Goal: Task Accomplishment & Management: Use online tool/utility

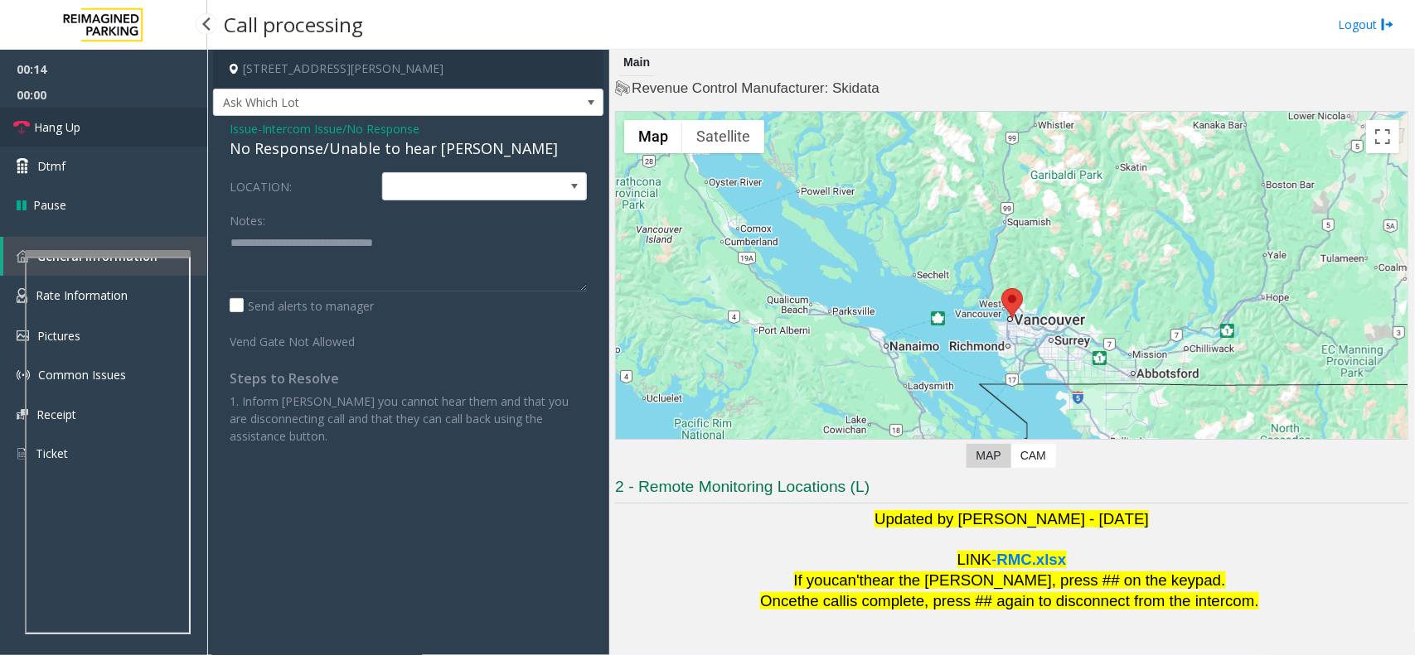
click at [130, 134] on link "Hang Up" at bounding box center [103, 127] width 207 height 39
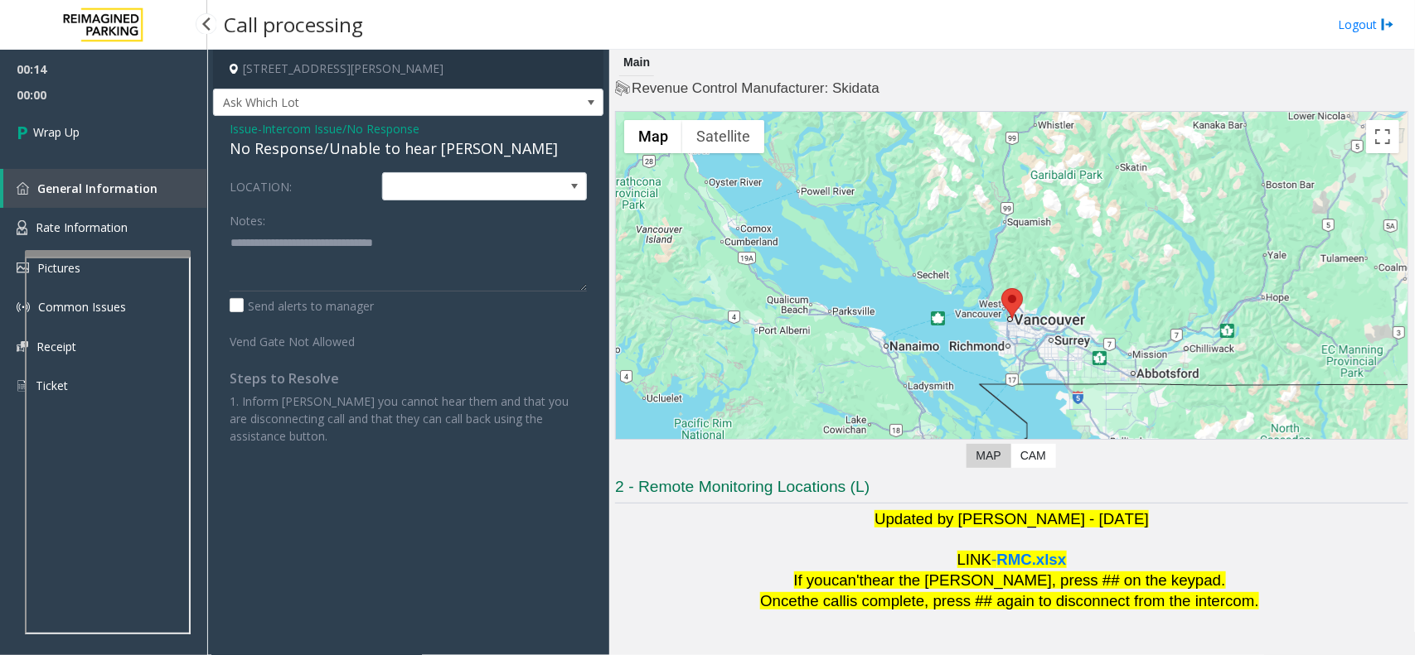
click at [130, 134] on link "Wrap Up" at bounding box center [103, 132] width 207 height 49
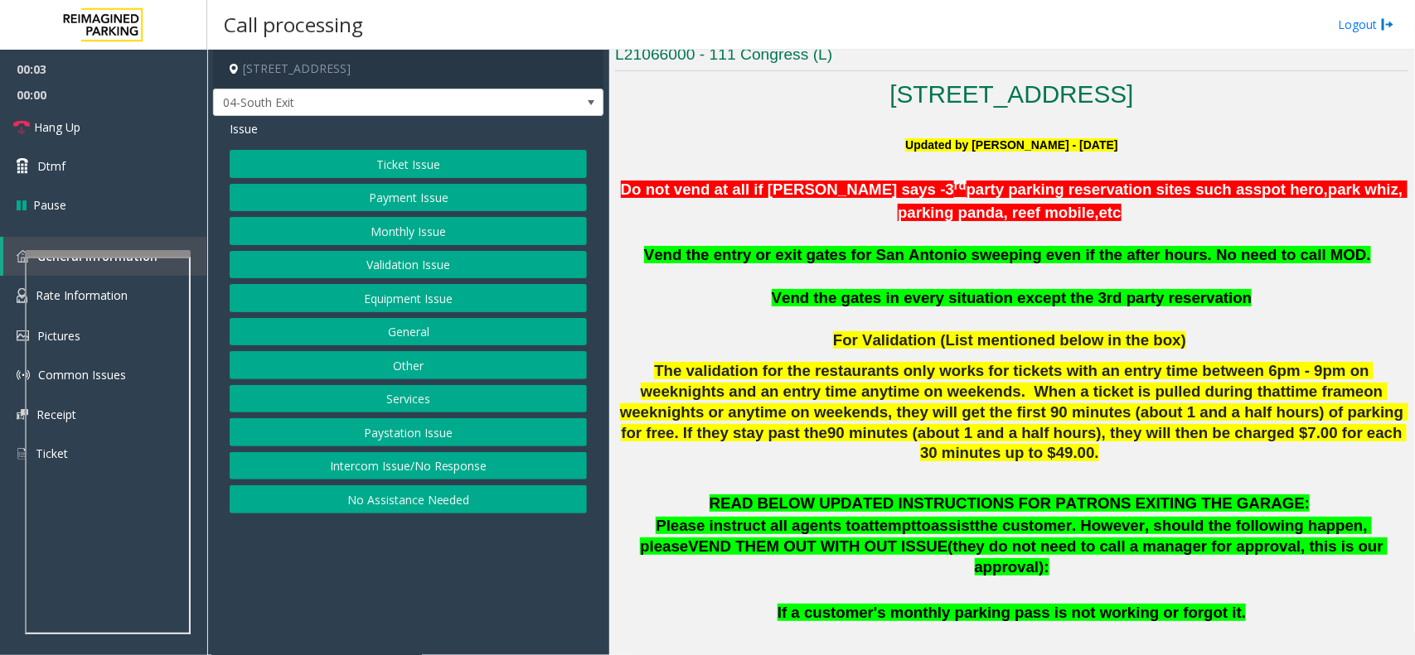
scroll to position [414, 0]
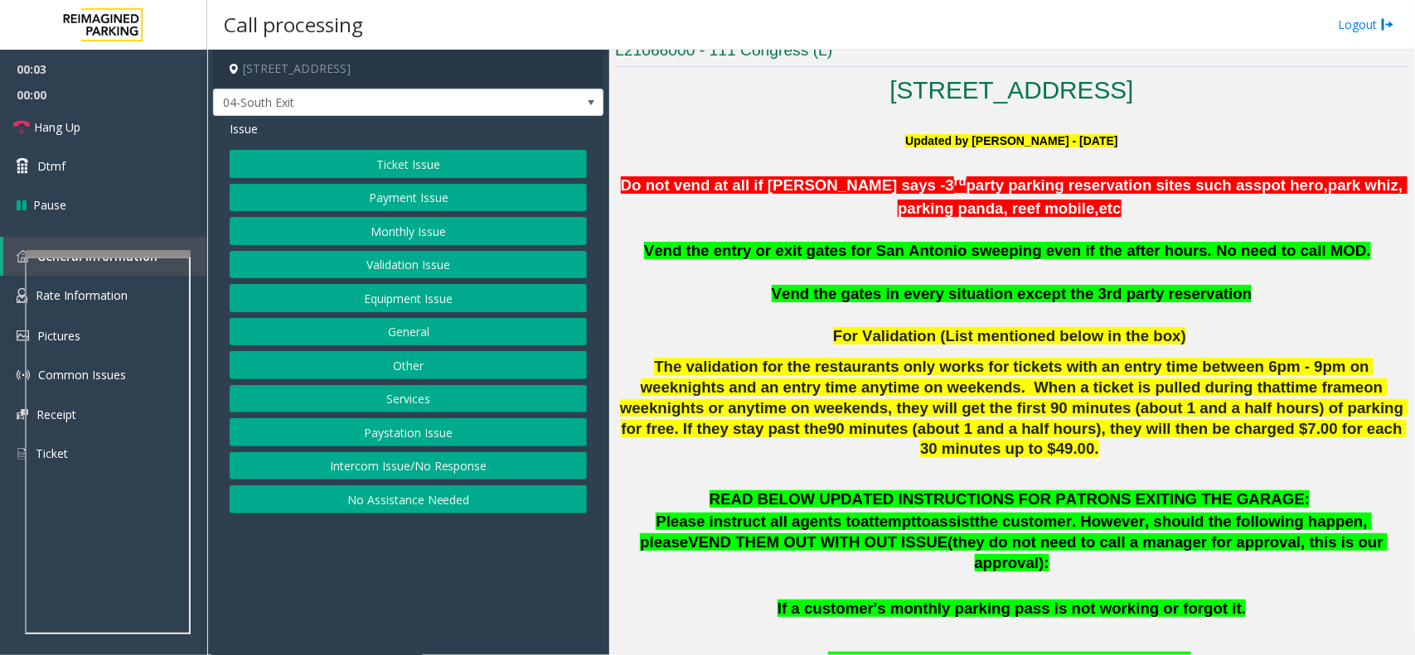
click at [801, 234] on p at bounding box center [1011, 231] width 793 height 22
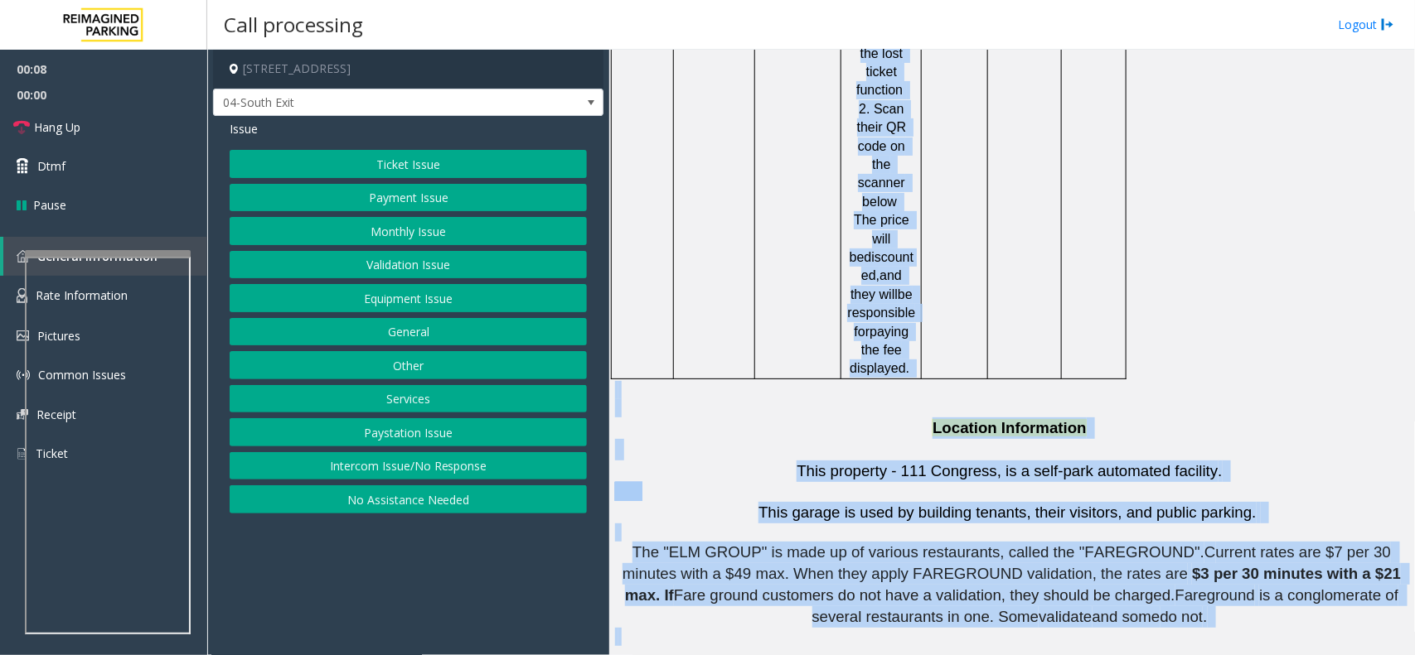
drag, startPoint x: 801, startPoint y: 234, endPoint x: 1112, endPoint y: 399, distance: 352.2
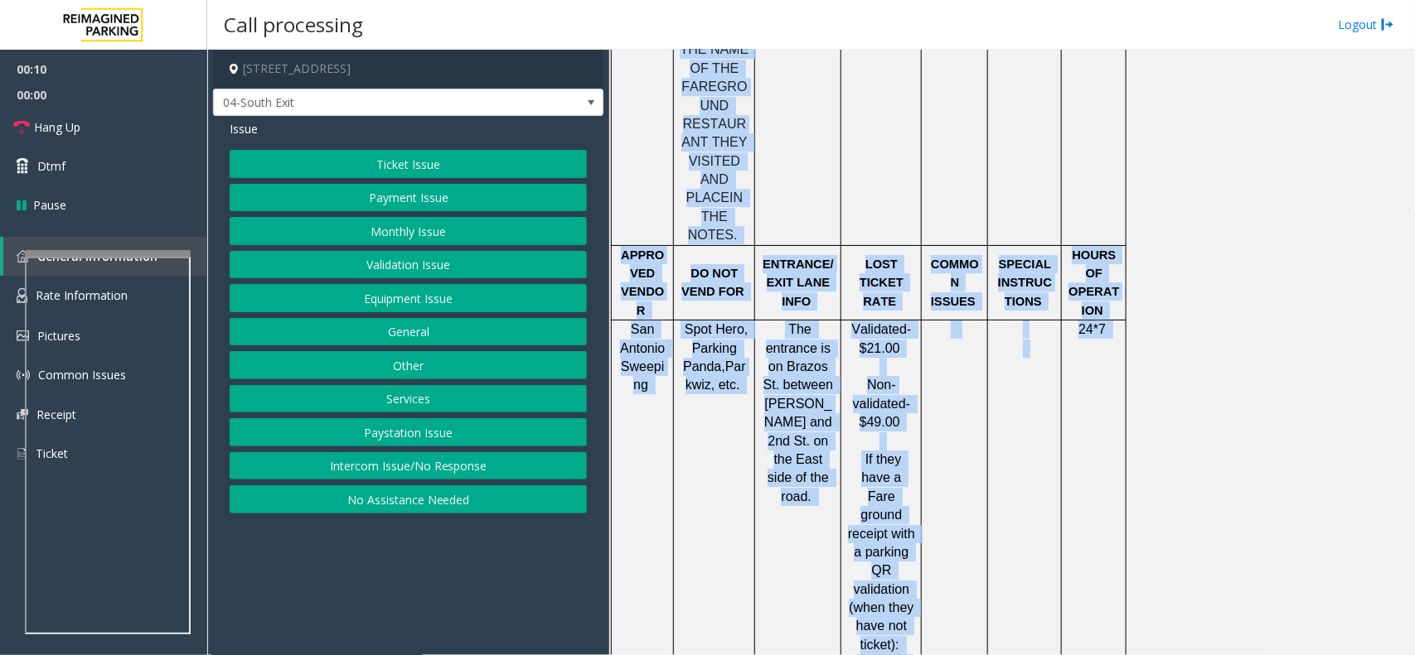
scroll to position [1758, 0]
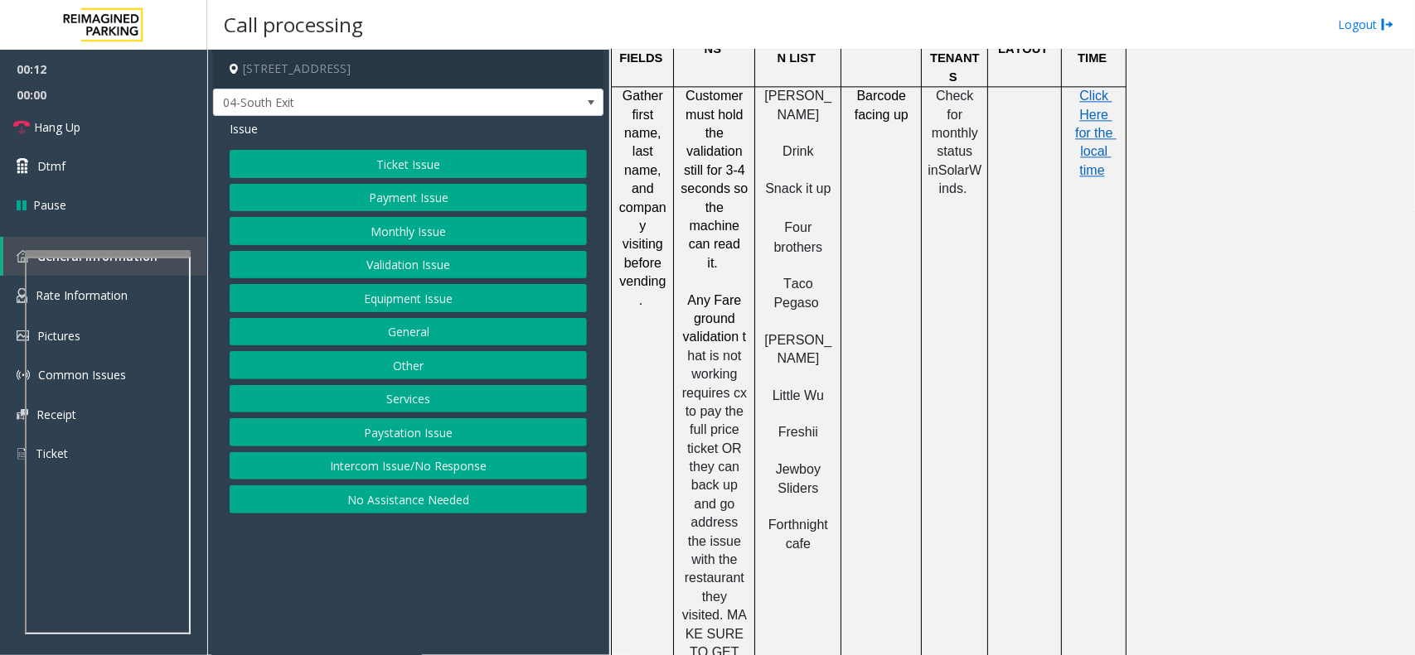
click at [497, 250] on div "Ticket Issue Payment Issue Monthly Issue Validation Issue Equipment Issue Gener…" at bounding box center [408, 332] width 357 height 364
click at [496, 273] on button "Validation Issue" at bounding box center [408, 265] width 357 height 28
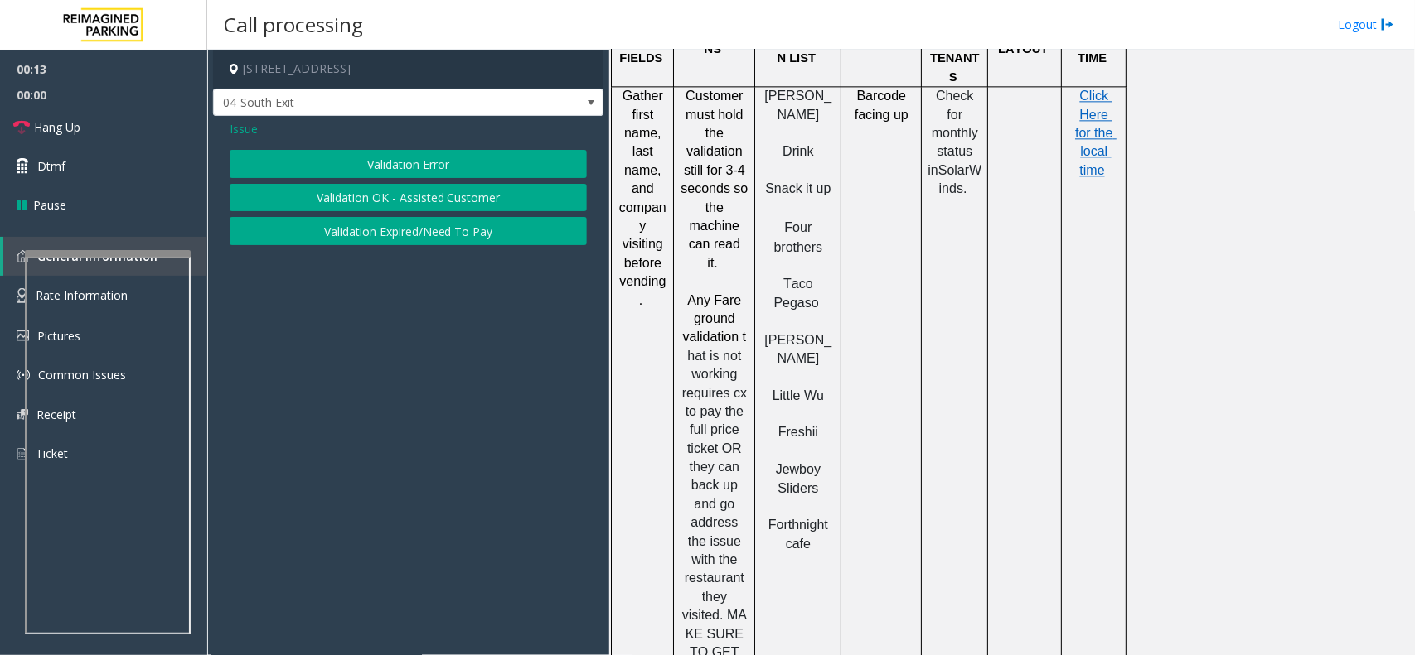
click at [452, 158] on button "Validation Error" at bounding box center [408, 164] width 357 height 28
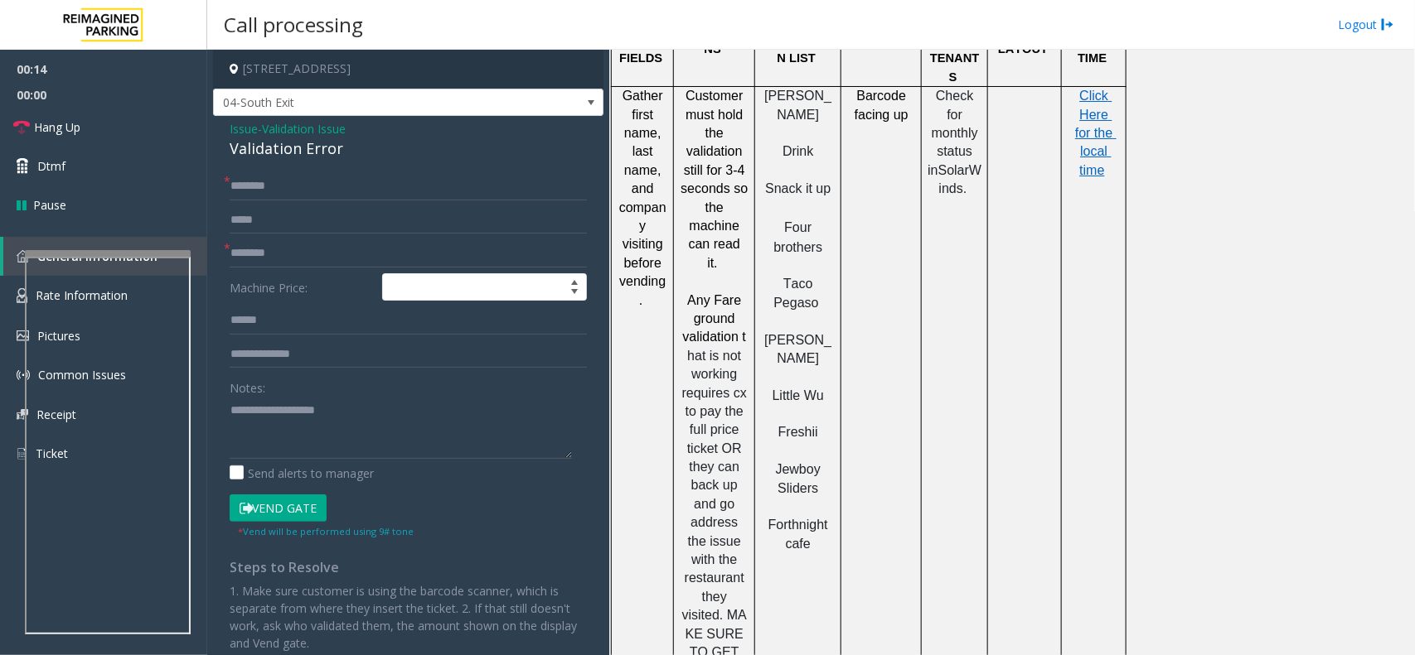
click at [391, 153] on div "Validation Error" at bounding box center [408, 149] width 357 height 22
copy div "Validation Error"
paste textarea "**********"
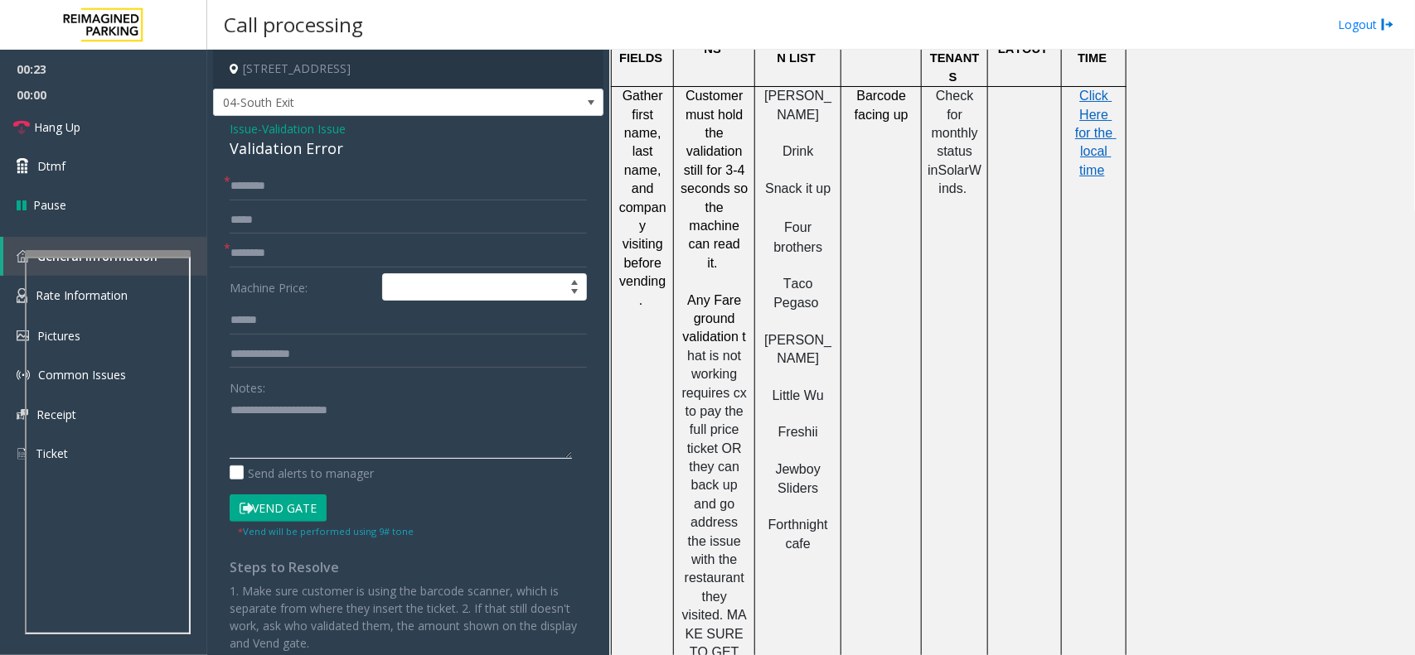
type textarea "**********"
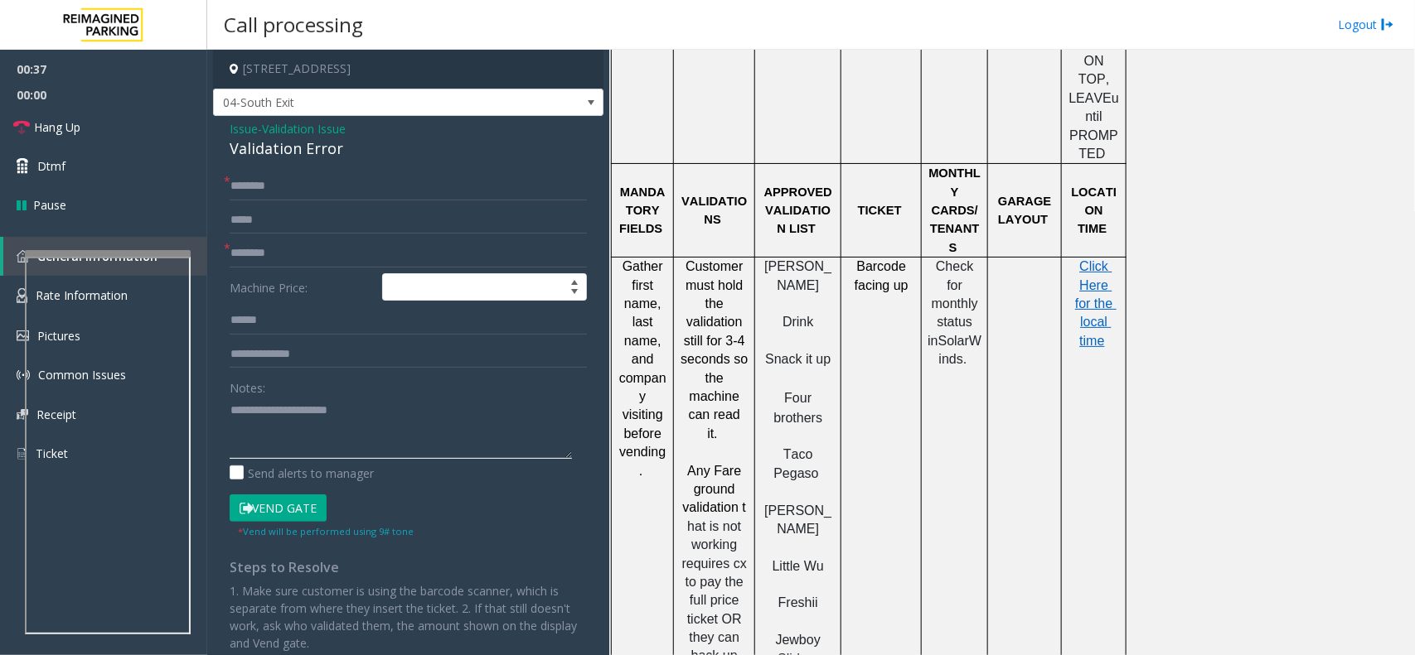
scroll to position [1550, 0]
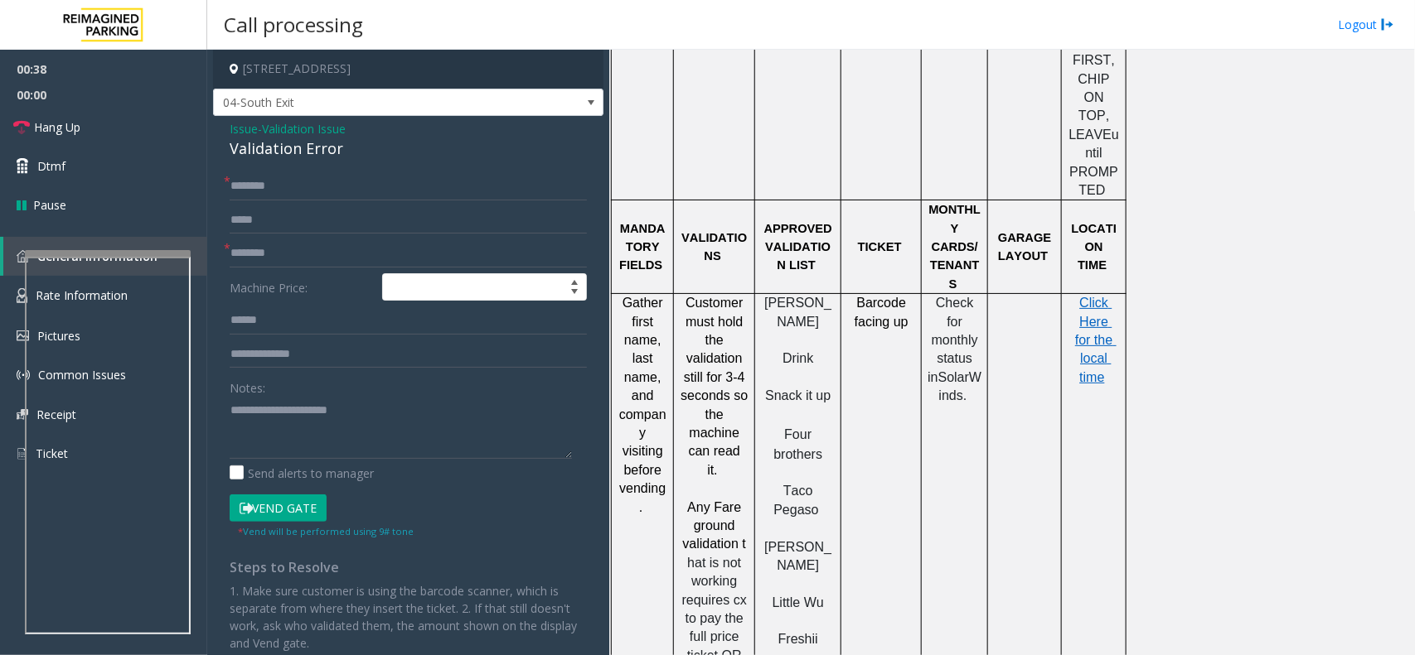
click at [736, 480] on p at bounding box center [714, 489] width 69 height 18
click at [723, 501] on span "Fare ground validation" at bounding box center [714, 526] width 62 height 51
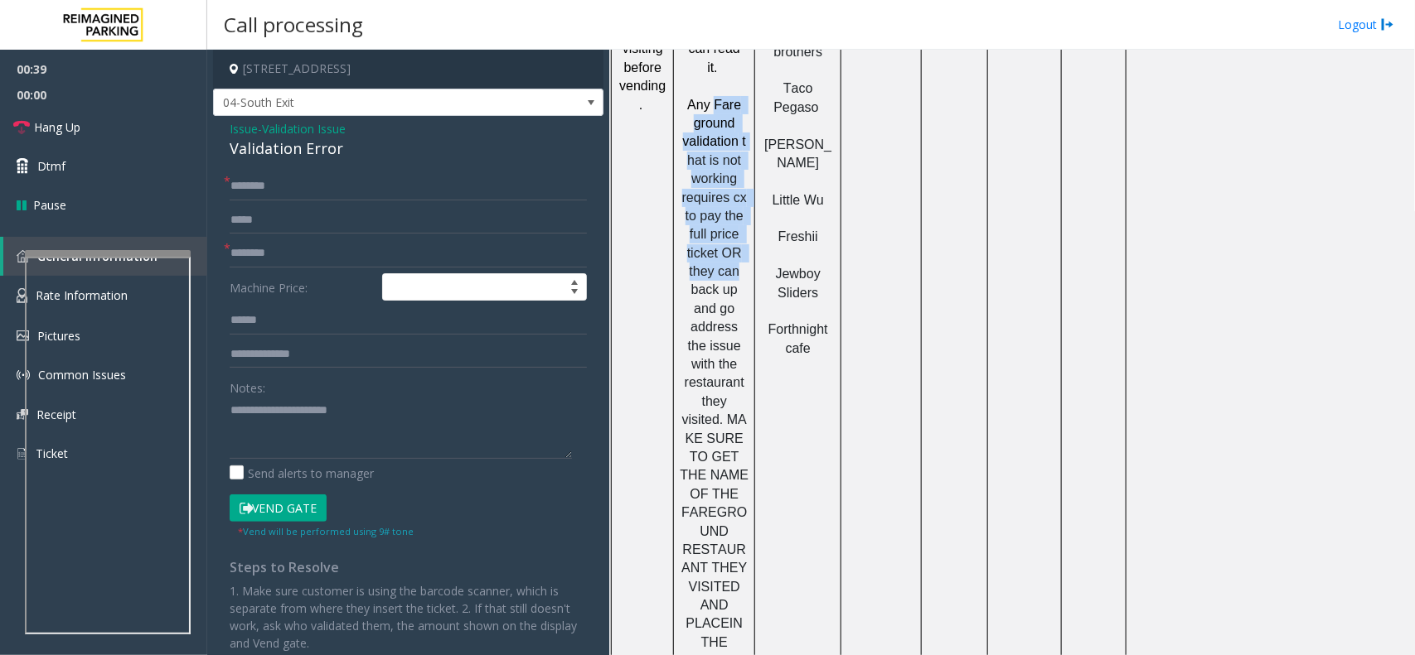
drag, startPoint x: 723, startPoint y: 371, endPoint x: 729, endPoint y: 149, distance: 222.2
click at [729, 149] on p "Any Fare ground validation t hat is not working requires cx to pay the full pri…" at bounding box center [714, 383] width 69 height 575
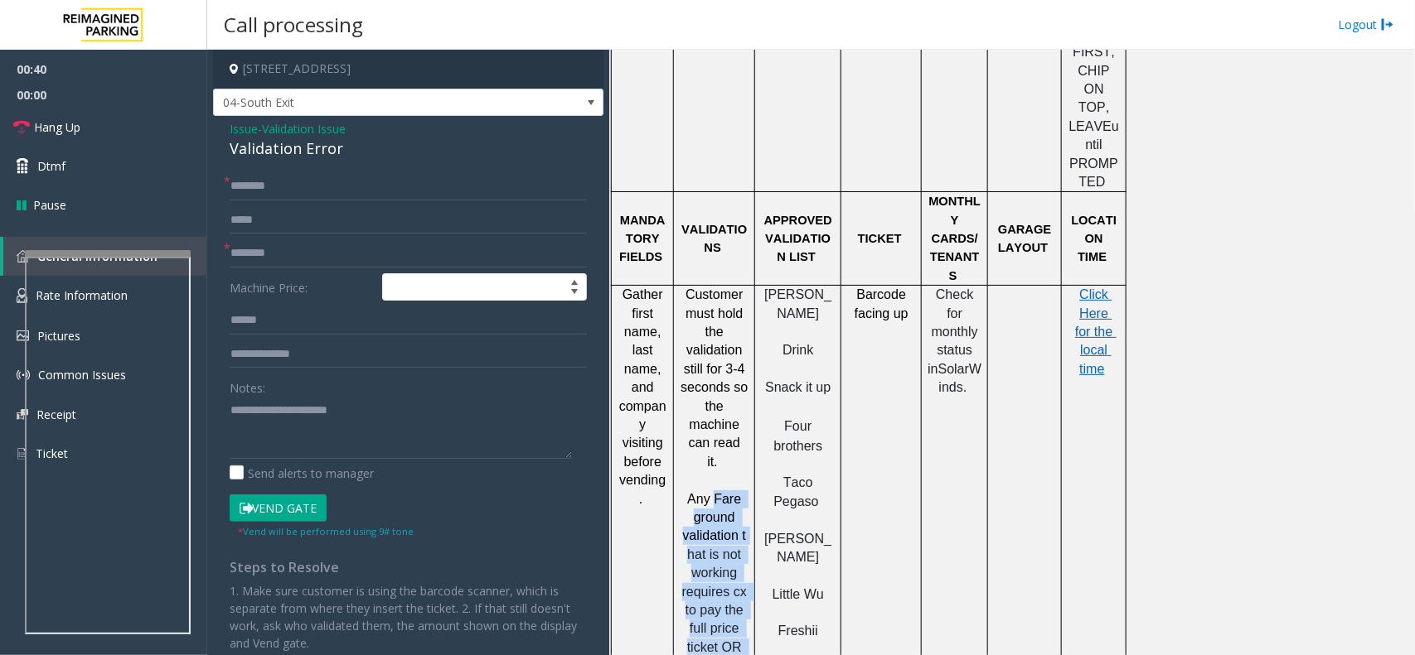
scroll to position [1539, 0]
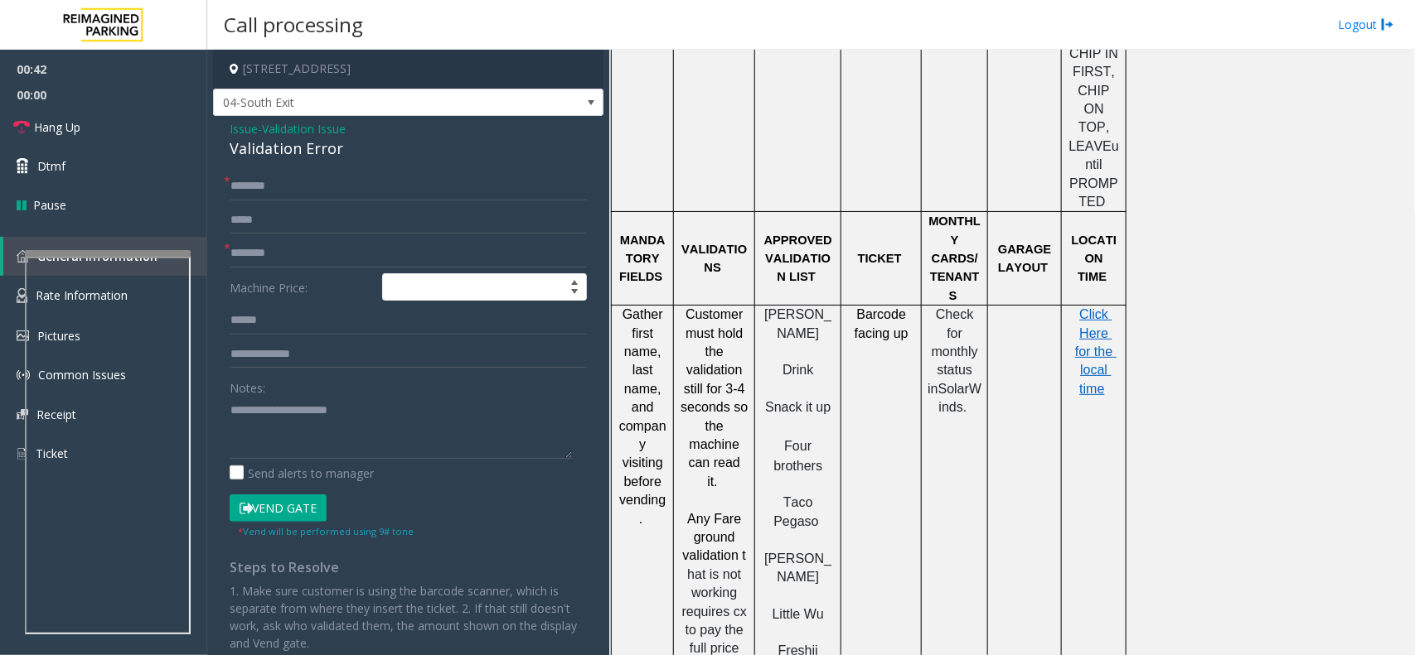
click at [801, 552] on span "[PERSON_NAME]" at bounding box center [797, 568] width 67 height 32
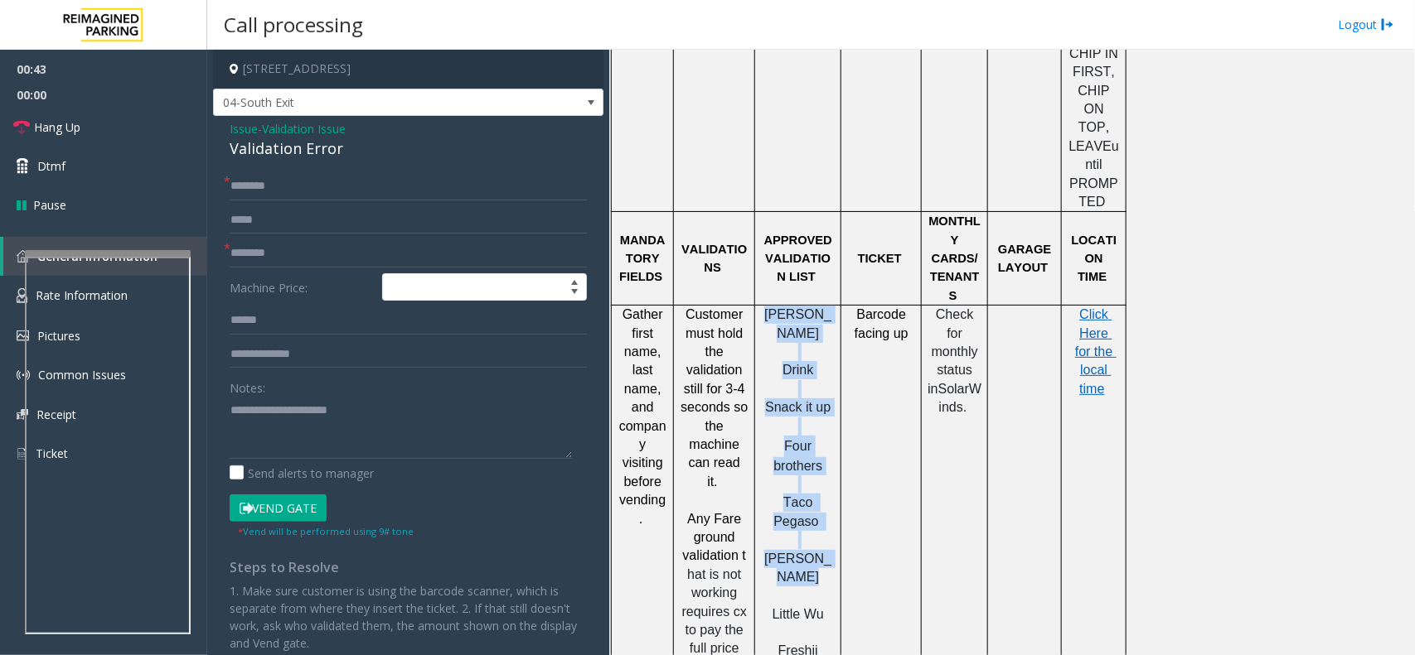
drag, startPoint x: 801, startPoint y: 442, endPoint x: 802, endPoint y: 221, distance: 220.4
click at [802, 306] on div "[PERSON_NAME] Drink Snack it up Four brothers [PERSON_NAME] [PERSON_NAME] Littl…" at bounding box center [797, 576] width 85 height 541
click at [802, 307] on span "[PERSON_NAME]" at bounding box center [797, 323] width 67 height 32
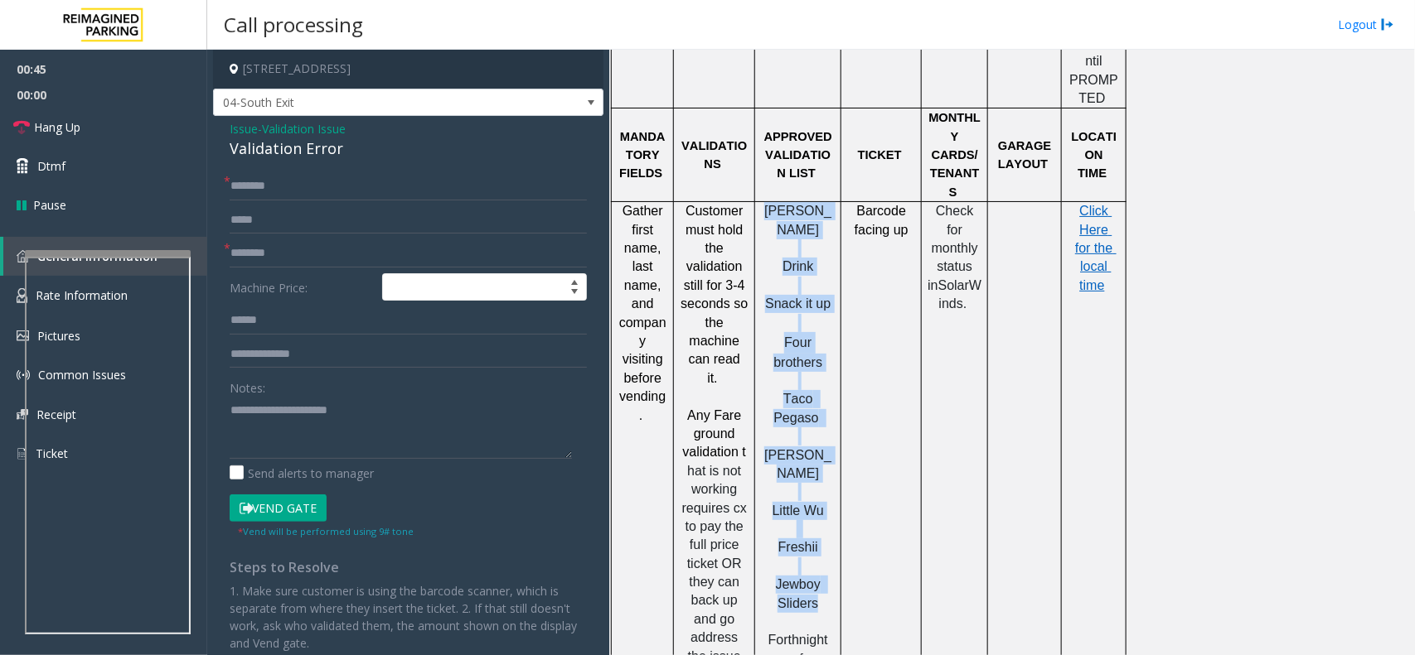
scroll to position [1746, 0]
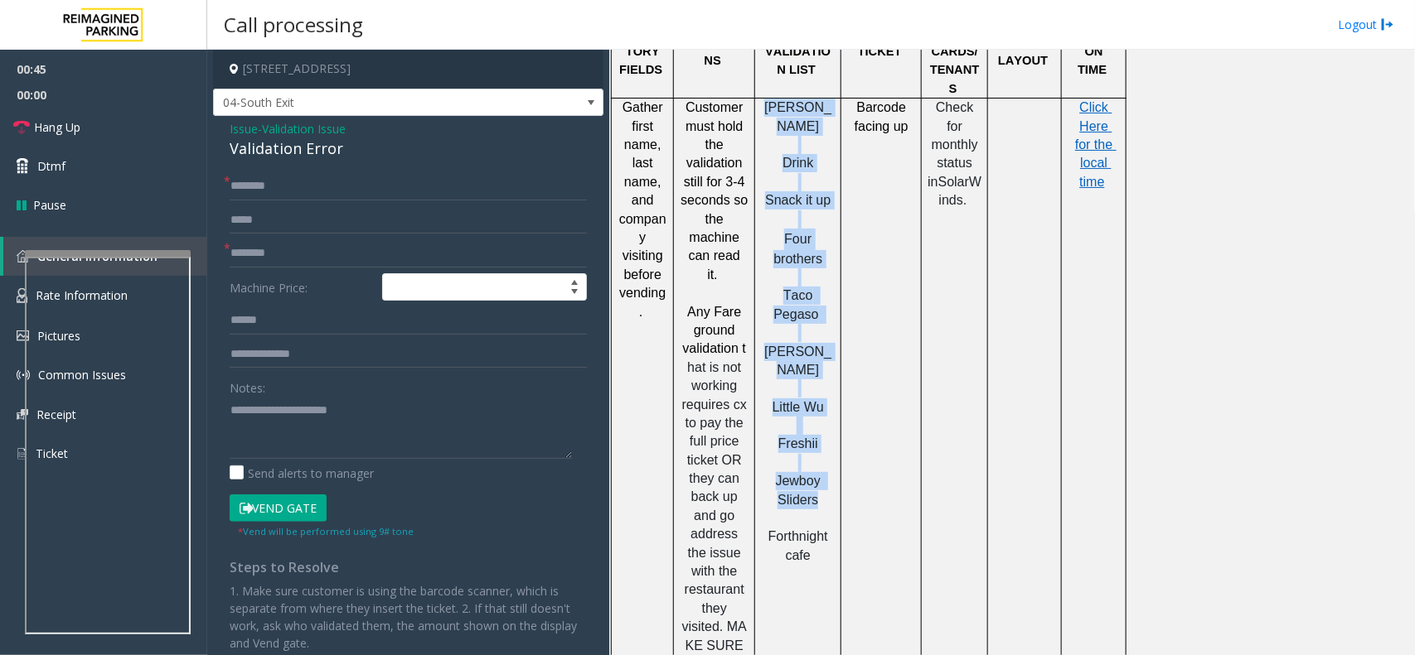
drag, startPoint x: 802, startPoint y: 221, endPoint x: 771, endPoint y: 365, distance: 146.8
click at [771, 365] on div "[PERSON_NAME] Drink Snack it up Four brothers [PERSON_NAME] [PERSON_NAME] Littl…" at bounding box center [797, 369] width 85 height 541
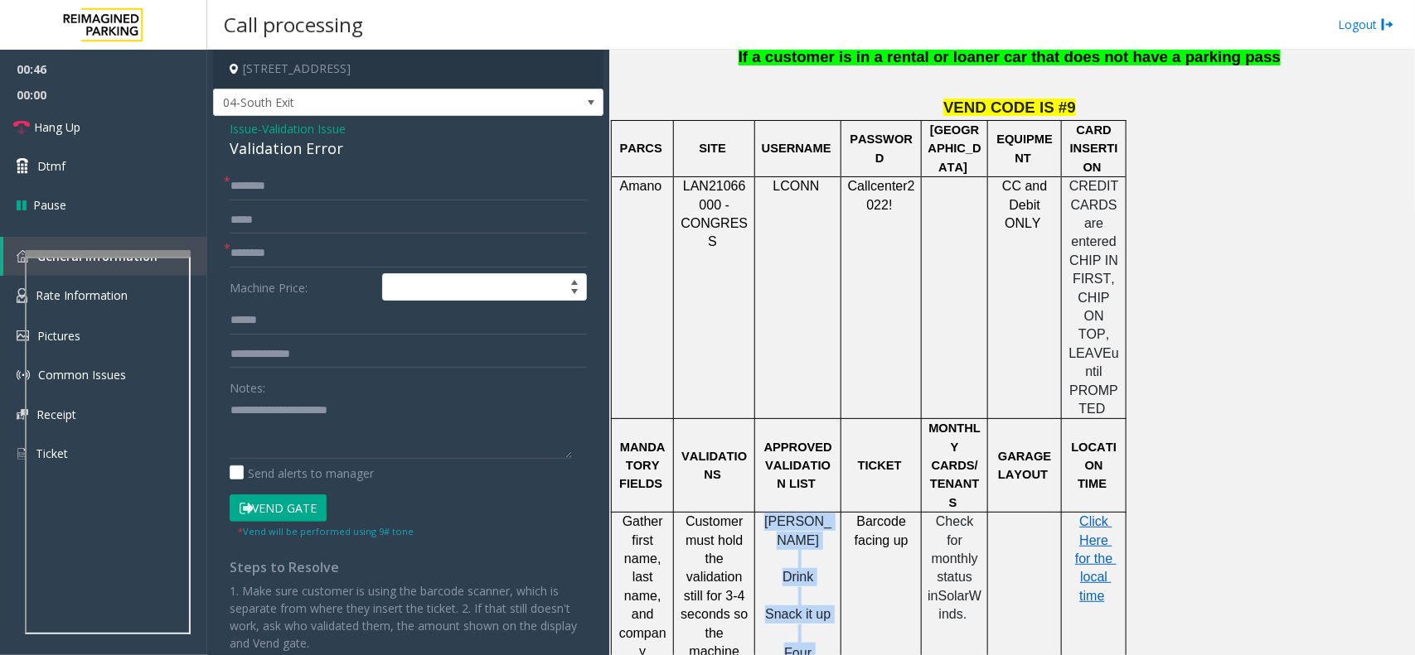
scroll to position [917, 0]
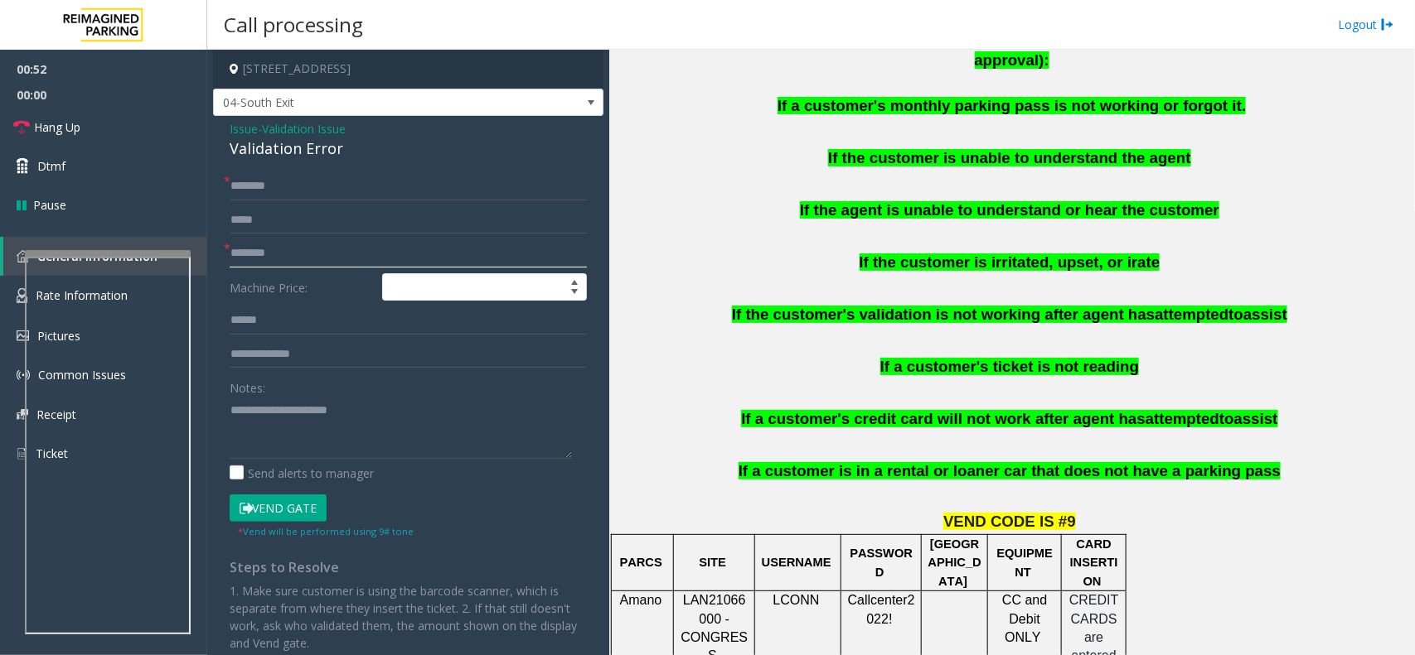
click at [254, 263] on input "text" at bounding box center [408, 253] width 357 height 28
type input "**"
click at [268, 520] on button "Vend Gate" at bounding box center [278, 509] width 97 height 28
click at [366, 160] on div "Validation Error" at bounding box center [408, 149] width 357 height 22
click at [377, 168] on div "Issue - Validation Issue Validation Error * * ** Machine Price: Notes: Send ale…" at bounding box center [408, 427] width 390 height 622
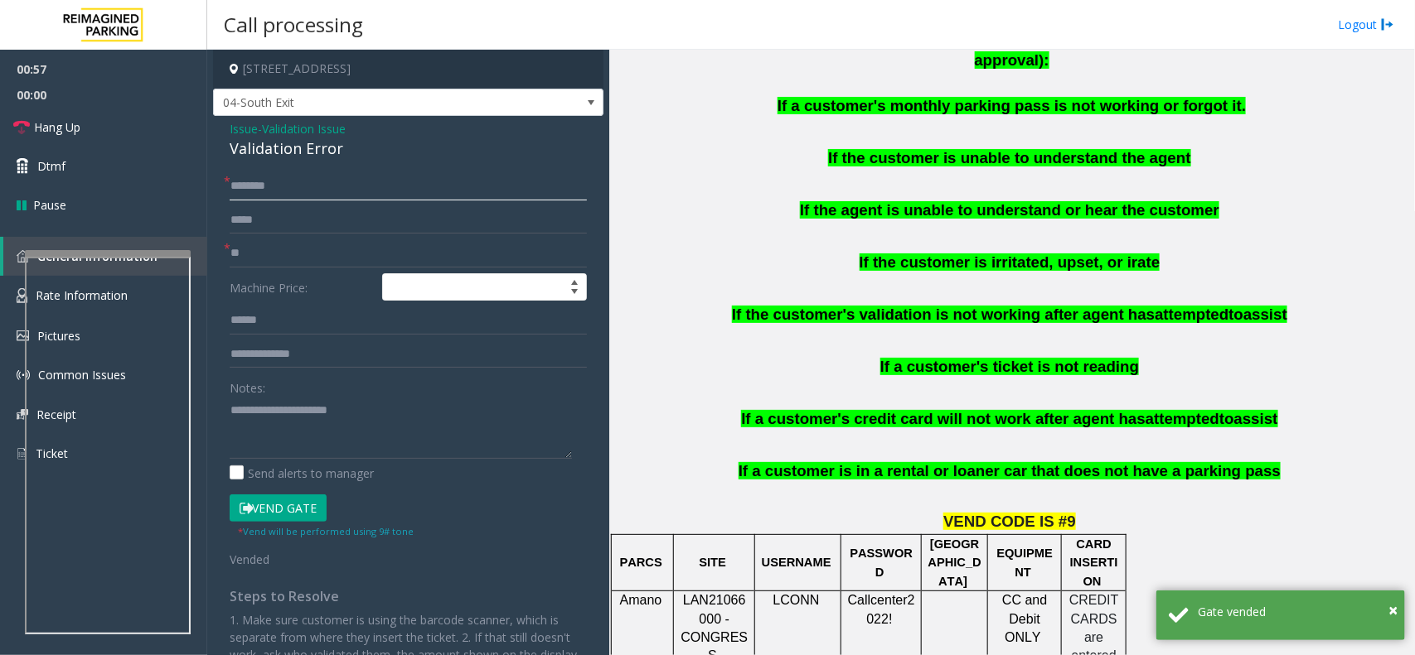
click at [387, 188] on input "text" at bounding box center [408, 186] width 357 height 28
type input "****"
click at [408, 453] on textarea at bounding box center [401, 428] width 342 height 62
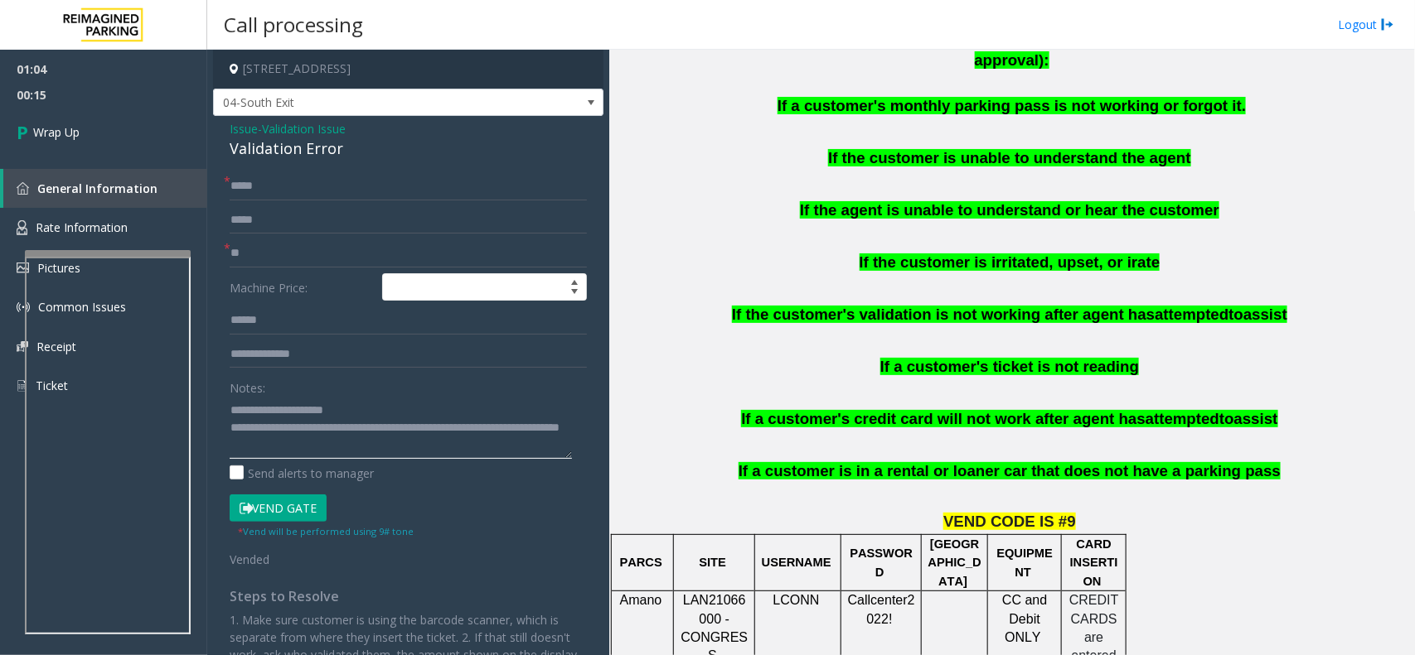
click at [481, 440] on textarea at bounding box center [401, 428] width 342 height 62
click at [475, 428] on textarea at bounding box center [401, 428] width 342 height 62
type textarea "**********"
click at [226, 192] on div "* **** * ** Machine Price: Notes: Send alerts to manager Vend Gate * Vend will …" at bounding box center [408, 461] width 382 height 578
click at [172, 154] on link "Wrap Up" at bounding box center [103, 132] width 207 height 49
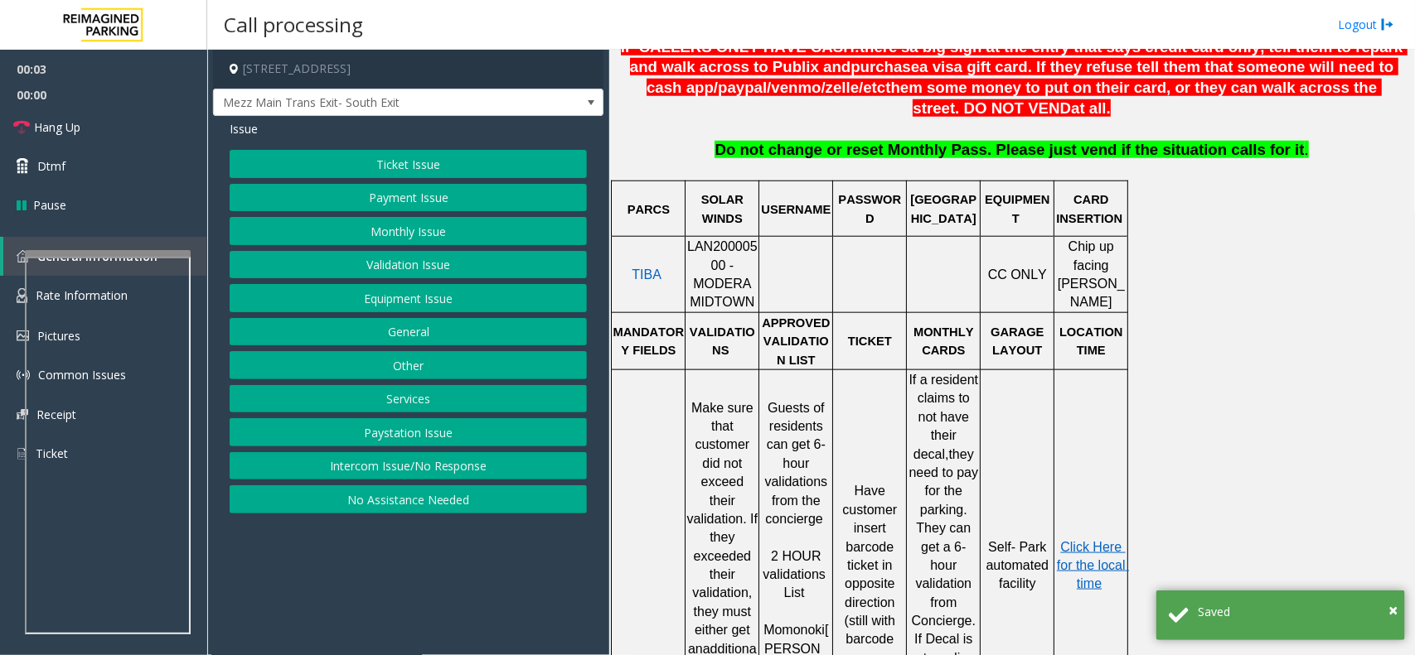
scroll to position [725, 0]
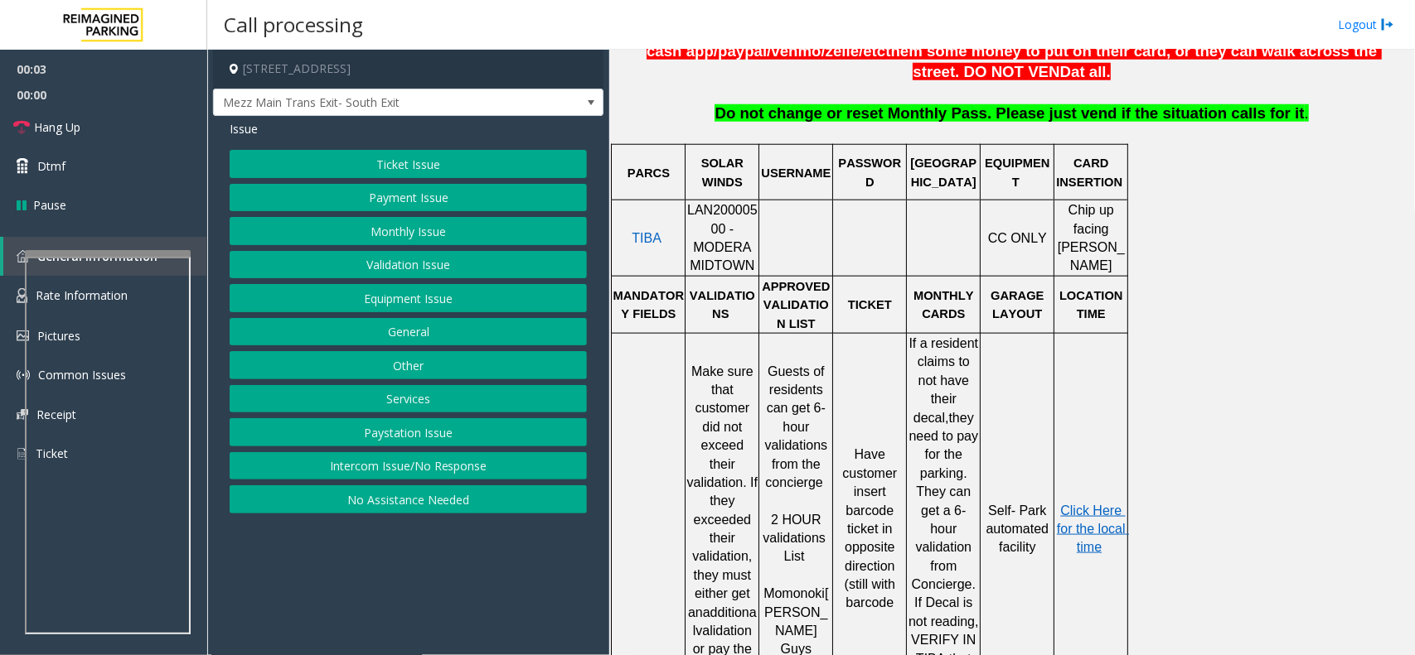
click at [733, 221] on span "LAN20000500 - MODERA MIDTOWN" at bounding box center [722, 238] width 70 height 70
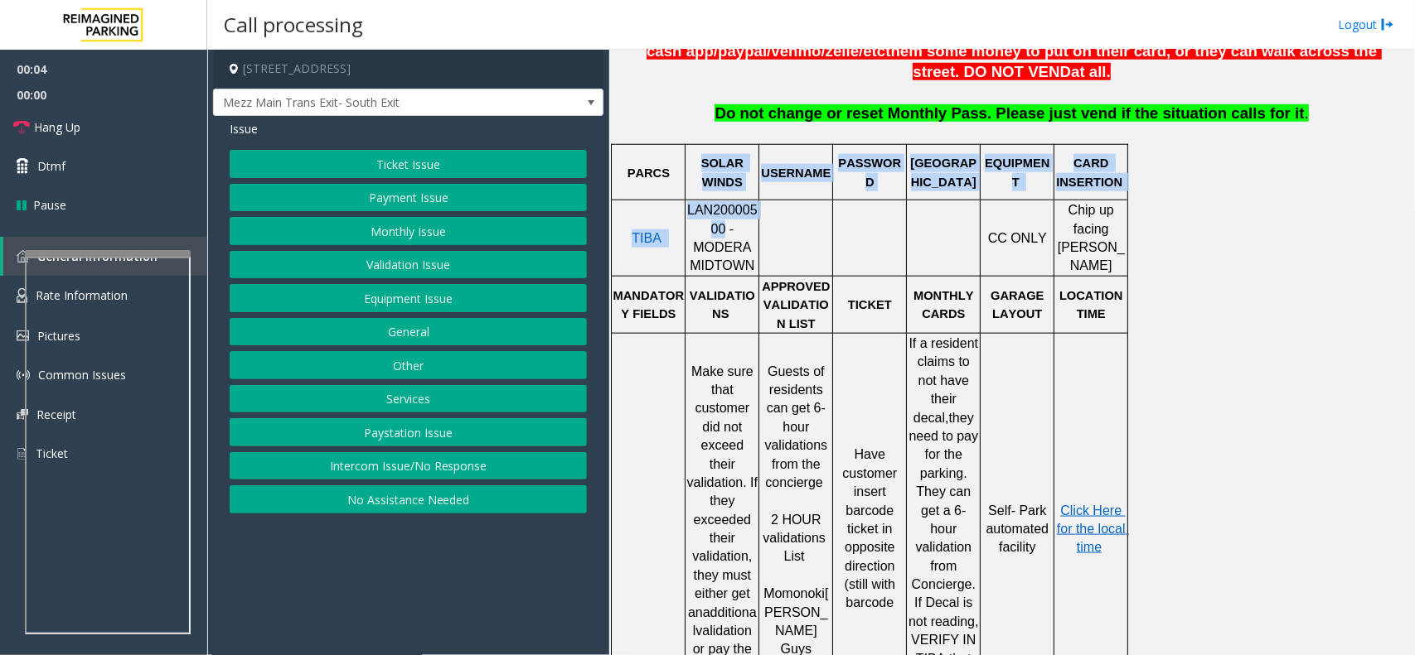
drag, startPoint x: 733, startPoint y: 221, endPoint x: 702, endPoint y: 208, distance: 34.2
click at [702, 208] on tbody "PARCS SOLAR WINDS USERNAME PASSWORD PARIS EQUIPMENT CARD INSERTION TIBA LAN2000…" at bounding box center [870, 576] width 516 height 862
click at [718, 215] on span "LAN20000500 - MODERA MIDTOWN" at bounding box center [722, 238] width 70 height 70
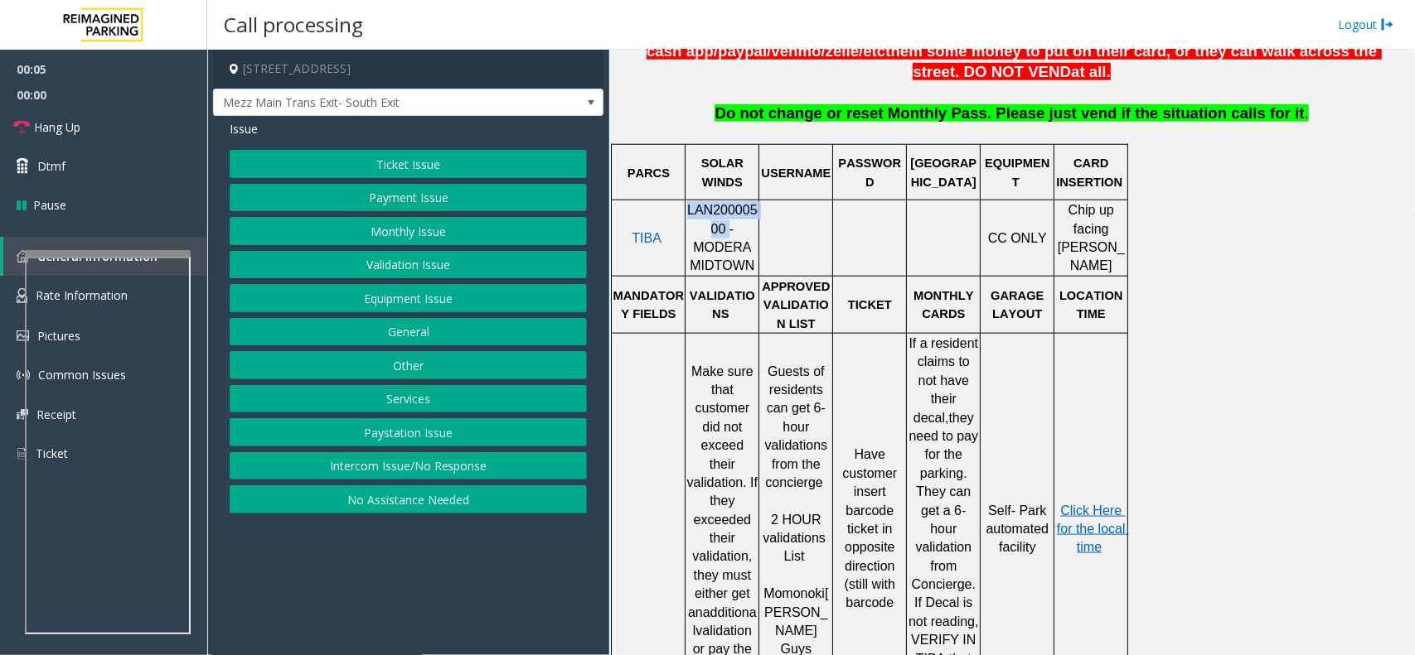
click at [718, 215] on span "LAN20000500 - MODERA MIDTOWN" at bounding box center [722, 238] width 70 height 70
drag, startPoint x: 718, startPoint y: 215, endPoint x: 681, endPoint y: 213, distance: 37.4
click at [682, 213] on div at bounding box center [685, 239] width 6 height 76
click at [713, 218] on span "LAN20000500 - MODERA MIDTOWN" at bounding box center [722, 238] width 70 height 70
drag, startPoint x: 713, startPoint y: 218, endPoint x: 681, endPoint y: 208, distance: 33.0
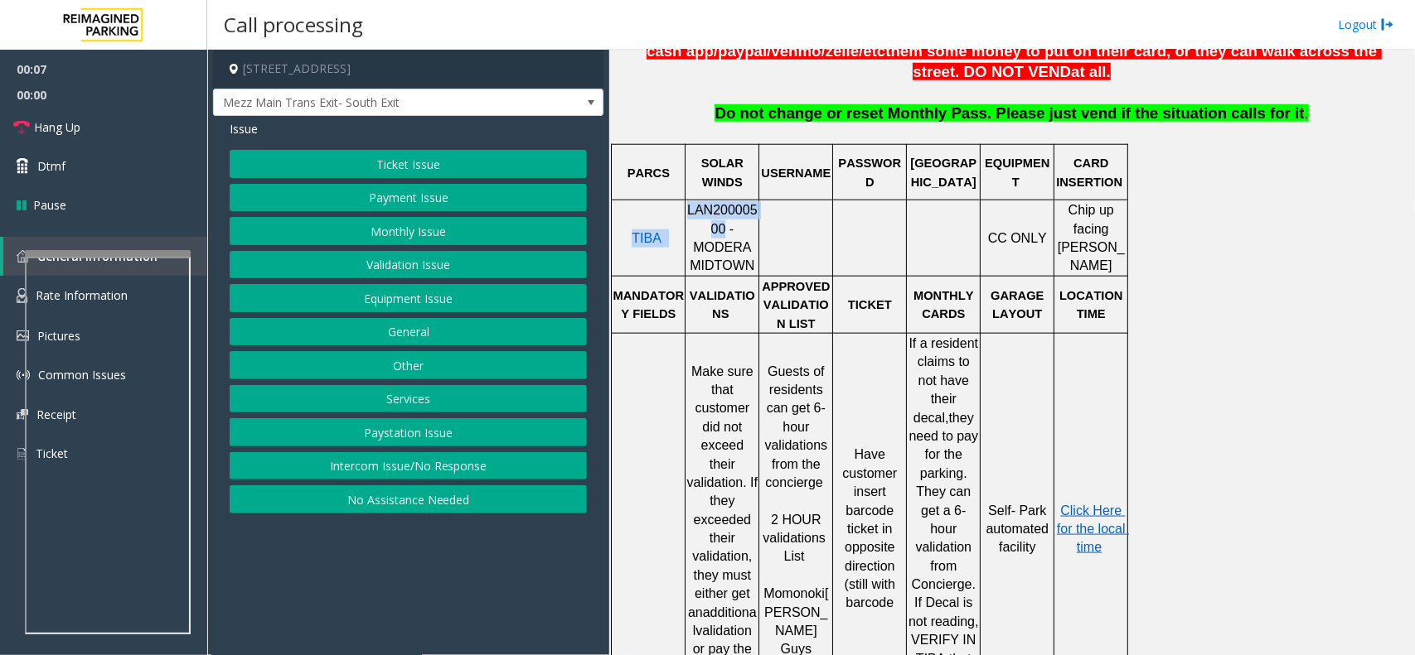
click at [681, 208] on tr "TIBA LAN20000500 - MODERA MIDTOWN CC ONLY Chip up facing [PERSON_NAME]" at bounding box center [870, 239] width 516 height 76
click at [465, 485] on div "Ticket Issue Payment Issue Monthly Issue Validation Issue Equipment Issue Gener…" at bounding box center [408, 332] width 357 height 364
click at [462, 481] on button "Intercom Issue/No Response" at bounding box center [408, 466] width 357 height 28
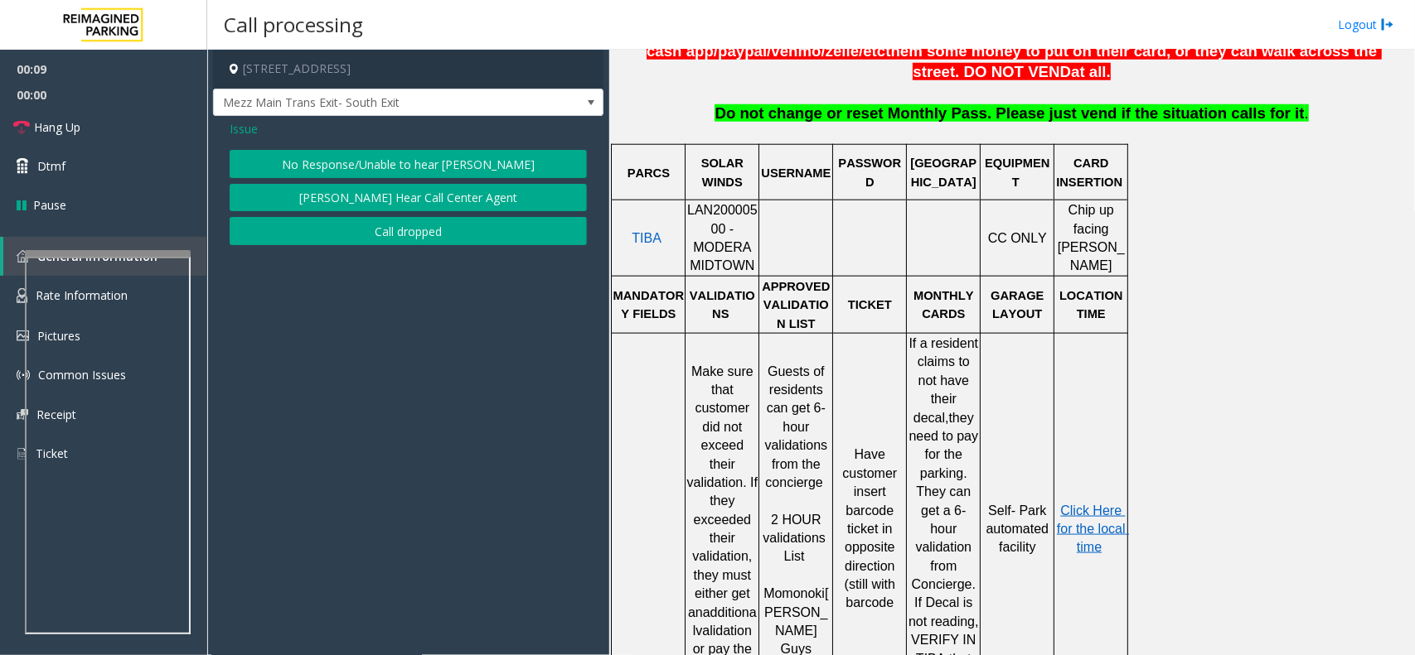
click at [487, 147] on div "Issue No Response/Unable to hear [PERSON_NAME] Cannot Hear Call Center Agent Ca…" at bounding box center [408, 185] width 390 height 138
click at [502, 152] on button "No Response/Unable to hear [PERSON_NAME]" at bounding box center [408, 164] width 357 height 28
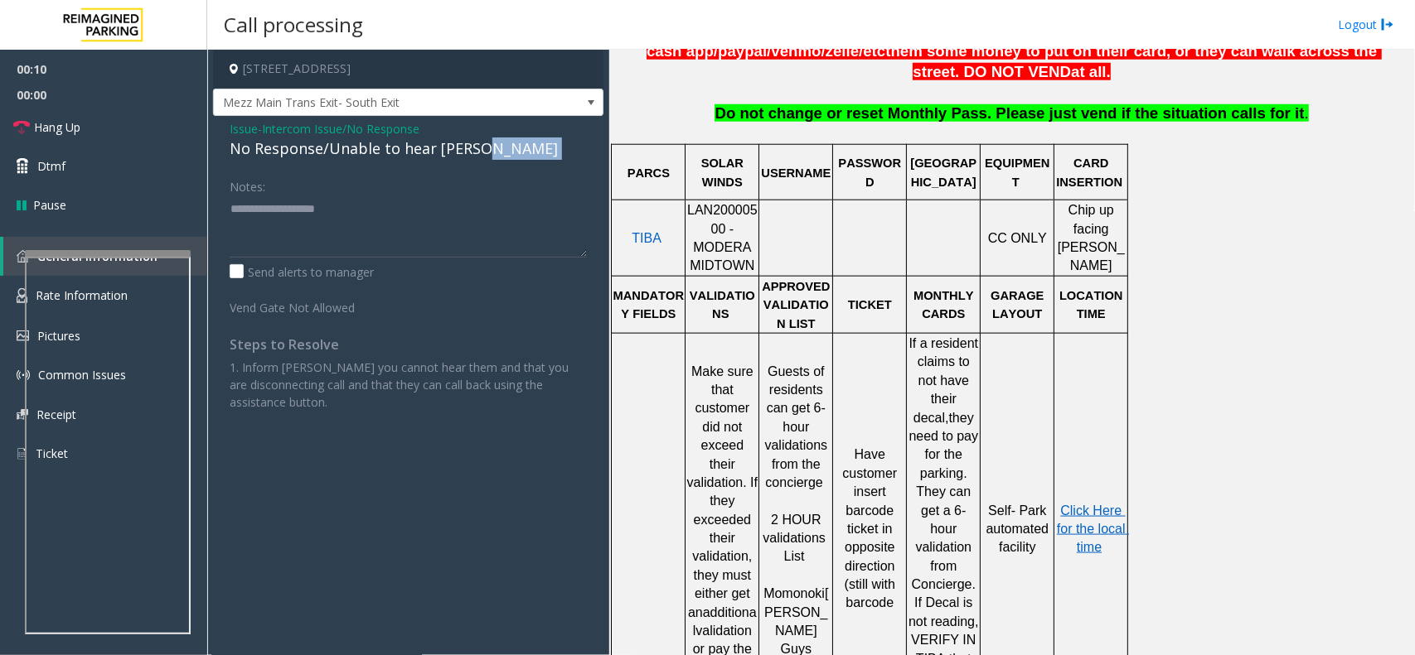
click at [502, 152] on div "No Response/Unable to hear [PERSON_NAME]" at bounding box center [408, 149] width 357 height 22
click at [469, 200] on textarea at bounding box center [408, 227] width 357 height 62
type textarea "**********"
click at [97, 137] on link "Hang Up" at bounding box center [103, 127] width 207 height 39
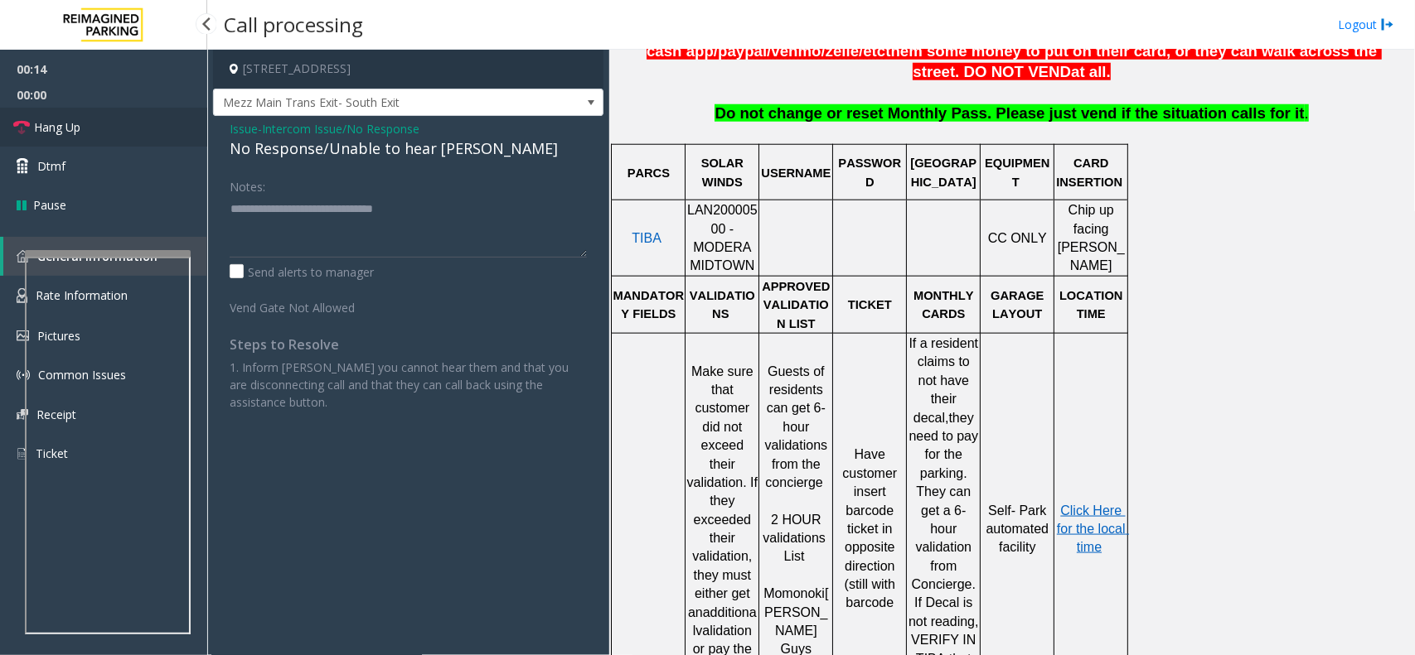
click at [97, 137] on link "Hang Up" at bounding box center [103, 127] width 207 height 39
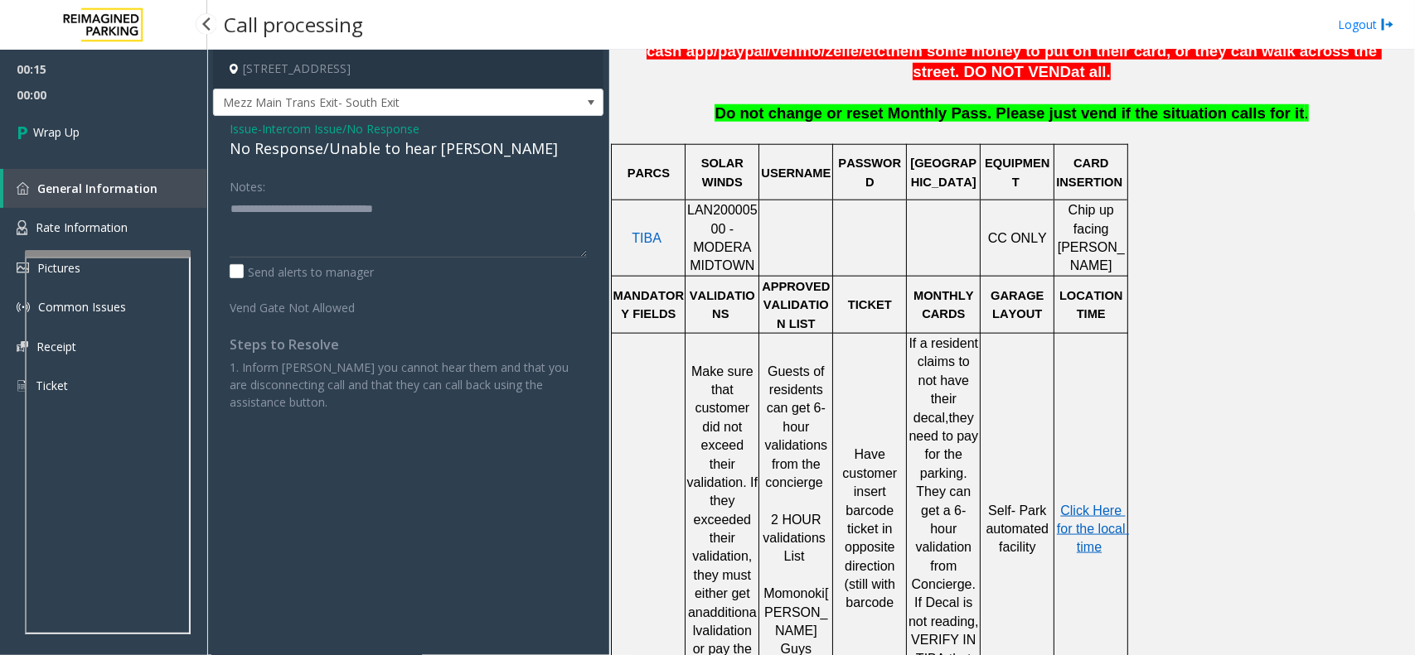
click at [97, 137] on link "Wrap Up" at bounding box center [103, 132] width 207 height 49
click at [97, 137] on div "00:15 00:00 Wrap Up General Information Rate Information Pictures Common Issues…" at bounding box center [103, 235] width 207 height 370
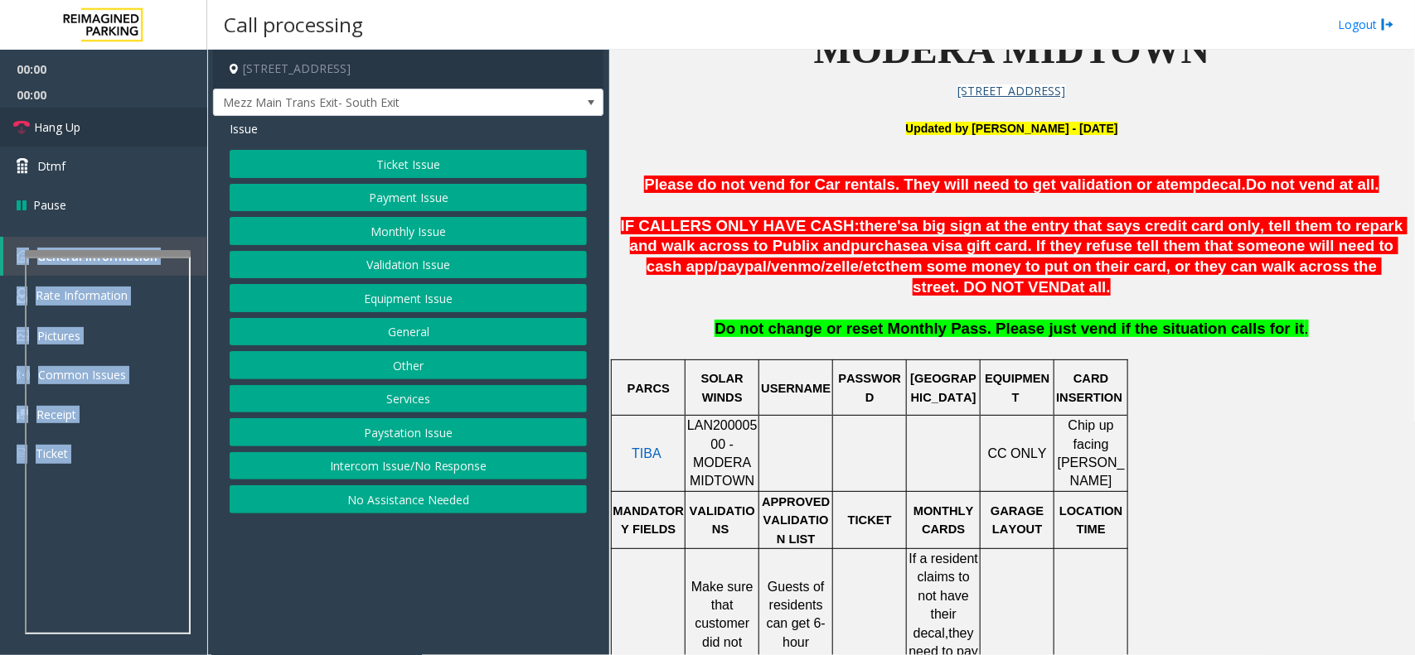
scroll to position [518, 0]
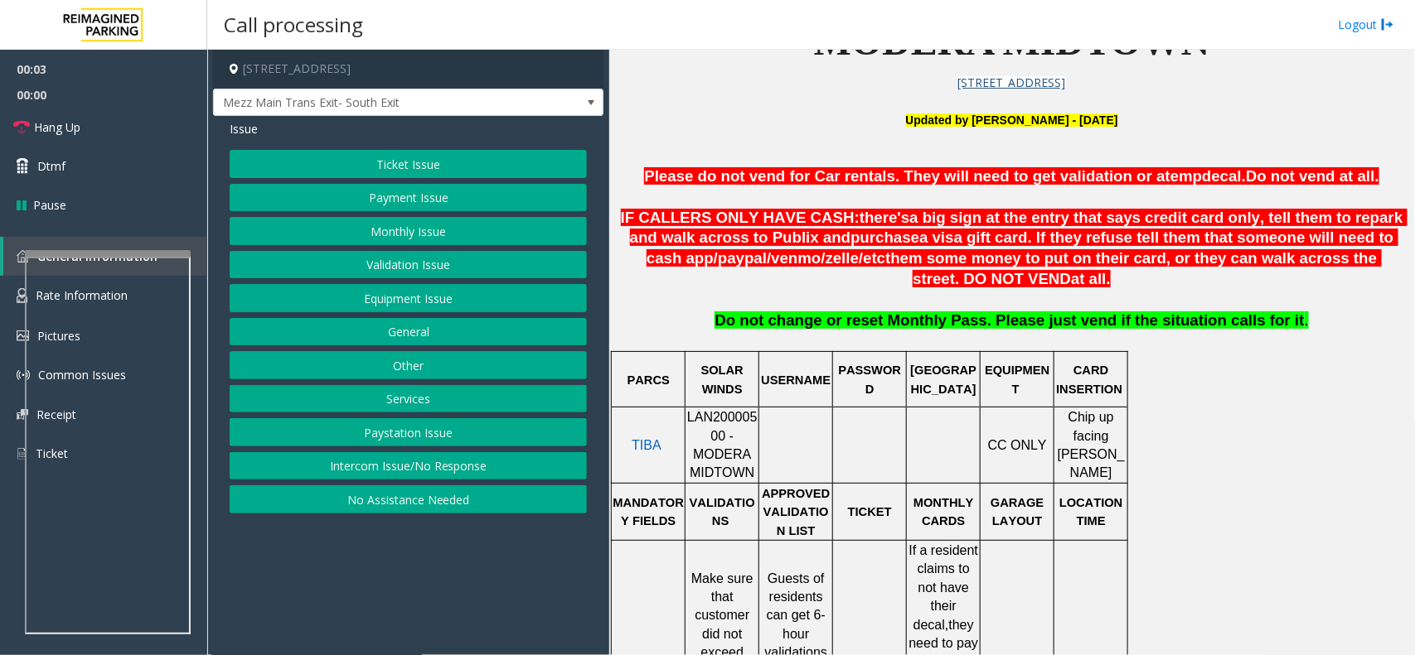
click at [719, 440] on span "LAN20000500 - MODERA MIDTOWN" at bounding box center [722, 445] width 70 height 70
click at [713, 428] on span "LAN20000500 - MODERA MIDTOWN" at bounding box center [722, 445] width 70 height 70
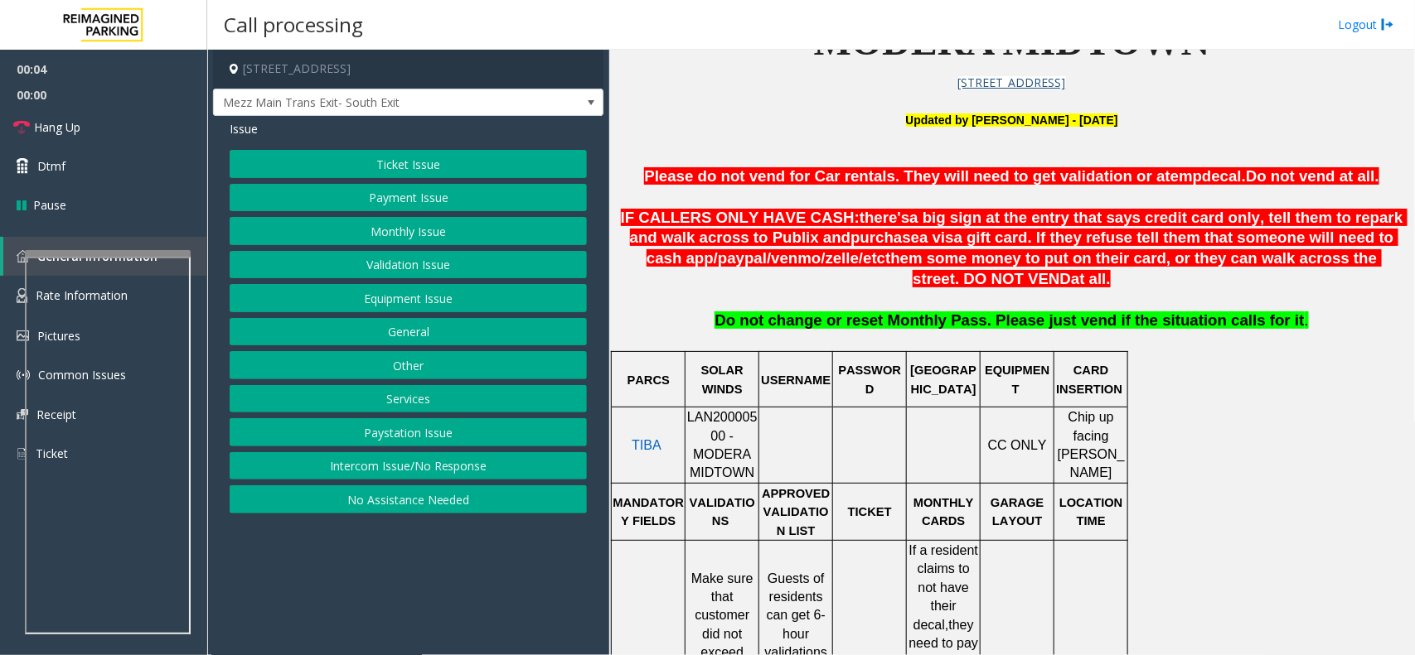
click at [713, 433] on span "LAN20000500 - MODERA MIDTOWN" at bounding box center [722, 445] width 70 height 70
drag, startPoint x: 713, startPoint y: 433, endPoint x: 702, endPoint y: 429, distance: 11.3
click at [702, 429] on span "LAN20000500 - MODERA MIDTOWN" at bounding box center [722, 445] width 70 height 70
copy span "LAN20000500"
click at [432, 179] on div "Ticket Issue Payment Issue Monthly Issue Validation Issue Equipment Issue Gener…" at bounding box center [408, 332] width 357 height 364
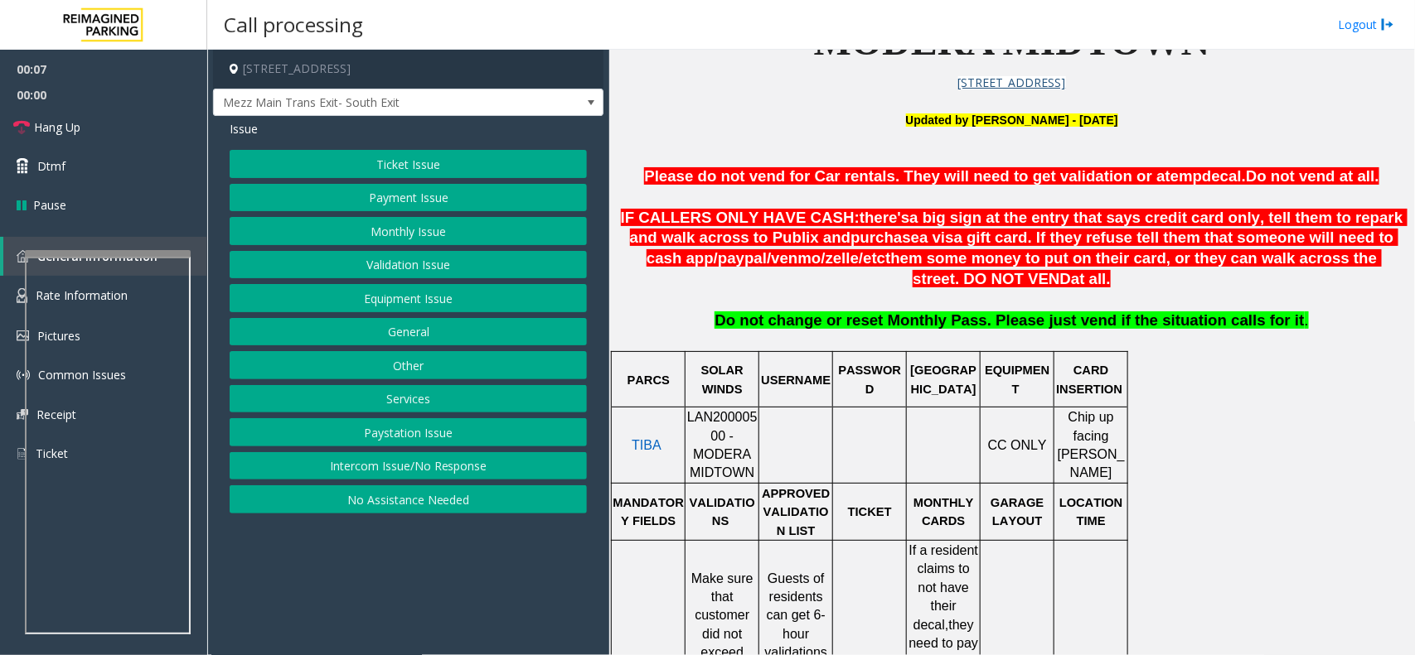
click at [444, 187] on button "Payment Issue" at bounding box center [408, 198] width 357 height 28
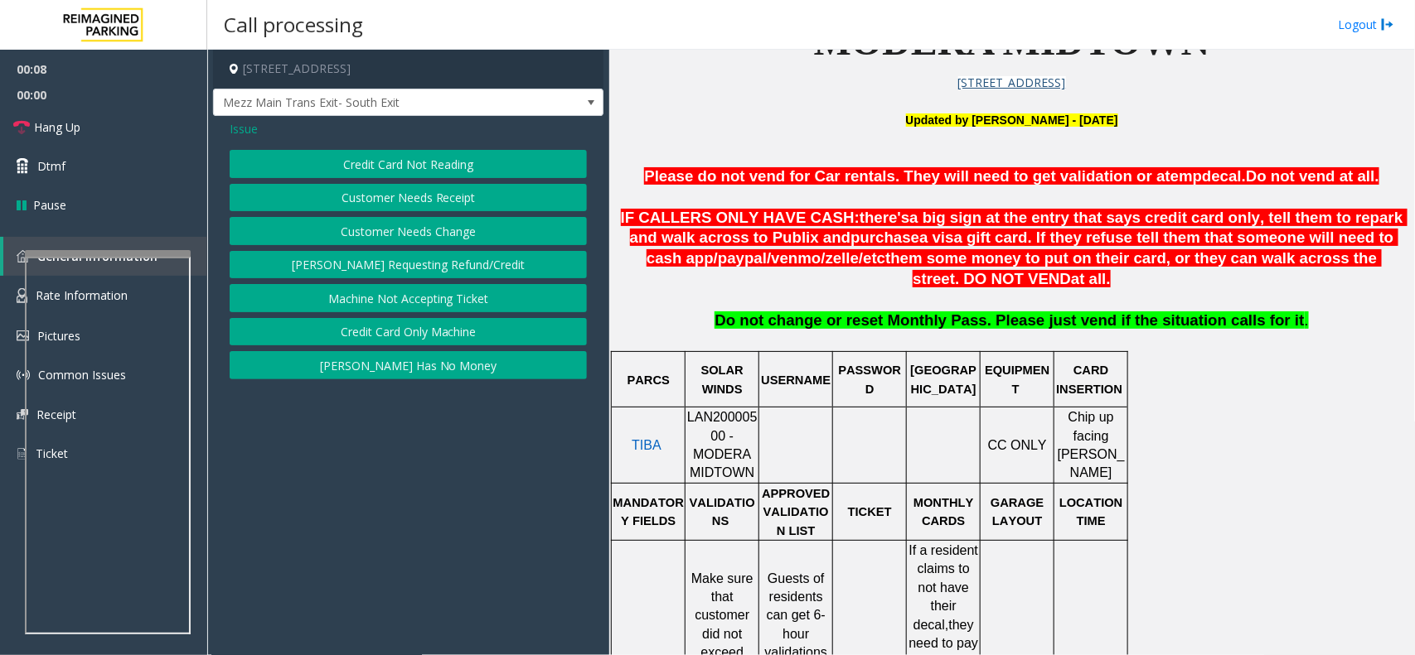
click at [404, 155] on button "Credit Card Not Reading" at bounding box center [408, 164] width 357 height 28
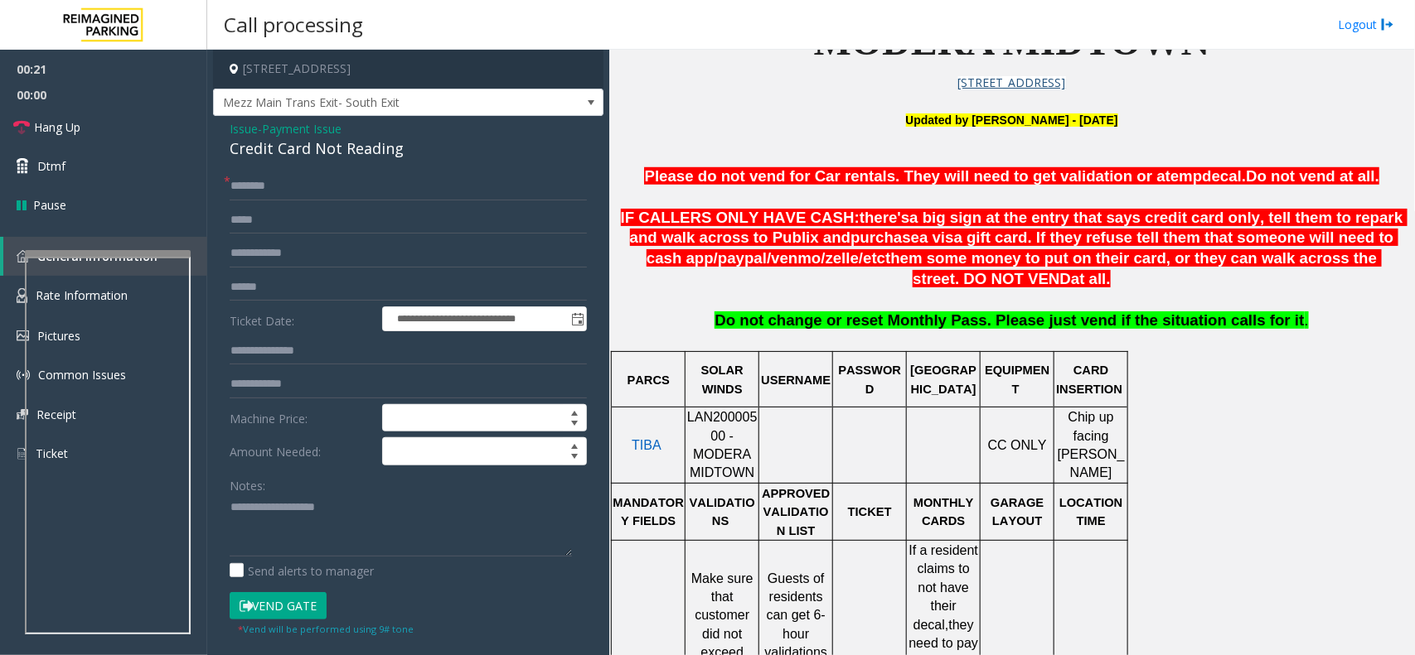
scroll to position [932, 0]
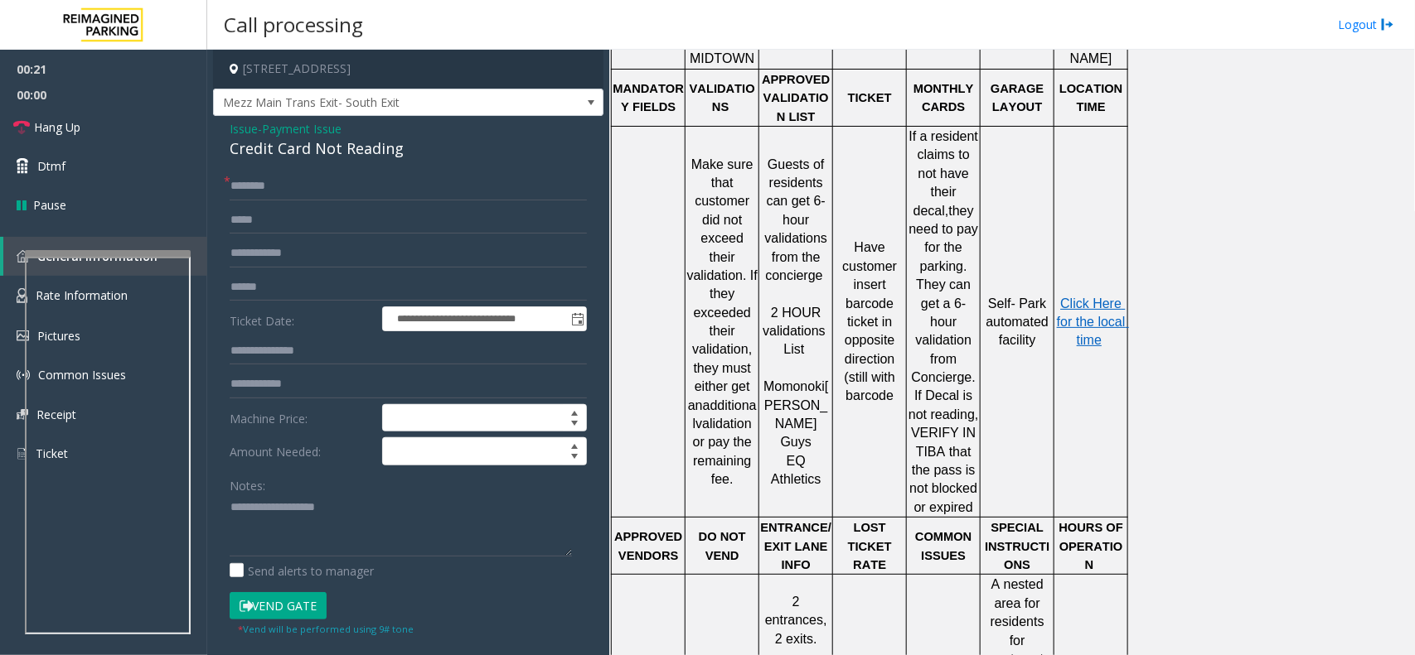
click at [779, 162] on span "Guests of residents can get 6-hour validations from the concierge" at bounding box center [798, 219] width 66 height 125
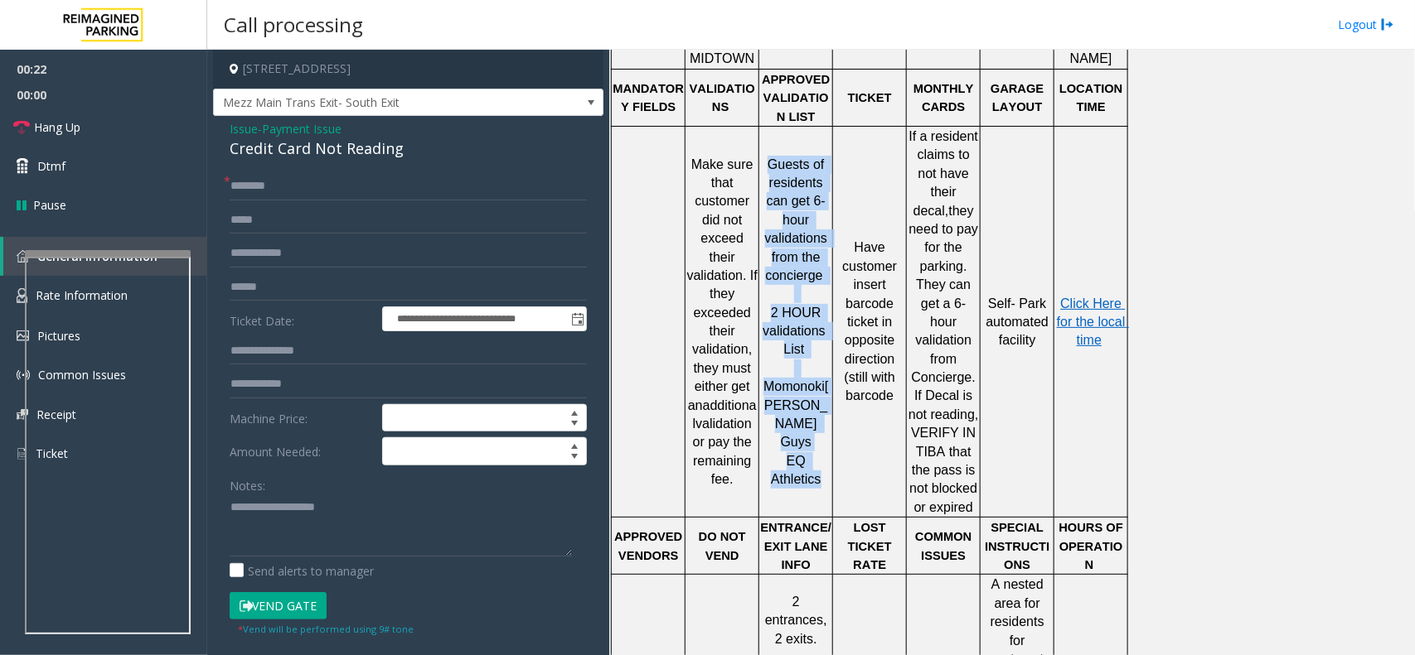
drag, startPoint x: 779, startPoint y: 162, endPoint x: 812, endPoint y: 445, distance: 285.3
click at [812, 445] on td "Guests of residents can get 6-hour validations from the concierge 2 HOUR valida…" at bounding box center [796, 321] width 74 height 391
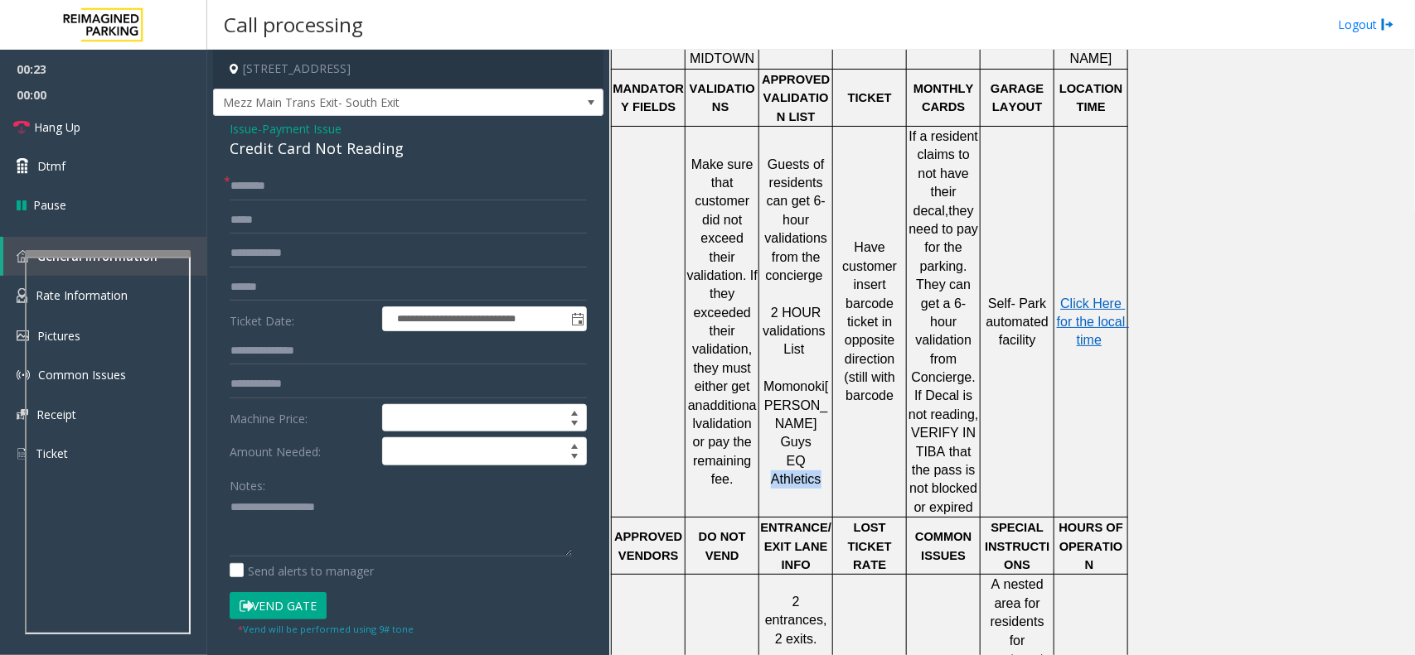
click at [812, 445] on td "Guests of residents can get 6-hour validations from the concierge 2 HOUR valida…" at bounding box center [796, 321] width 74 height 391
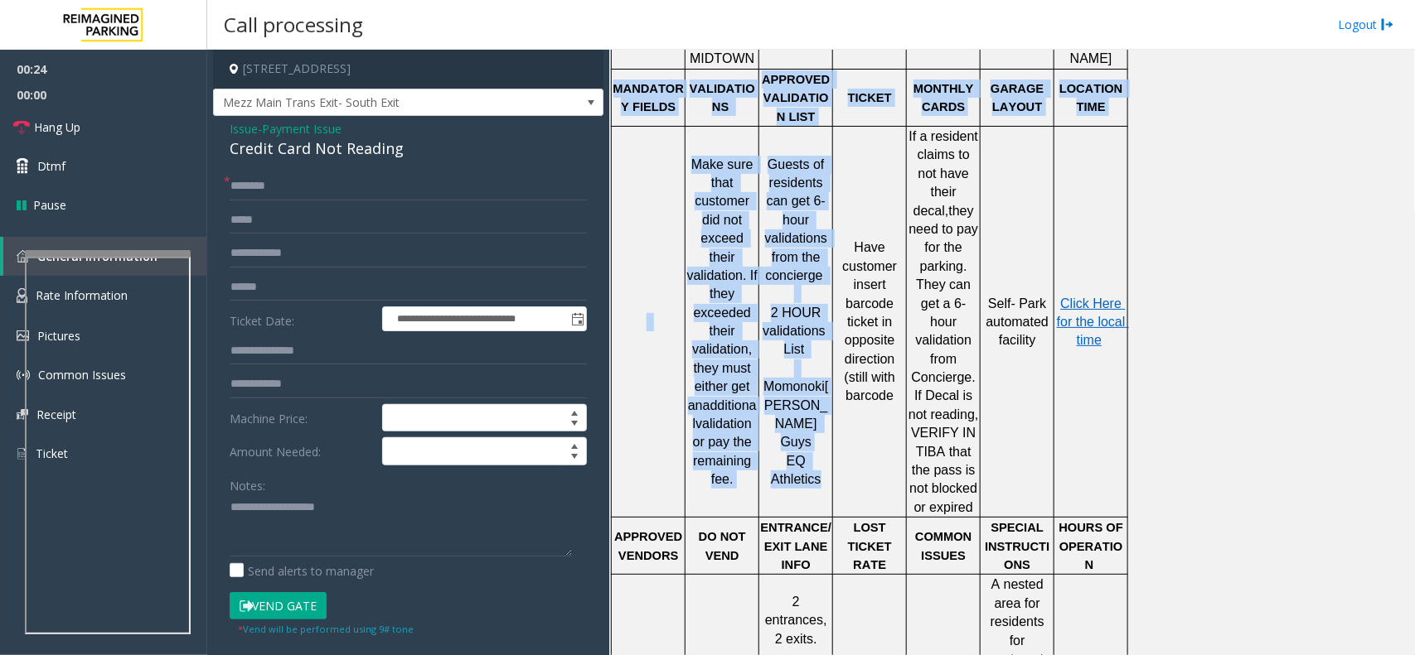
drag, startPoint x: 812, startPoint y: 445, endPoint x: 660, endPoint y: 113, distance: 365.6
click at [660, 113] on tbody "PARCS SOLAR WINDS USERNAME PASSWORD PARIS EQUIPMENT CARD INSERTION TIBA LAN2000…" at bounding box center [870, 369] width 516 height 862
click at [660, 113] on td "MANDATORY FIELDS" at bounding box center [649, 97] width 74 height 57
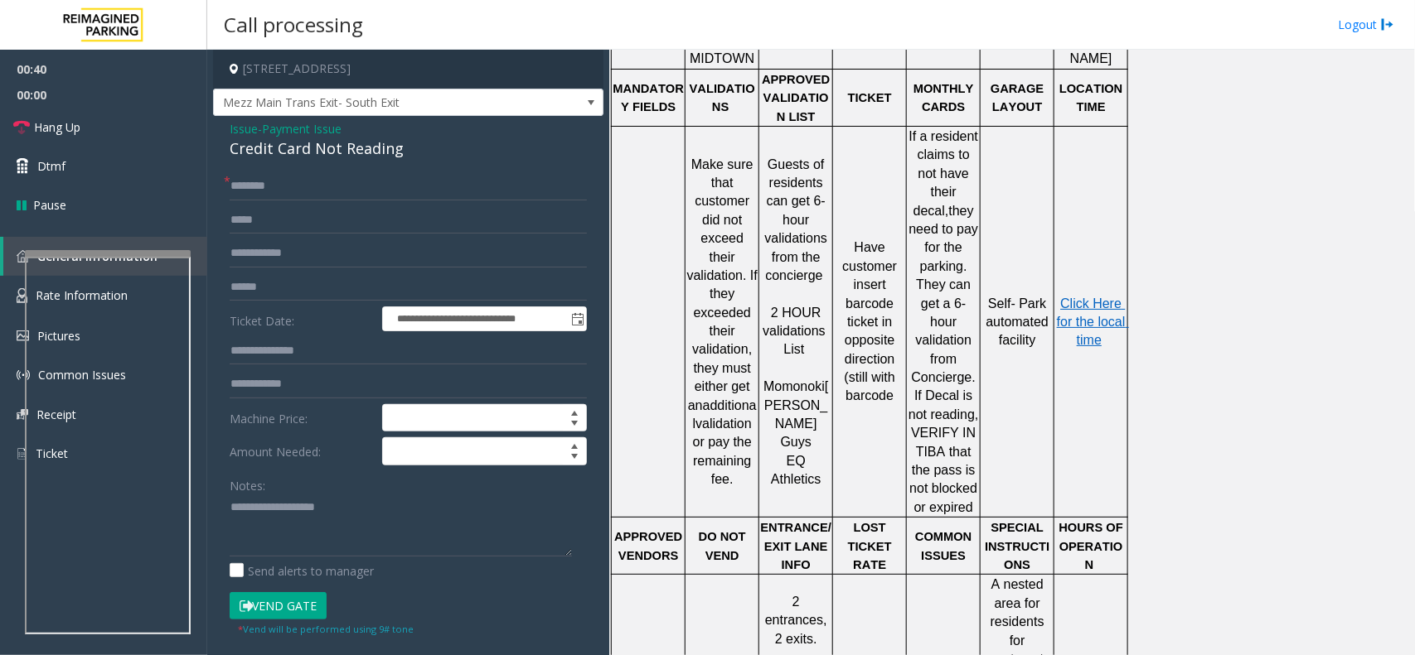
click at [801, 391] on span "Momonoki" at bounding box center [793, 387] width 61 height 14
drag, startPoint x: 801, startPoint y: 391, endPoint x: 779, endPoint y: 391, distance: 21.5
click at [779, 391] on span "Momonoki" at bounding box center [793, 387] width 61 height 14
drag, startPoint x: 779, startPoint y: 391, endPoint x: 790, endPoint y: 380, distance: 15.8
click at [790, 380] on span "Momonoki" at bounding box center [793, 387] width 61 height 14
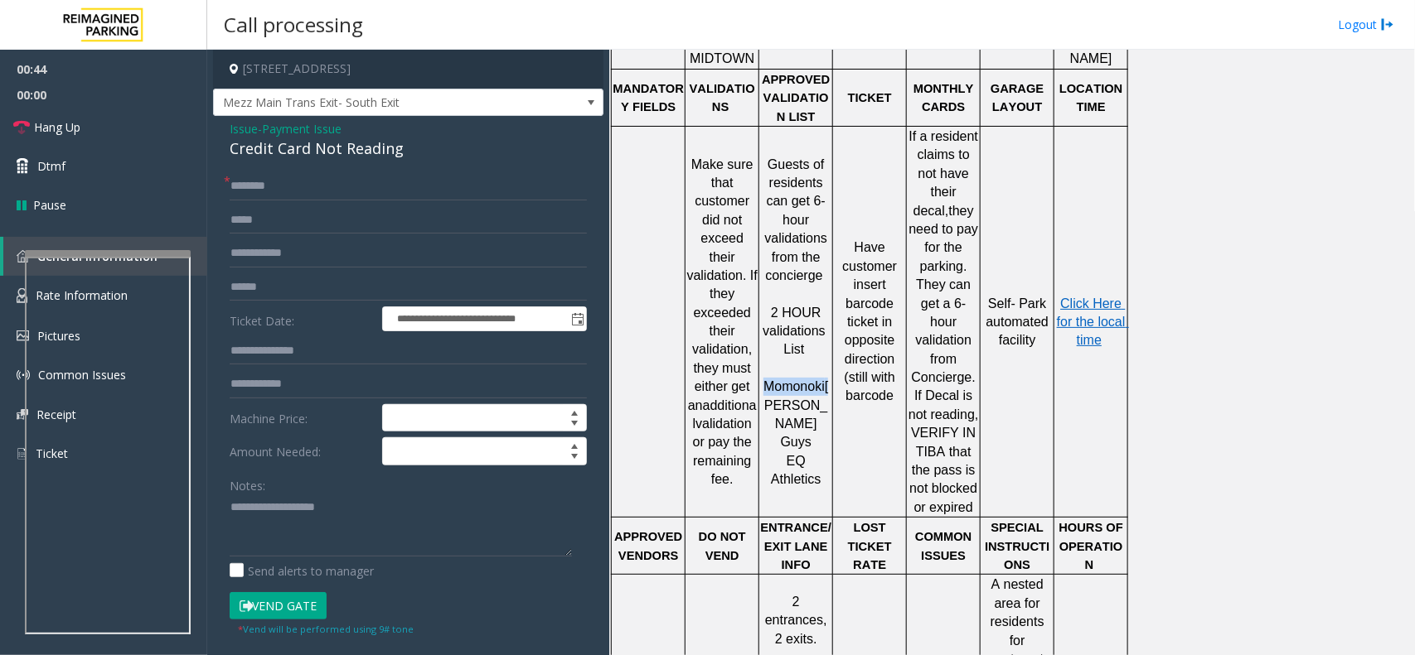
click at [790, 380] on span "Momonoki" at bounding box center [793, 387] width 61 height 14
drag, startPoint x: 790, startPoint y: 380, endPoint x: 816, endPoint y: 398, distance: 32.2
click at [816, 398] on p "Momonoki [PERSON_NAME] Guys" at bounding box center [795, 415] width 71 height 75
click at [816, 399] on span "[PERSON_NAME] Guys" at bounding box center [796, 415] width 64 height 70
drag, startPoint x: 816, startPoint y: 399, endPoint x: 781, endPoint y: 402, distance: 35.7
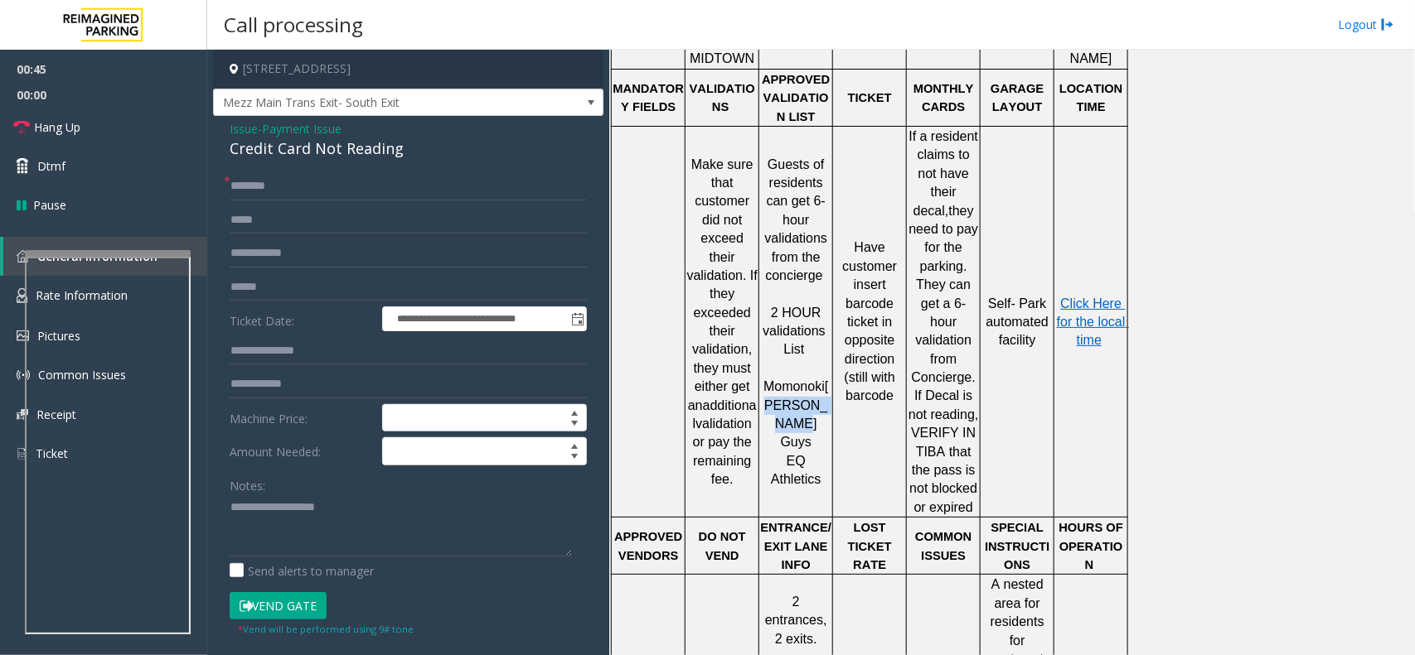
click at [781, 402] on span "[PERSON_NAME] Guys" at bounding box center [796, 415] width 64 height 70
drag, startPoint x: 781, startPoint y: 402, endPoint x: 822, endPoint y: 411, distance: 42.4
click at [822, 411] on span "[PERSON_NAME] Guys" at bounding box center [796, 415] width 64 height 70
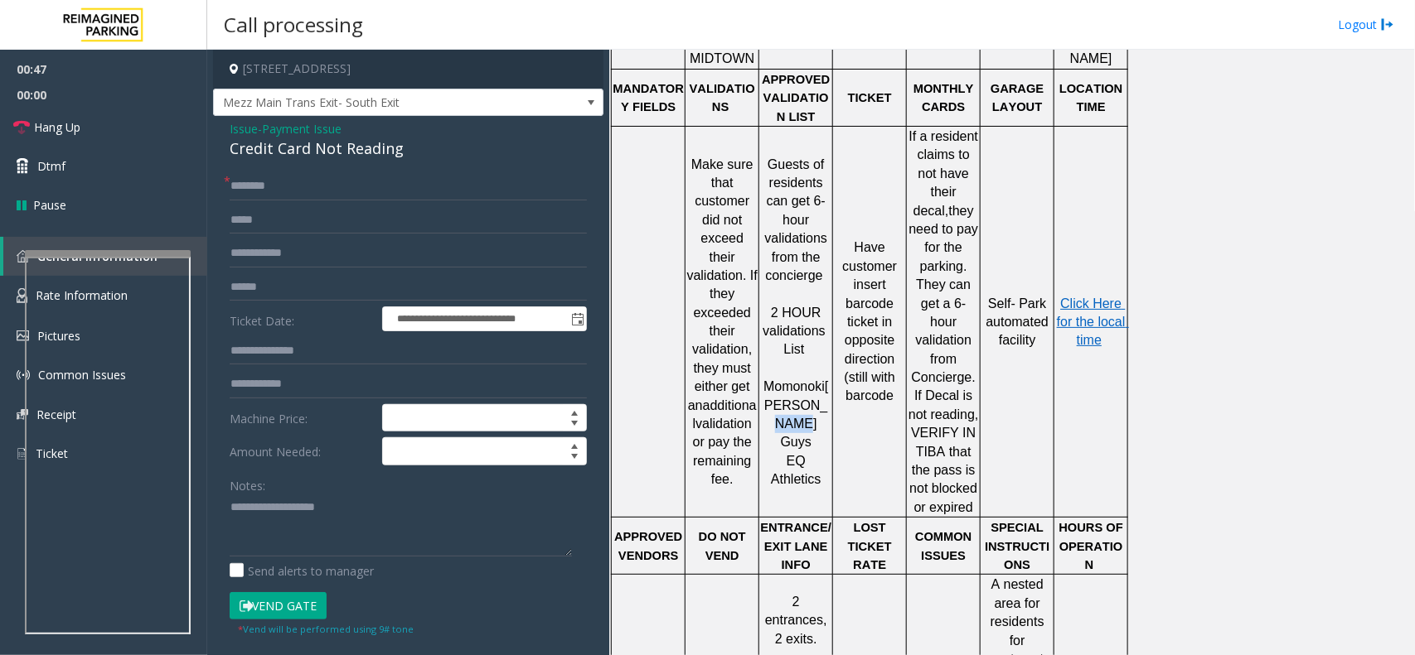
click at [822, 411] on span "[PERSON_NAME] Guys" at bounding box center [796, 415] width 64 height 70
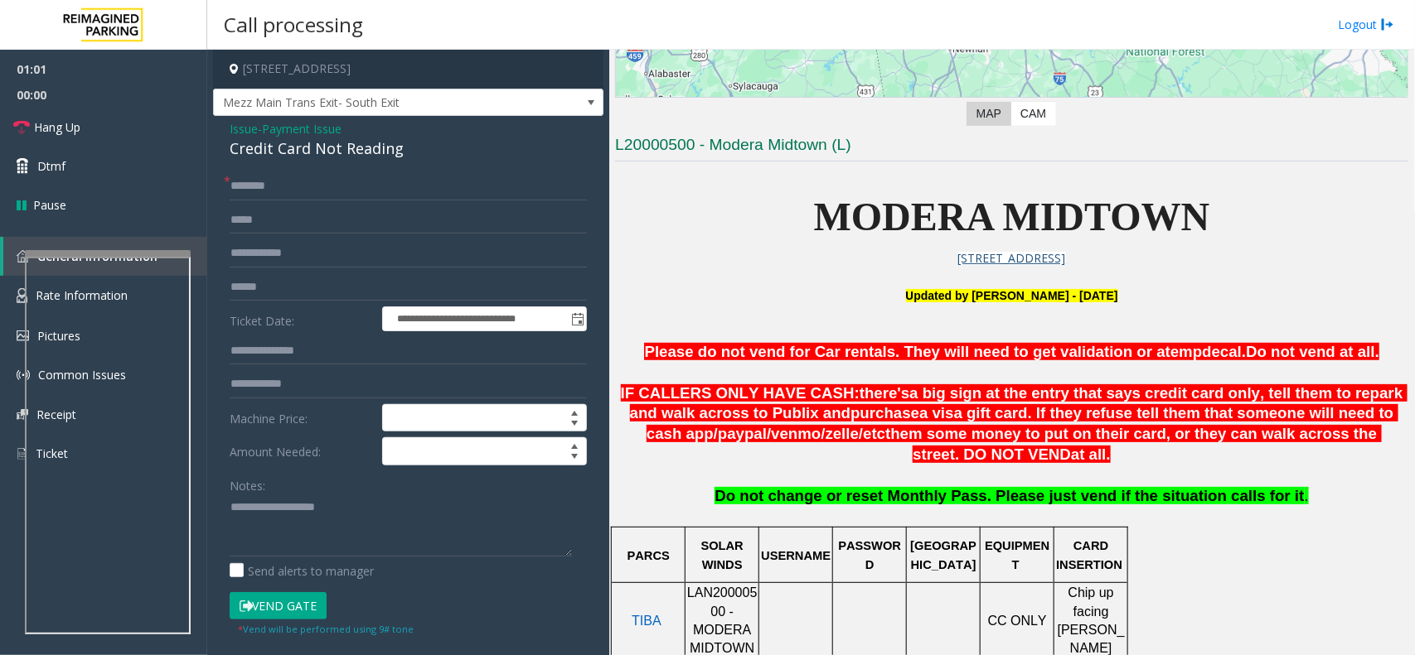
scroll to position [311, 0]
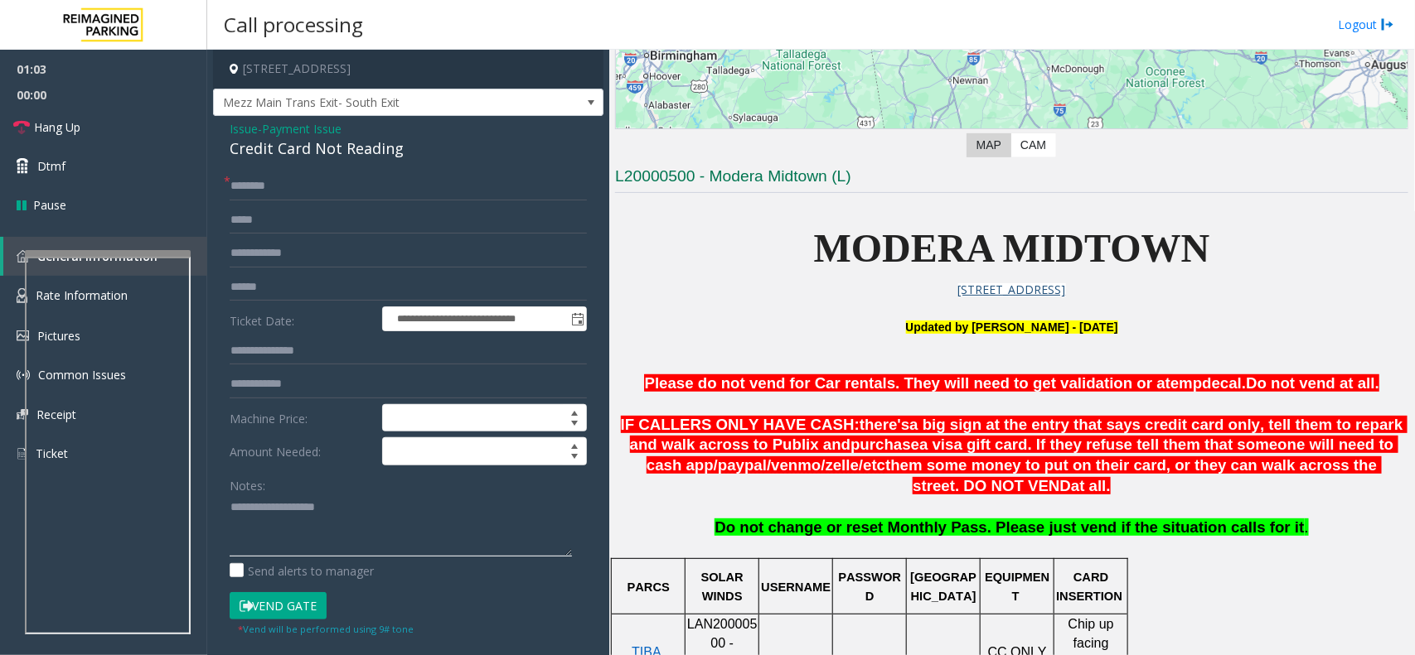
paste textarea "**********"
click at [301, 149] on div "Credit Card Not Reading" at bounding box center [408, 149] width 357 height 22
copy div "Credit Card Not Reading"
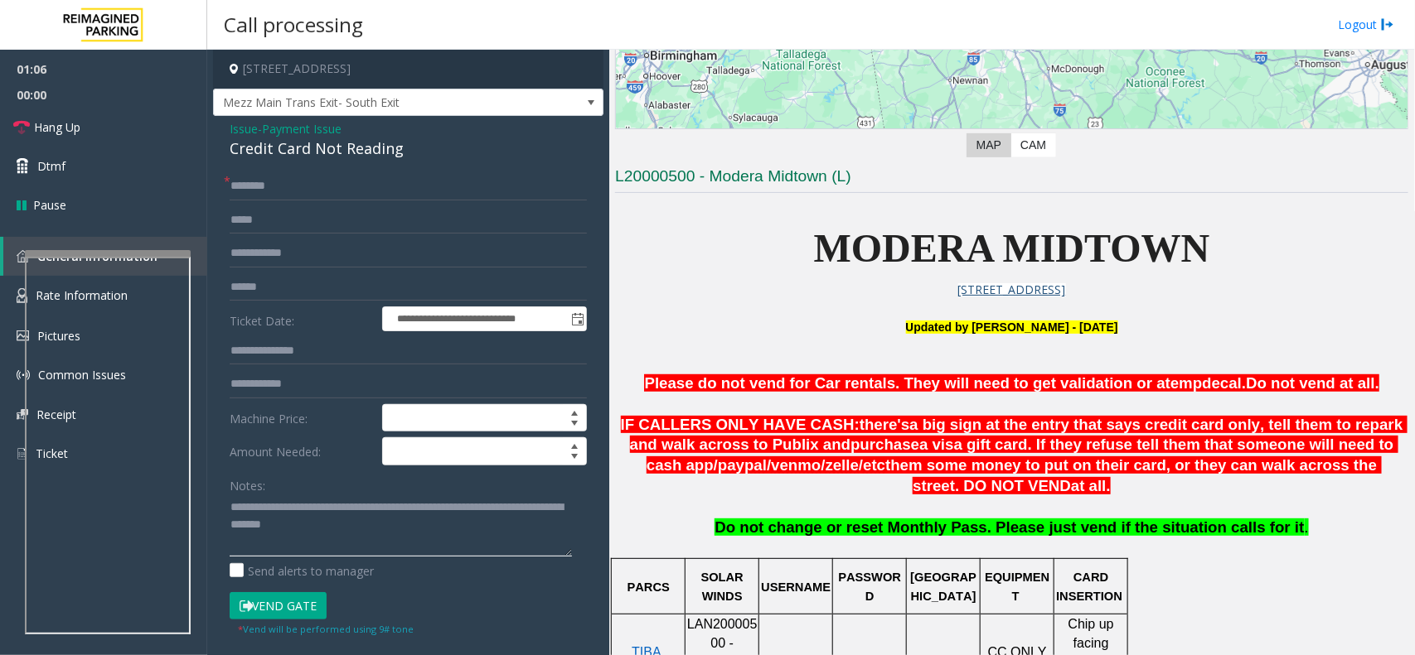
click at [230, 500] on textarea at bounding box center [401, 526] width 342 height 62
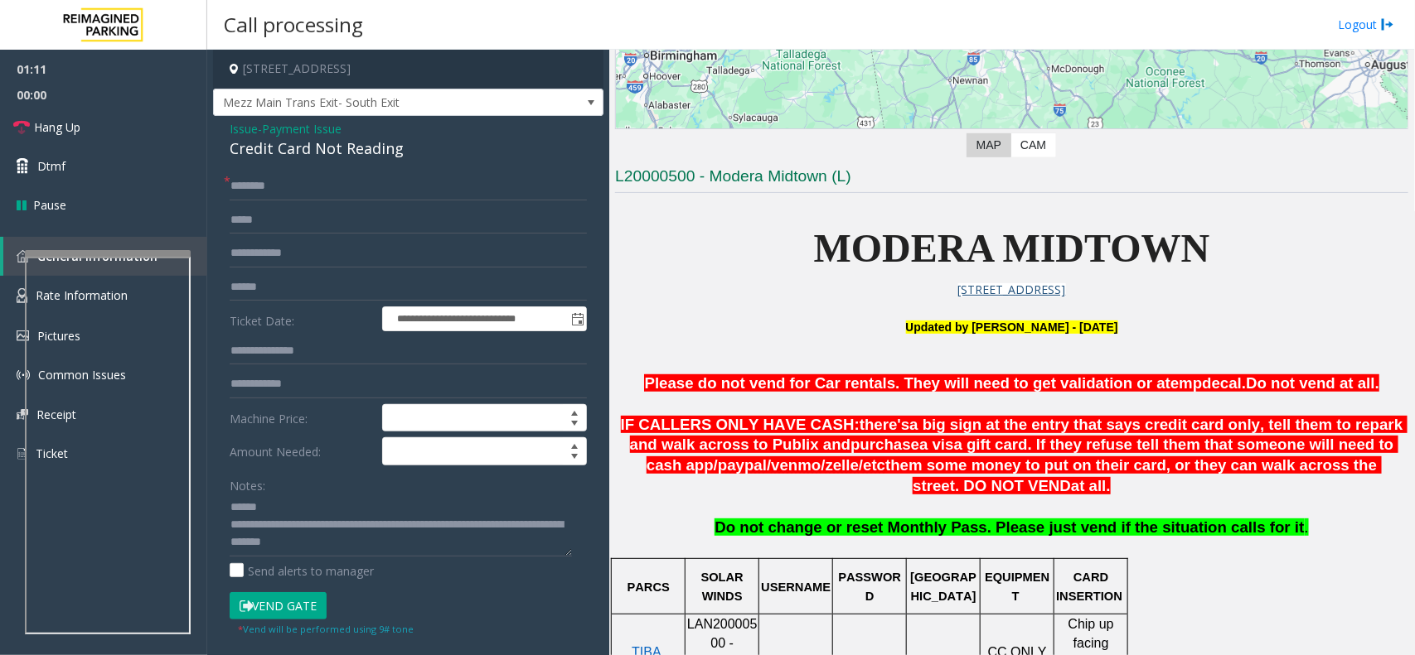
click at [291, 152] on div "Credit Card Not Reading" at bounding box center [408, 149] width 357 height 22
copy div "Credit Card Not Reading"
drag, startPoint x: 333, startPoint y: 520, endPoint x: 312, endPoint y: 494, distance: 33.7
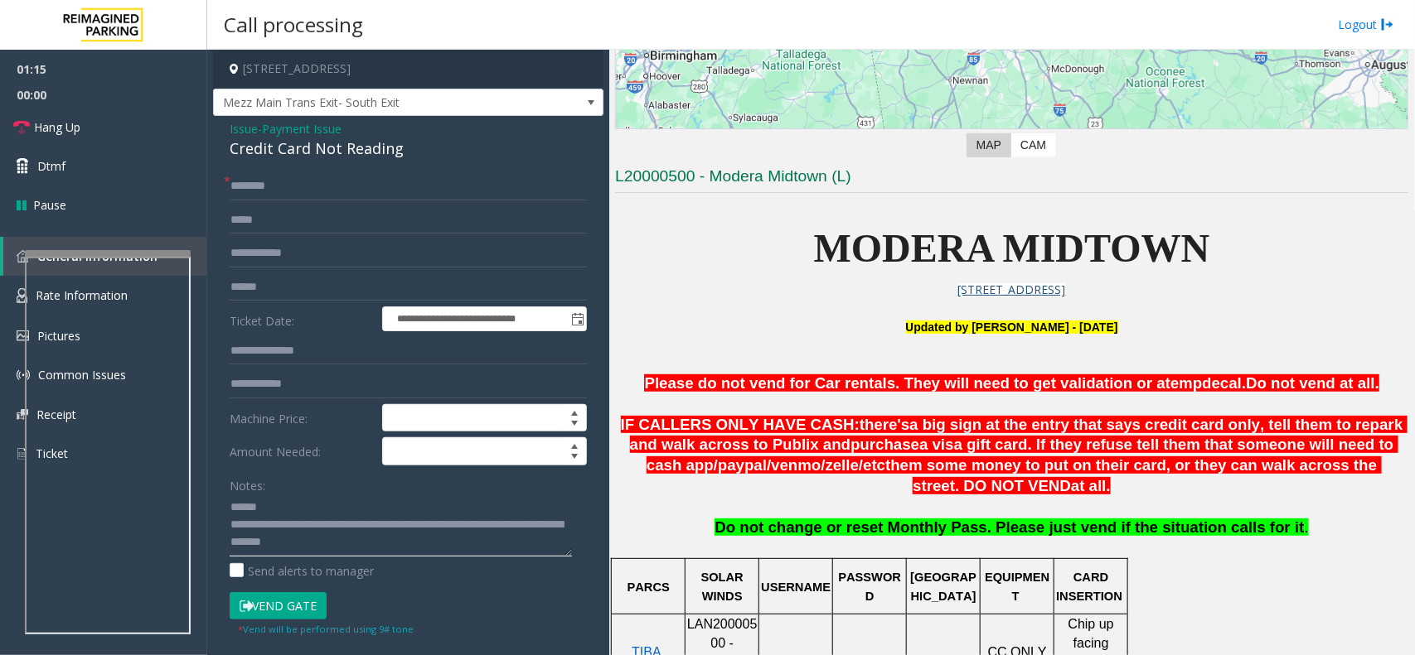
drag, startPoint x: 312, startPoint y: 494, endPoint x: 271, endPoint y: 503, distance: 42.4
paste textarea "**********"
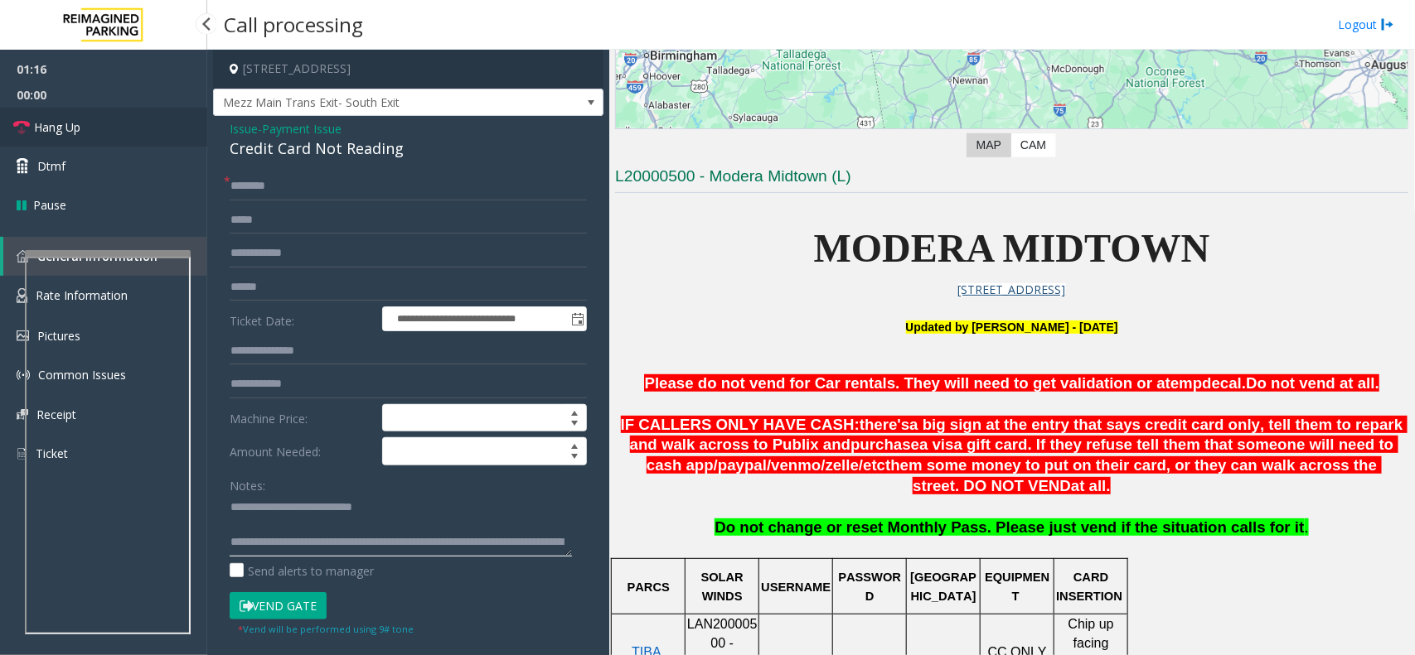
type textarea "**********"
click at [149, 134] on link "Hang Up" at bounding box center [103, 127] width 207 height 39
click at [290, 191] on input "text" at bounding box center [408, 186] width 357 height 28
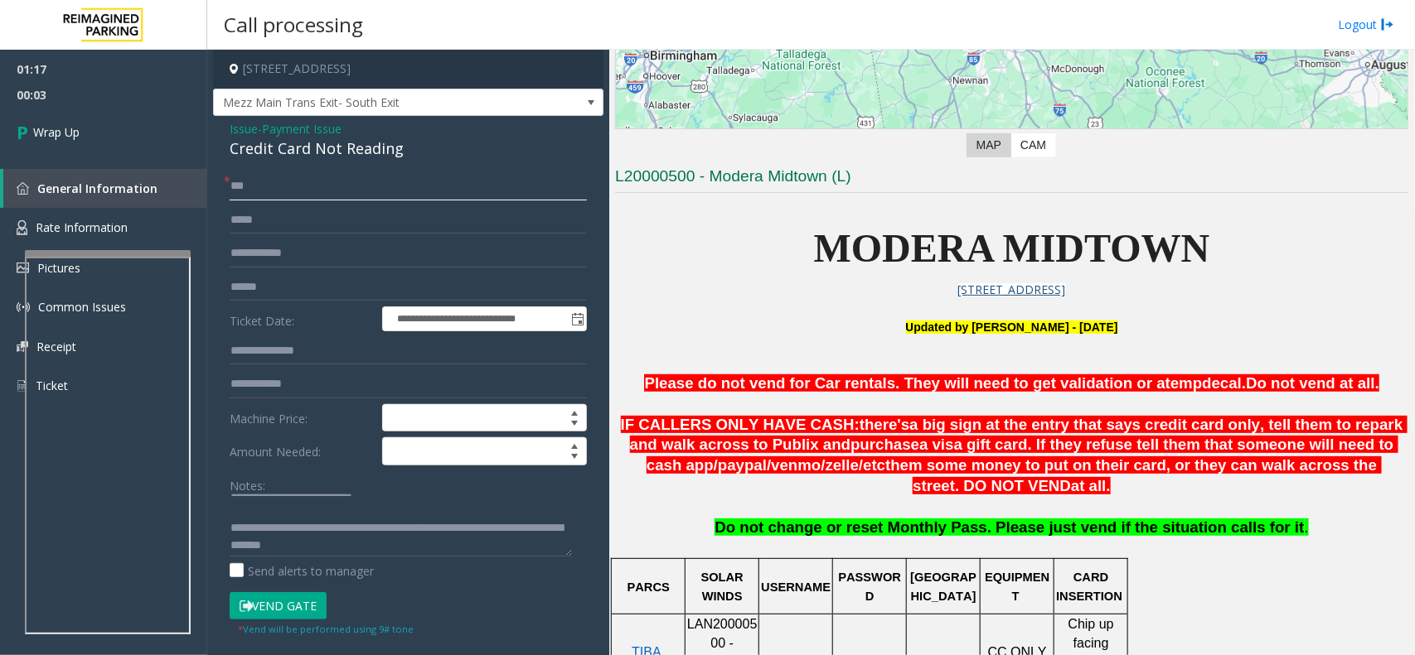
scroll to position [17, 0]
type input "**"
click at [116, 121] on link "Wrap Up" at bounding box center [103, 132] width 207 height 49
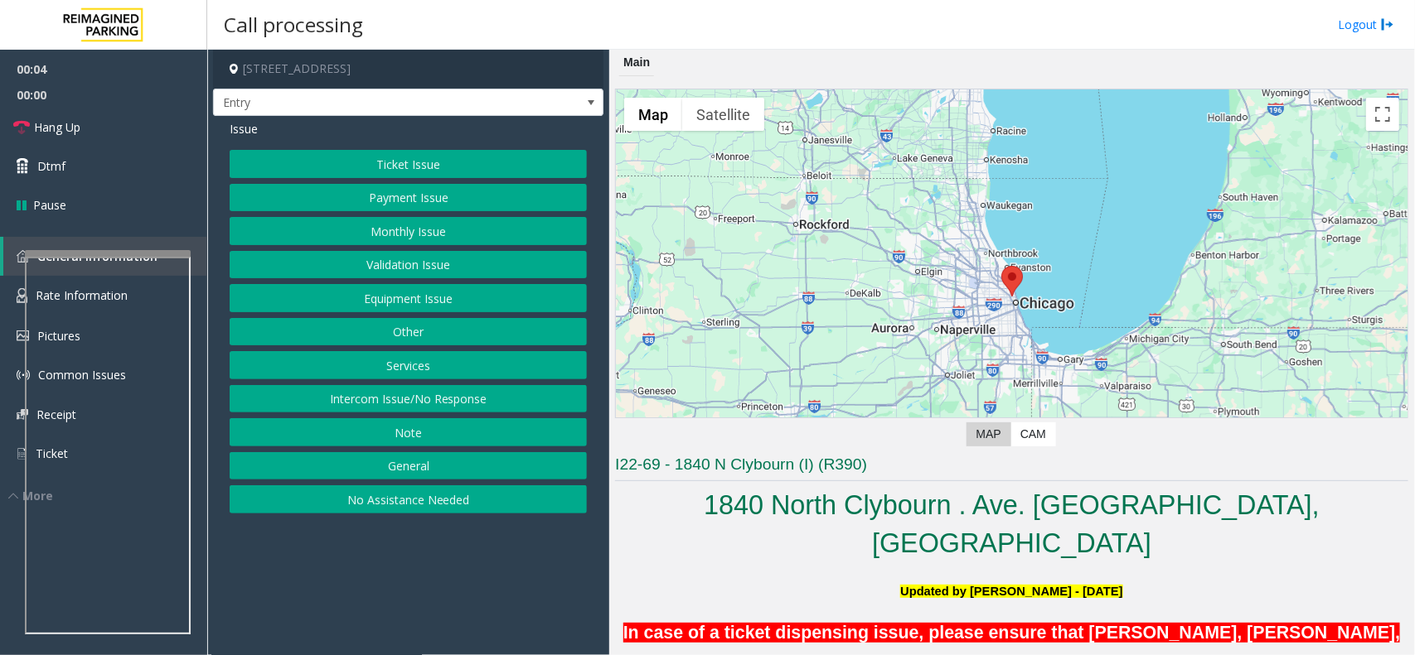
click at [450, 404] on button "Intercom Issue/No Response" at bounding box center [408, 399] width 357 height 28
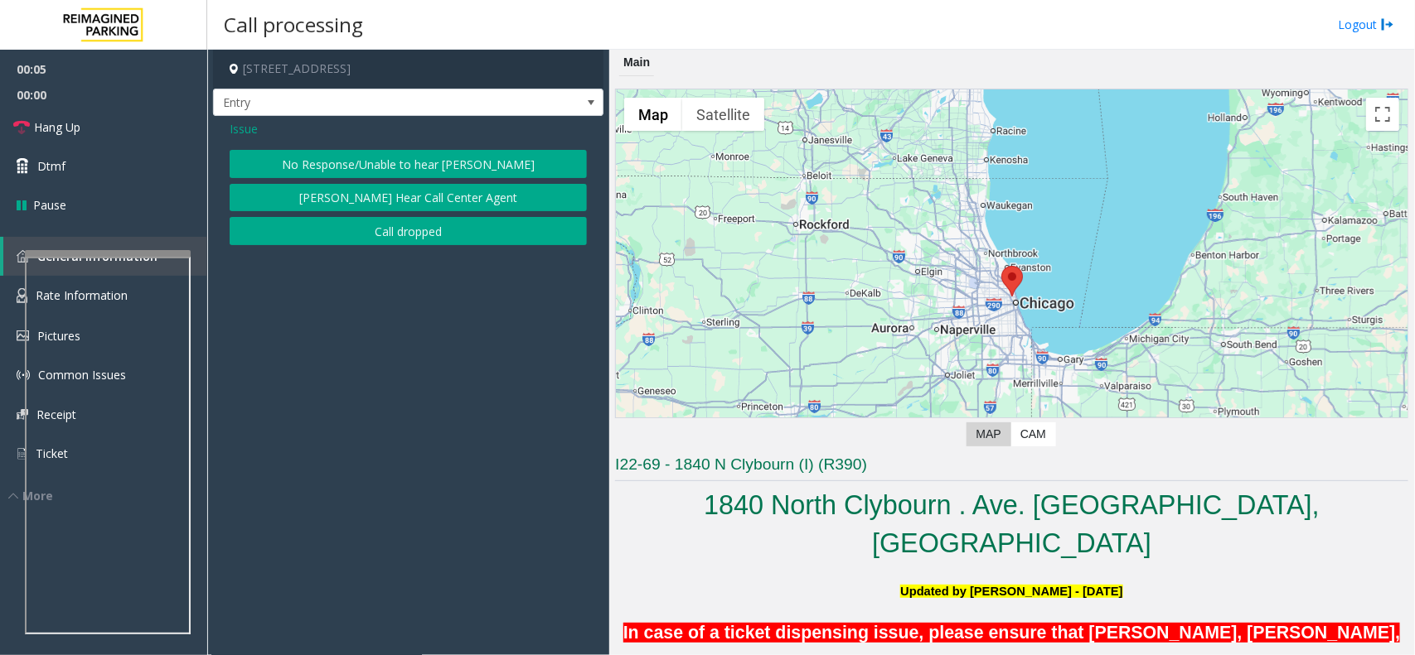
click at [391, 172] on button "No Response/Unable to hear [PERSON_NAME]" at bounding box center [408, 164] width 357 height 28
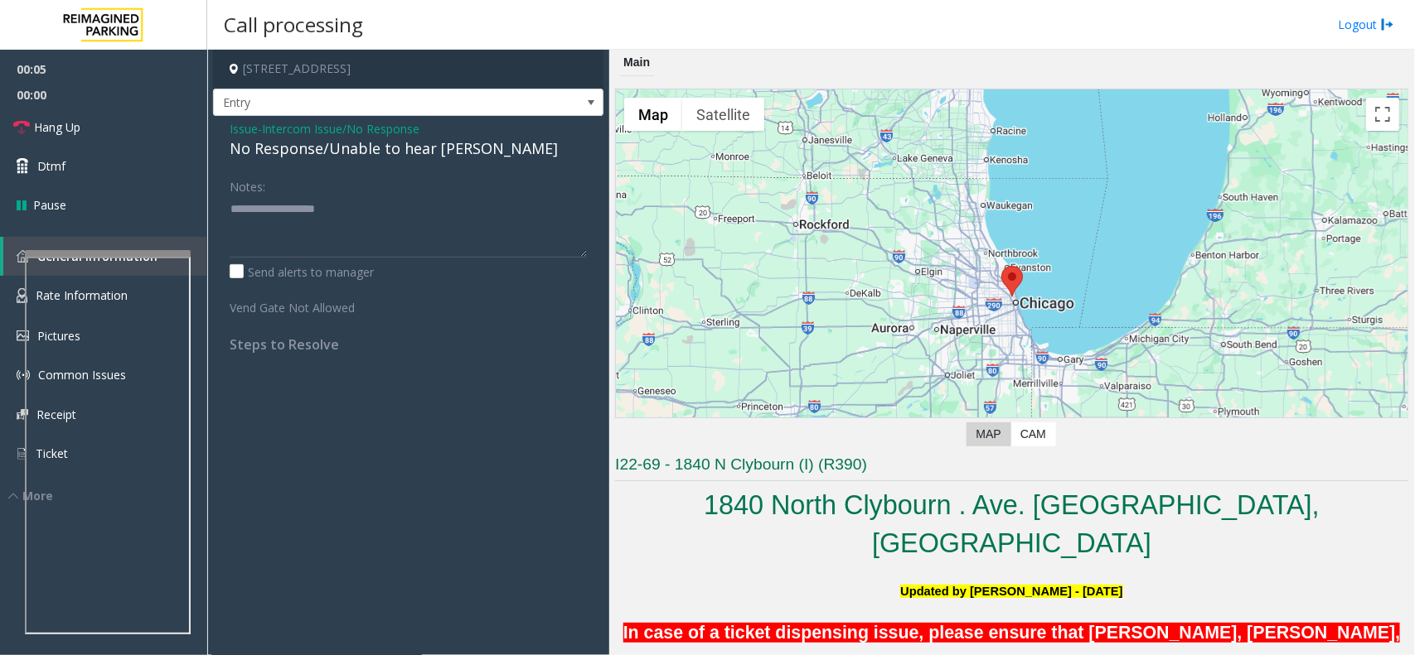
click at [377, 159] on div "No Response/Unable to hear [PERSON_NAME]" at bounding box center [408, 149] width 357 height 22
type textarea "**********"
click at [96, 117] on link "Hang Up" at bounding box center [103, 127] width 207 height 39
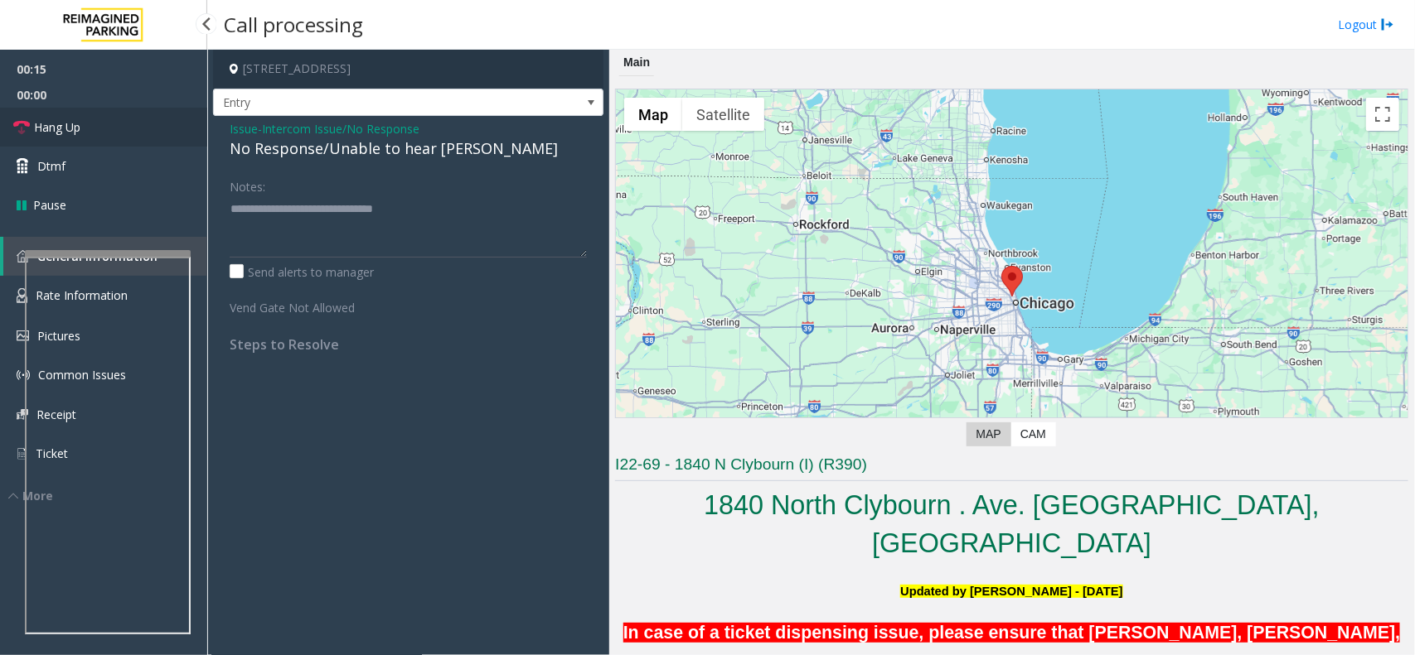
click at [96, 117] on link "Hang Up" at bounding box center [103, 127] width 207 height 39
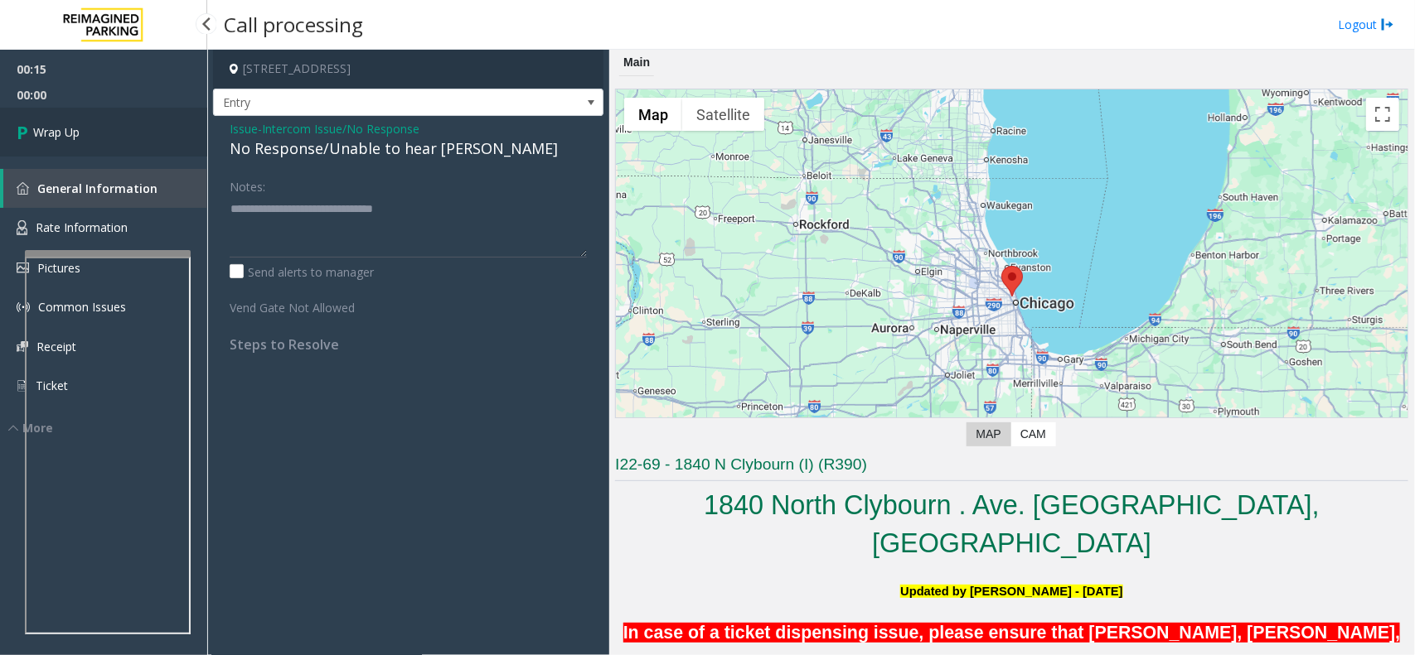
click at [96, 117] on link "Wrap Up" at bounding box center [103, 132] width 207 height 49
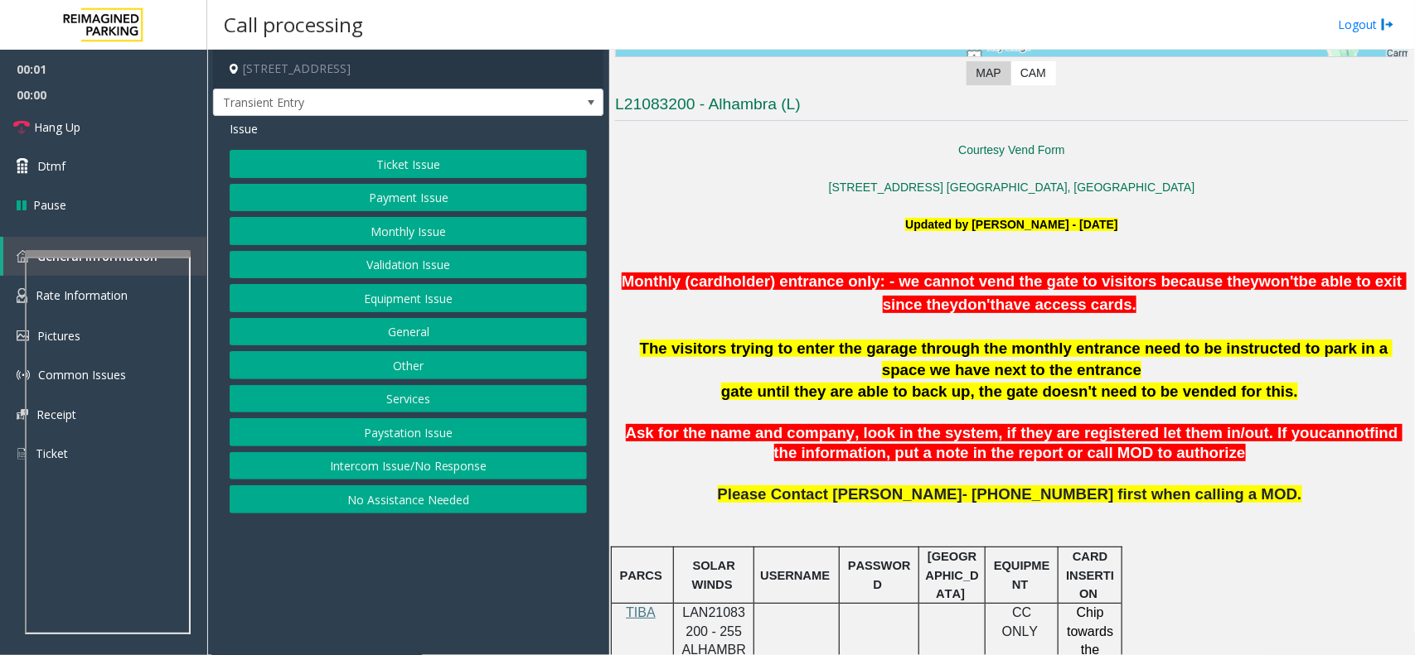
scroll to position [414, 0]
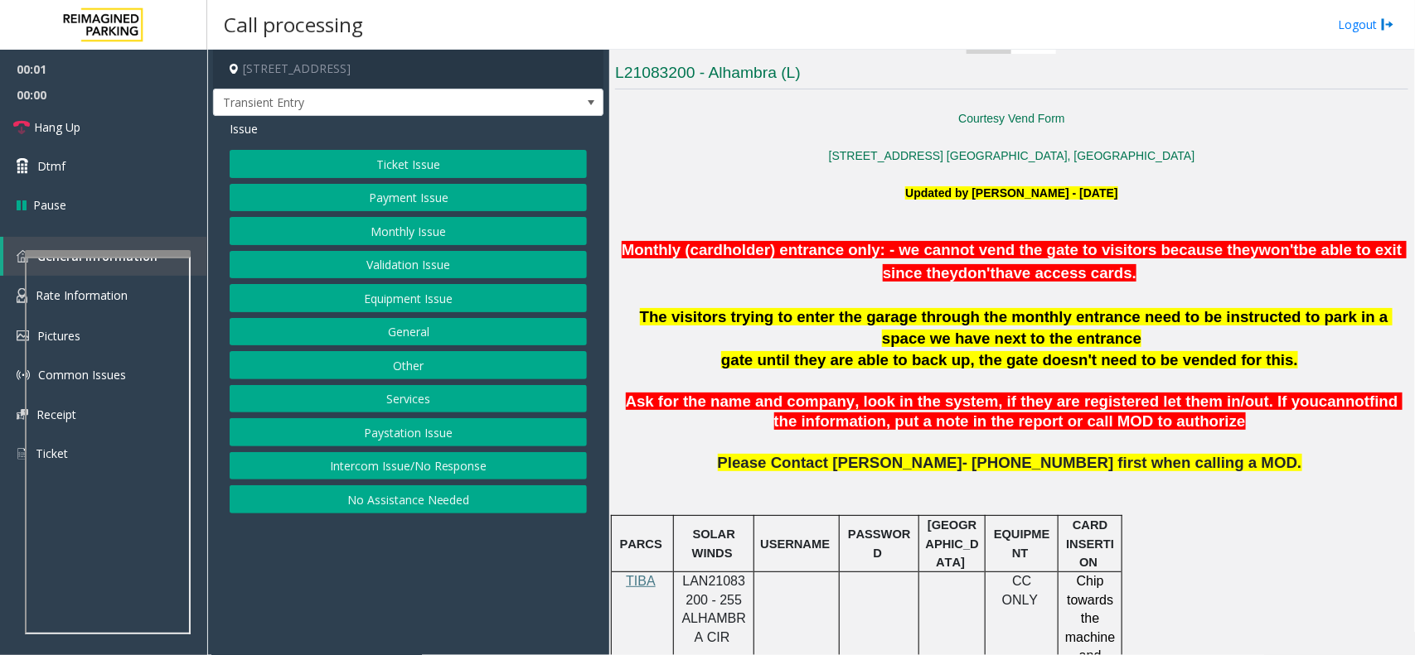
click at [1053, 354] on span "gate until they are able to back up, the gate doesn't need to be vended for thi…" at bounding box center [1009, 359] width 577 height 17
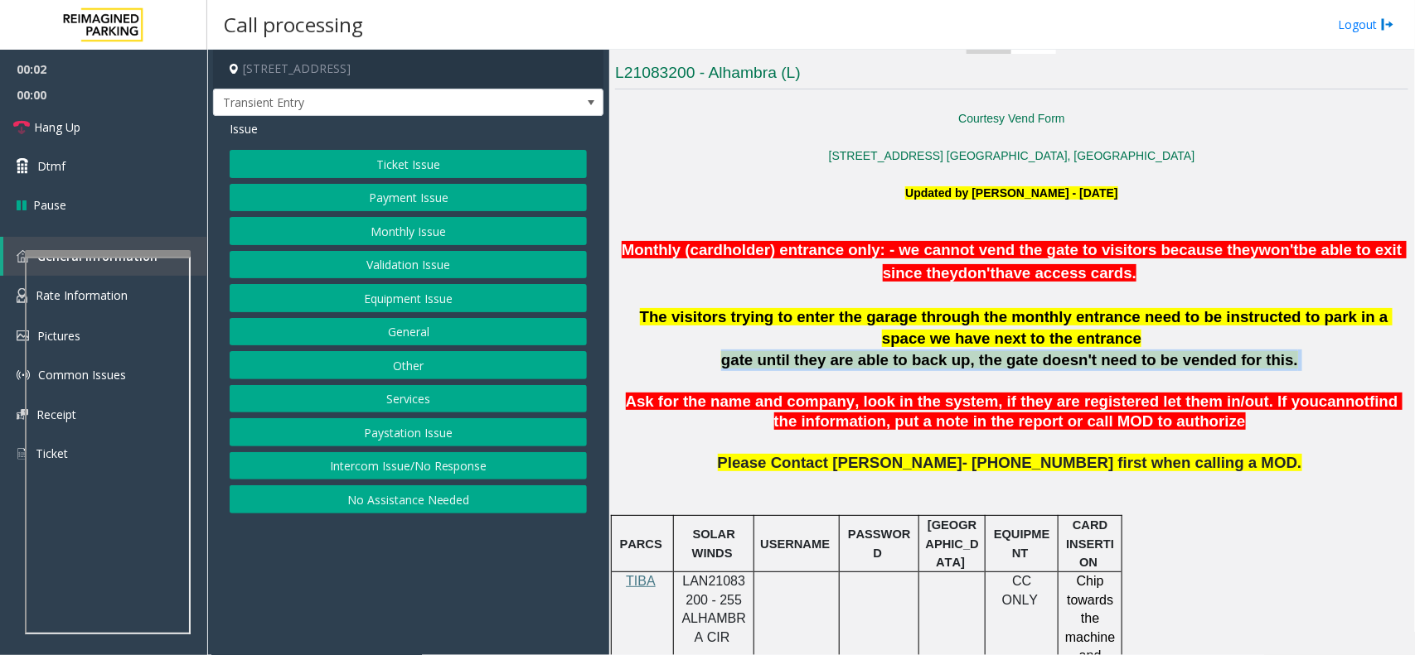
click at [1053, 354] on span "gate until they are able to back up, the gate doesn't need to be vended for thi…" at bounding box center [1009, 359] width 577 height 17
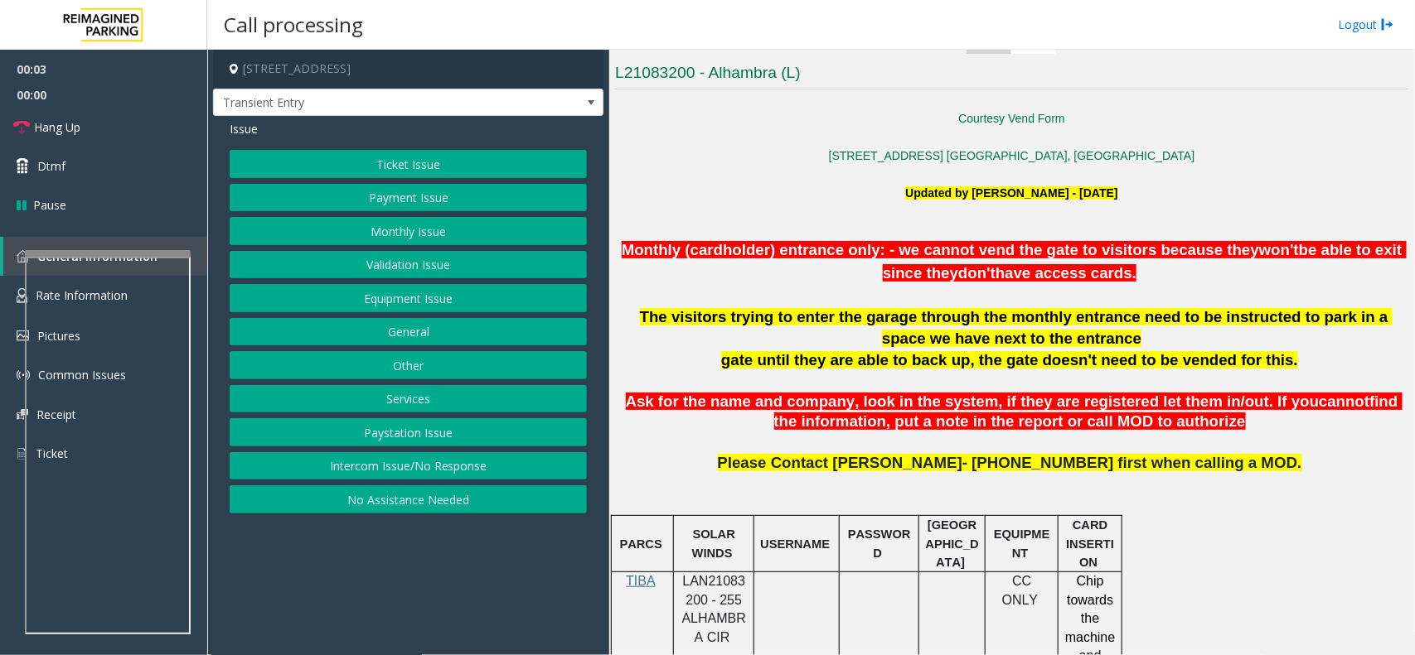
click at [899, 259] on span "Monthly (cardholder) entrance only: - we cannot vend the gate to visitors becau…" at bounding box center [940, 249] width 637 height 17
click at [902, 255] on span "Monthly (cardholder) entrance only: - we cannot vend the gate to visitors becau…" at bounding box center [940, 249] width 637 height 17
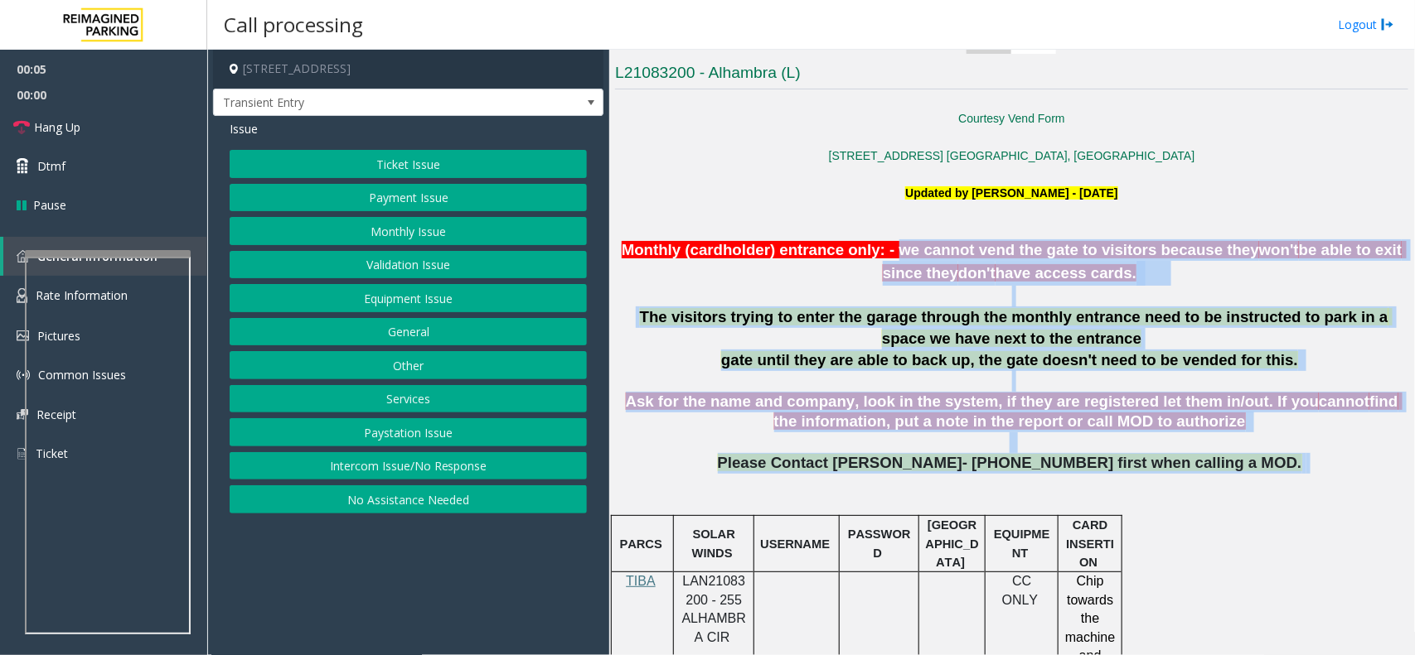
drag, startPoint x: 902, startPoint y: 255, endPoint x: 1302, endPoint y: 462, distance: 450.7
click at [1302, 462] on p "Please Contact [PERSON_NAME]- [PHONE_NUMBER] first when calling a MOD." at bounding box center [1011, 483] width 793 height 60
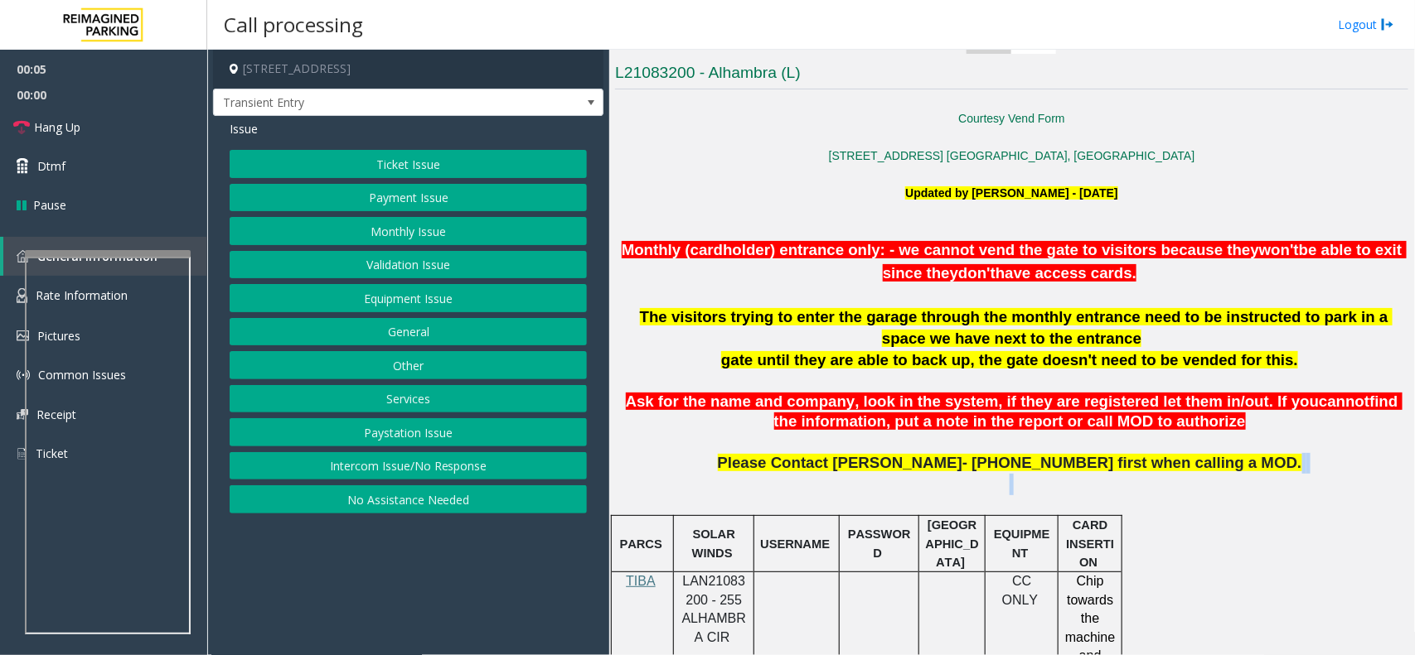
click at [1302, 462] on p "Please Contact [PERSON_NAME]- [PHONE_NUMBER] first when calling a MOD." at bounding box center [1011, 483] width 793 height 60
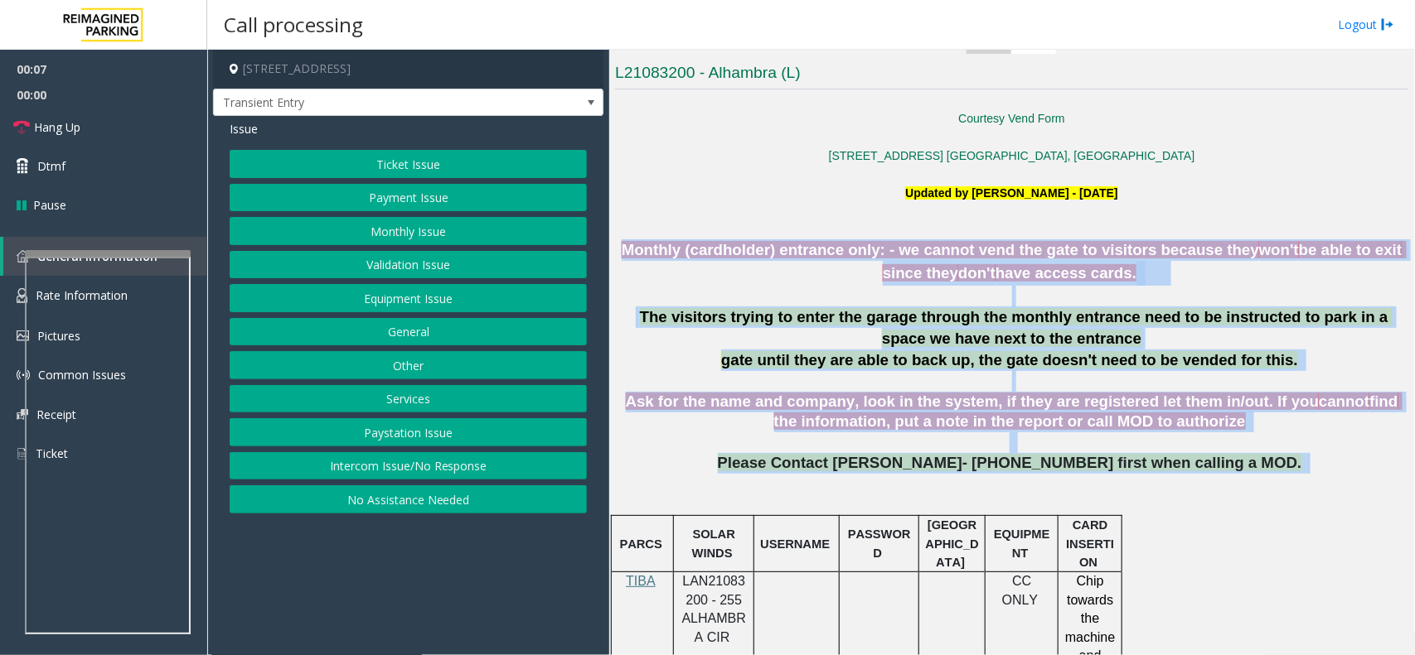
drag, startPoint x: 1302, startPoint y: 462, endPoint x: 659, endPoint y: 247, distance: 678.2
click at [659, 247] on span "Monthly (cardholder) entrance only: - we cannot vend the gate to visitors becau…" at bounding box center [940, 249] width 637 height 17
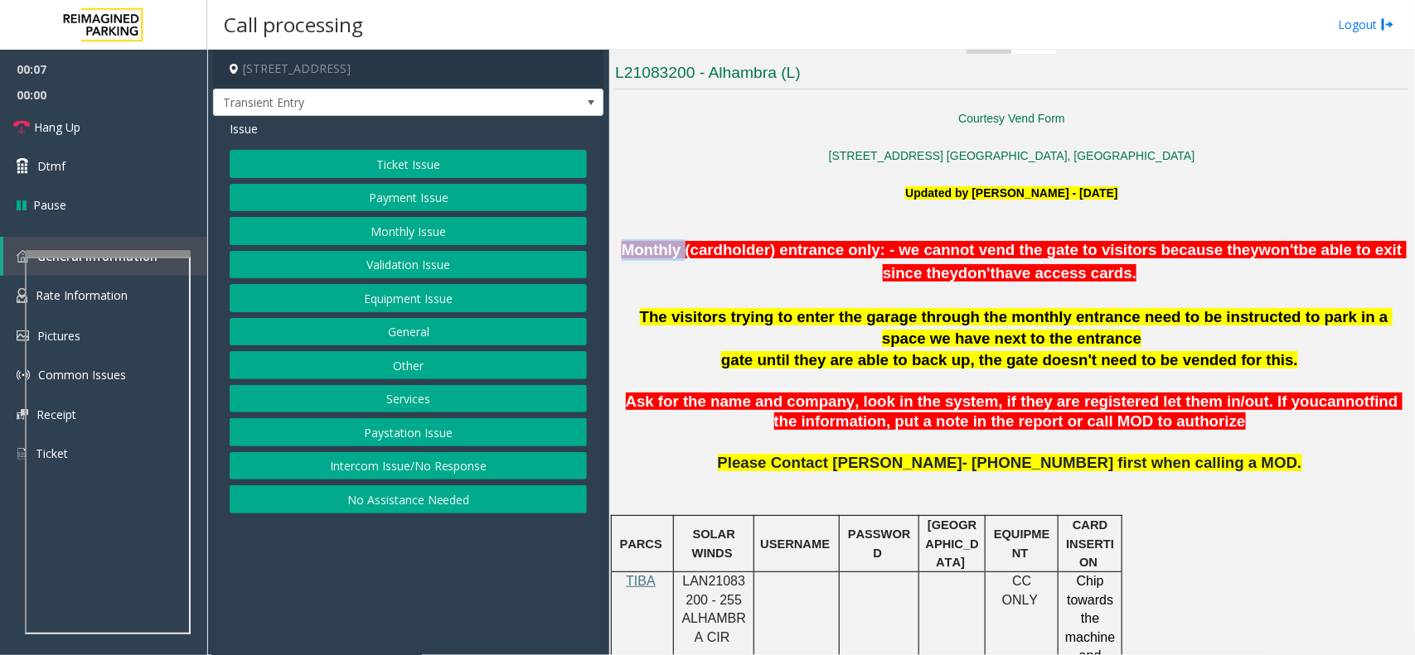
click at [659, 247] on span "Monthly (cardholder) entrance only: - we cannot vend the gate to visitors becau…" at bounding box center [940, 249] width 637 height 17
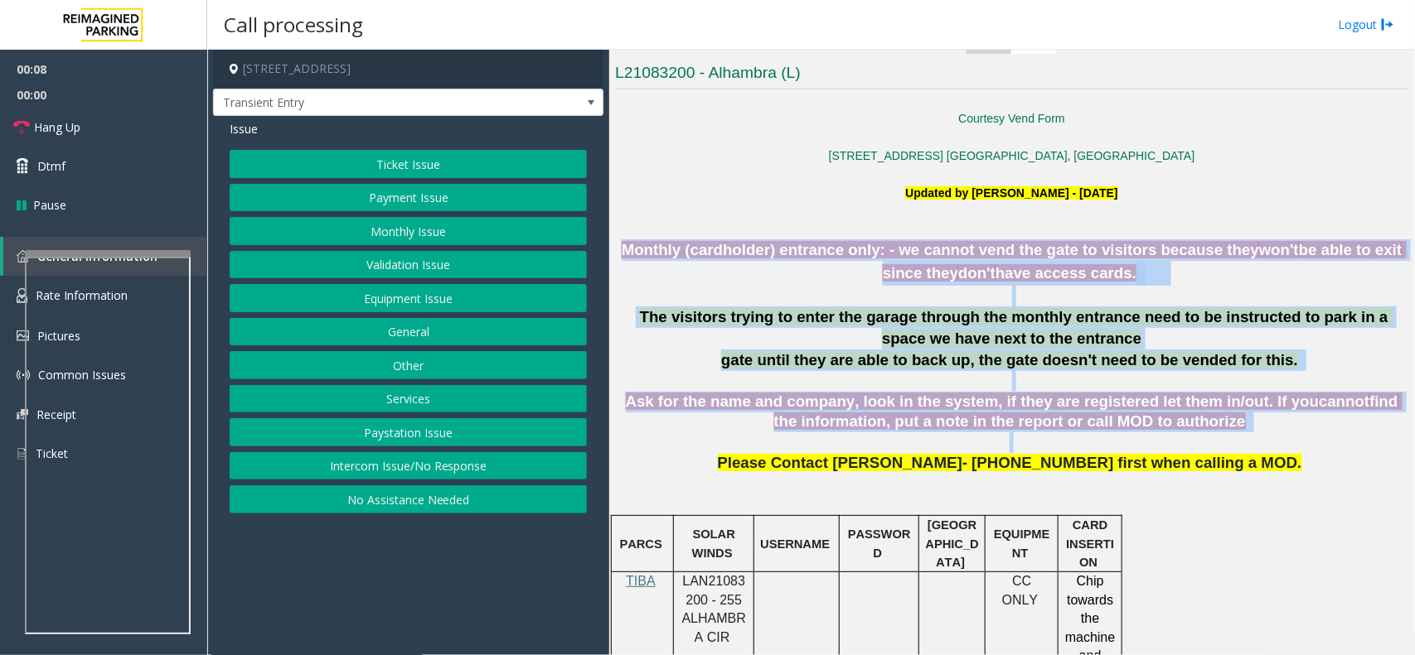
drag, startPoint x: 659, startPoint y: 247, endPoint x: 1333, endPoint y: 452, distance: 704.1
click at [1333, 452] on p at bounding box center [1011, 443] width 793 height 21
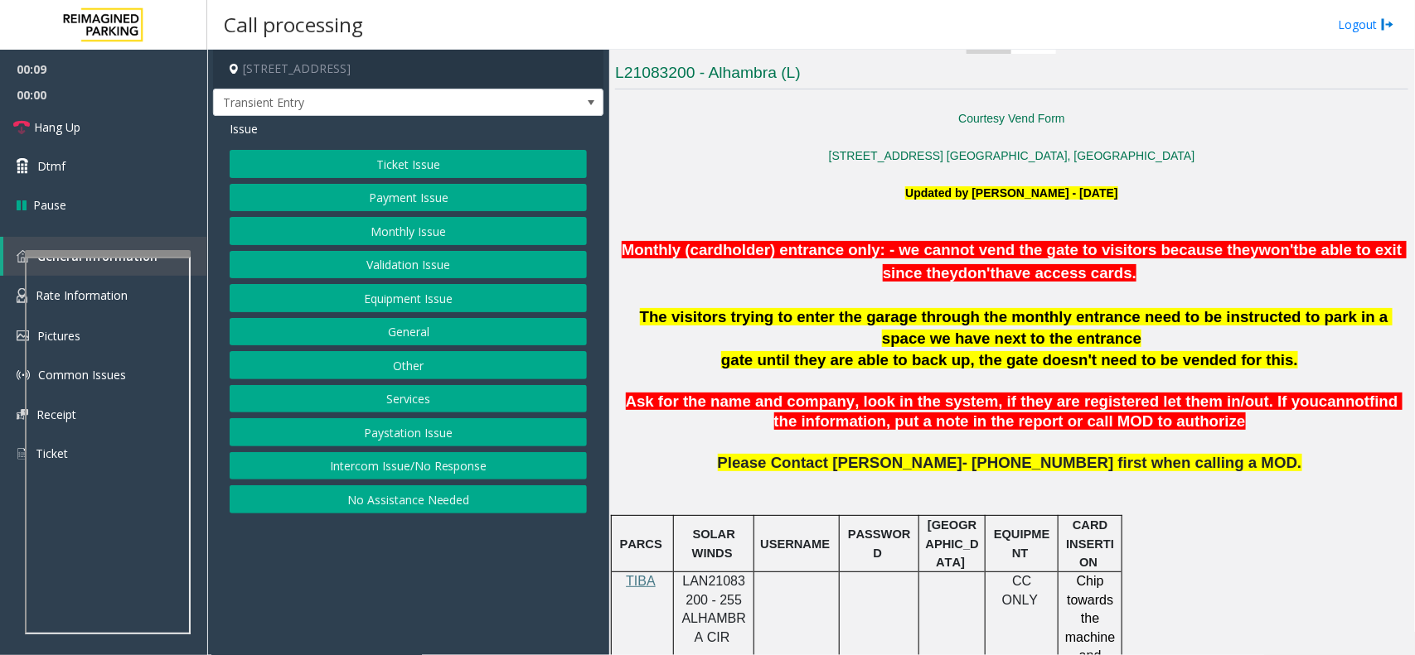
click at [1333, 452] on p at bounding box center [1011, 443] width 793 height 21
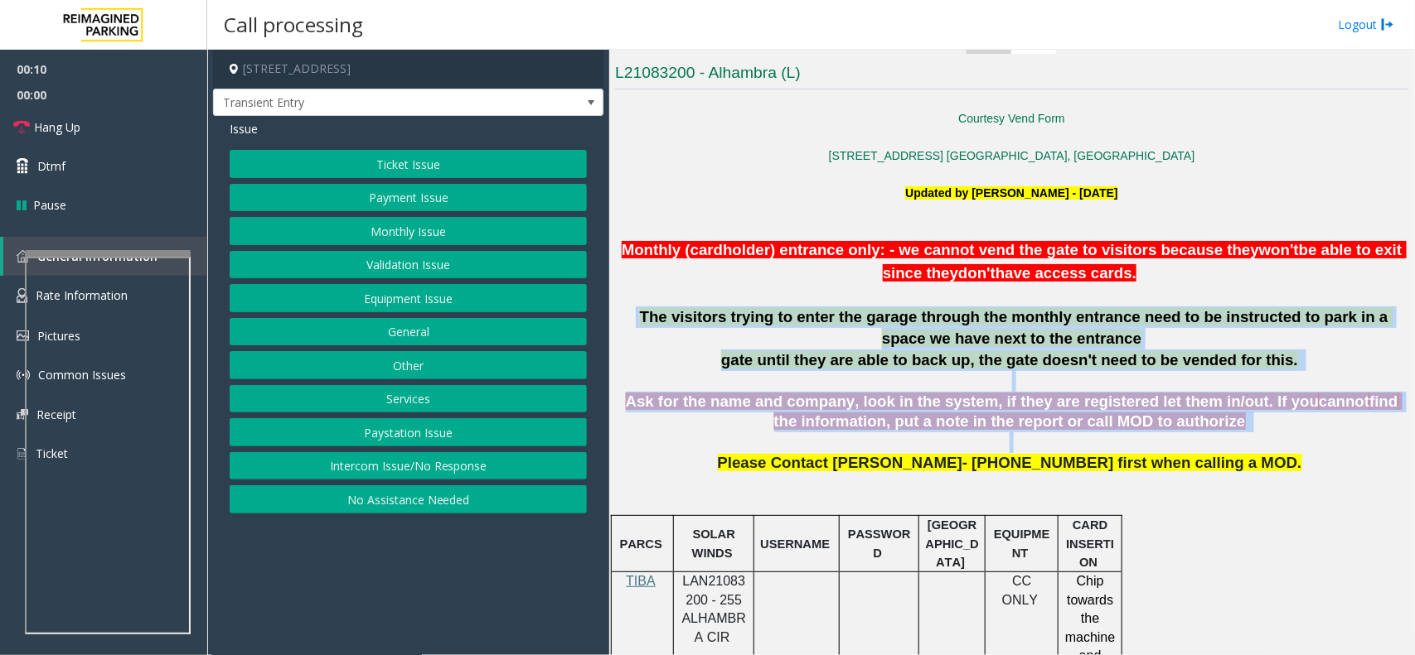
drag, startPoint x: 1333, startPoint y: 452, endPoint x: 957, endPoint y: 346, distance: 389.9
click at [957, 346] on span "The visitors trying to enter the garage through the monthly entrance need to be…" at bounding box center [1016, 327] width 752 height 39
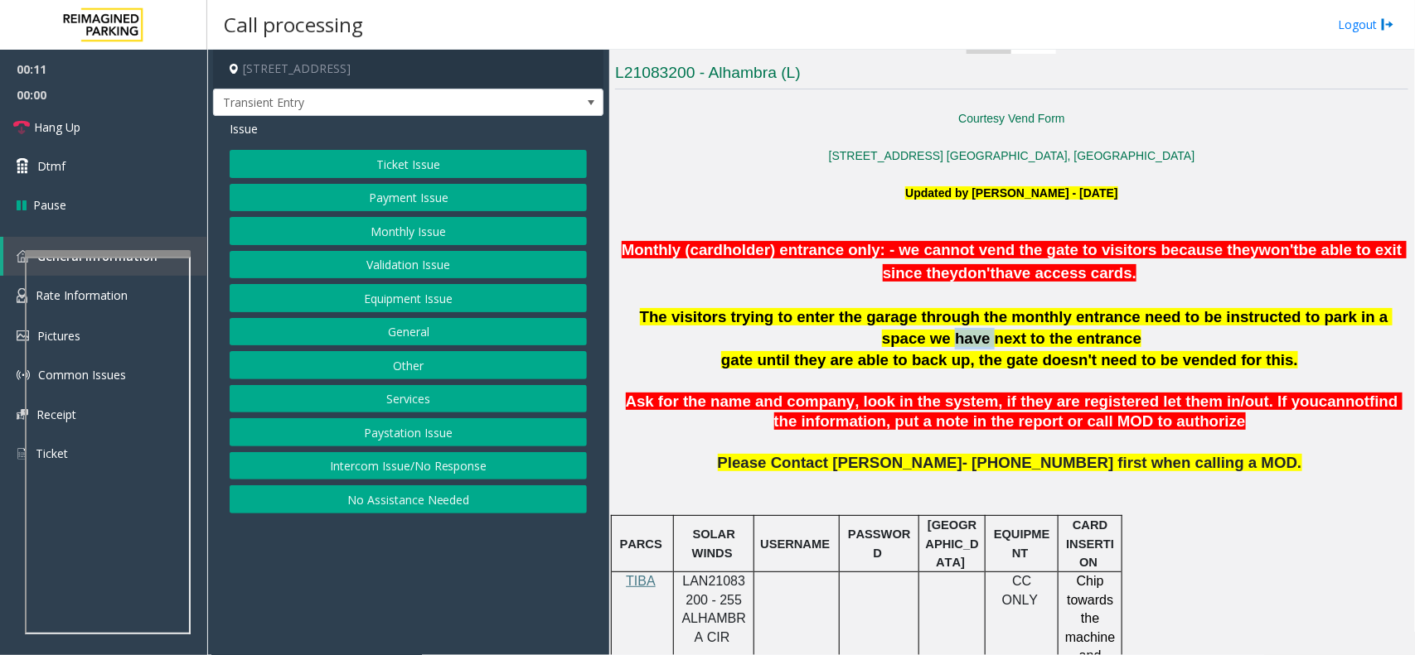
click at [957, 346] on span "The visitors trying to enter the garage through the monthly entrance need to be…" at bounding box center [1016, 327] width 752 height 39
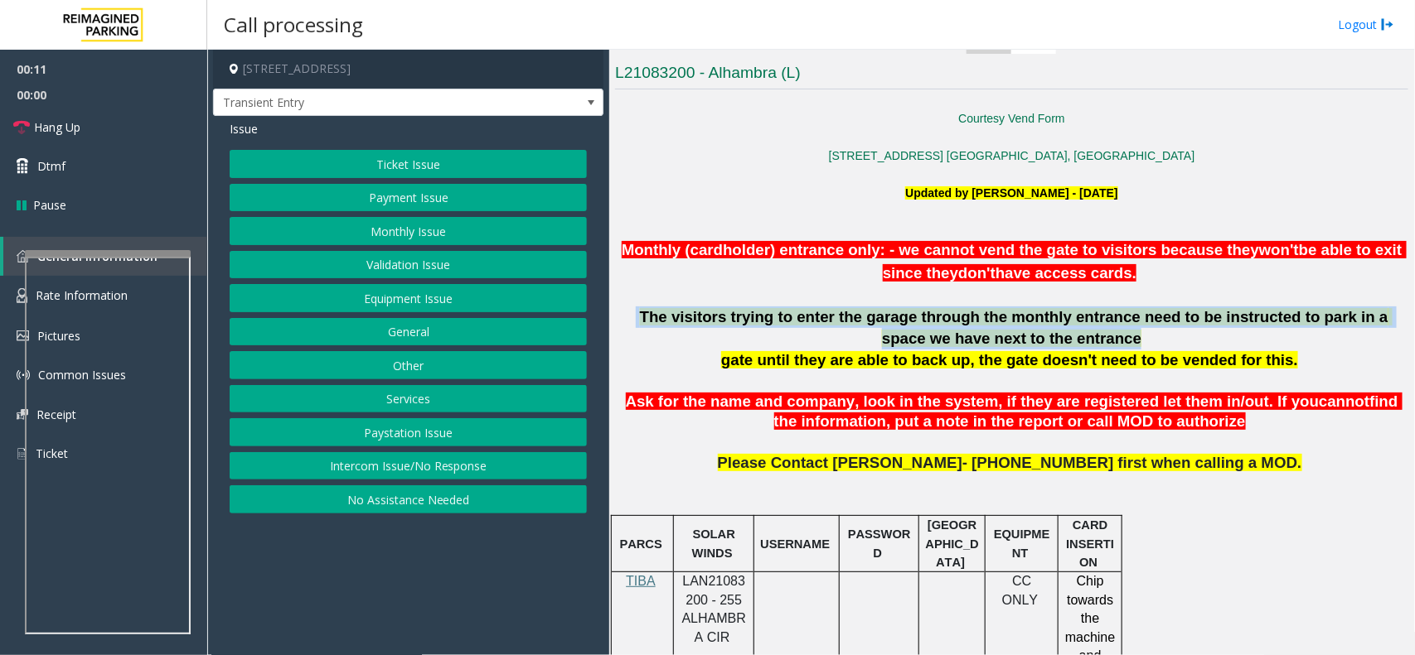
click at [957, 346] on span "The visitors trying to enter the garage through the monthly entrance need to be…" at bounding box center [1016, 327] width 752 height 39
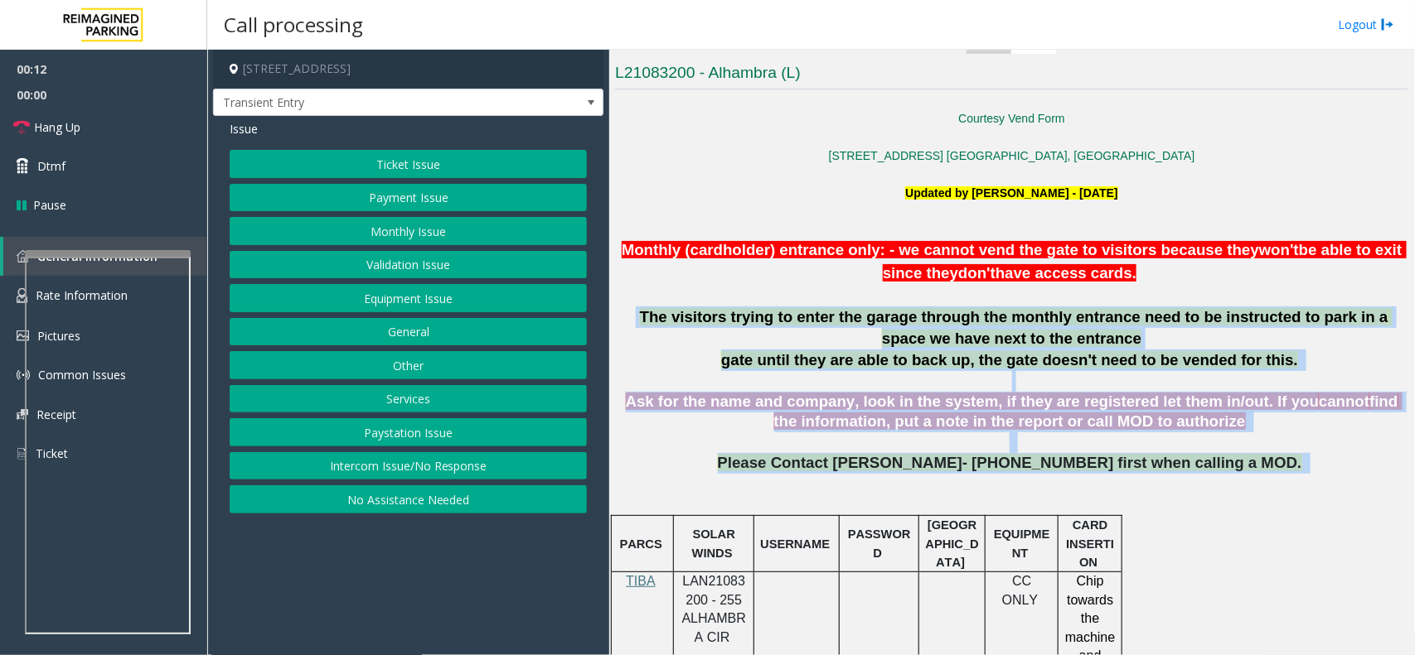
drag, startPoint x: 957, startPoint y: 346, endPoint x: 1281, endPoint y: 471, distance: 347.0
click at [1281, 471] on p "Please Contact [PERSON_NAME]- [PHONE_NUMBER] first when calling a MOD." at bounding box center [1011, 483] width 793 height 60
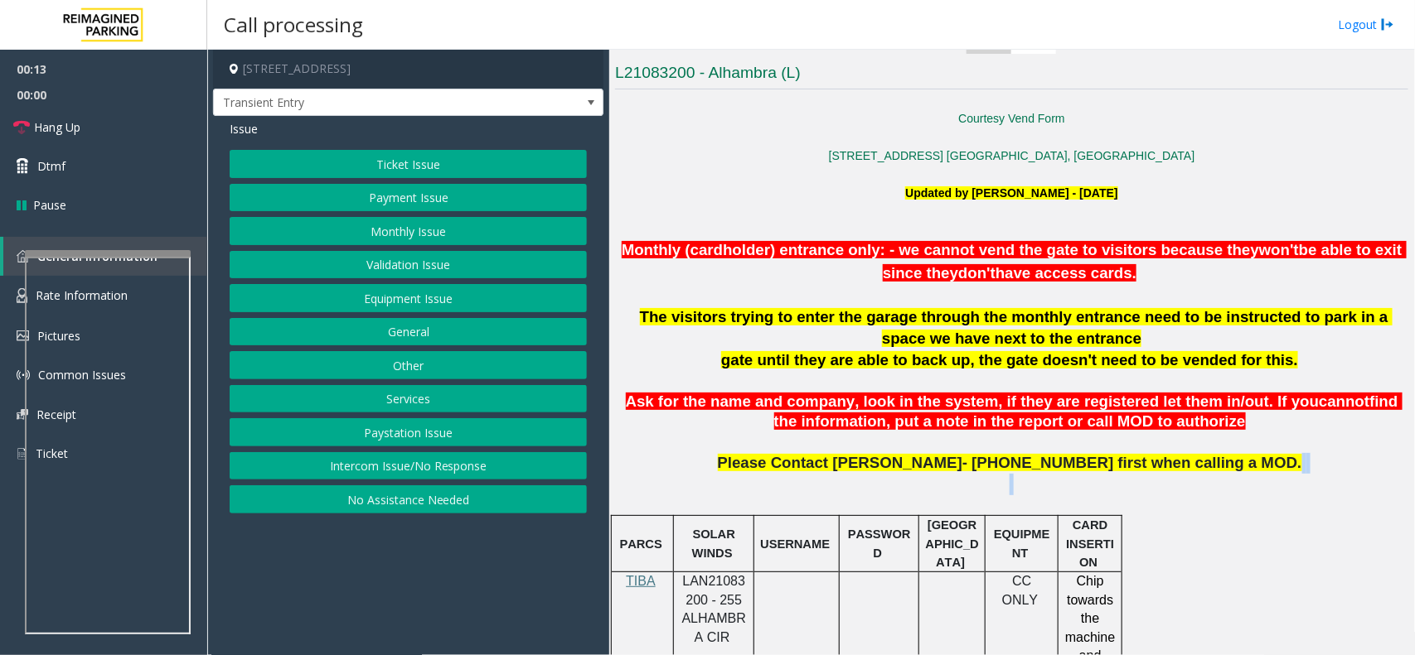
click at [1281, 471] on p "Please Contact [PERSON_NAME]- [PHONE_NUMBER] first when calling a MOD." at bounding box center [1011, 483] width 793 height 60
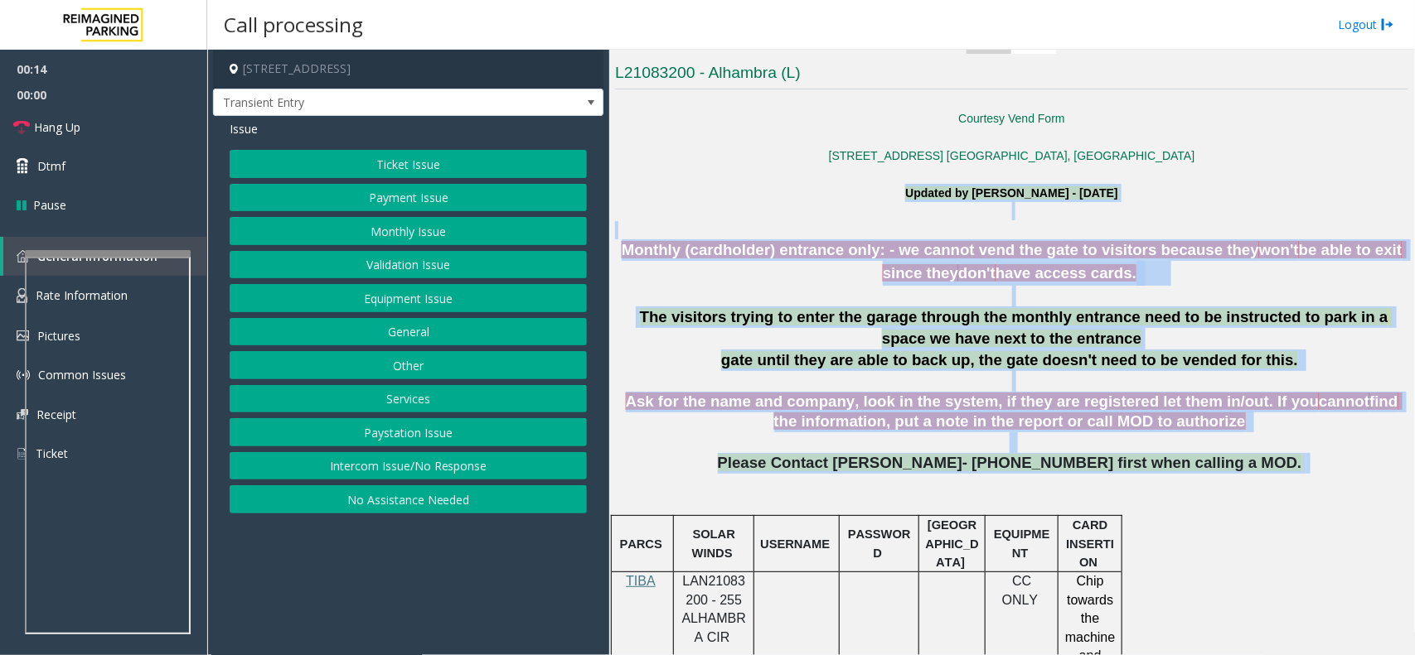
drag, startPoint x: 1281, startPoint y: 471, endPoint x: 903, endPoint y: 200, distance: 465.0
click at [905, 199] on b "Updated by [PERSON_NAME] - [DATE]" at bounding box center [1011, 192] width 212 height 13
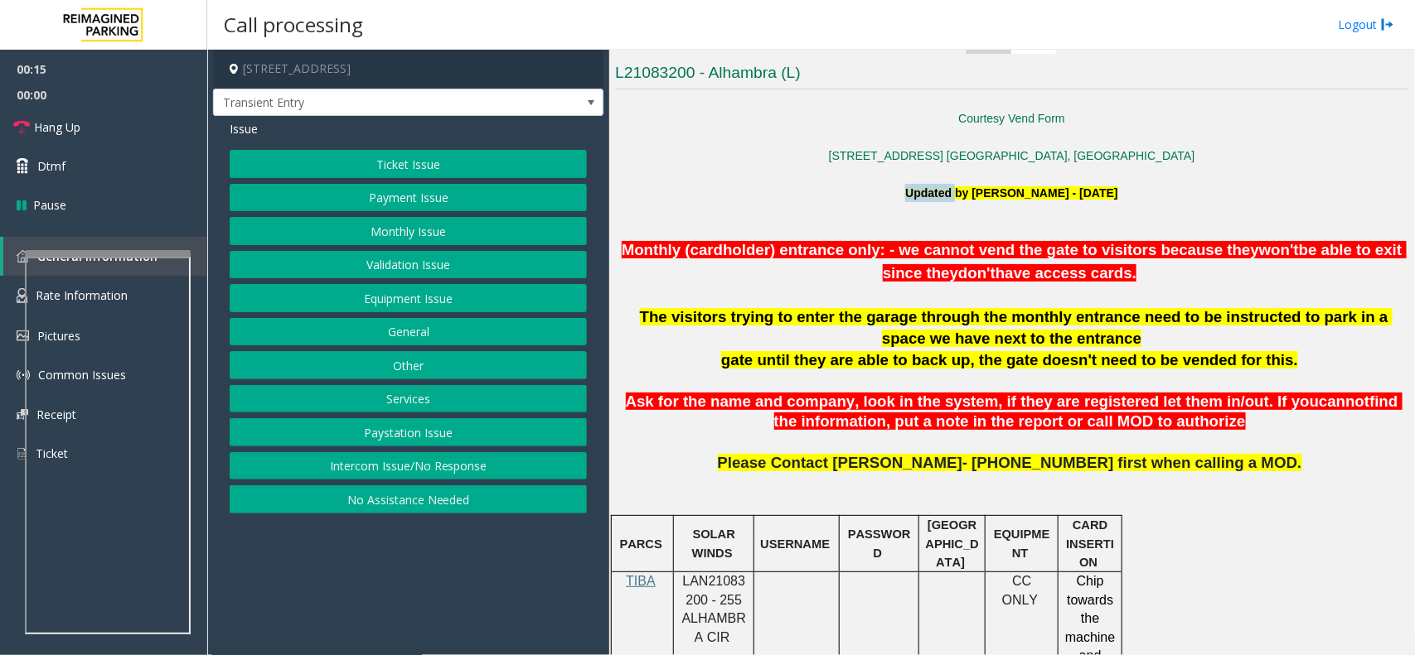
click at [905, 199] on b "Updated by [PERSON_NAME] - [DATE]" at bounding box center [1011, 192] width 212 height 13
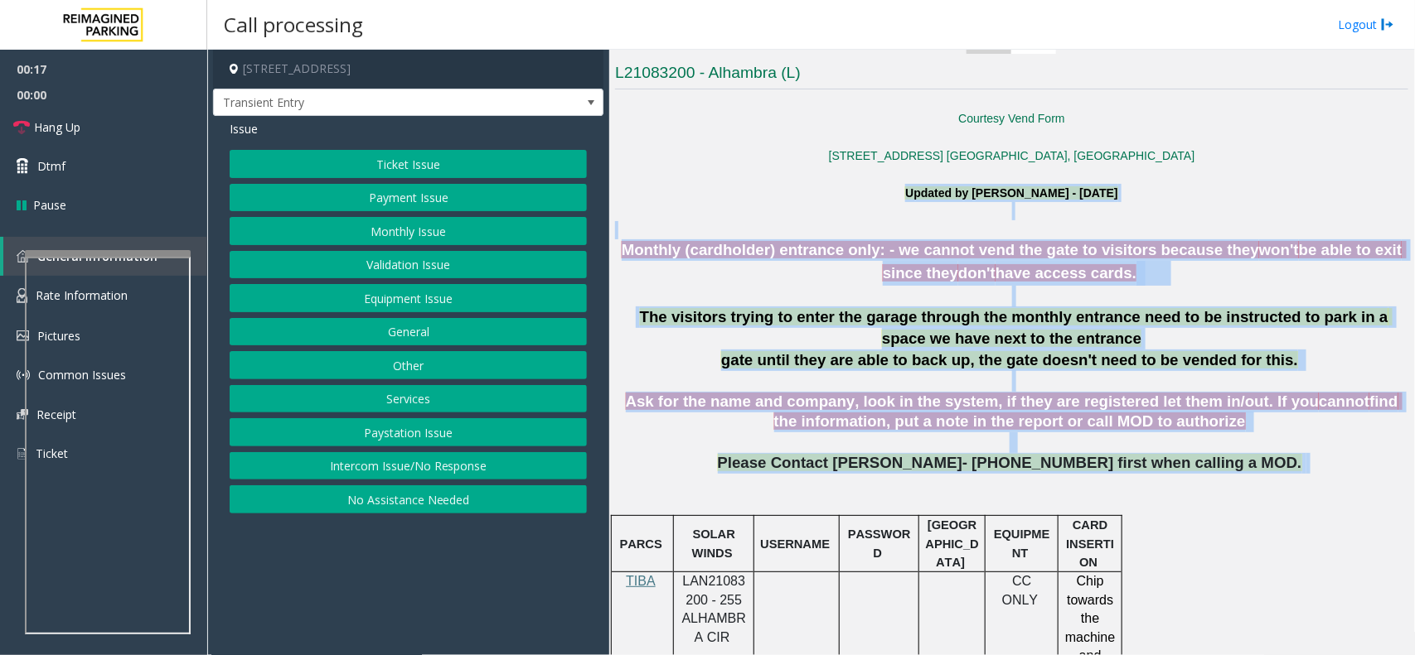
drag, startPoint x: 903, startPoint y: 199, endPoint x: 1207, endPoint y: 460, distance: 400.2
click at [1207, 460] on span "Please Contact [PERSON_NAME]- [PHONE_NUMBER] first when calling a MOD." at bounding box center [1010, 462] width 584 height 17
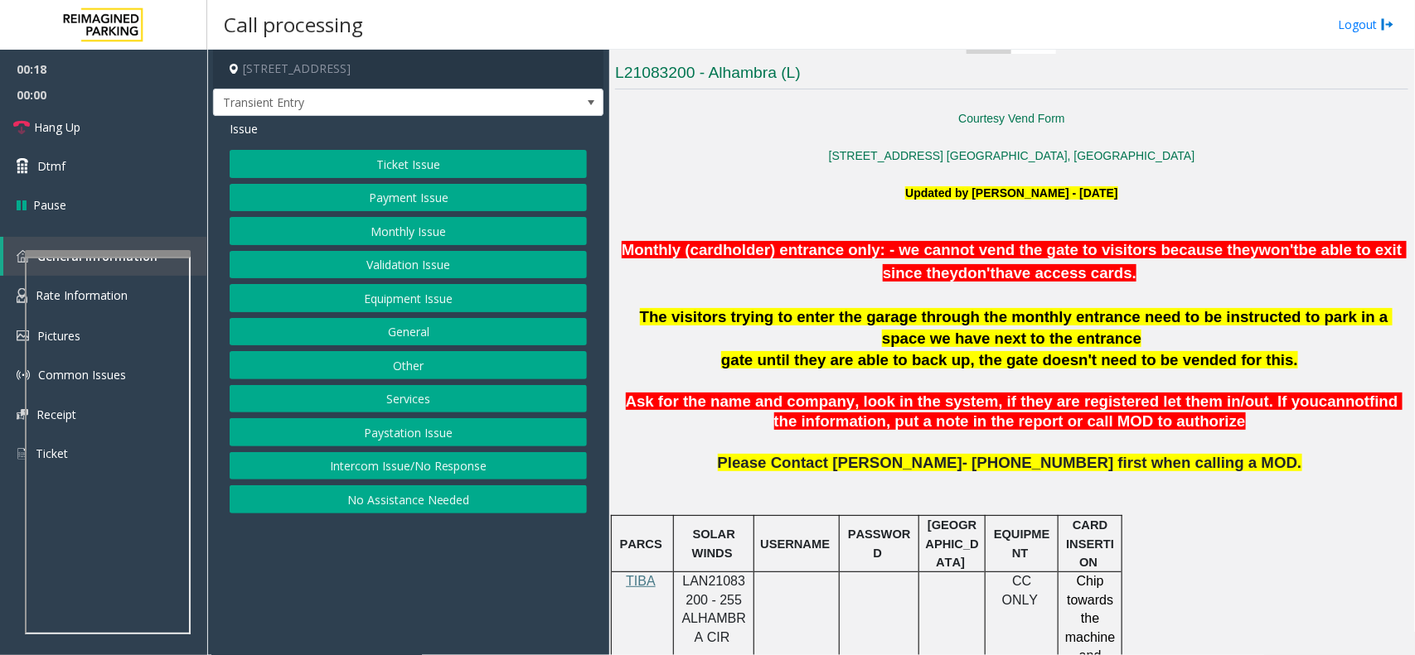
click at [1226, 462] on span "Please Contact [PERSON_NAME]- [PHONE_NUMBER] first when calling a MOD." at bounding box center [1010, 462] width 584 height 17
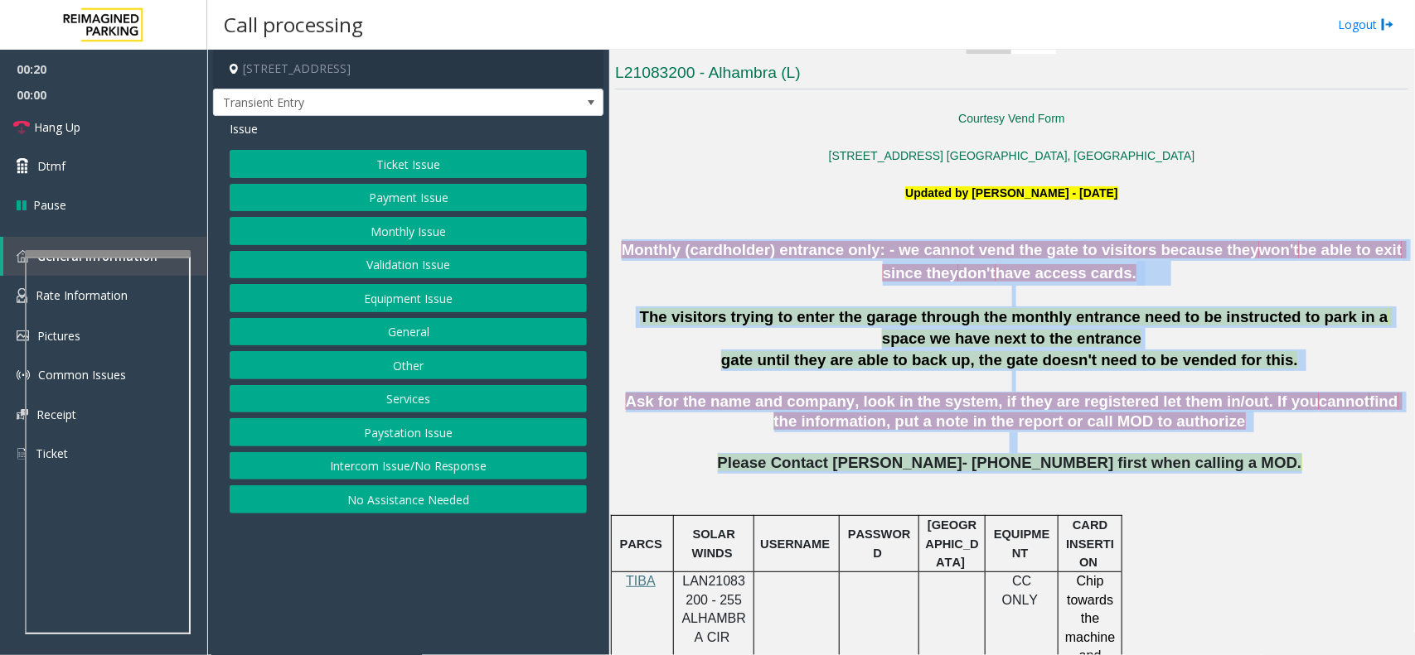
drag, startPoint x: 1226, startPoint y: 462, endPoint x: 642, endPoint y: 251, distance: 621.3
click at [642, 251] on span "Monthly (cardholder) entrance only: - we cannot vend the gate to visitors becau…" at bounding box center [940, 249] width 637 height 17
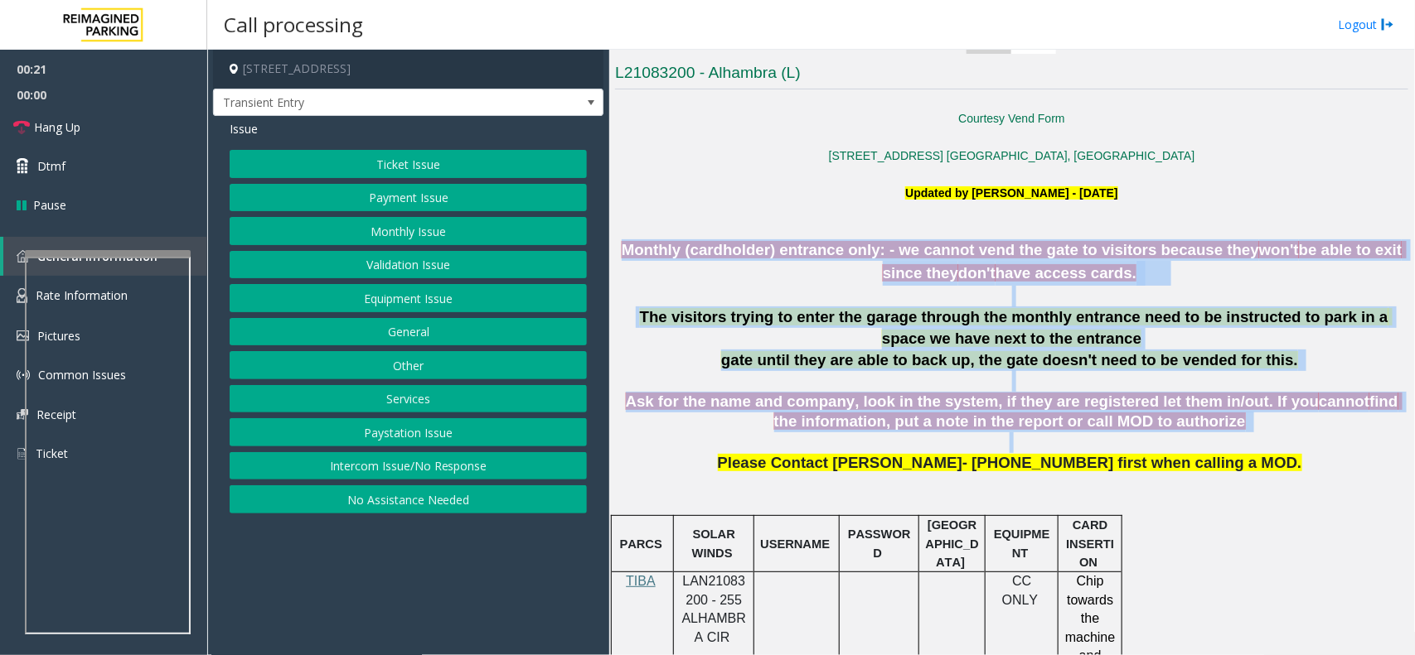
drag, startPoint x: 642, startPoint y: 251, endPoint x: 1303, endPoint y: 442, distance: 687.4
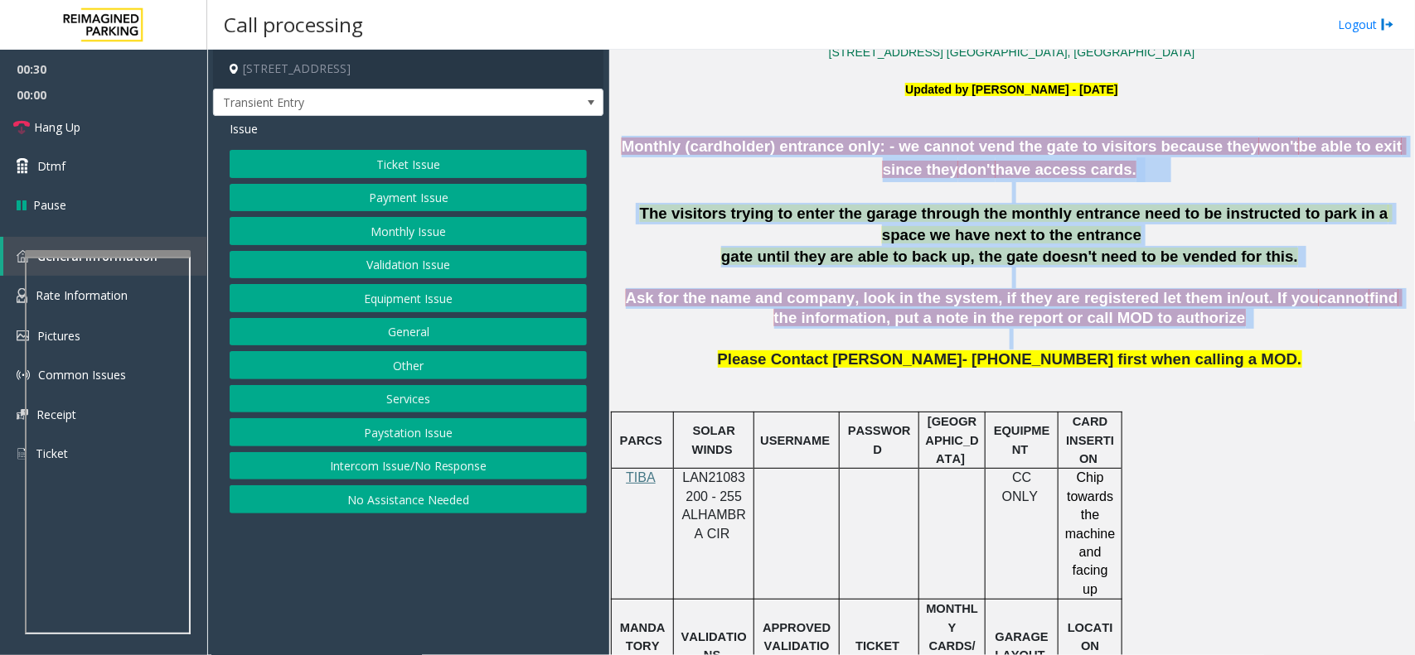
click at [429, 312] on button "Equipment Issue" at bounding box center [408, 298] width 357 height 28
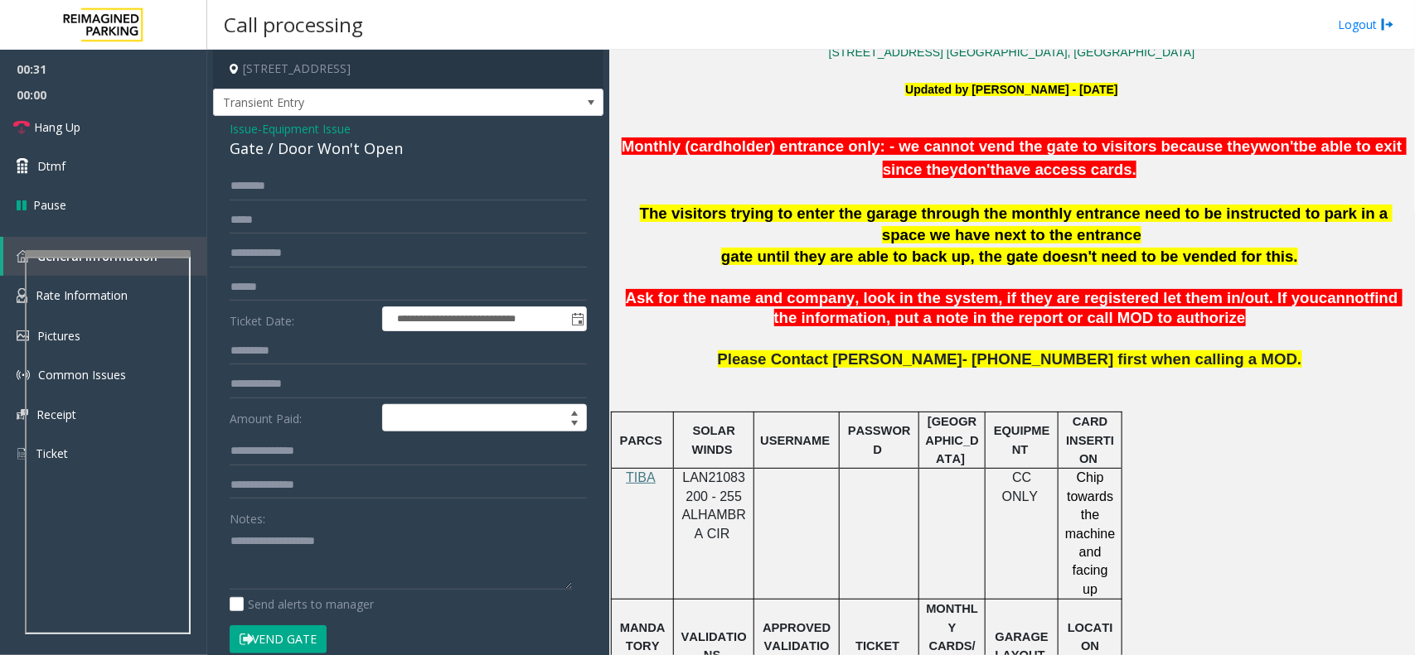
click at [389, 147] on div "Gate / Door Won't Open" at bounding box center [408, 149] width 357 height 22
copy div "Gate / Door Won't Open"
paste textarea "**********"
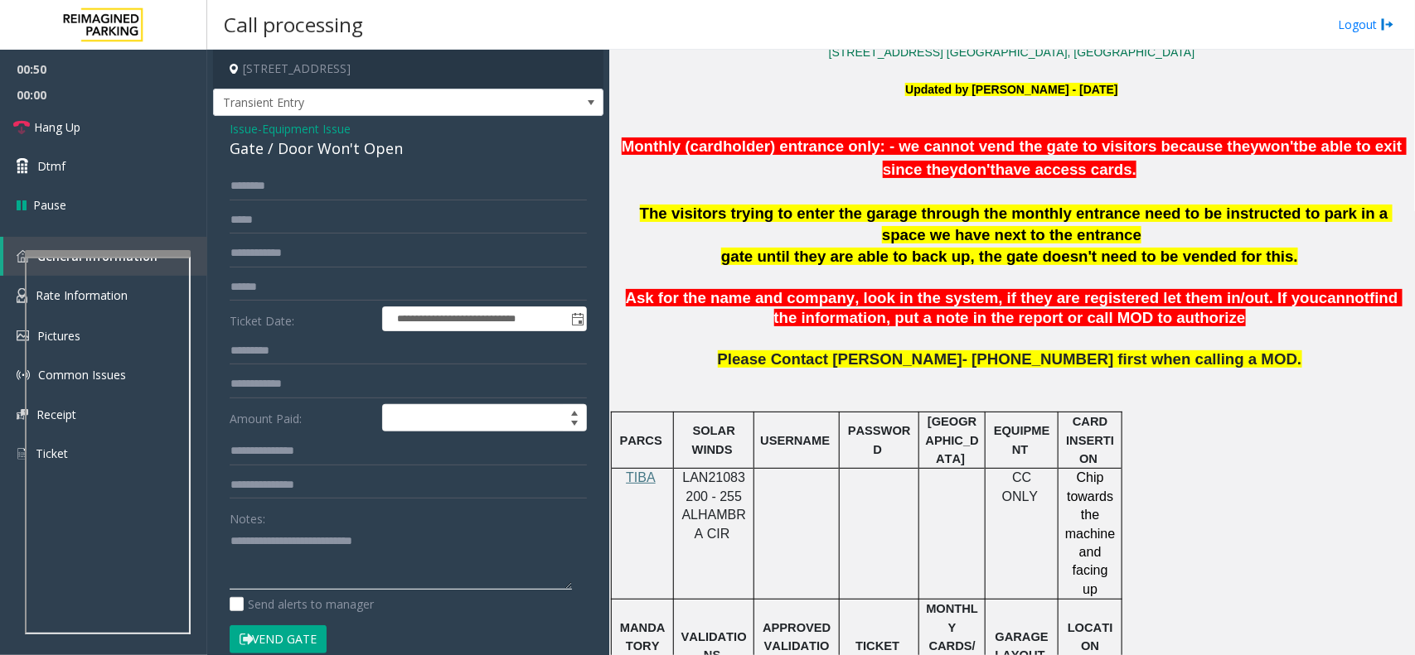
click at [273, 535] on textarea at bounding box center [401, 559] width 342 height 62
drag, startPoint x: 273, startPoint y: 535, endPoint x: 465, endPoint y: 549, distance: 192.0
click at [465, 549] on textarea at bounding box center [401, 559] width 342 height 62
click at [447, 535] on textarea at bounding box center [401, 559] width 342 height 62
click at [307, 560] on textarea at bounding box center [401, 559] width 342 height 62
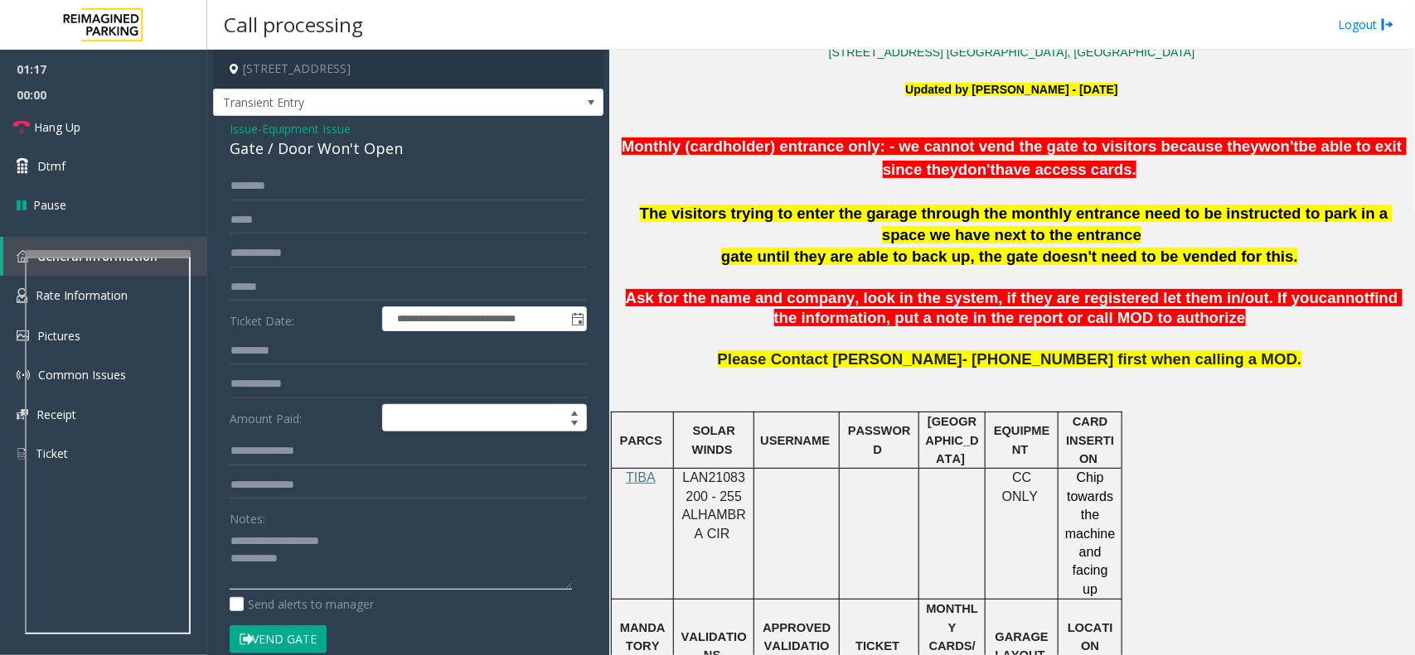
click at [307, 560] on textarea at bounding box center [401, 559] width 342 height 62
paste textarea "**********"
type textarea "**********"
click at [153, 121] on link "Hang Up" at bounding box center [103, 127] width 207 height 39
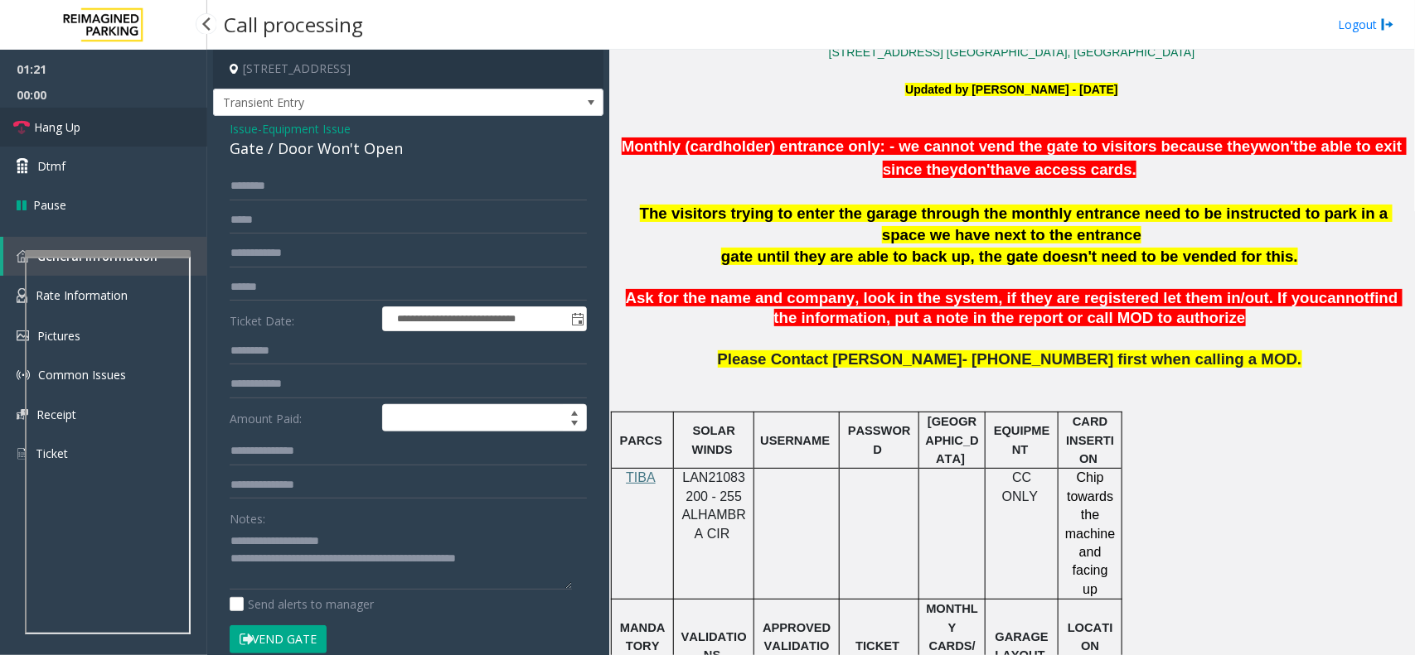
click at [153, 121] on link "Hang Up" at bounding box center [103, 127] width 207 height 39
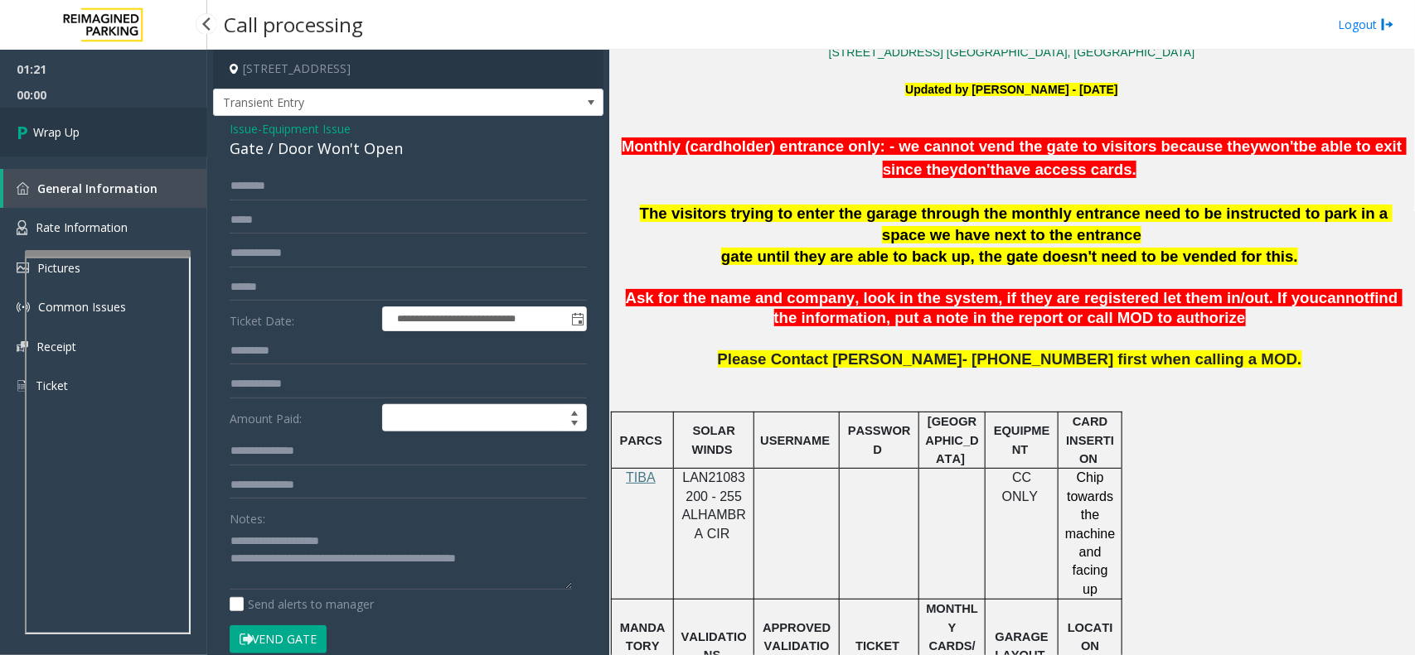
click at [153, 121] on link "Wrap Up" at bounding box center [103, 132] width 207 height 49
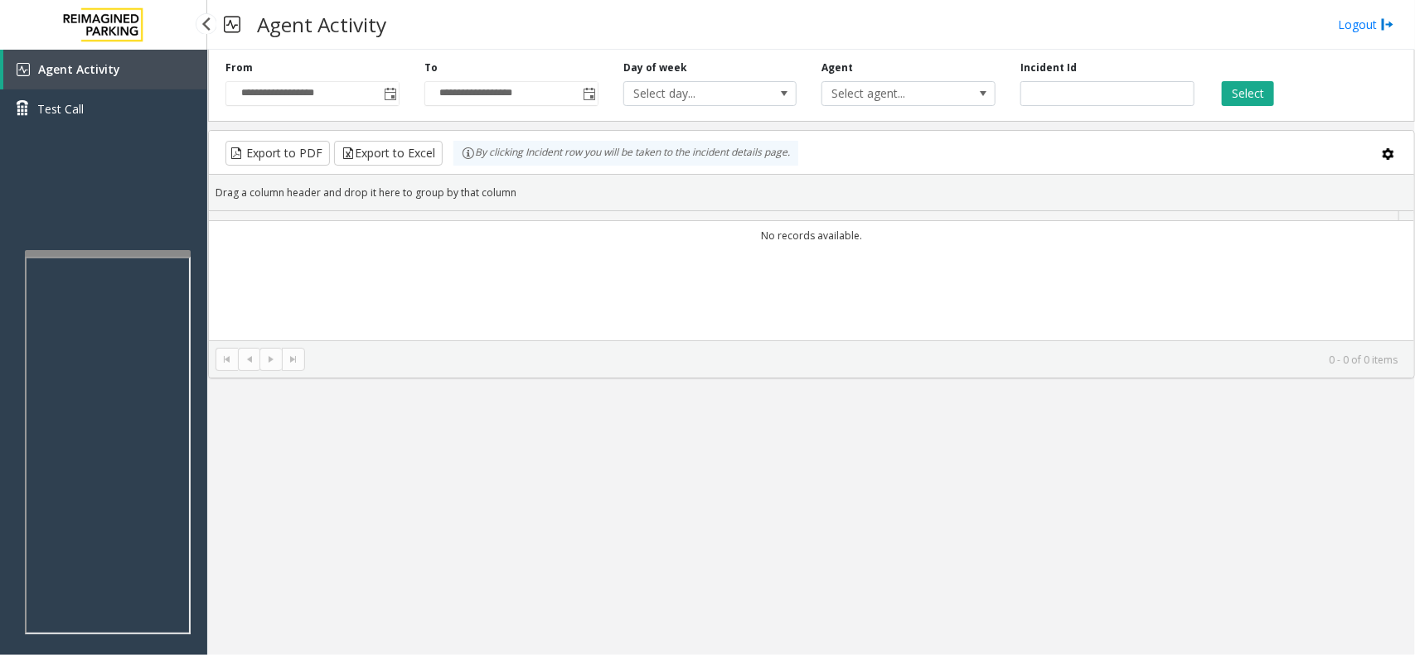
click at [153, 121] on link "Test Call" at bounding box center [103, 108] width 207 height 39
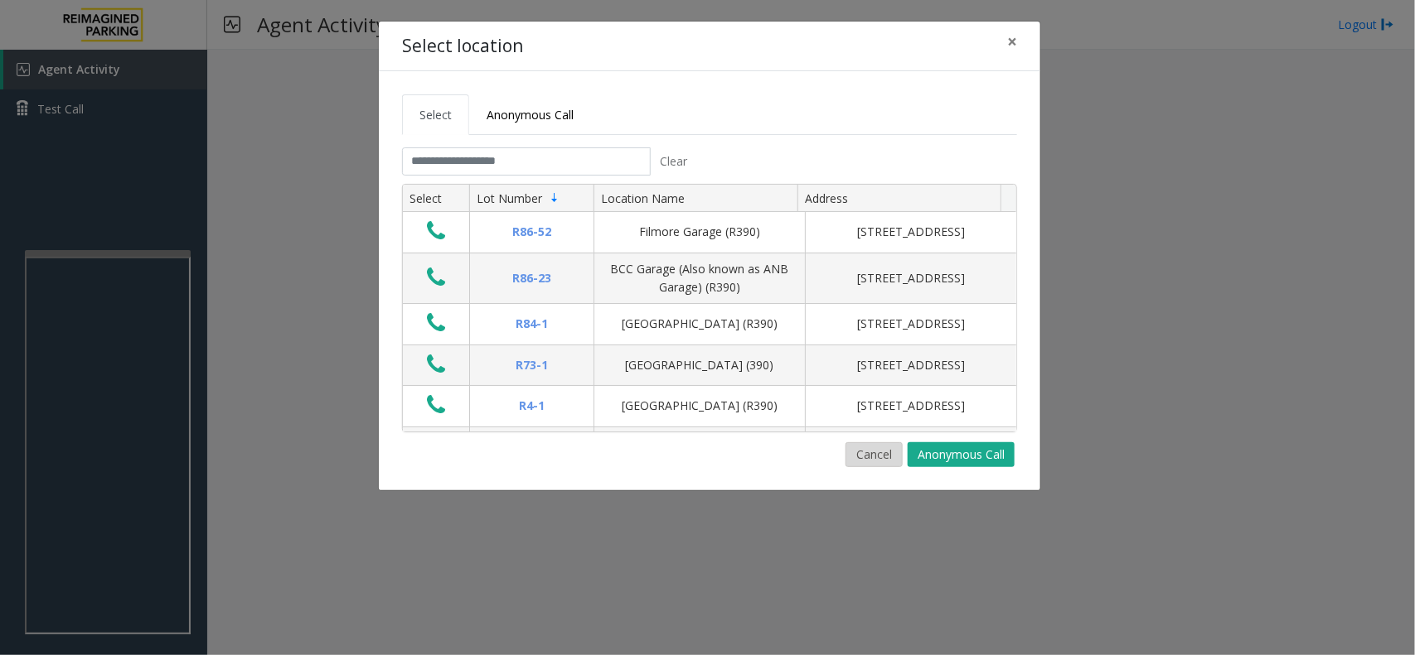
click at [849, 448] on button "Cancel" at bounding box center [873, 455] width 57 height 25
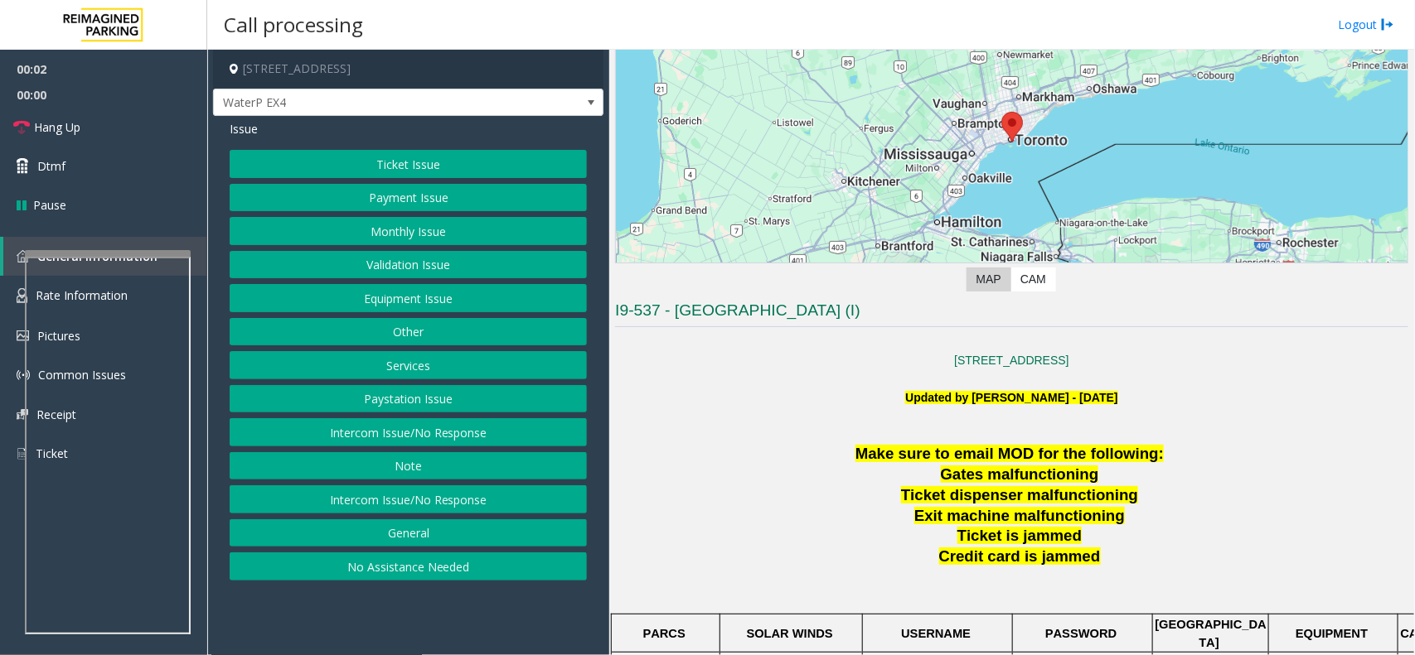
scroll to position [311, 0]
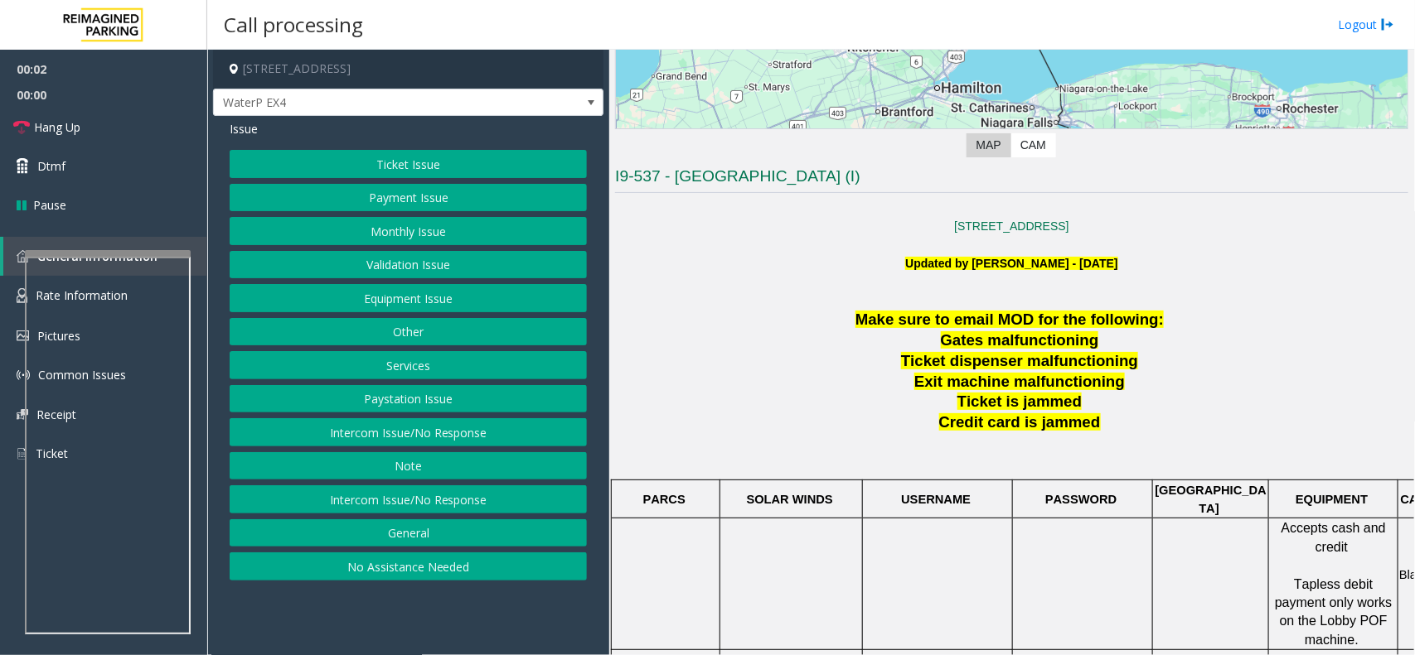
click at [839, 312] on p "Make sure to email MOD for the following:" at bounding box center [1011, 320] width 793 height 21
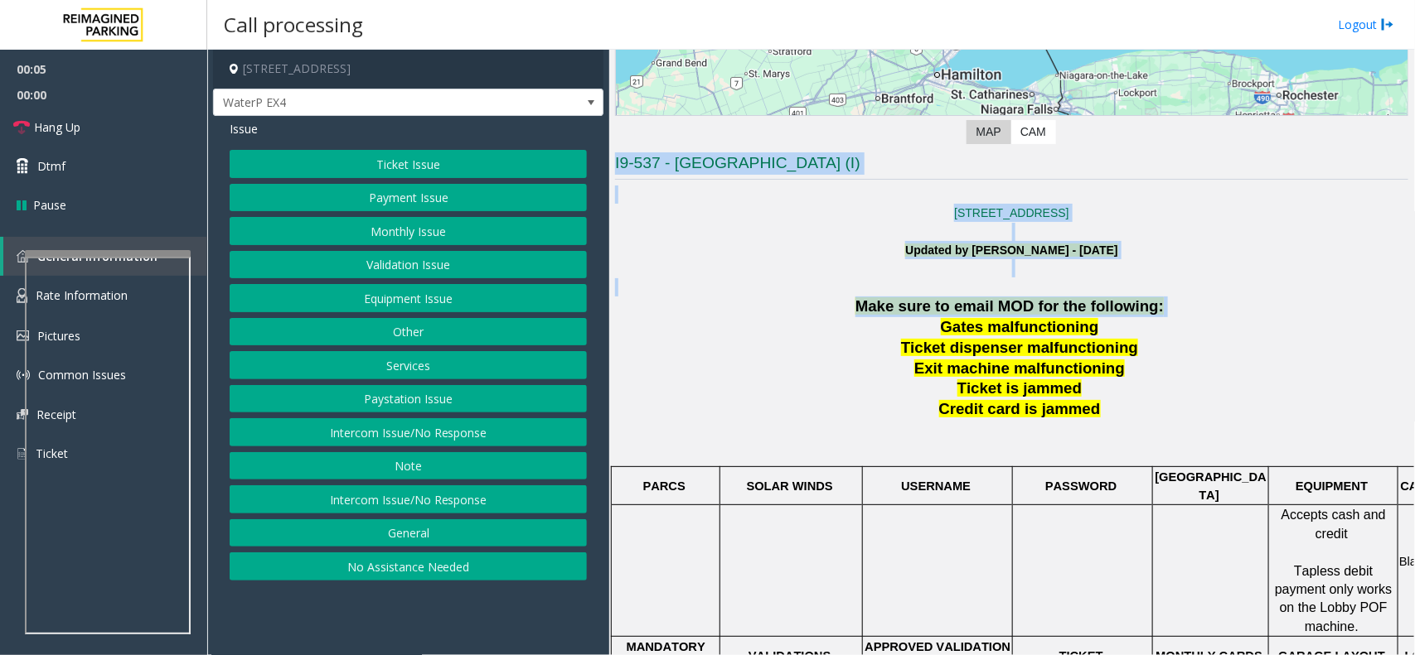
scroll to position [222, 0]
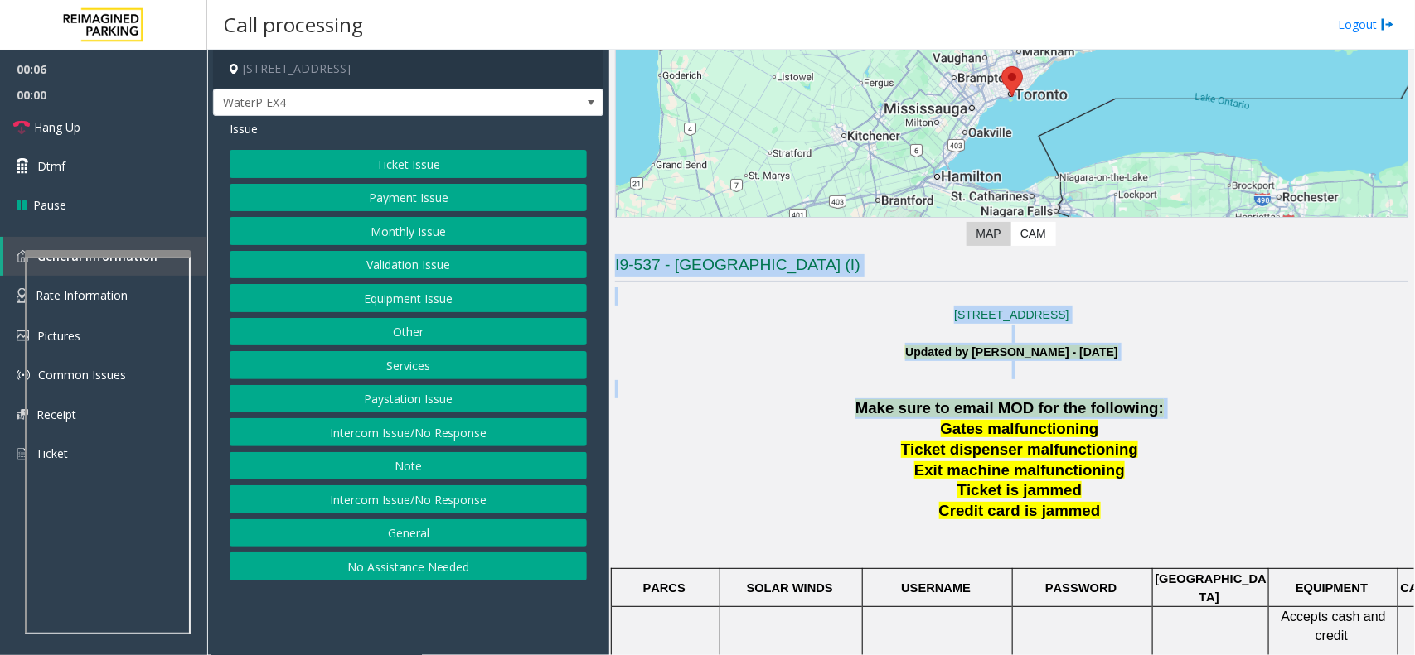
drag, startPoint x: 839, startPoint y: 312, endPoint x: 655, endPoint y: 246, distance: 195.3
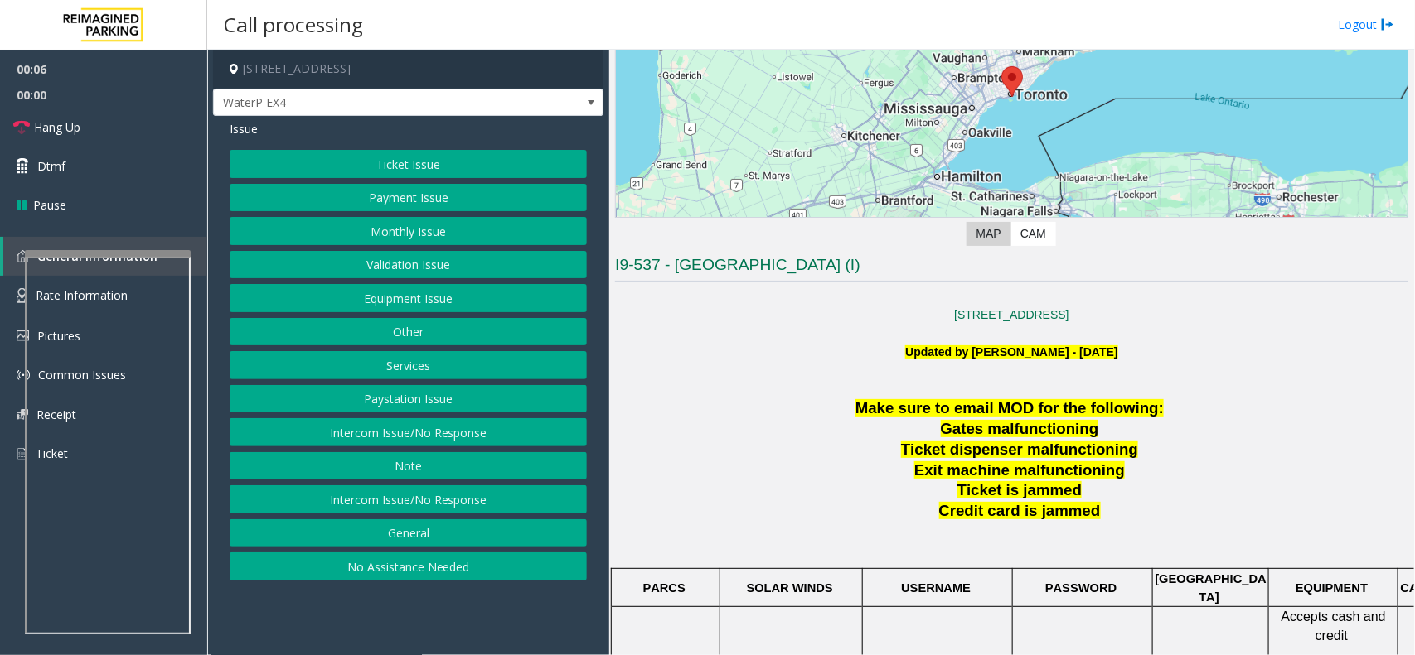
click at [655, 246] on div "← Move left → Move right ↑ Move up ↓ Move down + Zoom in - Zoom out Home Jump l…" at bounding box center [1011, 71] width 793 height 364
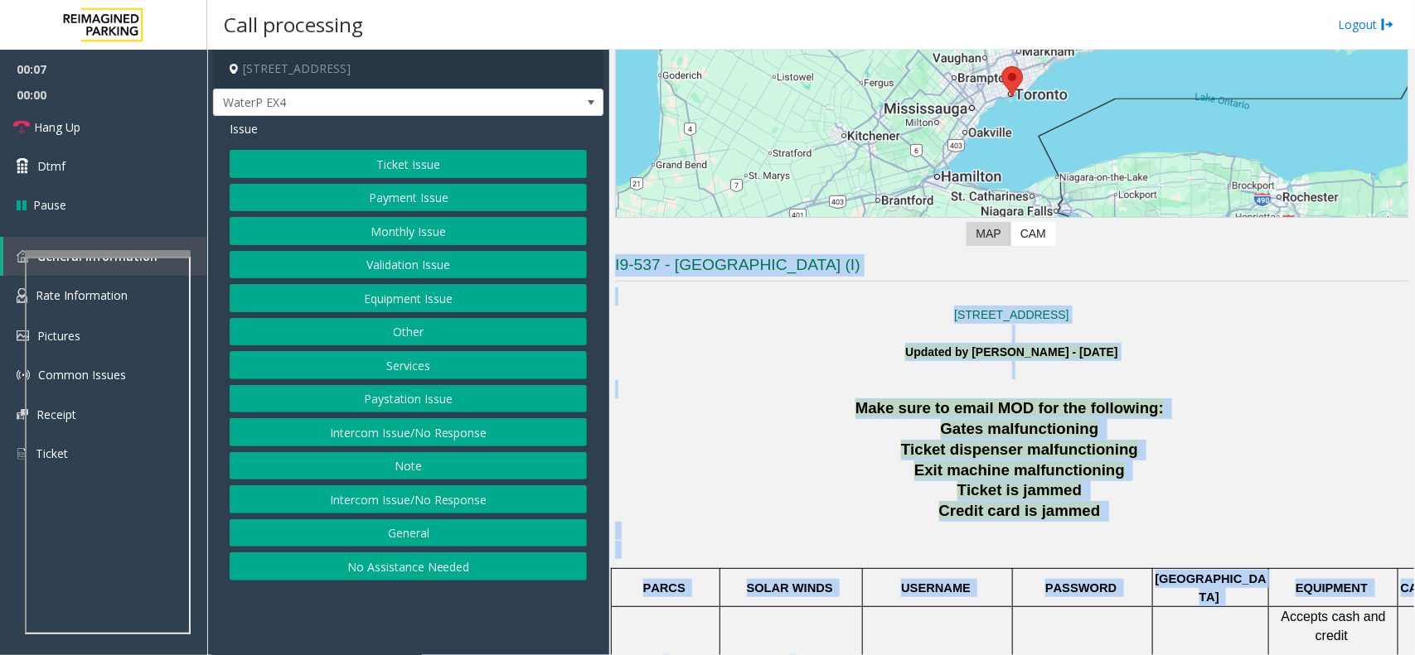
scroll to position [239, 0]
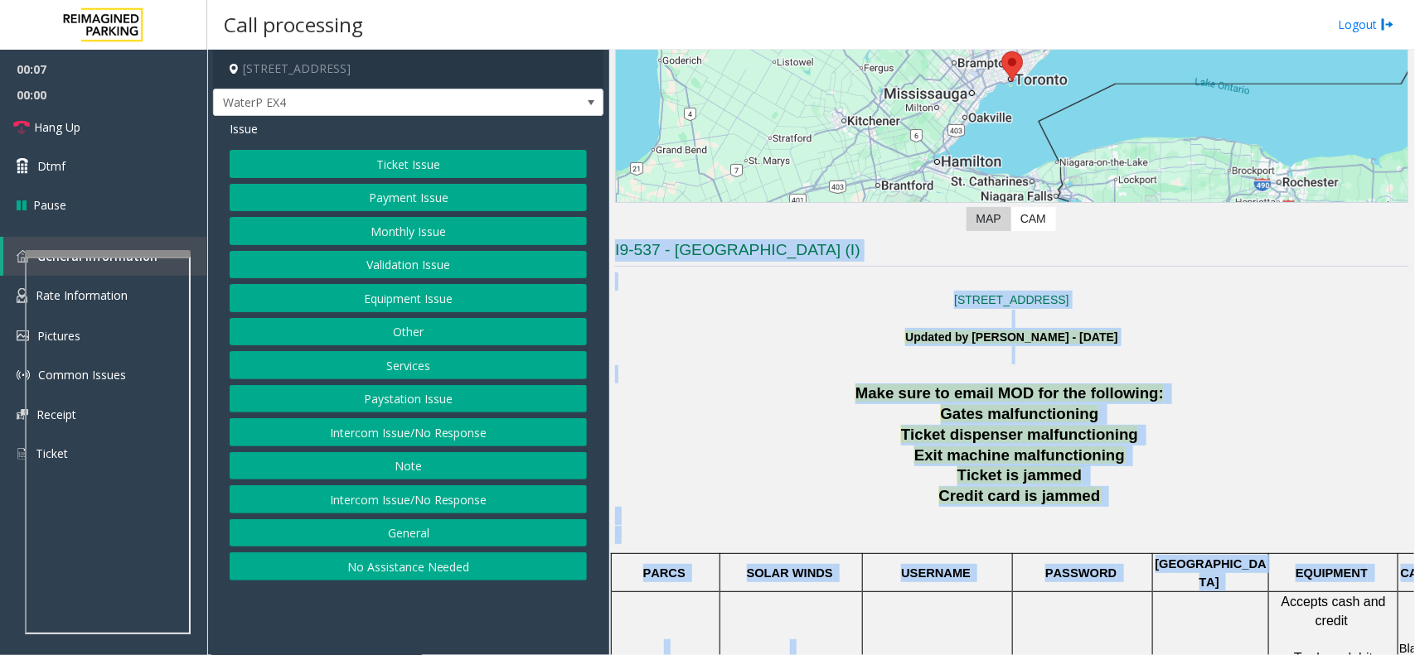
drag, startPoint x: 655, startPoint y: 246, endPoint x: 859, endPoint y: 620, distance: 425.3
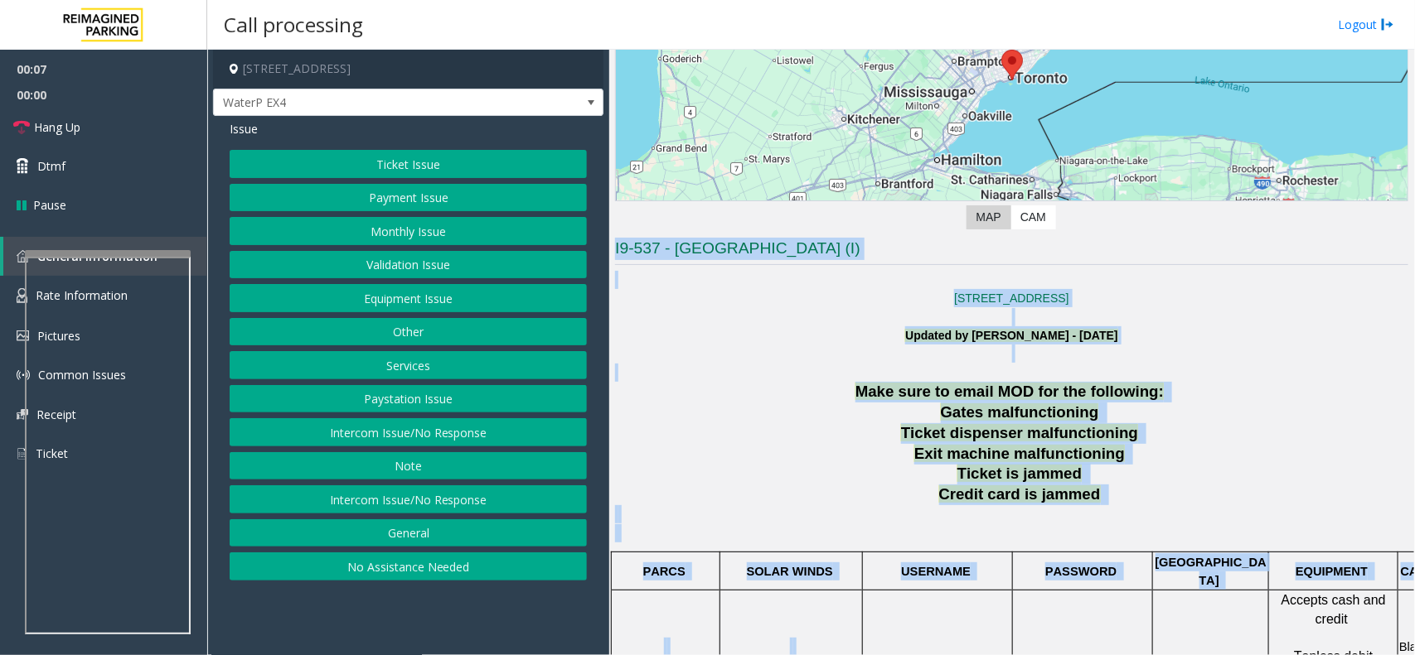
click at [859, 638] on p at bounding box center [791, 656] width 140 height 37
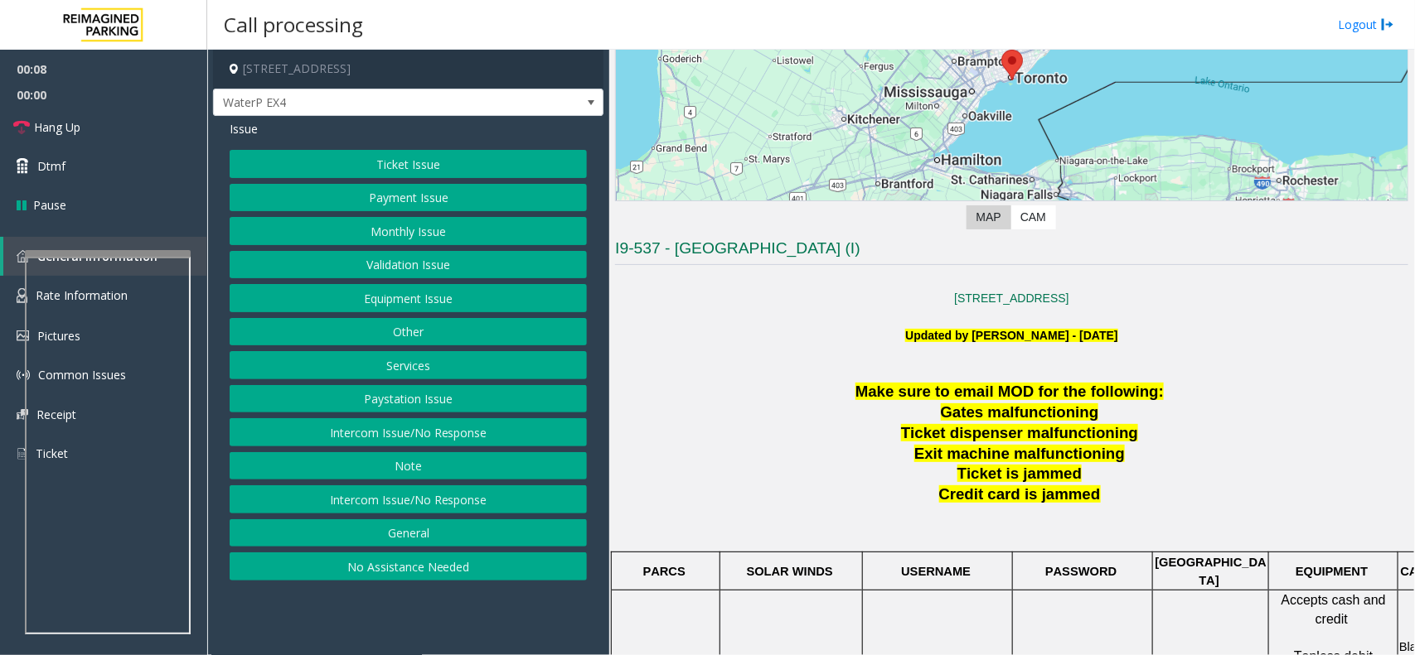
click at [365, 410] on button "Paystation Issue" at bounding box center [408, 399] width 357 height 28
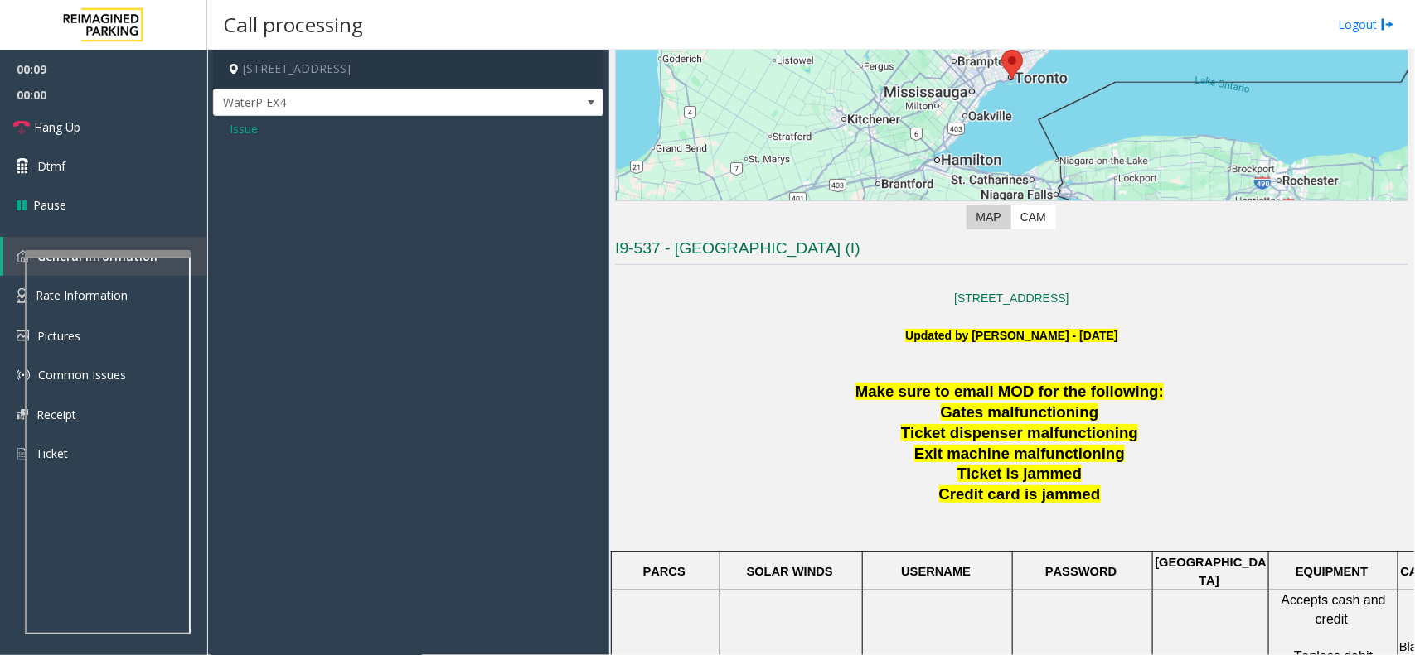
click at [243, 125] on span "Issue" at bounding box center [244, 128] width 28 height 17
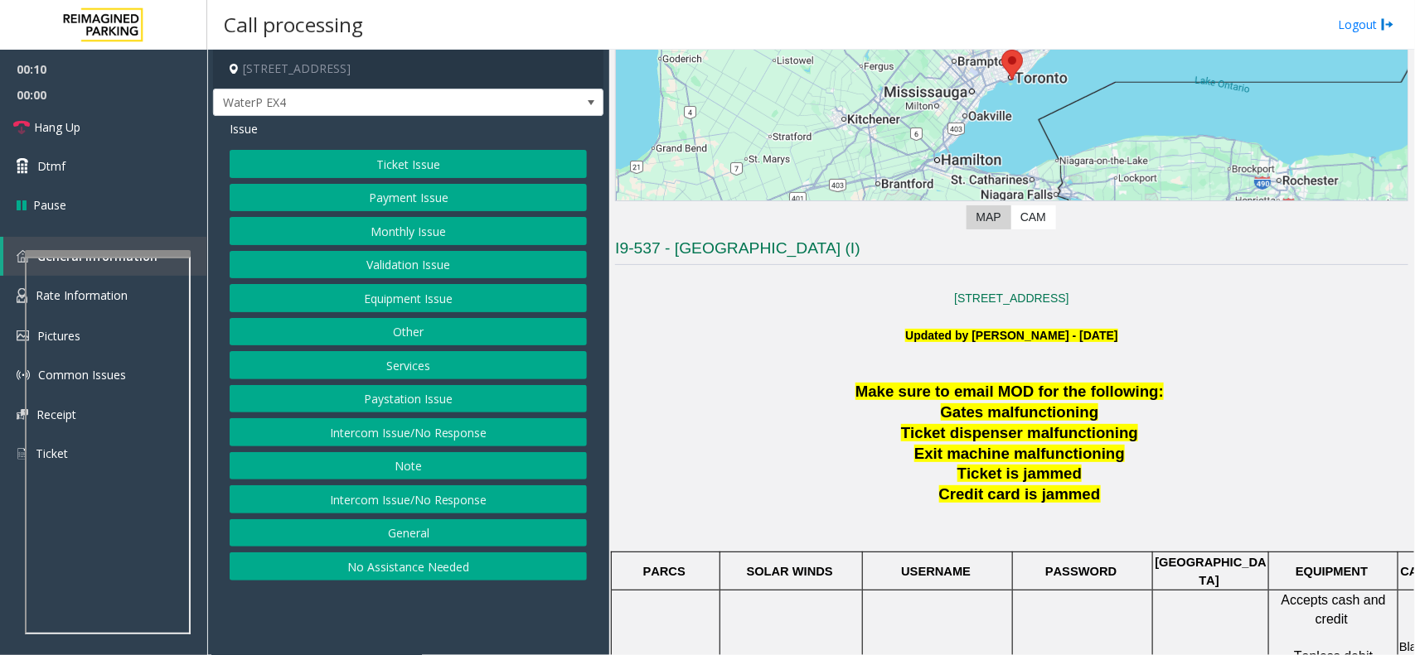
click at [510, 457] on button "Note" at bounding box center [408, 466] width 357 height 28
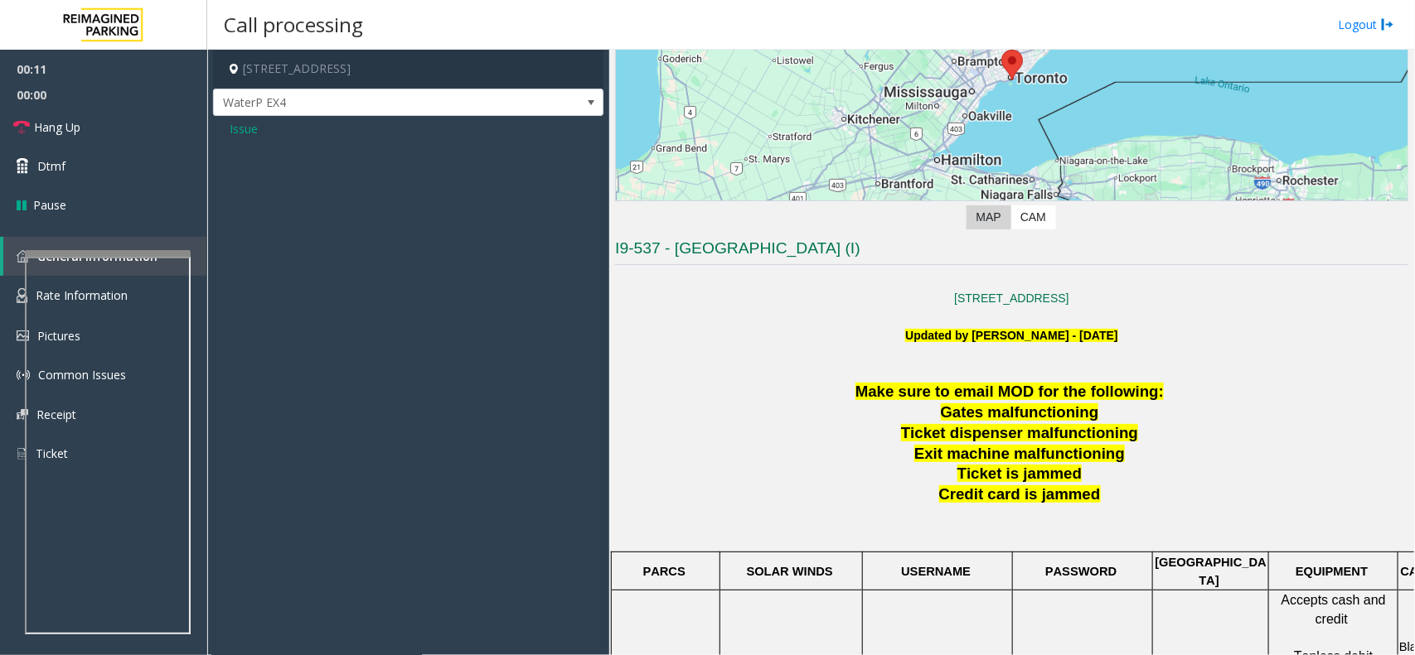
click at [247, 126] on span "Issue" at bounding box center [244, 128] width 28 height 17
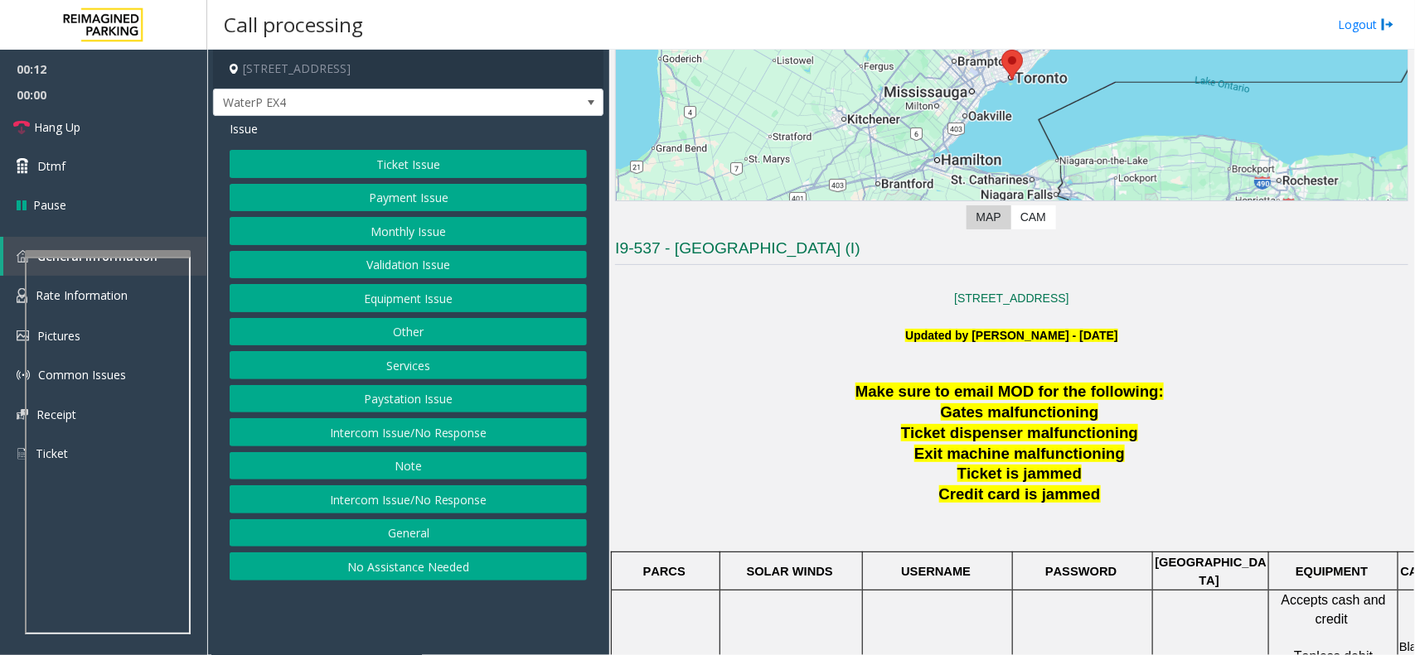
click at [447, 452] on div "Ticket Issue Payment Issue Monthly Issue Validation Issue Equipment Issue Other…" at bounding box center [408, 365] width 357 height 431
click at [462, 431] on button "Intercom Issue/No Response" at bounding box center [408, 432] width 357 height 28
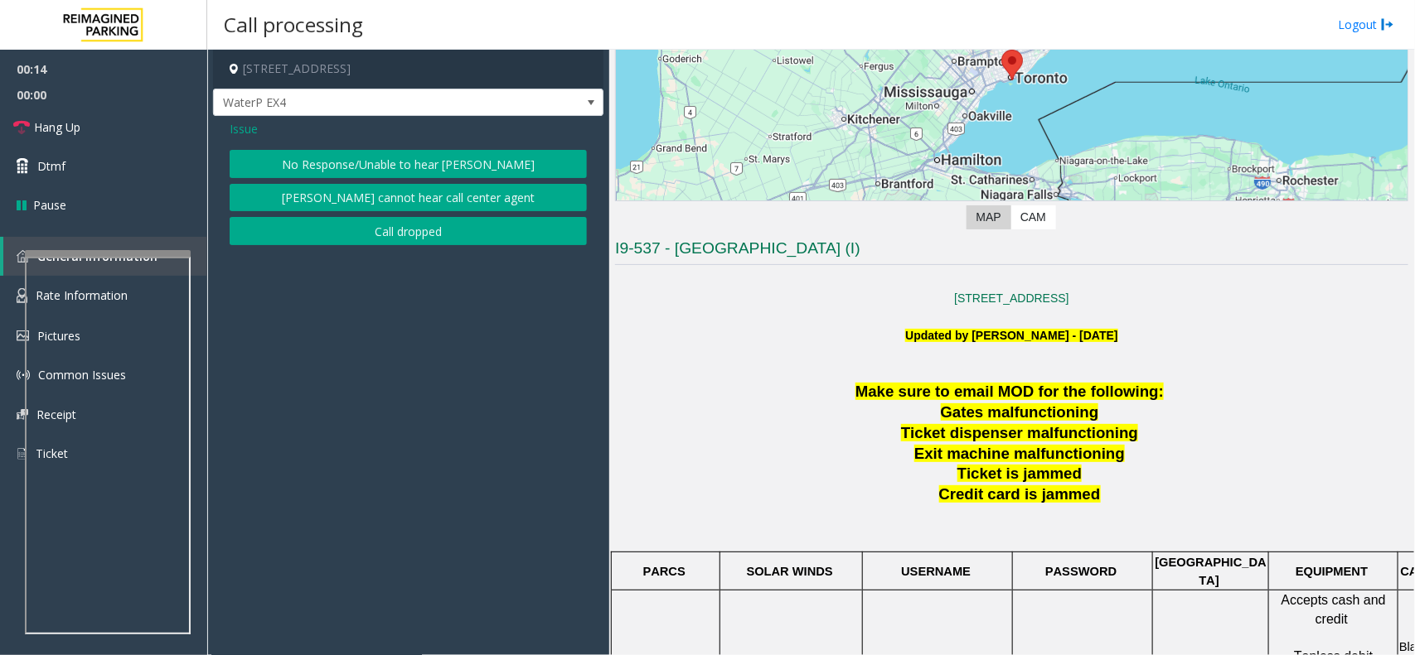
click at [433, 157] on button "No Response/Unable to hear [PERSON_NAME]" at bounding box center [408, 164] width 357 height 28
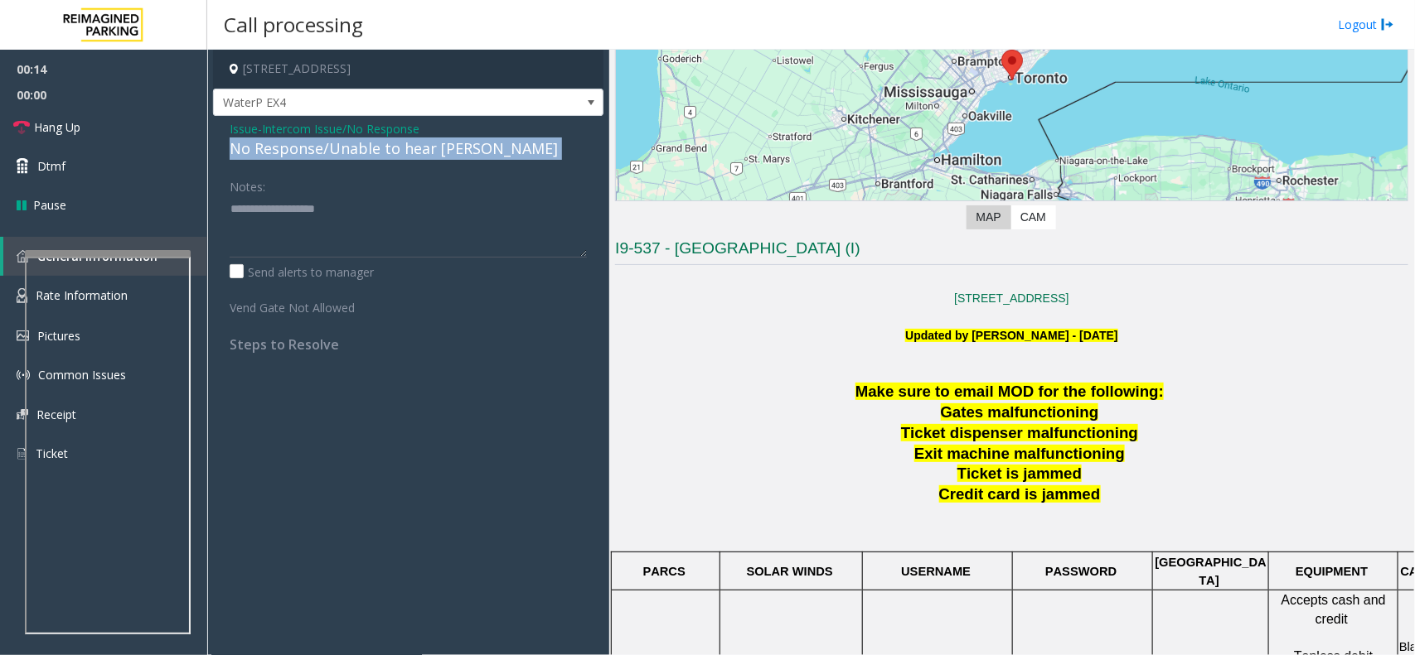
click at [433, 157] on div "No Response/Unable to hear [PERSON_NAME]" at bounding box center [408, 149] width 357 height 22
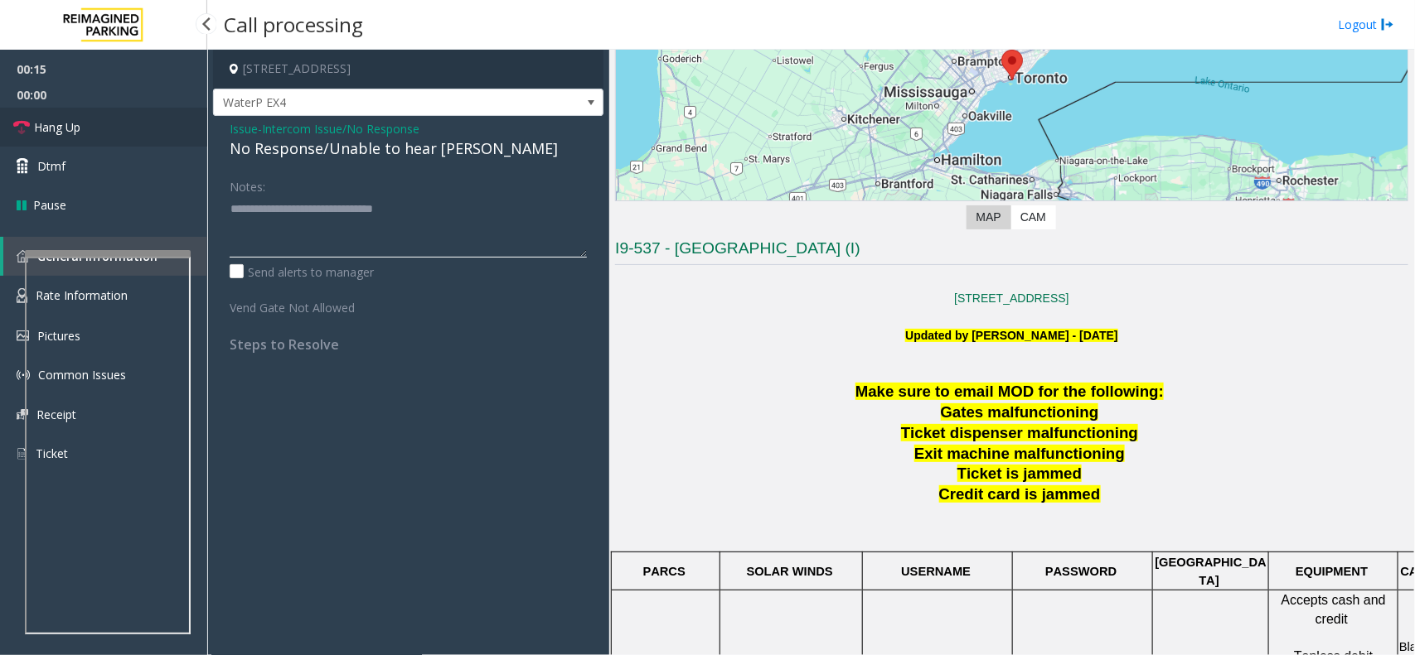
type textarea "**********"
click at [101, 128] on link "Hang Up" at bounding box center [103, 127] width 207 height 39
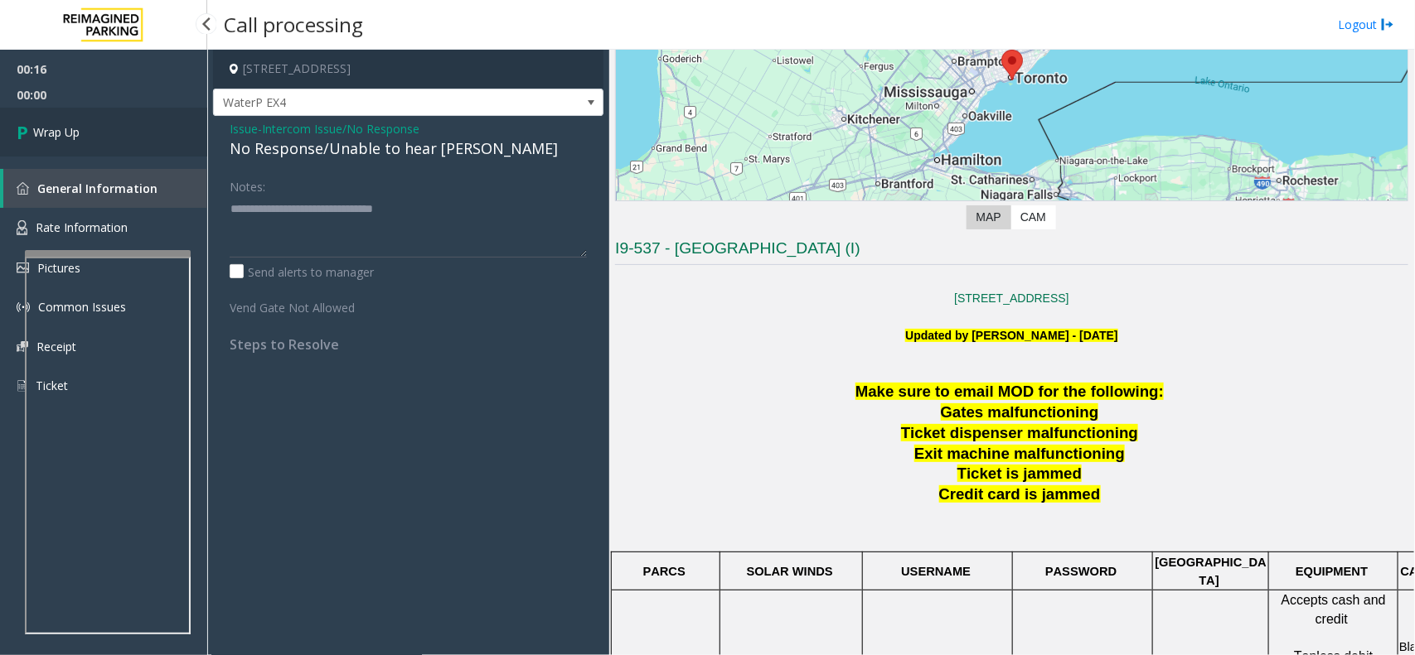
click at [101, 128] on link "Wrap Up" at bounding box center [103, 132] width 207 height 49
click at [101, 128] on div "00:16 00:00 Wrap Up General Information Rate Information Pictures Common Issues…" at bounding box center [103, 235] width 207 height 370
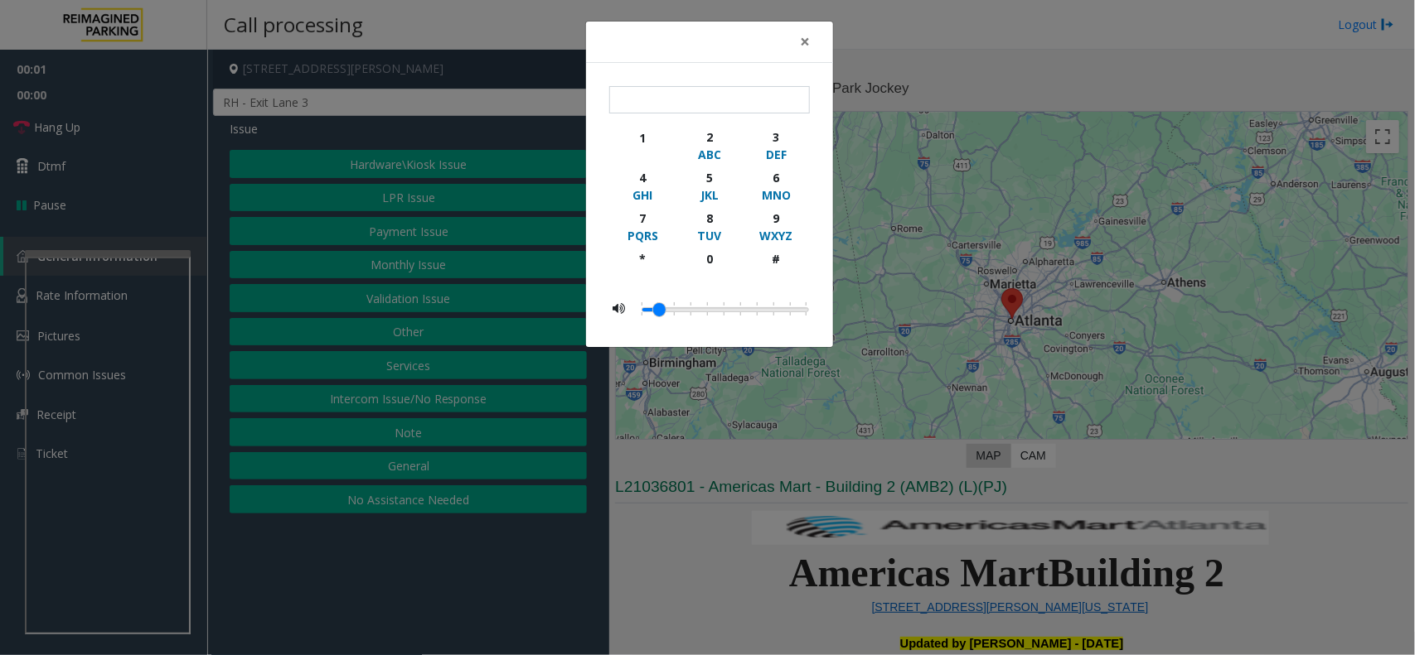
click at [825, 47] on div "×" at bounding box center [709, 42] width 247 height 41
click at [815, 43] on button "×" at bounding box center [804, 42] width 33 height 41
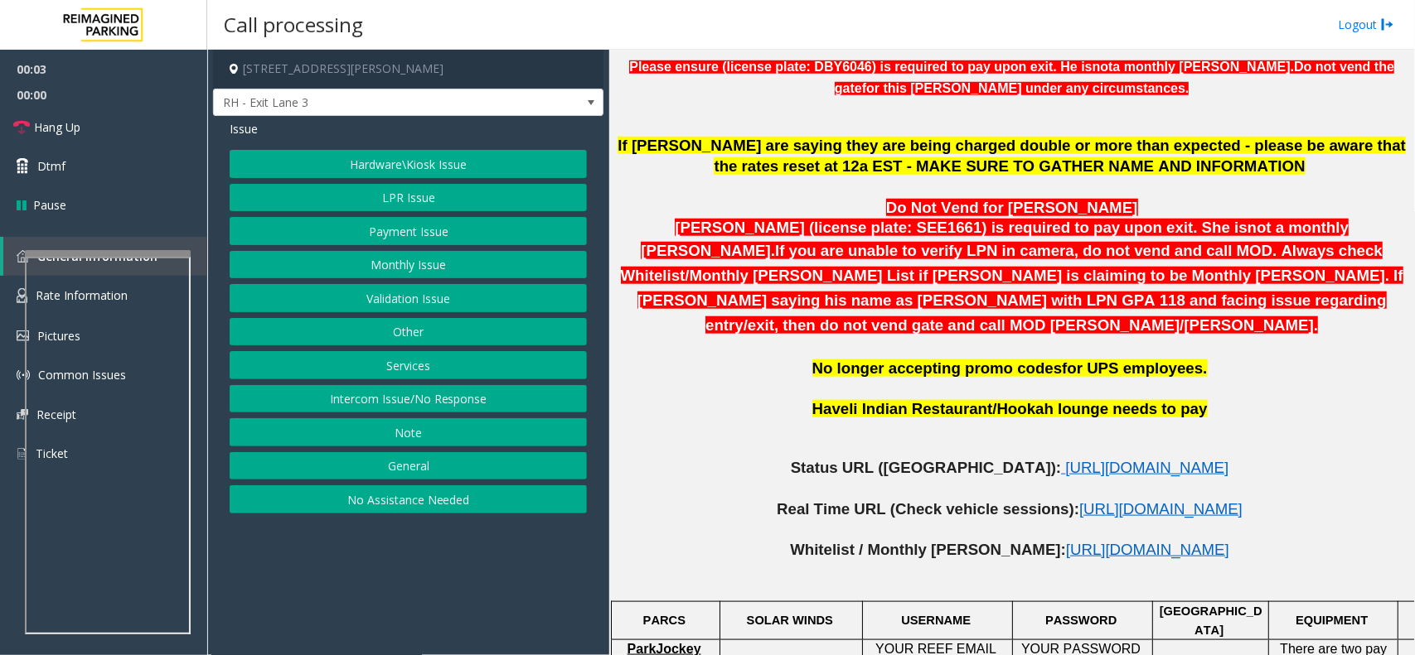
scroll to position [622, 0]
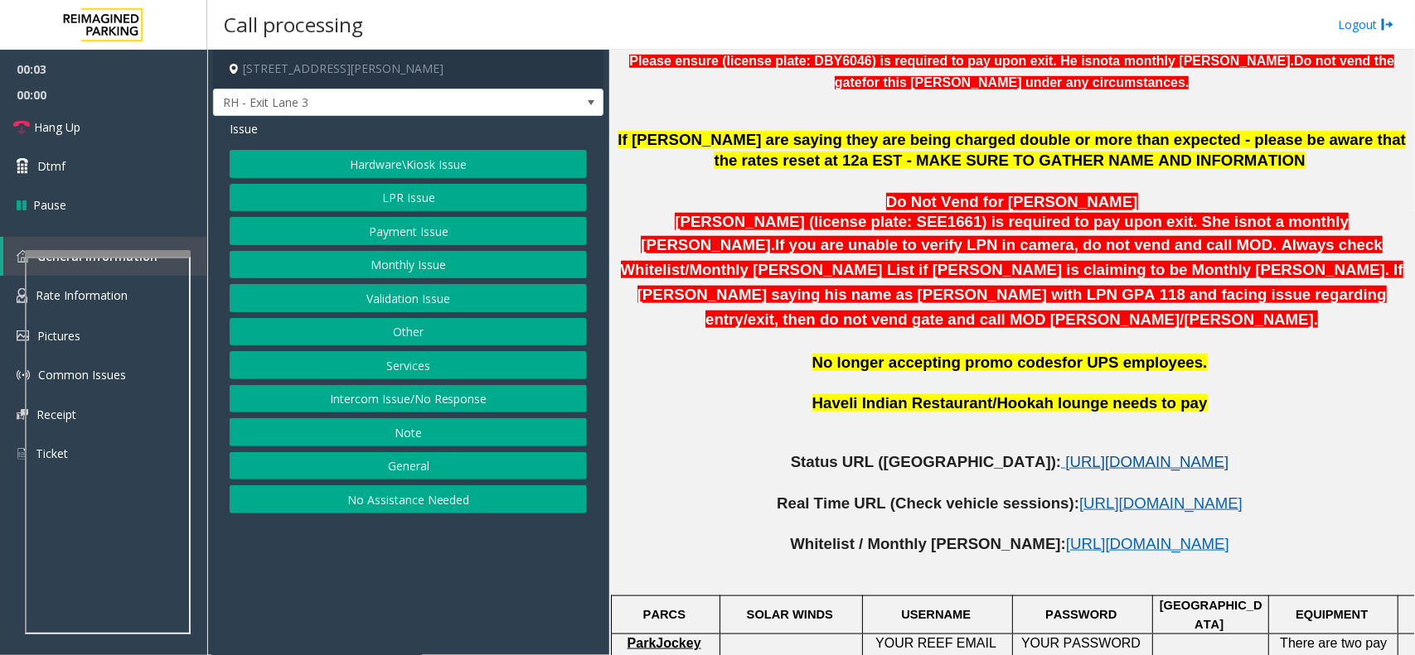
click at [1065, 453] on span "[URL][DOMAIN_NAME]" at bounding box center [1146, 461] width 163 height 17
click at [460, 197] on button "LPR Issue" at bounding box center [408, 198] width 357 height 28
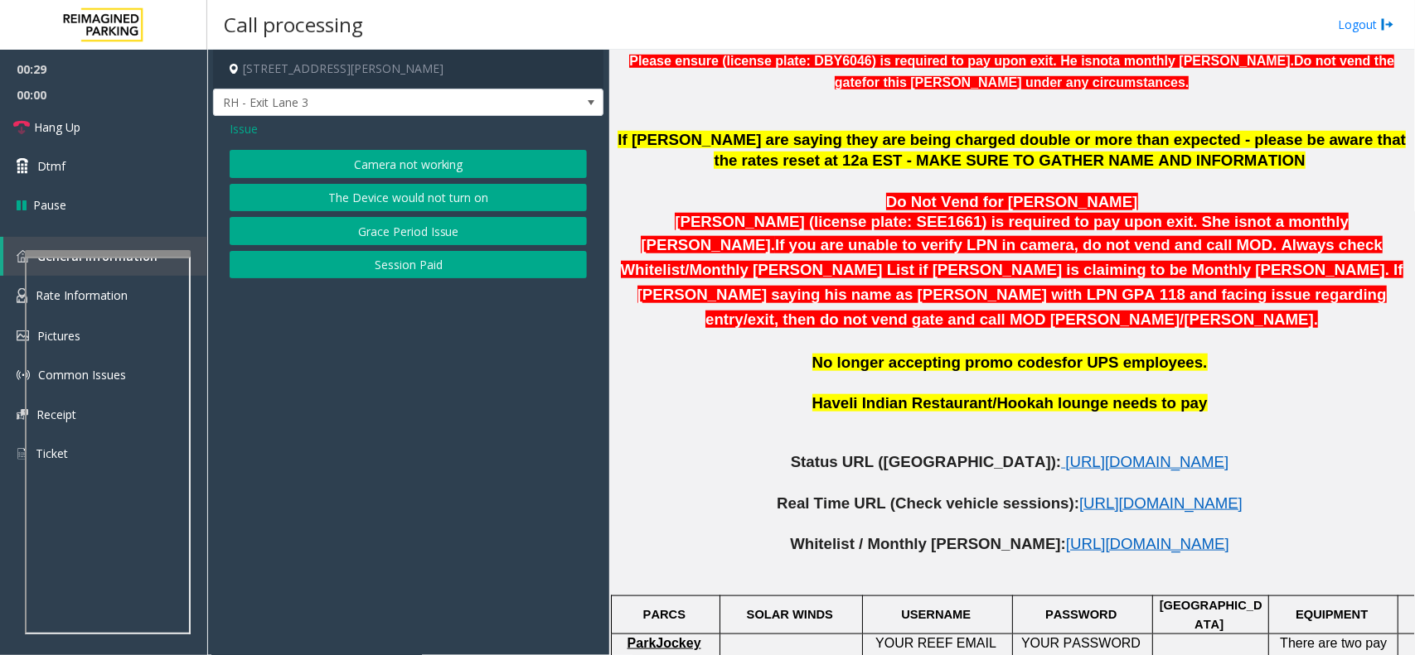
click at [450, 280] on div "Issue Camera not working The Device would not turn on Grace Period Issue Sessio…" at bounding box center [408, 201] width 390 height 171
click at [394, 273] on button "Session Paid" at bounding box center [408, 265] width 357 height 28
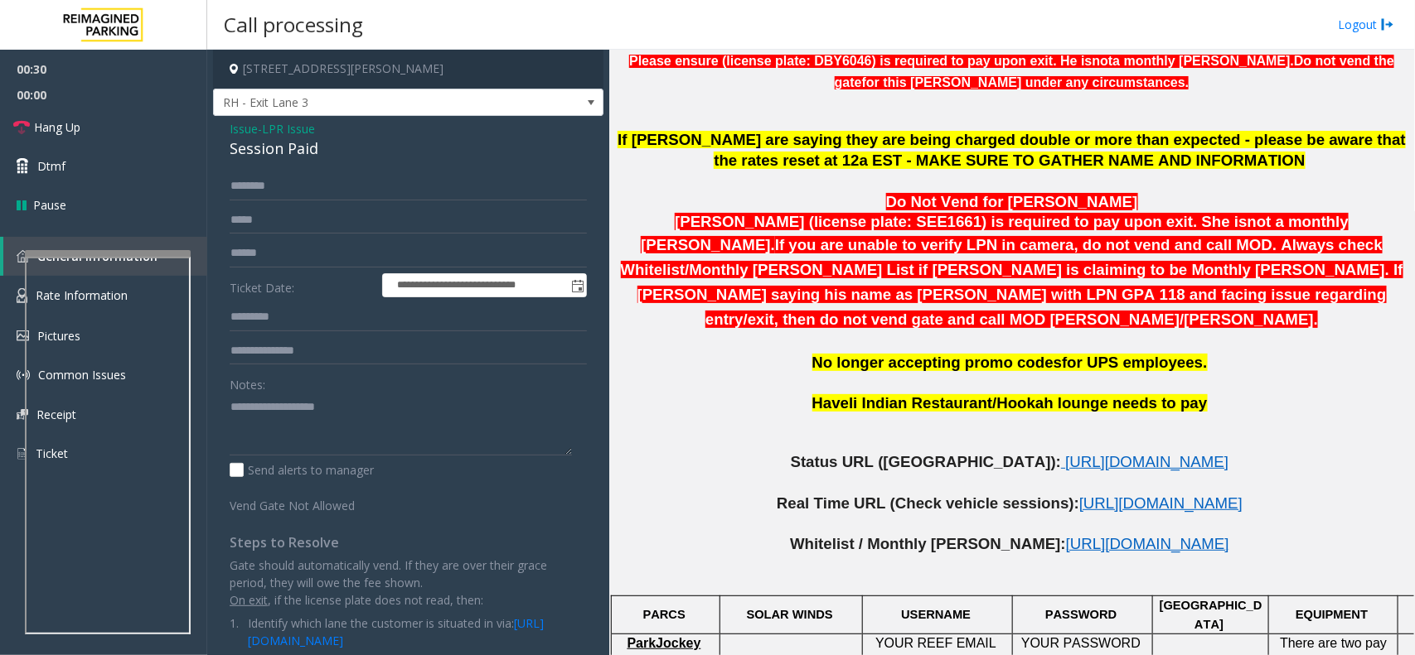
click at [304, 143] on div "Session Paid" at bounding box center [408, 149] width 357 height 22
copy div "Session Paid"
paste textarea "**********"
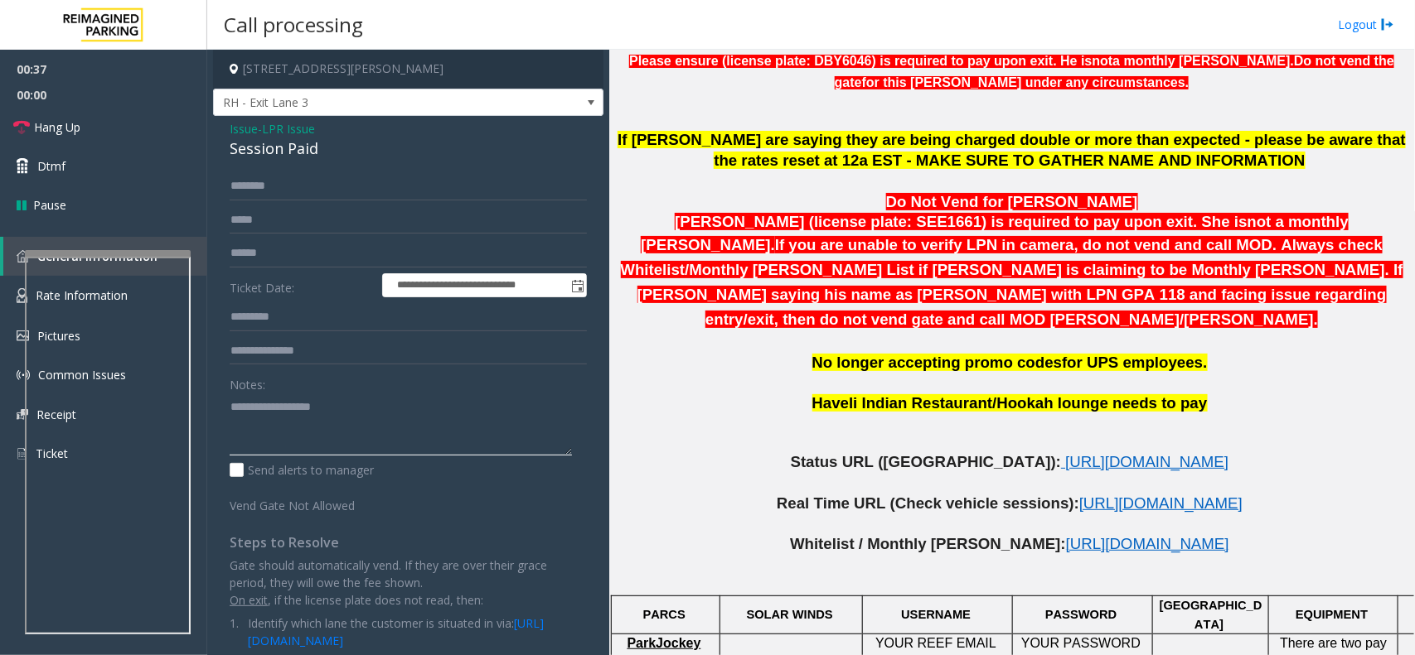
type textarea "**********"
click at [458, 330] on input "text" at bounding box center [408, 317] width 357 height 28
type input "**********"
click at [346, 220] on input "text" at bounding box center [408, 220] width 357 height 28
click at [302, 315] on input "**********" at bounding box center [408, 317] width 357 height 28
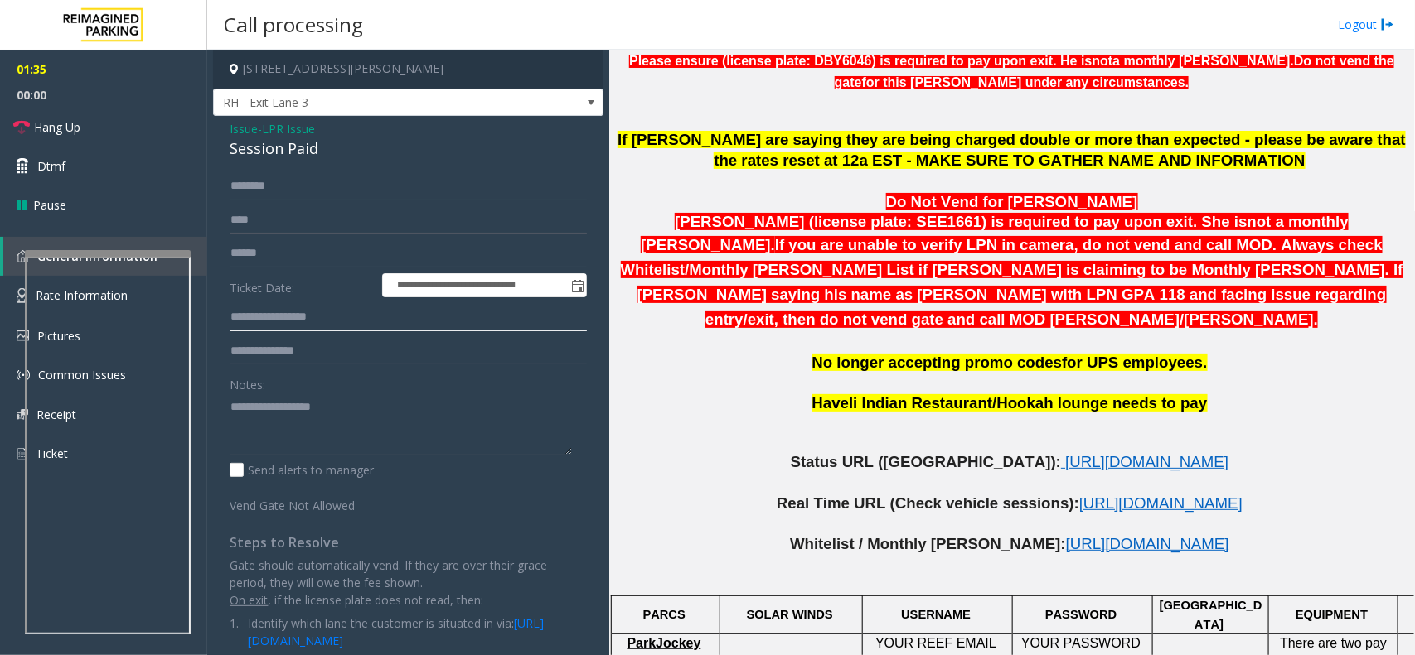
click at [302, 315] on input "**********" at bounding box center [408, 317] width 357 height 28
click at [342, 215] on input "****" at bounding box center [408, 220] width 357 height 28
paste input "**********"
type input "**********"
click at [138, 134] on link "Hang Up" at bounding box center [103, 127] width 207 height 39
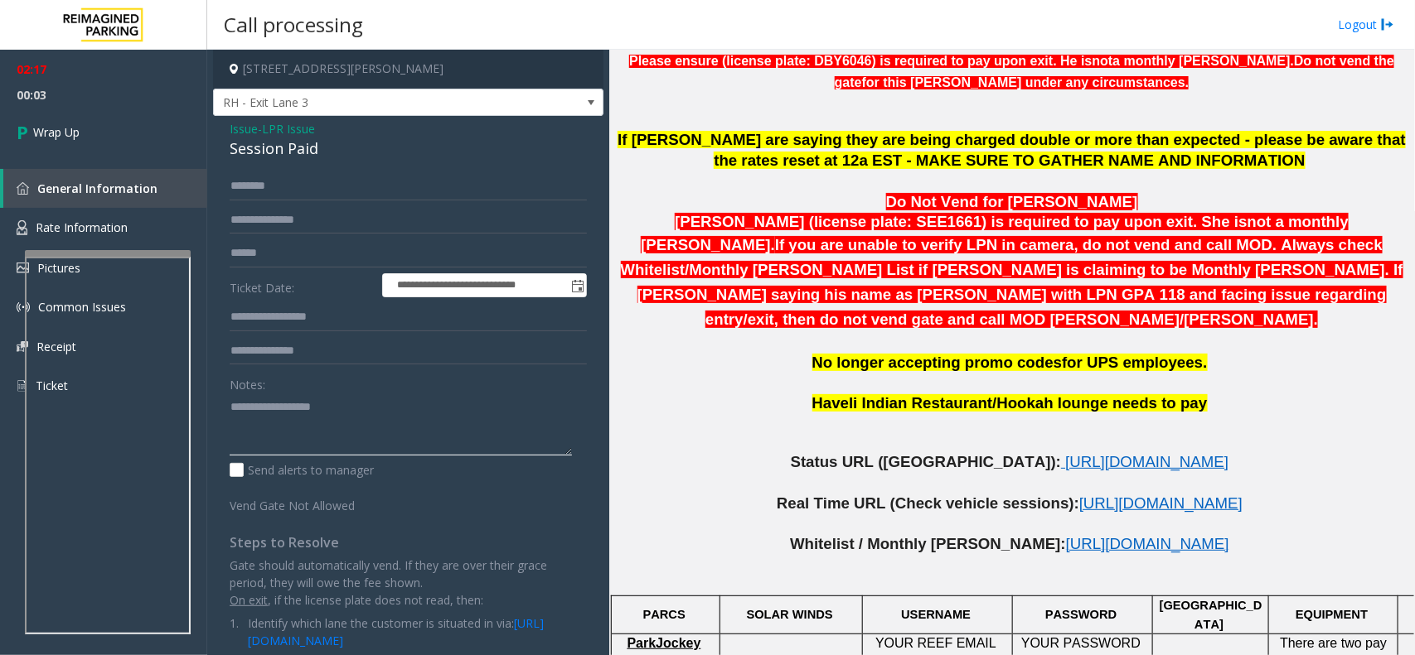
click at [381, 438] on textarea at bounding box center [401, 425] width 342 height 62
paste textarea "**********"
type textarea "**********"
click at [41, 134] on span "Wrap Up" at bounding box center [56, 131] width 46 height 17
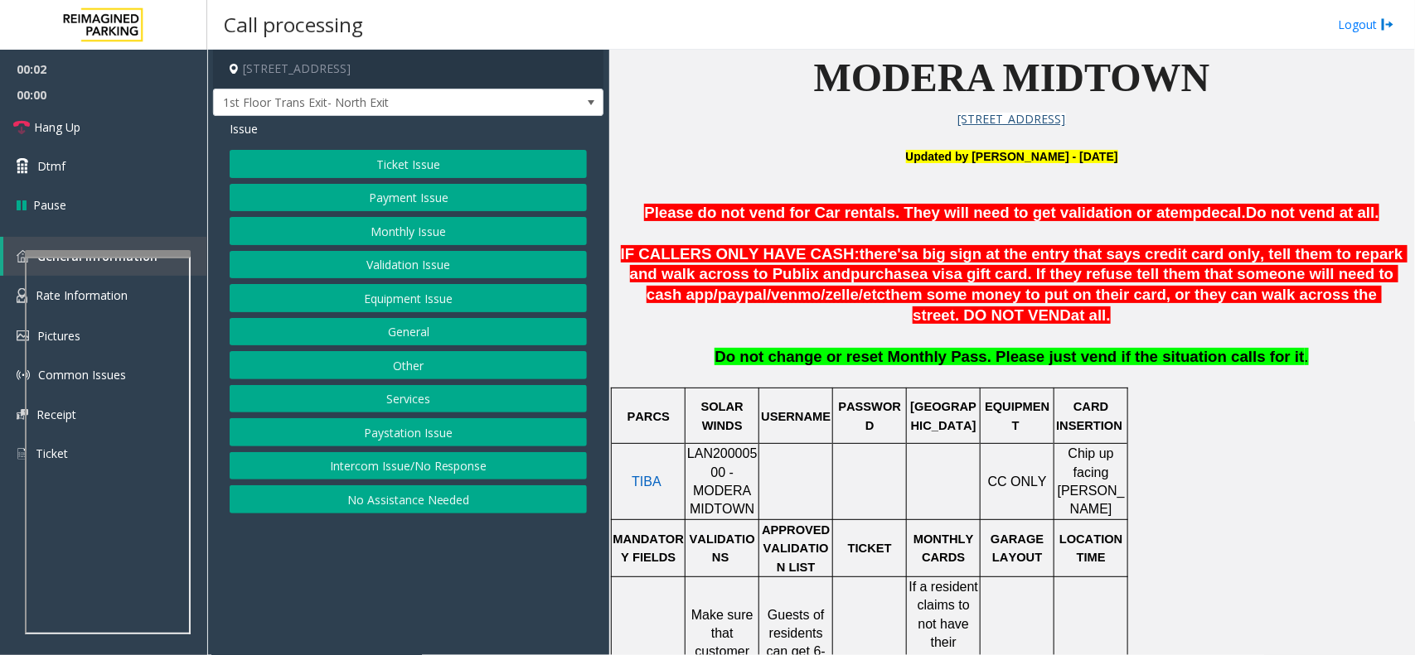
scroll to position [622, 0]
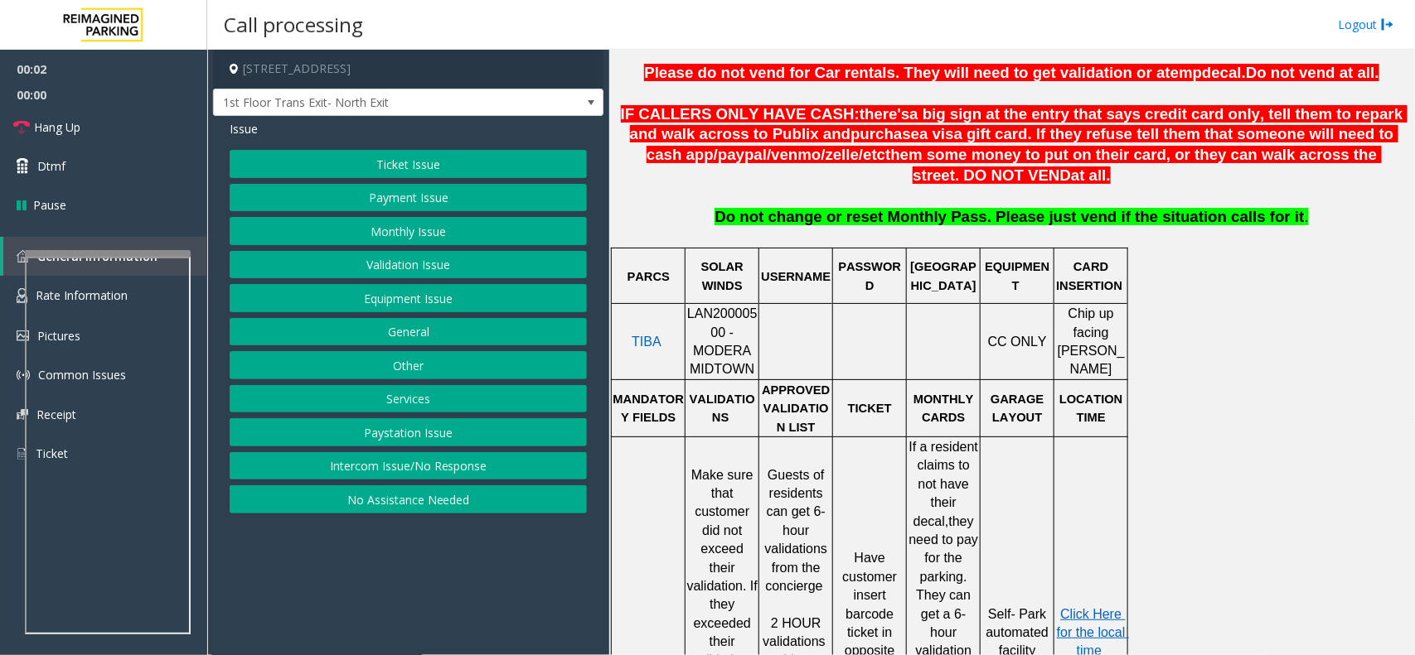
click at [710, 315] on span "LAN20000500 - MODERA MIDTOWN" at bounding box center [722, 342] width 70 height 70
click at [710, 316] on span "LAN20000500 - MODERA MIDTOWN" at bounding box center [722, 342] width 70 height 70
copy span "LAN20000500"
click at [468, 220] on button "Monthly Issue" at bounding box center [408, 231] width 357 height 28
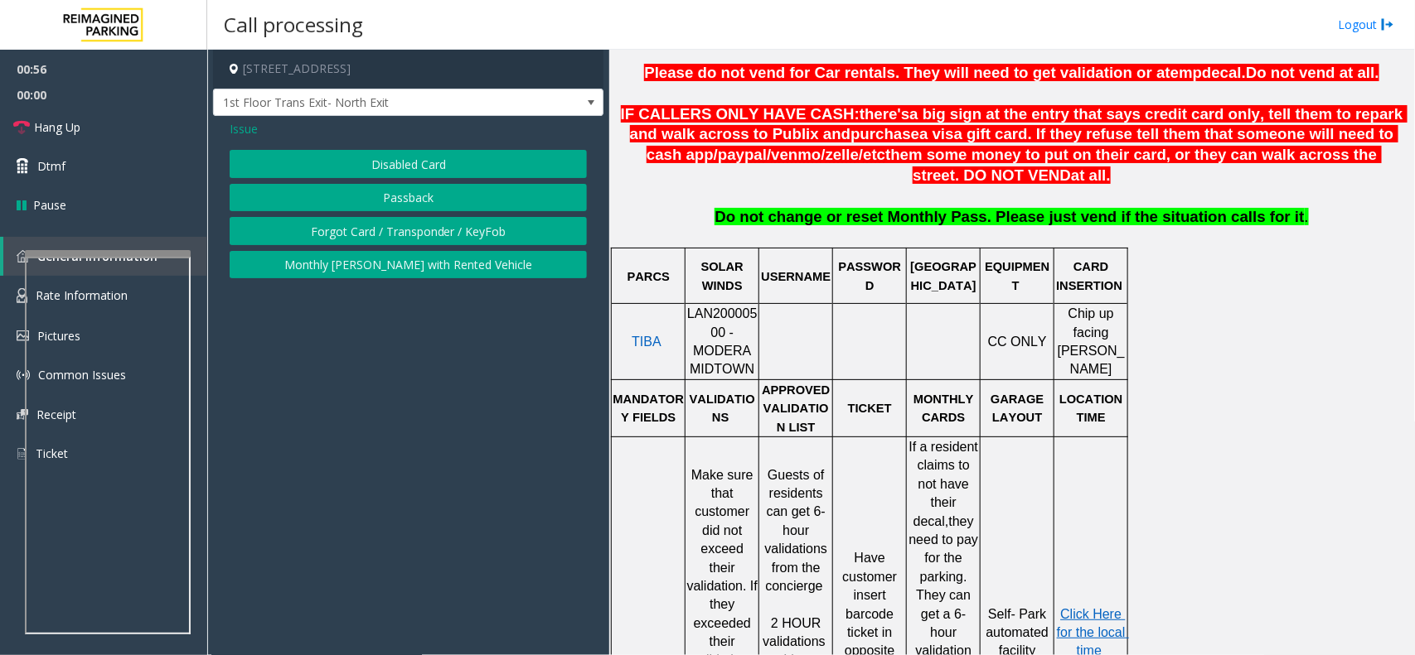
click at [255, 130] on div "Issue" at bounding box center [408, 128] width 357 height 17
click at [261, 135] on div "Issue" at bounding box center [408, 128] width 357 height 17
click at [246, 137] on span "Issue" at bounding box center [244, 128] width 28 height 17
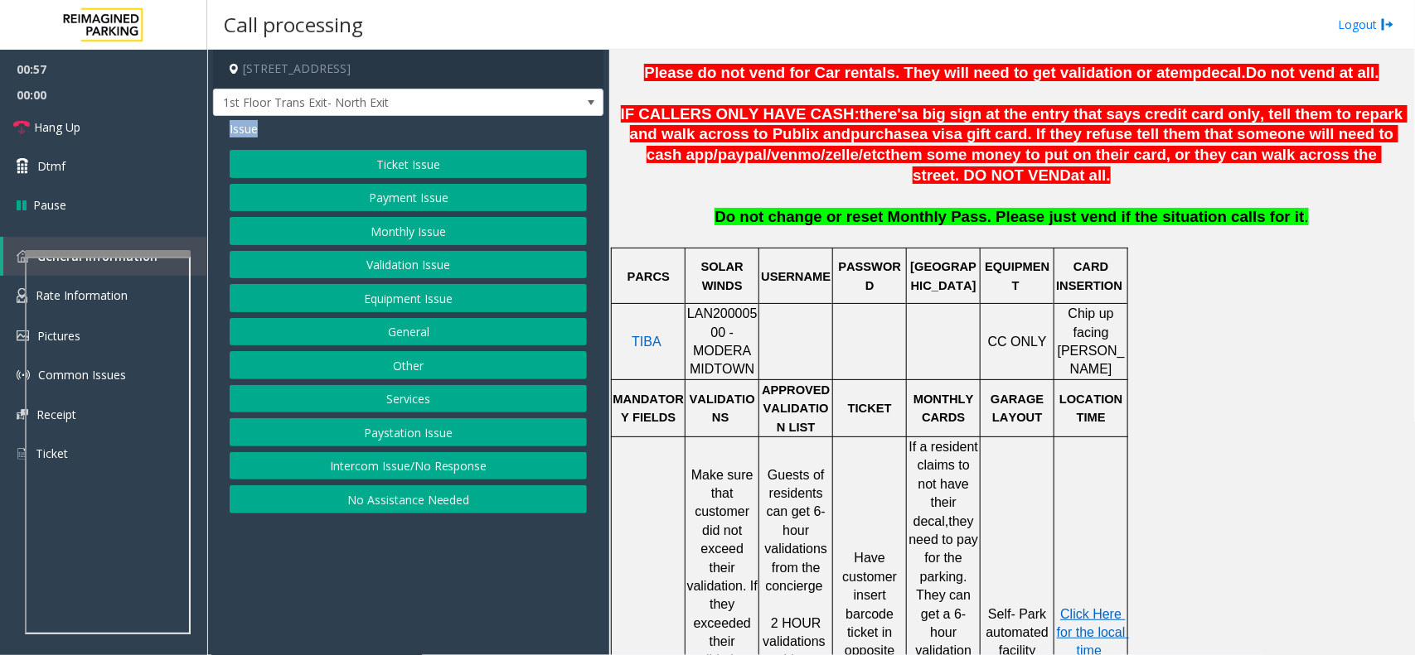
click at [246, 137] on span "Issue" at bounding box center [244, 128] width 28 height 17
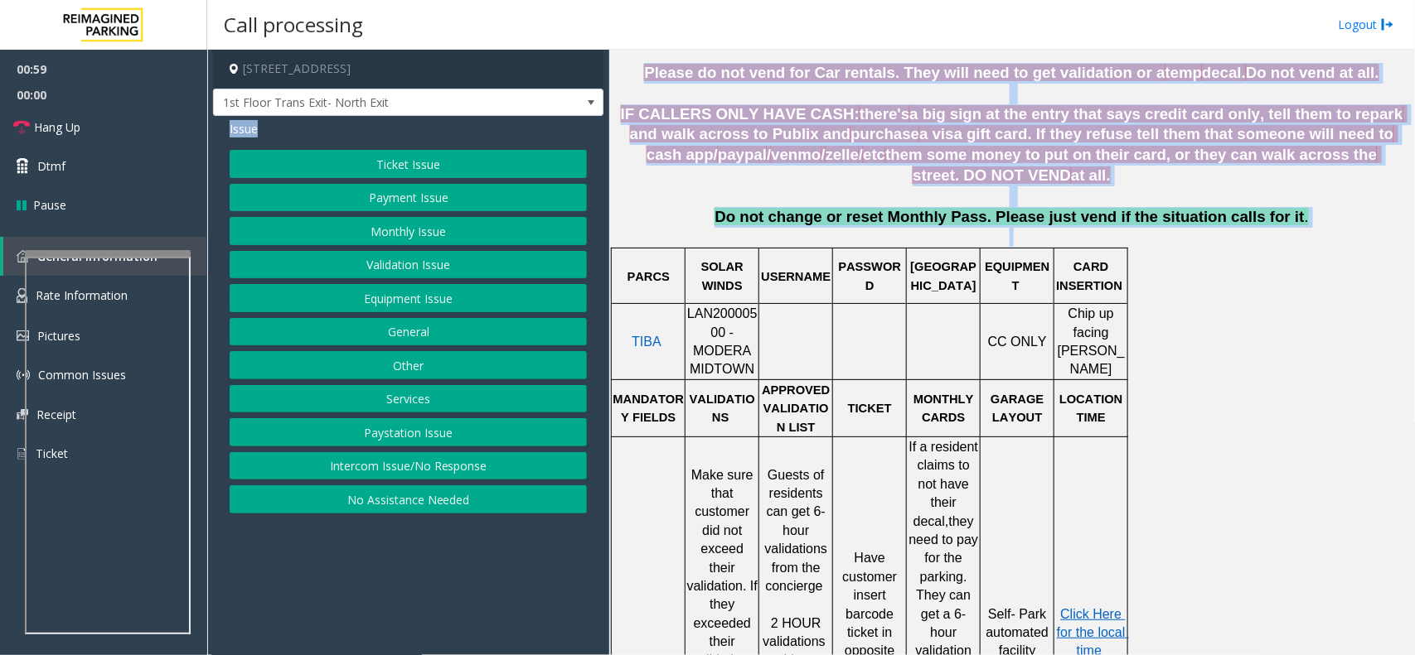
drag, startPoint x: 246, startPoint y: 137, endPoint x: 1311, endPoint y: 242, distance: 1070.1
click at [1311, 242] on div "[STREET_ADDRESS] 1st Floor Trans Exit- North Exit Issue Ticket Issue Payment Is…" at bounding box center [810, 353] width 1207 height 606
click at [1311, 242] on p "Do not change or reset Monthly Pass. Please just vend if the situation calls fo…" at bounding box center [1011, 226] width 793 height 39
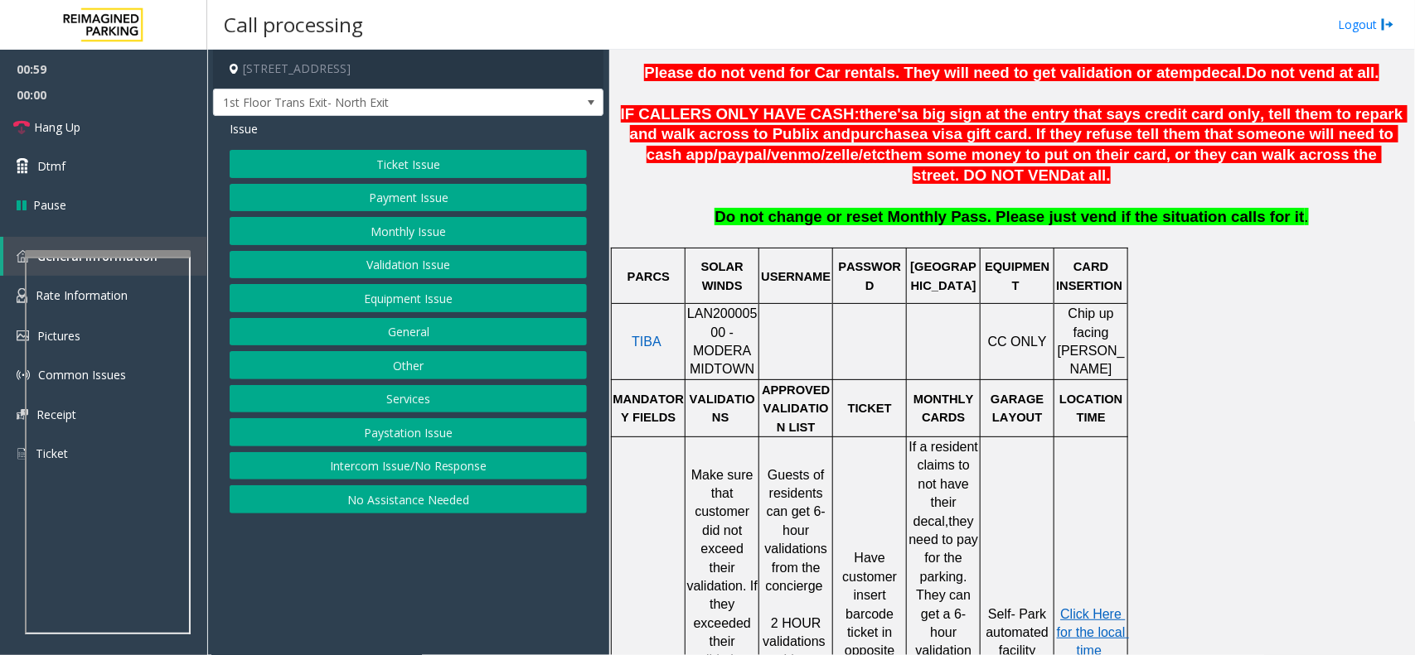
click at [1311, 242] on p "Do not change or reset Monthly Pass. Please just vend if the situation calls fo…" at bounding box center [1011, 226] width 793 height 39
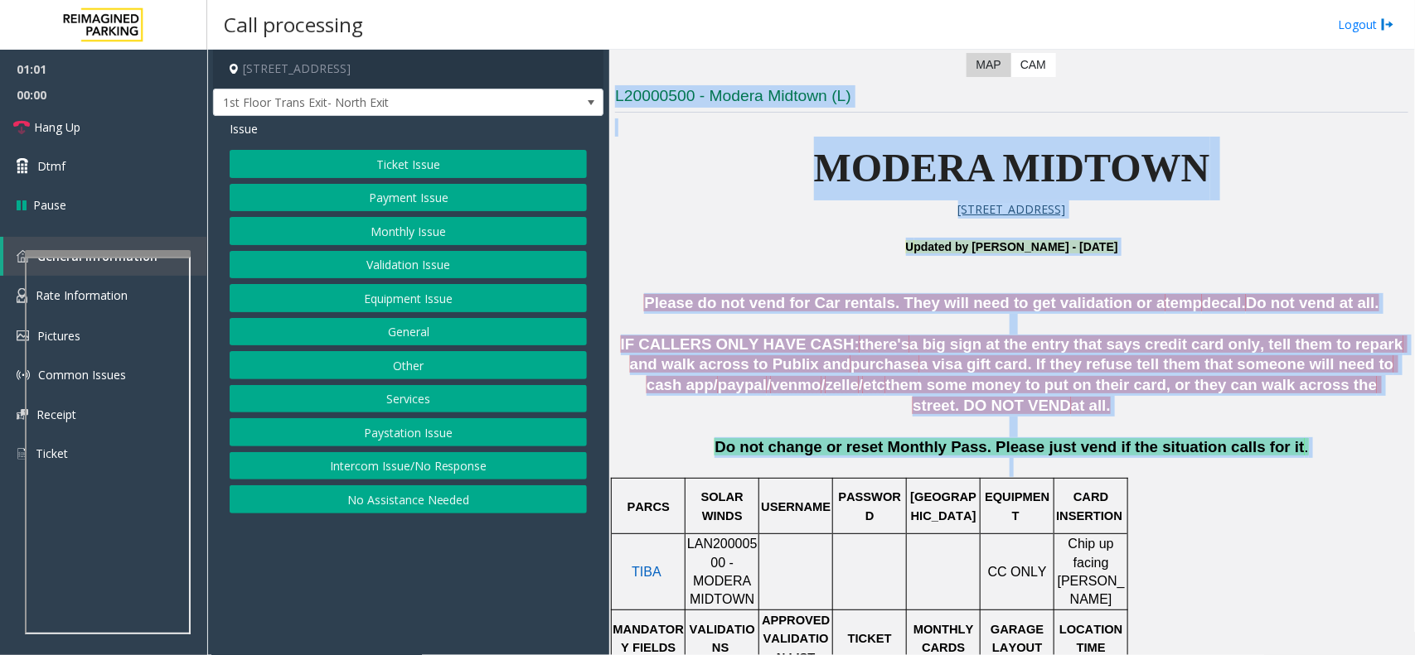
scroll to position [311, 0]
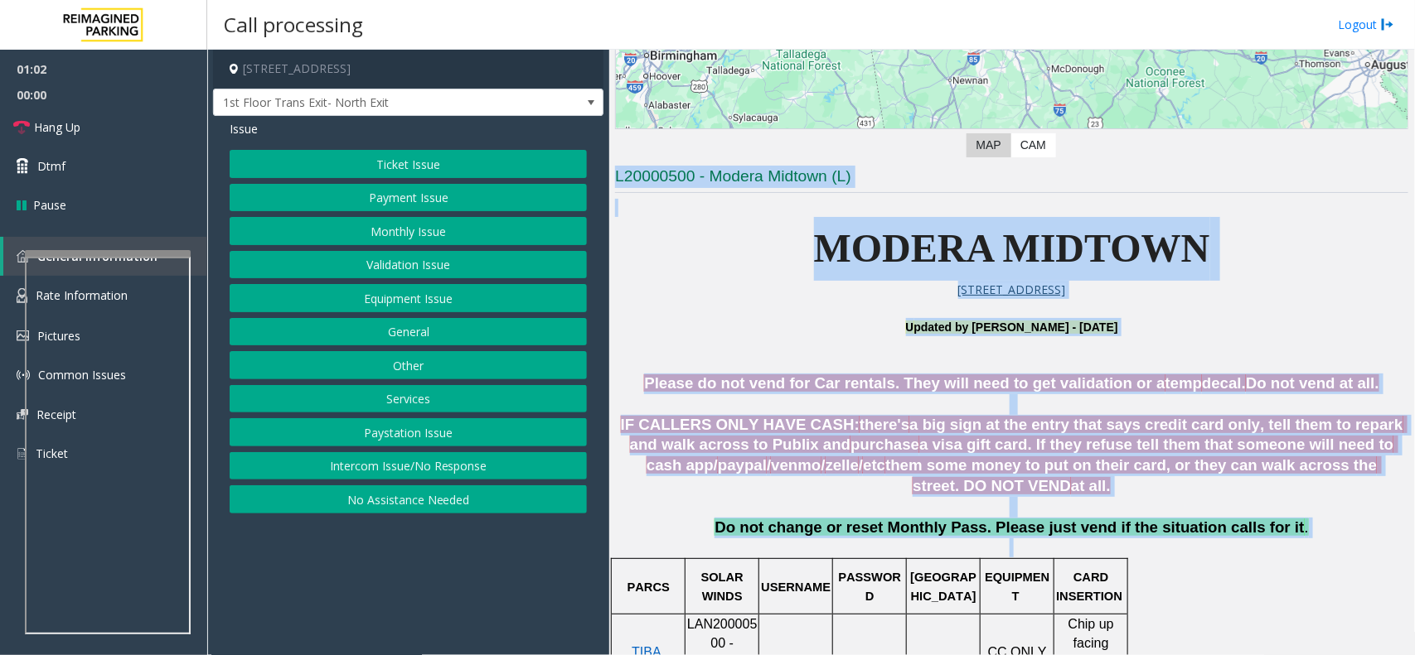
drag, startPoint x: 1311, startPoint y: 242, endPoint x: 780, endPoint y: 167, distance: 536.4
click at [780, 167] on h3 "L20000500 - Modera Midtown (L)" at bounding box center [1011, 179] width 793 height 27
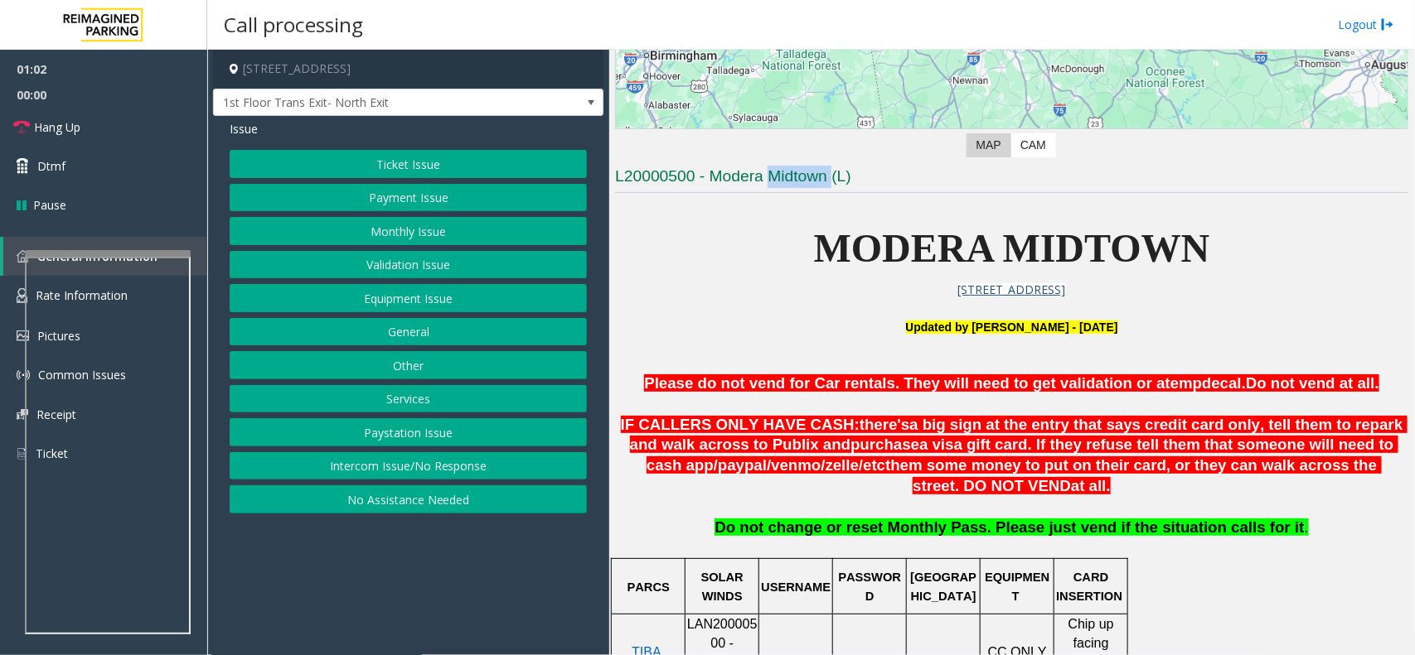
click at [780, 167] on h3 "L20000500 - Modera Midtown (L)" at bounding box center [1011, 179] width 793 height 27
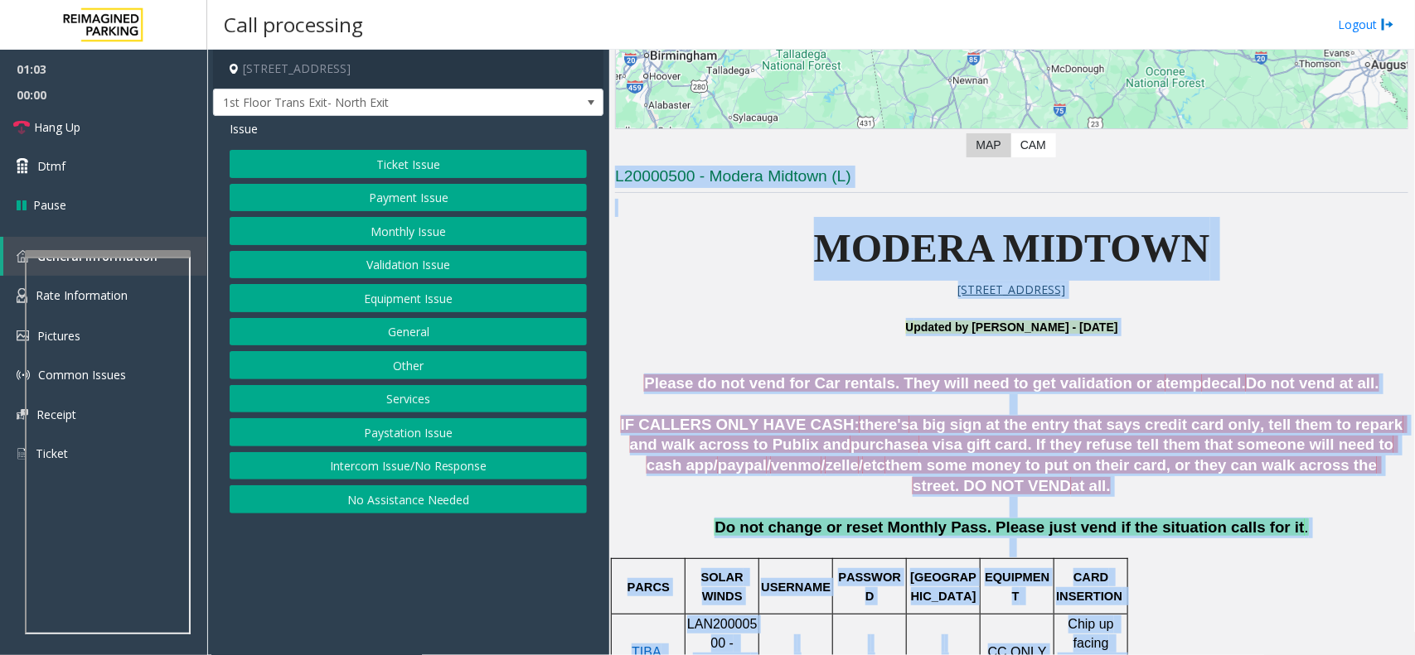
drag, startPoint x: 780, startPoint y: 167, endPoint x: 1297, endPoint y: 581, distance: 662.1
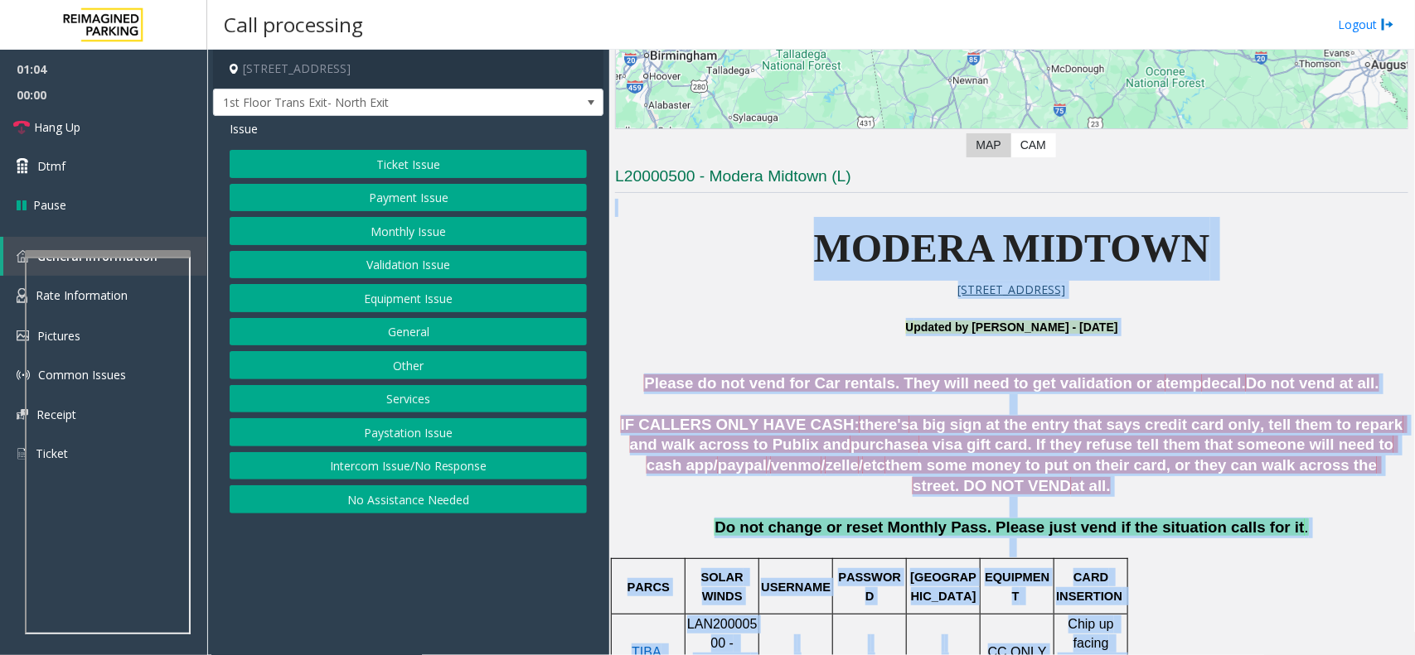
drag, startPoint x: 1297, startPoint y: 581, endPoint x: 727, endPoint y: 195, distance: 688.6
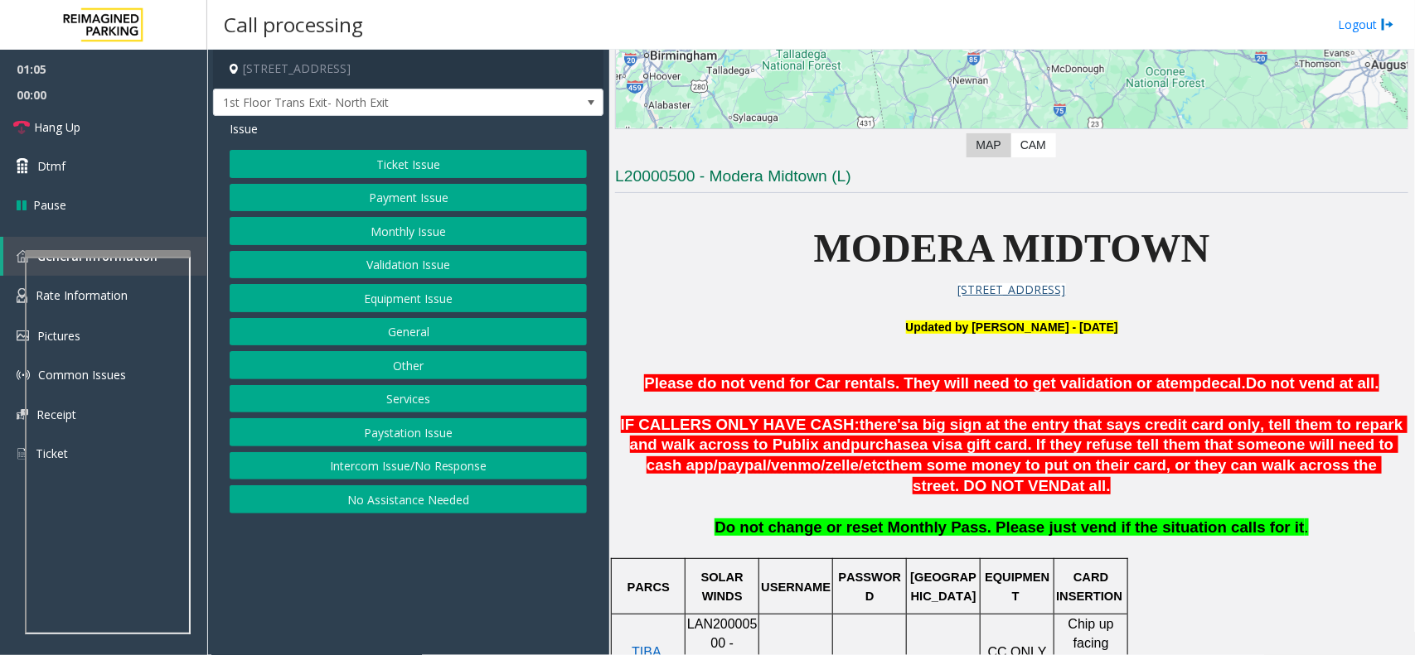
click at [723, 167] on h3 "L20000500 - Modera Midtown (L)" at bounding box center [1011, 179] width 793 height 27
click at [131, 113] on link "Hang Up" at bounding box center [103, 127] width 207 height 39
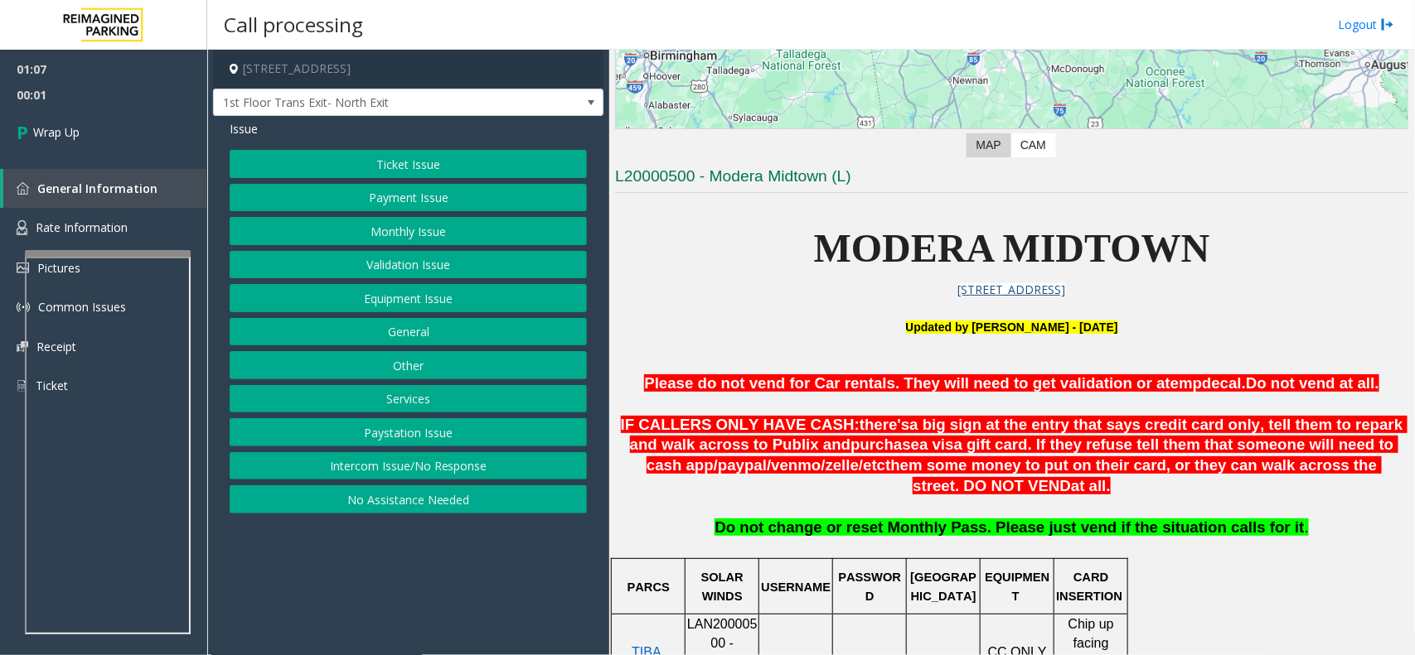
click at [506, 304] on button "Equipment Issue" at bounding box center [408, 298] width 357 height 28
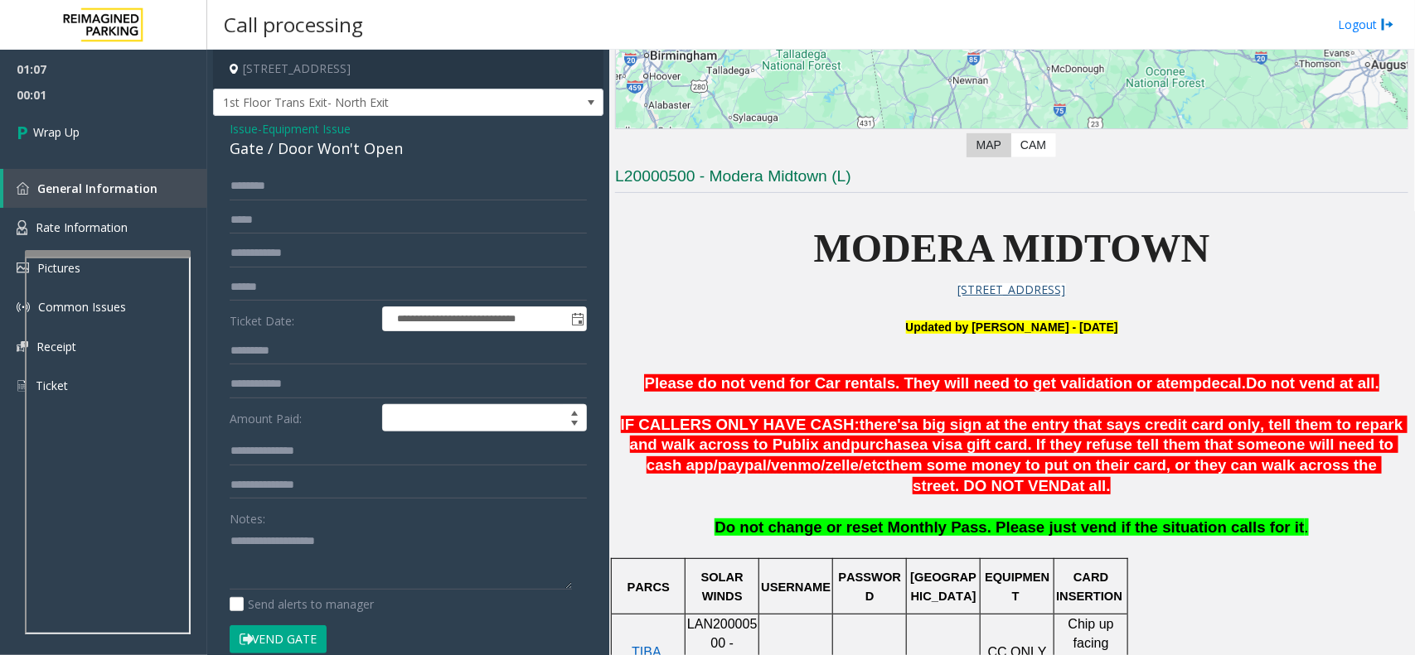
click at [383, 134] on div "Issue - Equipment Issue Gate / Door Won't Open" at bounding box center [408, 140] width 357 height 40
click at [403, 170] on div "**********" at bounding box center [408, 527] width 390 height 822
click at [384, 150] on div "Gate / Door Won't Open" at bounding box center [408, 149] width 357 height 22
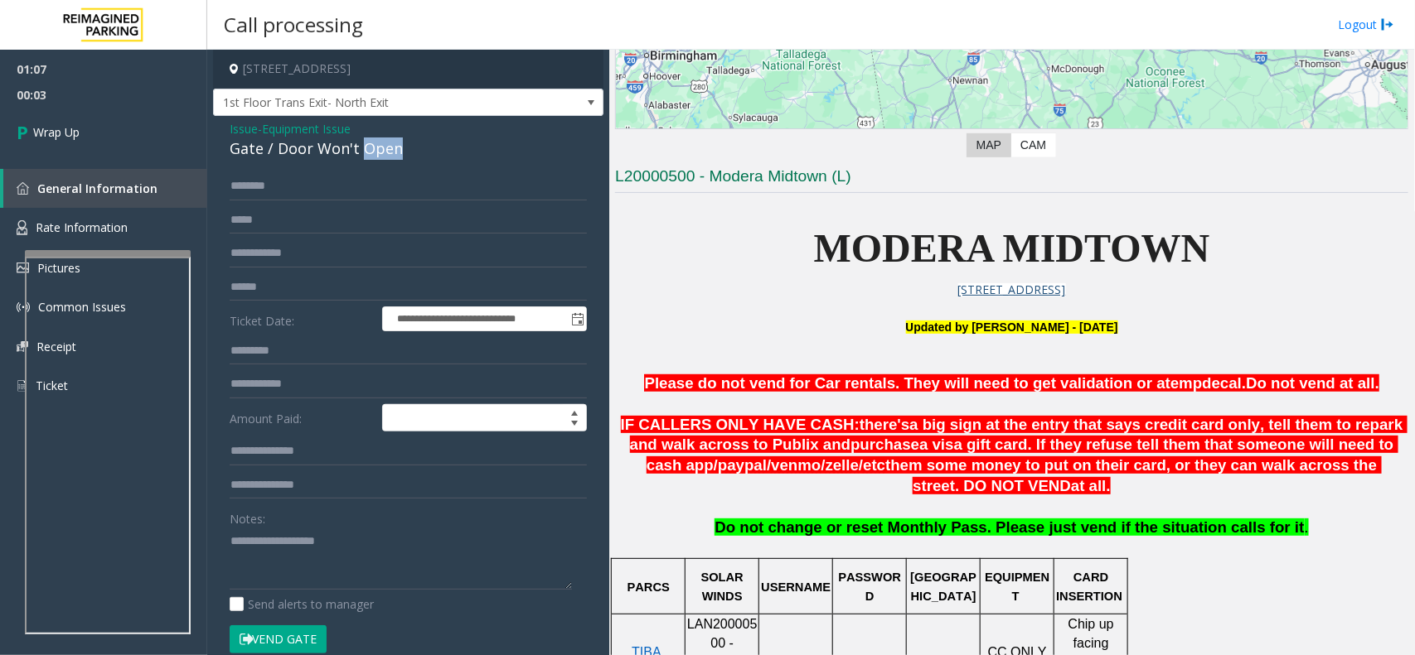
click at [384, 150] on div "Gate / Door Won't Open" at bounding box center [408, 149] width 357 height 22
copy div "Gate / Door Won't Open"
click at [373, 500] on input "text" at bounding box center [408, 486] width 357 height 28
click at [398, 527] on div "Notes:" at bounding box center [408, 547] width 357 height 85
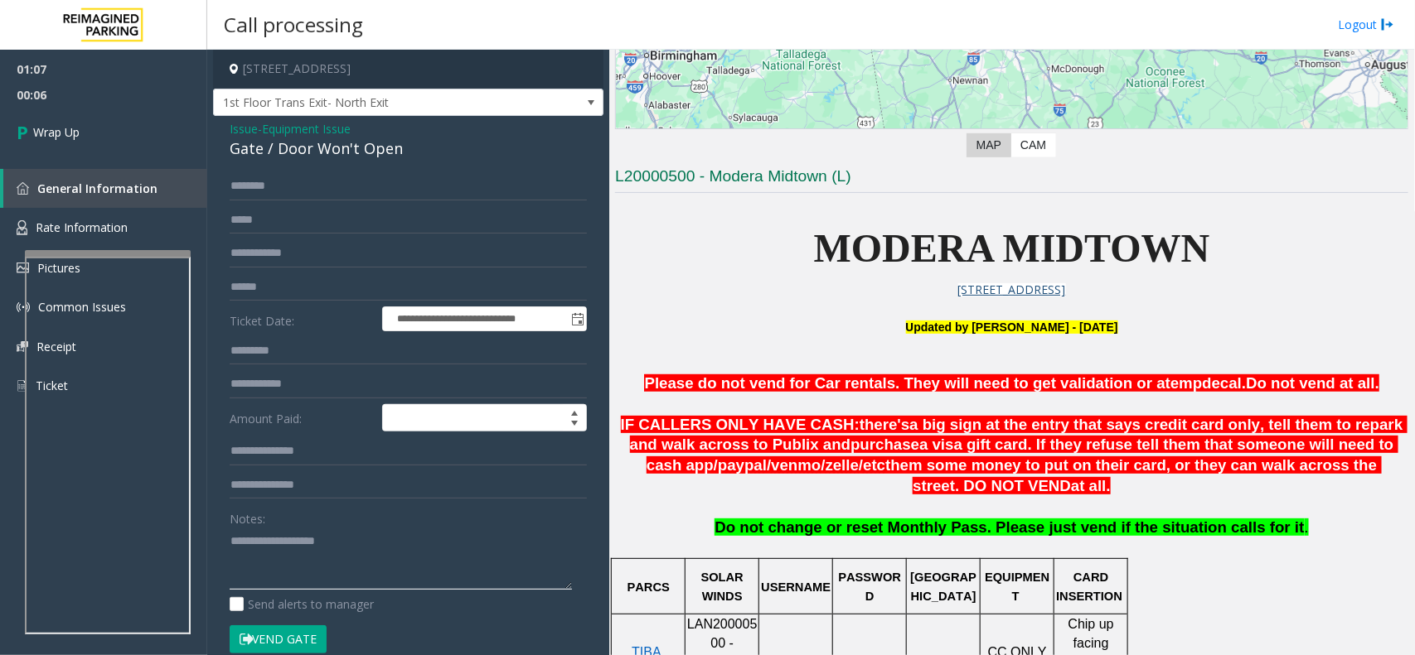
click at [403, 552] on textarea at bounding box center [401, 559] width 342 height 62
paste textarea "**********"
click at [292, 578] on textarea at bounding box center [401, 559] width 342 height 62
paste textarea "**********"
type textarea "**********"
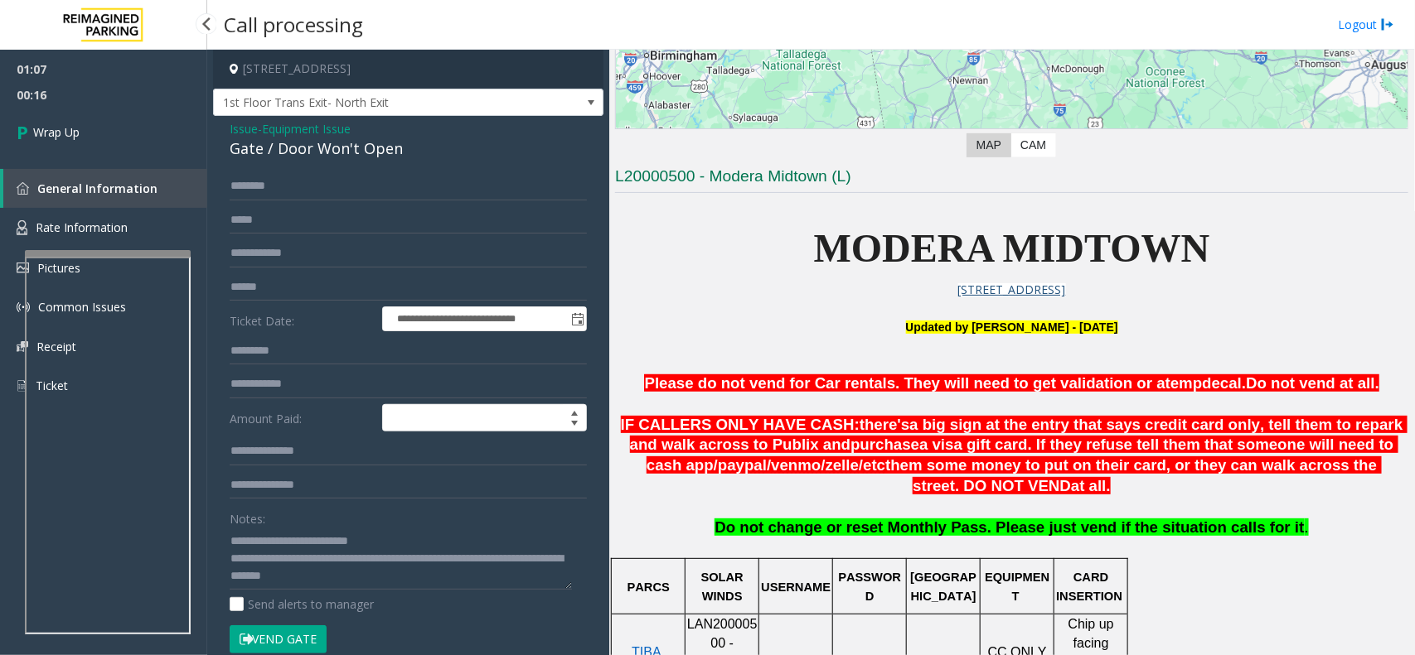
click at [113, 93] on span "00:16" at bounding box center [103, 95] width 207 height 26
click at [129, 125] on link "Wrap Up" at bounding box center [103, 132] width 207 height 49
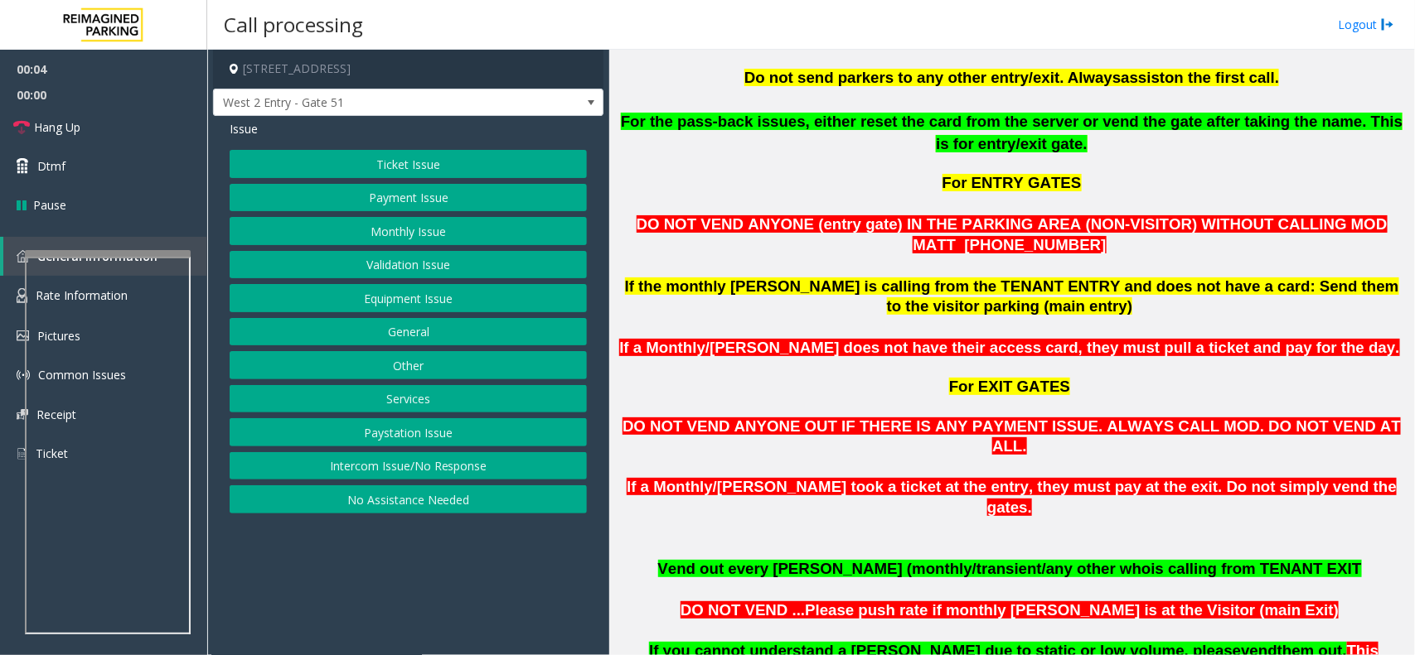
scroll to position [1139, 0]
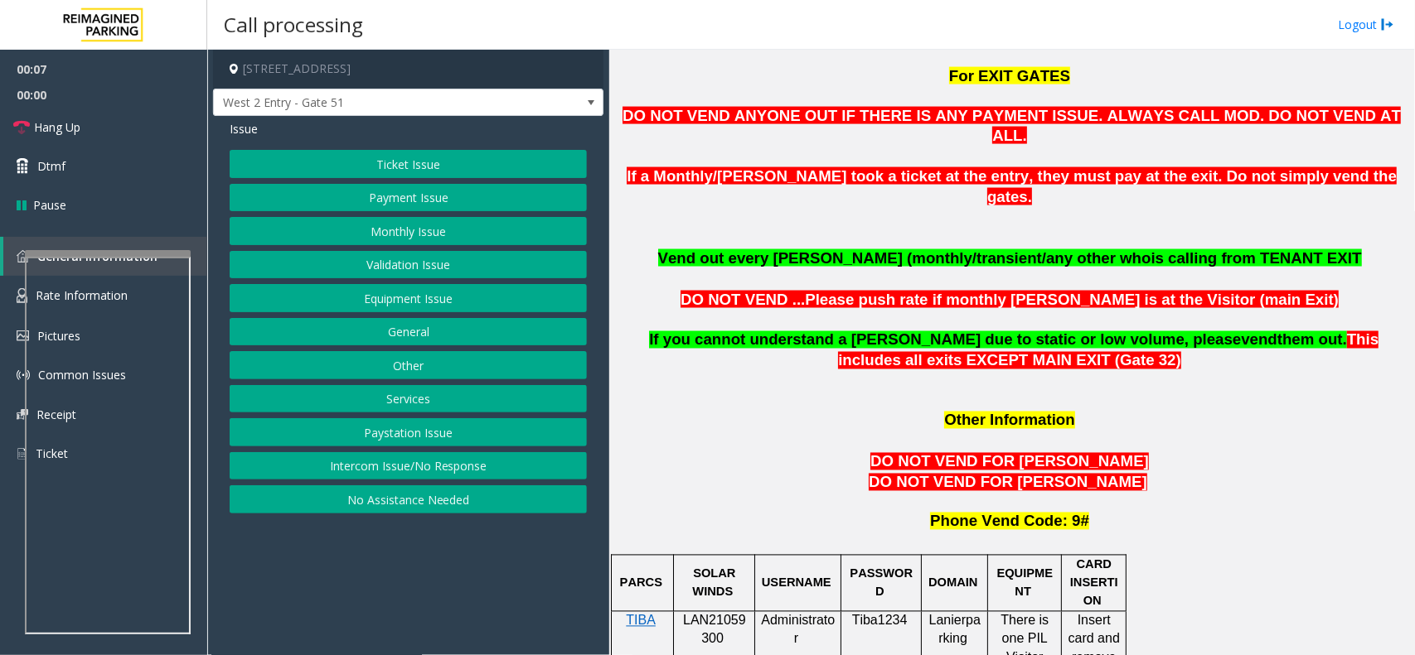
click at [896, 167] on span "If a Monthly/[PERSON_NAME] took a ticket at the entry, they must pay at the exi…" at bounding box center [1011, 186] width 770 height 38
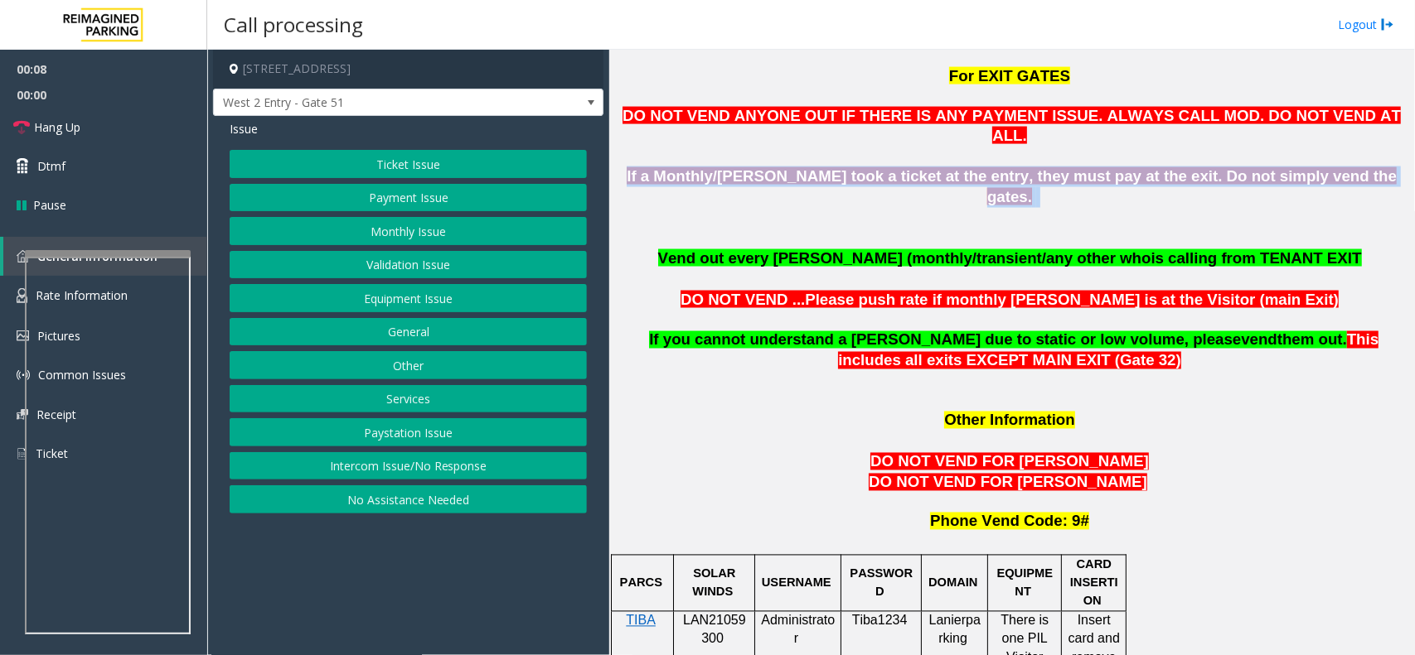
click at [896, 167] on span "If a Monthly/[PERSON_NAME] took a ticket at the entry, they must pay at the exi…" at bounding box center [1011, 186] width 770 height 38
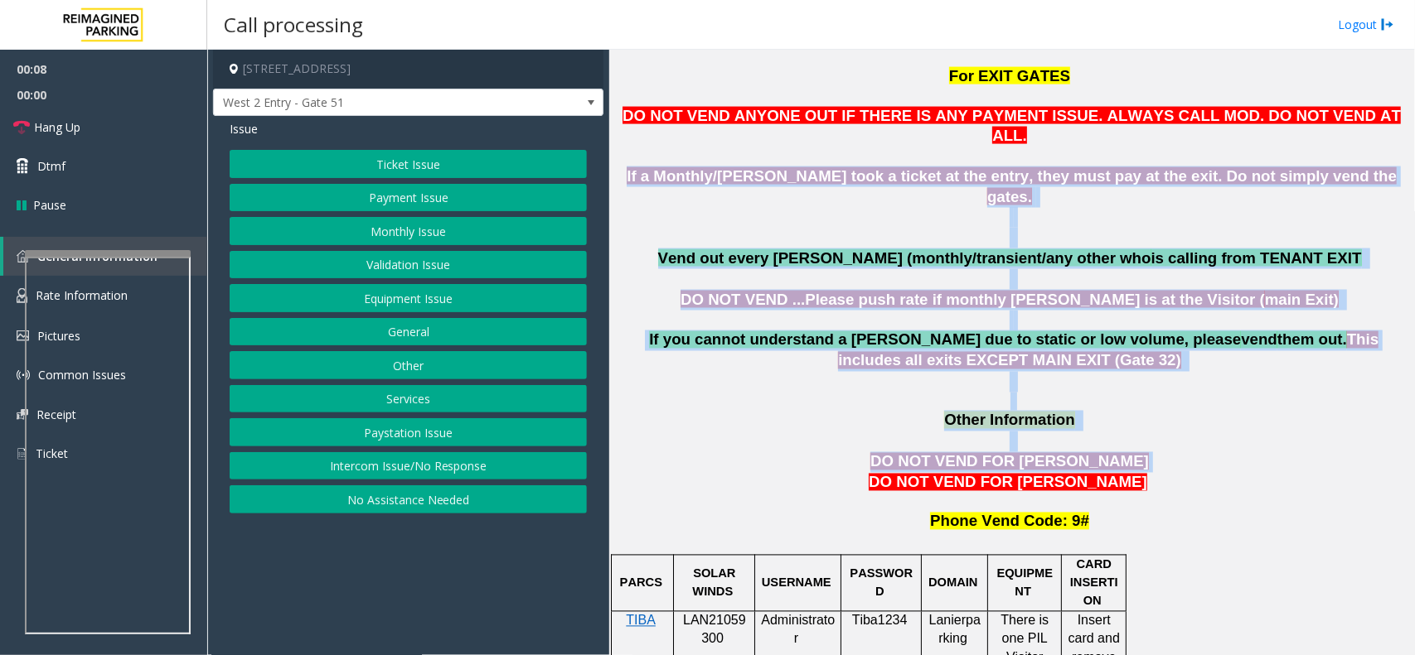
drag, startPoint x: 896, startPoint y: 127, endPoint x: 1048, endPoint y: 392, distance: 305.9
click at [1048, 453] on span "DO NOT VEND FOR [PERSON_NAME]" at bounding box center [1009, 461] width 278 height 17
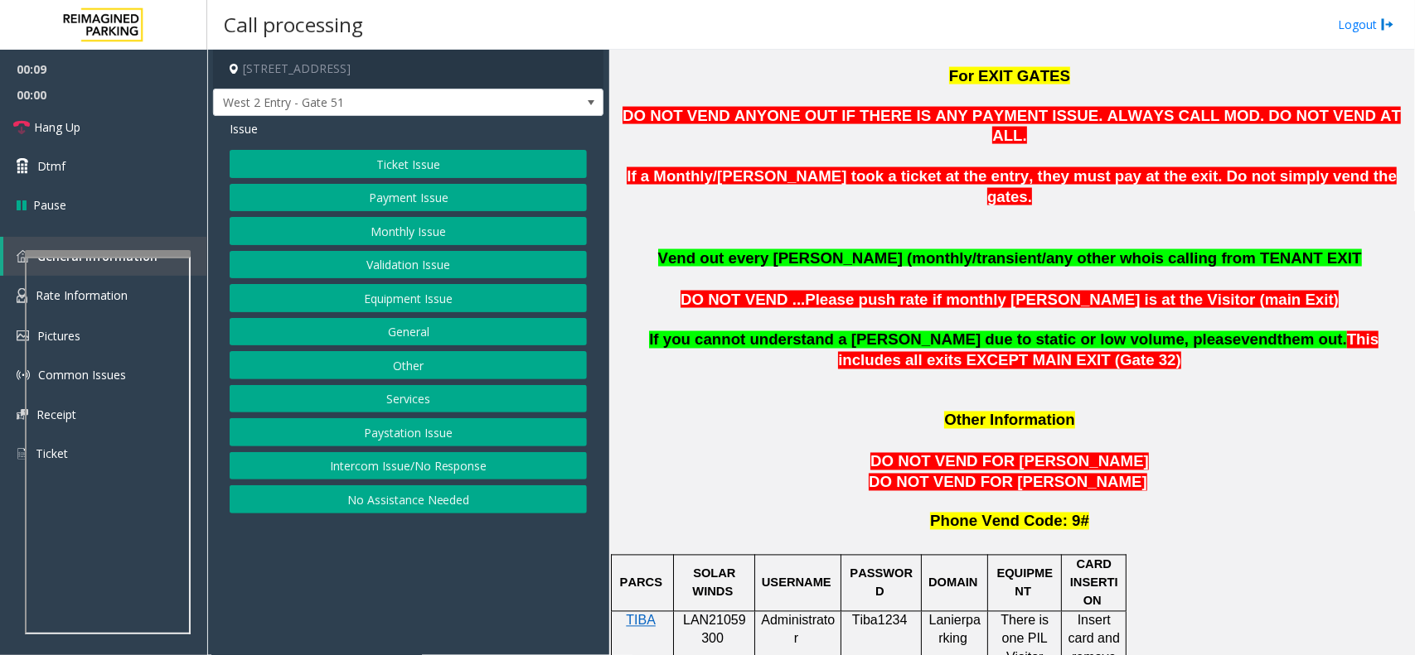
click at [333, 312] on button "Equipment Issue" at bounding box center [408, 298] width 357 height 28
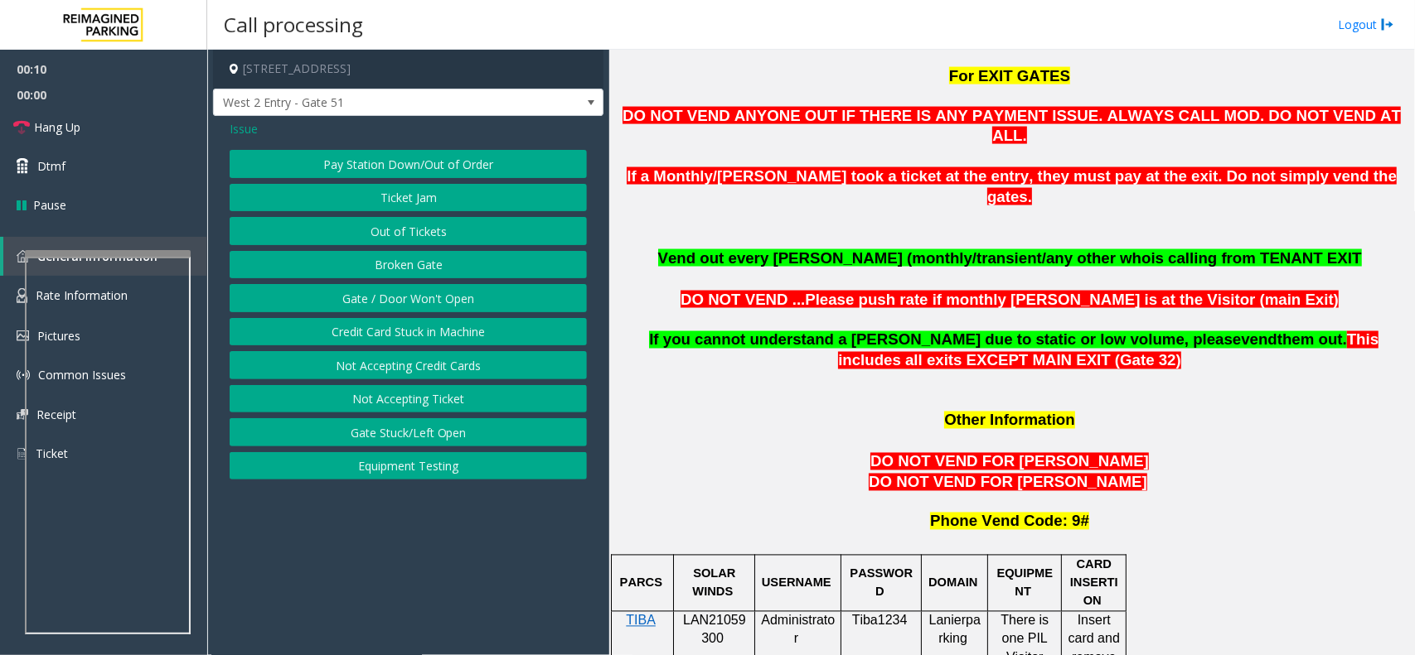
click at [333, 312] on button "Gate / Door Won't Open" at bounding box center [408, 298] width 357 height 28
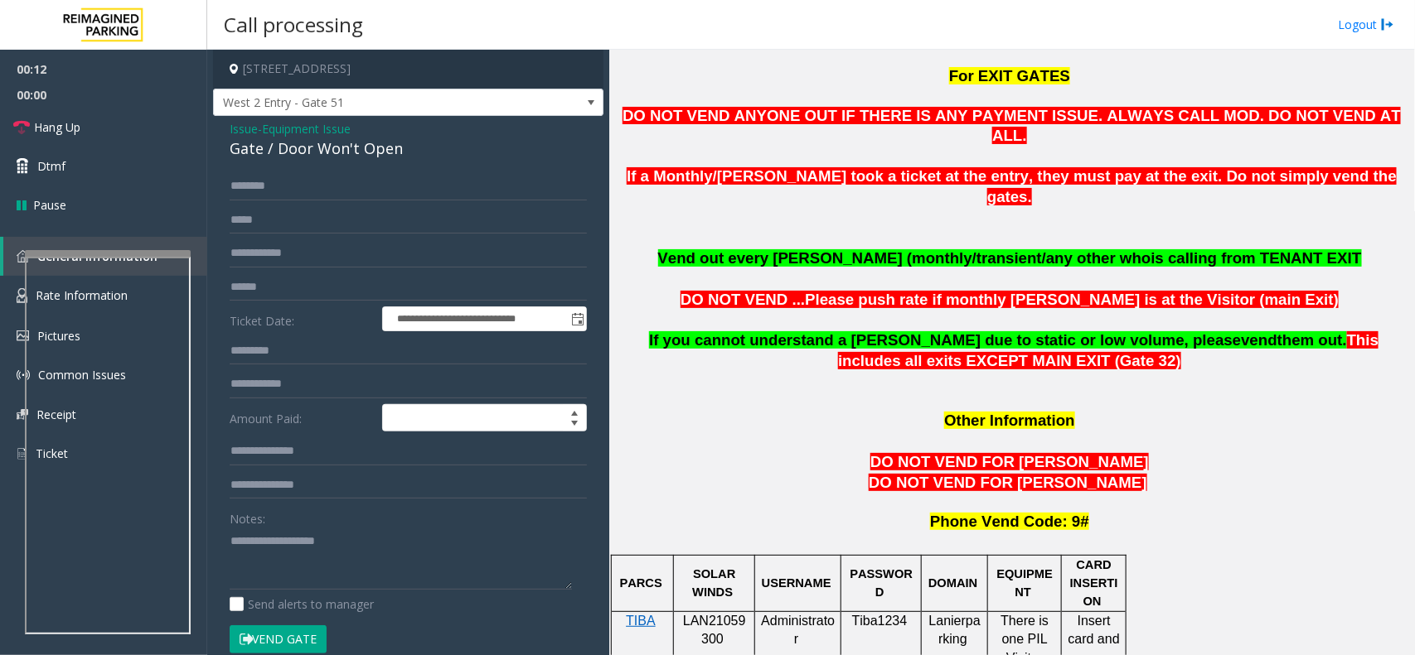
click at [360, 162] on div "**********" at bounding box center [408, 501] width 390 height 770
drag, startPoint x: 360, startPoint y: 162, endPoint x: 338, endPoint y: 155, distance: 23.3
click at [338, 155] on div "**********" at bounding box center [408, 501] width 390 height 770
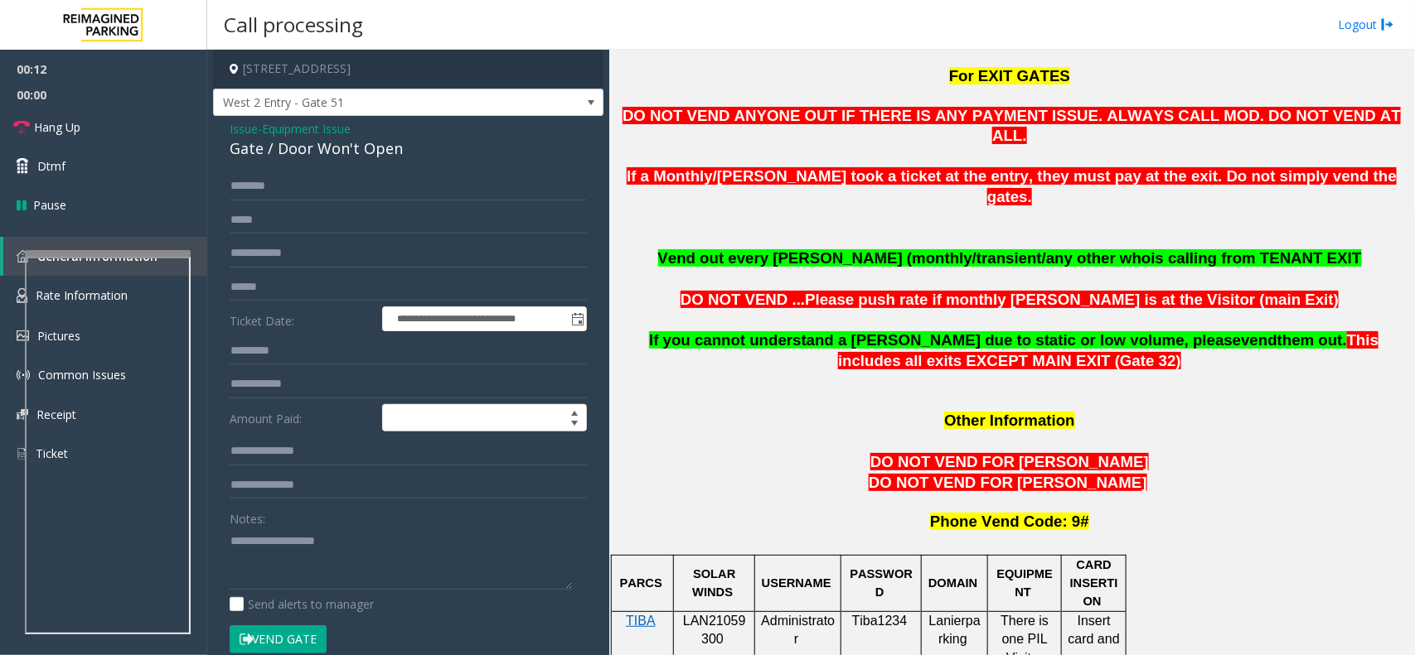
click at [334, 152] on div "Gate / Door Won't Open" at bounding box center [408, 149] width 357 height 22
copy div "Gate / Door Won't Open"
paste textarea "**********"
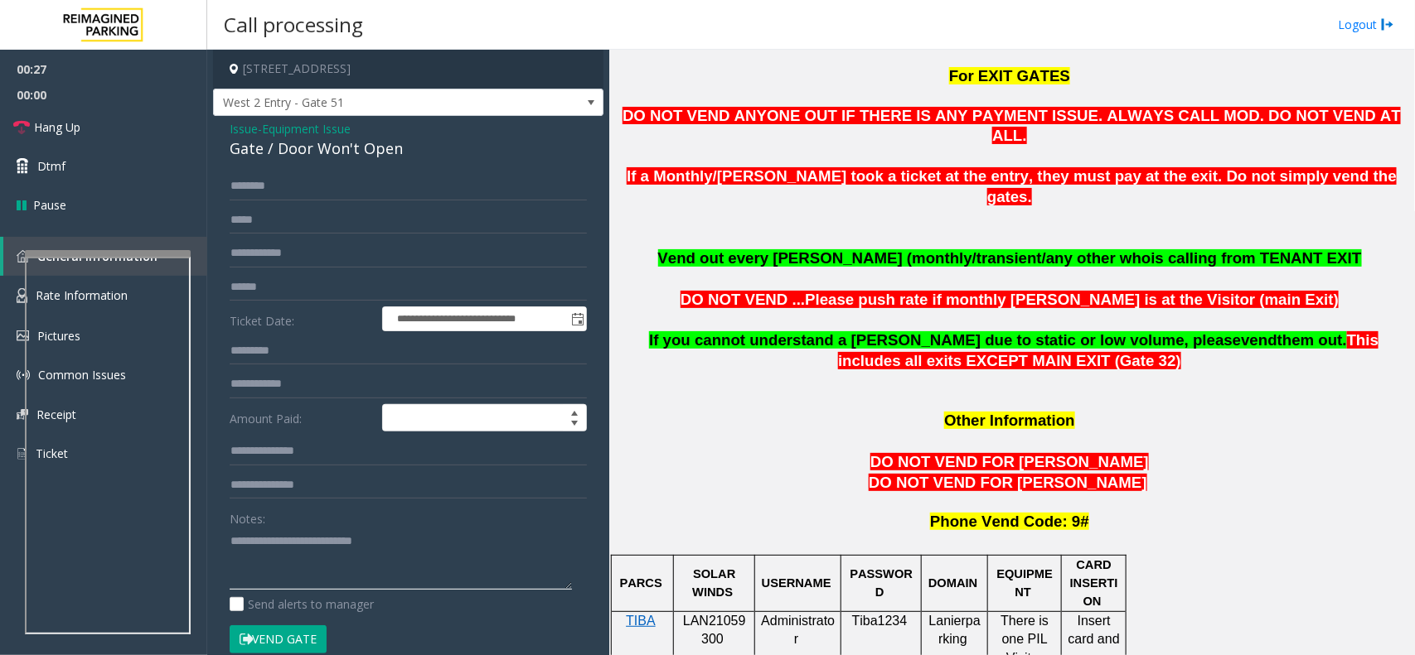
paste textarea "**********"
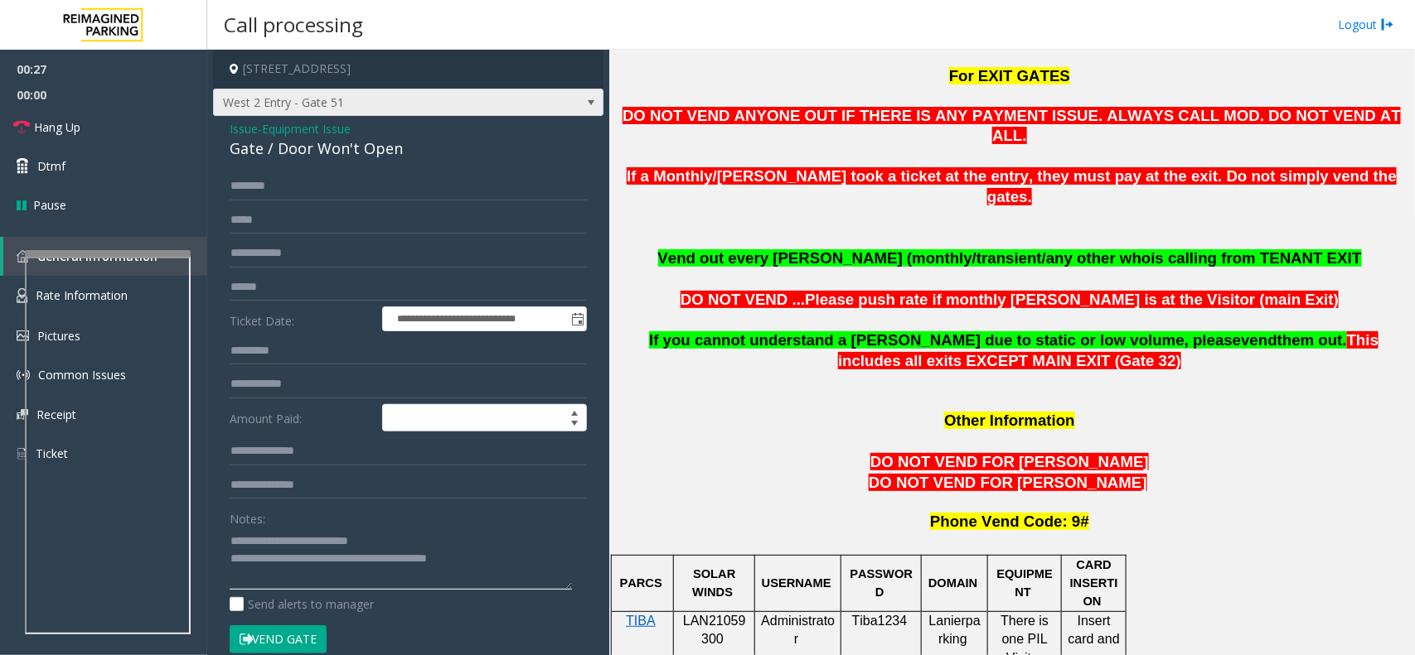
type textarea "**********"
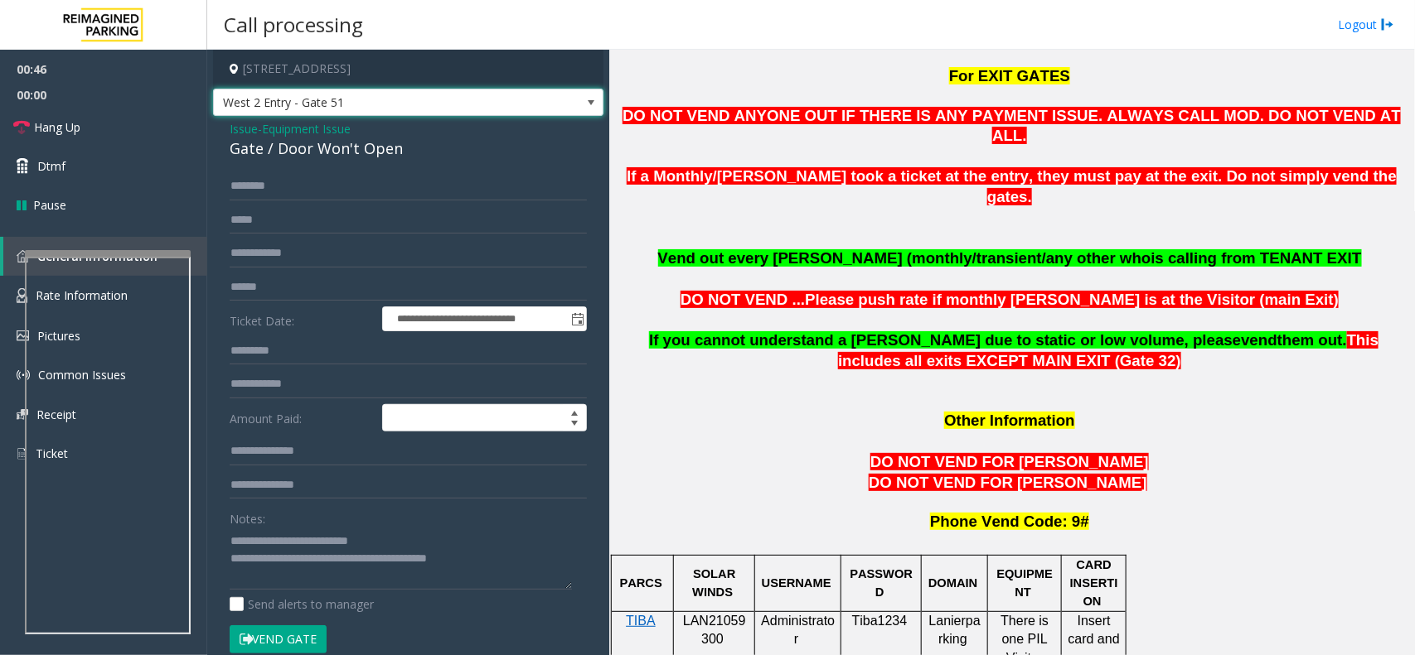
click at [410, 95] on span "West 2 Entry - Gate 51" at bounding box center [369, 102] width 311 height 27
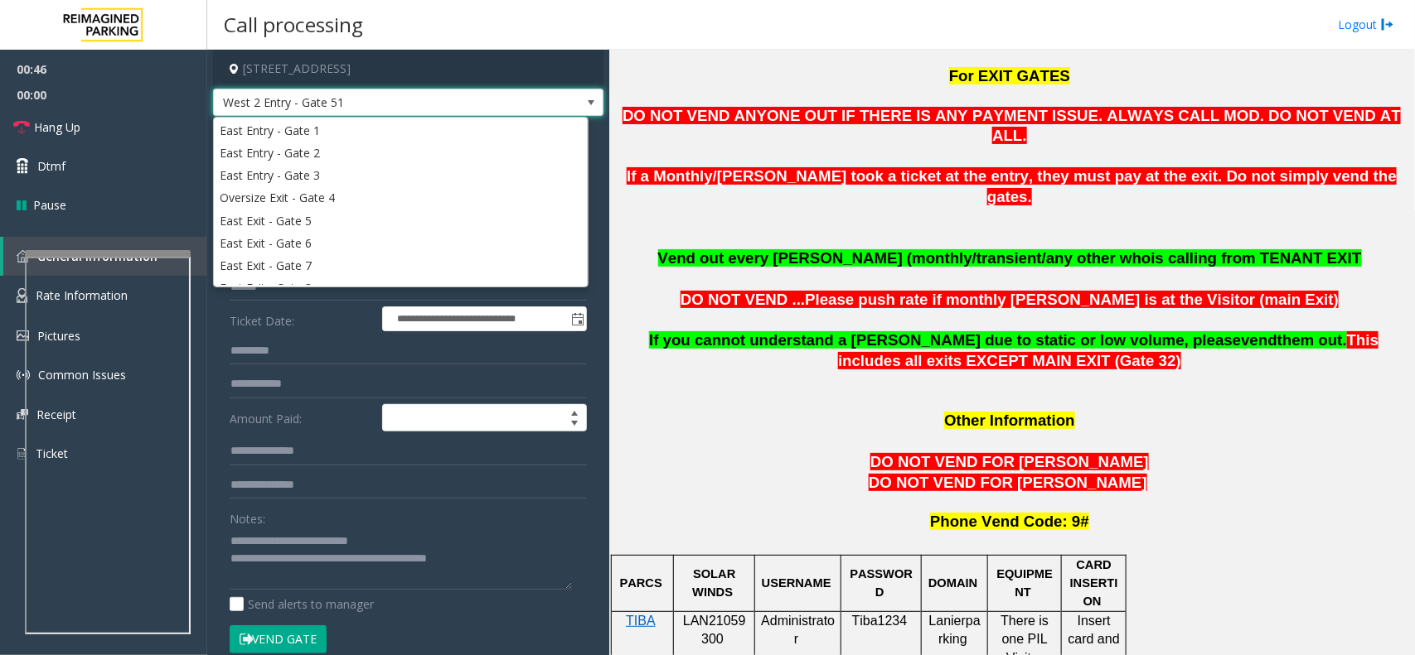
scroll to position [340, 0]
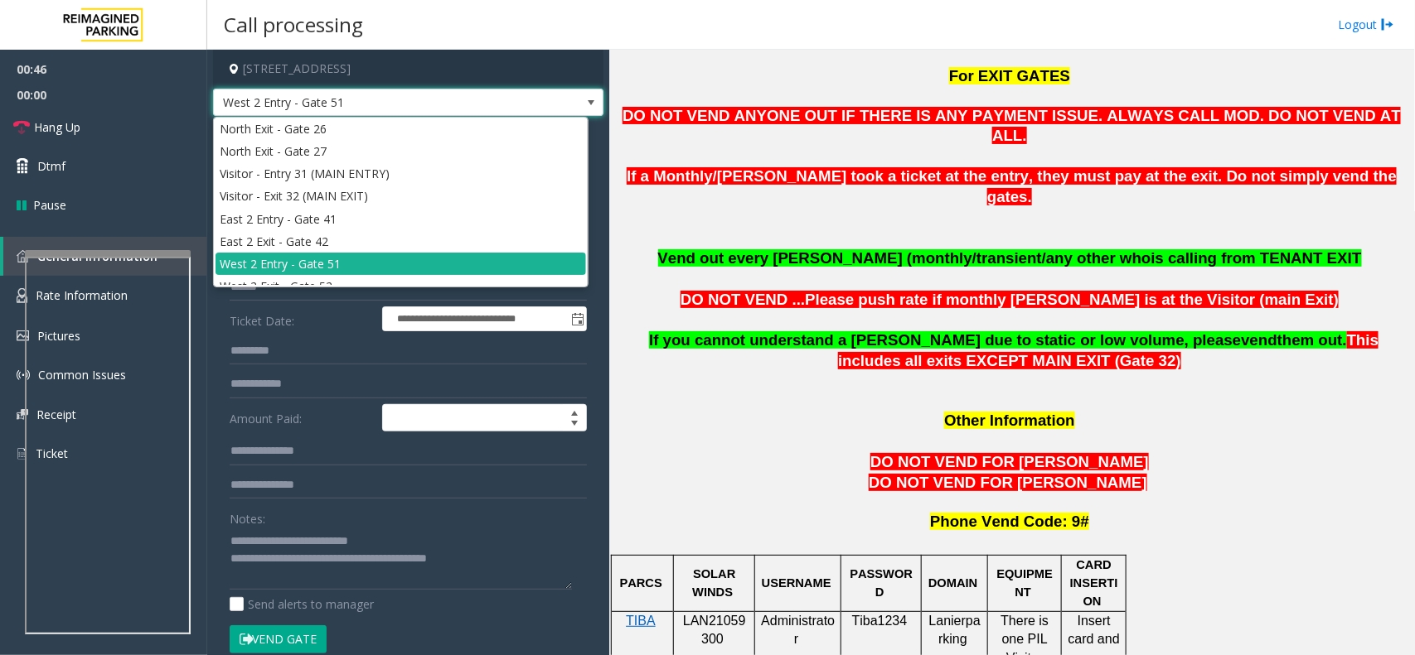
click at [410, 95] on span "West 2 Entry - Gate 51" at bounding box center [369, 102] width 311 height 27
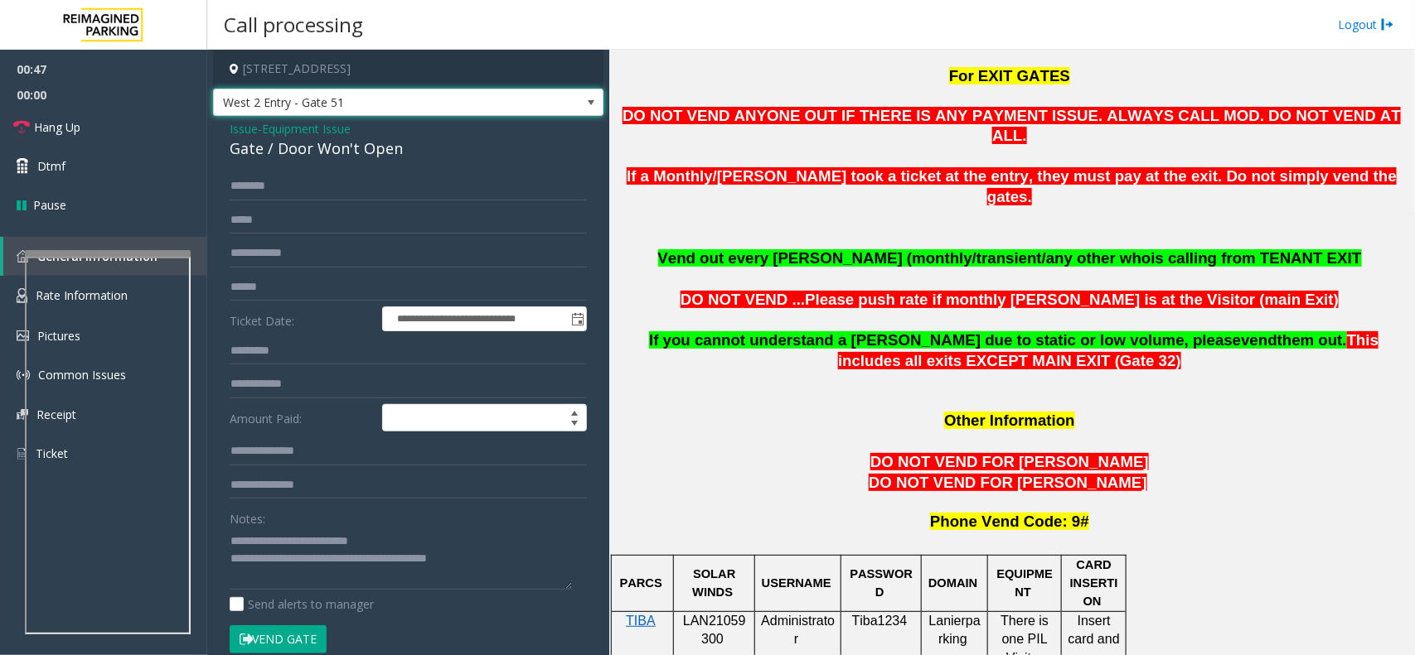
click at [410, 95] on span "West 2 Entry - Gate 51" at bounding box center [369, 102] width 311 height 27
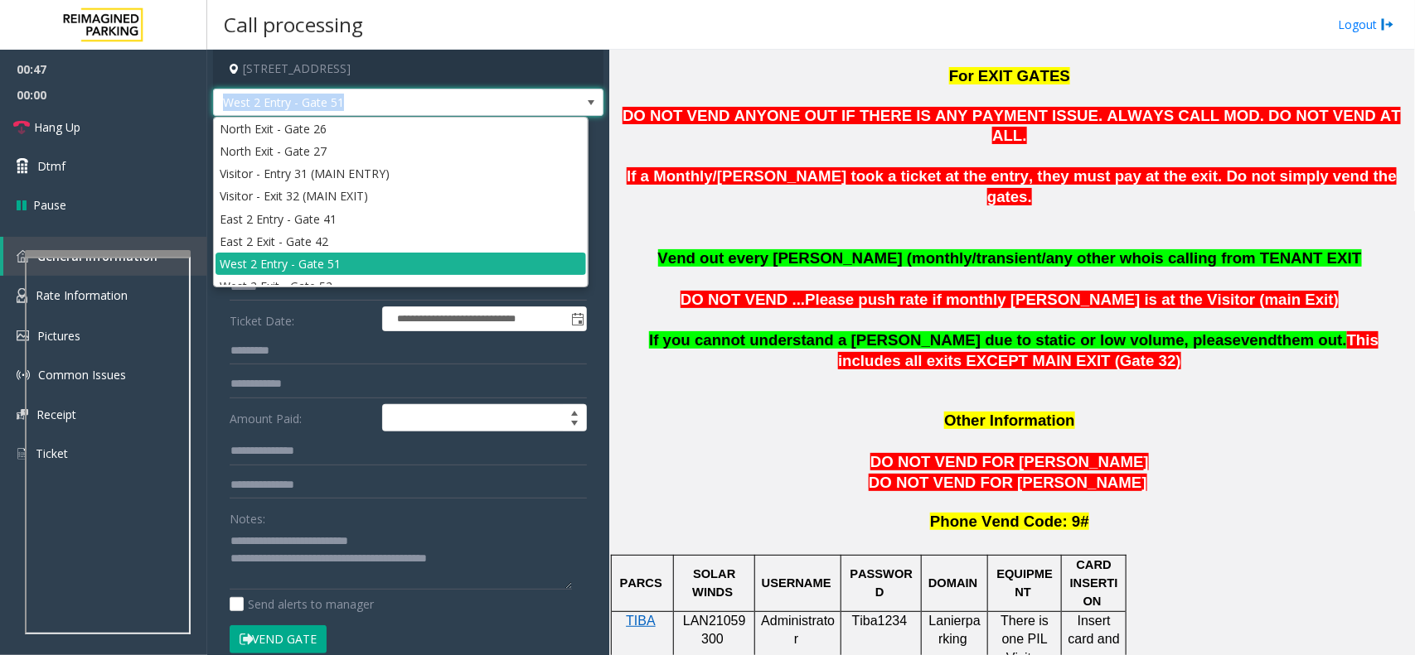
click at [410, 95] on span "West 2 Entry - Gate 51" at bounding box center [369, 102] width 311 height 27
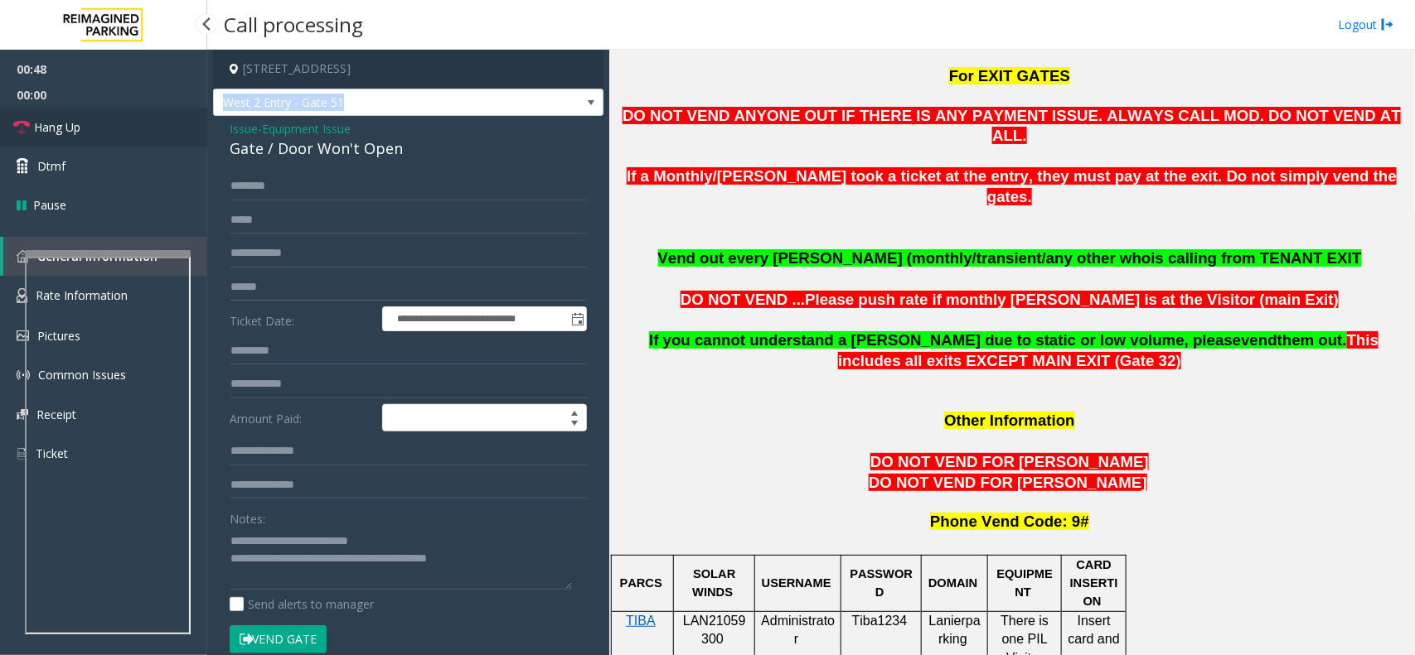
click at [159, 135] on link "Hang Up" at bounding box center [103, 127] width 207 height 39
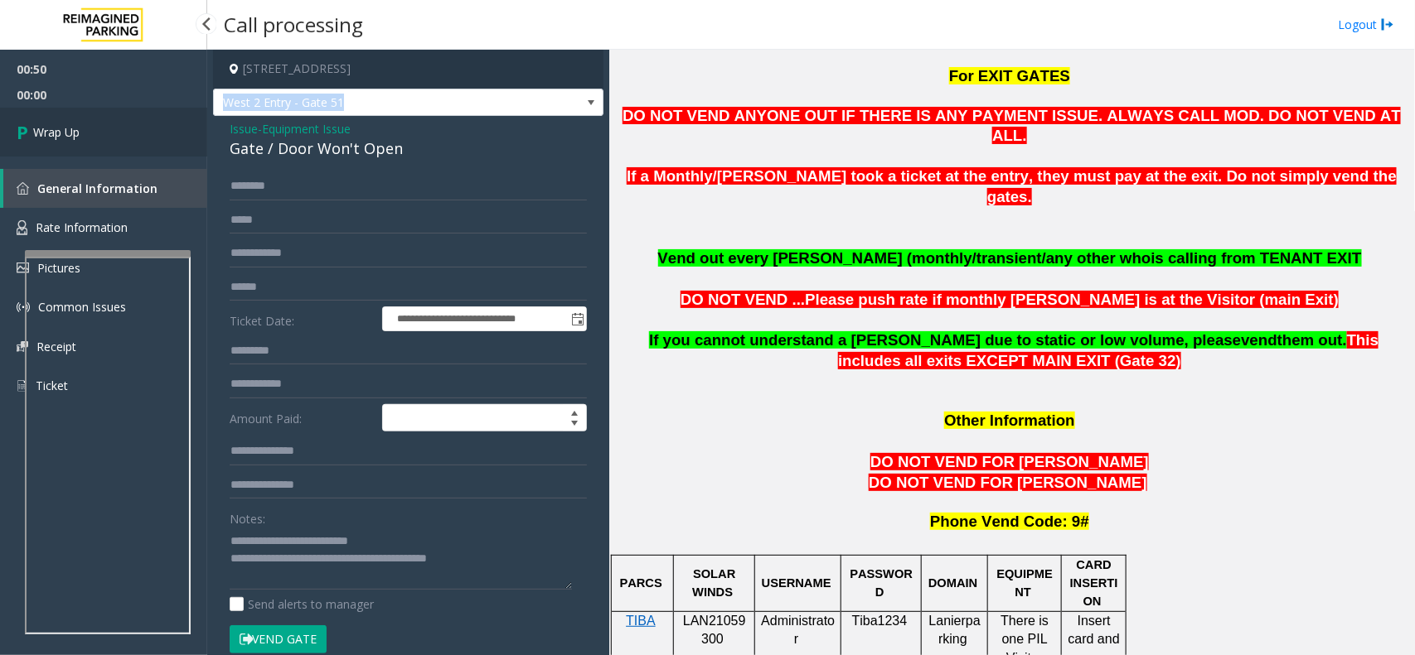
click at [159, 135] on link "Wrap Up" at bounding box center [103, 132] width 207 height 49
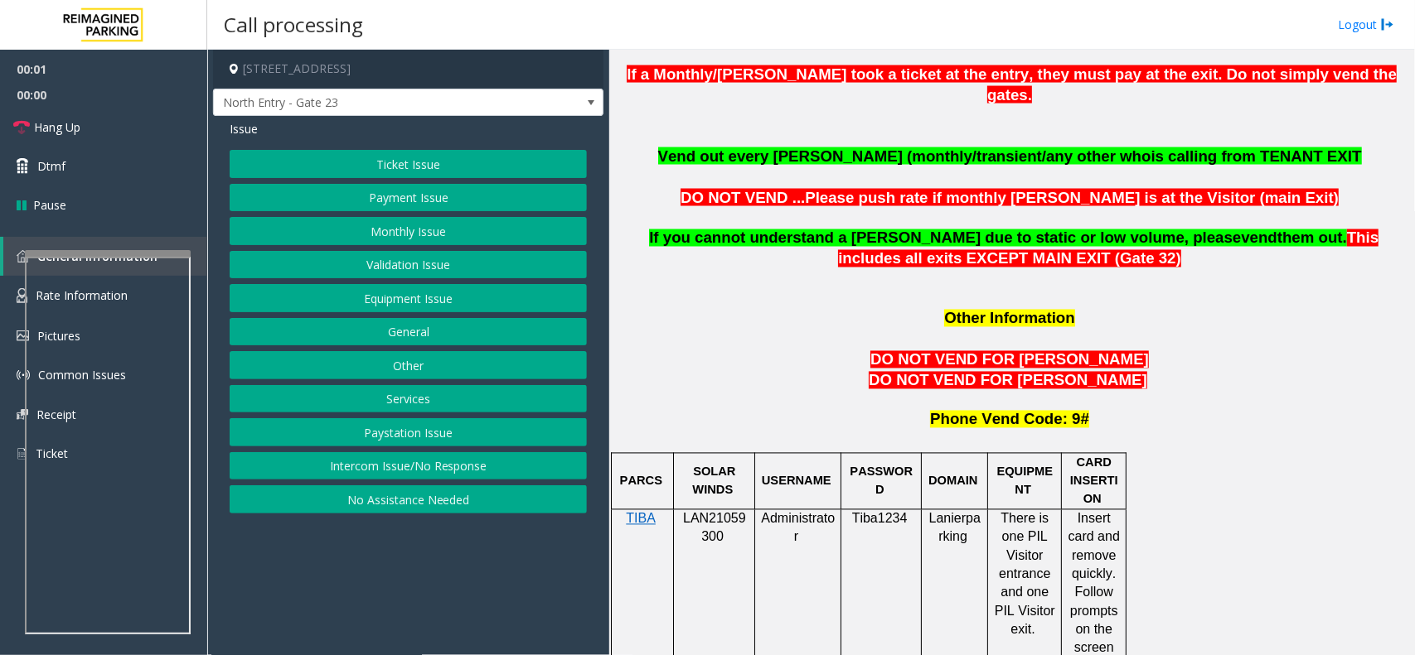
scroll to position [1243, 0]
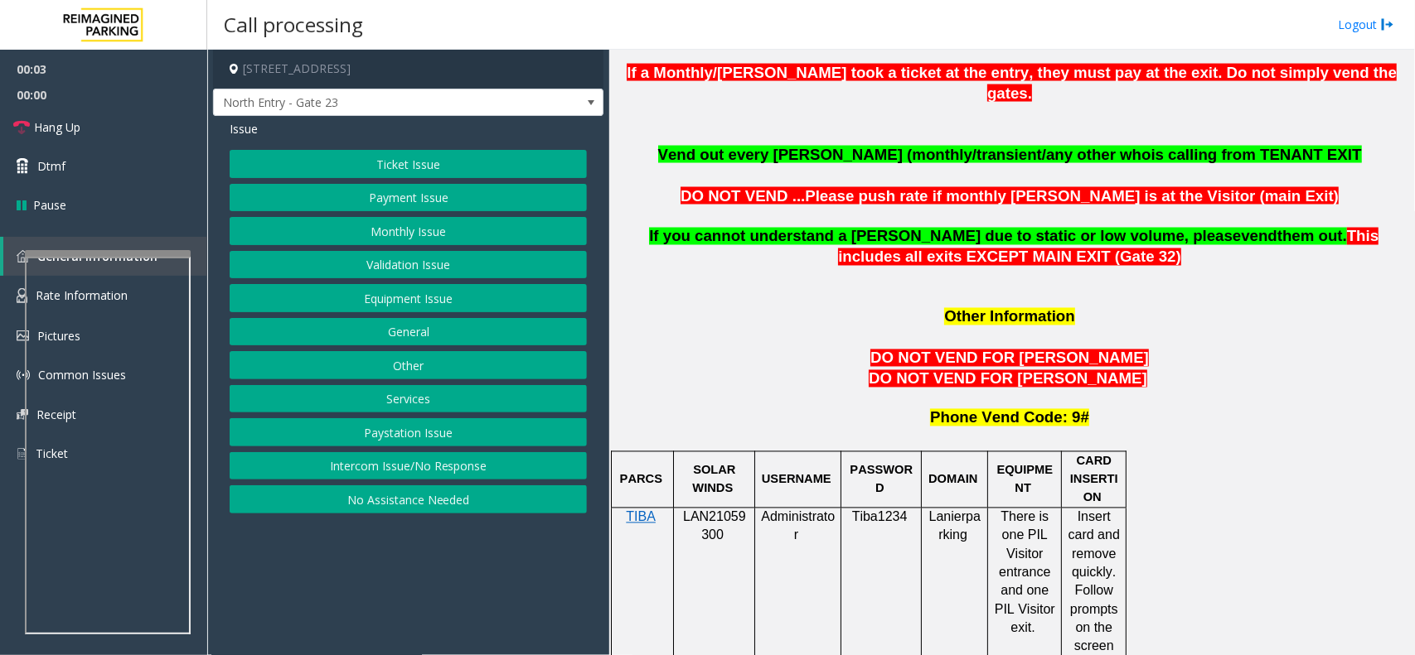
click at [403, 299] on button "Equipment Issue" at bounding box center [408, 298] width 357 height 28
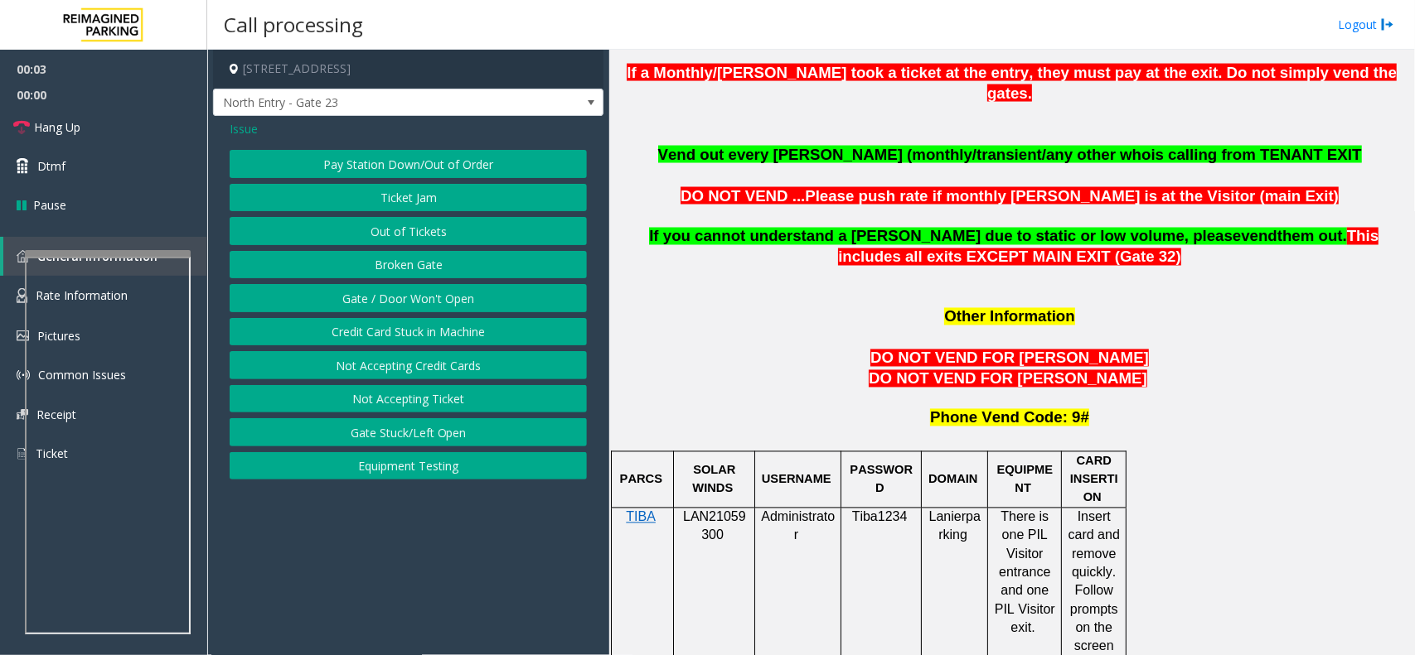
click at [403, 299] on button "Gate / Door Won't Open" at bounding box center [408, 298] width 357 height 28
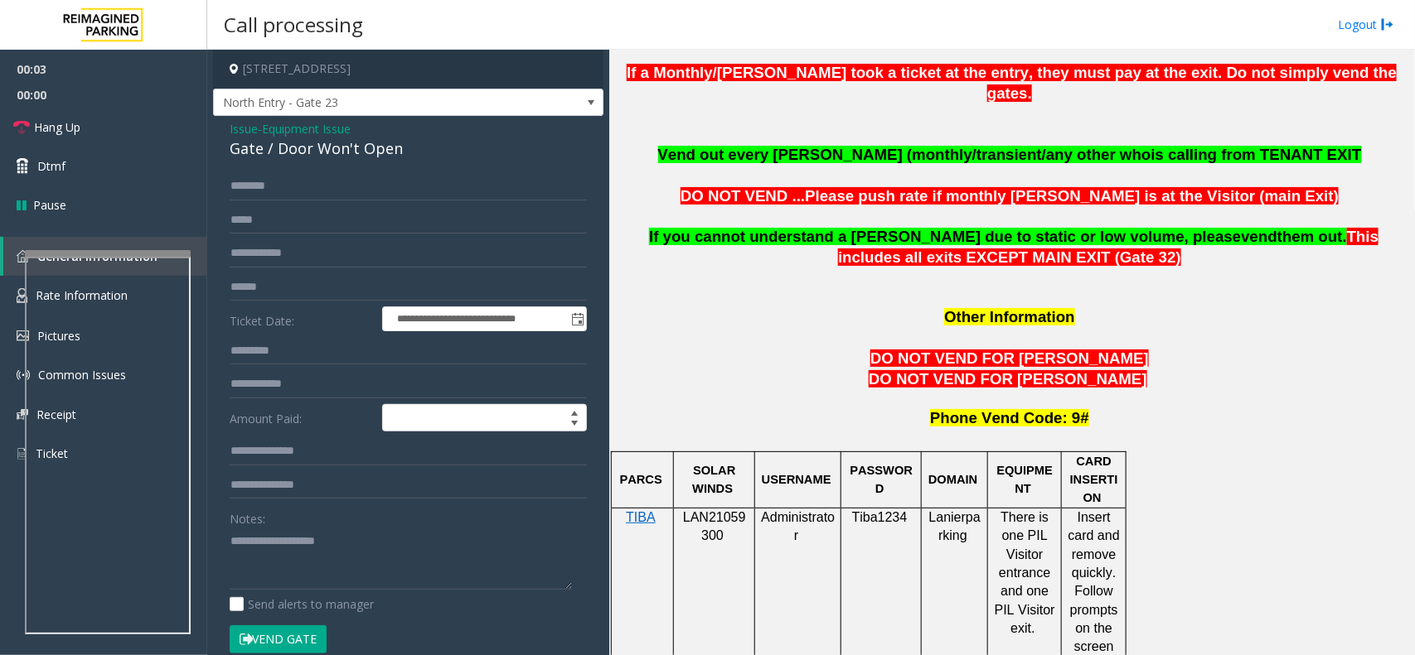
click at [365, 150] on div "Gate / Door Won't Open" at bounding box center [408, 149] width 357 height 22
copy div "Gate / Door Won't Open"
paste textarea "**********"
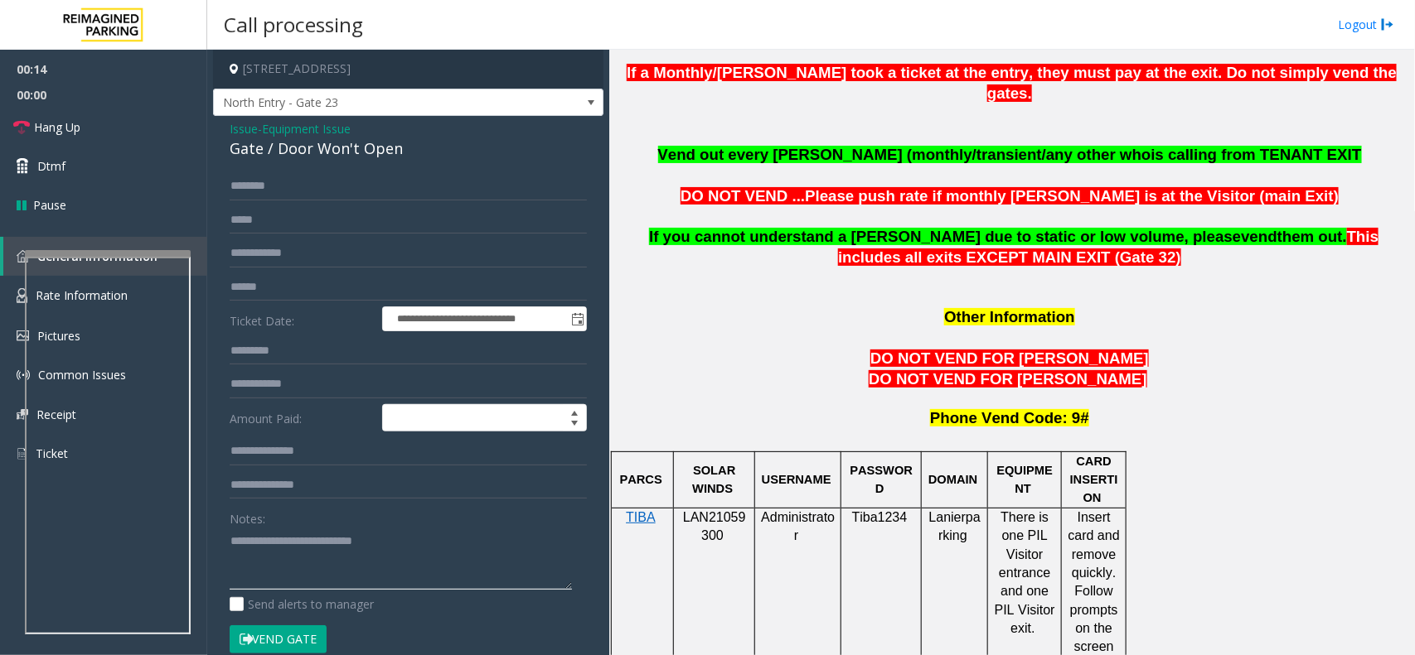
paste textarea "**********"
type textarea "**********"
click at [176, 143] on link "Hang Up" at bounding box center [103, 127] width 207 height 39
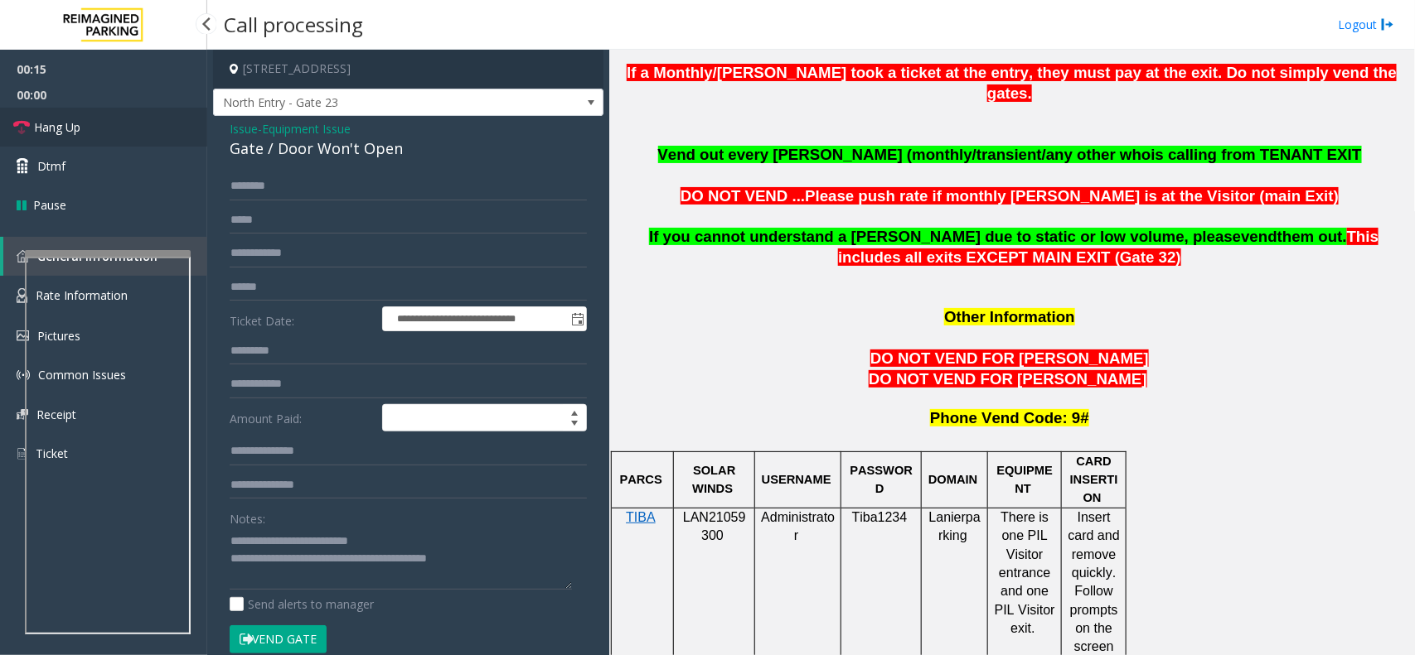
click at [176, 143] on link "Hang Up" at bounding box center [103, 127] width 207 height 39
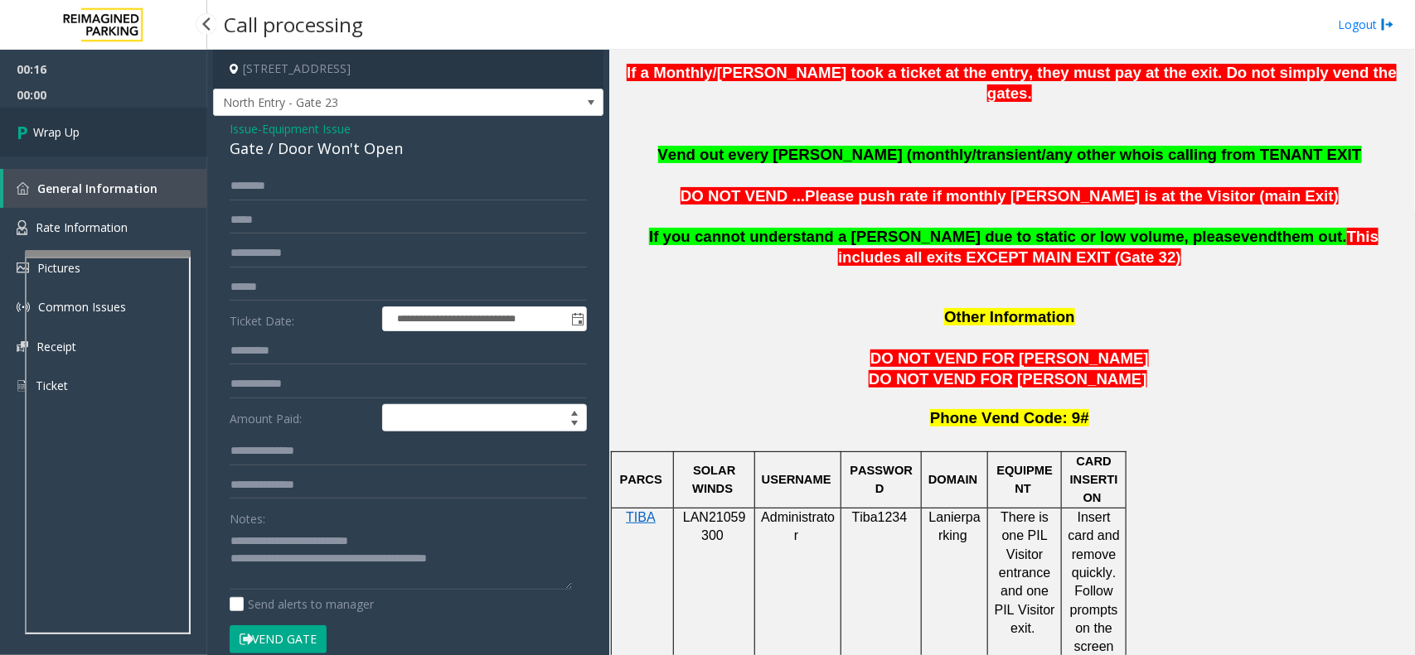
click at [176, 143] on link "Wrap Up" at bounding box center [103, 132] width 207 height 49
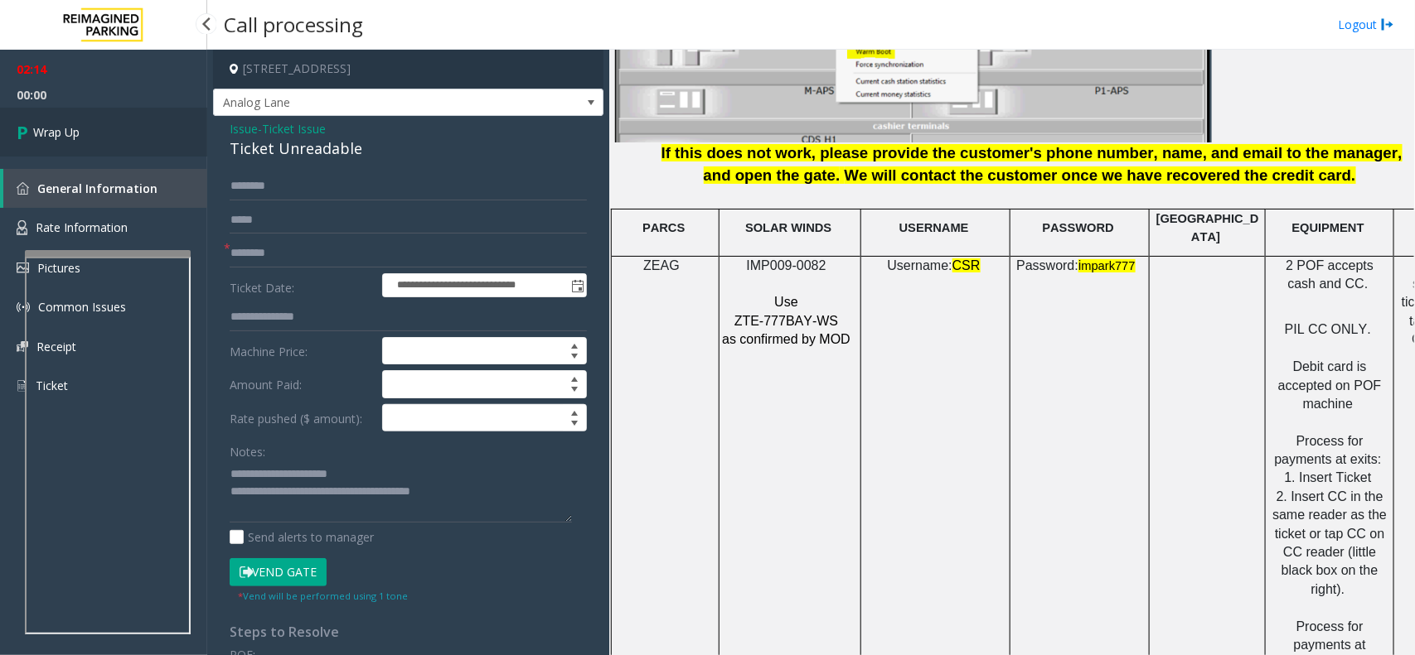
click at [91, 133] on link "Wrap Up" at bounding box center [103, 132] width 207 height 49
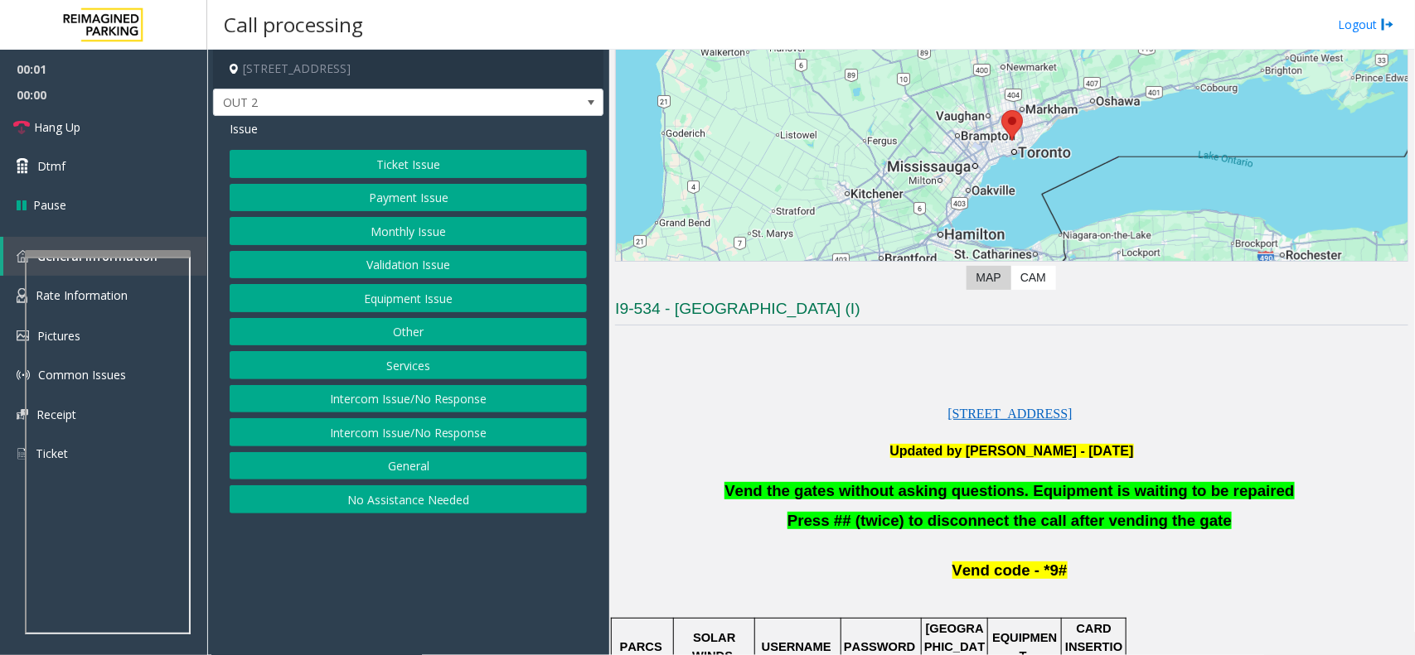
scroll to position [311, 0]
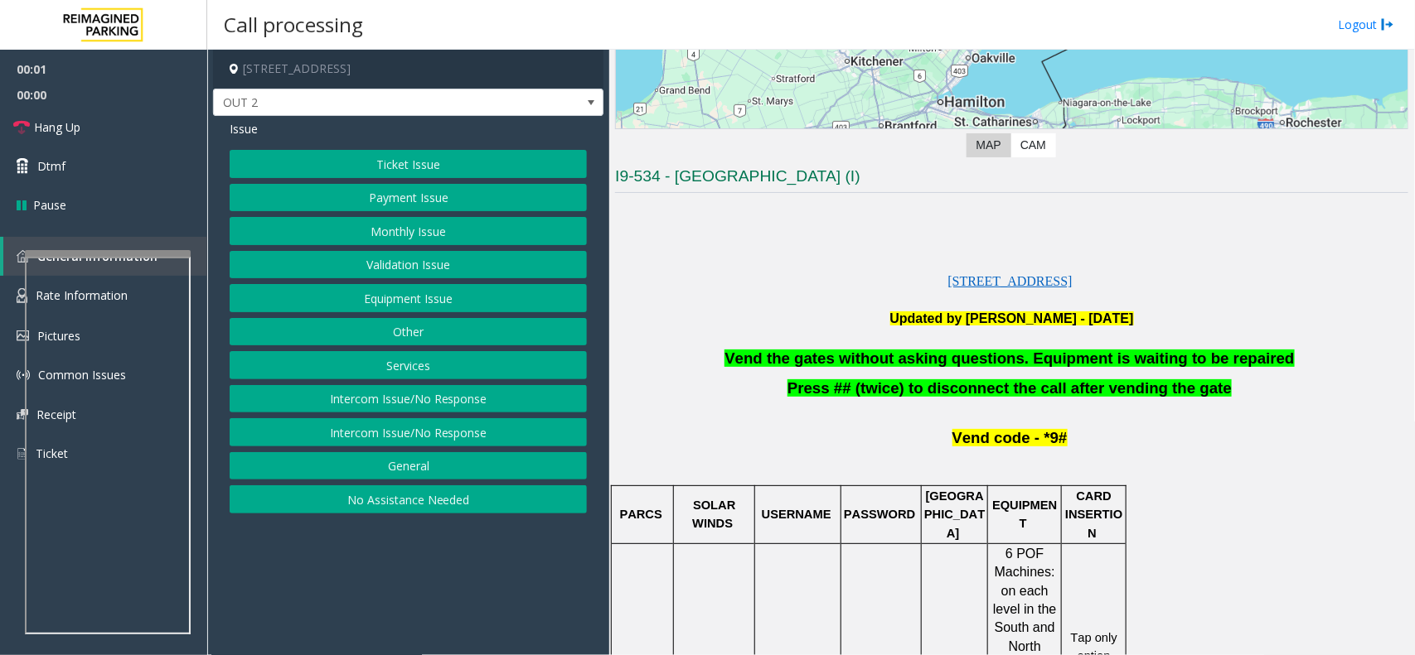
click at [830, 352] on span "Vend the gates without asking questions. Equipment is waiting to be repaired" at bounding box center [1008, 358] width 569 height 17
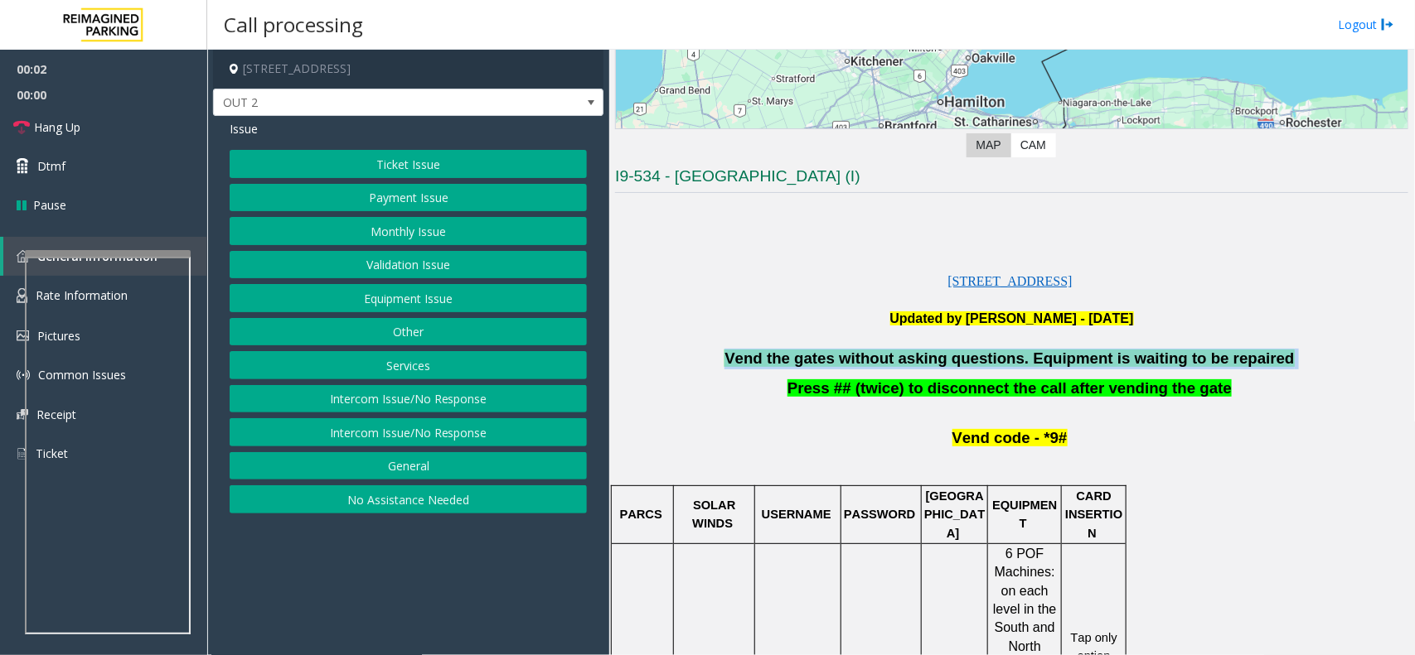
click at [830, 352] on span "Vend the gates without asking questions. Equipment is waiting to be repaired" at bounding box center [1008, 358] width 569 height 17
copy p "Vend the gates without asking questions. Equipment is waiting to be repaired"
click at [442, 404] on button "Intercom Issue/No Response" at bounding box center [408, 399] width 357 height 28
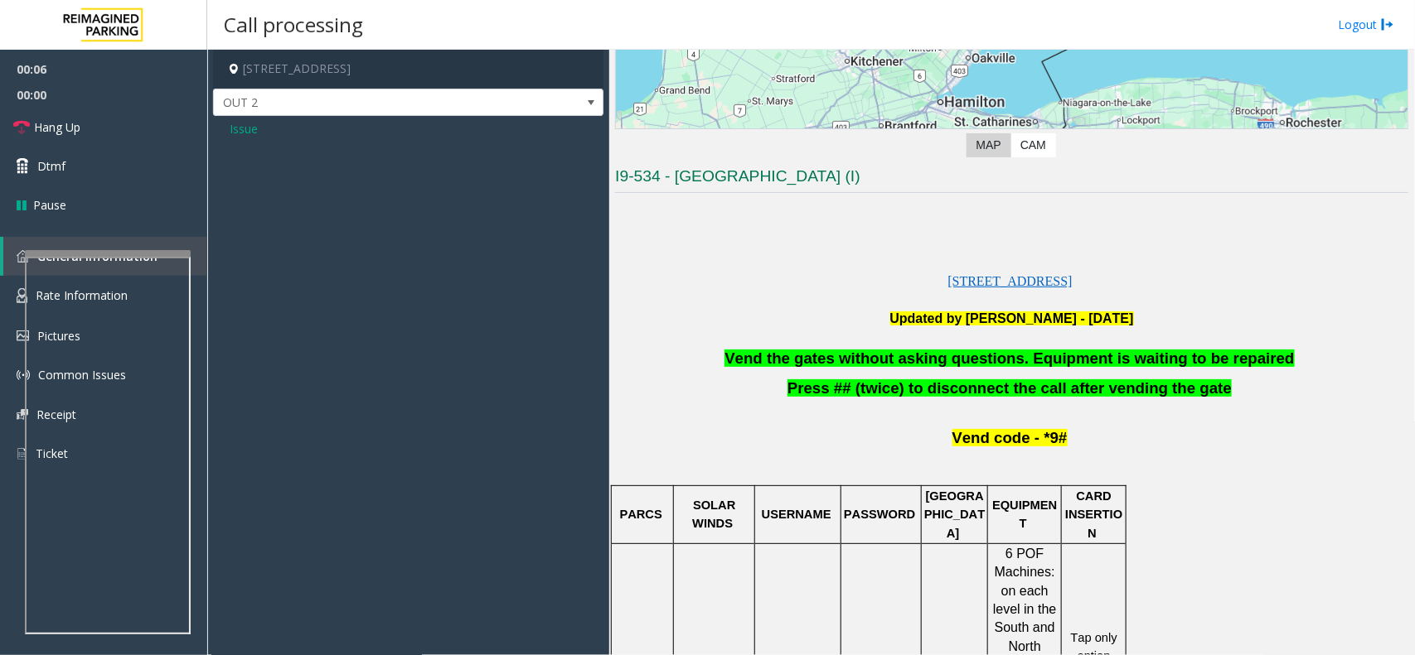
click at [228, 133] on div "Issue" at bounding box center [408, 135] width 390 height 38
click at [243, 123] on span "Issue" at bounding box center [244, 128] width 28 height 17
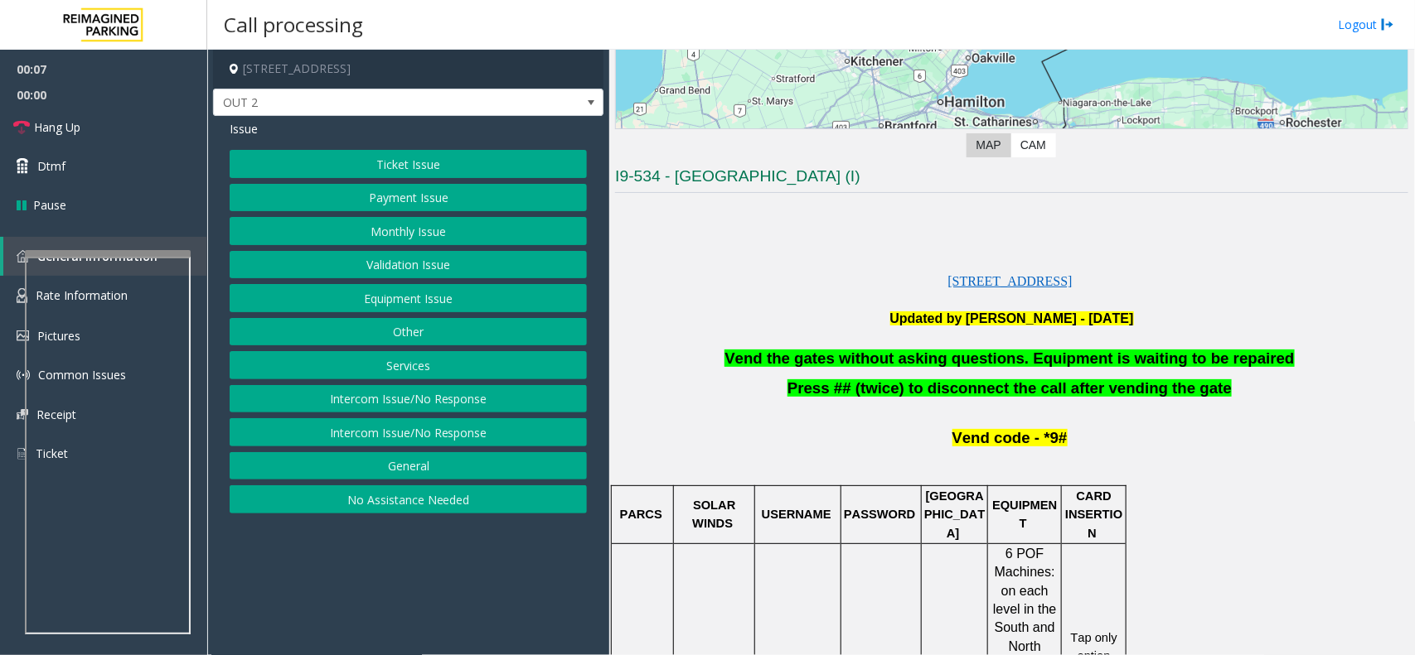
click at [432, 447] on button "Intercom Issue/No Response" at bounding box center [408, 432] width 357 height 28
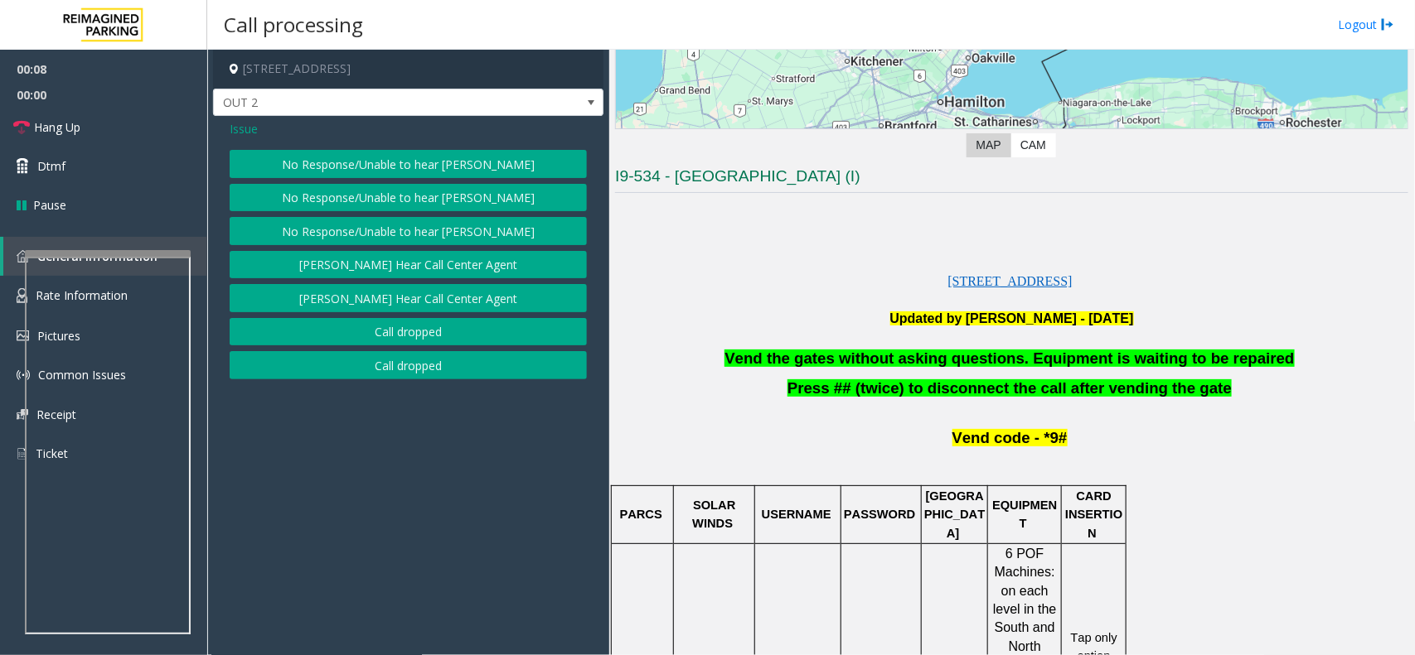
click at [373, 147] on div "Issue No Response/Unable to hear parker No Response/Unable to hear parker No Re…" at bounding box center [408, 252] width 390 height 272
click at [378, 148] on div "Issue No Response/Unable to hear parker No Response/Unable to hear parker No Re…" at bounding box center [408, 252] width 390 height 272
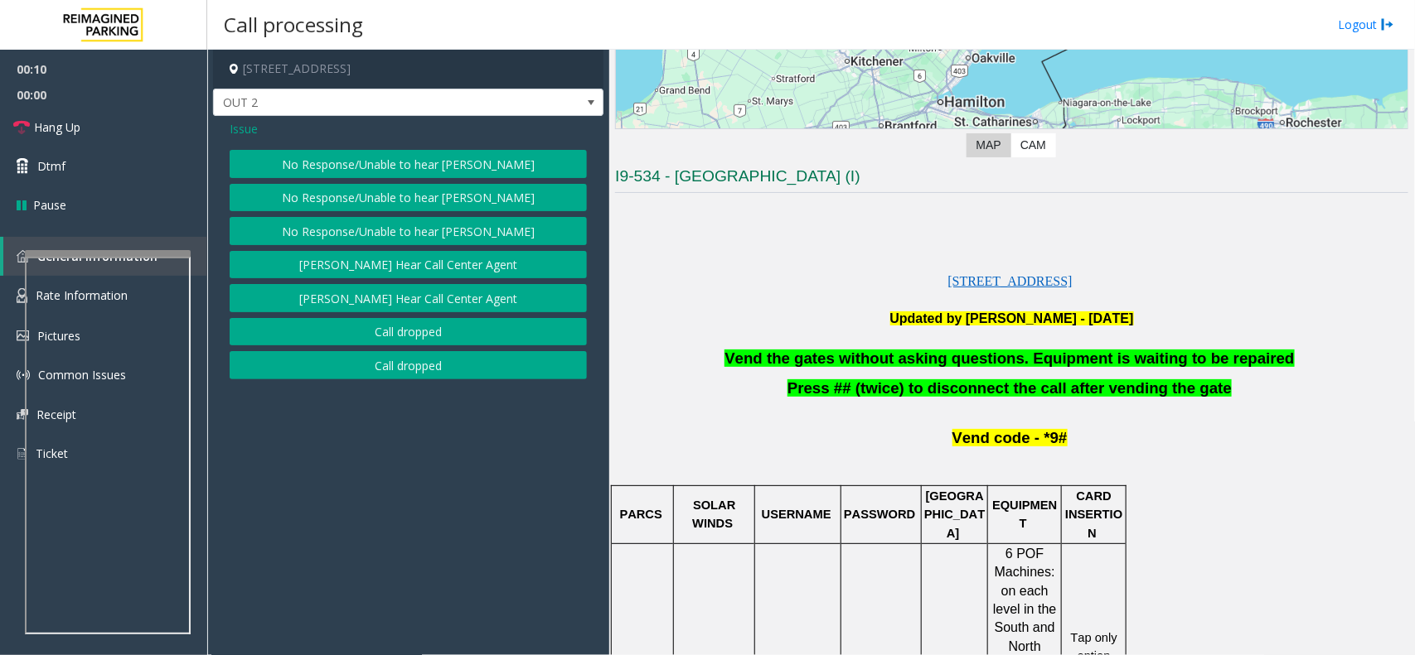
click at [244, 129] on span "Issue" at bounding box center [244, 128] width 28 height 17
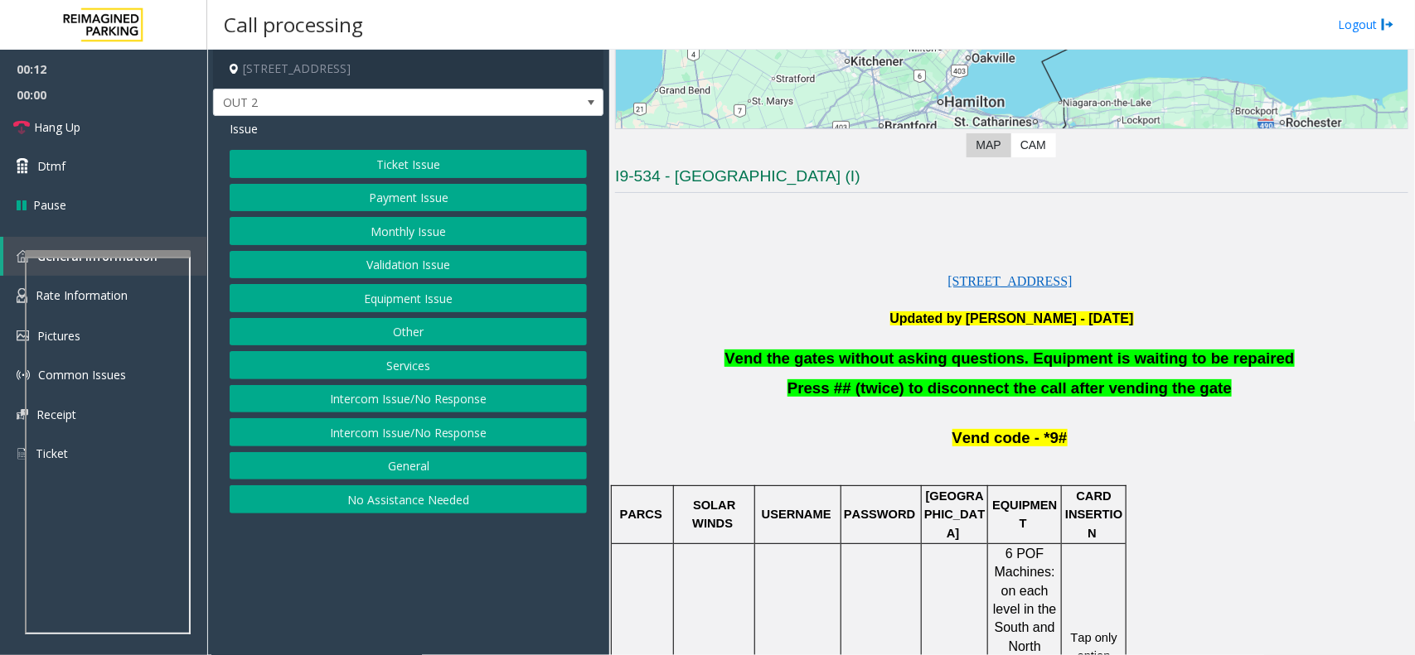
click at [362, 292] on button "Equipment Issue" at bounding box center [408, 298] width 357 height 28
click at [362, 292] on button "Gate / Door Won't Open" at bounding box center [408, 298] width 357 height 28
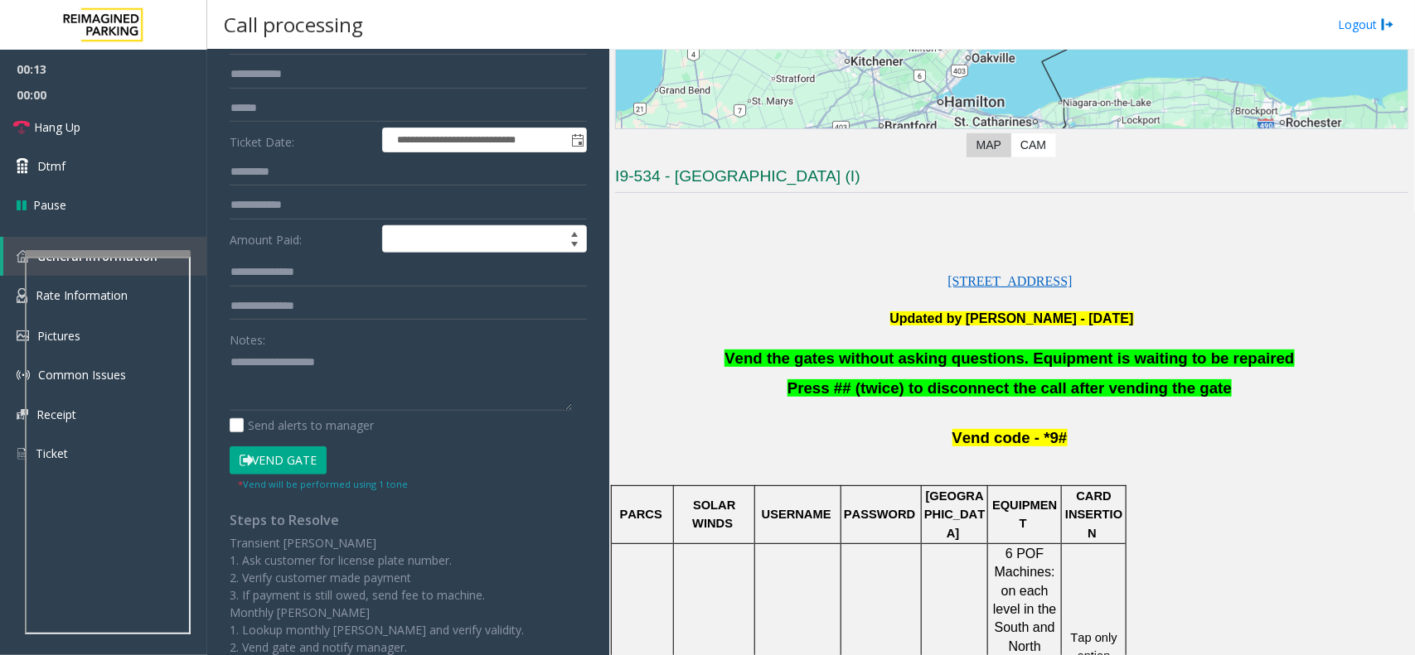
scroll to position [230, 0]
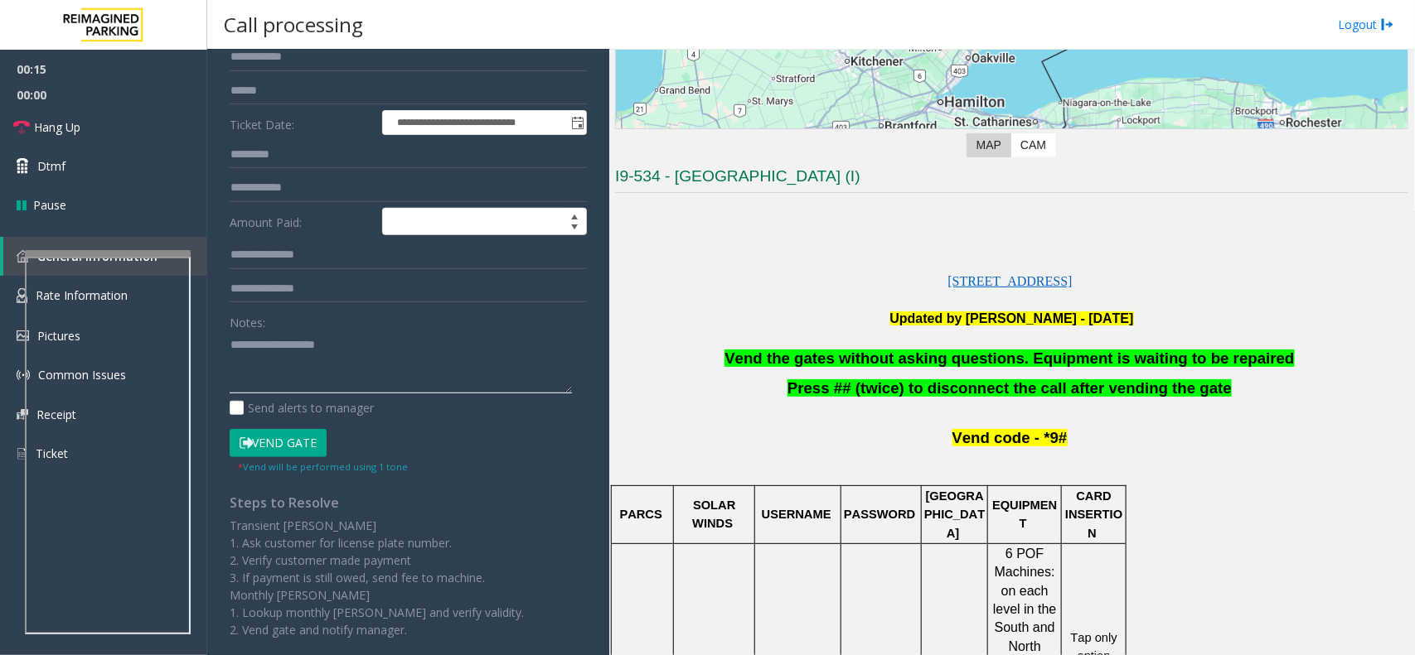
paste textarea "**********"
type textarea "**********"
click at [301, 449] on button "Vend Gate" at bounding box center [278, 443] width 97 height 28
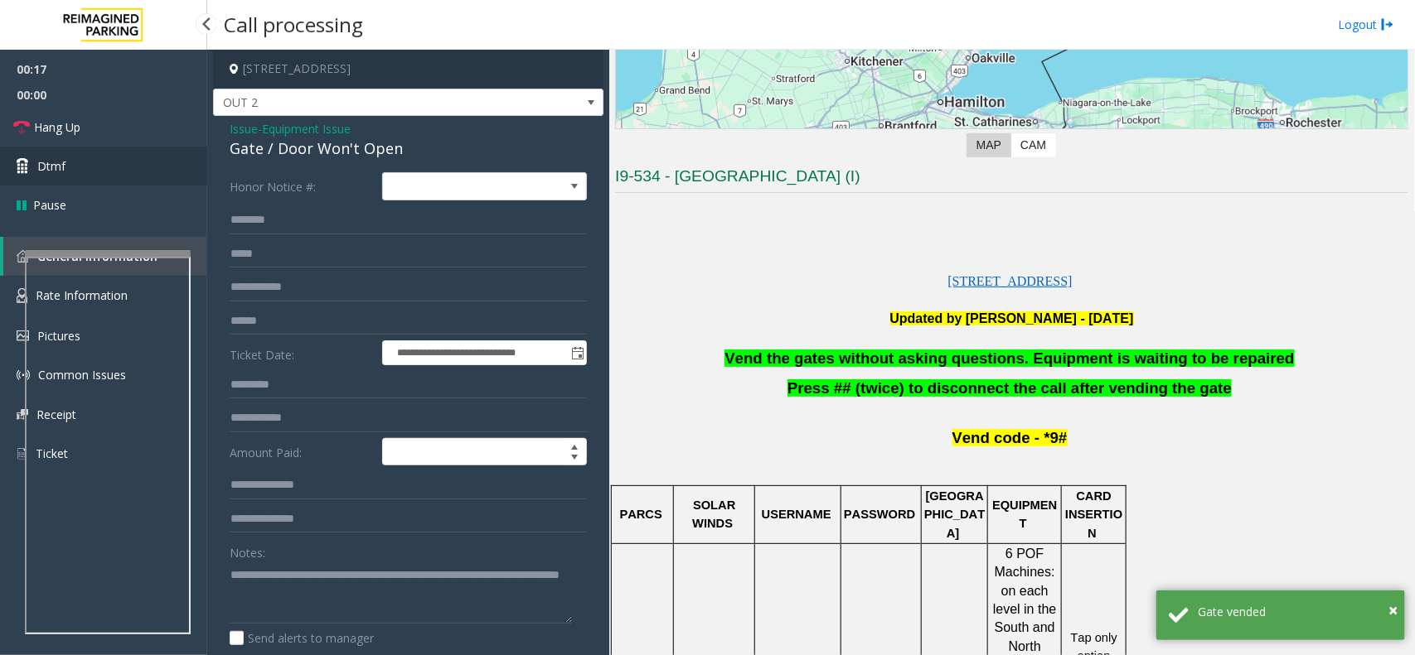
click at [157, 167] on link "Dtmf" at bounding box center [103, 166] width 207 height 39
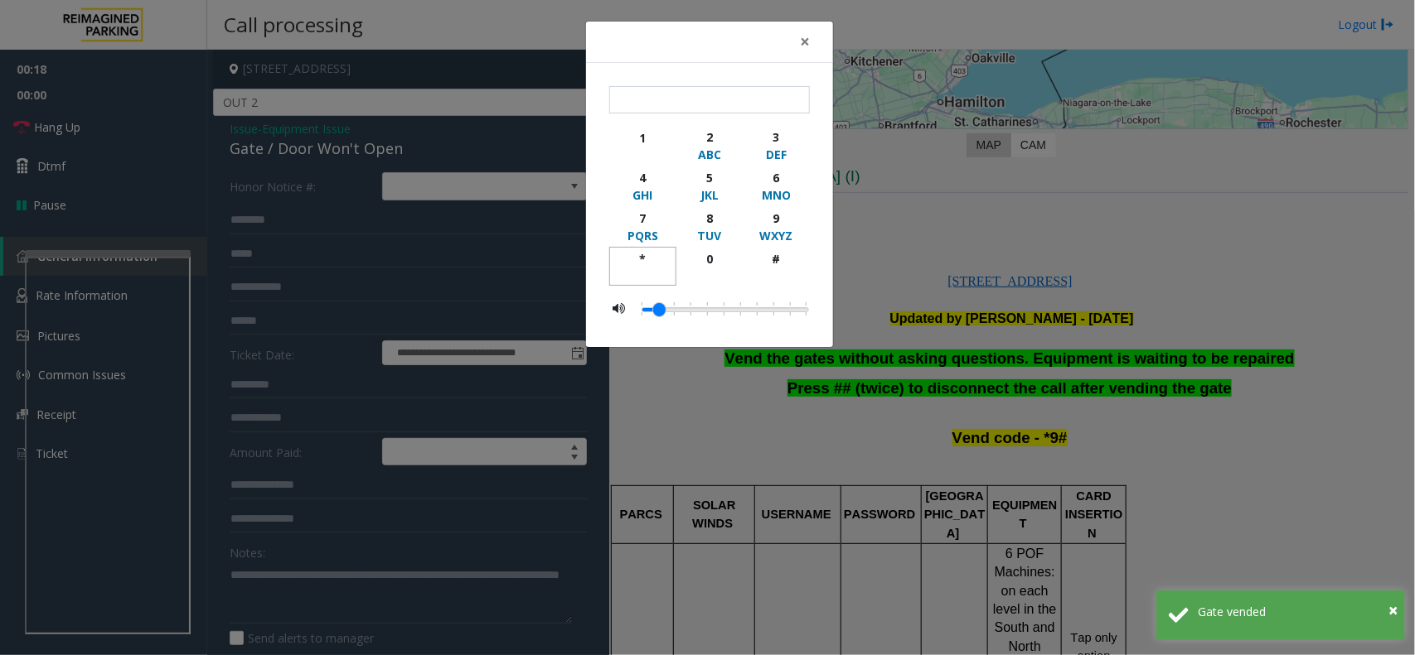
click at [628, 272] on div "button" at bounding box center [643, 275] width 46 height 15
click at [779, 224] on div "9" at bounding box center [776, 218] width 46 height 17
click at [789, 265] on div "#" at bounding box center [776, 258] width 46 height 17
type input "***"
click at [1078, 311] on div "× *** 1 2 ABC 3 DEF 4 GHI 5 JKL 6 MNO 7 PQRS 8 TUV 9 WXYZ * 0 #" at bounding box center [707, 327] width 1415 height 655
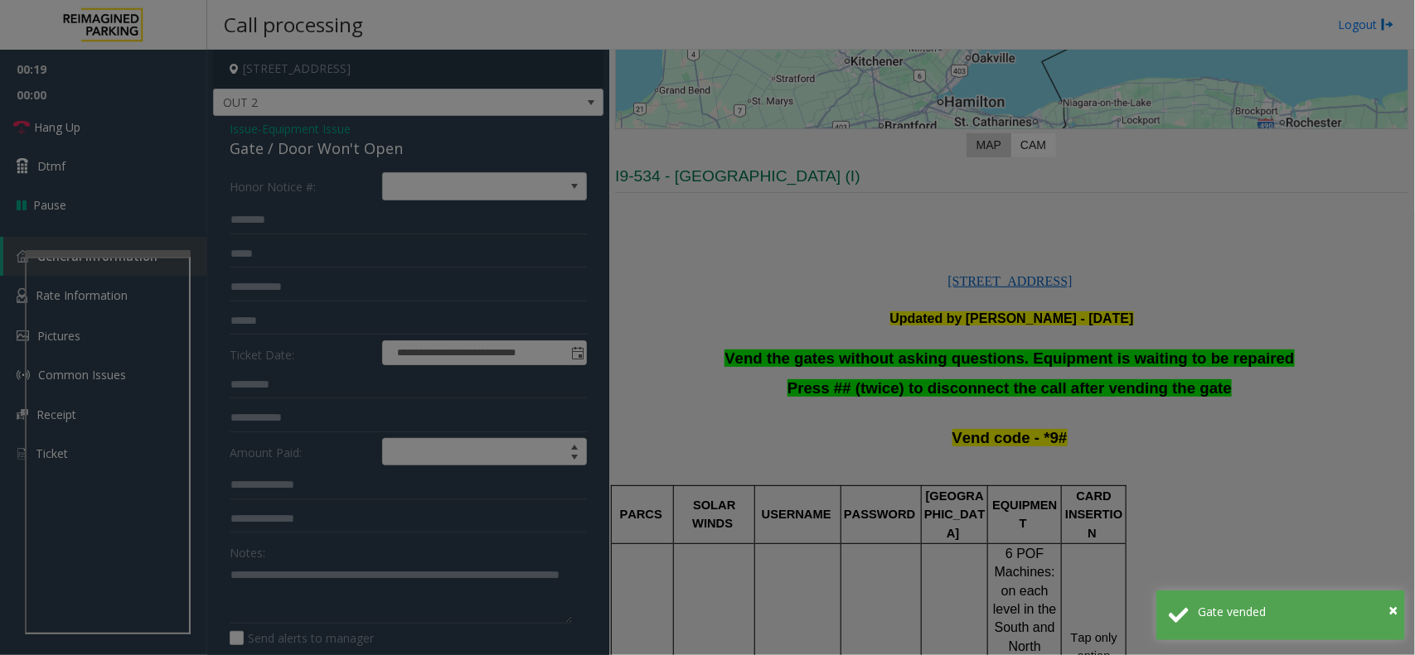
click at [1078, 311] on div "× *** 1 2 ABC 3 DEF 4 GHI 5 JKL 6 MNO 7 PQRS 8 TUV 9 WXYZ * 0 #" at bounding box center [707, 327] width 1415 height 655
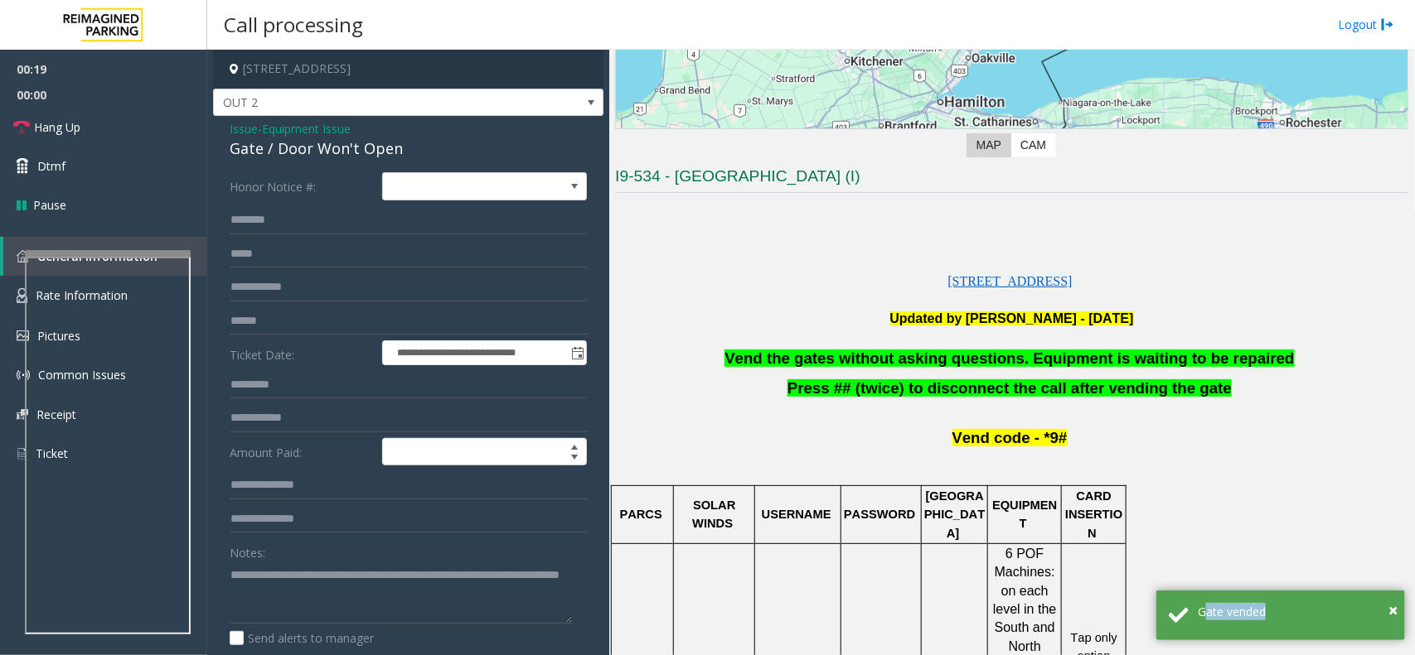
click at [1078, 311] on bs-modal-backdrop at bounding box center [707, 327] width 1415 height 655
click at [1078, 311] on p "Updated by Pranav Babbar - 17th July 2024" at bounding box center [1011, 319] width 793 height 18
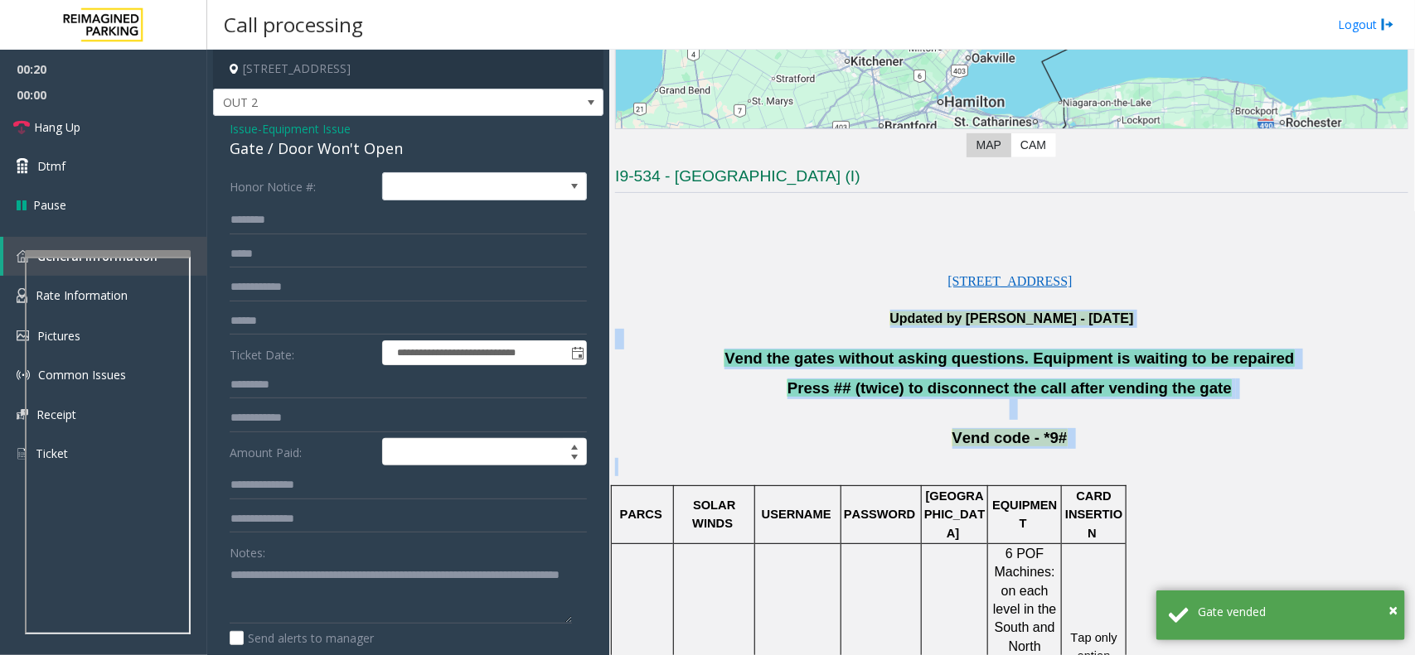
drag, startPoint x: 1078, startPoint y: 311, endPoint x: 1124, endPoint y: 438, distance: 134.7
click at [1124, 438] on p "Vend code - *9#" at bounding box center [1011, 438] width 793 height 21
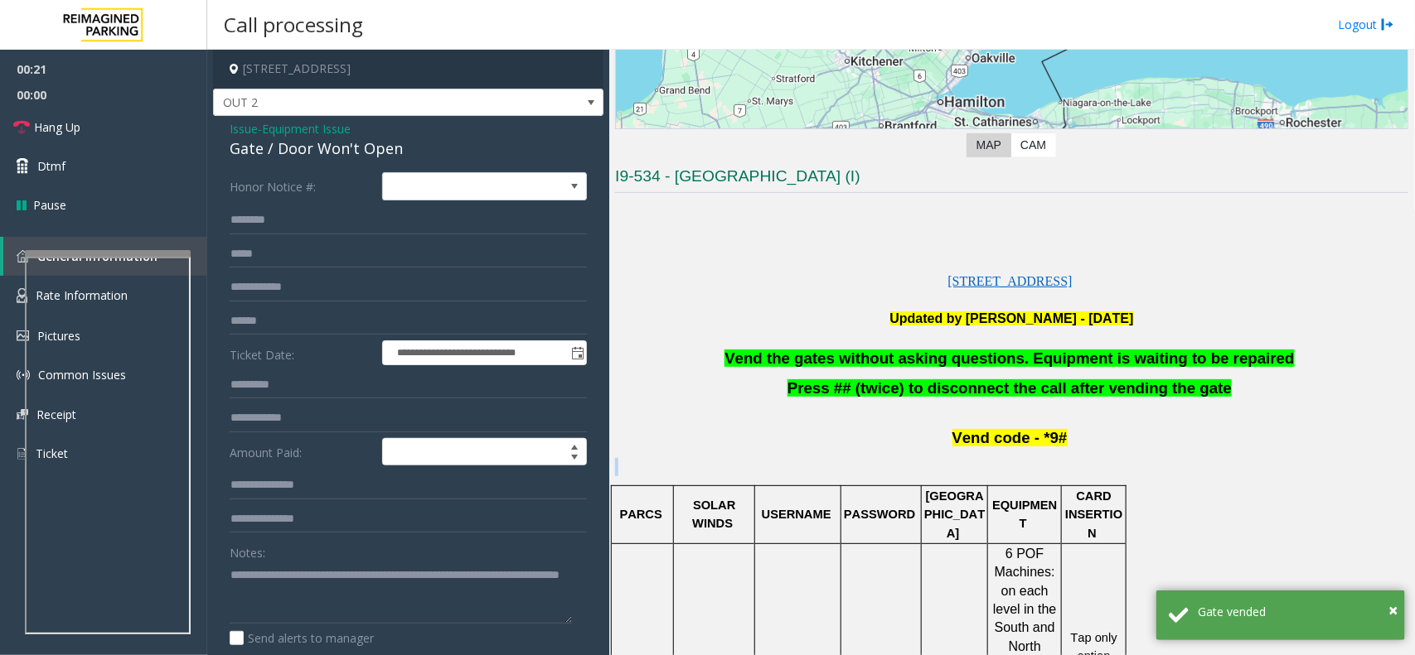
click at [1124, 438] on p "Vend code - *9#" at bounding box center [1011, 438] width 793 height 21
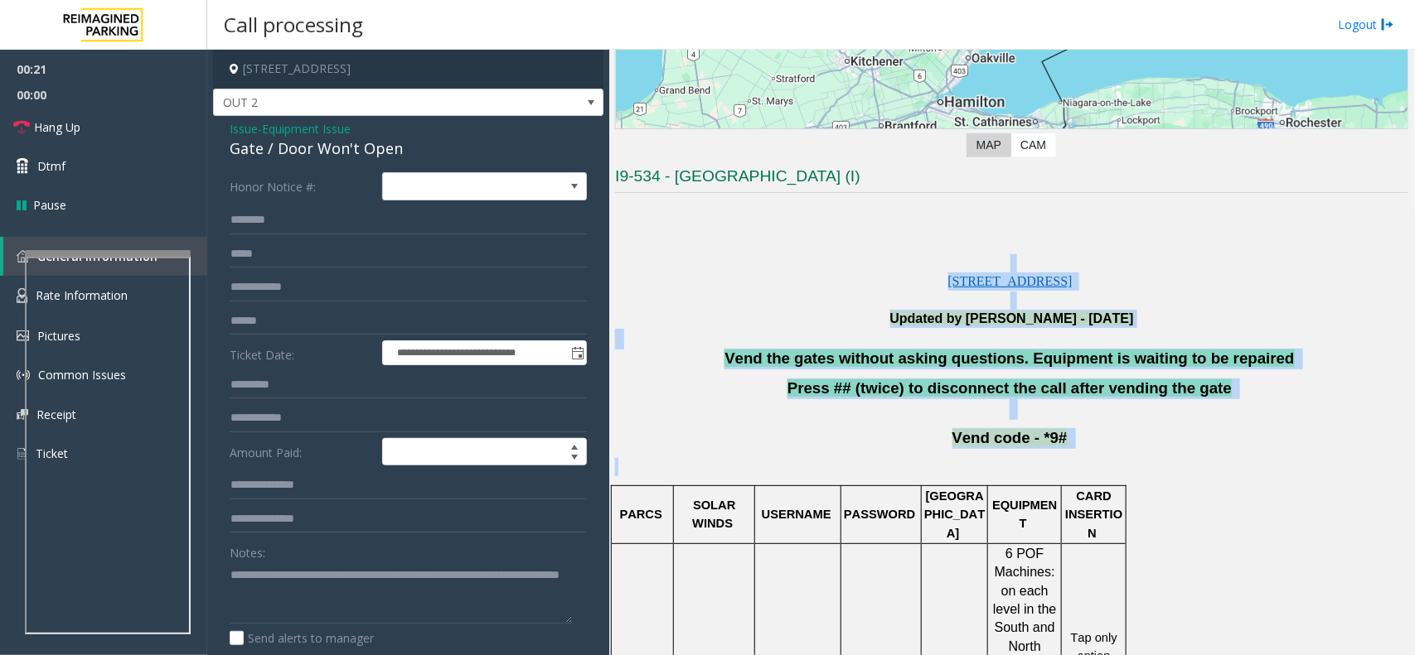
drag, startPoint x: 1124, startPoint y: 438, endPoint x: 788, endPoint y: 267, distance: 376.5
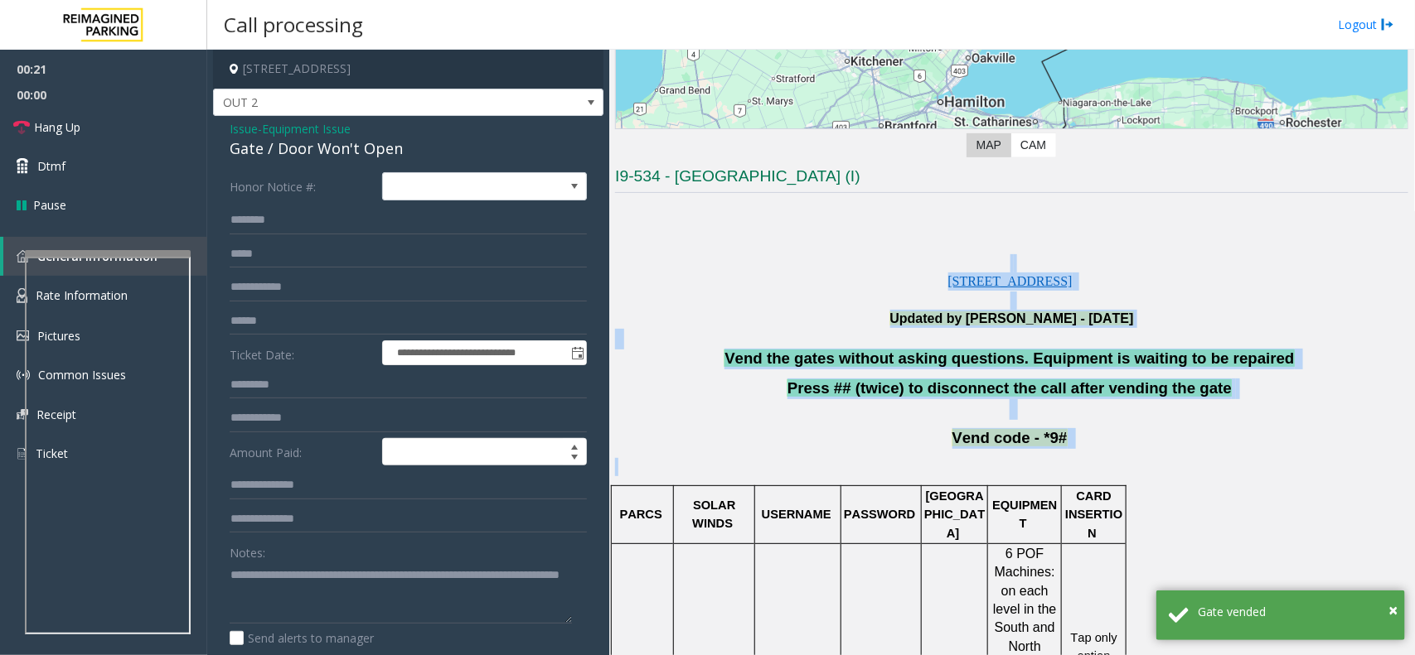
click at [788, 267] on p "2200 Yonge Street, Toronto, Ontario M4S2C6" at bounding box center [1011, 272] width 793 height 37
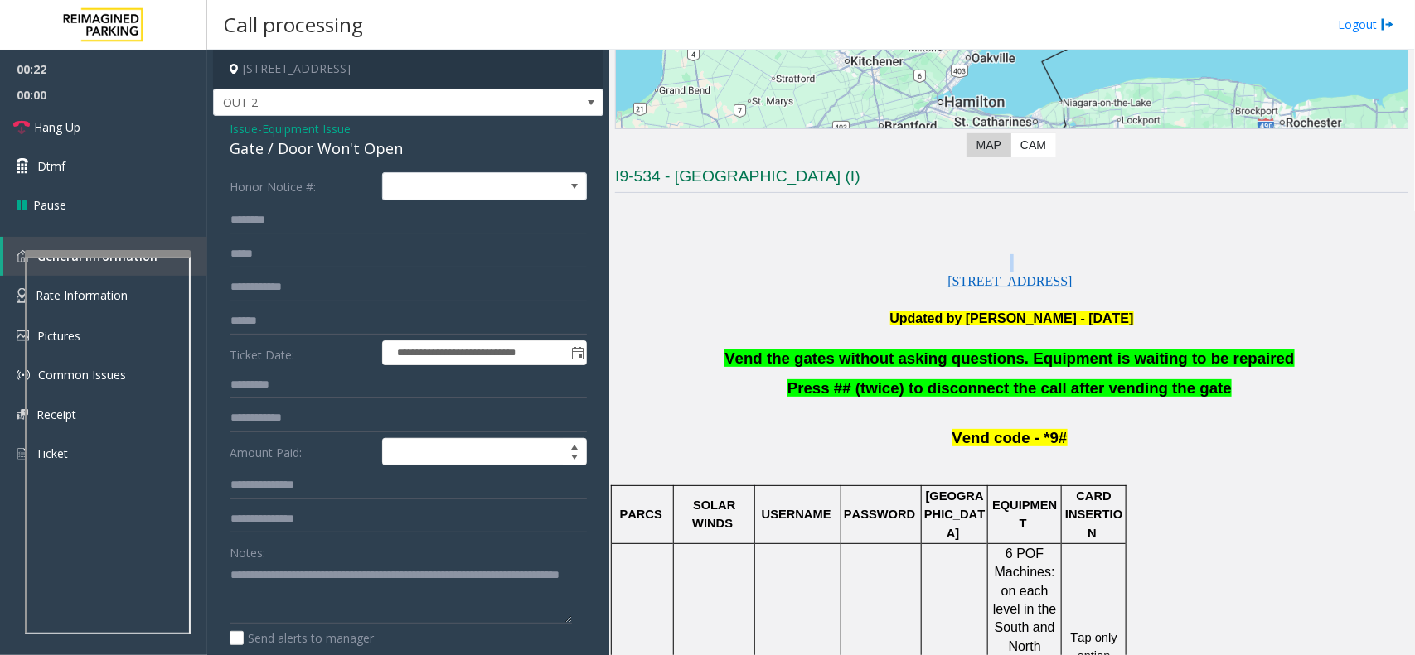
click at [788, 267] on p "2200 Yonge Street, Toronto, Ontario M4S2C6" at bounding box center [1011, 272] width 793 height 37
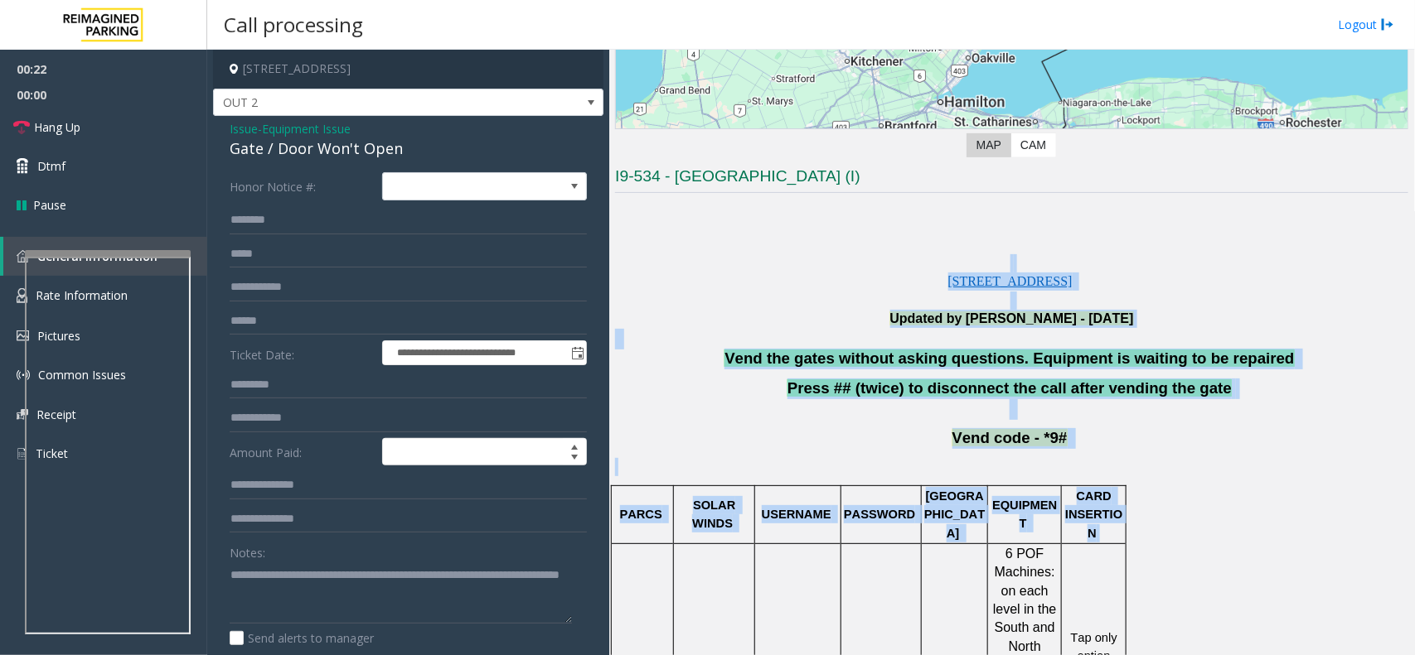
drag, startPoint x: 788, startPoint y: 267, endPoint x: 1067, endPoint y: 493, distance: 359.4
click at [1067, 493] on p "CARD INSERTION" at bounding box center [1093, 515] width 62 height 56
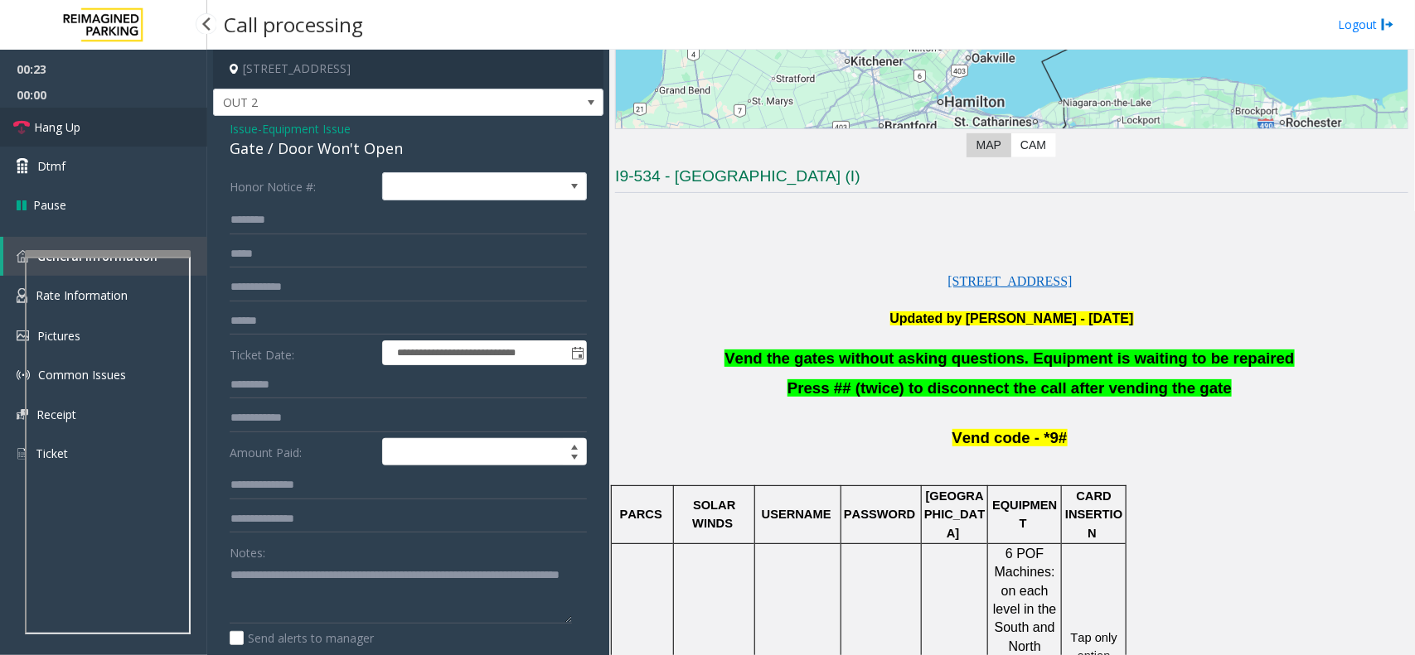
click at [60, 135] on span "Hang Up" at bounding box center [57, 127] width 46 height 17
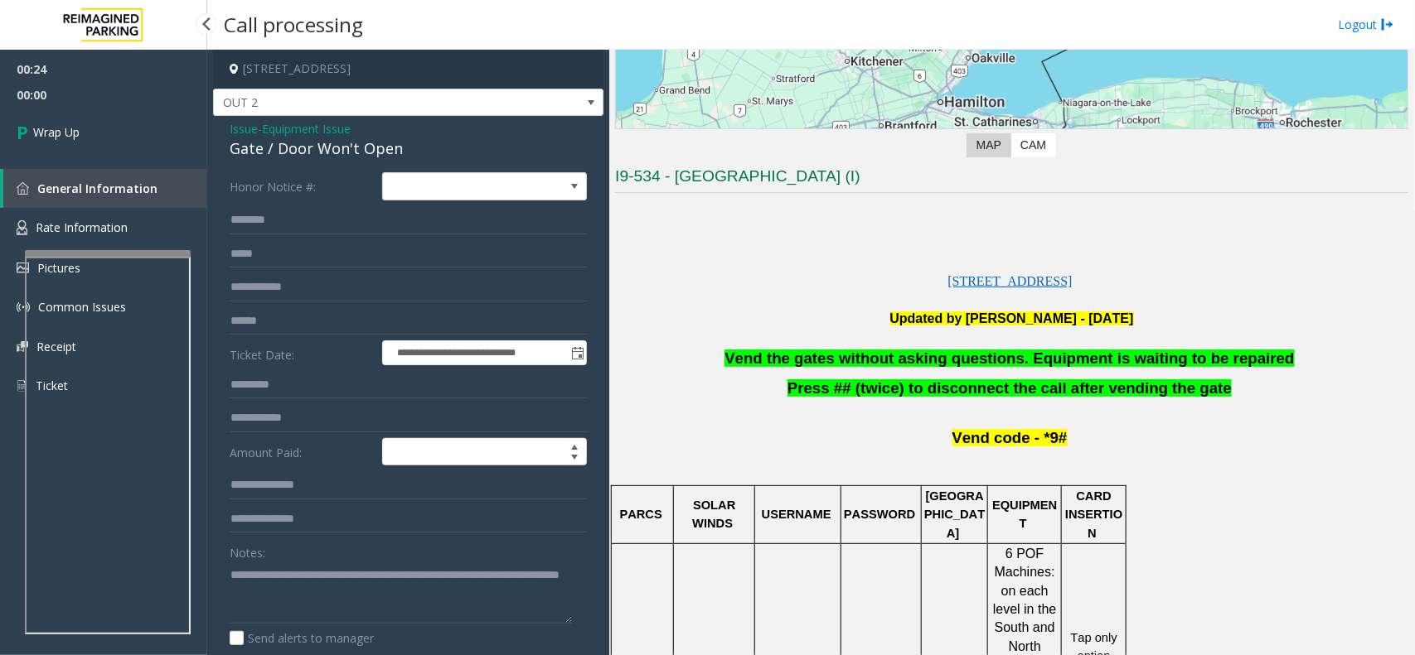
click at [60, 135] on span "Wrap Up" at bounding box center [56, 131] width 46 height 17
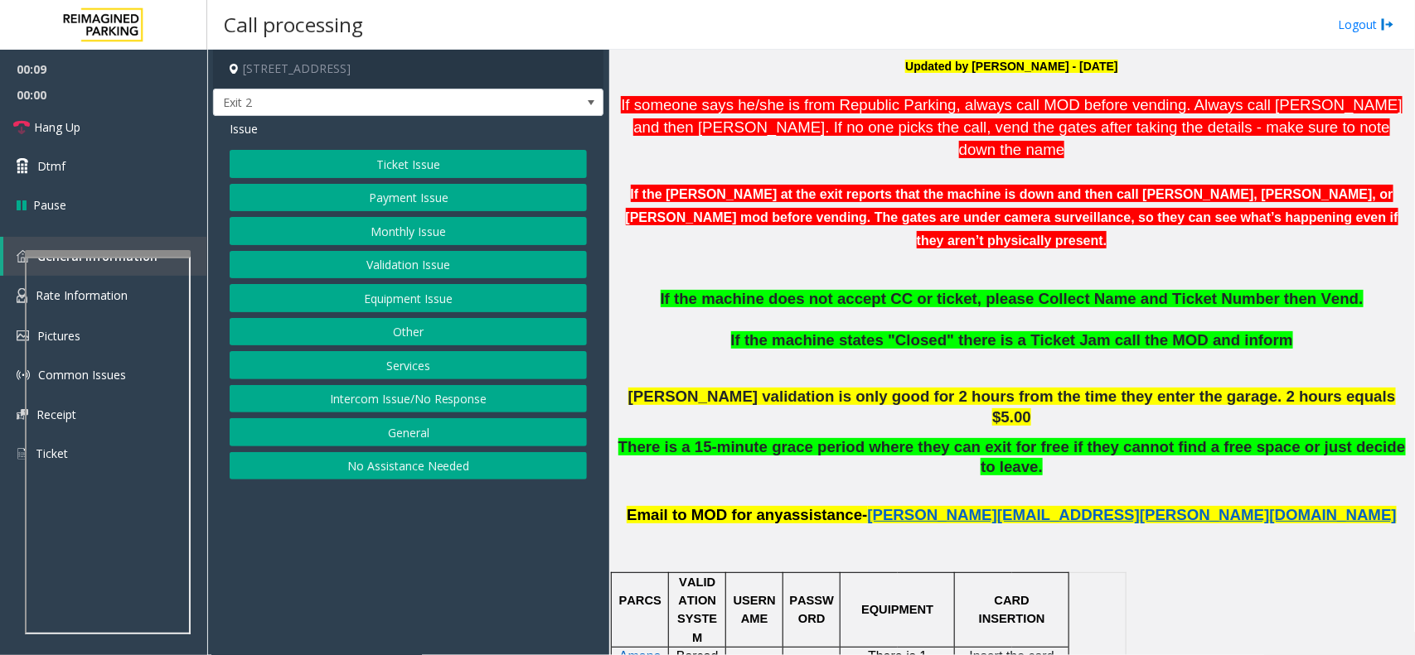
scroll to position [518, 0]
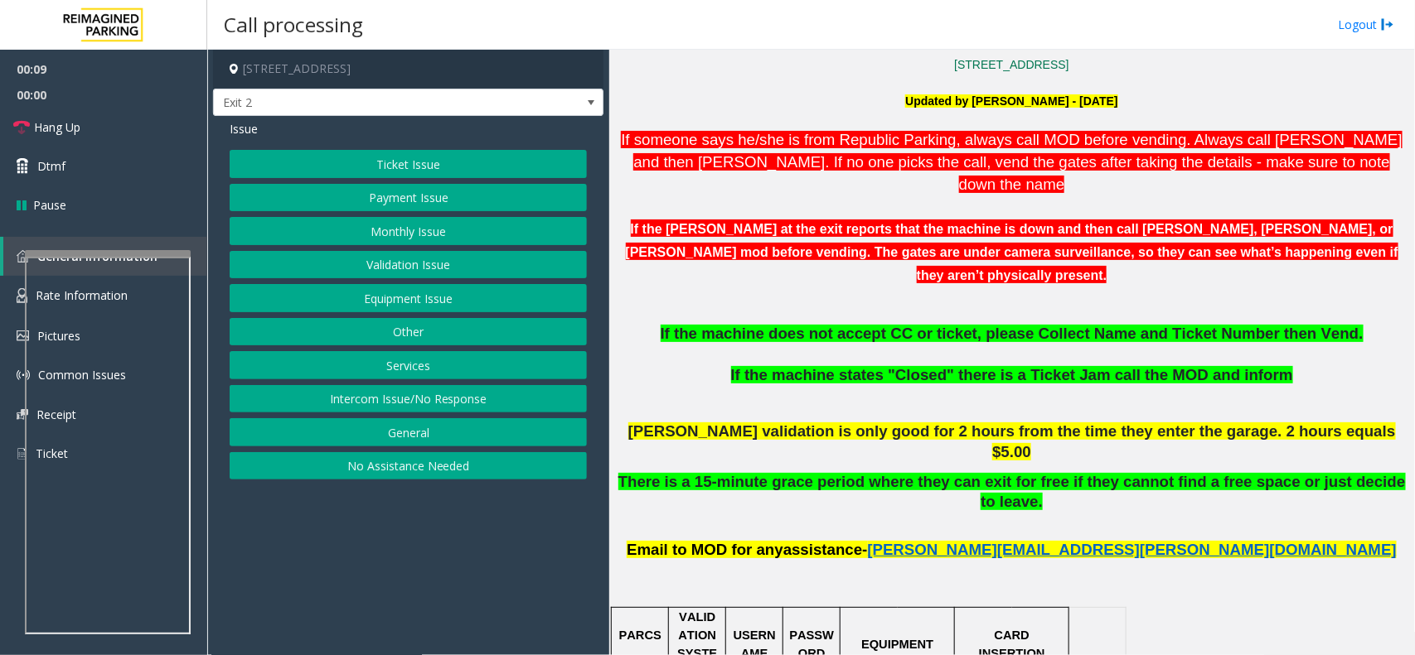
click at [870, 366] on span "If the machine states "Closed" there is a Ticket Jam call the MOD and inform" at bounding box center [1012, 374] width 562 height 17
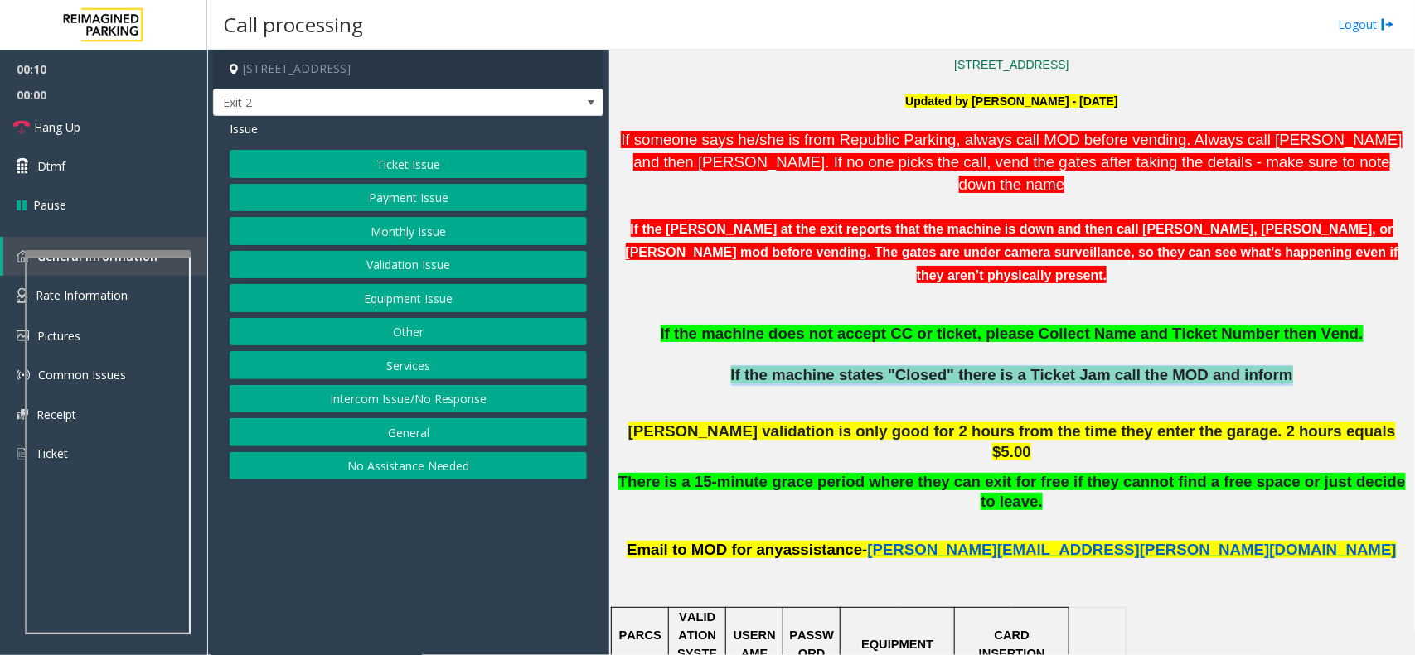
click at [870, 366] on span "If the machine states "Closed" there is a Ticket Jam call the MOD and inform" at bounding box center [1012, 374] width 562 height 17
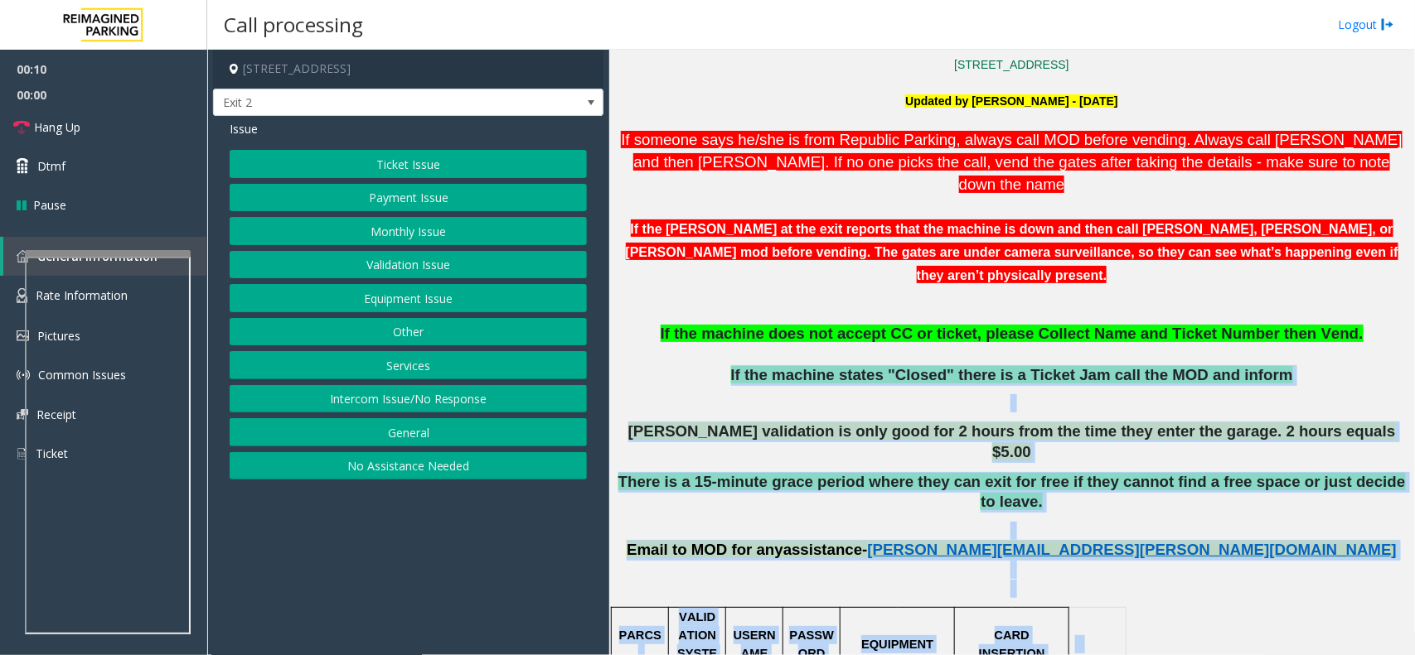
drag, startPoint x: 870, startPoint y: 319, endPoint x: 1334, endPoint y: 577, distance: 530.8
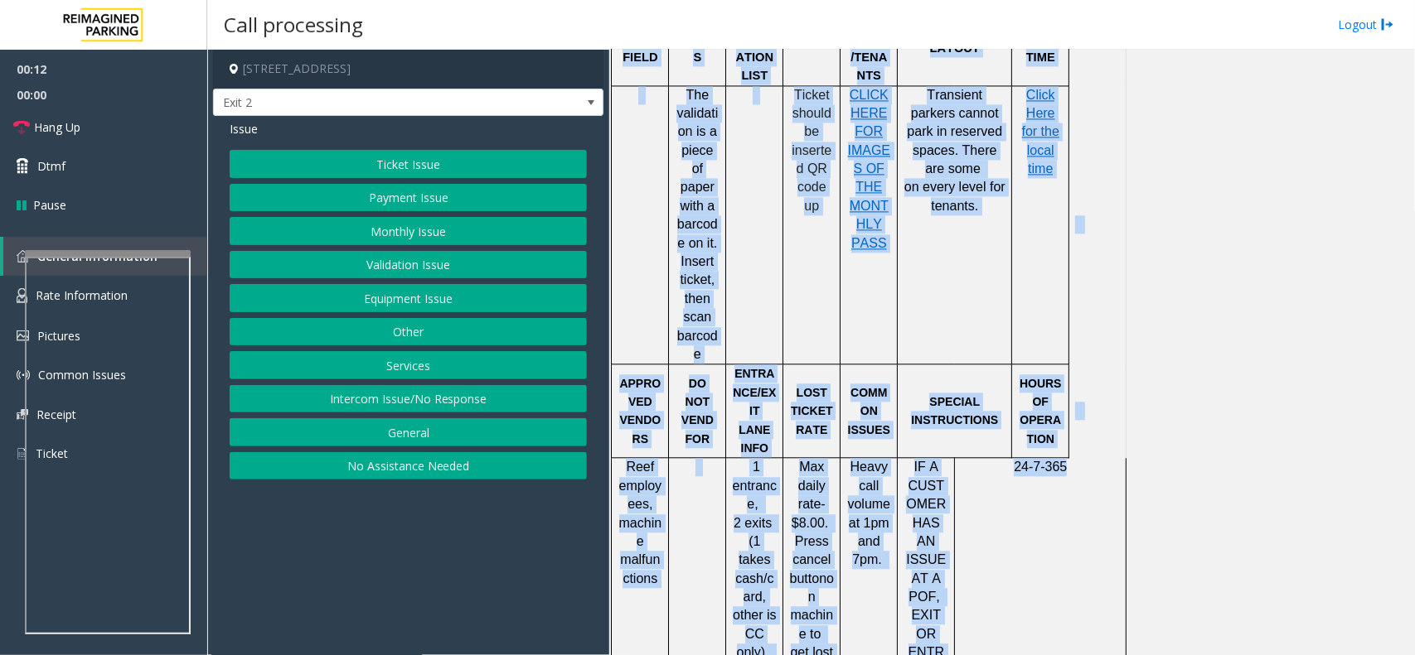
scroll to position [1554, 0]
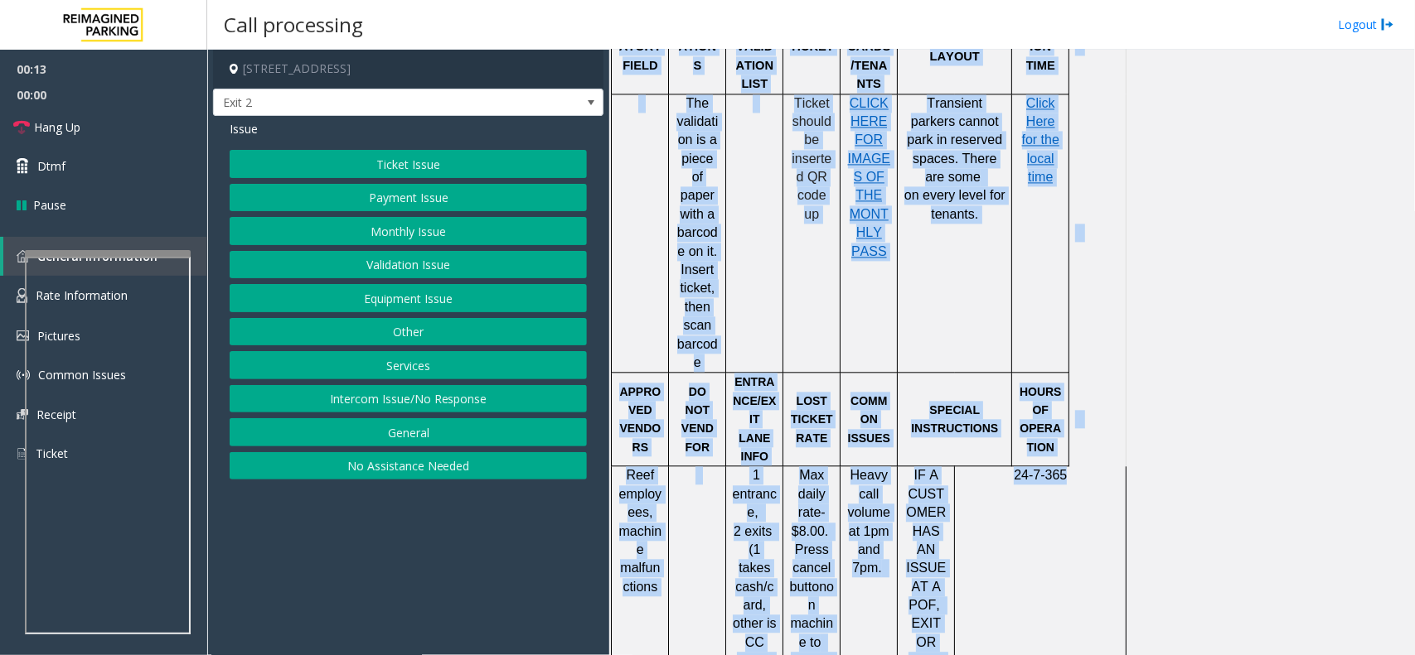
click at [794, 394] on span "LOST TICKET RATE" at bounding box center [812, 419] width 42 height 51
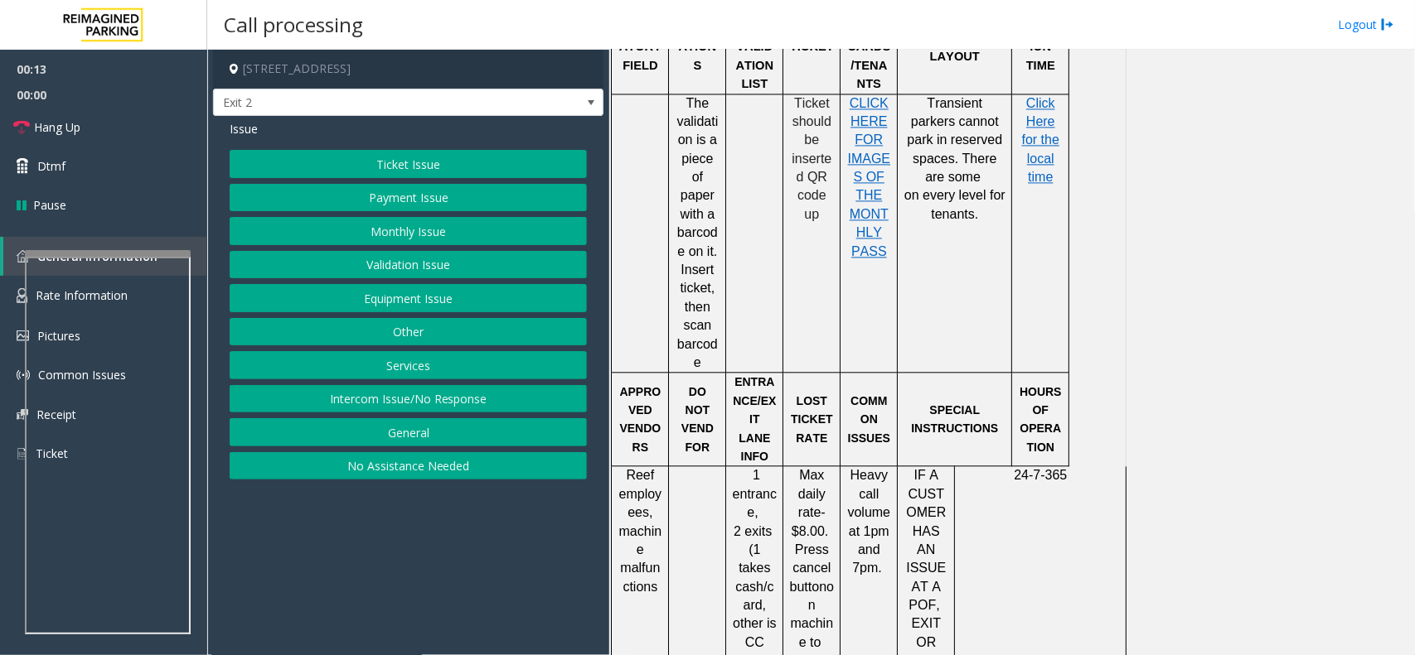
click at [802, 468] on span "Max daily rate- $8.00." at bounding box center [809, 503] width 36 height 70
drag, startPoint x: 802, startPoint y: 243, endPoint x: 815, endPoint y: 468, distance: 225.7
click at [815, 468] on div "Max daily rate- $8.00. Press cancel button on machine to get lost ticket rate." at bounding box center [811, 587] width 56 height 241
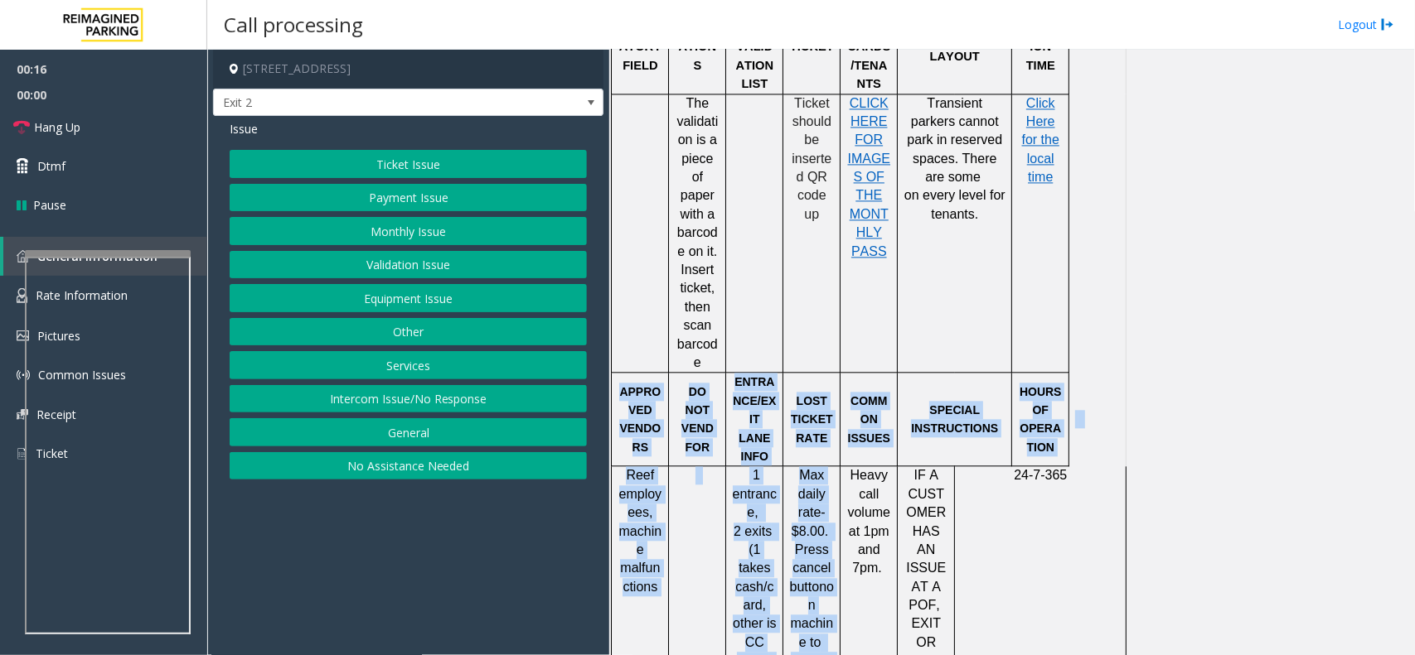
drag, startPoint x: 815, startPoint y: 468, endPoint x: 622, endPoint y: 185, distance: 342.9
click at [622, 185] on tbody "PARCS VALIDATION SYSTEM USERNAME PASSWORD EQUIPMENT CARD INSERTIO N Amano Barco…" at bounding box center [869, 391] width 515 height 1638
click at [622, 383] on p "APPROVED VENDORS" at bounding box center [639, 420] width 45 height 75
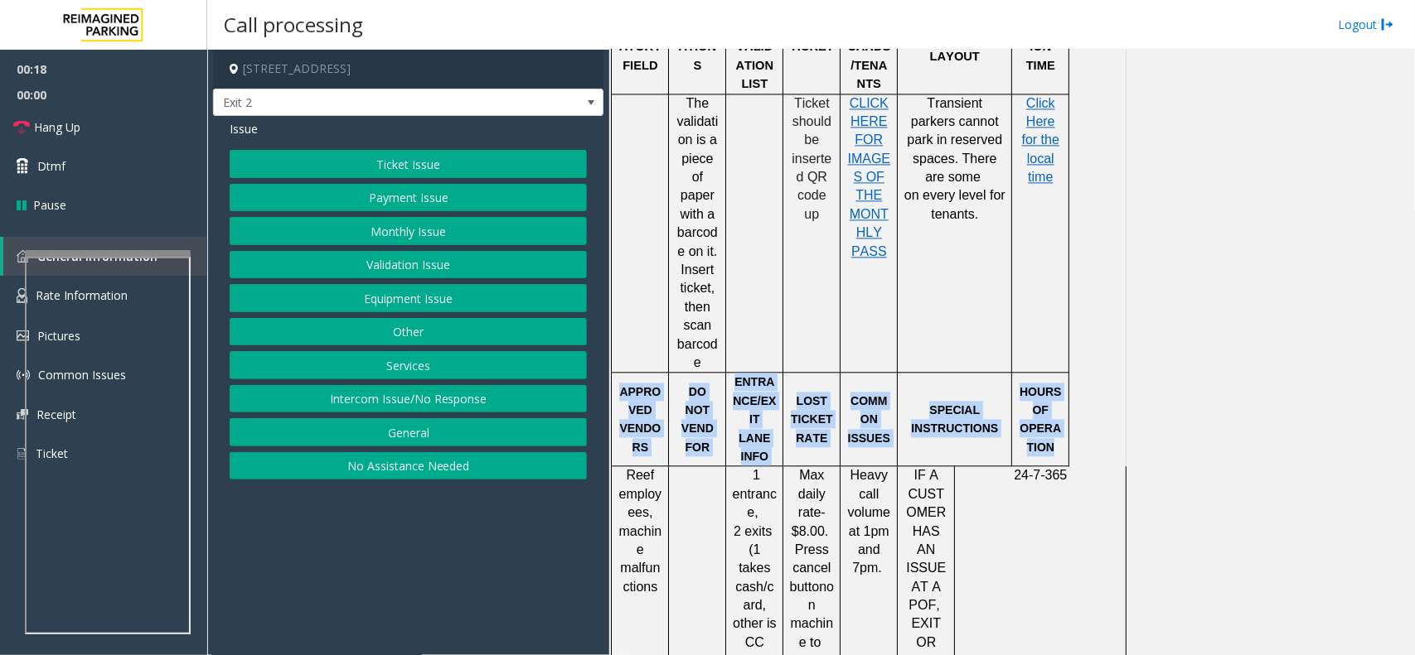
drag, startPoint x: 622, startPoint y: 185, endPoint x: 1048, endPoint y: 221, distance: 428.3
click at [1048, 373] on tr "APPROVED VENDORS DO NOT VEND FOR ENTRANCE/EXIT LANE INFO LOST TICKET RATE COMMO…" at bounding box center [869, 420] width 515 height 94
click at [1048, 385] on span "HOURS OF OPERATION" at bounding box center [1040, 419] width 42 height 69
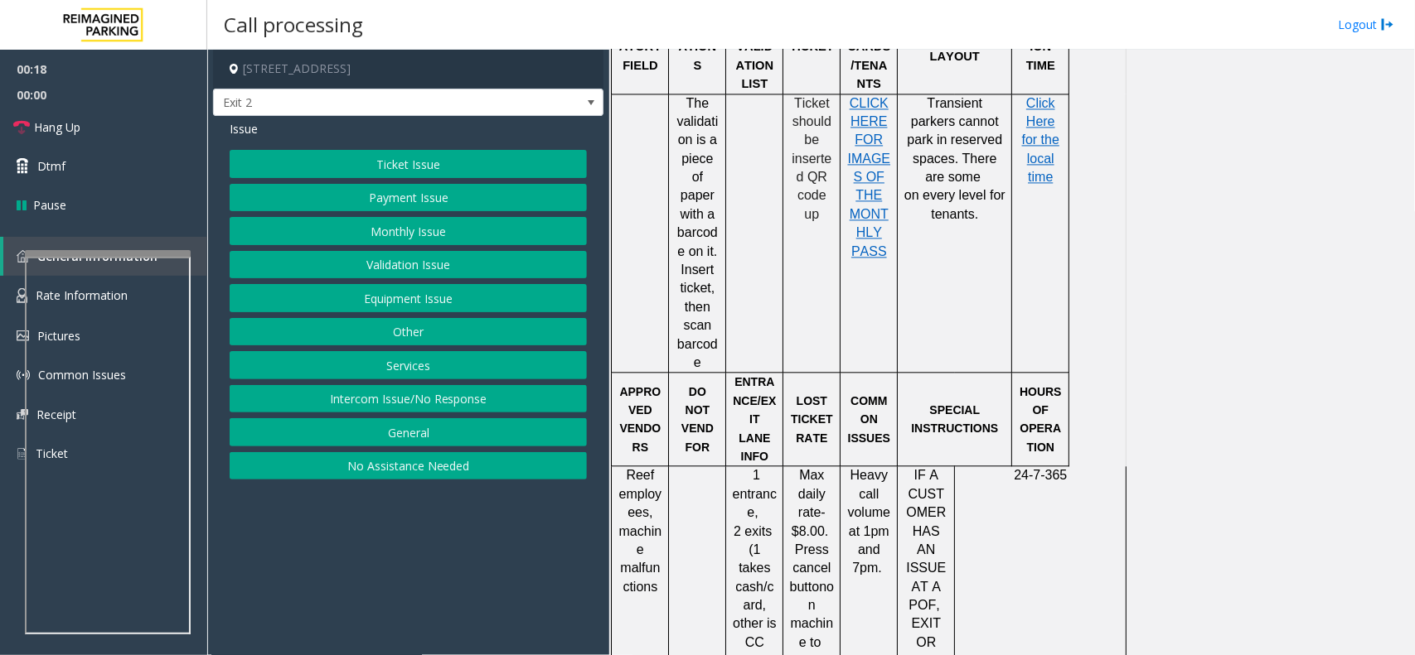
click at [1048, 385] on span "HOURS OF OPERATION" at bounding box center [1040, 419] width 42 height 69
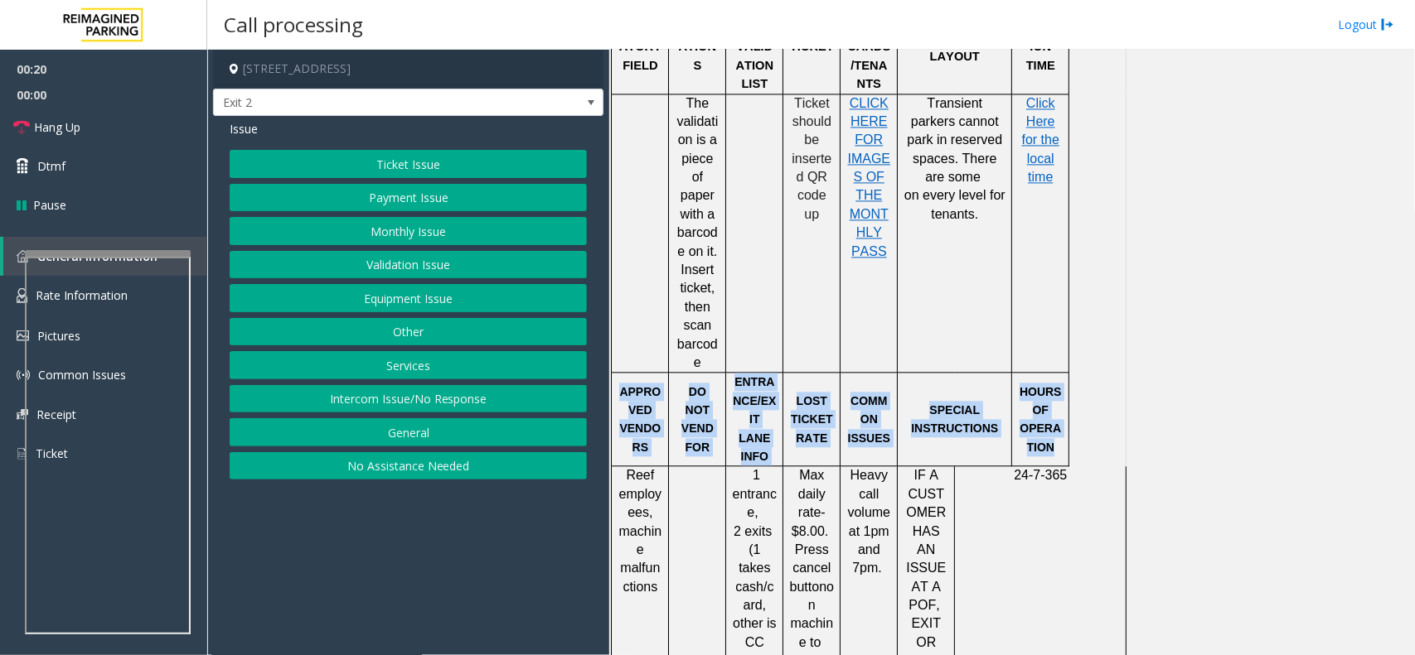
drag, startPoint x: 1048, startPoint y: 221, endPoint x: 613, endPoint y: 171, distance: 438.0
click at [613, 373] on tr "APPROVED VENDORS DO NOT VEND FOR ENTRANCE/EXIT LANE INFO LOST TICKET RATE COMMO…" at bounding box center [869, 420] width 515 height 94
click at [613, 373] on div at bounding box center [611, 420] width 6 height 94
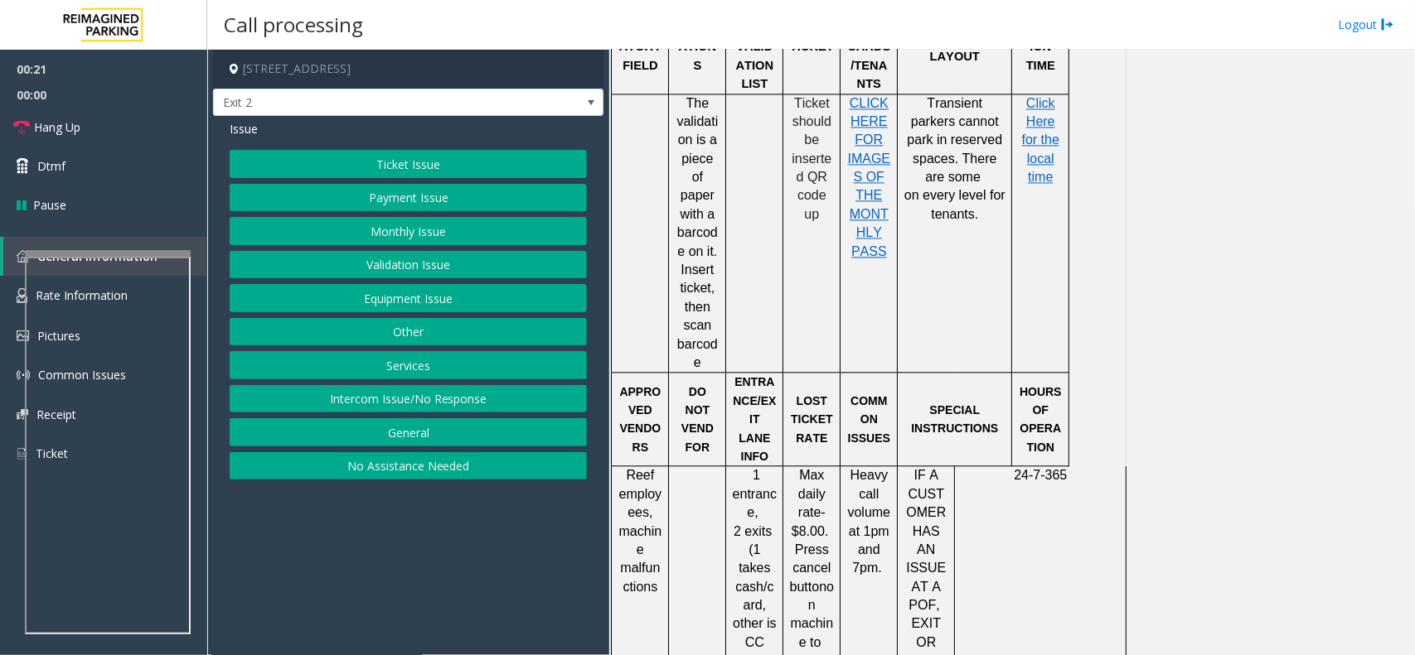
click at [613, 373] on div at bounding box center [611, 420] width 6 height 94
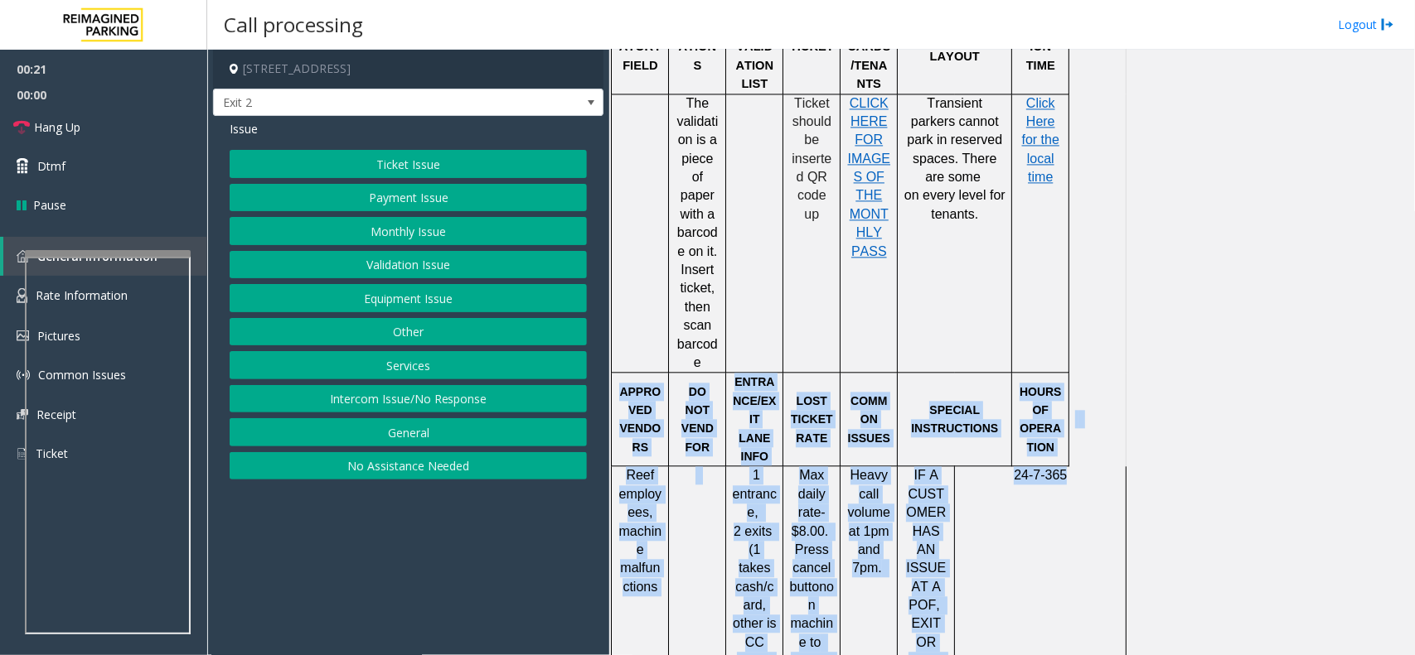
drag, startPoint x: 613, startPoint y: 171, endPoint x: 1012, endPoint y: 238, distance: 404.2
click at [1012, 238] on tbody "PARCS VALIDATION SYSTEM USERNAME PASSWORD EQUIPMENT CARD INSERTIO N Amano Barco…" at bounding box center [869, 391] width 515 height 1638
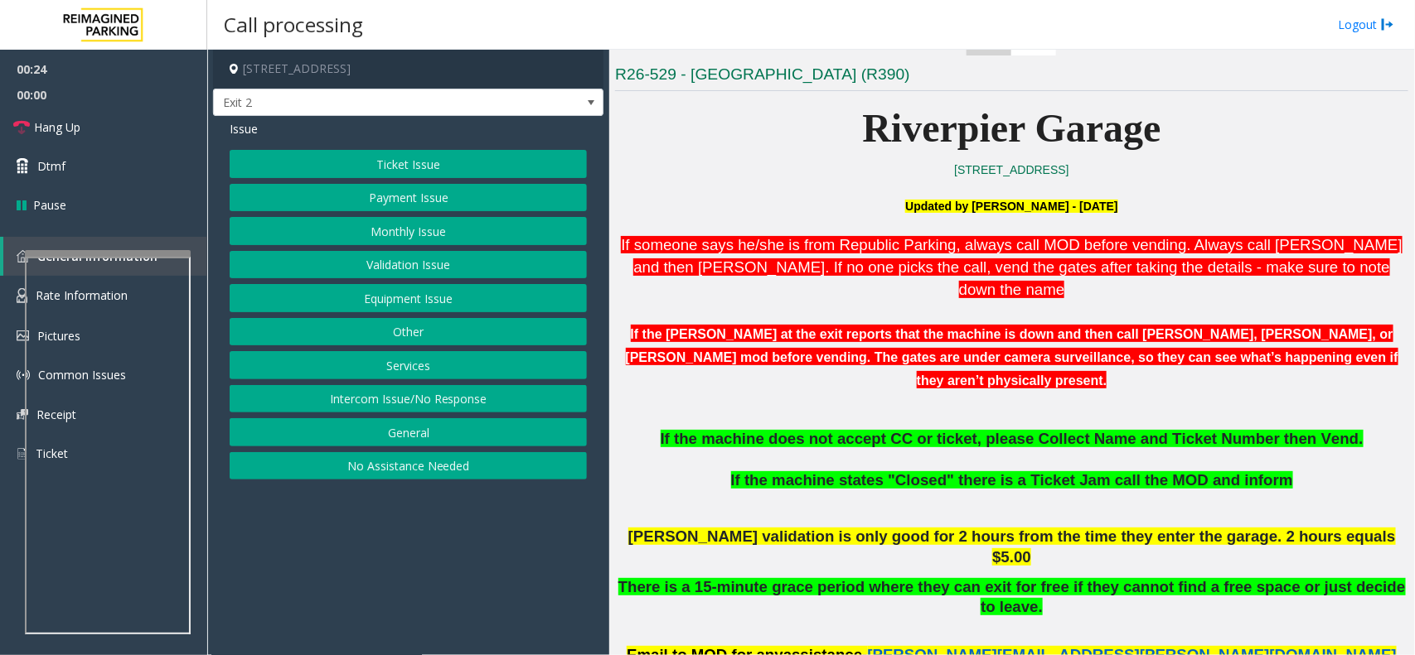
scroll to position [414, 0]
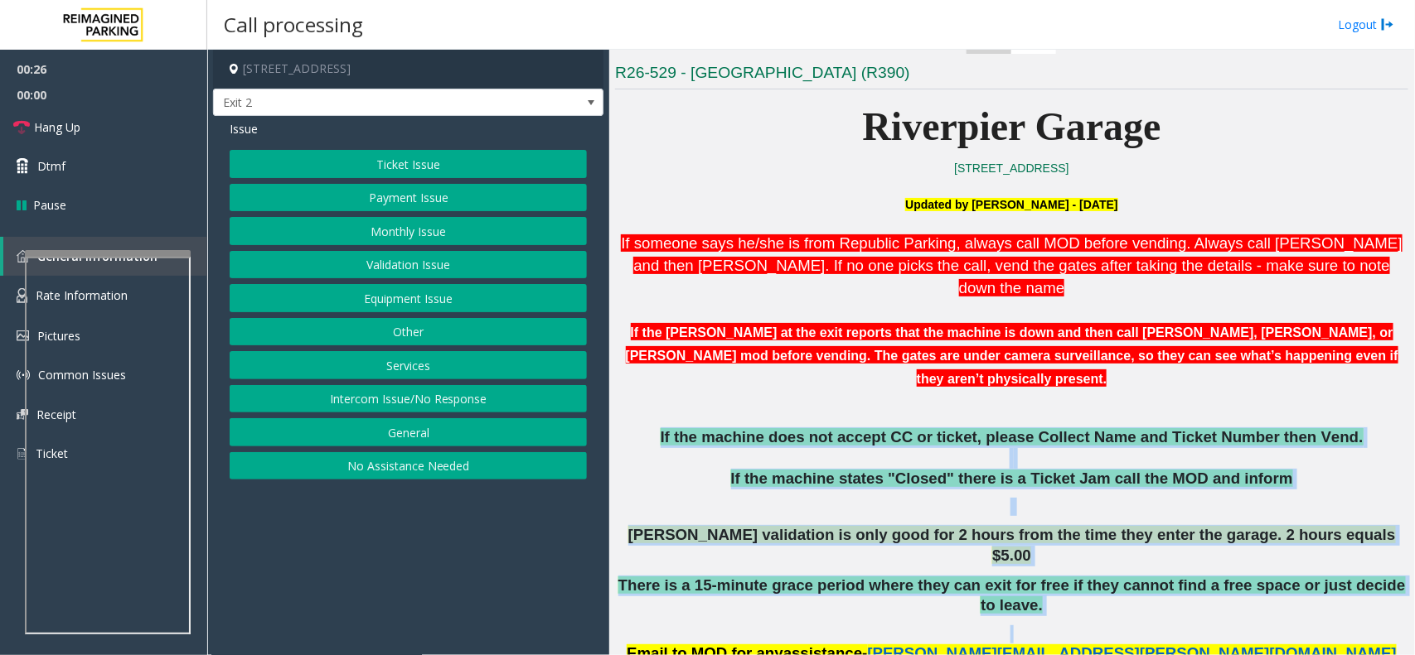
drag, startPoint x: 707, startPoint y: 533, endPoint x: 729, endPoint y: 388, distance: 146.7
click at [729, 428] on span "If the machine does not accept CC or ticket, please Collect Name and Ticket Num…" at bounding box center [1011, 436] width 703 height 17
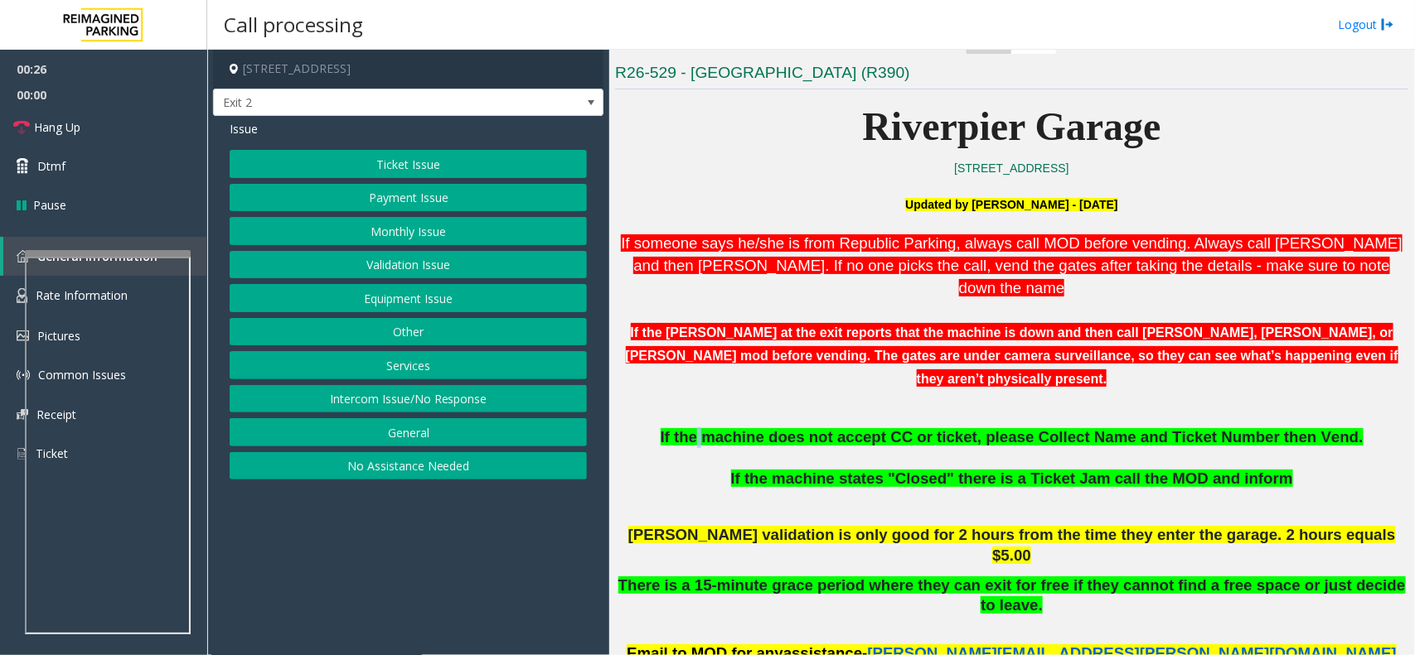
click at [729, 428] on span "If the machine does not accept CC or ticket, please Collect Name and Ticket Num…" at bounding box center [1011, 436] width 703 height 17
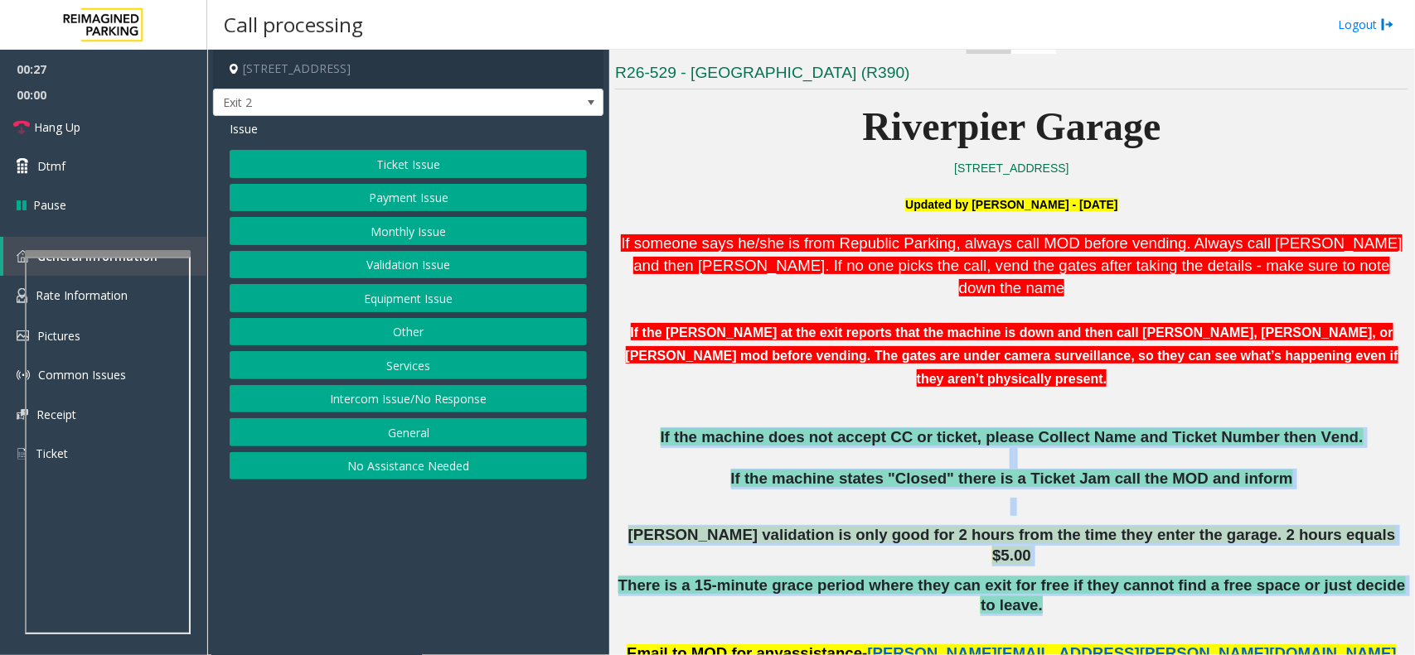
drag, startPoint x: 729, startPoint y: 388, endPoint x: 1414, endPoint y: 506, distance: 694.5
click at [1414, 506] on div "Main Revenue Control Manufacturer: Amano McGann ← Move left → Move right ↑ Move…" at bounding box center [1011, 353] width 805 height 606
drag, startPoint x: 395, startPoint y: 279, endPoint x: 412, endPoint y: 294, distance: 22.3
click at [412, 294] on div "Ticket Issue Payment Issue Monthly Issue Validation Issue Equipment Issue Other…" at bounding box center [408, 315] width 357 height 330
click at [412, 294] on button "Equipment Issue" at bounding box center [408, 298] width 357 height 28
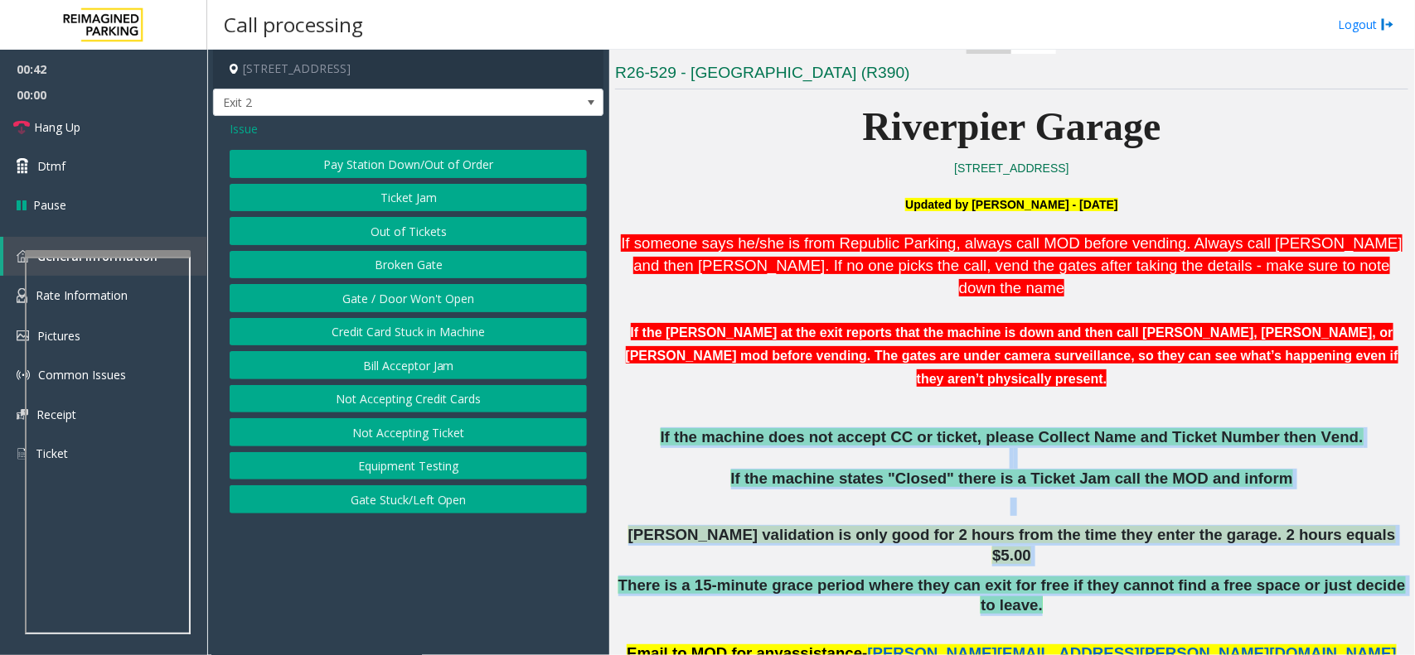
click at [413, 204] on button "Ticket Jam" at bounding box center [408, 198] width 357 height 28
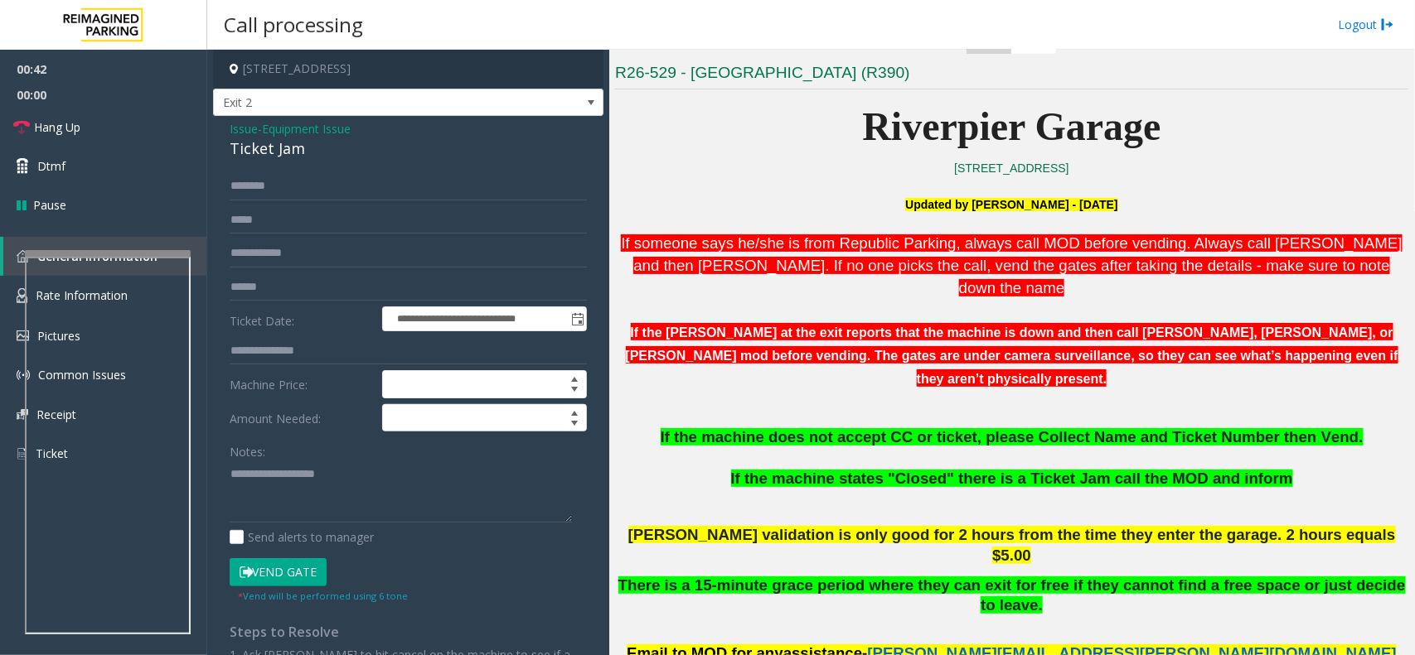
click at [280, 142] on div "Ticket Jam" at bounding box center [408, 149] width 357 height 22
copy div "Ticket Jam"
paste textarea "**********"
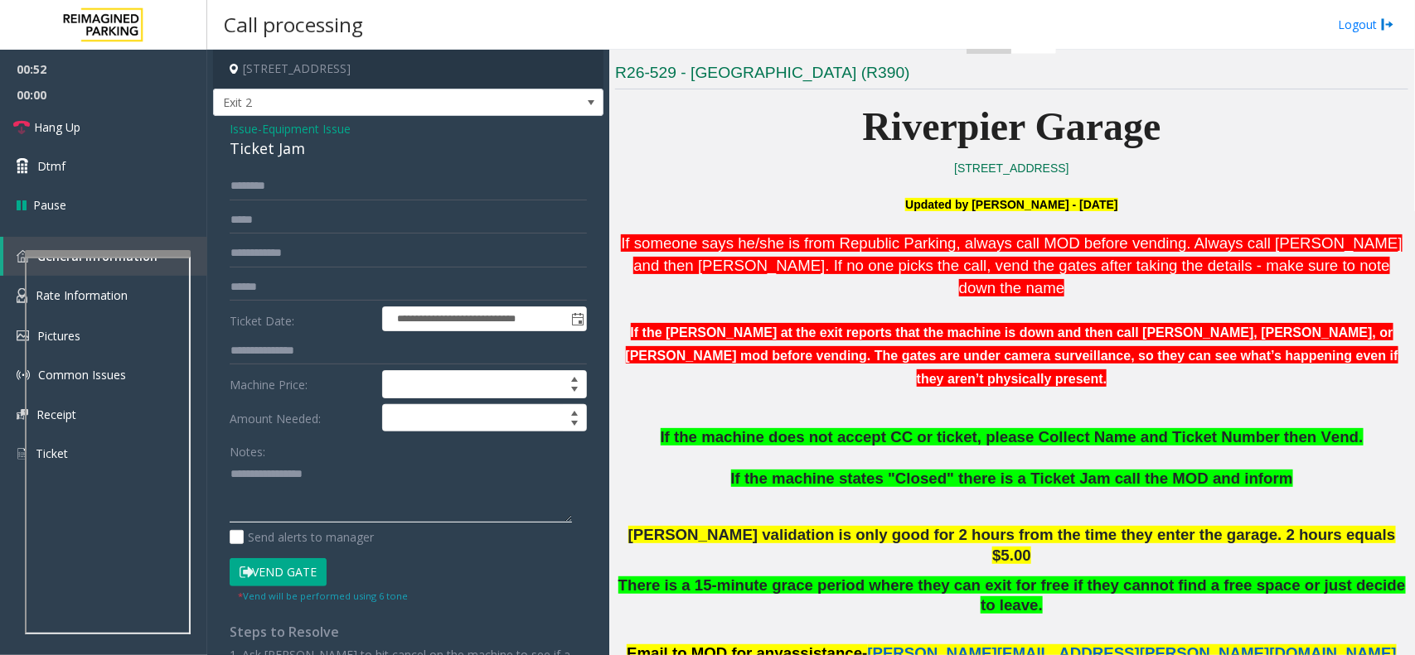
click at [332, 491] on textarea at bounding box center [401, 492] width 342 height 62
click at [142, 122] on link "Hang Up" at bounding box center [103, 127] width 207 height 39
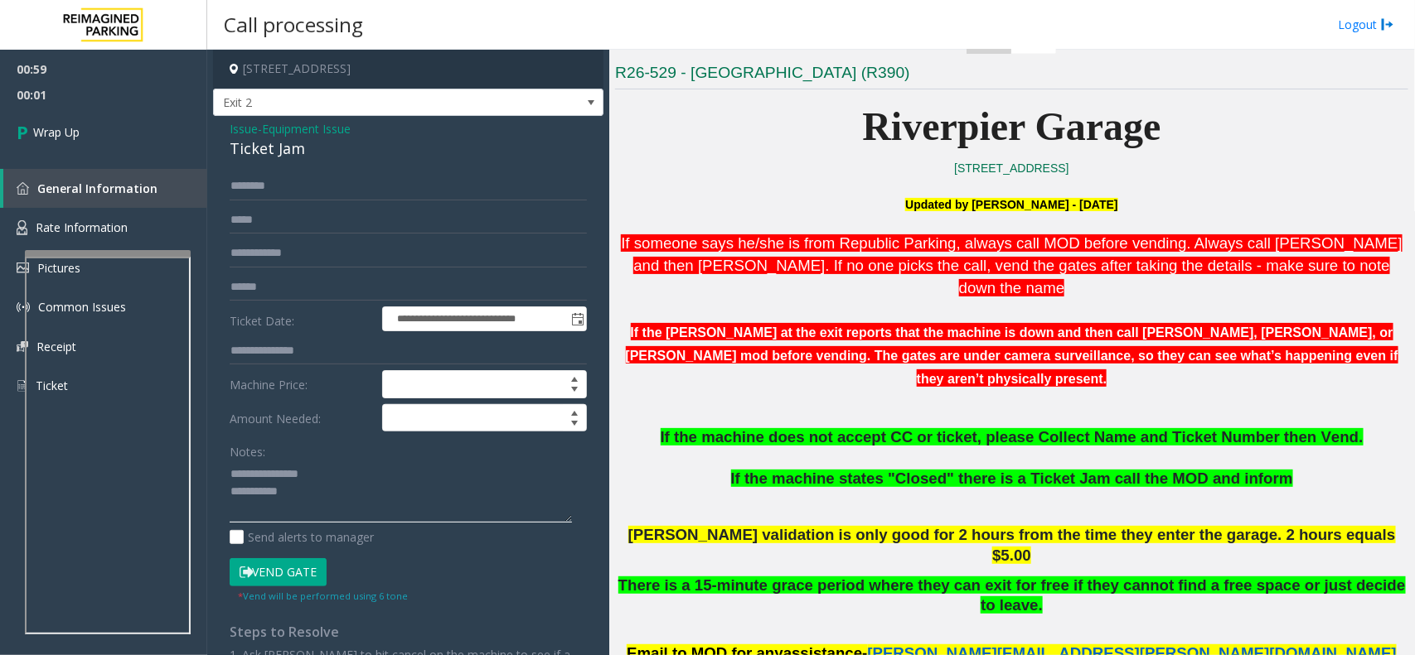
click at [312, 494] on textarea at bounding box center [401, 492] width 342 height 62
paste textarea "**********"
type textarea "**********"
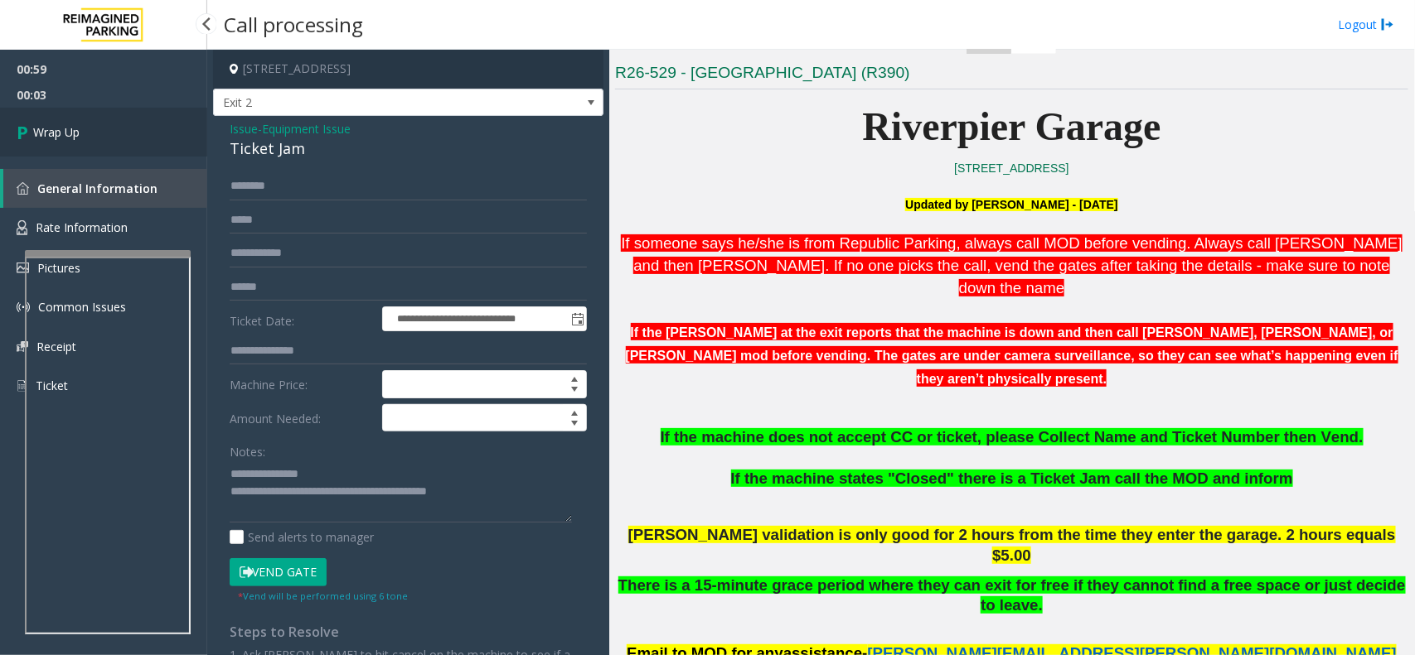
click at [85, 143] on link "Wrap Up" at bounding box center [103, 132] width 207 height 49
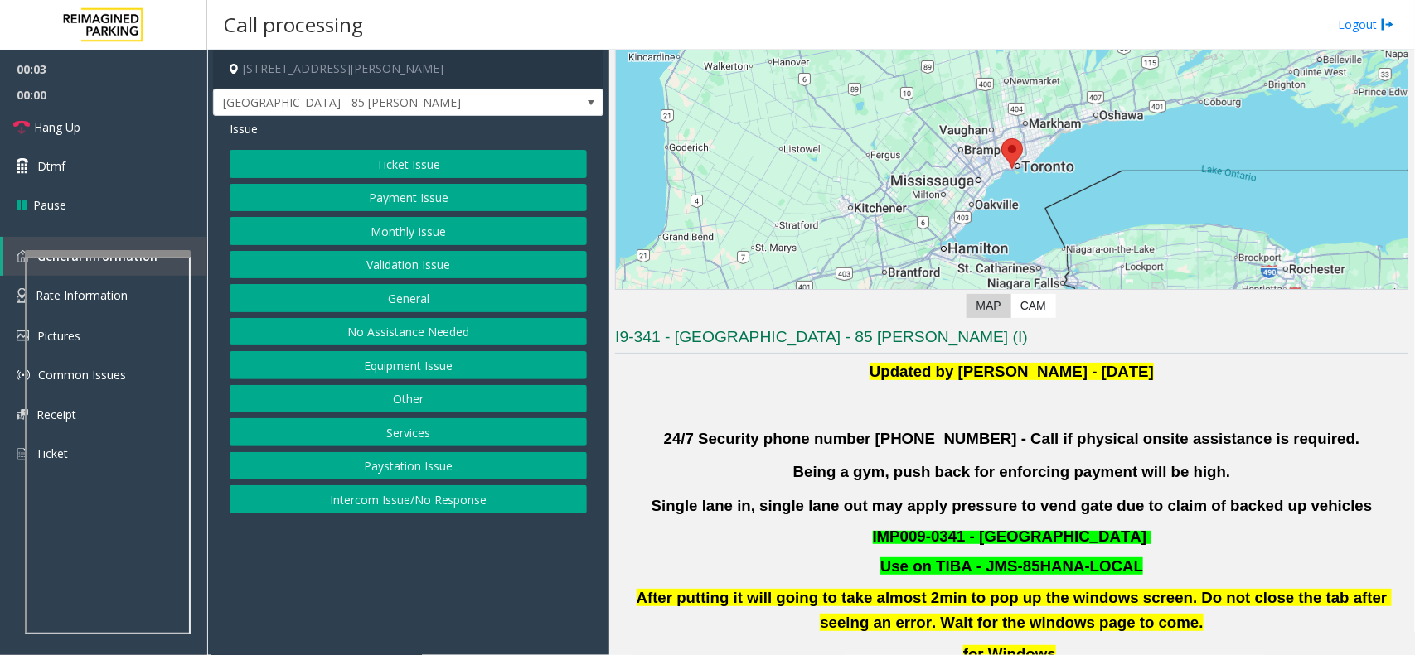
scroll to position [311, 0]
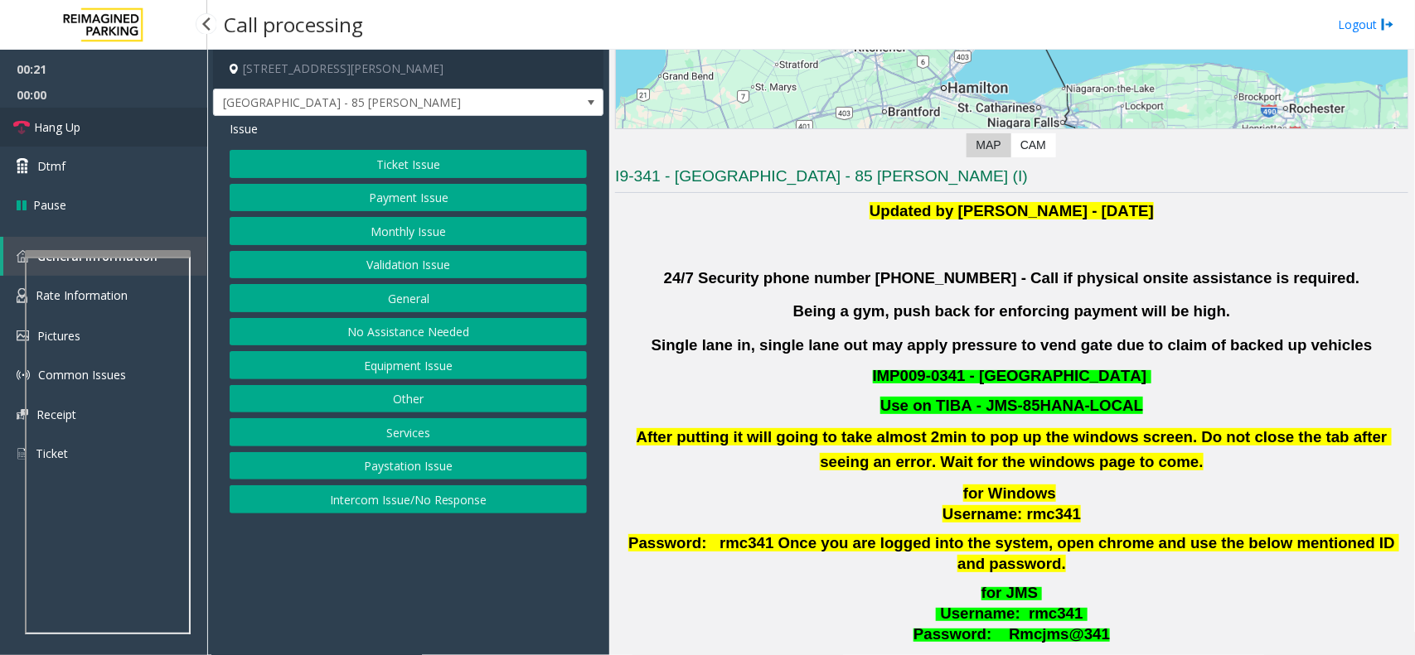
click at [110, 127] on link "Hang Up" at bounding box center [103, 127] width 207 height 39
click at [462, 481] on button "Paystation Issue" at bounding box center [408, 466] width 357 height 28
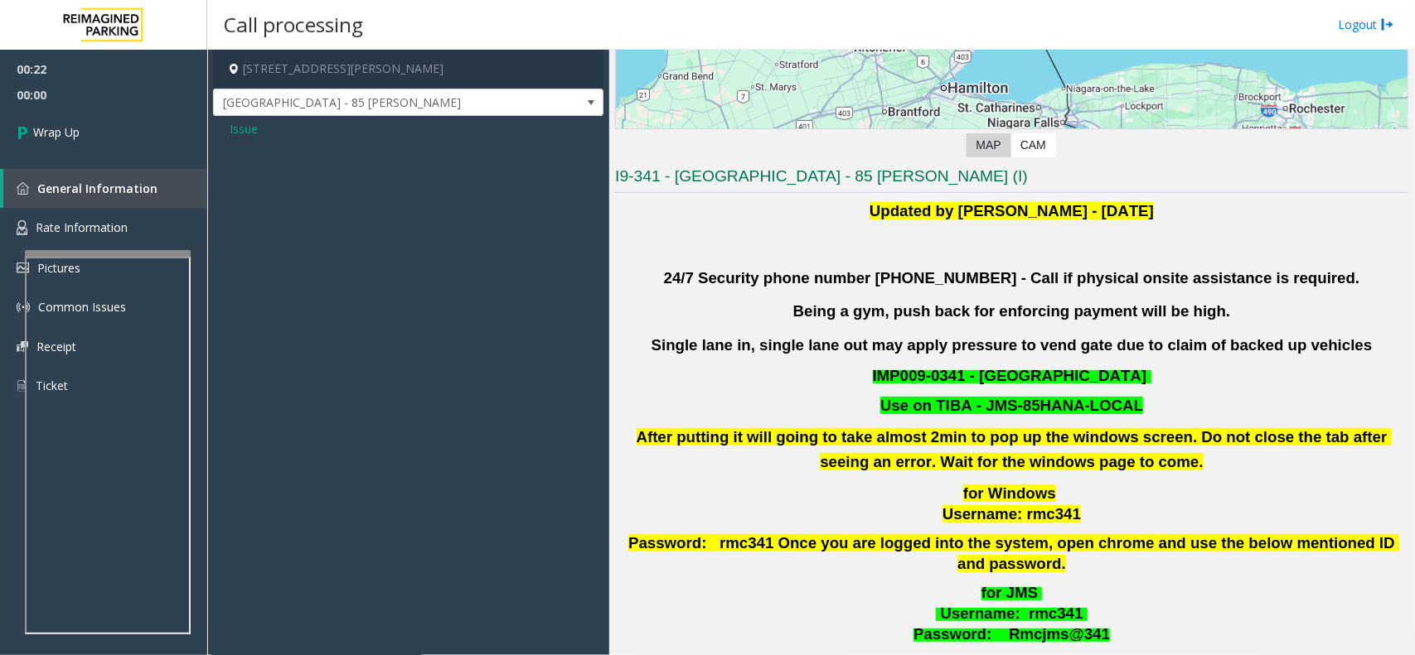
click at [230, 137] on span "Issue" at bounding box center [244, 128] width 28 height 17
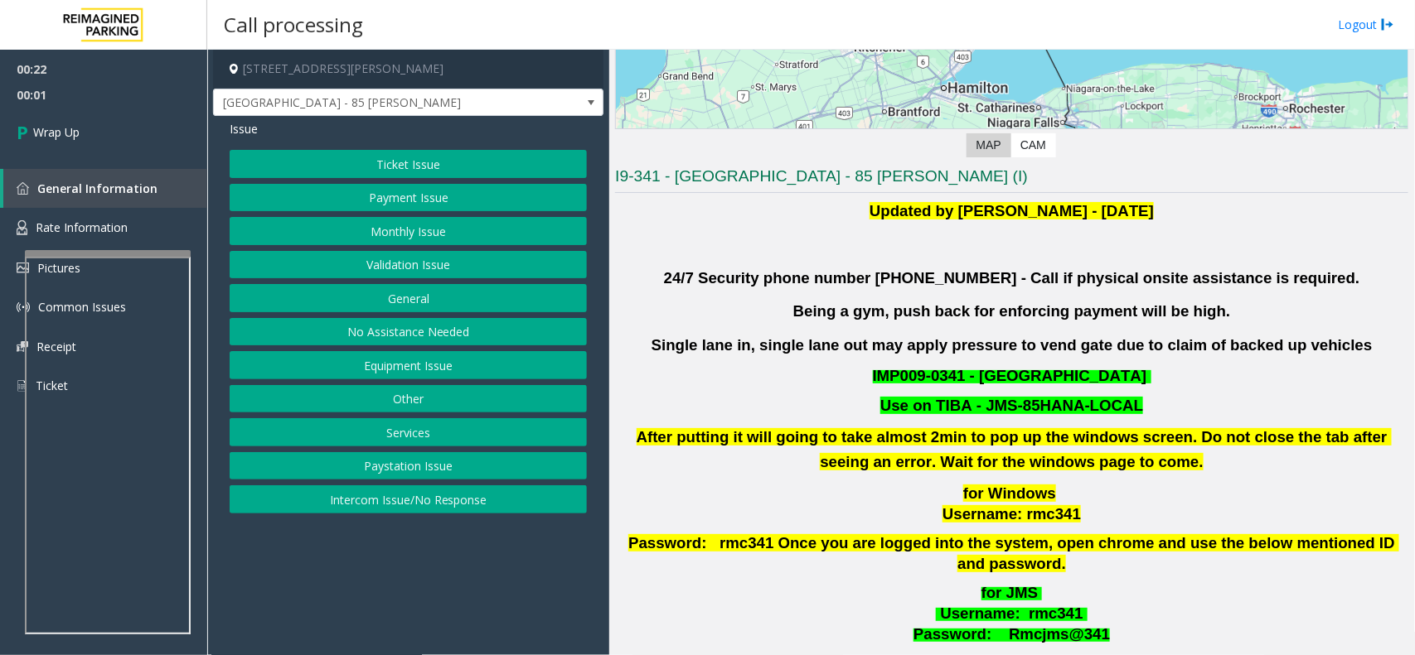
click at [499, 493] on button "Intercom Issue/No Response" at bounding box center [408, 500] width 357 height 28
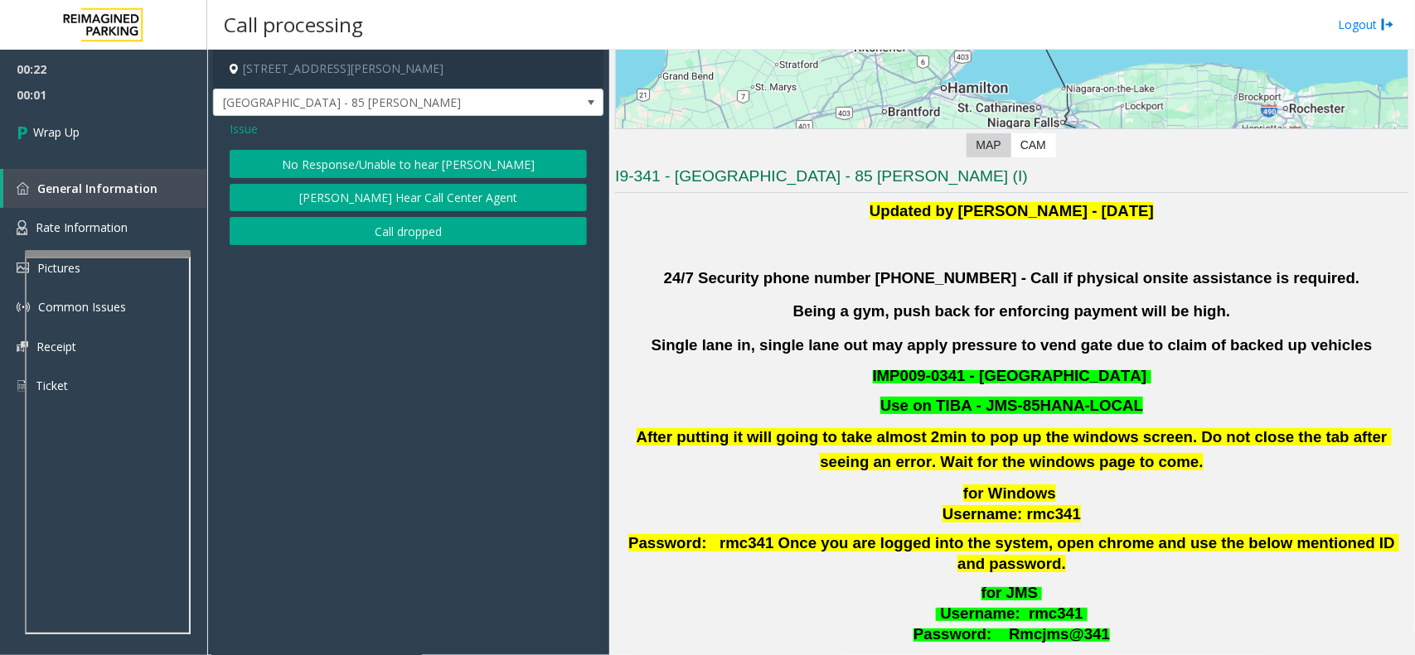
click at [391, 145] on div "Issue No Response/Unable to hear [PERSON_NAME] Cannot Hear Call Center Agent Ca…" at bounding box center [408, 185] width 390 height 138
click at [399, 146] on div "Issue No Response/Unable to hear [PERSON_NAME] Cannot Hear Call Center Agent Ca…" at bounding box center [408, 185] width 390 height 138
click at [406, 150] on button "No Response/Unable to hear [PERSON_NAME]" at bounding box center [408, 164] width 357 height 28
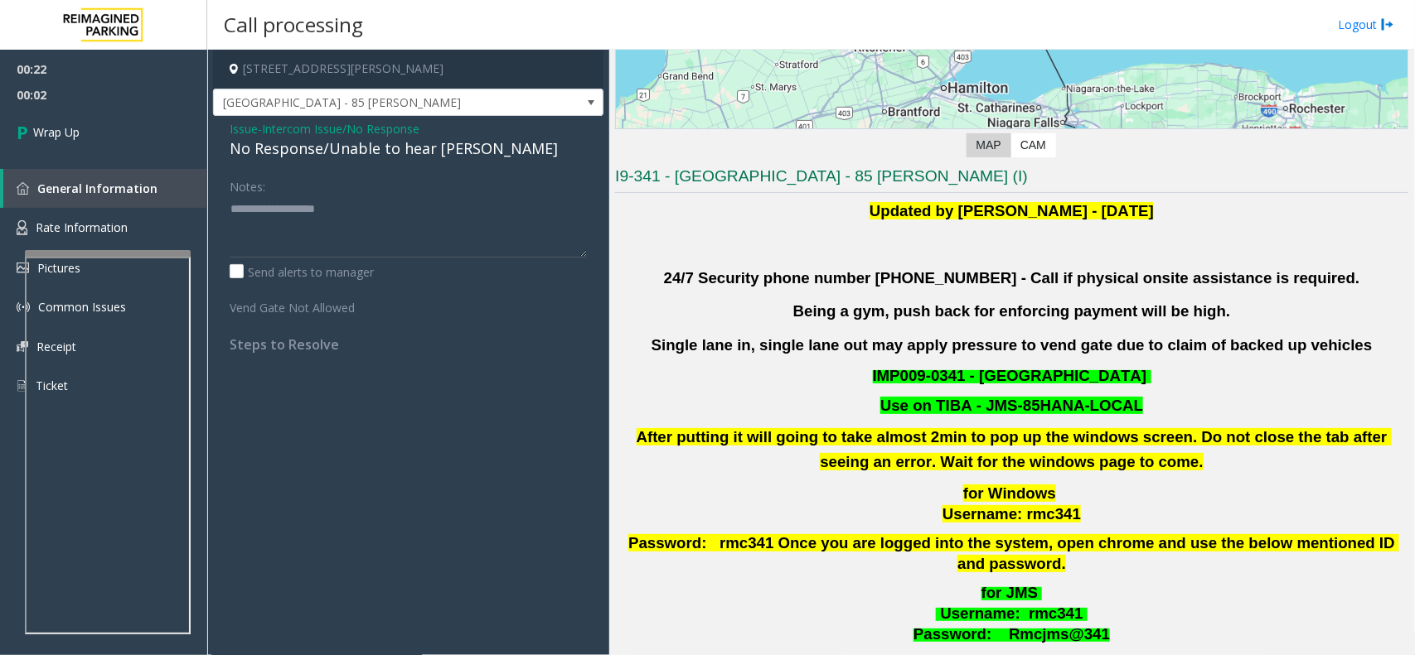
click at [406, 150] on div "No Response/Unable to hear [PERSON_NAME]" at bounding box center [408, 149] width 357 height 22
click at [489, 253] on textarea at bounding box center [408, 227] width 357 height 62
paste textarea "**********"
type textarea "**********"
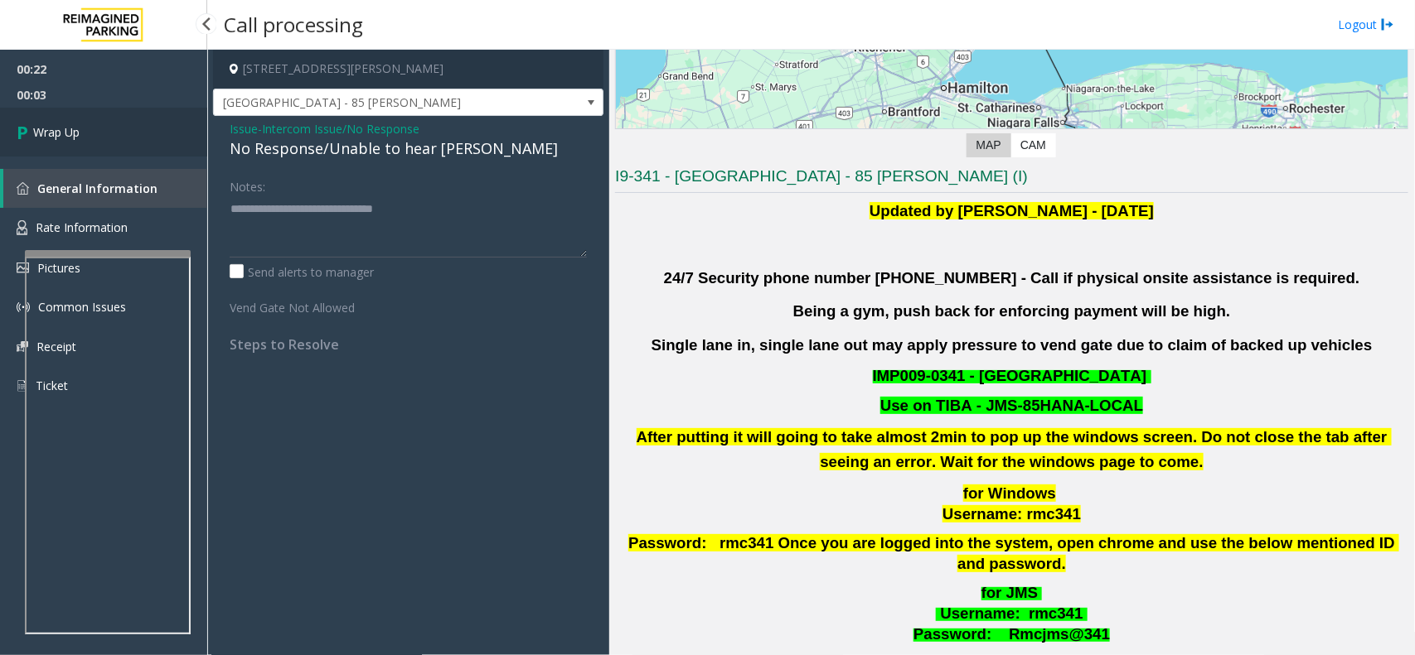
click at [196, 133] on link "Wrap Up" at bounding box center [103, 132] width 207 height 49
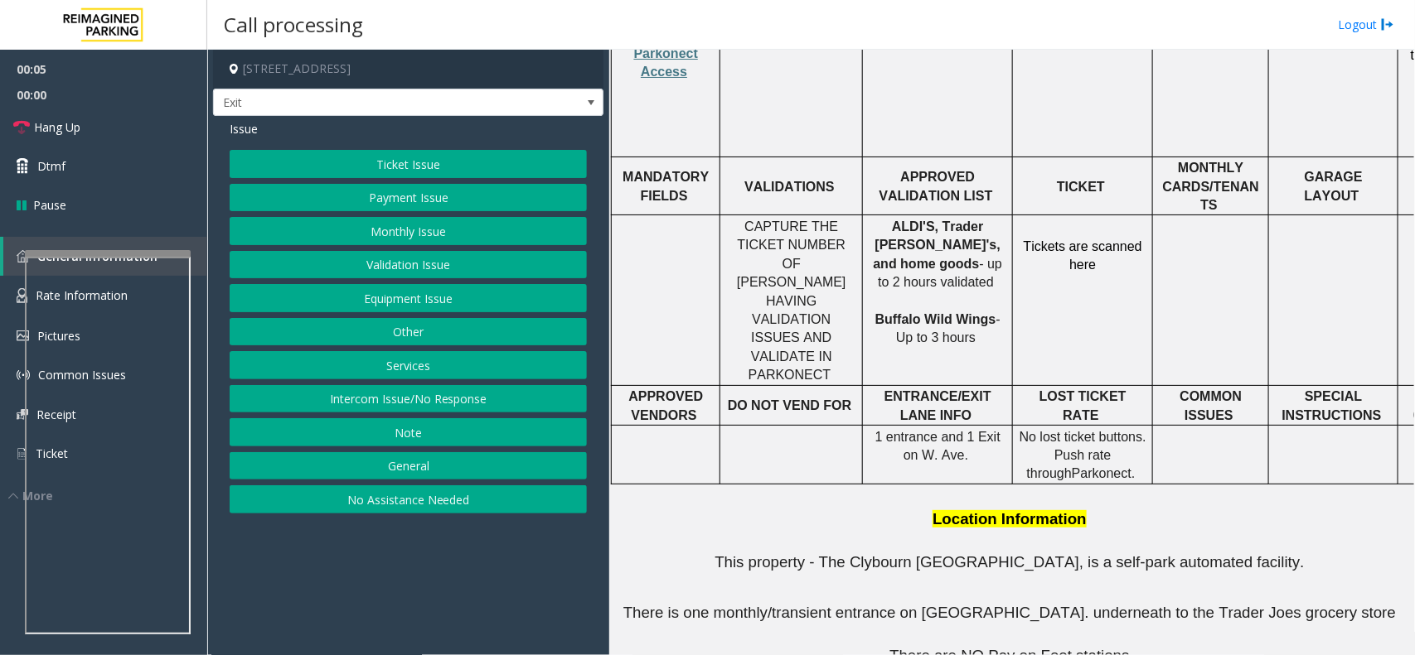
scroll to position [622, 0]
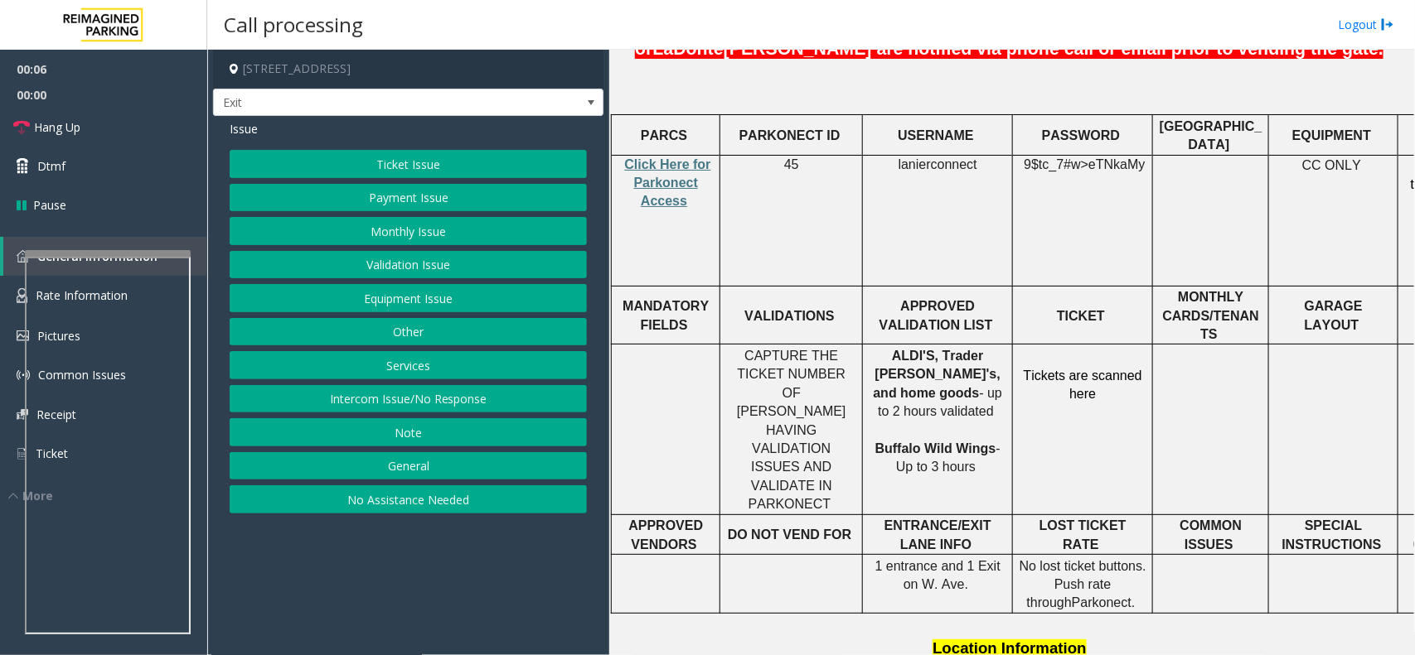
click at [677, 156] on p "Click Here for Parkonect Access" at bounding box center [665, 184] width 96 height 56
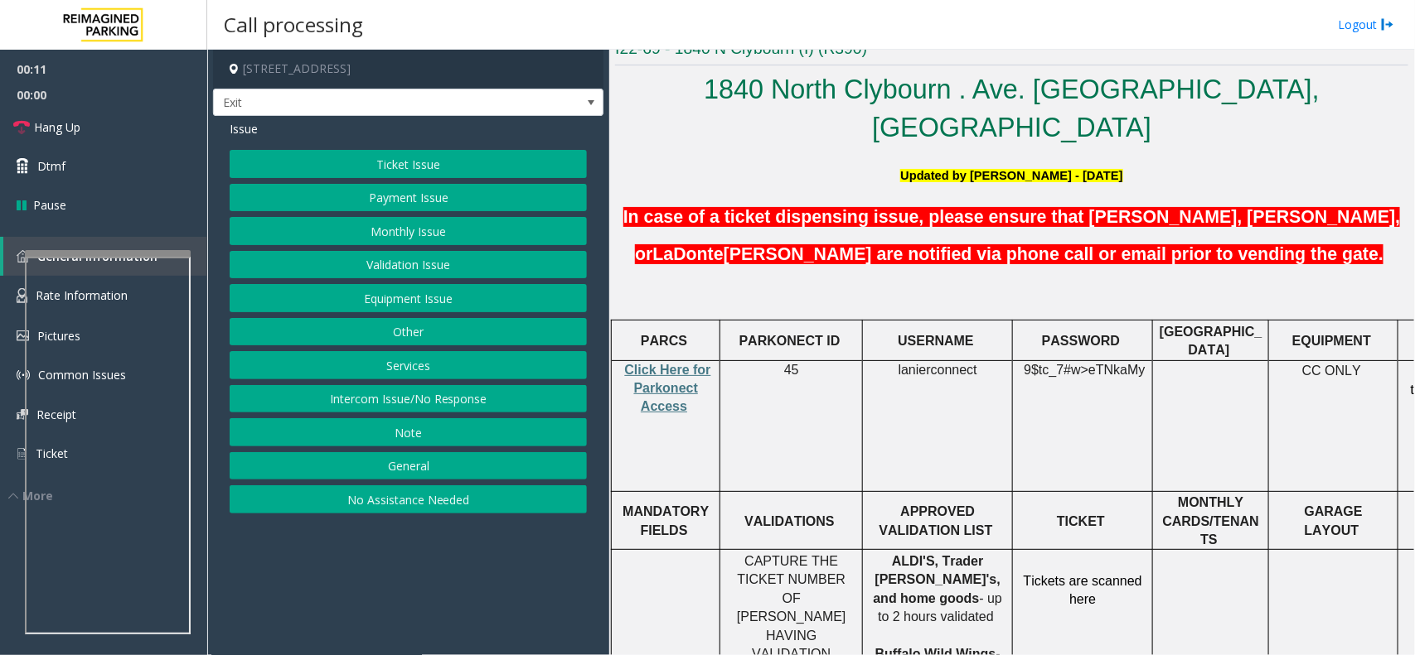
scroll to position [414, 0]
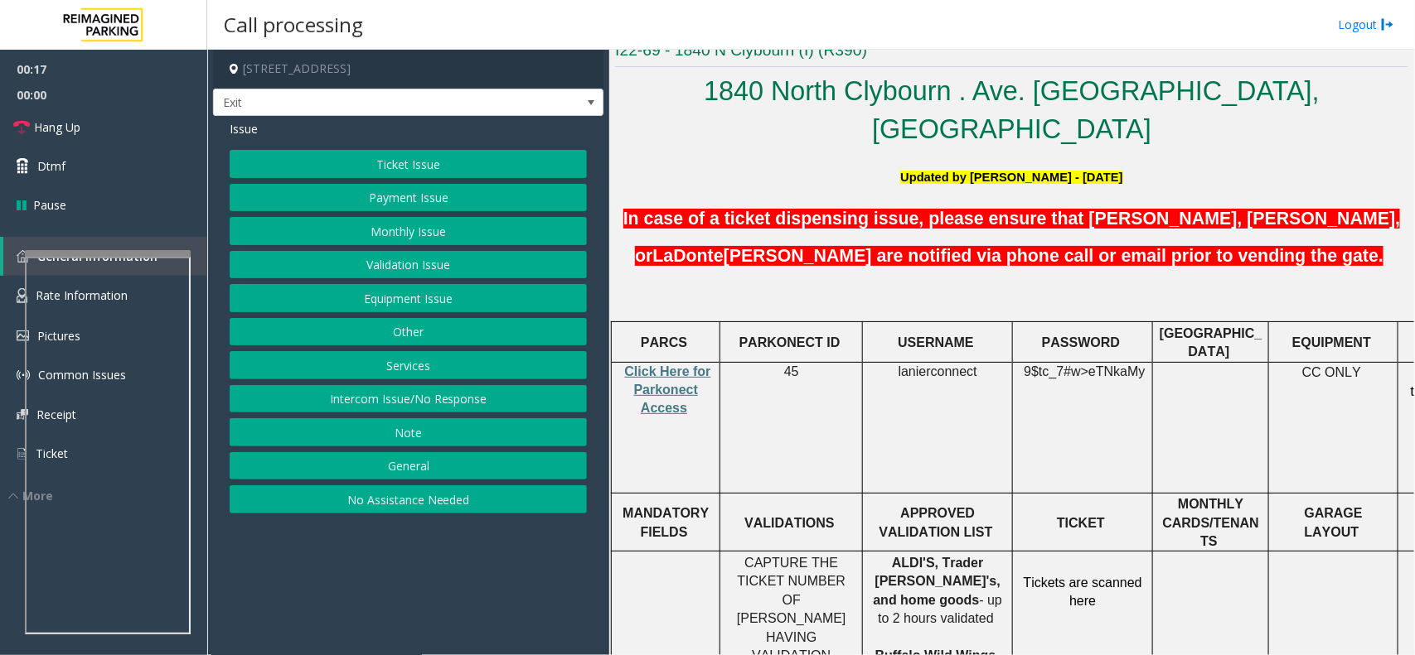
click at [370, 299] on button "Equipment Issue" at bounding box center [408, 298] width 357 height 28
click at [370, 299] on button "Gate / Door Won't Open" at bounding box center [408, 298] width 357 height 28
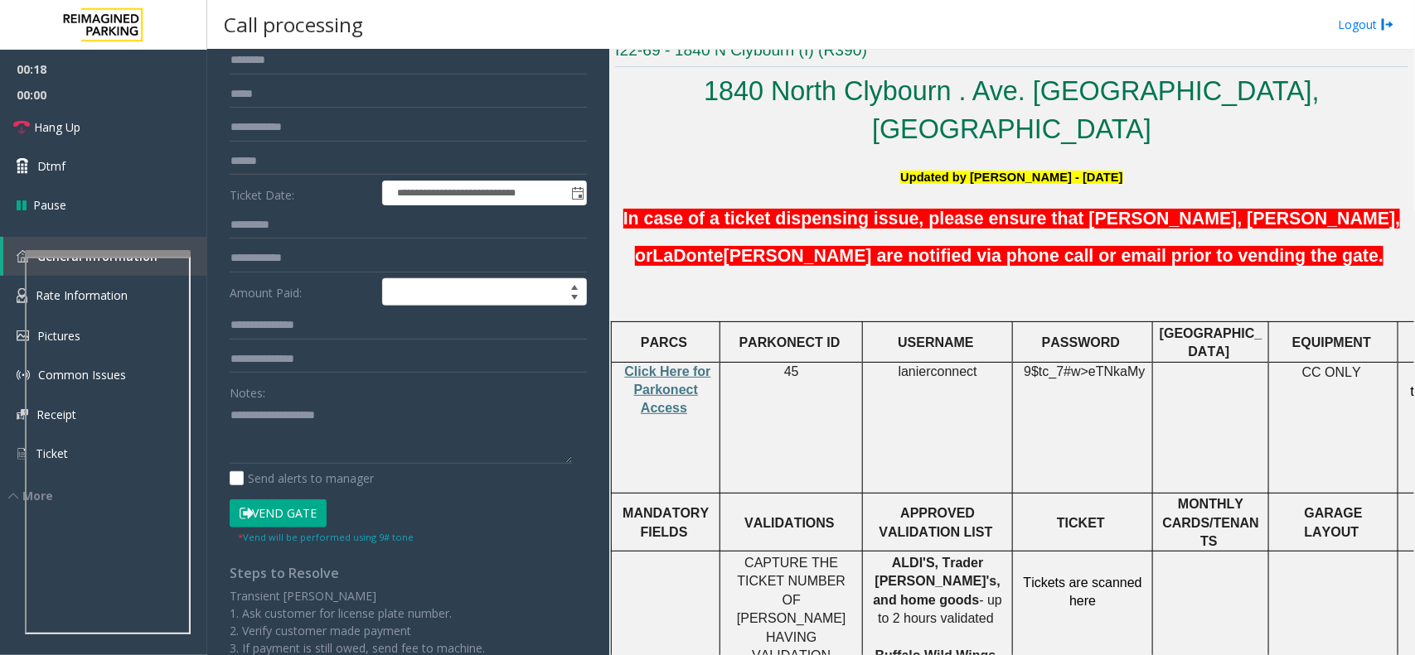
scroll to position [0, 0]
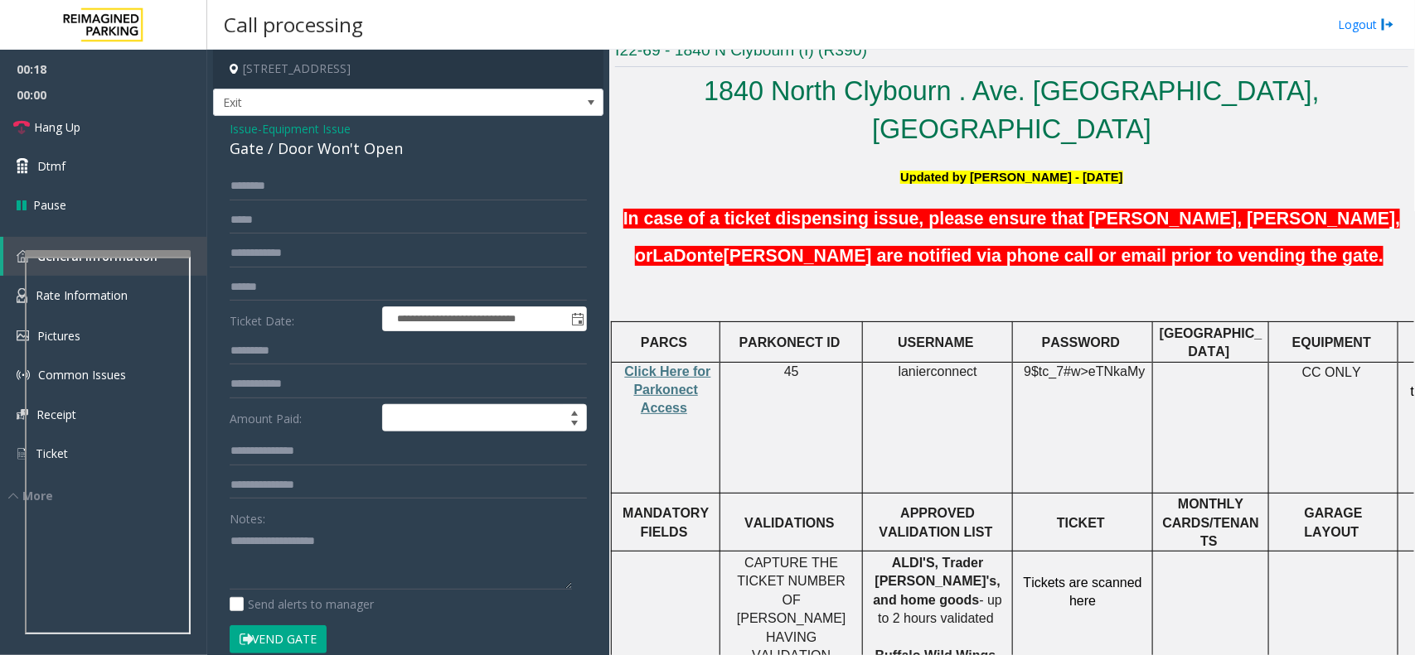
click at [355, 163] on div "**********" at bounding box center [408, 535] width 390 height 839
click at [341, 148] on div "Gate / Door Won't Open" at bounding box center [408, 149] width 357 height 22
copy div "Gate / Door Won't Open"
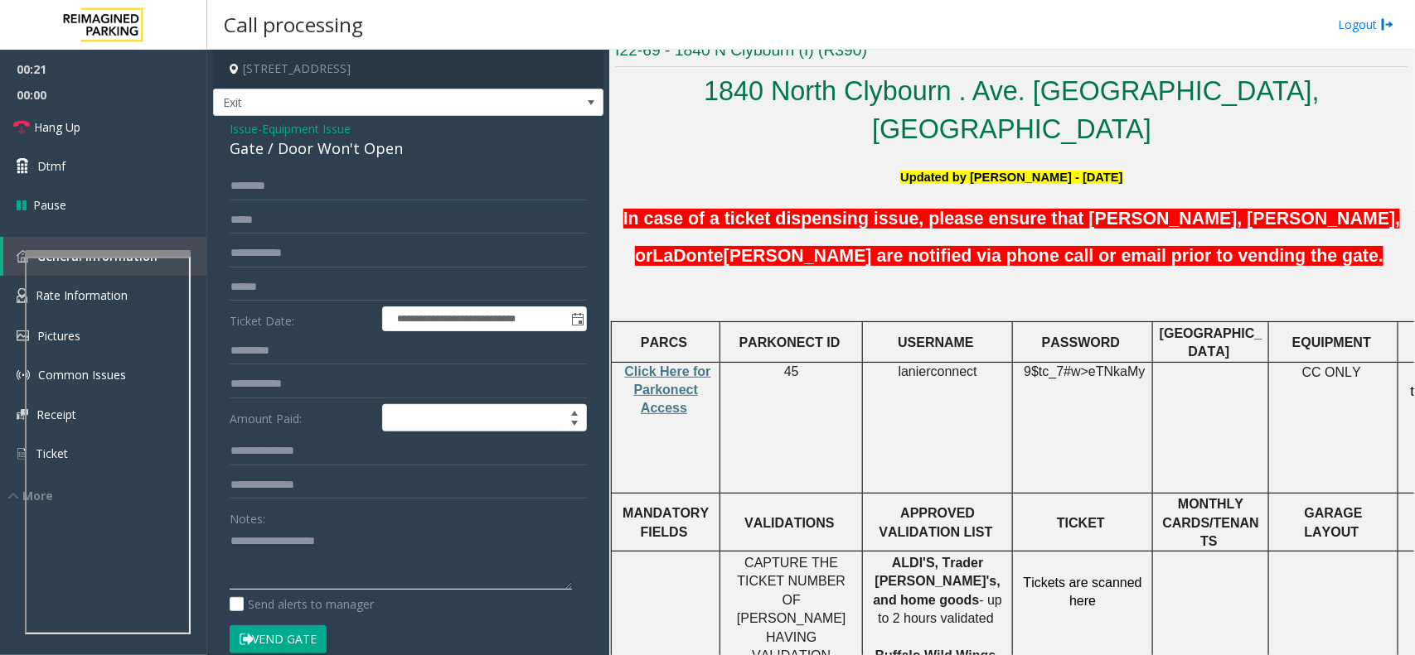
paste textarea "**********"
click at [130, 112] on link "Hang Up" at bounding box center [103, 127] width 207 height 39
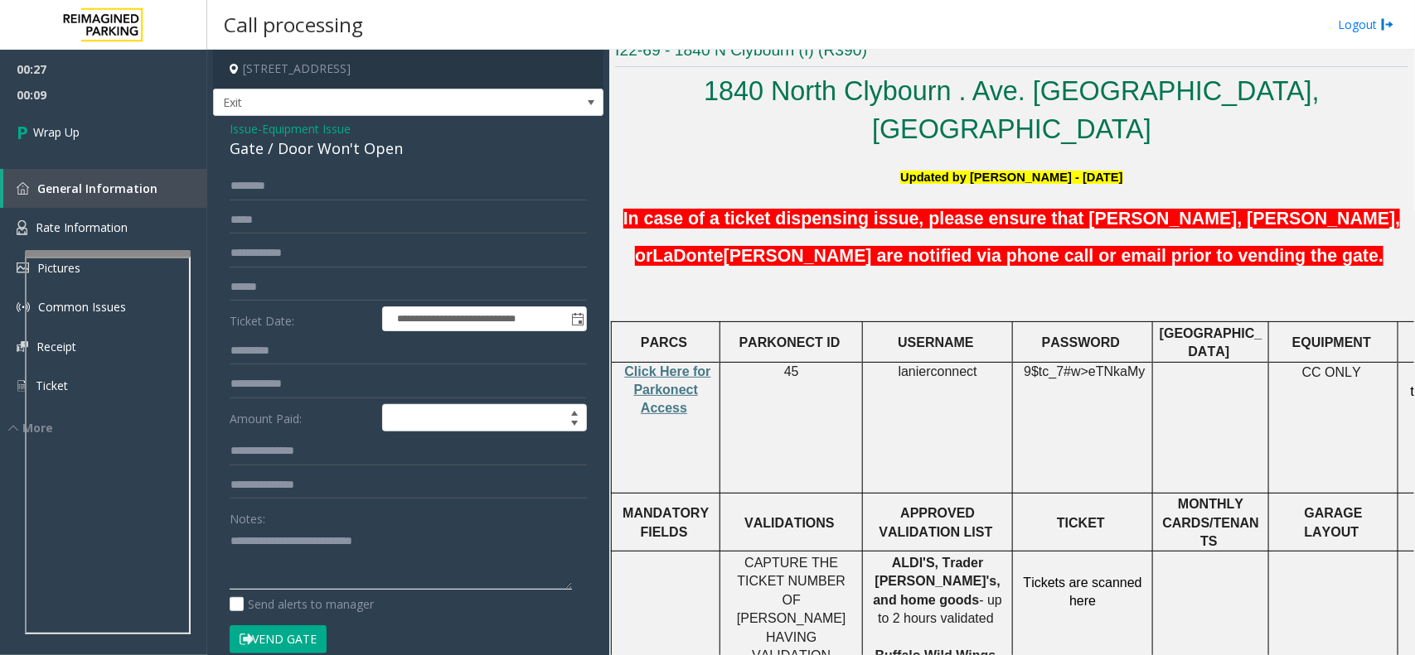
click at [255, 568] on textarea at bounding box center [401, 559] width 342 height 62
paste textarea "**********"
type textarea "**********"
click at [36, 157] on div "00:27 00:10 Wrap Up General Information Rate Information Pictures Common Issues…" at bounding box center [103, 243] width 207 height 387
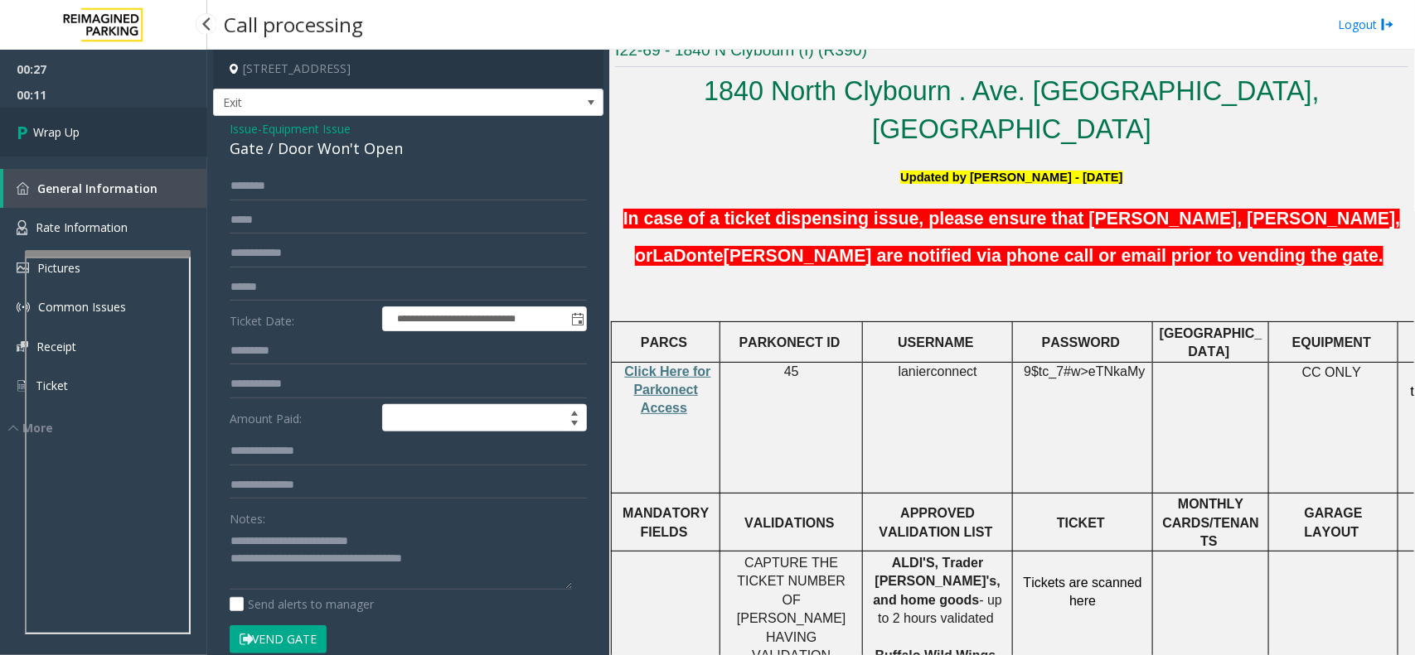
click at [65, 129] on span "Wrap Up" at bounding box center [56, 131] width 46 height 17
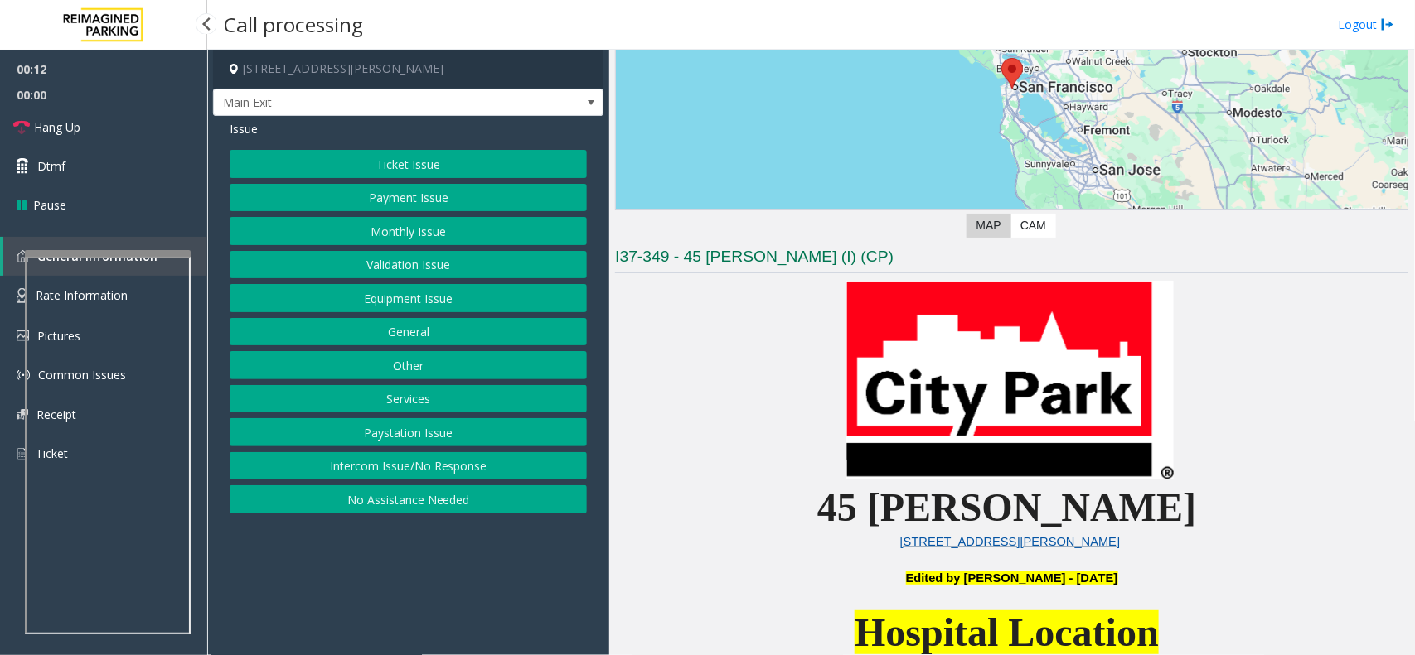
scroll to position [414, 0]
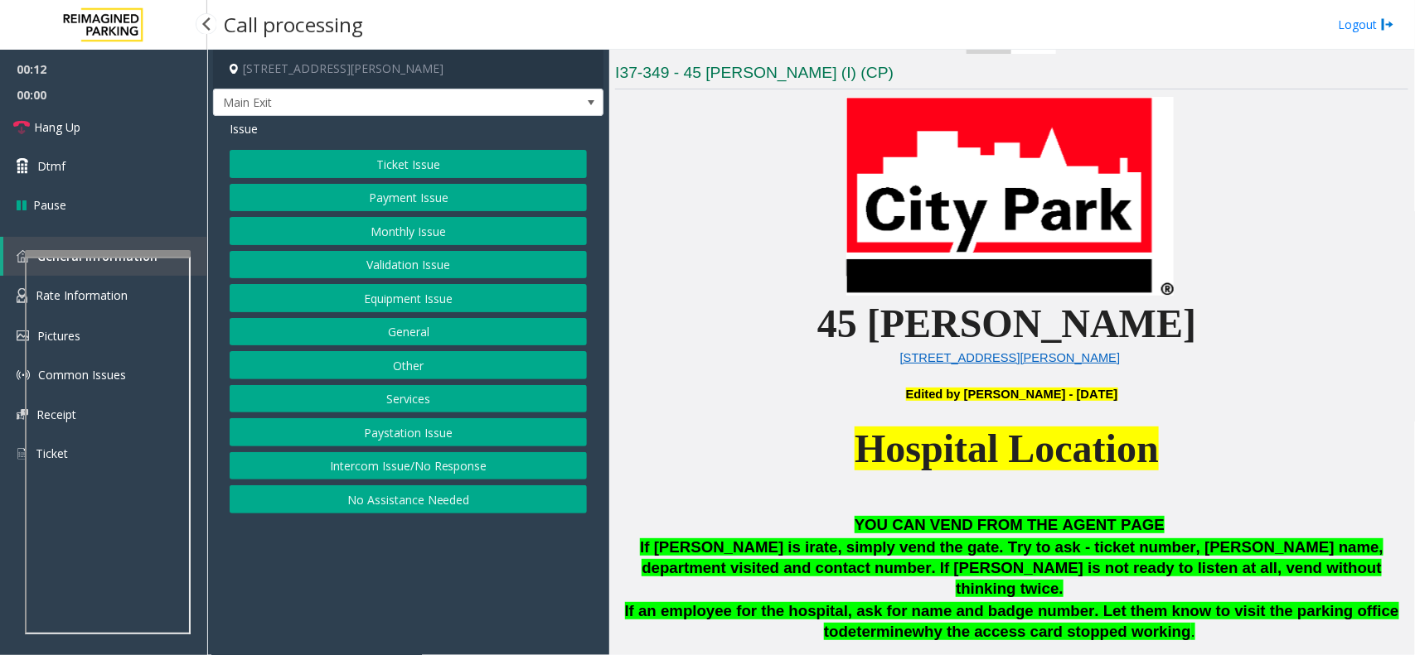
click at [375, 150] on button "Ticket Issue" at bounding box center [408, 164] width 357 height 28
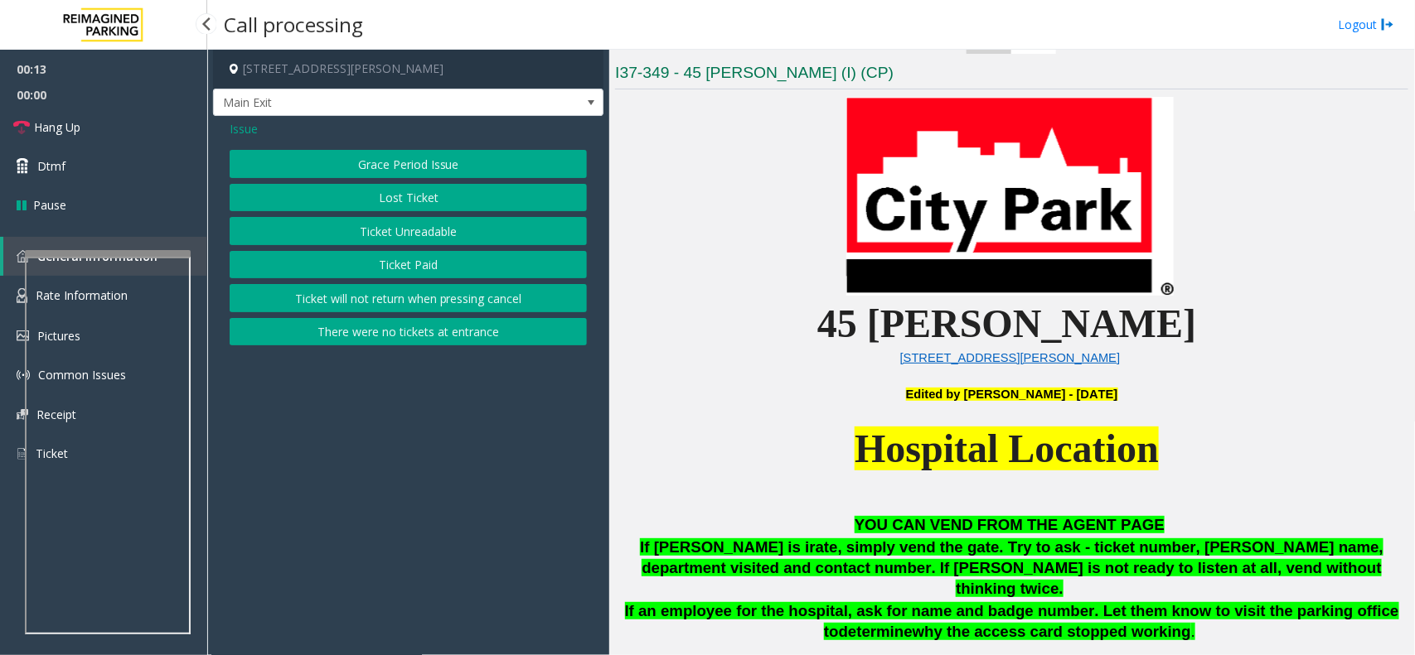
click at [407, 258] on button "Ticket Paid" at bounding box center [408, 265] width 357 height 28
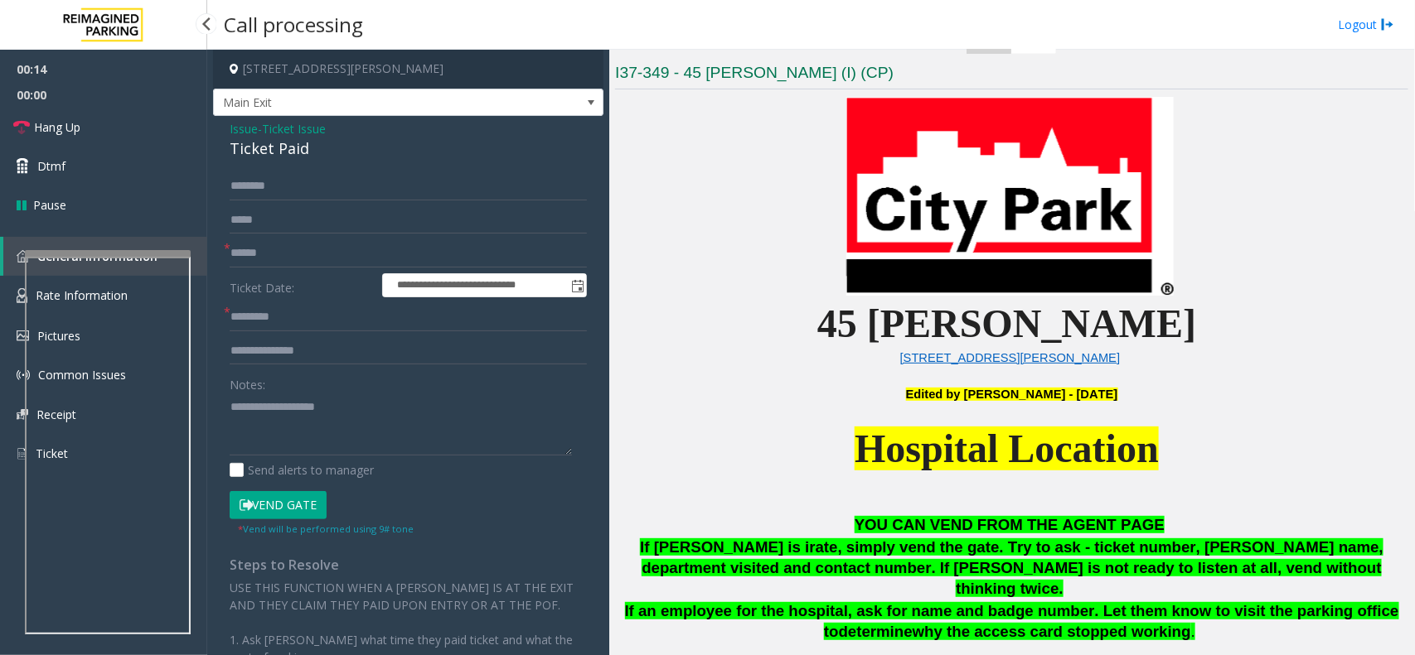
click at [278, 148] on div "Ticket Paid" at bounding box center [408, 149] width 357 height 22
copy div "Ticket Paid"
paste textarea "**********"
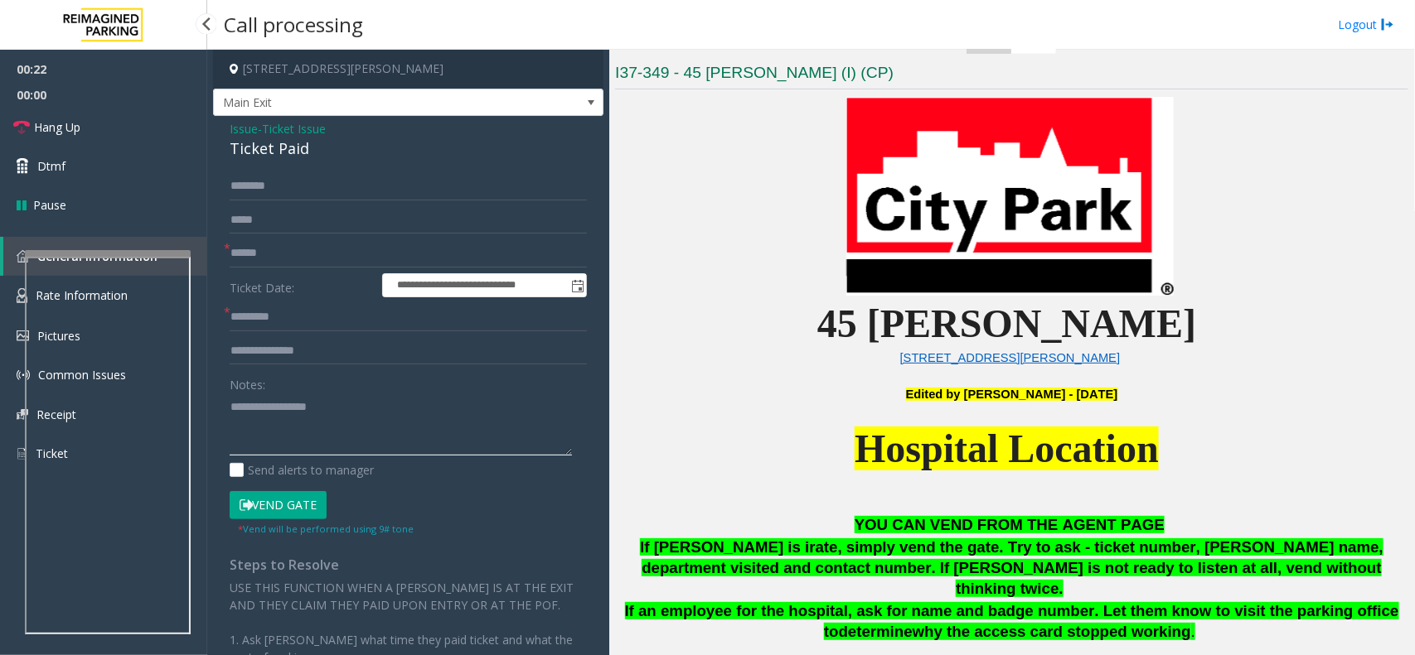
type textarea "**********"
click at [367, 313] on input "text" at bounding box center [408, 317] width 357 height 28
click at [232, 325] on input "**********" at bounding box center [408, 317] width 357 height 28
click at [247, 322] on input "**********" at bounding box center [408, 317] width 357 height 28
click at [468, 325] on input "**********" at bounding box center [408, 317] width 357 height 28
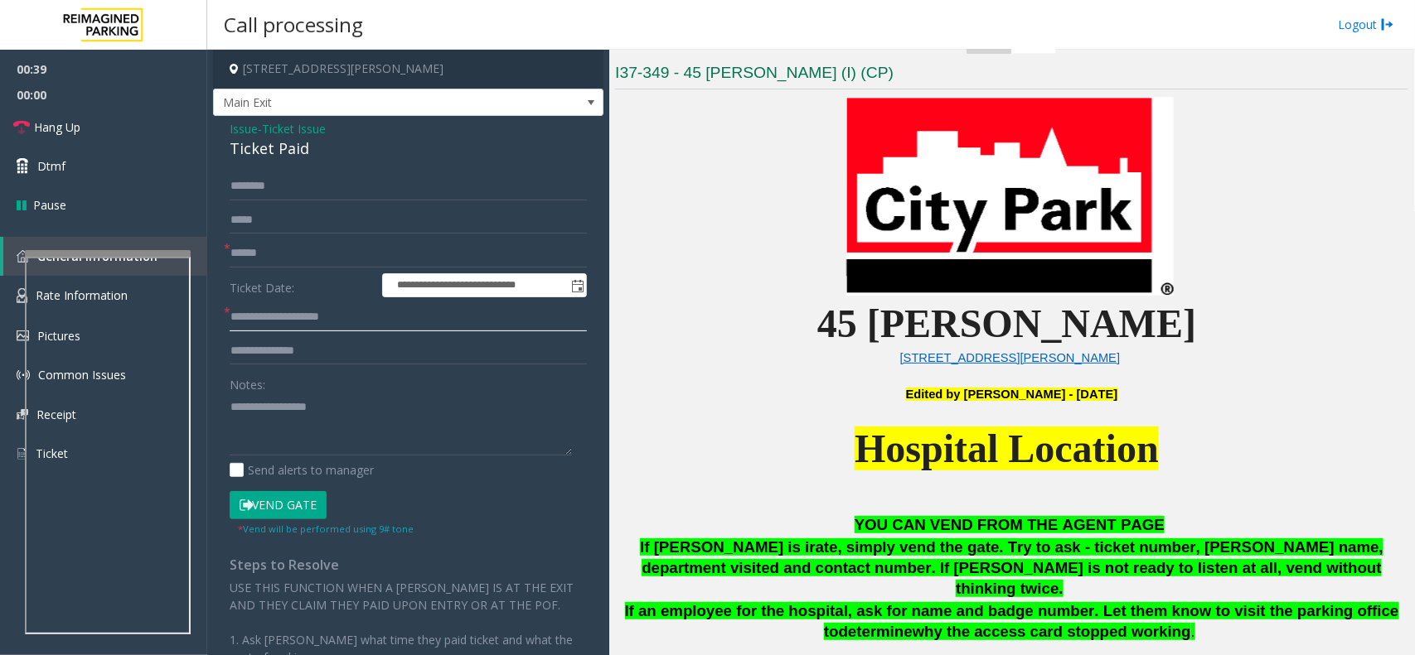
type input "**********"
click at [386, 433] on textarea at bounding box center [401, 425] width 342 height 62
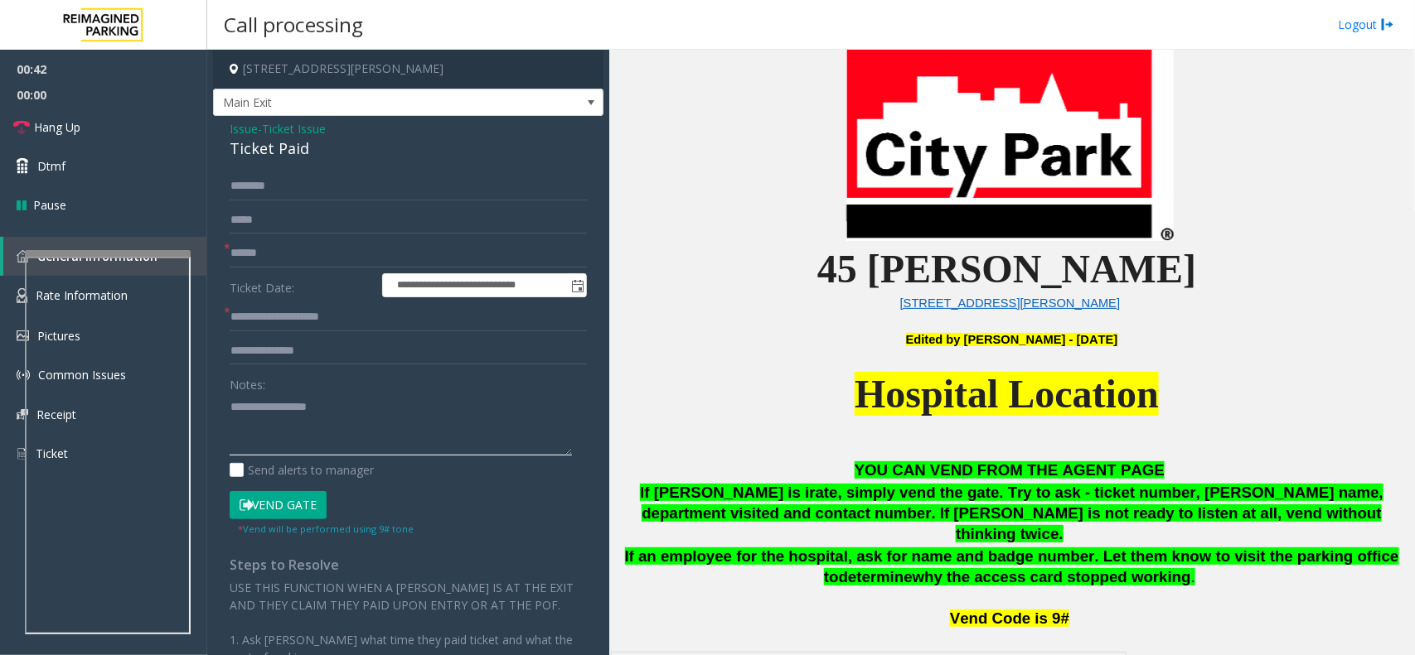
scroll to position [518, 0]
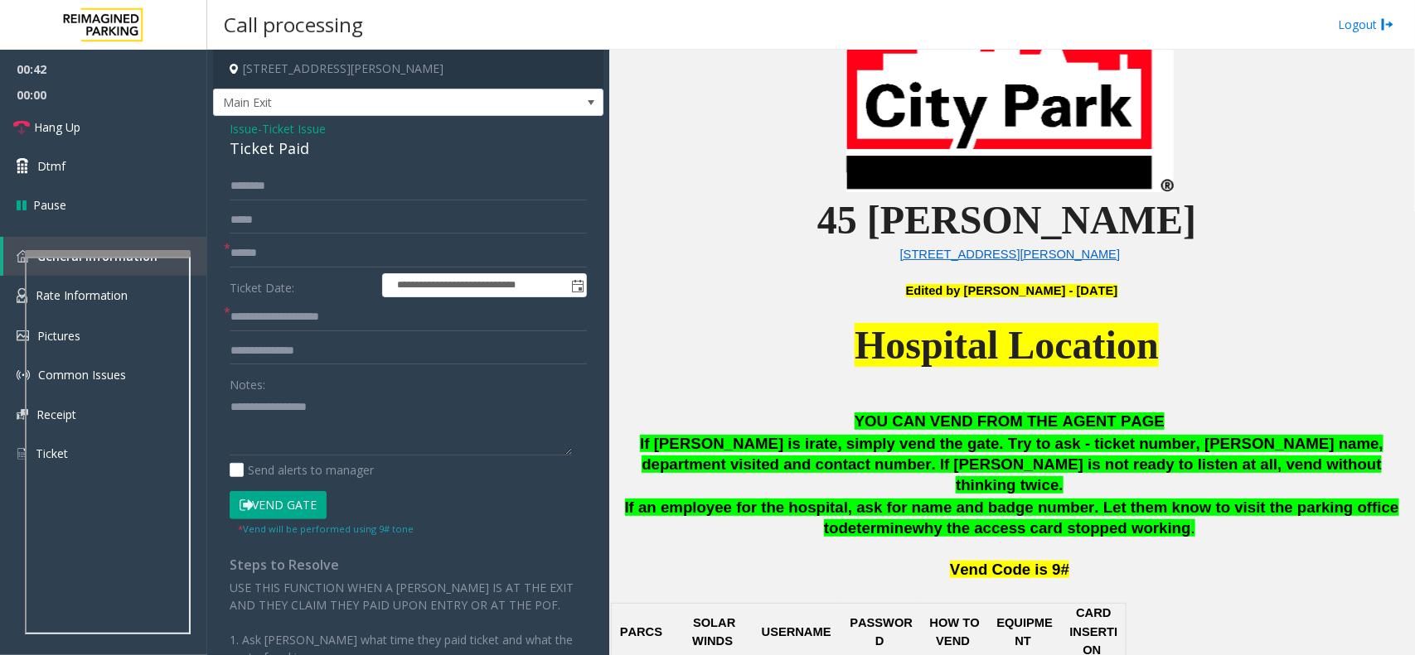
click at [754, 462] on p "If parker is irate, simply vend the gate. Try to ask - ticket number, Parker's …" at bounding box center [1011, 464] width 793 height 61
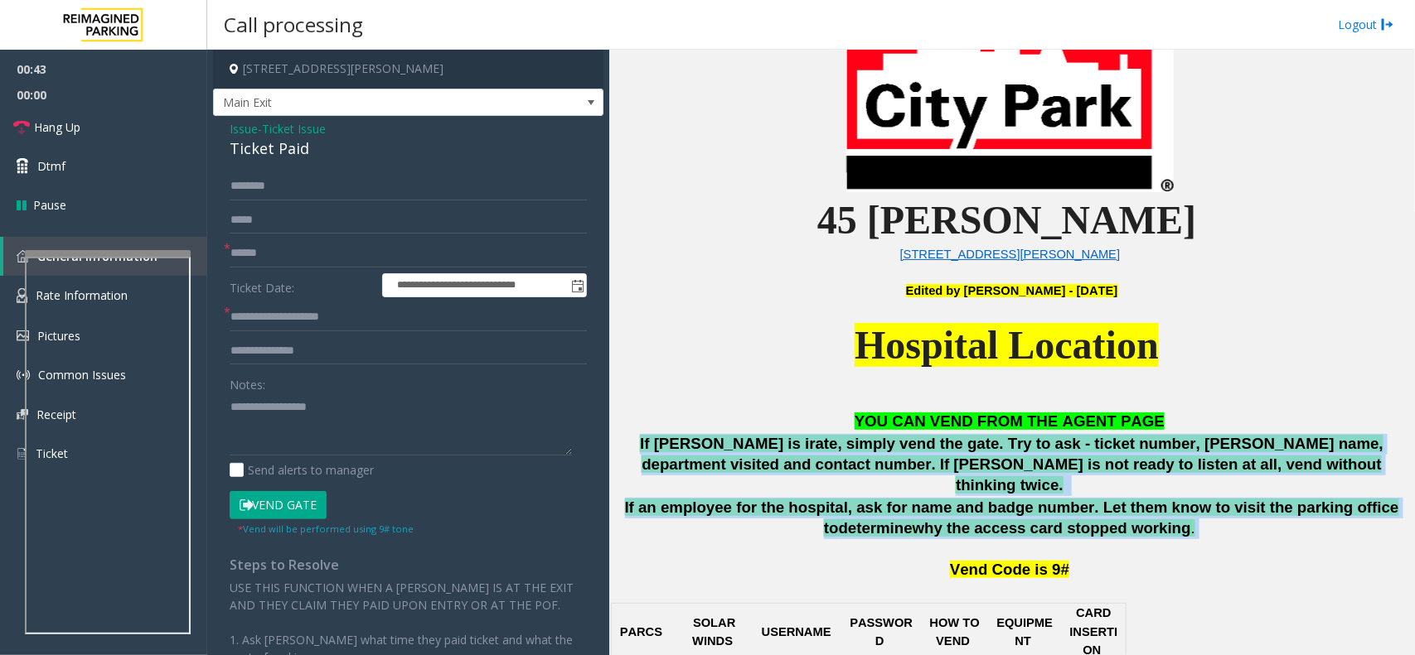
drag, startPoint x: 754, startPoint y: 462, endPoint x: 1262, endPoint y: 507, distance: 510.0
click at [1262, 507] on div "YOU CAN VEND FROM THE AGENT PAGE If parker is irate, simply vend the gate. Try …" at bounding box center [1011, 497] width 793 height 170
click at [1262, 507] on p "If an employee for the hospital, ask for name and badge number. Let them know t…" at bounding box center [1011, 518] width 793 height 41
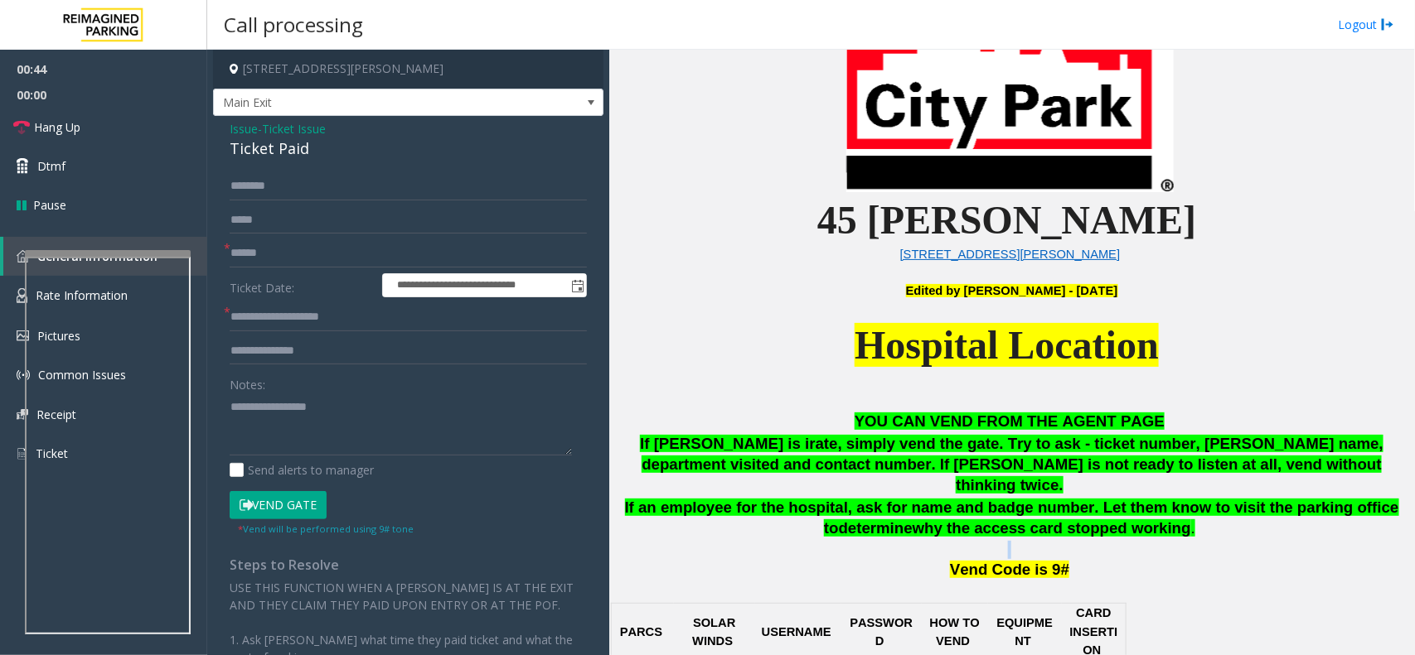
click at [1262, 507] on p "If an employee for the hospital, ask for name and badge number. Let them know t…" at bounding box center [1011, 518] width 793 height 41
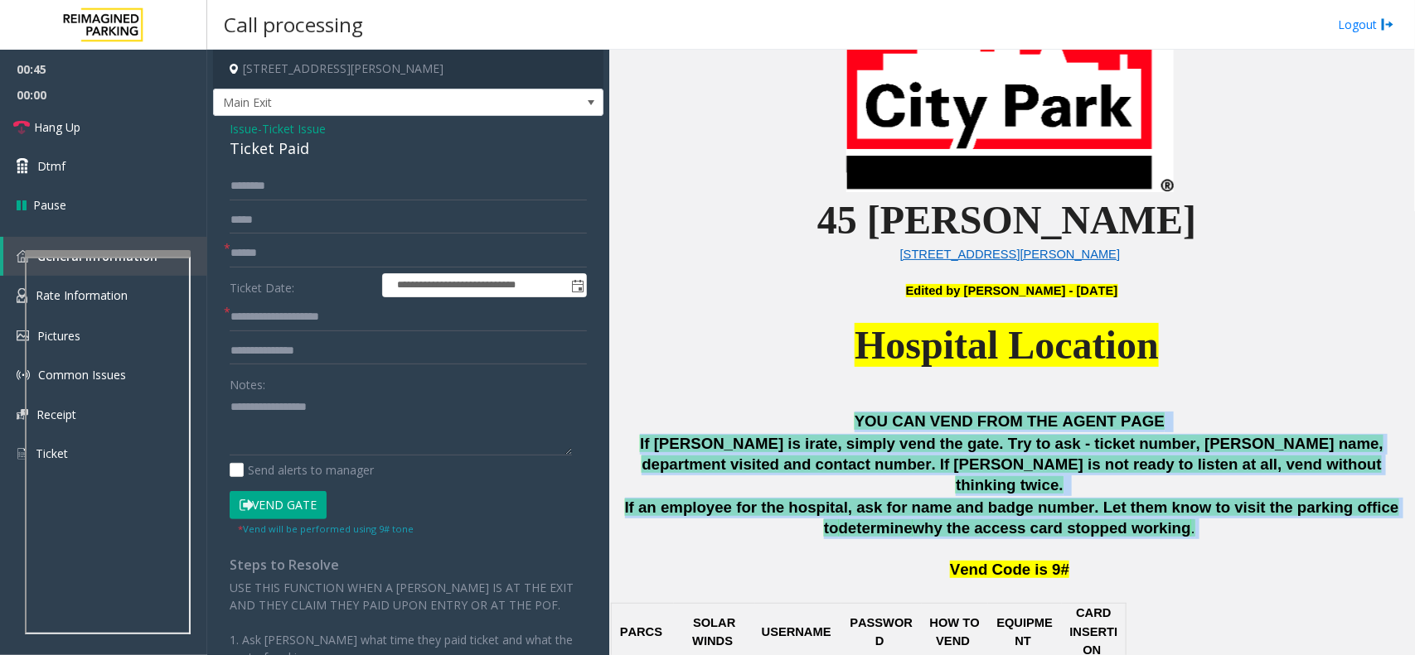
drag, startPoint x: 1262, startPoint y: 507, endPoint x: 701, endPoint y: 423, distance: 567.4
click at [701, 423] on div "YOU CAN VEND FROM THE AGENT PAGE If parker is irate, simply vend the gate. Try …" at bounding box center [1011, 497] width 793 height 170
click at [701, 423] on p "YOU CAN VEND FROM THE AGENT PAGE" at bounding box center [1011, 422] width 793 height 21
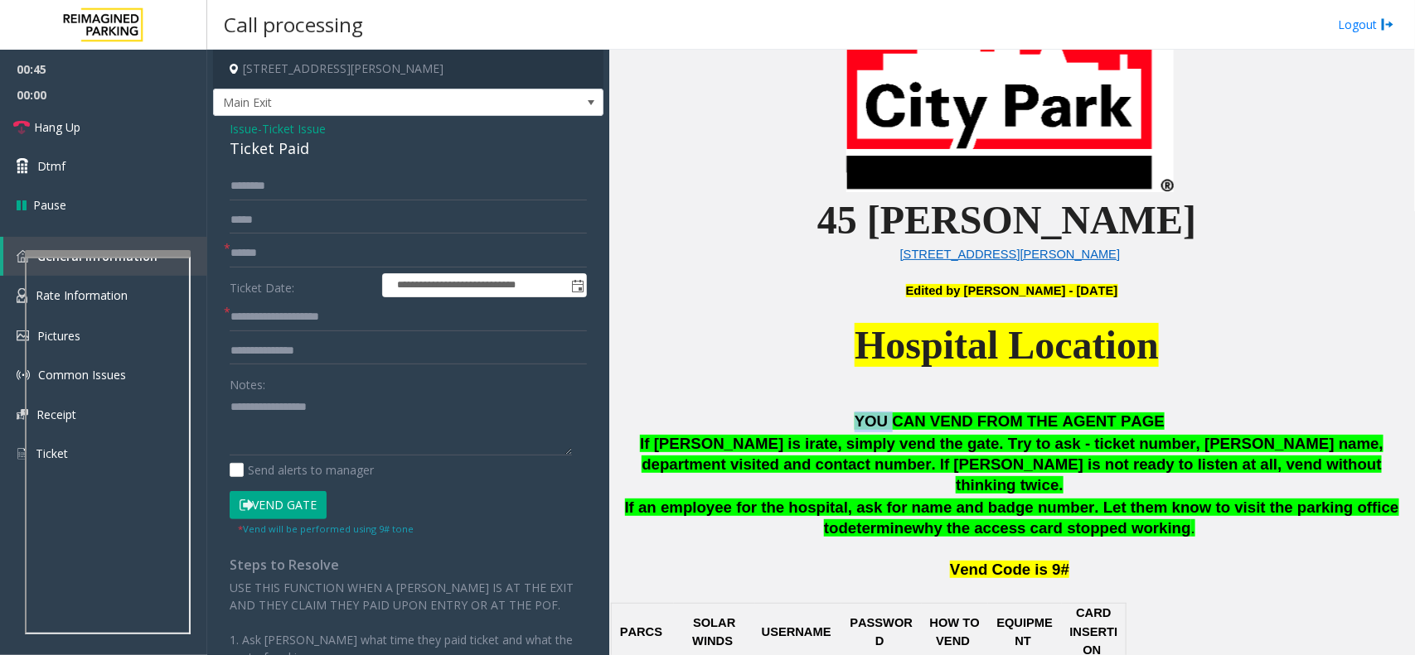
click at [701, 423] on p "YOU CAN VEND FROM THE AGENT PAGE" at bounding box center [1011, 422] width 793 height 21
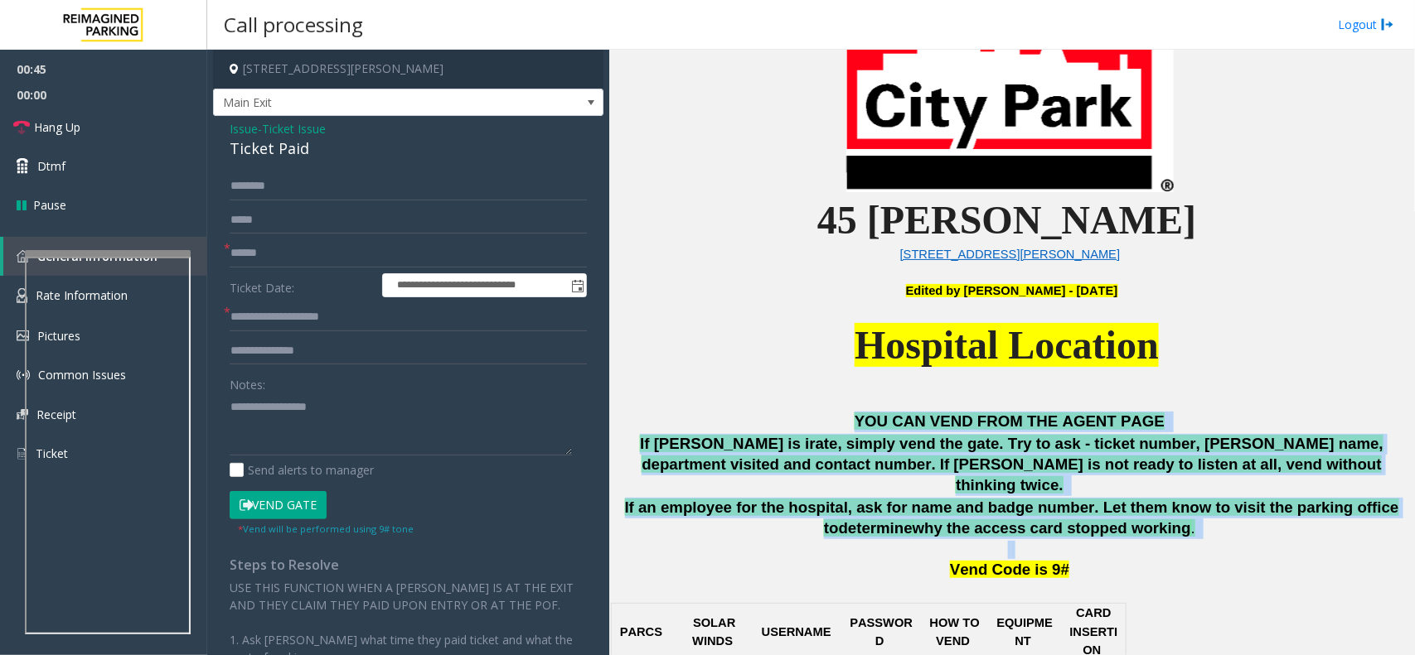
drag, startPoint x: 701, startPoint y: 423, endPoint x: 1273, endPoint y: 522, distance: 580.4
click at [1273, 522] on div "YOU CAN VEND FROM THE AGENT PAGE If parker is irate, simply vend the gate. Try …" at bounding box center [1011, 497] width 793 height 170
click at [1273, 541] on p "Vend Code is 9#" at bounding box center [1009, 561] width 797 height 41
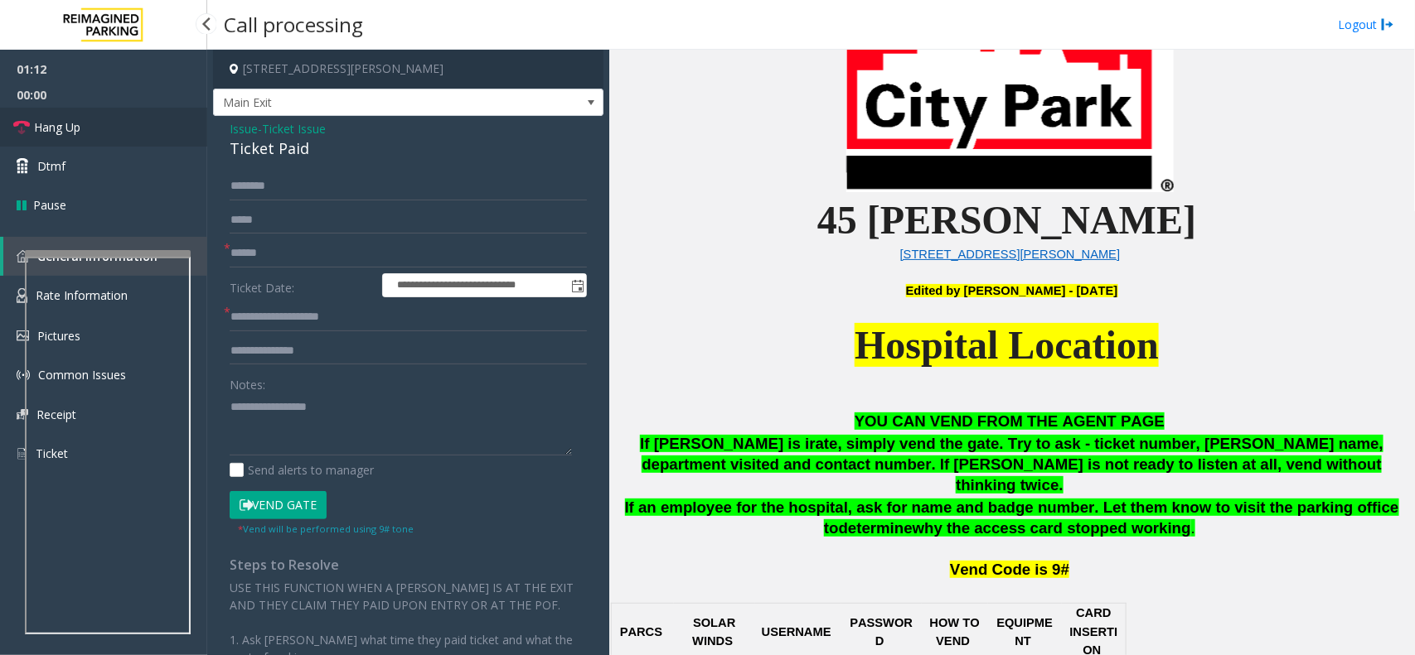
click at [96, 110] on link "Hang Up" at bounding box center [103, 127] width 207 height 39
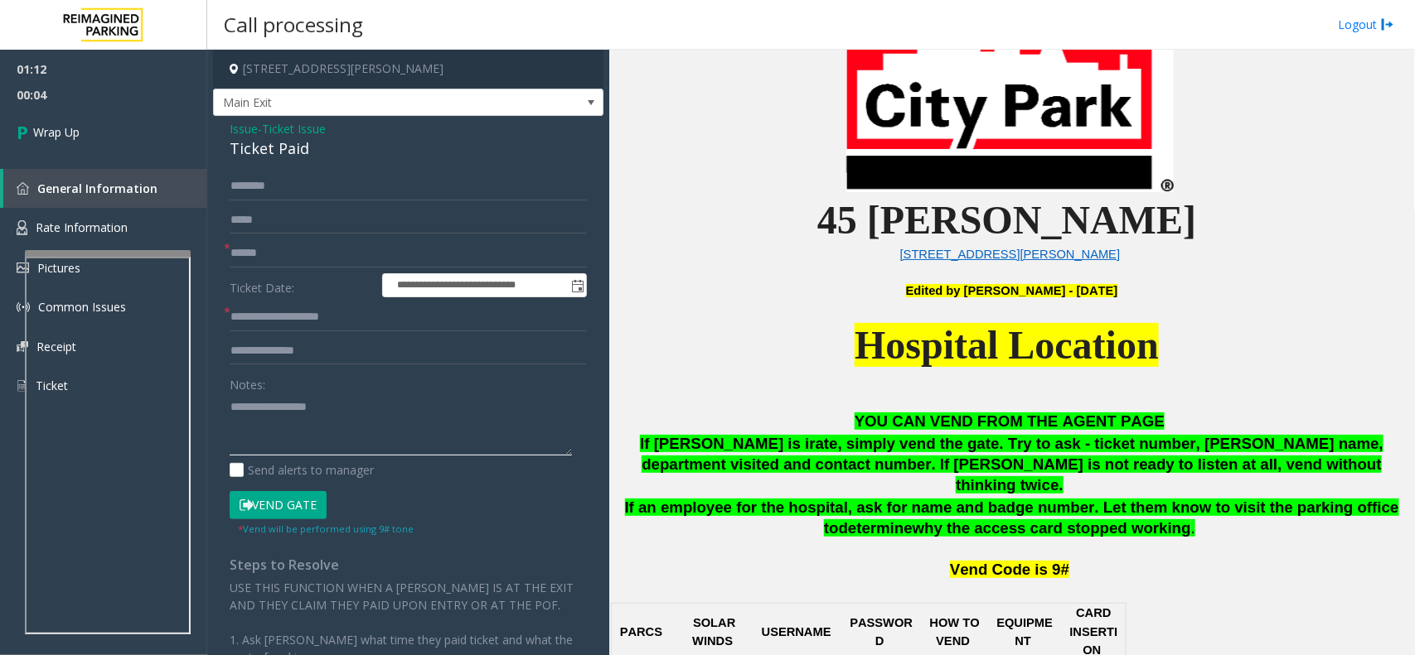
click at [348, 436] on textarea at bounding box center [401, 425] width 342 height 62
paste textarea "**********"
type textarea "**********"
click at [432, 236] on form "**********" at bounding box center [408, 354] width 357 height 364
click at [207, 255] on div "**********" at bounding box center [810, 353] width 1207 height 606
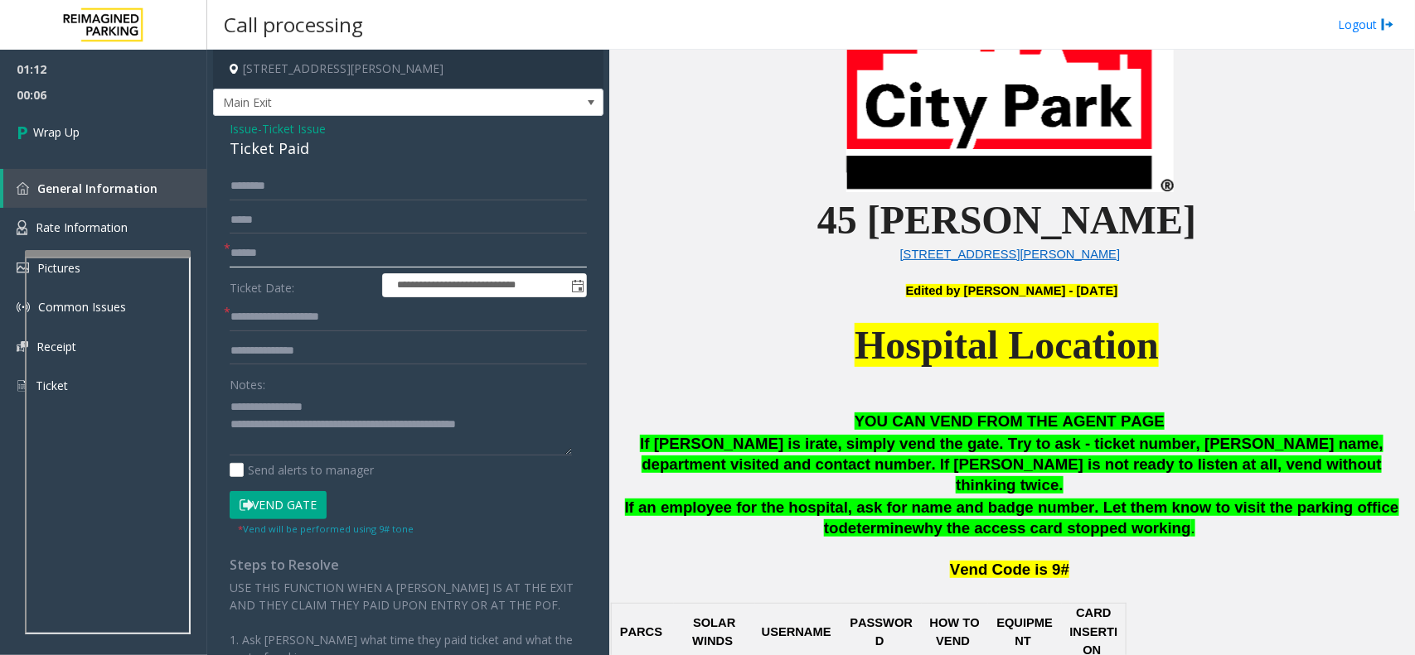
click at [284, 259] on input "text" at bounding box center [408, 253] width 357 height 28
type input "**"
drag, startPoint x: 413, startPoint y: 325, endPoint x: 296, endPoint y: 328, distance: 116.9
click at [296, 328] on input "**********" at bounding box center [408, 317] width 357 height 28
type input "**********"
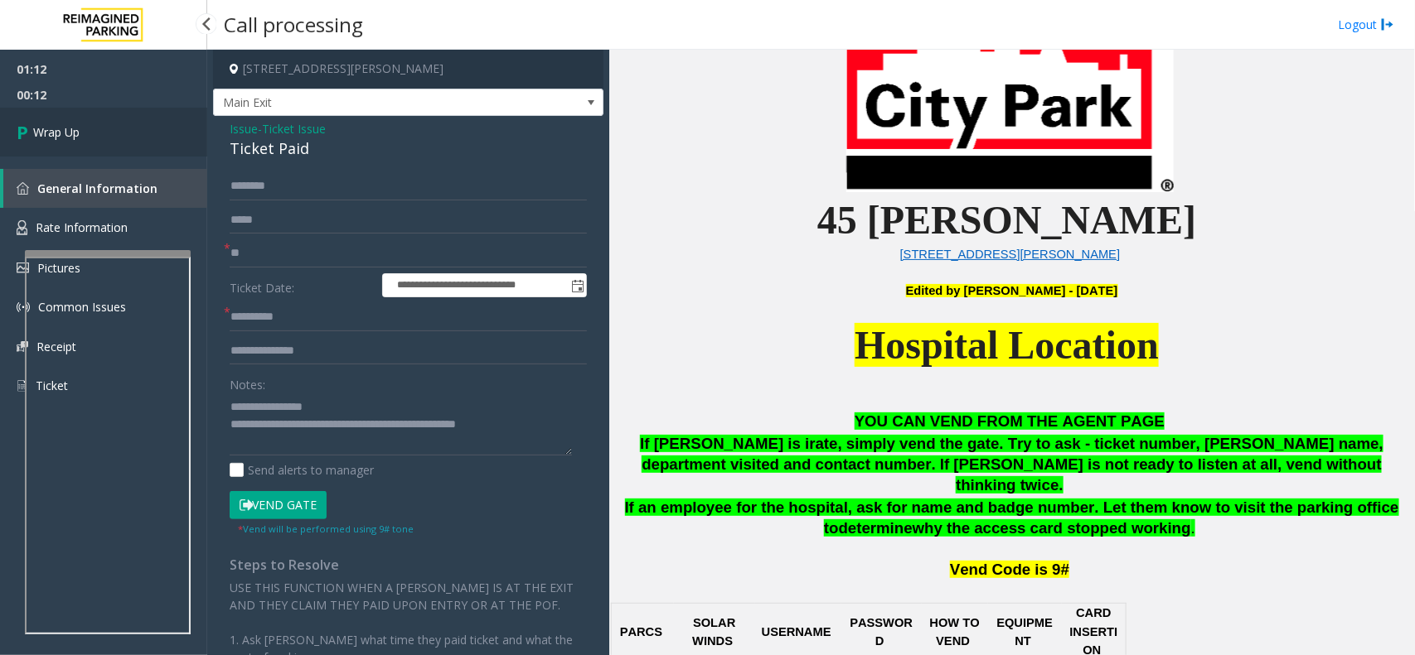
click at [119, 130] on link "Wrap Up" at bounding box center [103, 132] width 207 height 49
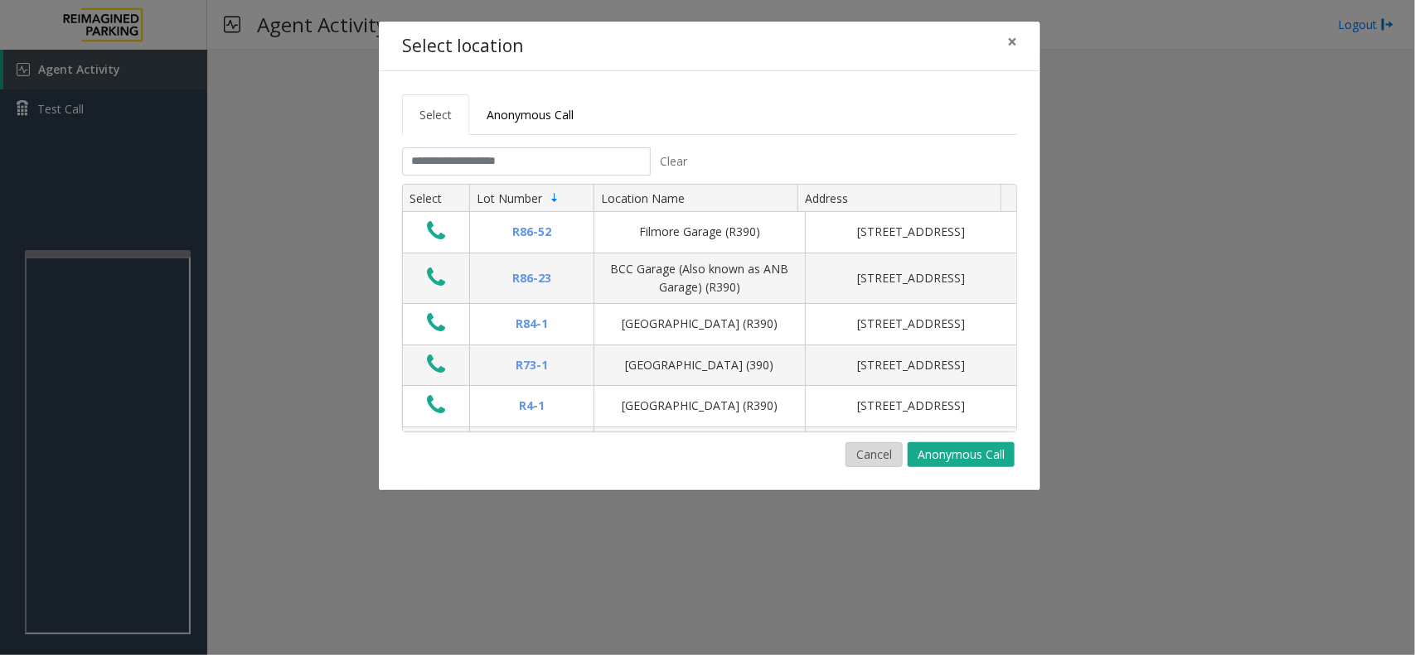
click at [885, 444] on button "Cancel" at bounding box center [873, 455] width 57 height 25
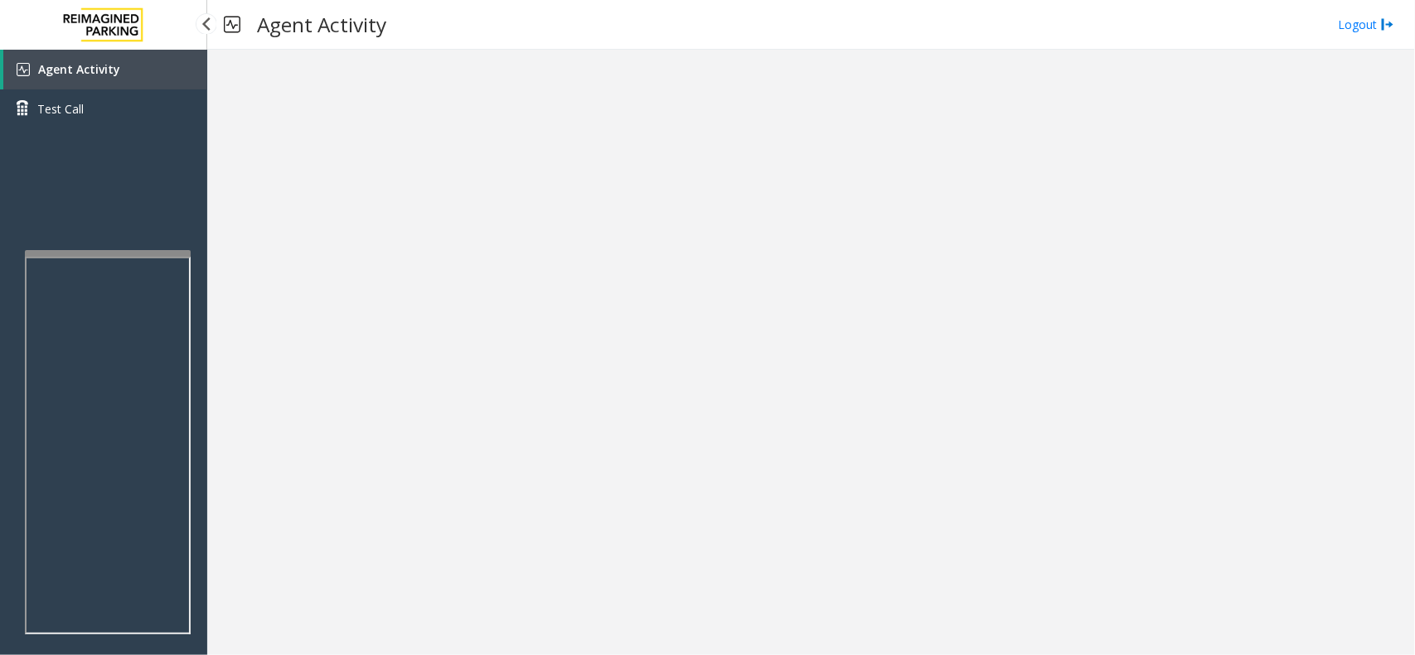
click at [181, 65] on link "Agent Activity" at bounding box center [105, 70] width 204 height 40
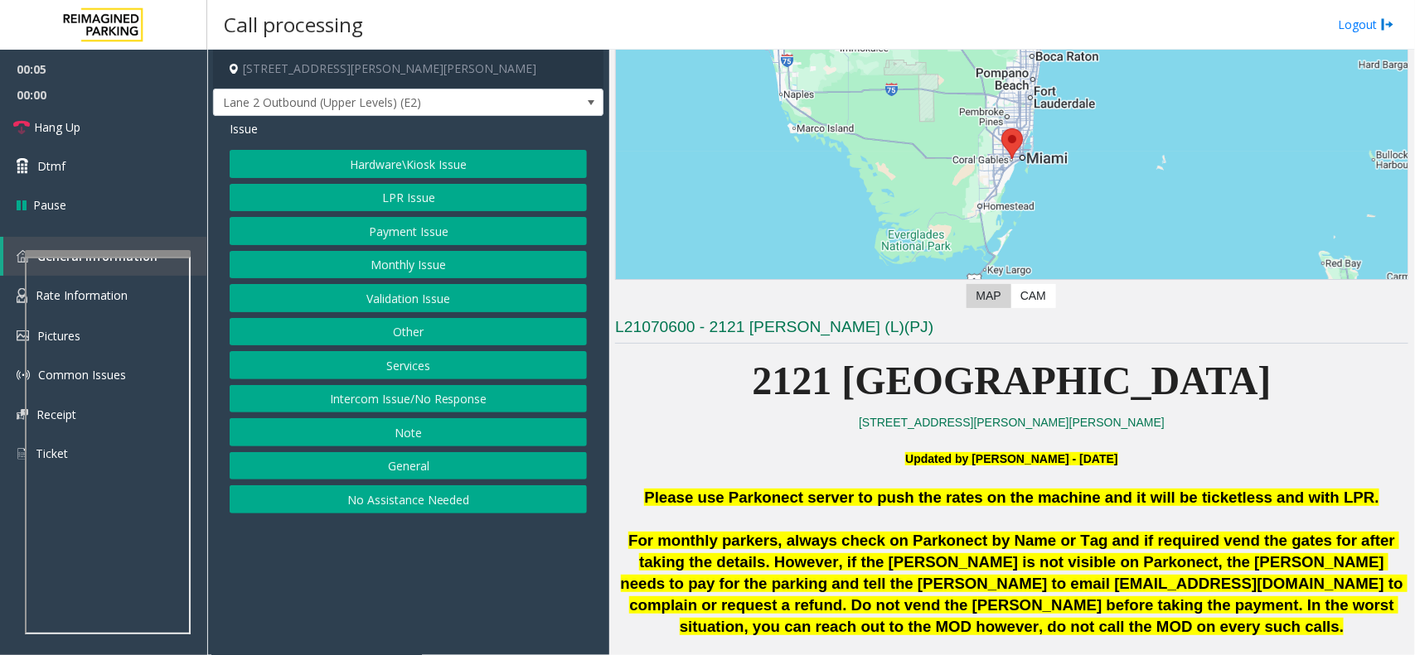
scroll to position [414, 0]
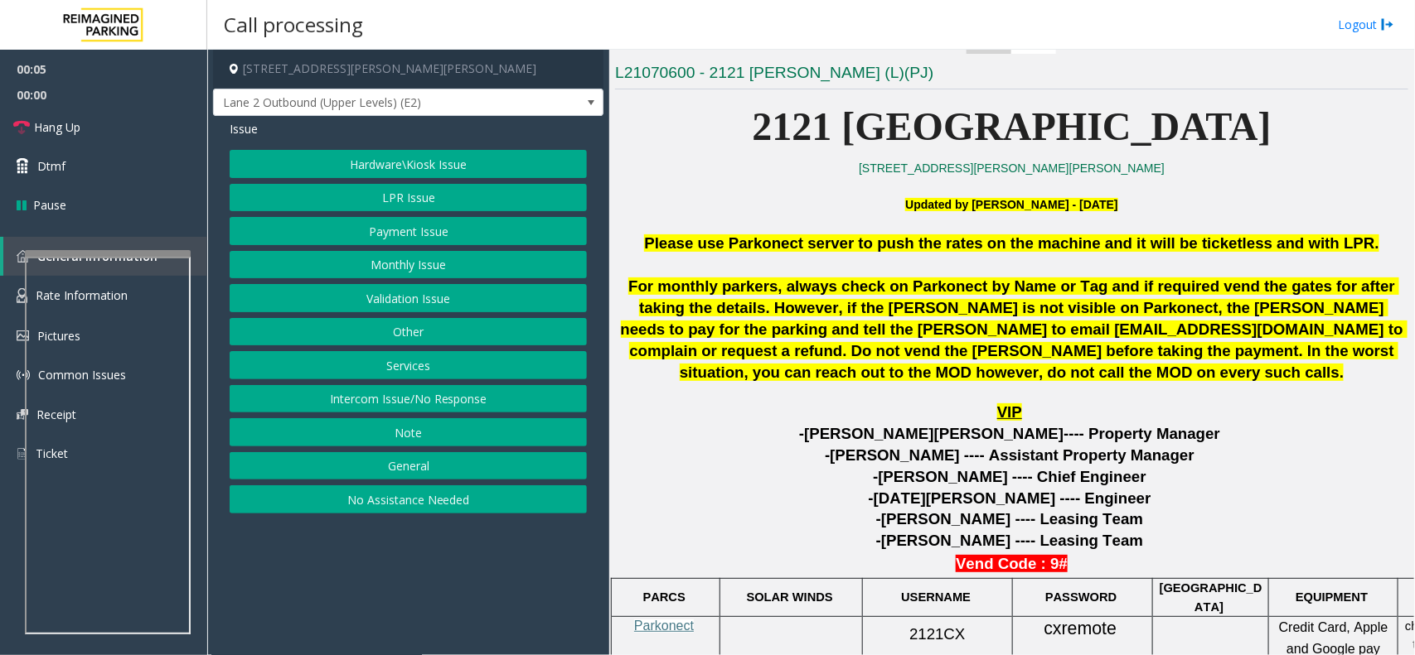
click at [685, 257] on p at bounding box center [1011, 265] width 793 height 22
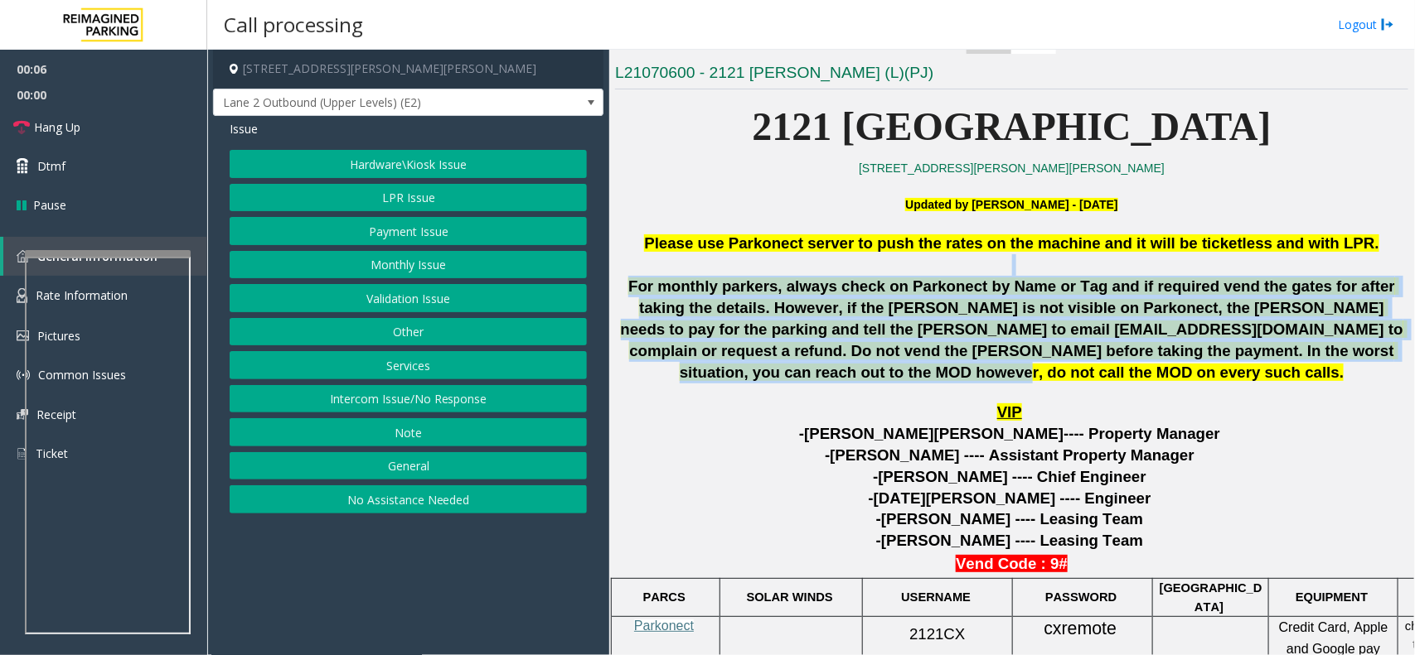
drag, startPoint x: 685, startPoint y: 257, endPoint x: 1042, endPoint y: 365, distance: 373.1
click at [1042, 365] on div "Please use Parkonect server to push the rates on the machine and it will be tic…" at bounding box center [1011, 317] width 793 height 169
click at [1042, 365] on span "For monthly parkers, always check on Parkonect by Name or Tag and if required v…" at bounding box center [1014, 330] width 786 height 104
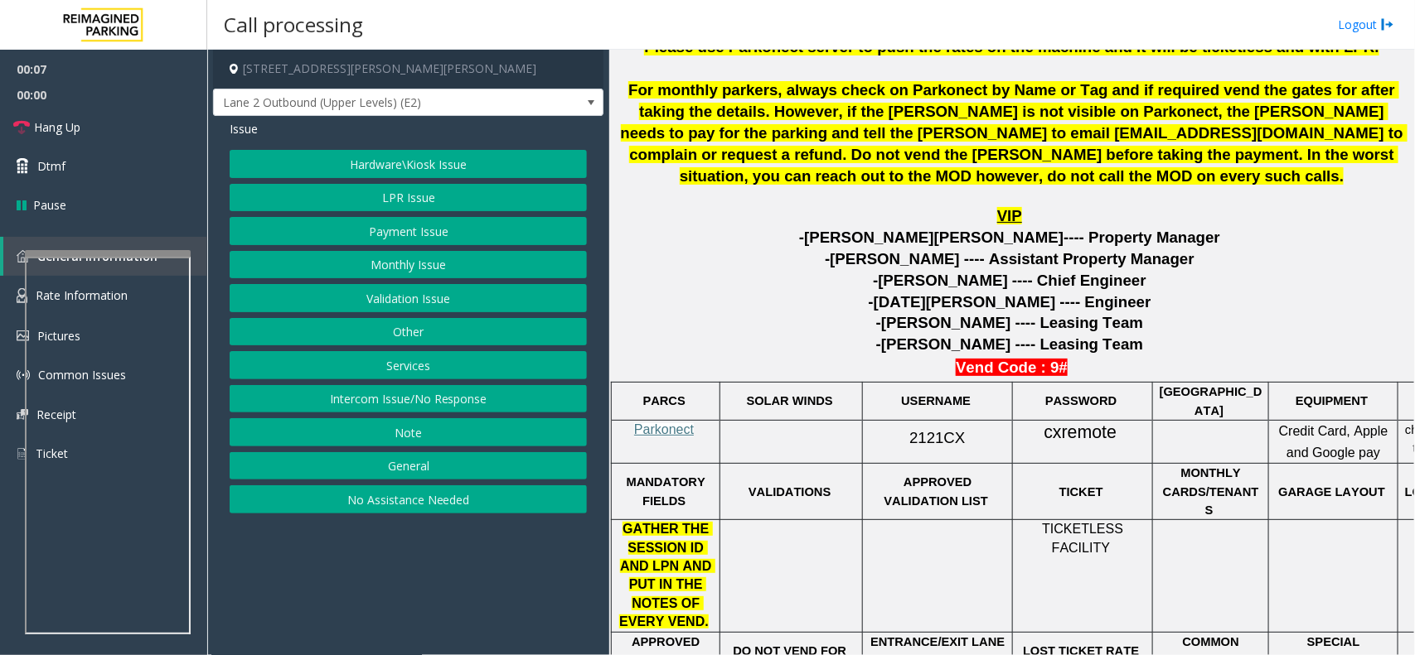
scroll to position [932, 0]
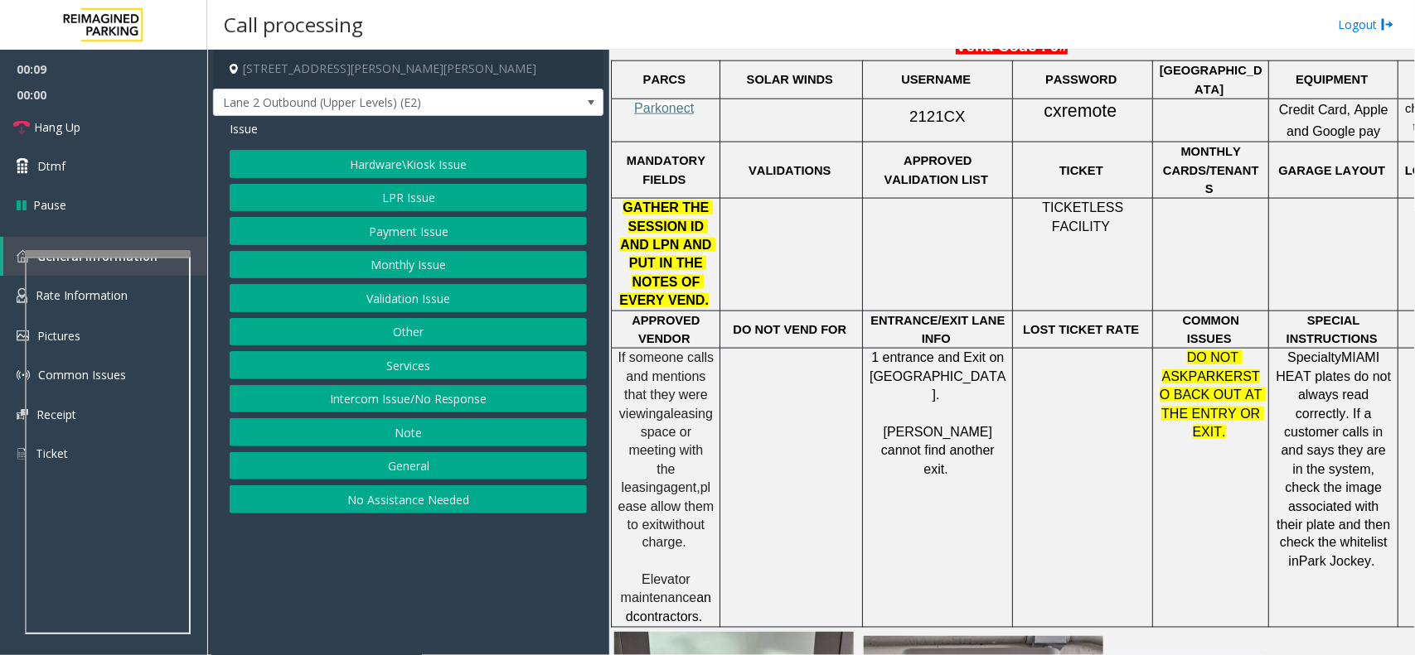
click at [667, 97] on div at bounding box center [666, 98] width 109 height 6
click at [676, 101] on span "Parkonect" at bounding box center [664, 108] width 60 height 14
click at [909, 109] on span "2121CX" at bounding box center [937, 116] width 56 height 17
drag, startPoint x: 904, startPoint y: 109, endPoint x: 930, endPoint y: 114, distance: 26.2
click at [930, 114] on span "2121CX" at bounding box center [937, 116] width 56 height 17
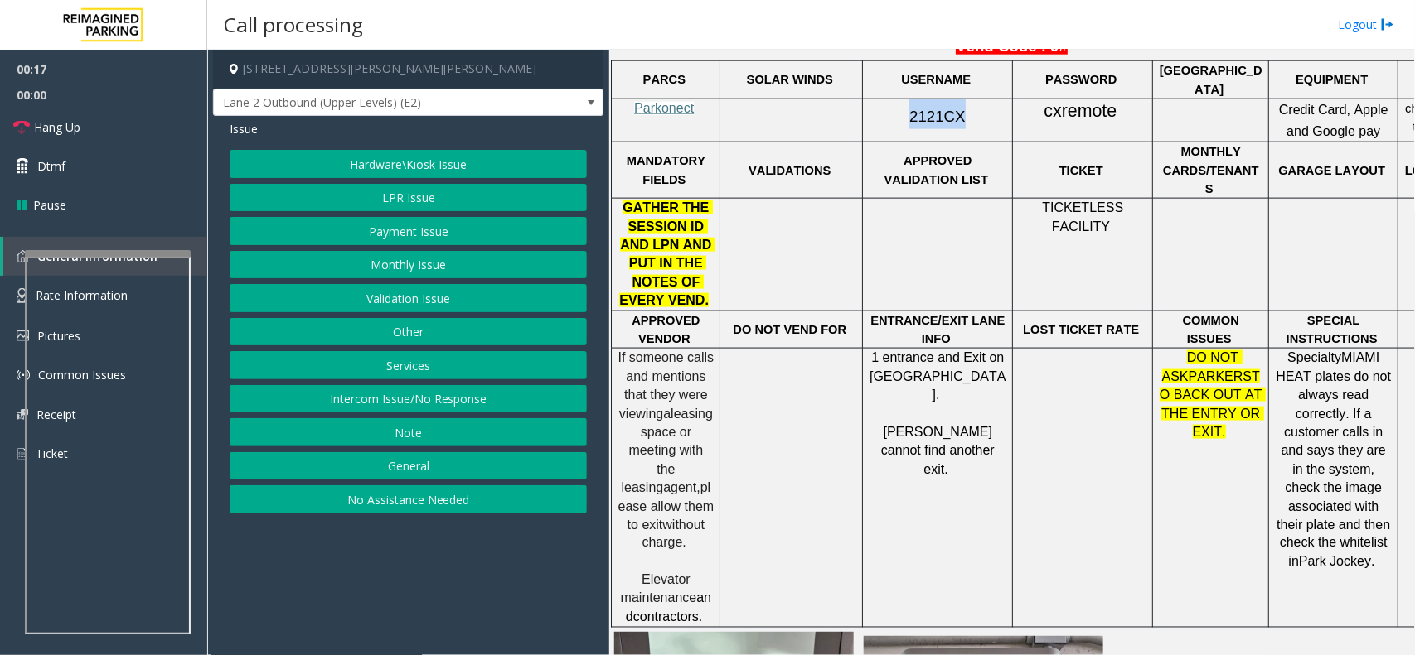
scroll to position [518, 0]
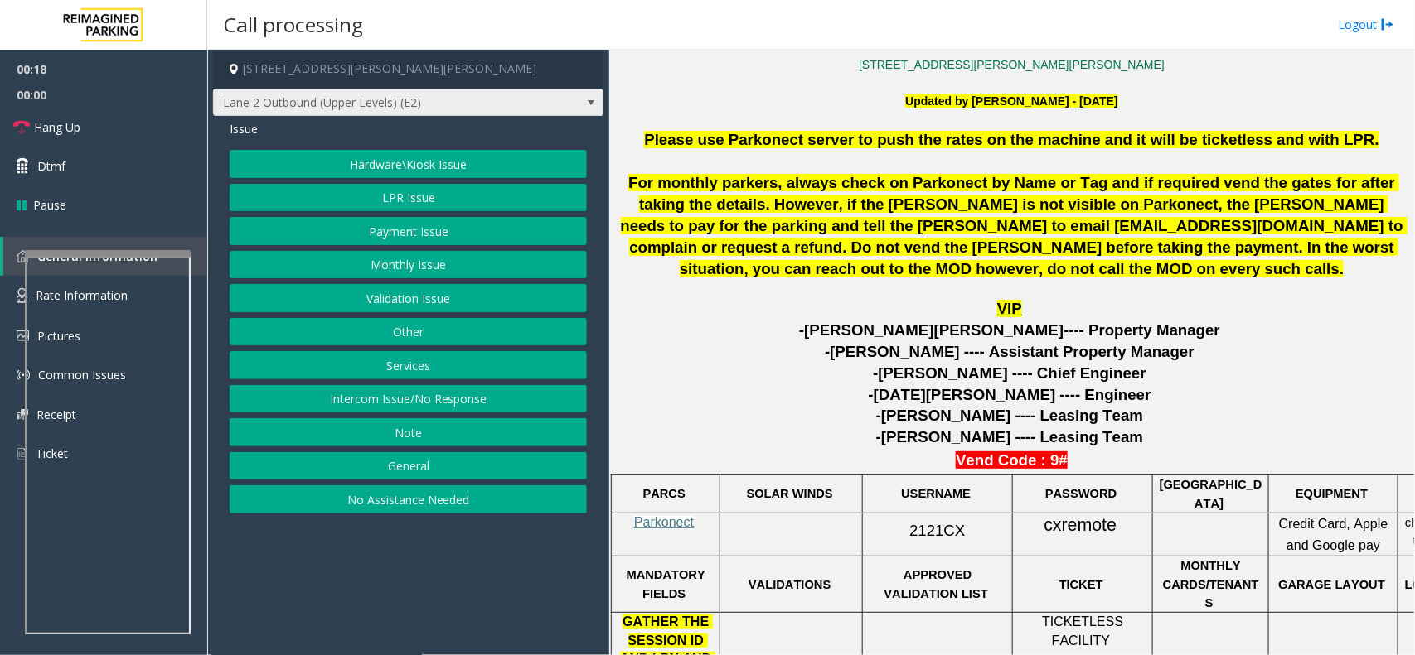
click at [564, 114] on span "Lane 2 Outbound (Upper Levels) (E2)" at bounding box center [408, 103] width 390 height 28
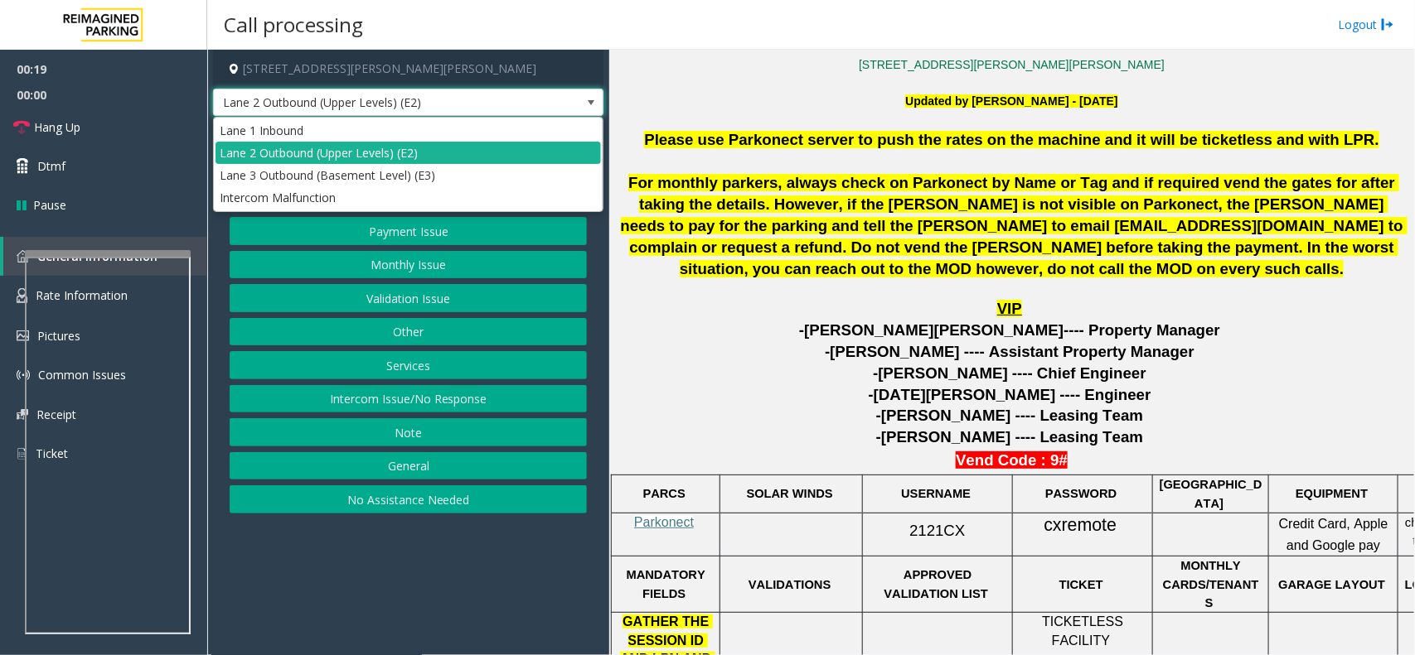
click at [978, 230] on span "For monthly parkers, always check on Parkonect by Name or Tag and if required v…" at bounding box center [1014, 226] width 786 height 104
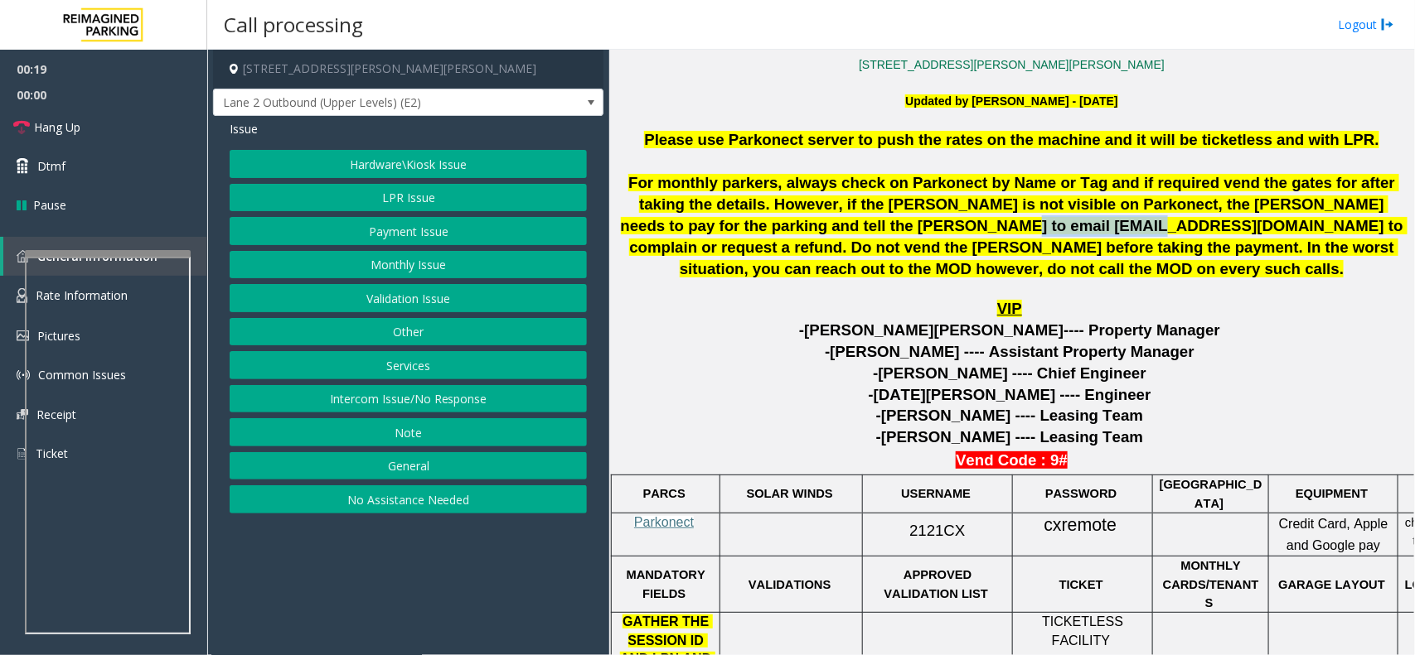
click at [978, 230] on span "For monthly parkers, always check on Parkonect by Name or Tag and if required v…" at bounding box center [1014, 226] width 786 height 104
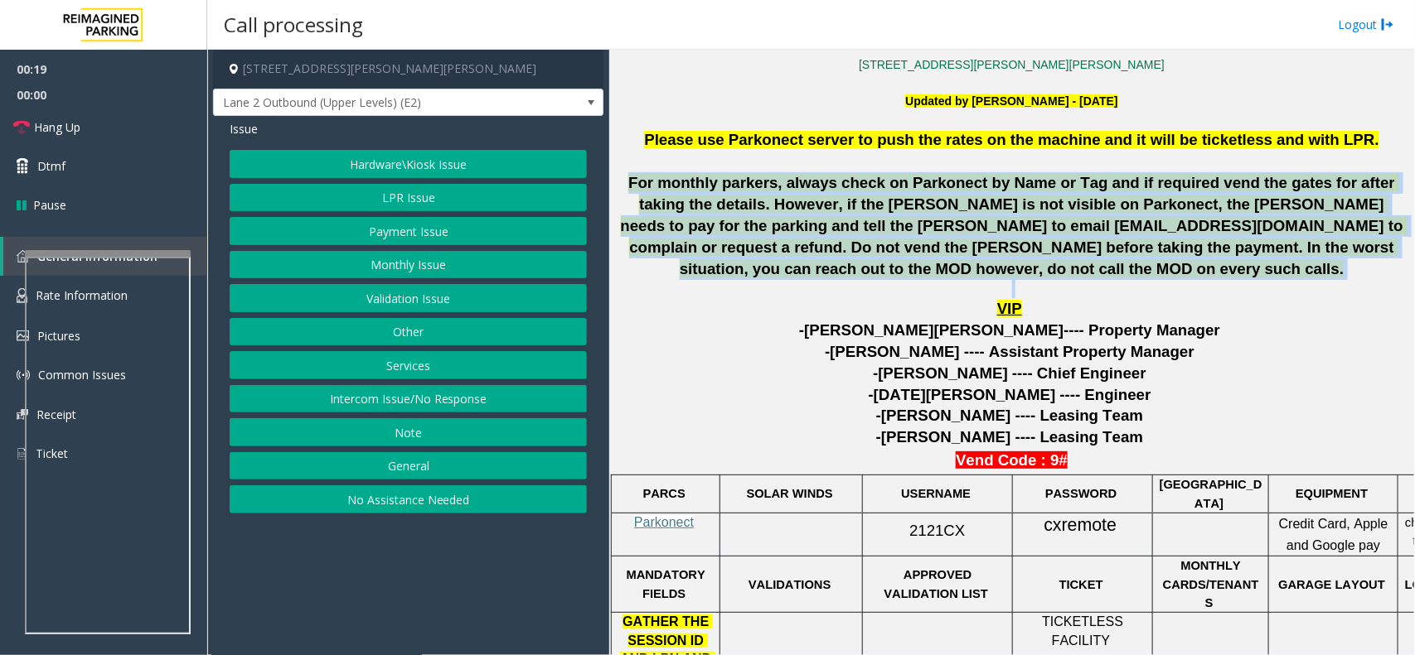
click at [978, 230] on span "For monthly parkers, always check on Parkonect by Name or Tag and if required v…" at bounding box center [1014, 226] width 786 height 104
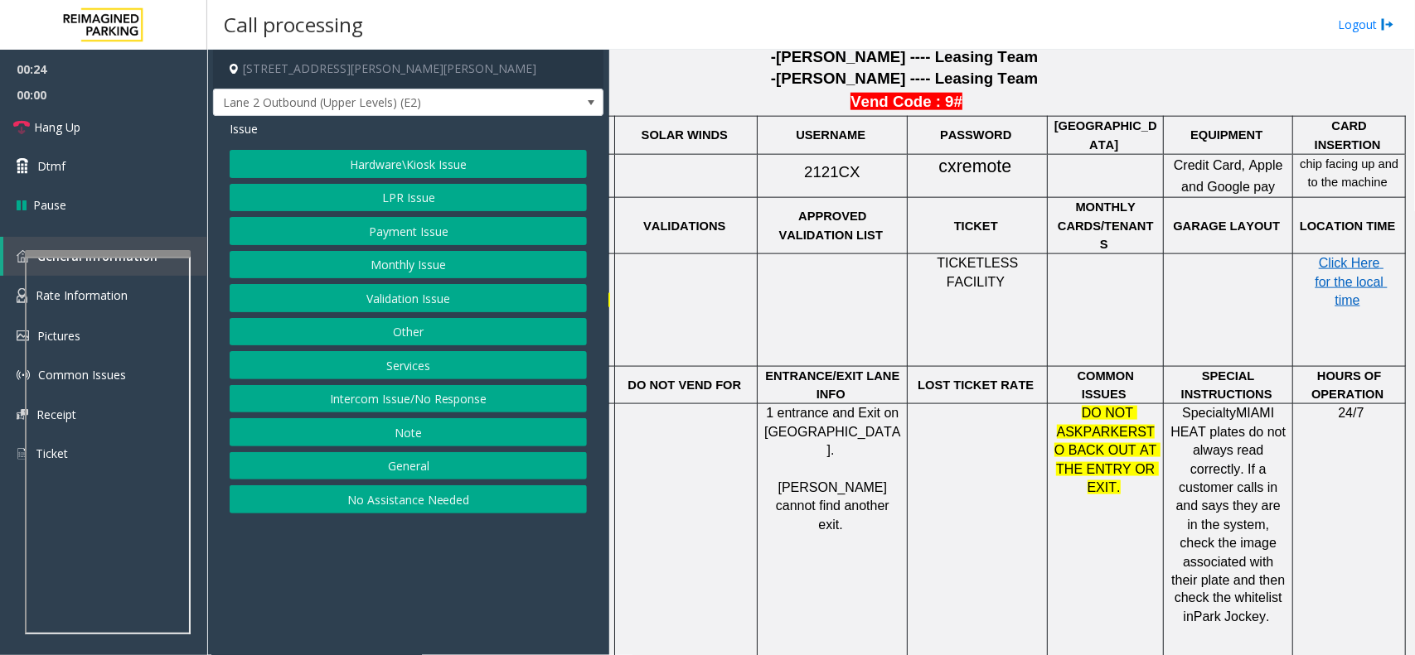
scroll to position [938, 120]
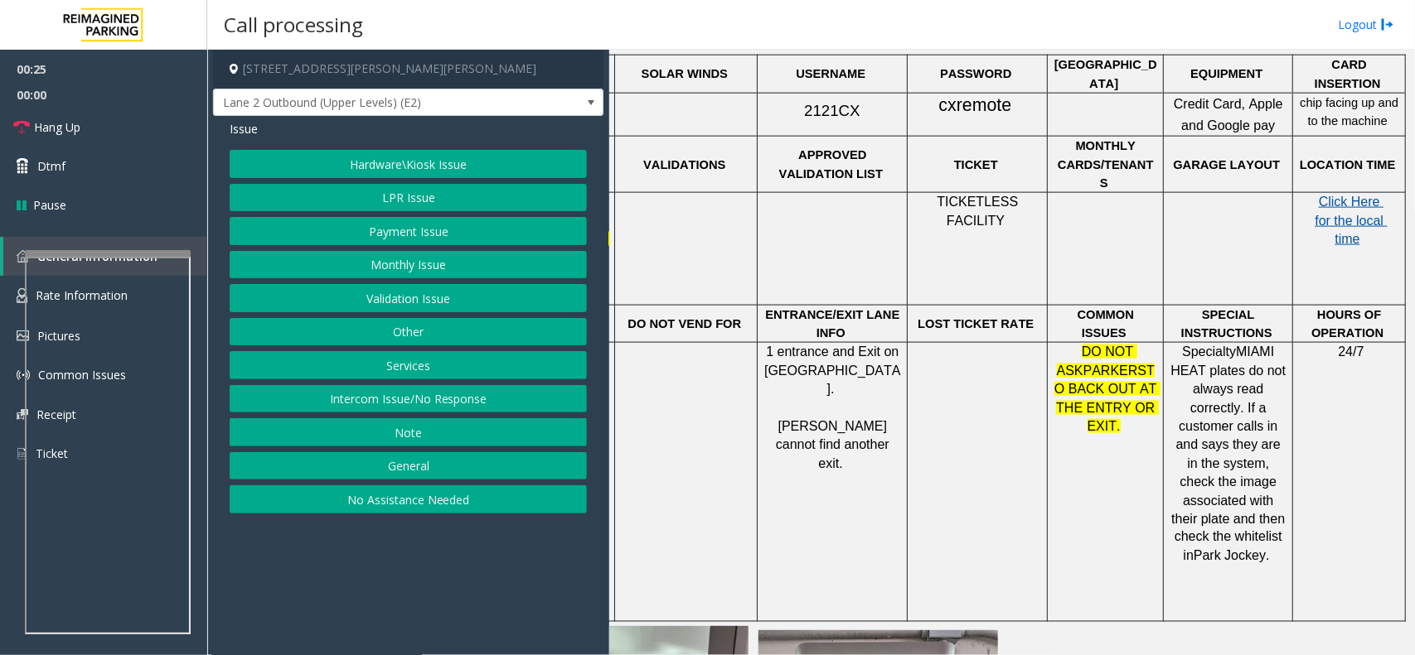
click at [1326, 203] on span "Click Here for the local time" at bounding box center [1350, 220] width 72 height 51
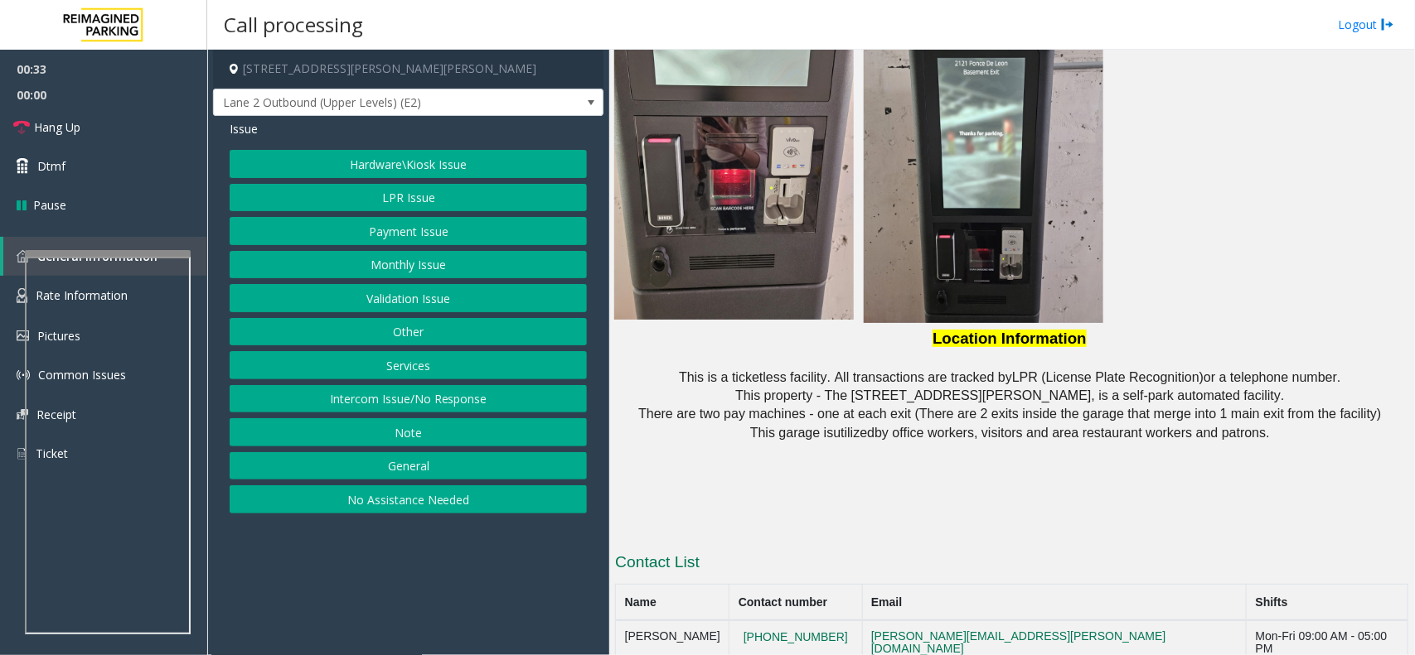
scroll to position [1572, 0]
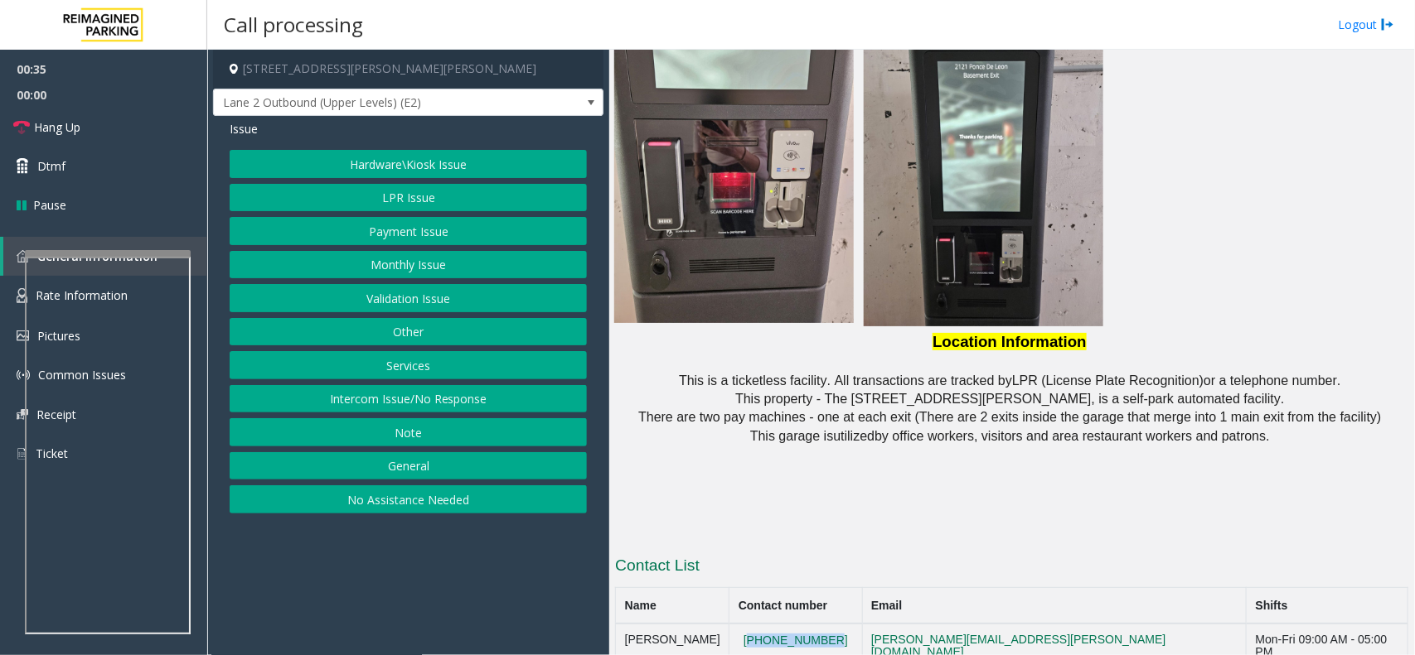
drag, startPoint x: 874, startPoint y: 587, endPoint x: 763, endPoint y: 576, distance: 111.6
click at [763, 624] on td "[PHONE_NUMBER]" at bounding box center [795, 646] width 133 height 45
click at [443, 162] on button "Hardware\Kiosk Issue" at bounding box center [408, 164] width 357 height 28
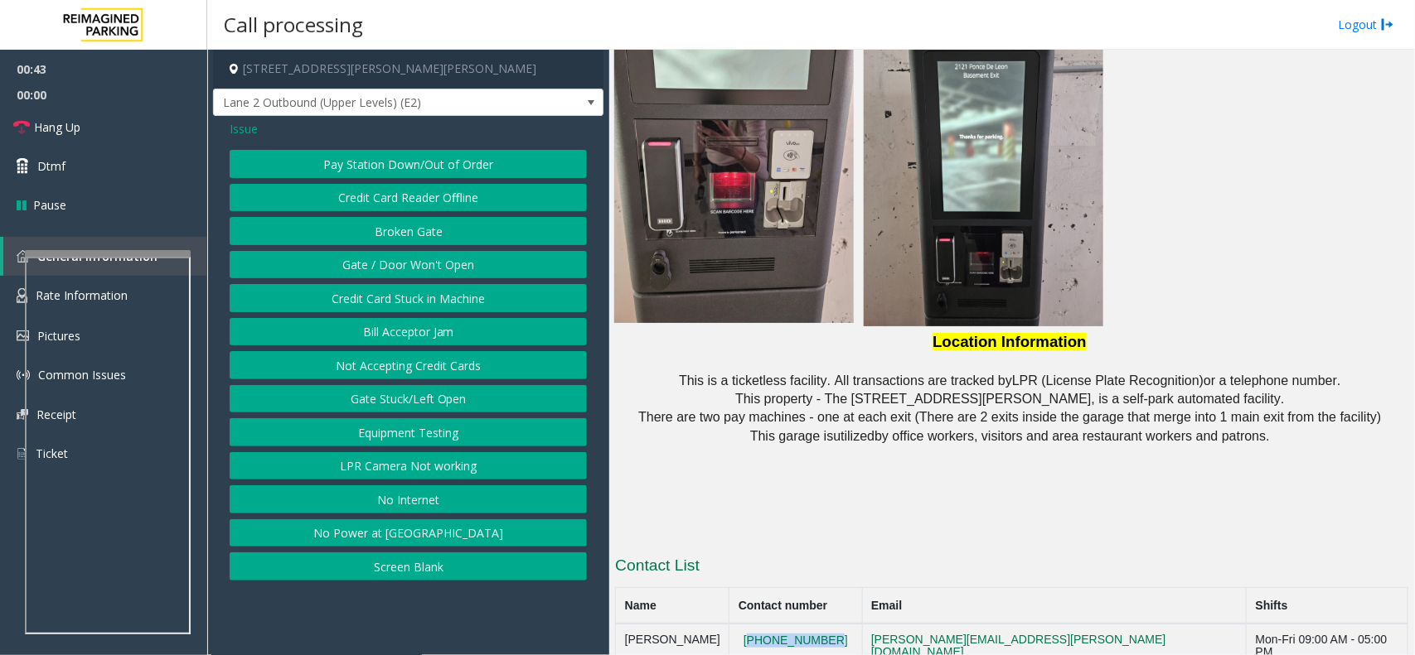
drag, startPoint x: 399, startPoint y: 271, endPoint x: 414, endPoint y: 271, distance: 14.9
click at [414, 271] on button "Gate / Door Won't Open" at bounding box center [408, 265] width 357 height 28
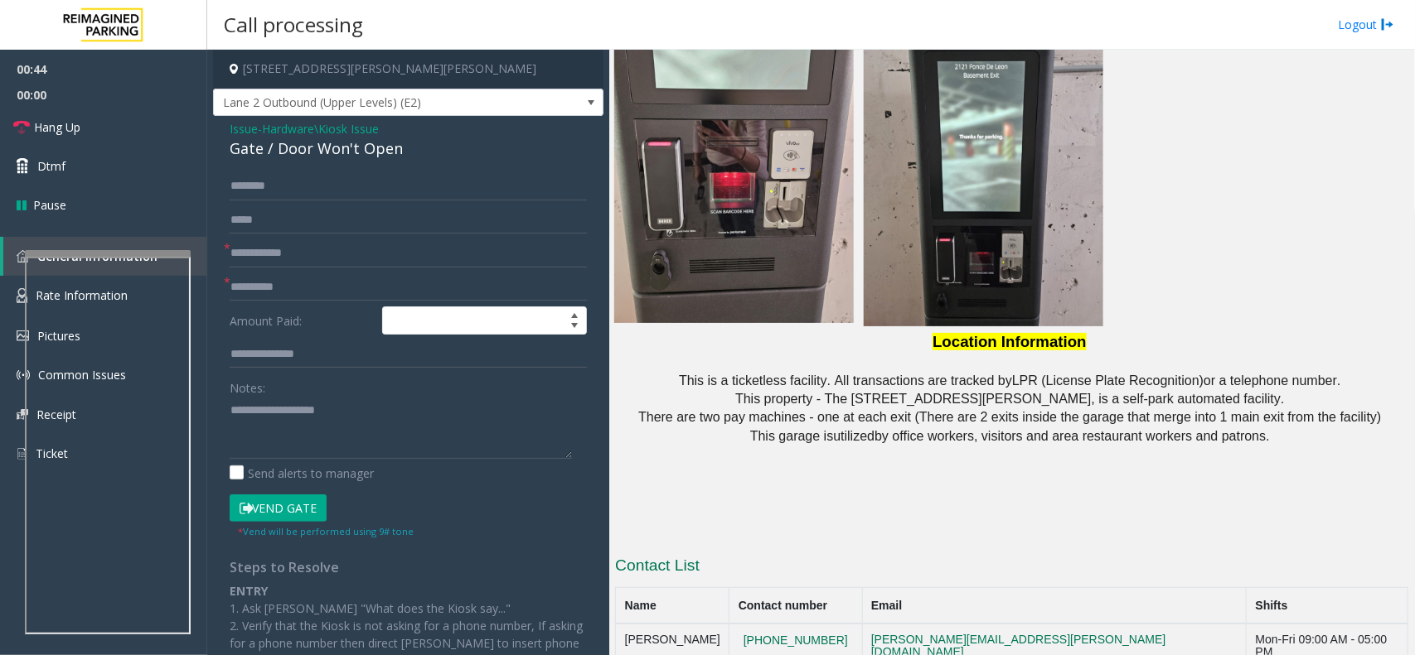
click at [341, 145] on div "Gate / Door Won't Open" at bounding box center [408, 149] width 357 height 22
click at [282, 437] on textarea at bounding box center [401, 428] width 342 height 62
type textarea "**********"
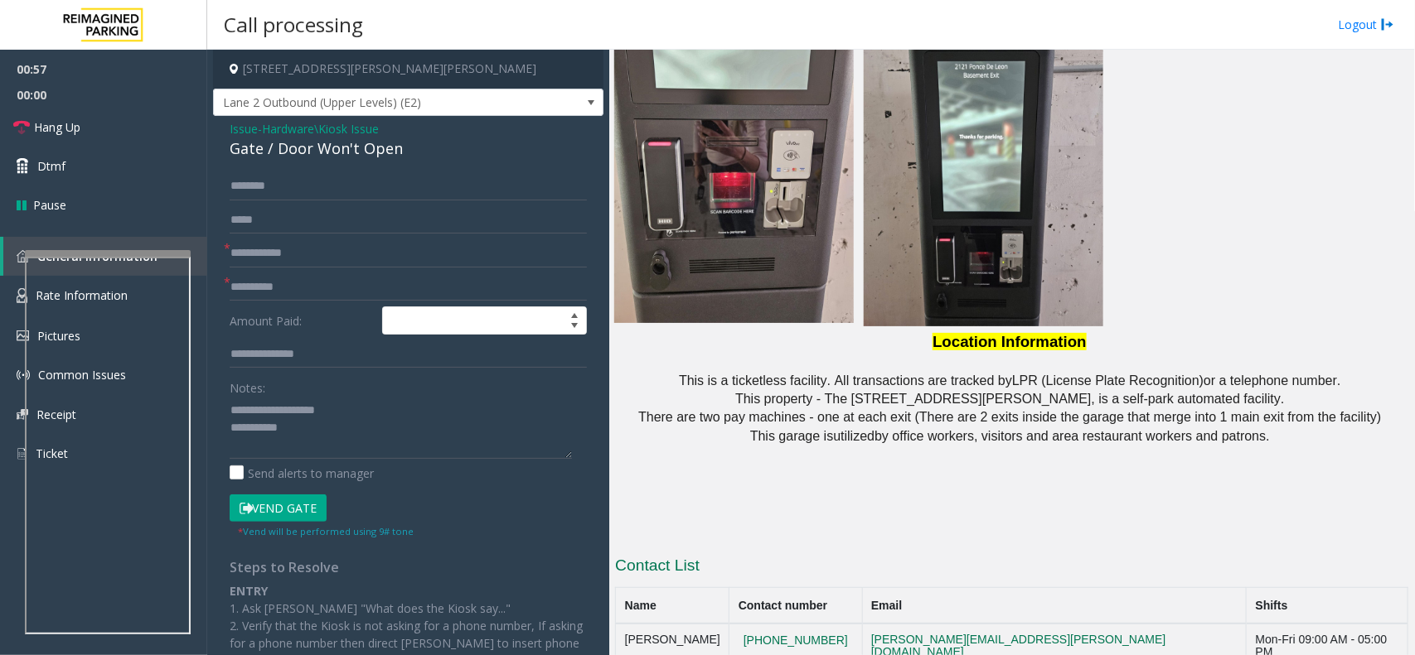
scroll to position [1581, 0]
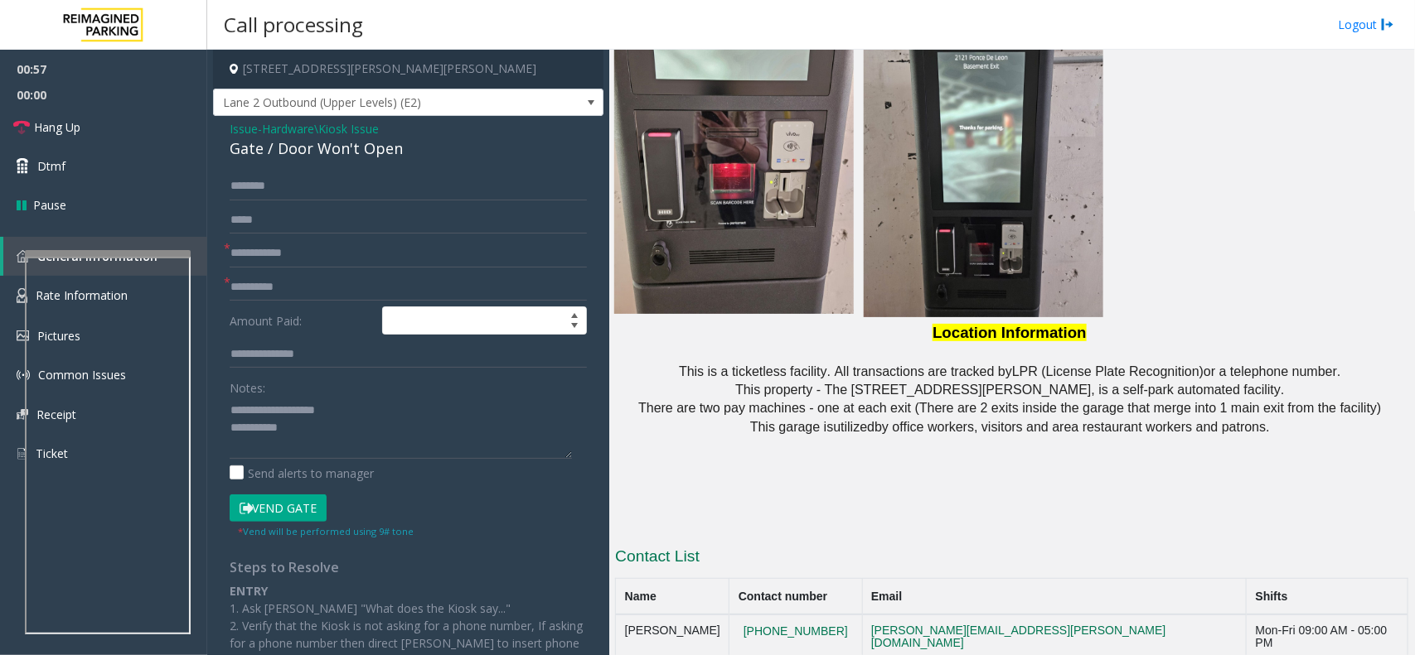
drag, startPoint x: 855, startPoint y: 609, endPoint x: 747, endPoint y: 605, distance: 108.6
click at [329, 245] on input "text" at bounding box center [408, 253] width 357 height 28
click at [329, 245] on input "**" at bounding box center [408, 253] width 357 height 28
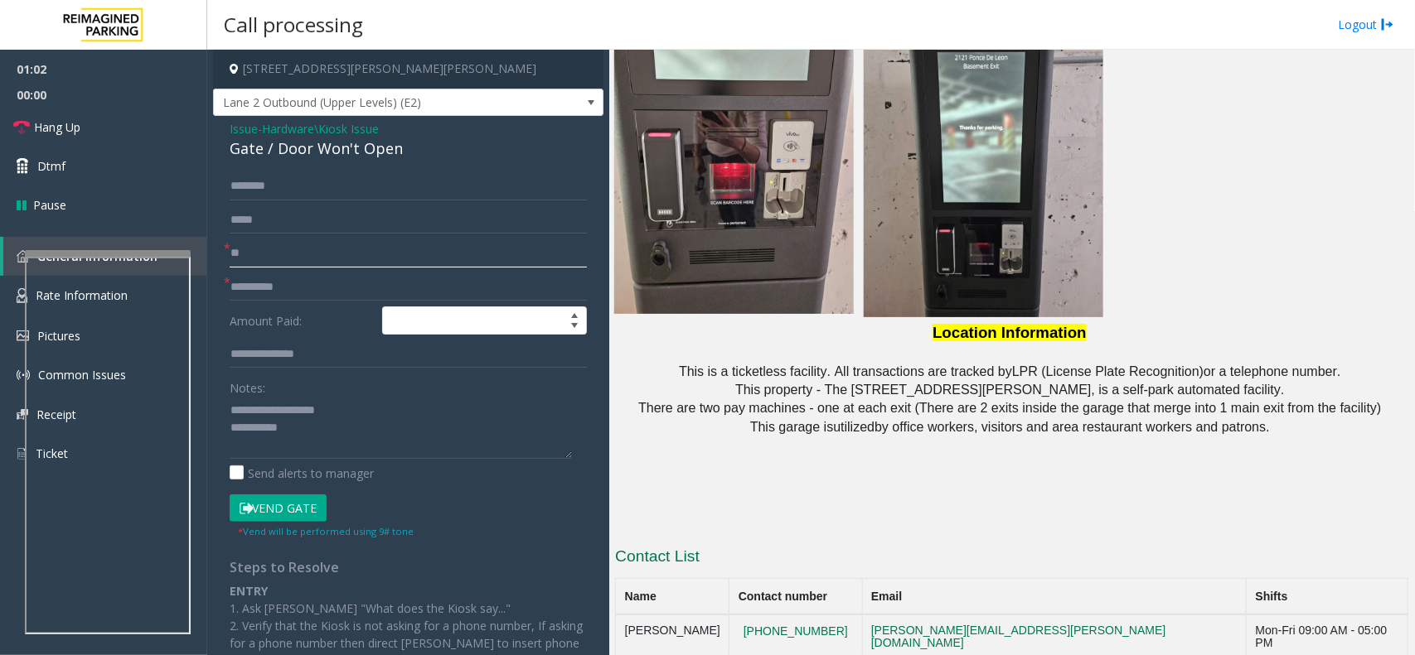
type input "**"
click at [327, 309] on label "Amount Paid:" at bounding box center [301, 321] width 152 height 28
paste input "**"
click at [327, 287] on input "**" at bounding box center [408, 287] width 357 height 28
type input "**"
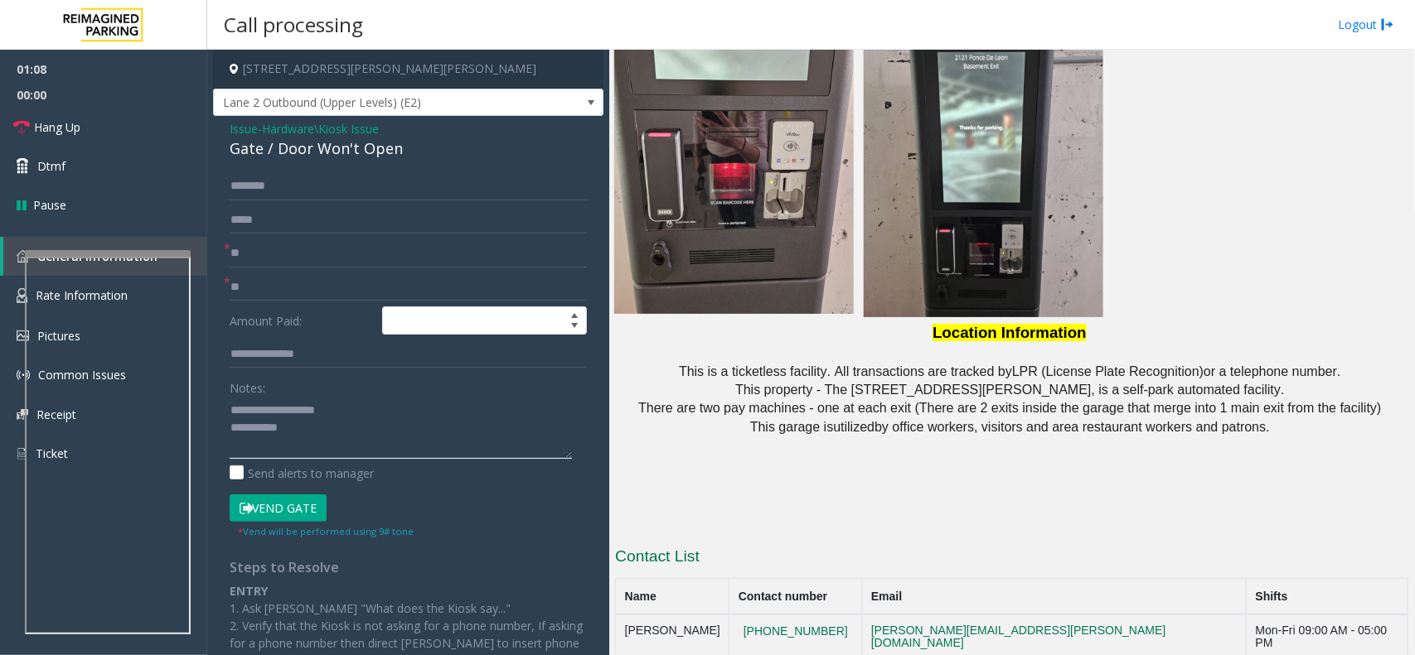
click at [312, 429] on textarea at bounding box center [401, 428] width 342 height 62
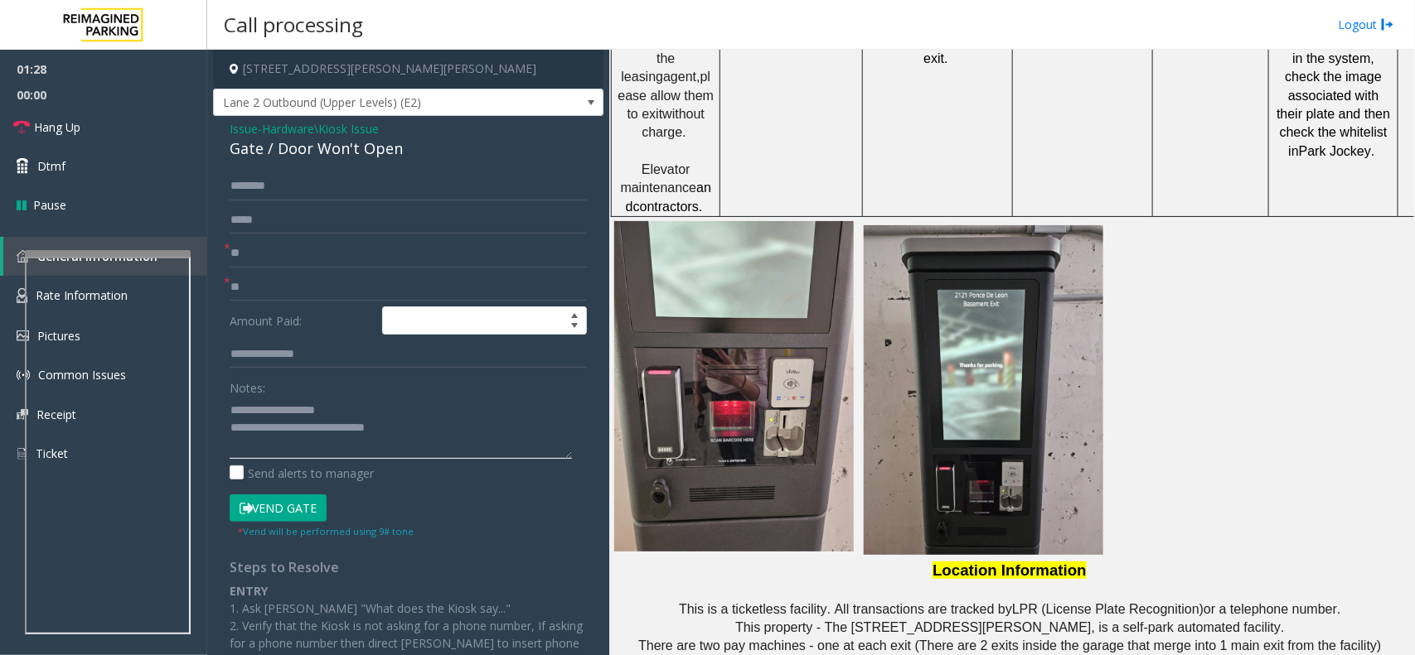
scroll to position [1270, 0]
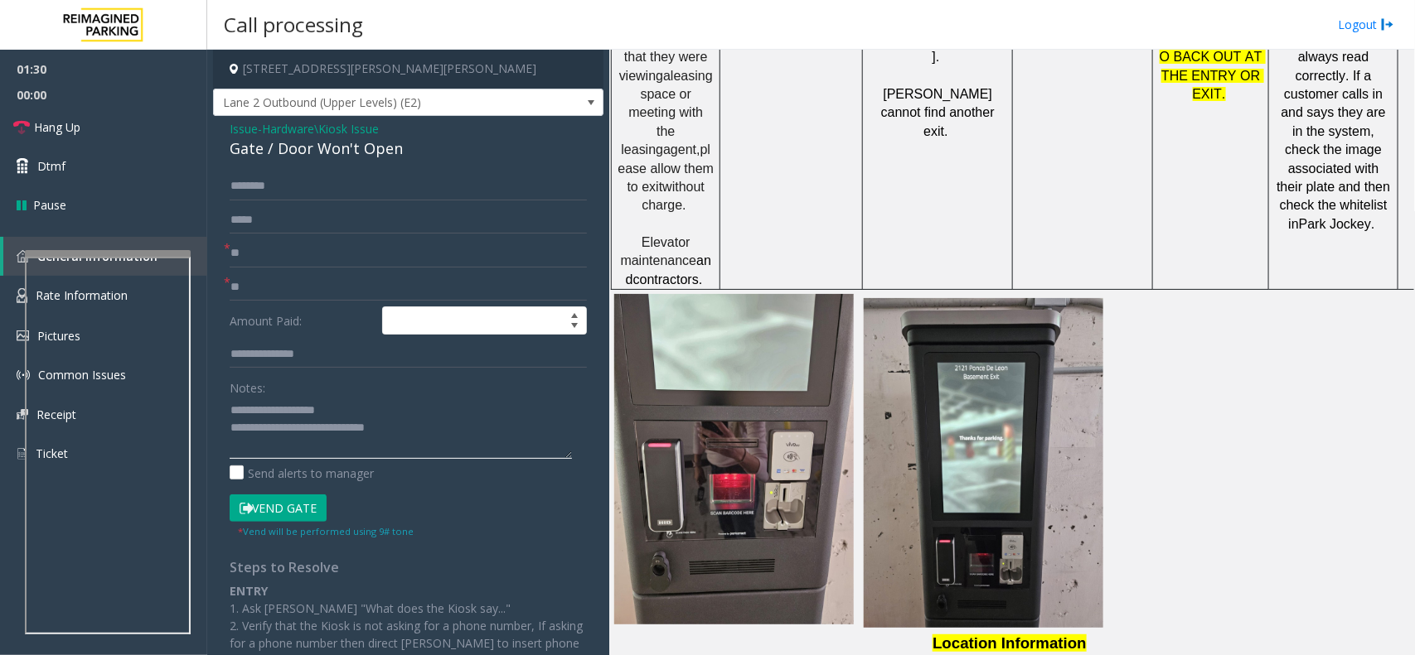
click at [544, 454] on textarea at bounding box center [401, 428] width 342 height 62
click at [117, 126] on link "Hang Up" at bounding box center [103, 127] width 207 height 39
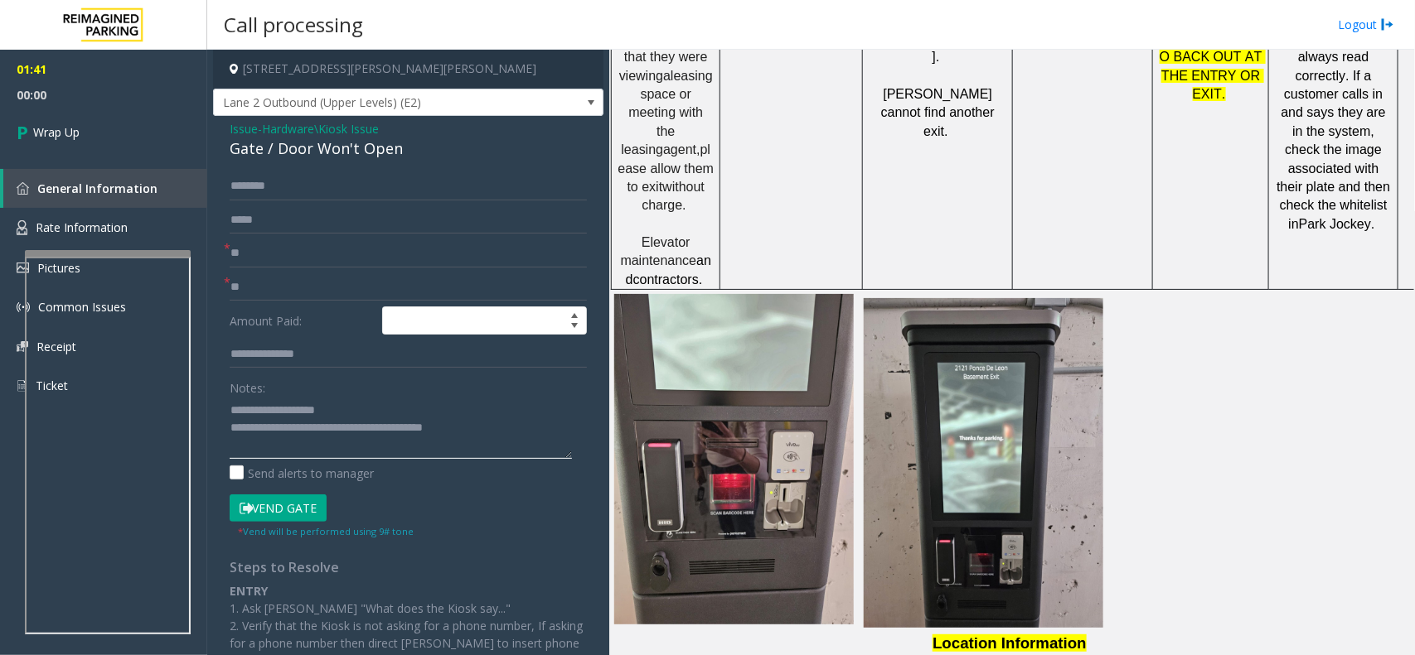
click at [506, 429] on textarea at bounding box center [401, 428] width 342 height 62
type textarea "**********"
click at [62, 85] on span "00:12" at bounding box center [103, 95] width 207 height 26
click at [105, 121] on link "Wrap Up" at bounding box center [103, 132] width 207 height 49
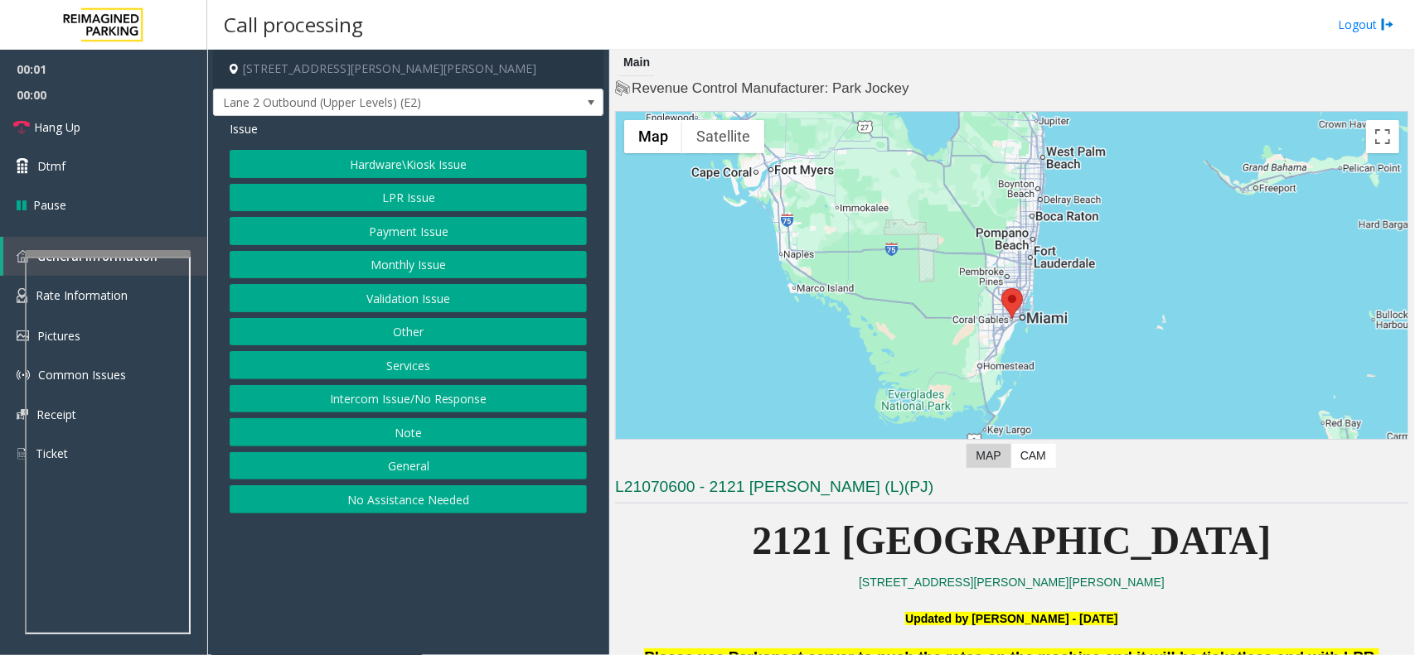
click at [428, 171] on button "Hardware\Kiosk Issue" at bounding box center [408, 164] width 357 height 28
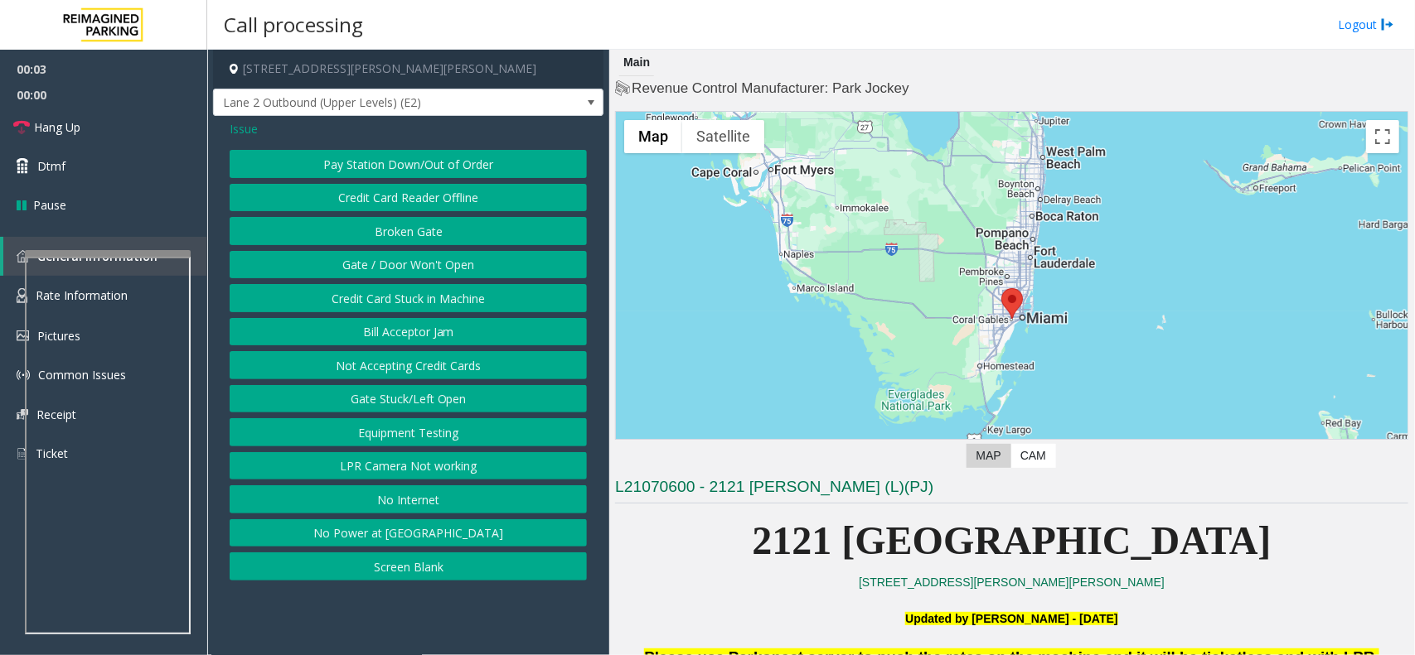
click at [467, 278] on button "Gate / Door Won't Open" at bounding box center [408, 265] width 357 height 28
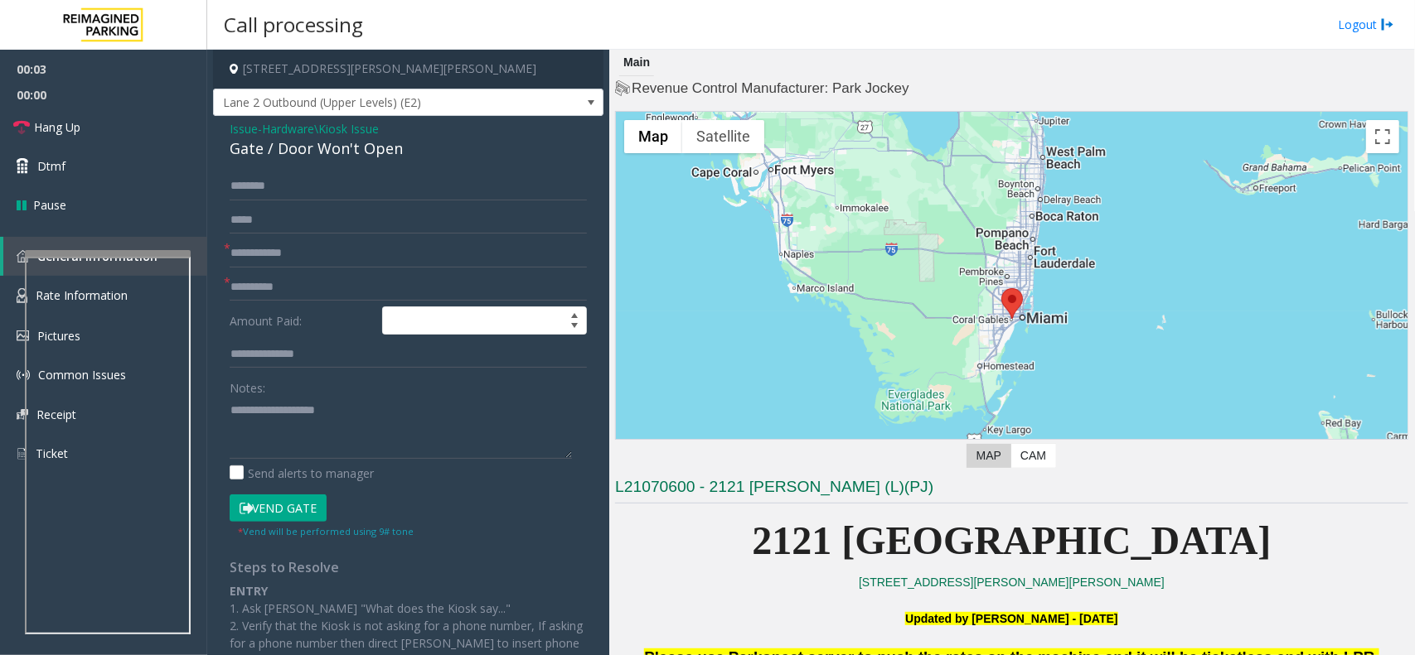
click at [377, 147] on div "Gate / Door Won't Open" at bounding box center [408, 149] width 357 height 22
click at [375, 407] on textarea at bounding box center [401, 428] width 342 height 62
type textarea "**********"
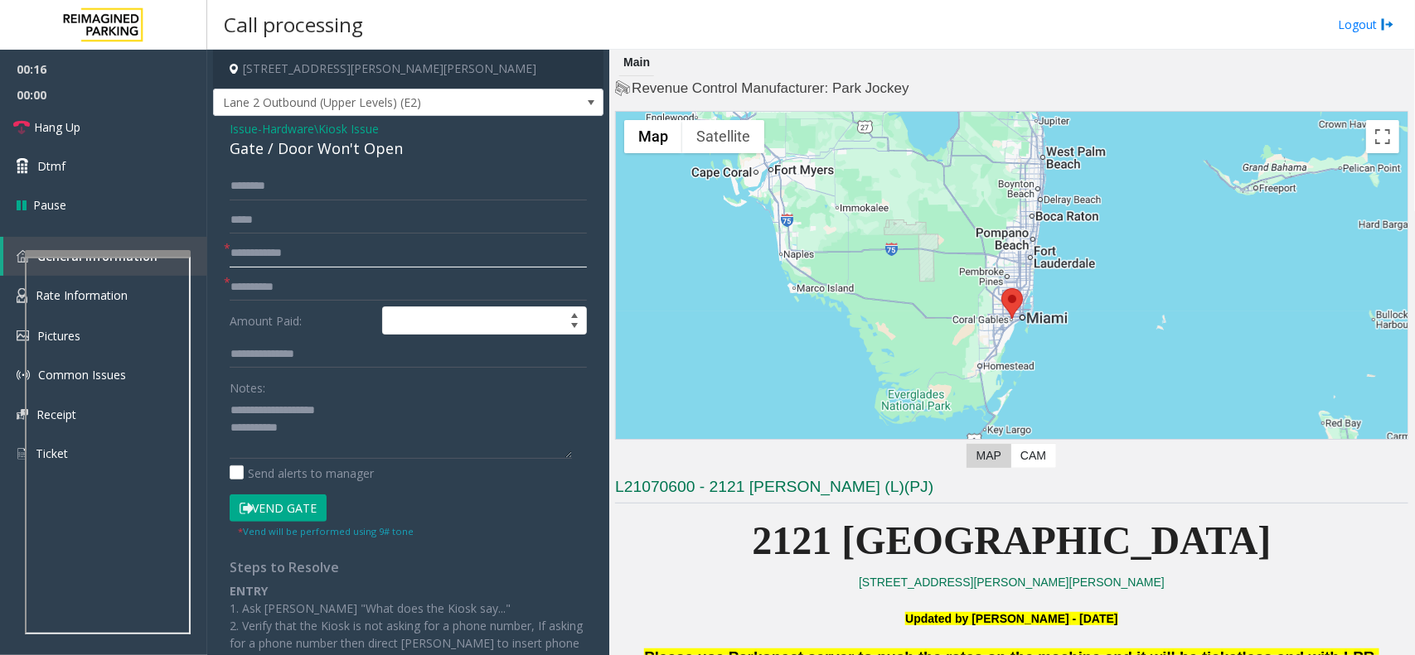
click at [334, 257] on input "text" at bounding box center [408, 253] width 357 height 28
click at [334, 257] on input "**" at bounding box center [408, 253] width 357 height 28
type input "**"
click at [331, 303] on form "* ** * Amount Paid: Notes: Send alerts to manager Vend Gate * Vend will be perf…" at bounding box center [408, 355] width 357 height 367
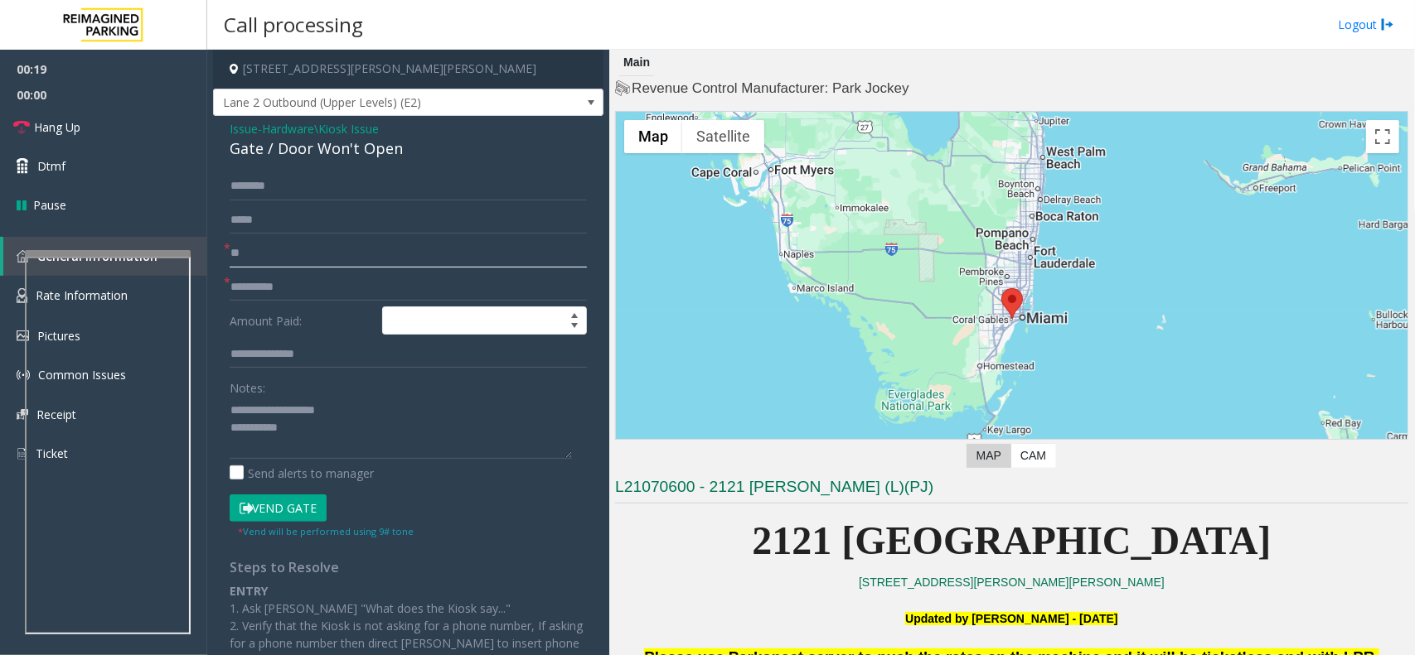
click at [305, 250] on input "**" at bounding box center [408, 253] width 357 height 28
click at [316, 282] on input "text" at bounding box center [408, 287] width 357 height 28
paste input "**"
type input "**"
click at [325, 454] on textarea at bounding box center [401, 428] width 342 height 62
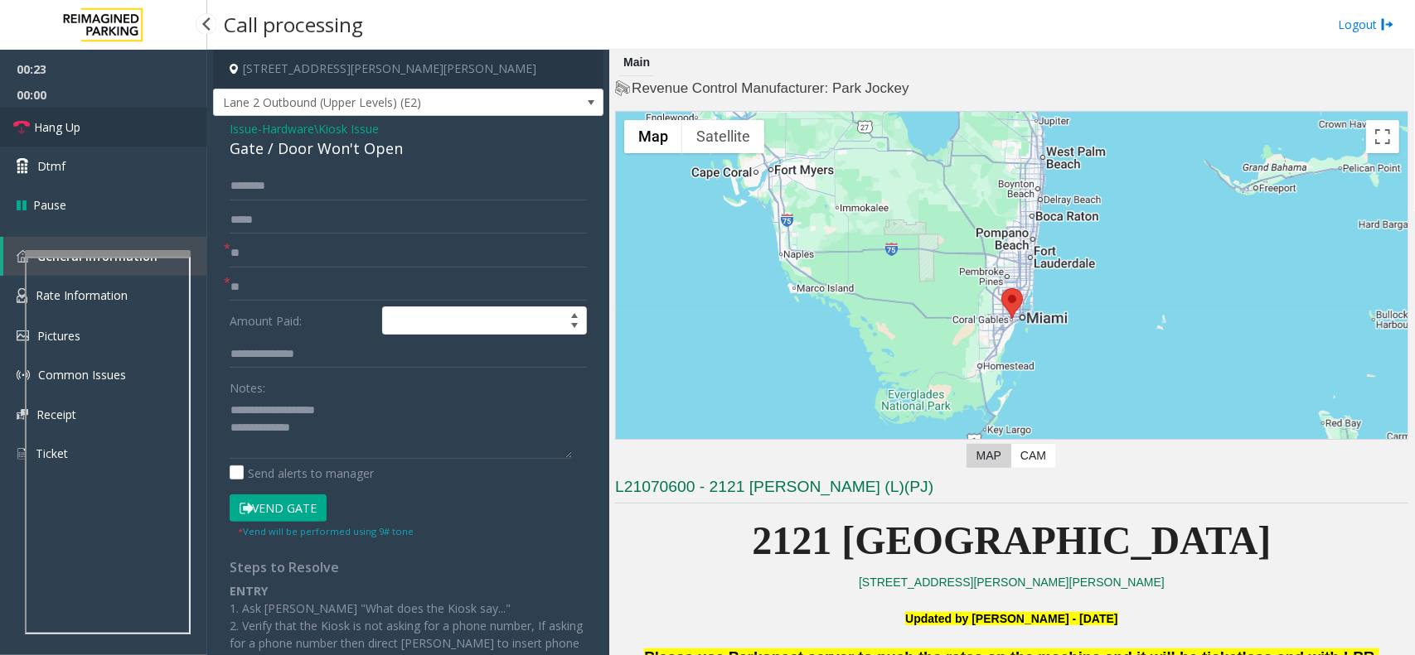
click at [146, 108] on link "Hang Up" at bounding box center [103, 127] width 207 height 39
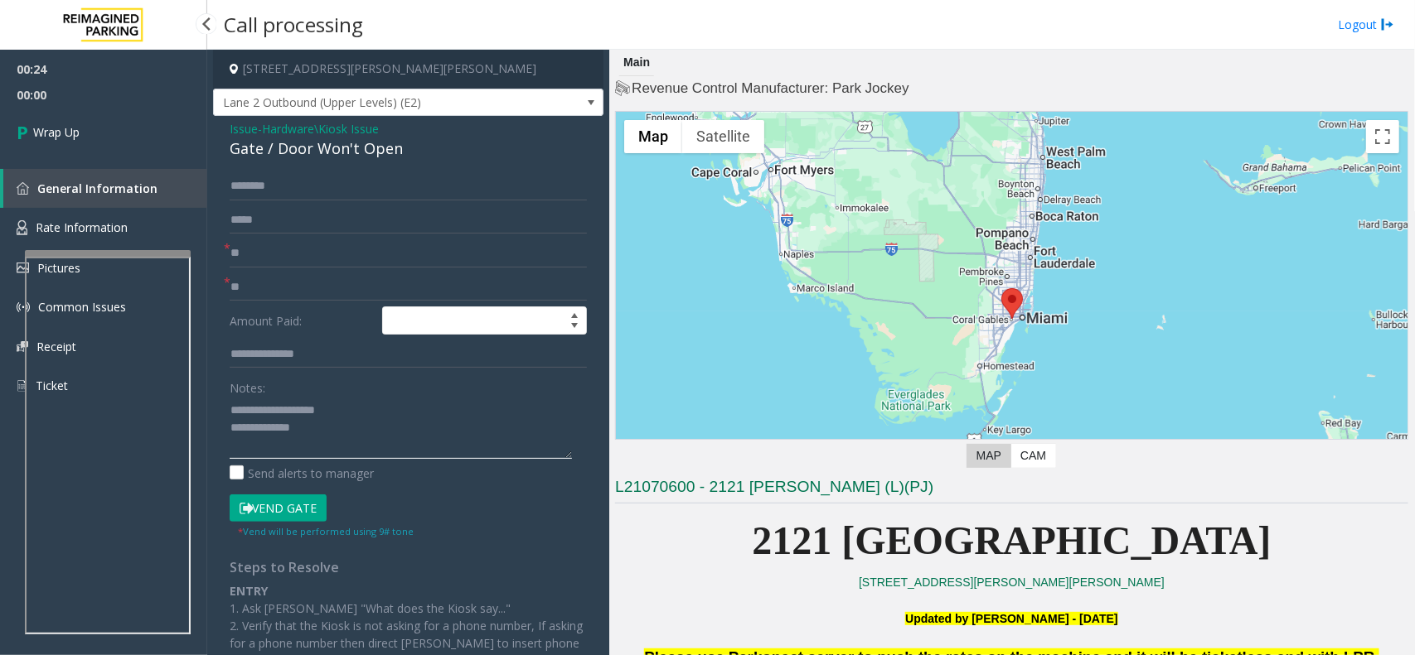
click at [406, 449] on textarea at bounding box center [401, 428] width 342 height 62
click at [460, 412] on textarea at bounding box center [401, 428] width 342 height 62
type textarea "**********"
click at [157, 128] on link "Wrap Up" at bounding box center [103, 132] width 207 height 49
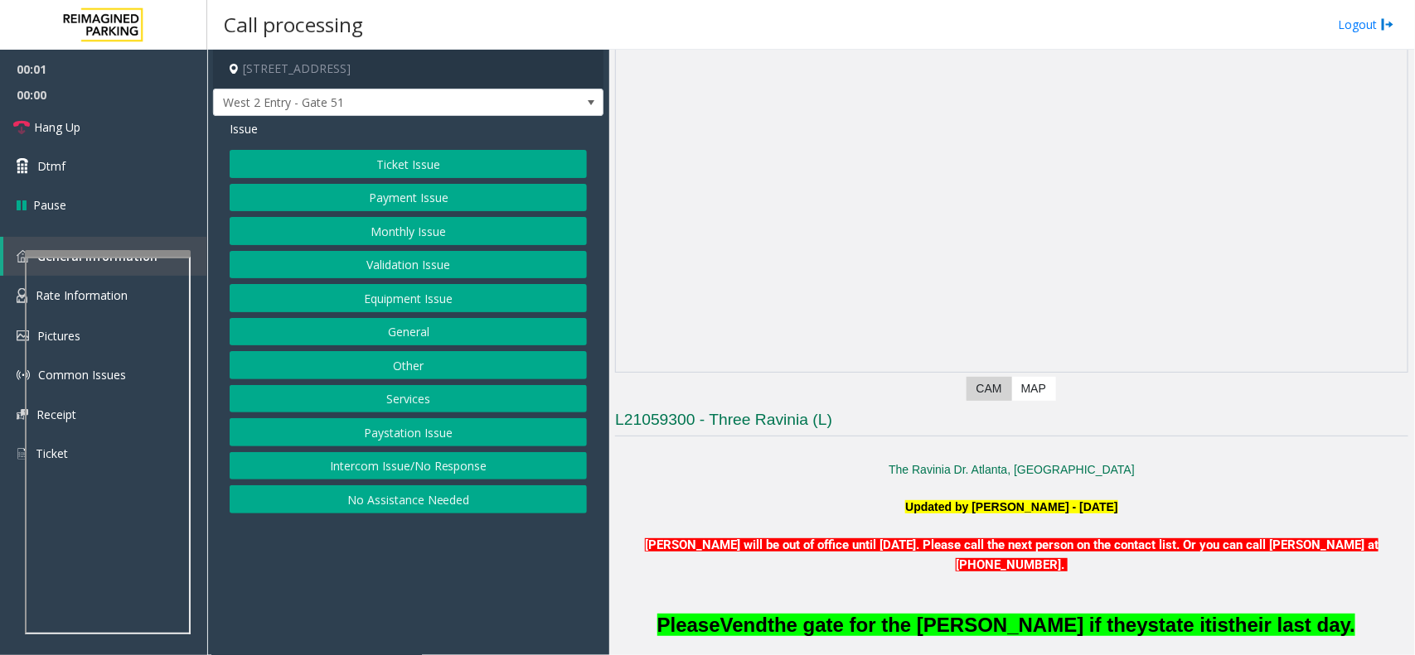
scroll to position [104, 0]
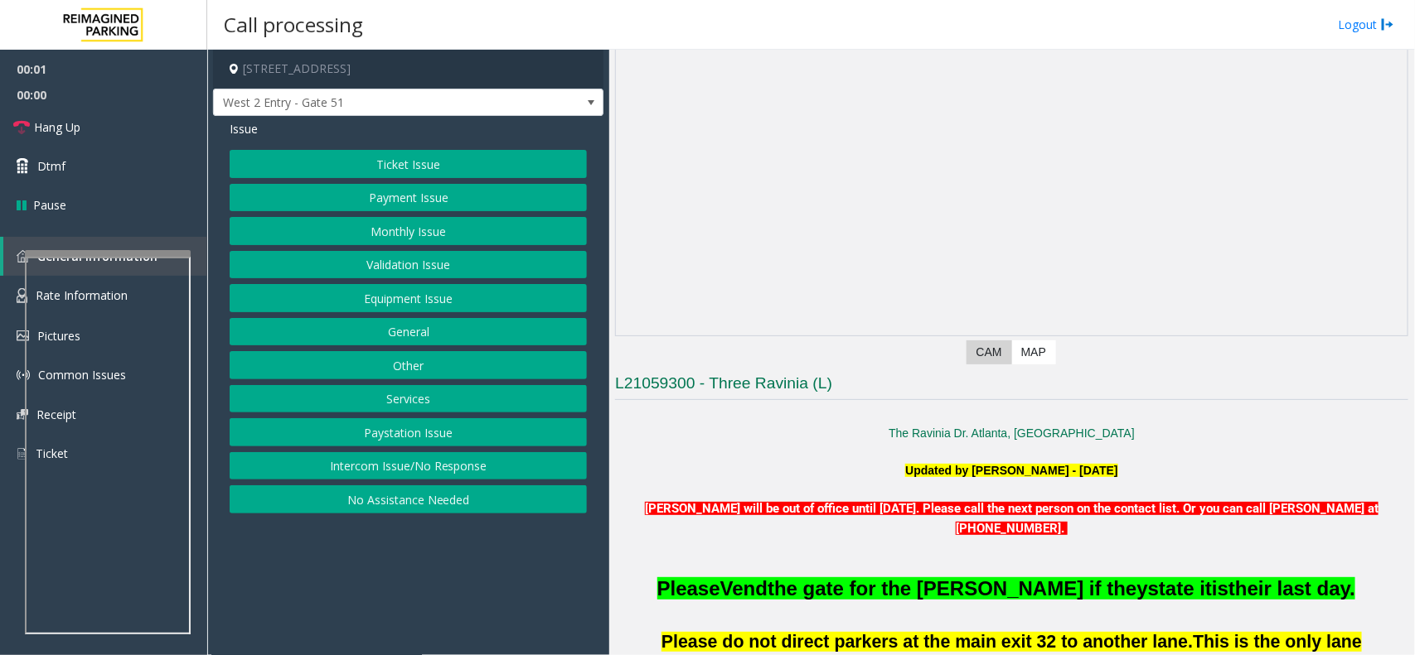
click at [715, 394] on h3 "L21059300 - Three Ravinia (L)" at bounding box center [1011, 386] width 793 height 27
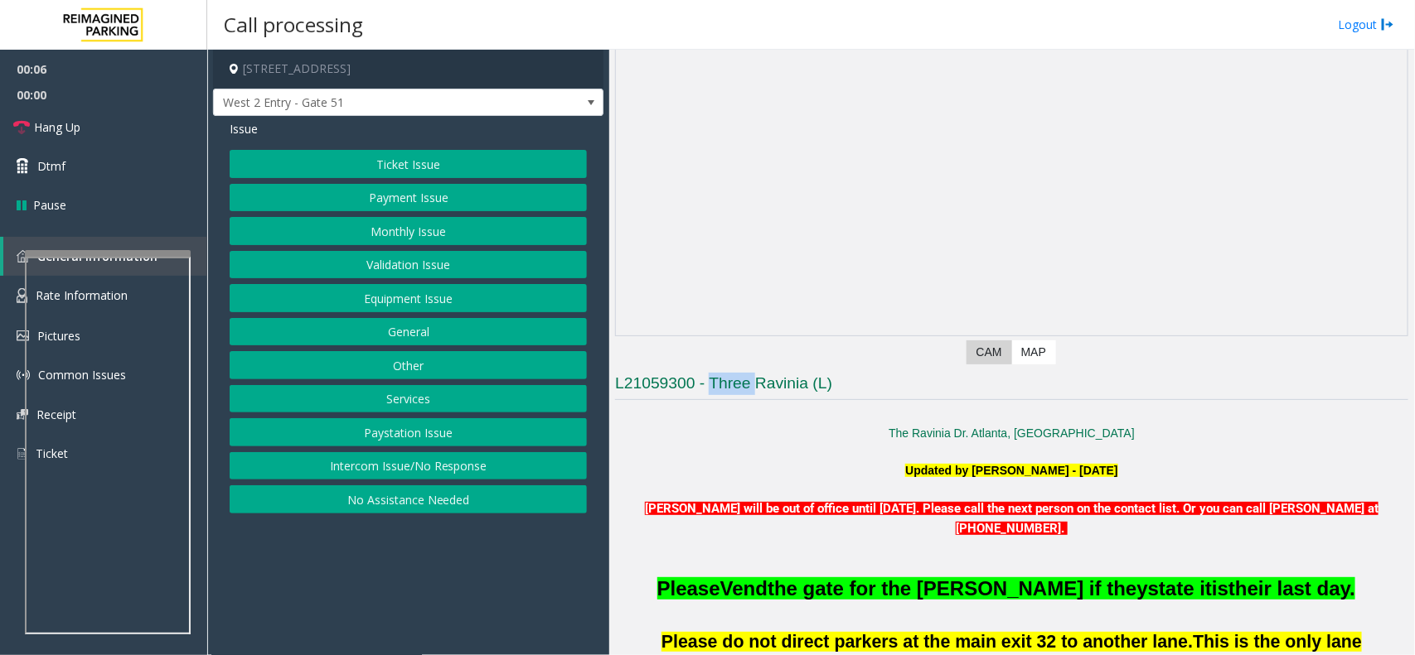
click at [715, 394] on h3 "L21059300 - Three Ravinia (L)" at bounding box center [1011, 386] width 793 height 27
click at [415, 312] on button "Equipment Issue" at bounding box center [408, 298] width 357 height 28
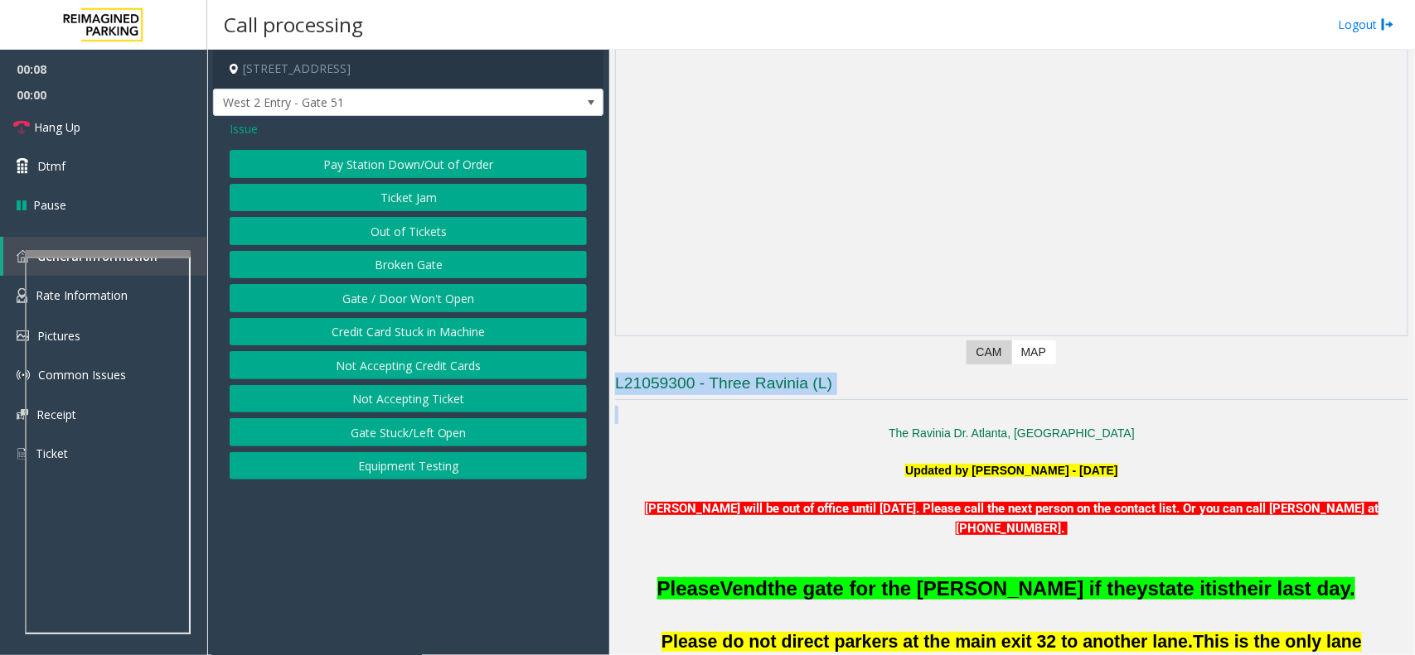
click at [415, 312] on button "Gate / Door Won't Open" at bounding box center [408, 298] width 357 height 28
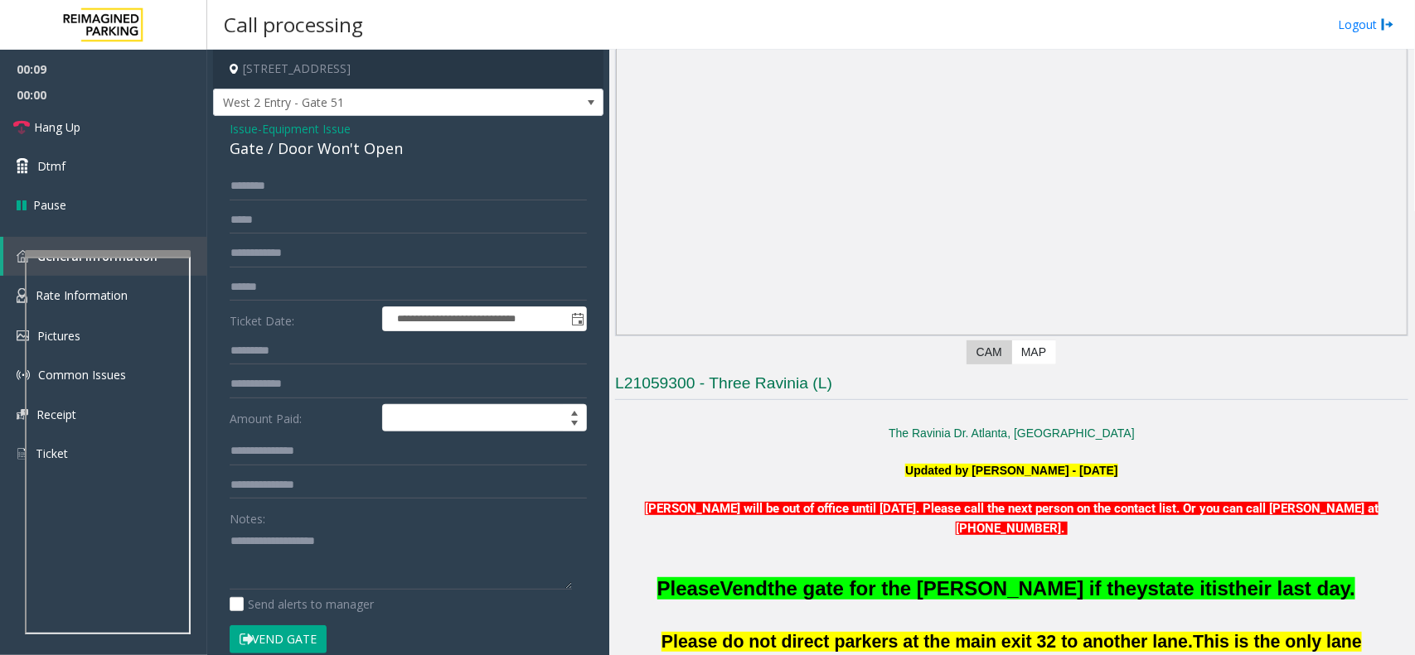
click at [381, 159] on div "Gate / Door Won't Open" at bounding box center [408, 149] width 357 height 22
paste textarea "**********"
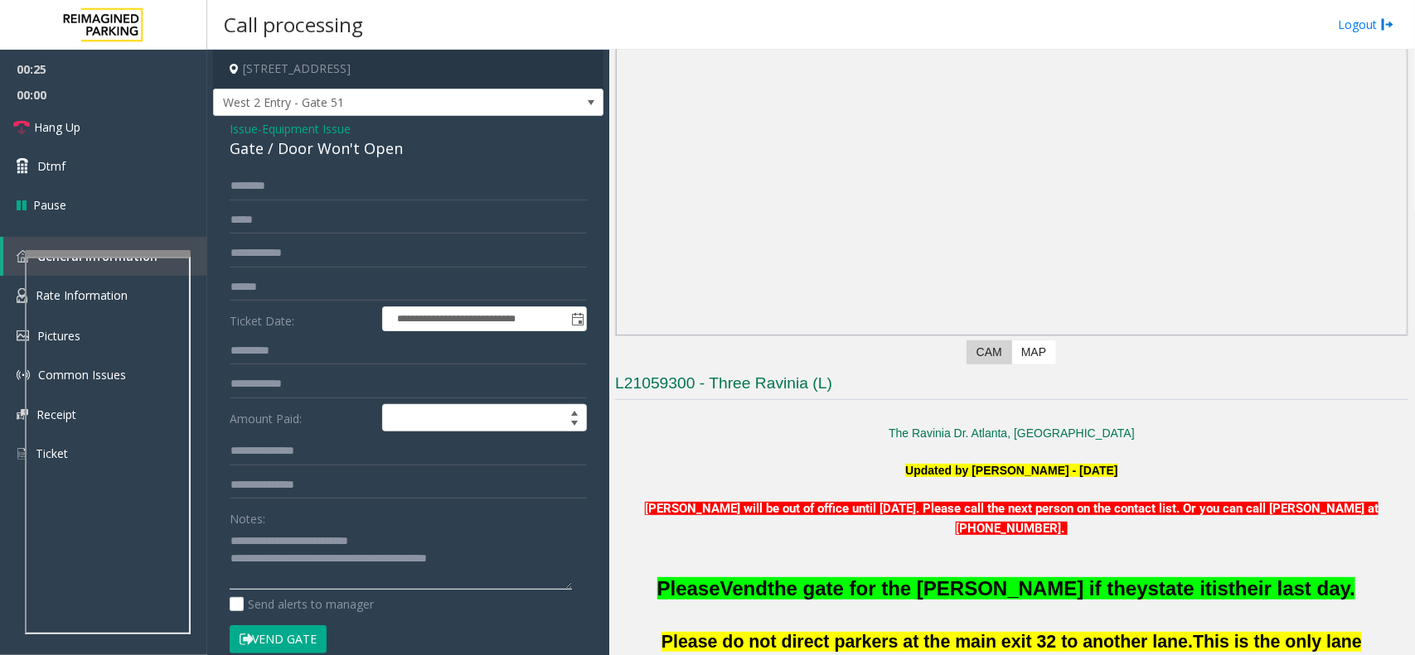
type textarea "**********"
click at [167, 143] on link "Hang Up" at bounding box center [103, 127] width 207 height 39
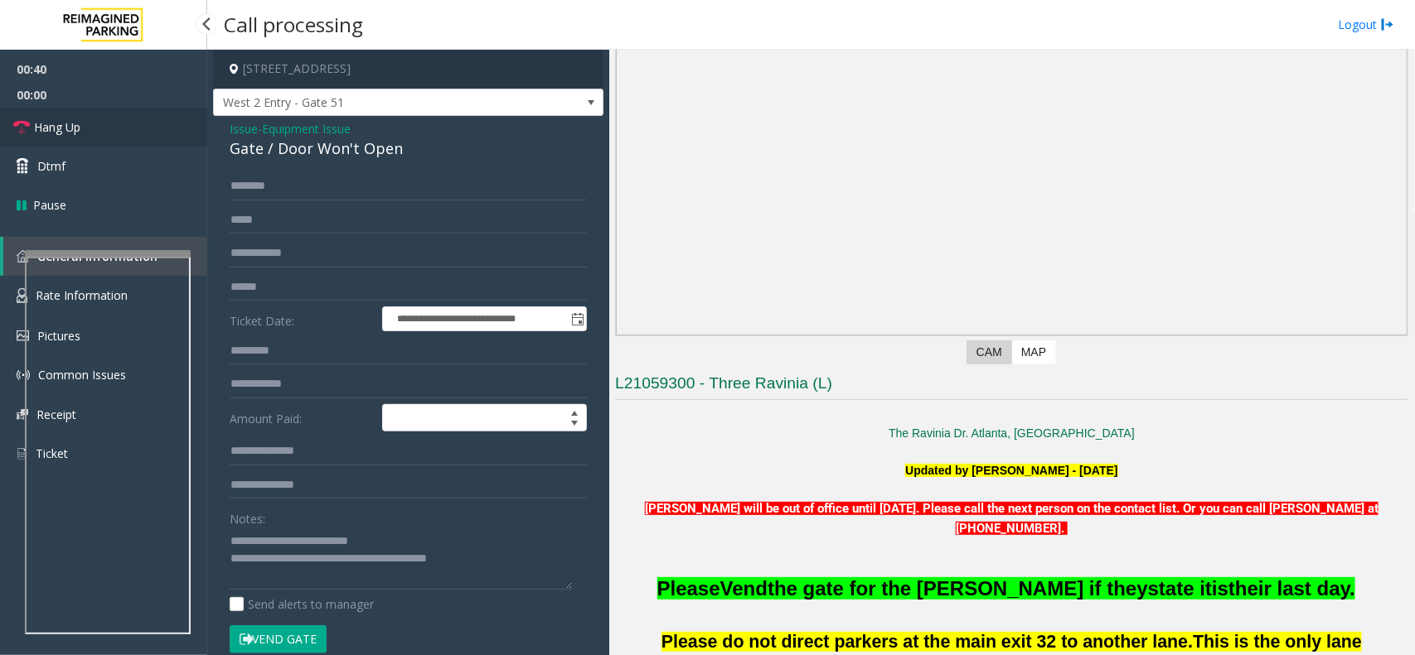
click at [167, 143] on link "Hang Up" at bounding box center [103, 127] width 207 height 39
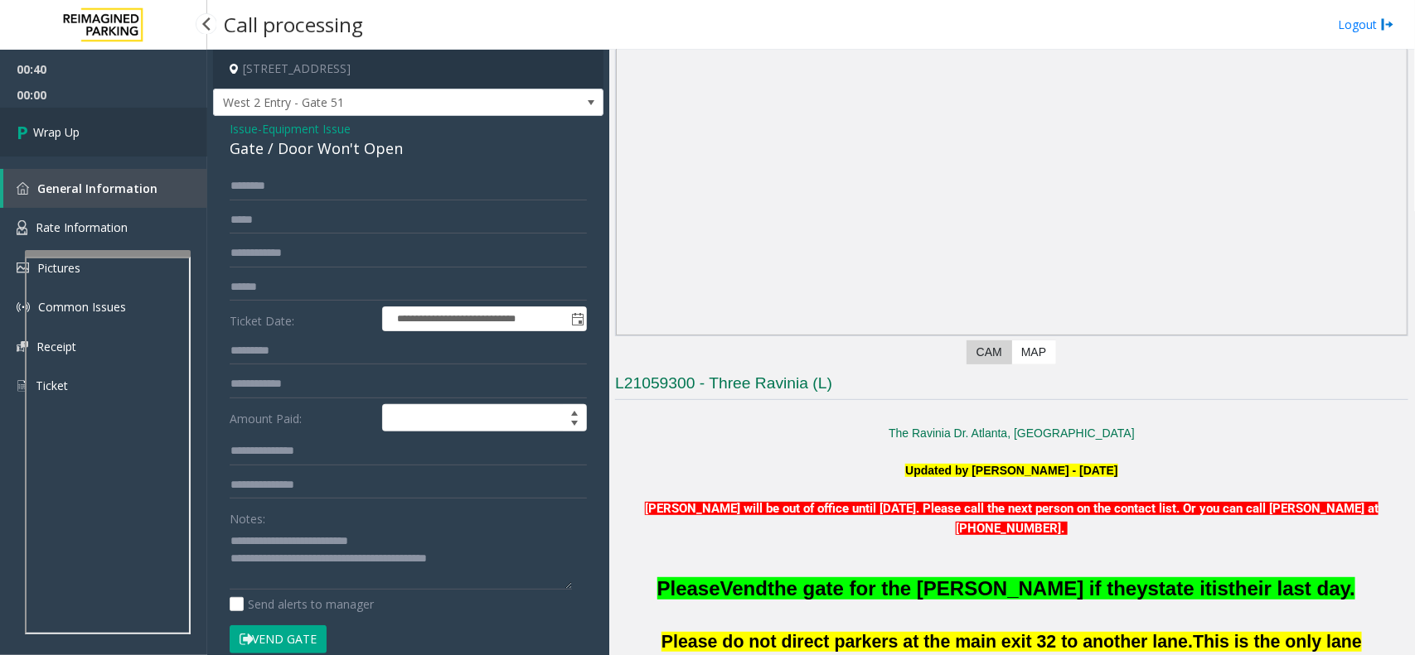
click at [184, 126] on link "Wrap Up" at bounding box center [103, 132] width 207 height 49
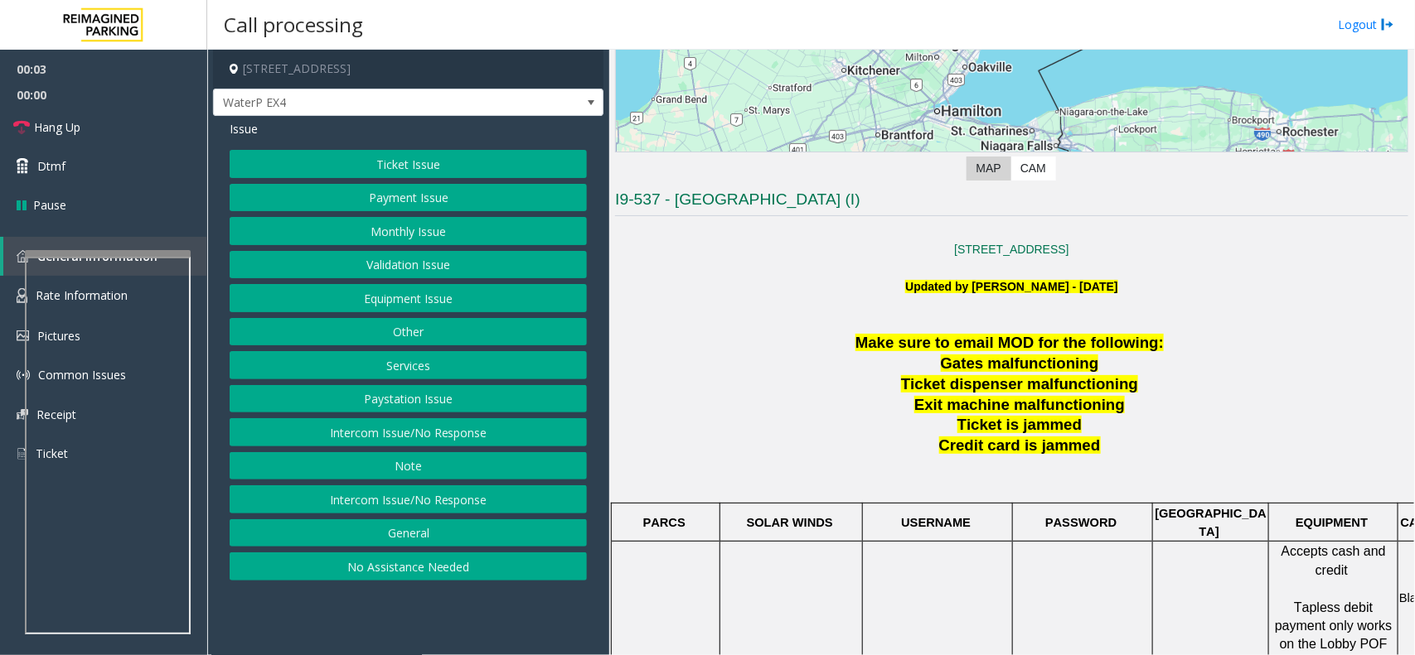
scroll to position [311, 0]
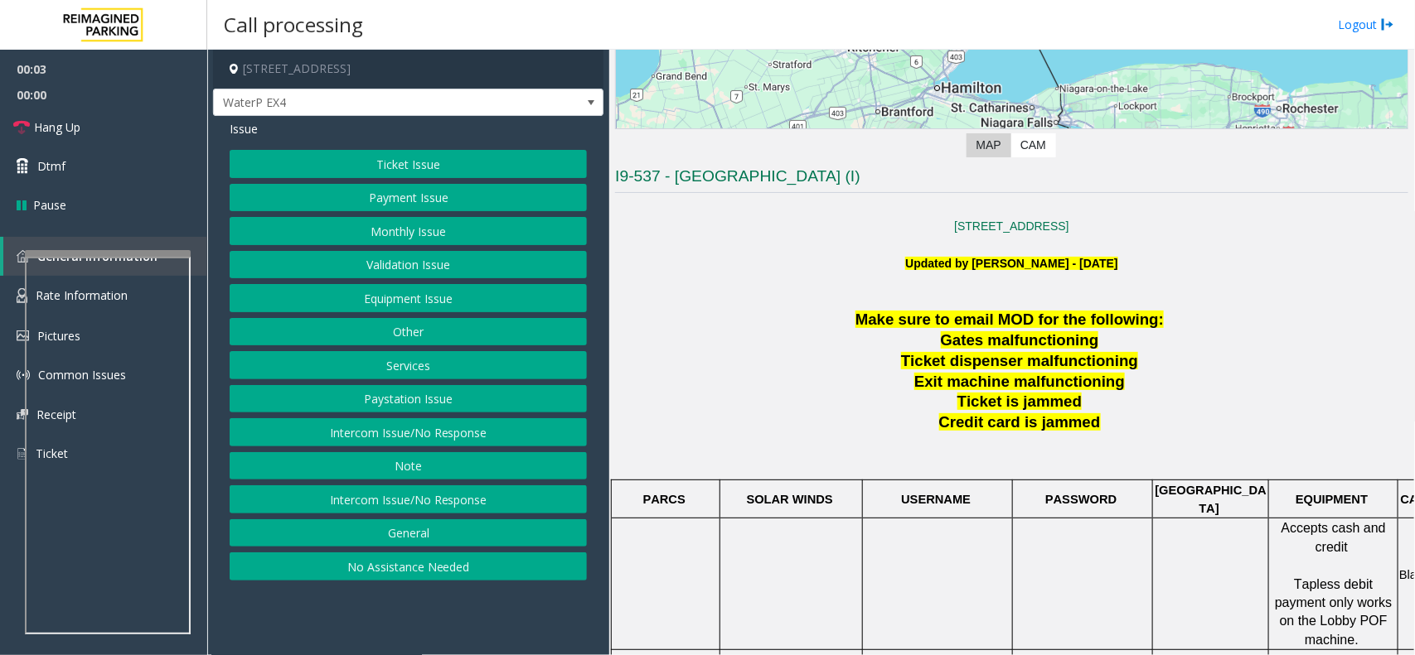
click at [922, 411] on p "Ticket is jammed" at bounding box center [1021, 402] width 773 height 21
drag, startPoint x: 922, startPoint y: 411, endPoint x: 1111, endPoint y: 433, distance: 190.2
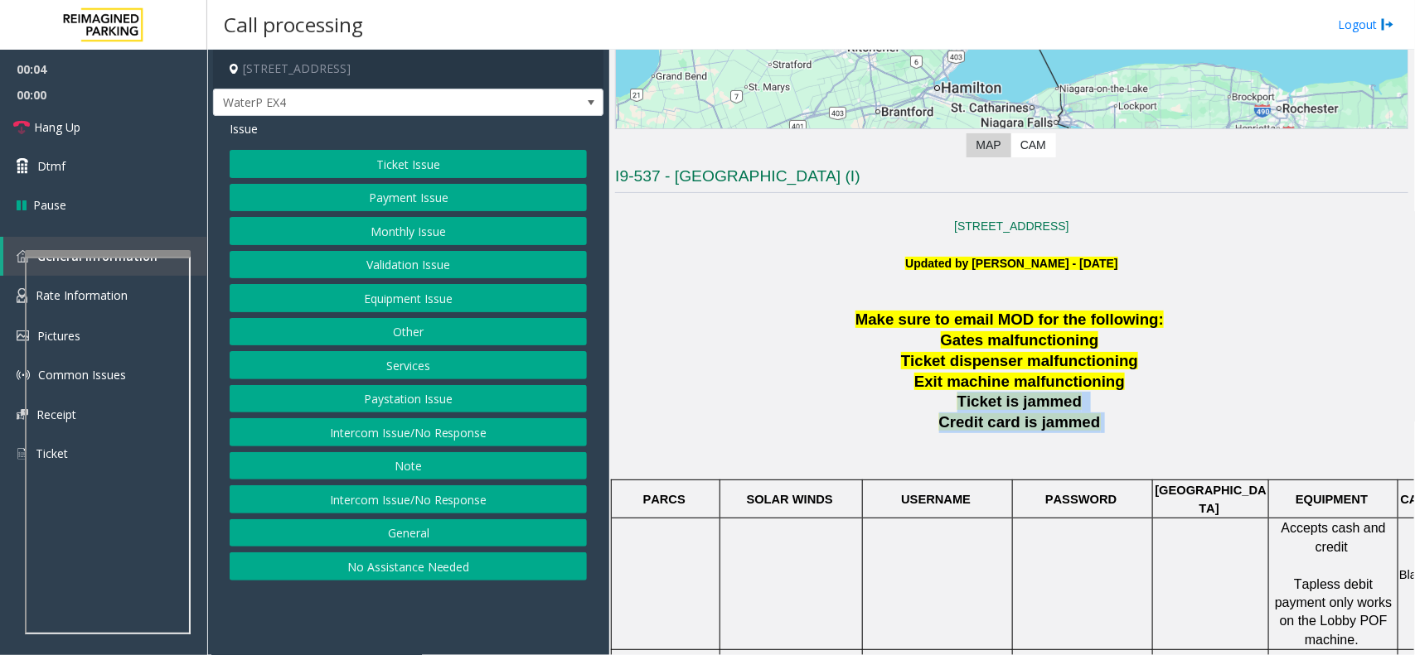
click at [1111, 433] on p "Credit card is jammed" at bounding box center [1021, 423] width 773 height 21
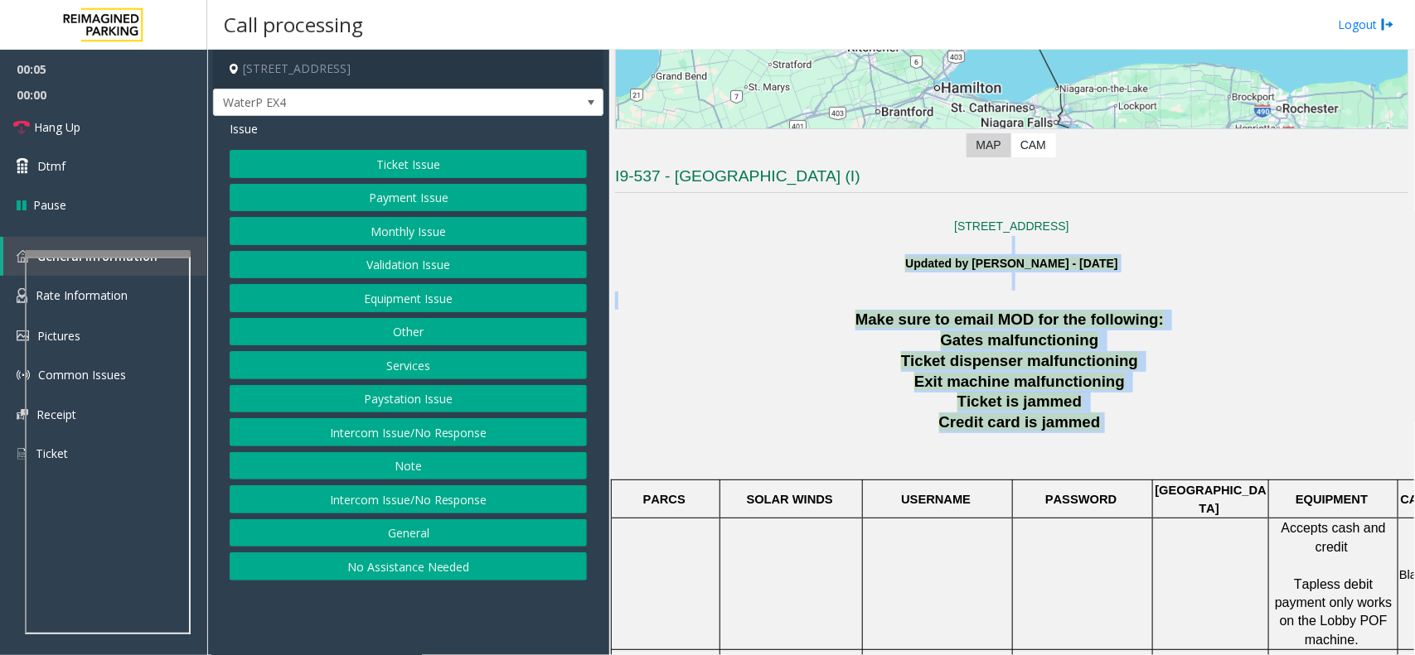
drag, startPoint x: 1111, startPoint y: 433, endPoint x: 867, endPoint y: 246, distance: 307.5
click at [867, 246] on p at bounding box center [1011, 245] width 793 height 18
drag, startPoint x: 867, startPoint y: 246, endPoint x: 1211, endPoint y: 404, distance: 378.6
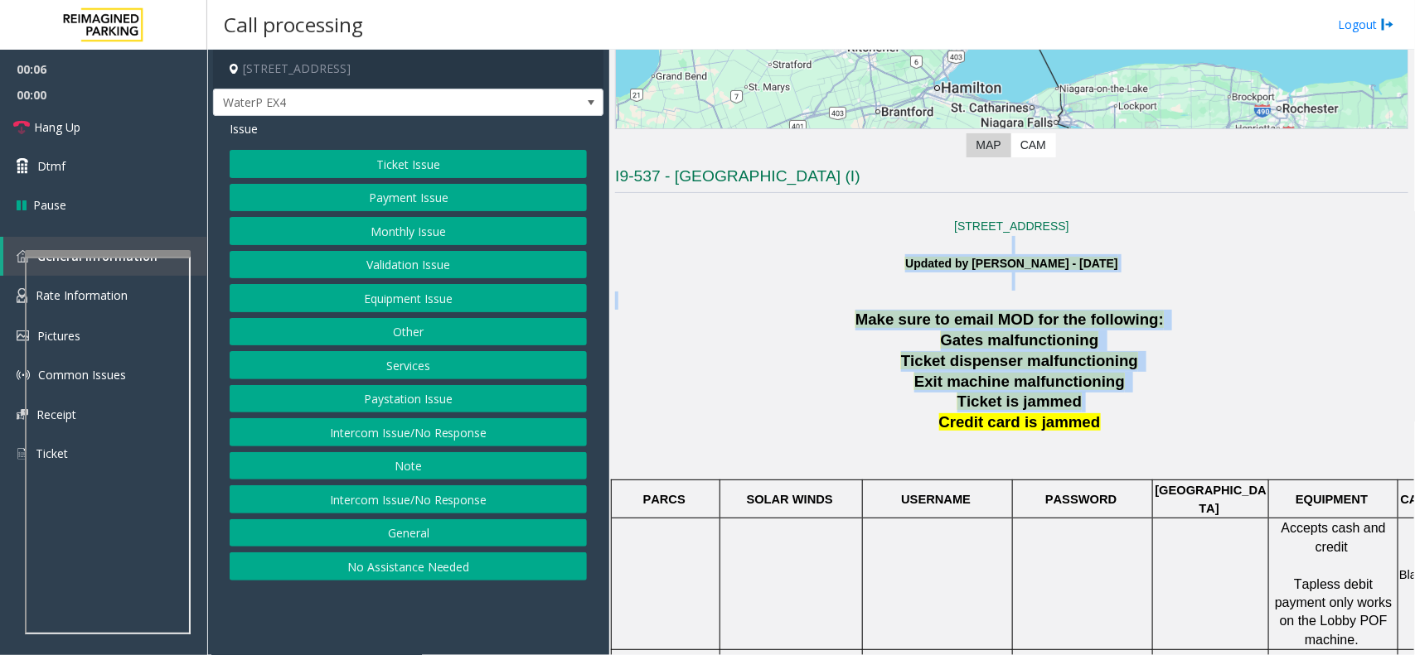
click at [1211, 404] on p "Ticket is jammed" at bounding box center [1021, 402] width 773 height 21
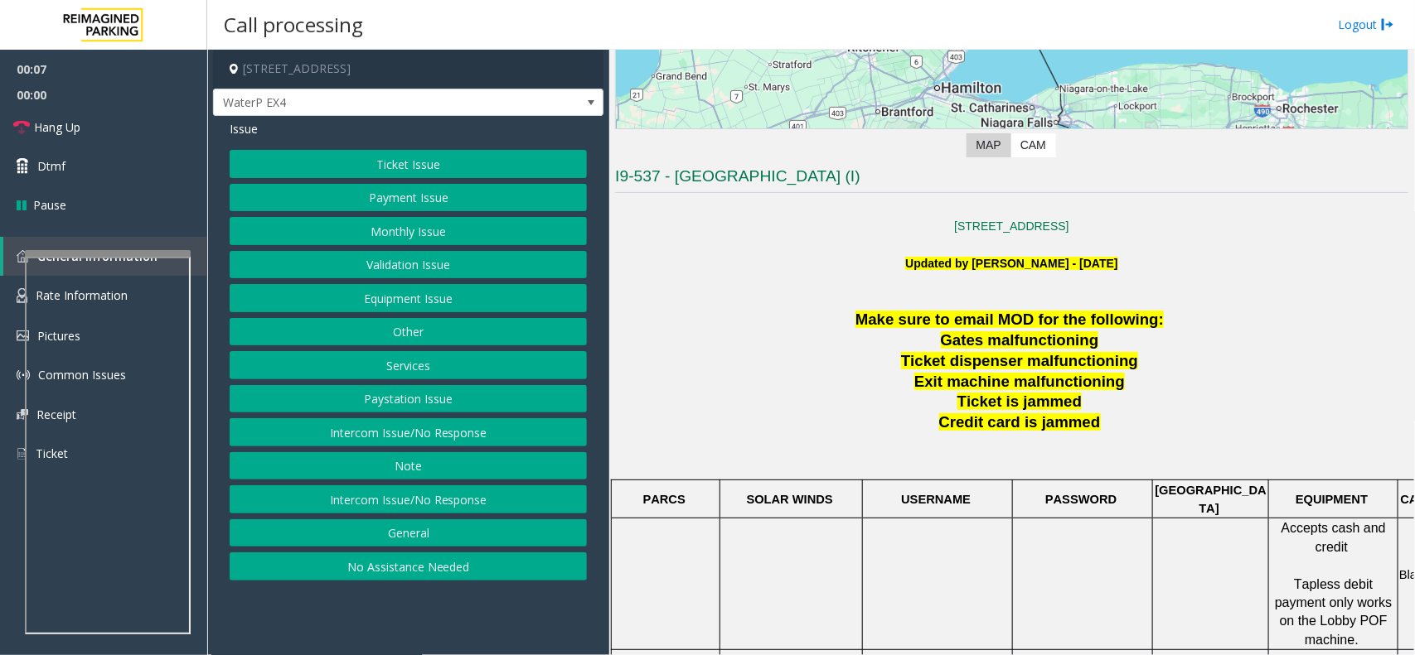
click at [1211, 404] on p "Ticket is jammed" at bounding box center [1021, 402] width 773 height 21
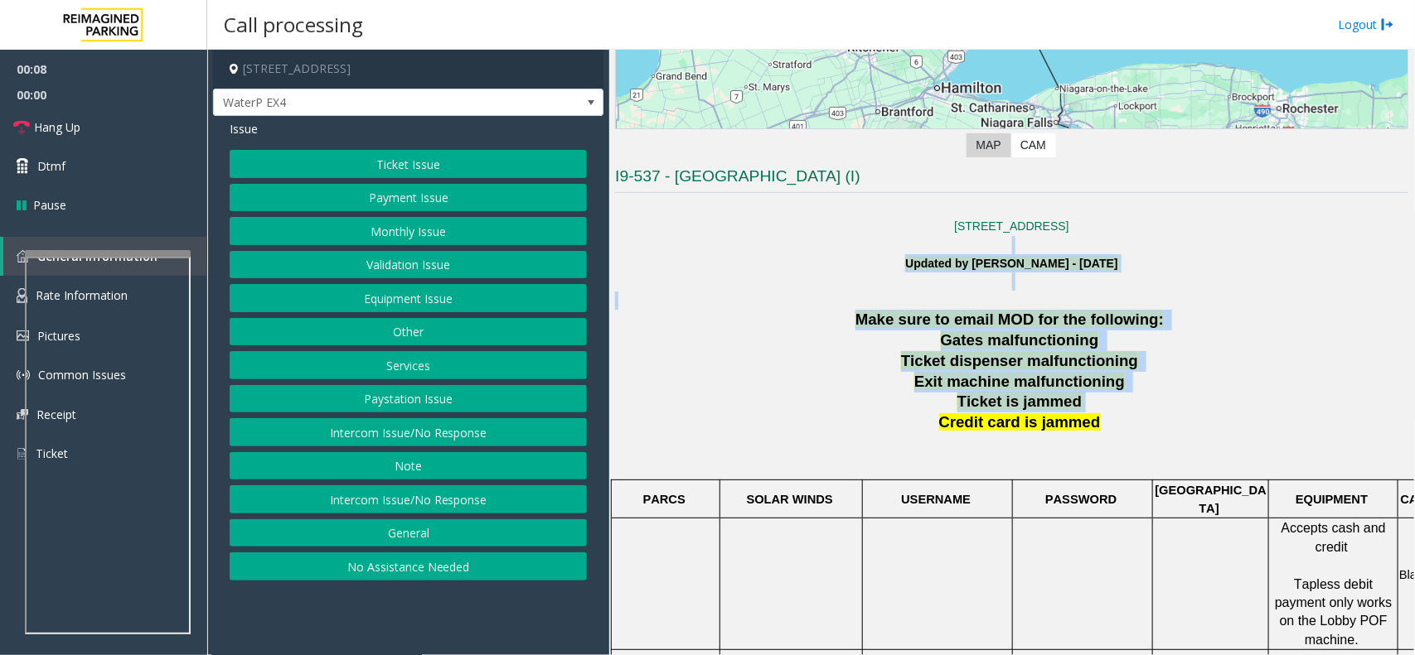
drag, startPoint x: 1211, startPoint y: 404, endPoint x: 867, endPoint y: 239, distance: 381.8
click at [867, 239] on p at bounding box center [1011, 245] width 793 height 18
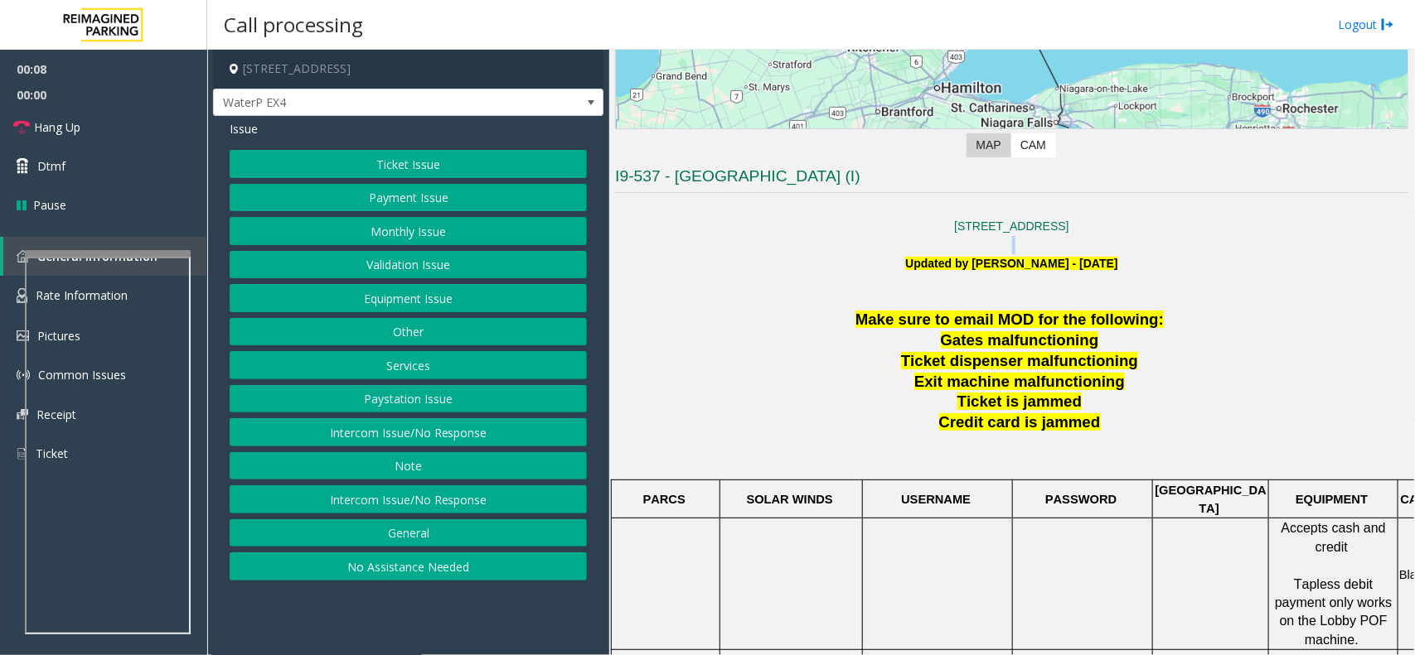
click at [867, 239] on p at bounding box center [1011, 245] width 793 height 18
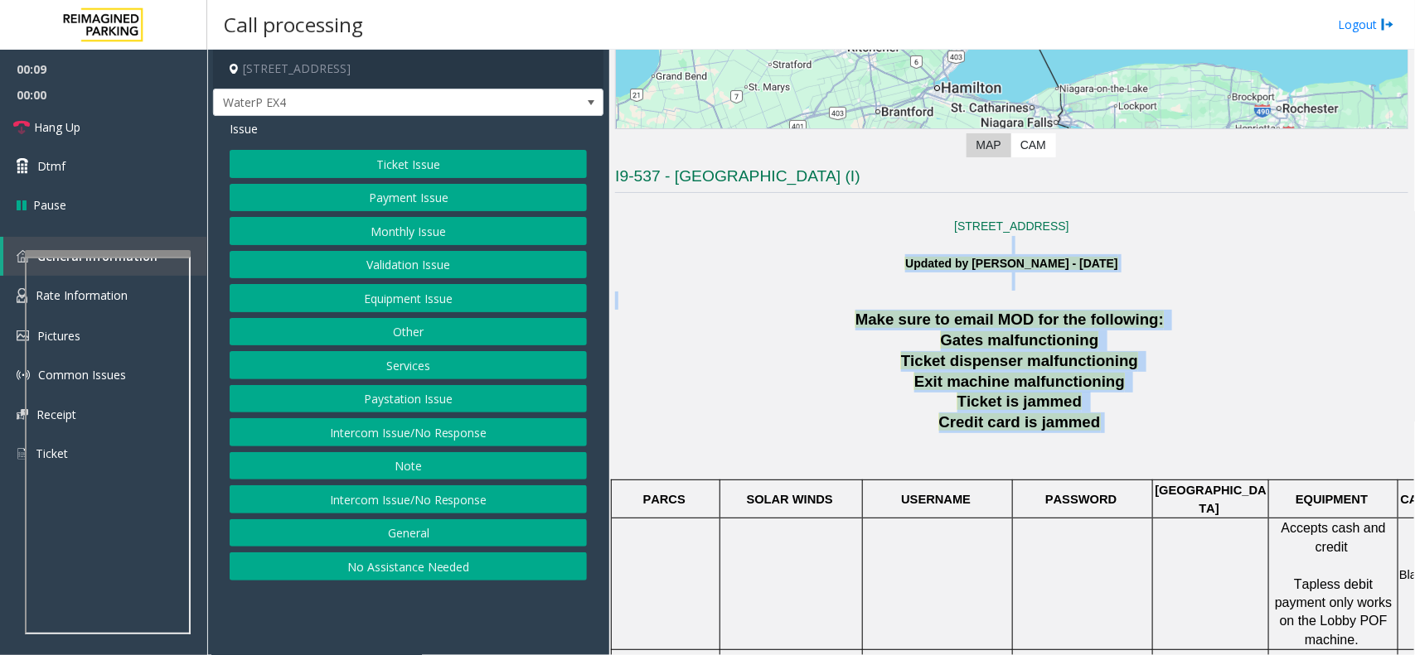
drag, startPoint x: 867, startPoint y: 239, endPoint x: 1217, endPoint y: 428, distance: 397.5
click at [1217, 428] on p "Credit card is jammed" at bounding box center [1021, 423] width 773 height 21
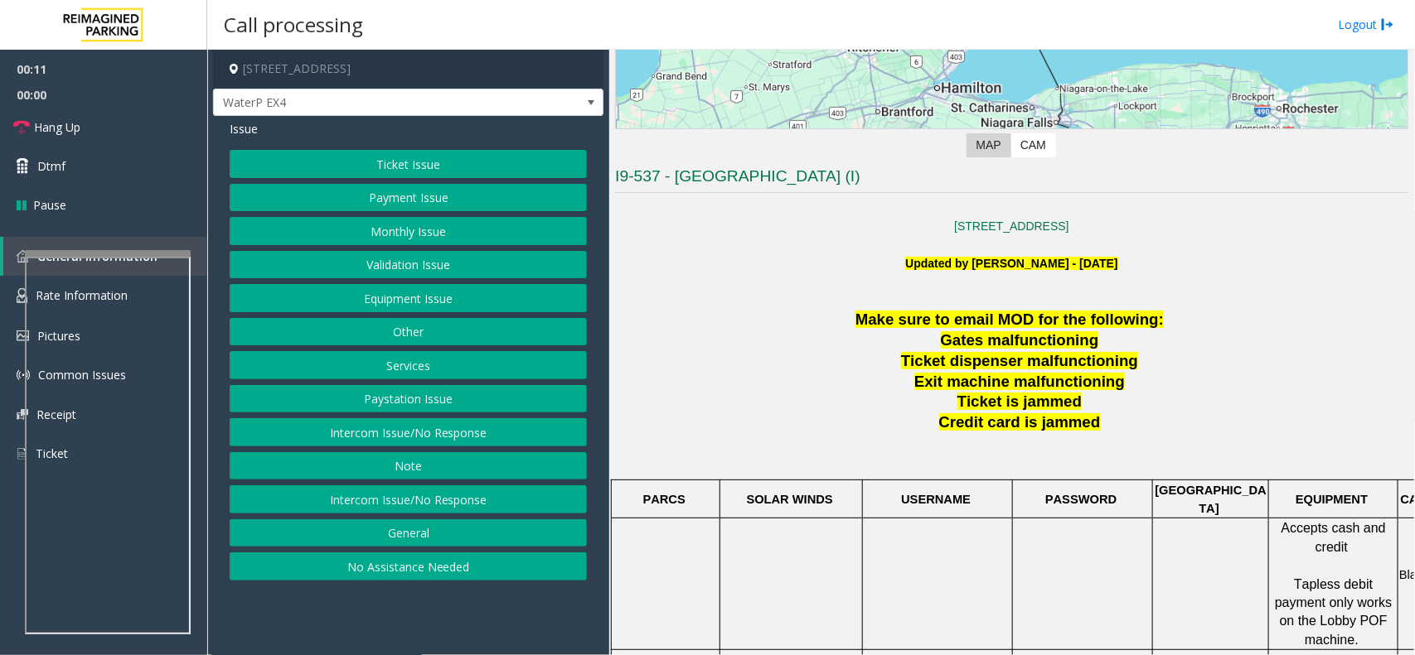
click at [398, 157] on button "Ticket Issue" at bounding box center [408, 164] width 357 height 28
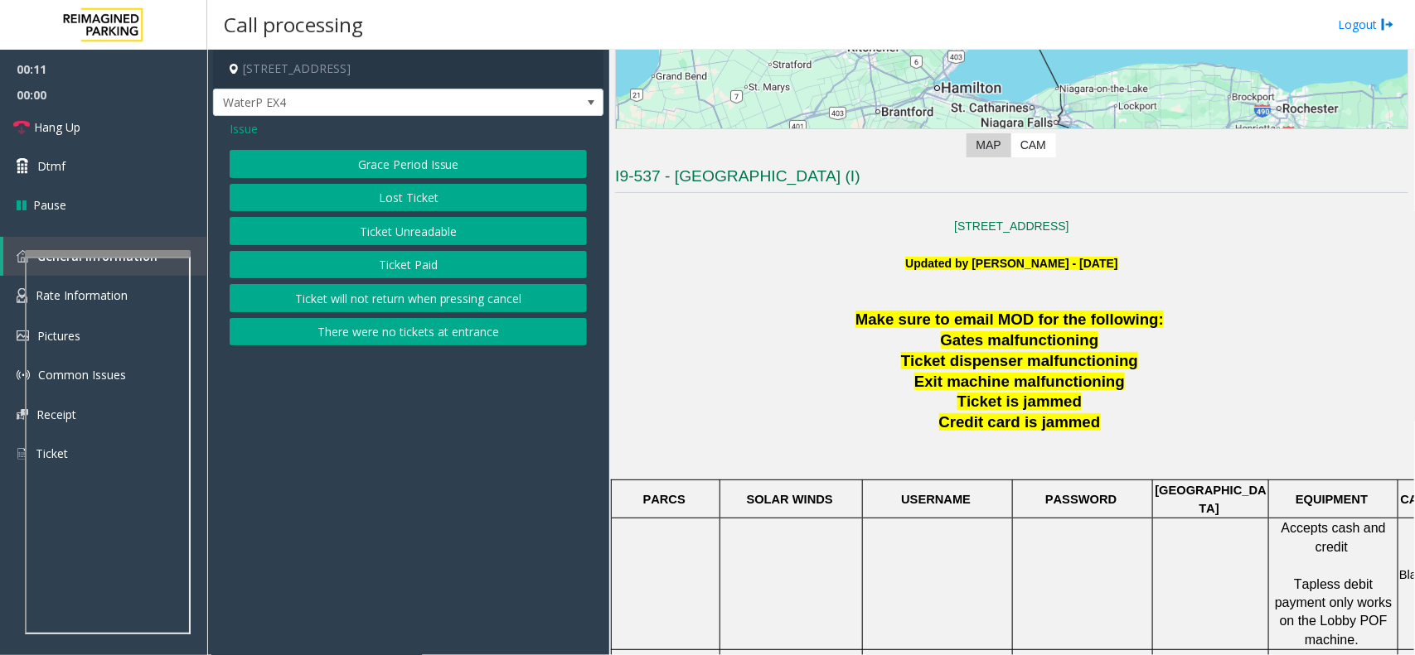
click at [425, 225] on button "Ticket Unreadable" at bounding box center [408, 231] width 357 height 28
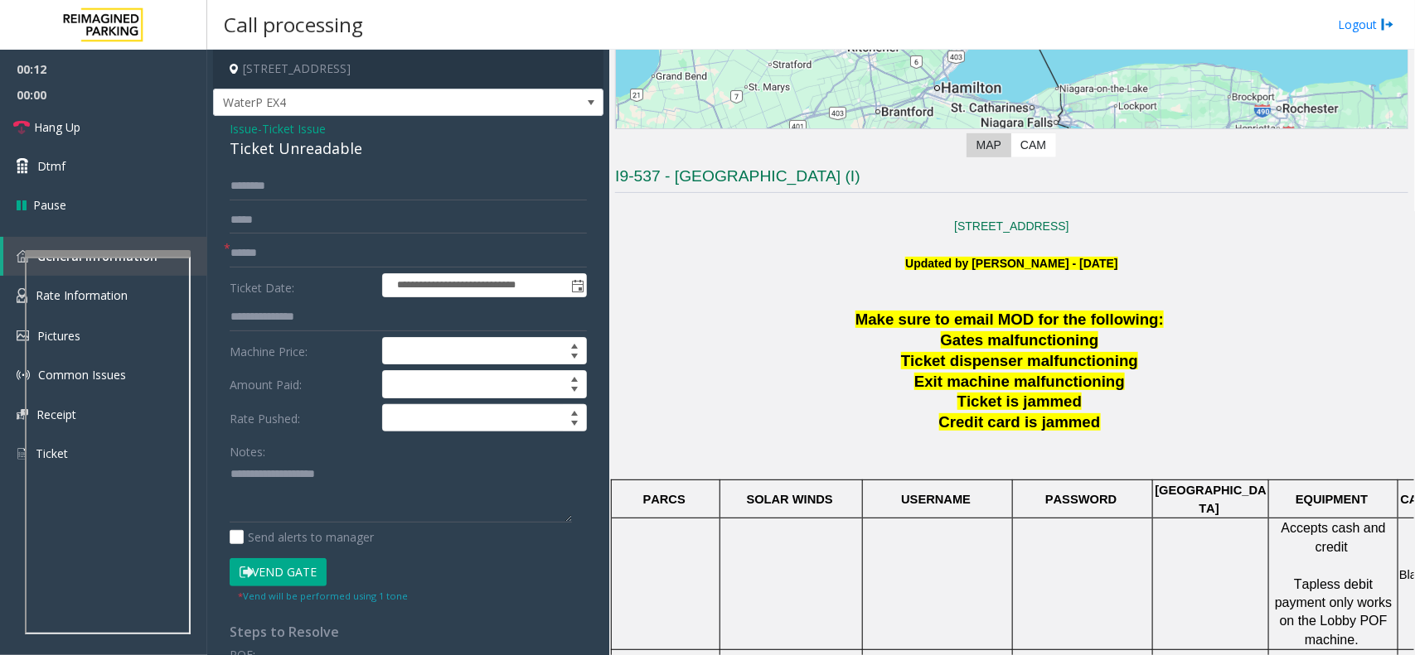
click at [323, 145] on div "Ticket Unreadable" at bounding box center [408, 149] width 357 height 22
paste textarea "**********"
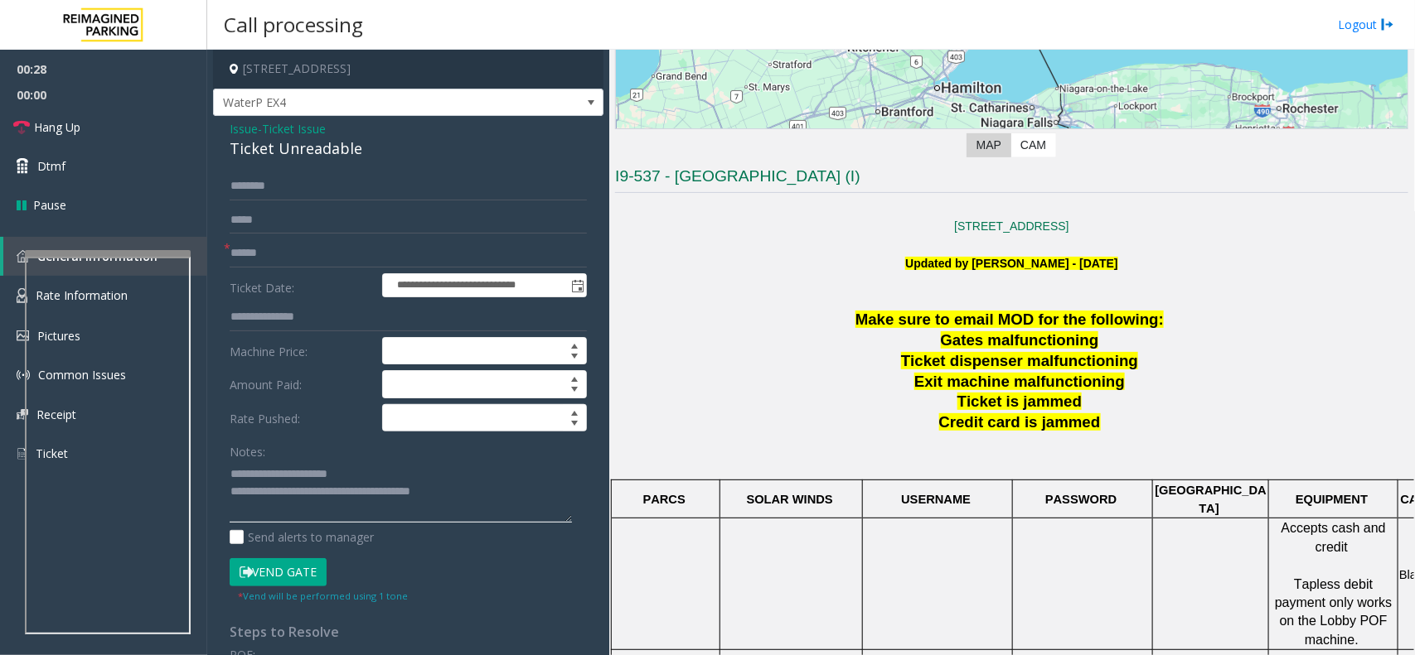
type textarea "**********"
click at [336, 251] on input "text" at bounding box center [408, 253] width 357 height 28
click at [261, 255] on input "text" at bounding box center [408, 253] width 357 height 28
click at [353, 249] on input "text" at bounding box center [408, 253] width 357 height 28
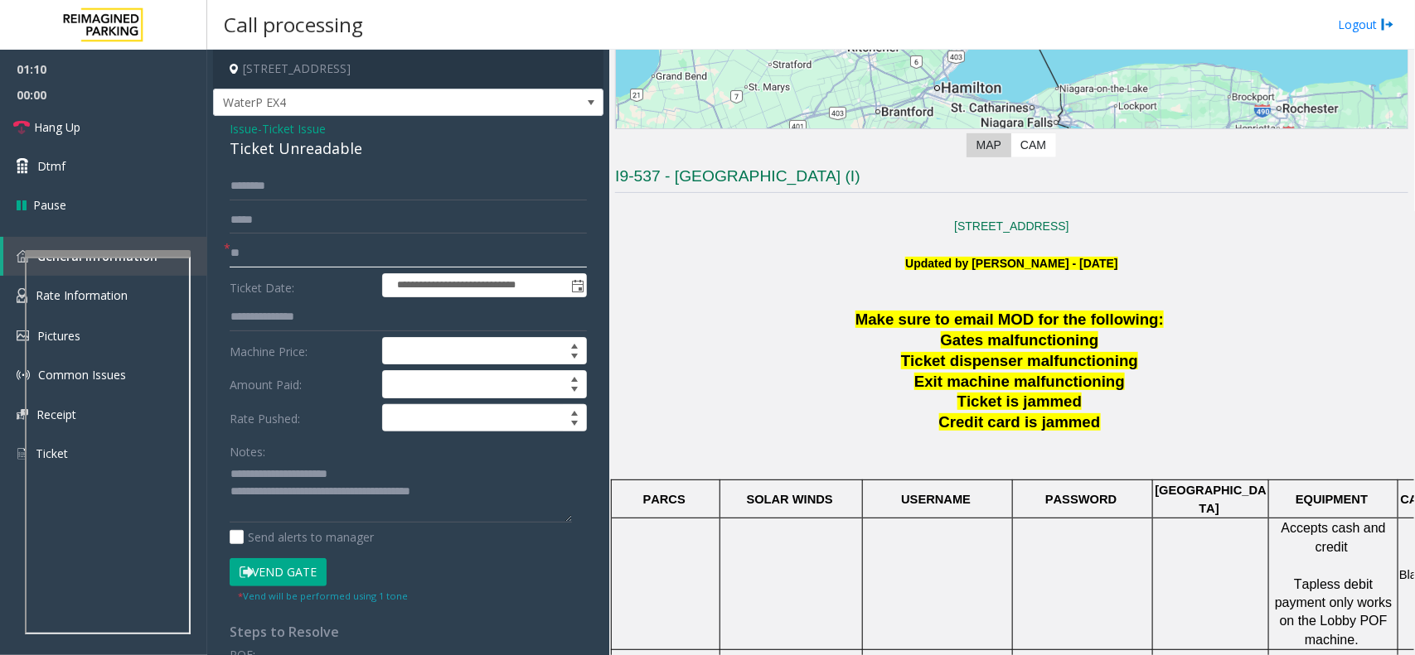
type input "*"
type input "**"
click at [449, 501] on textarea at bounding box center [401, 492] width 342 height 62
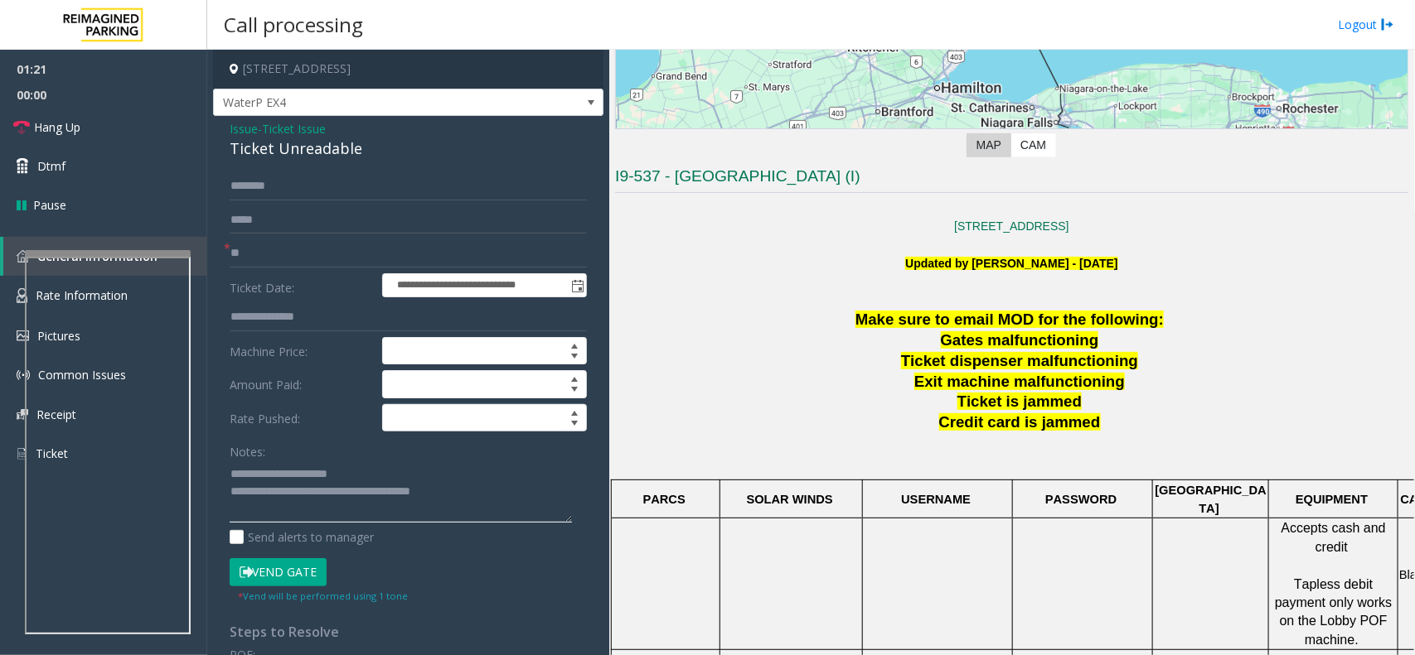
paste textarea "**********"
type textarea "**********"
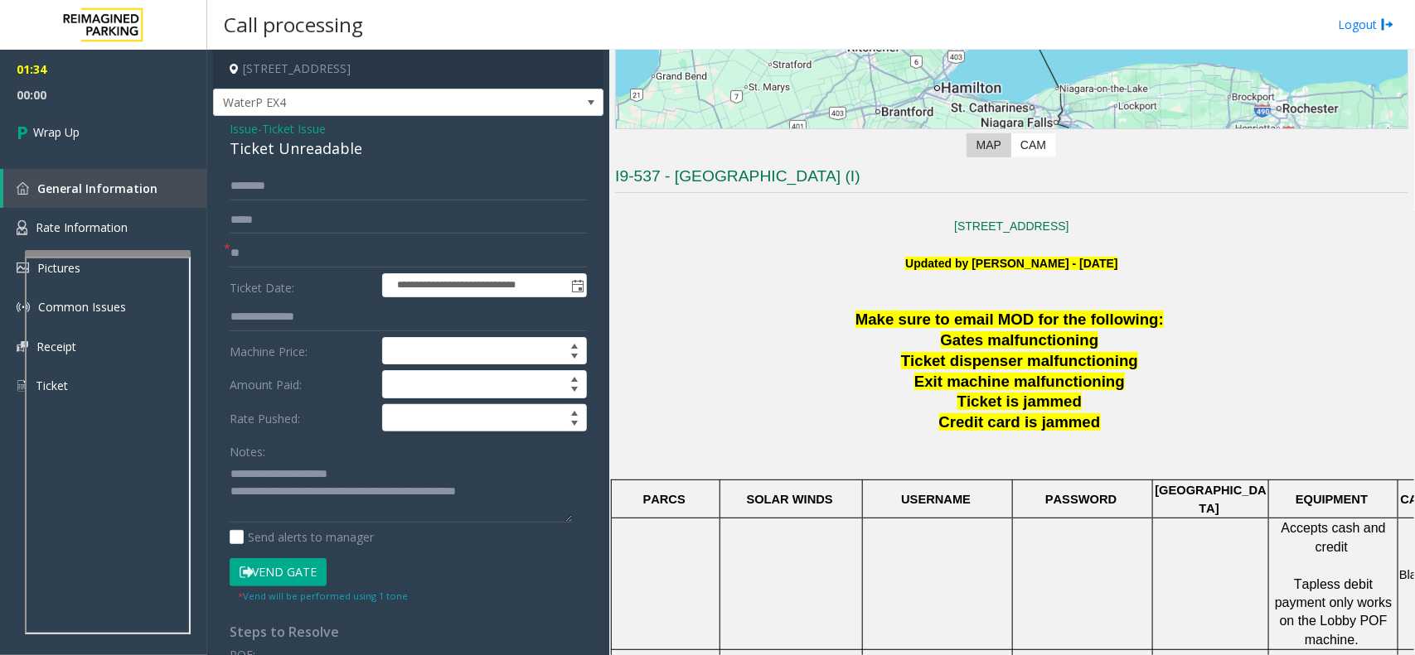
click at [1247, 276] on p "Updated by [PERSON_NAME] - [DATE]" at bounding box center [1011, 272] width 793 height 37
click at [133, 121] on link "Wrap Up" at bounding box center [103, 132] width 207 height 49
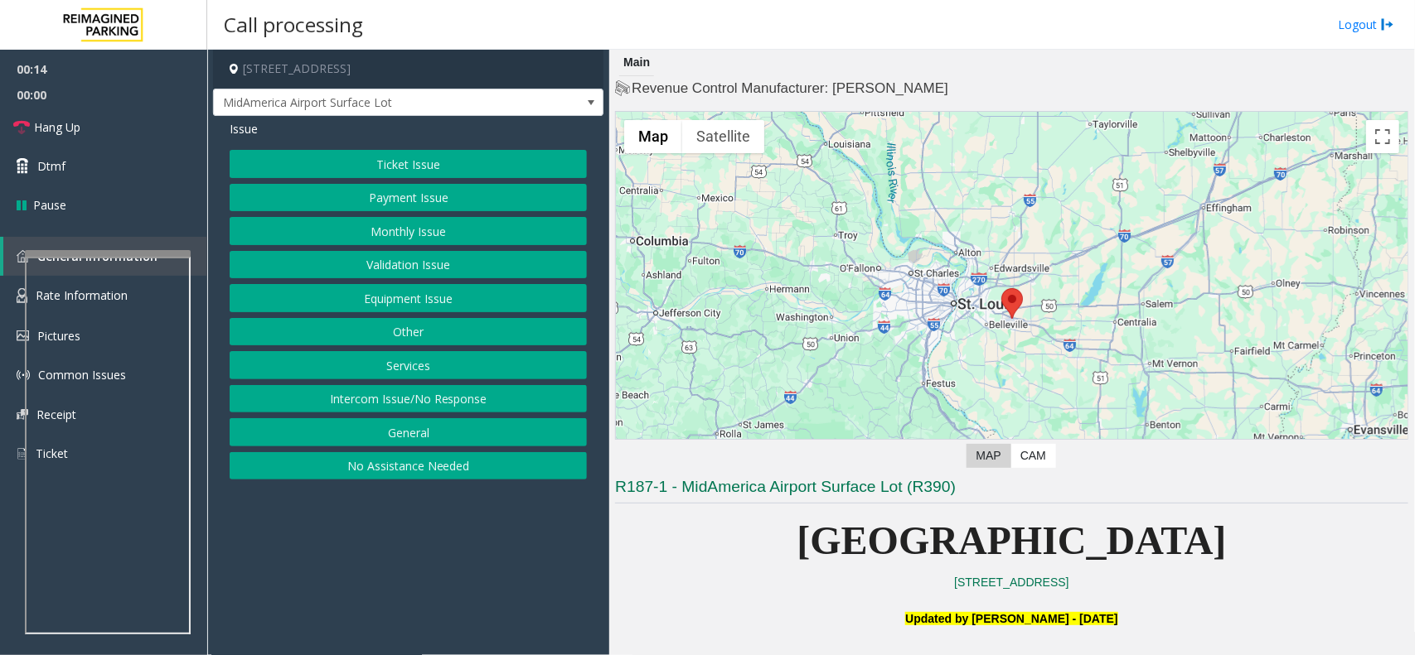
click at [417, 391] on button "Intercom Issue/No Response" at bounding box center [408, 399] width 357 height 28
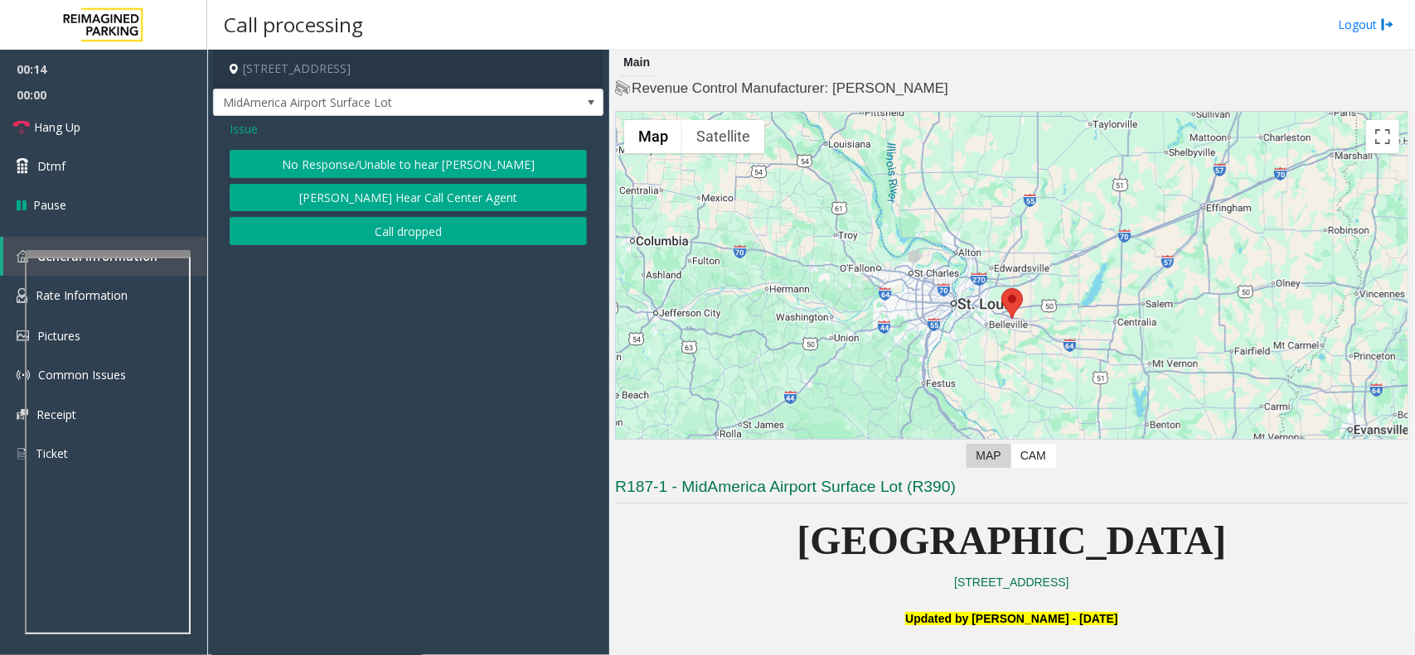
click at [399, 163] on button "No Response/Unable to hear [PERSON_NAME]" at bounding box center [408, 164] width 357 height 28
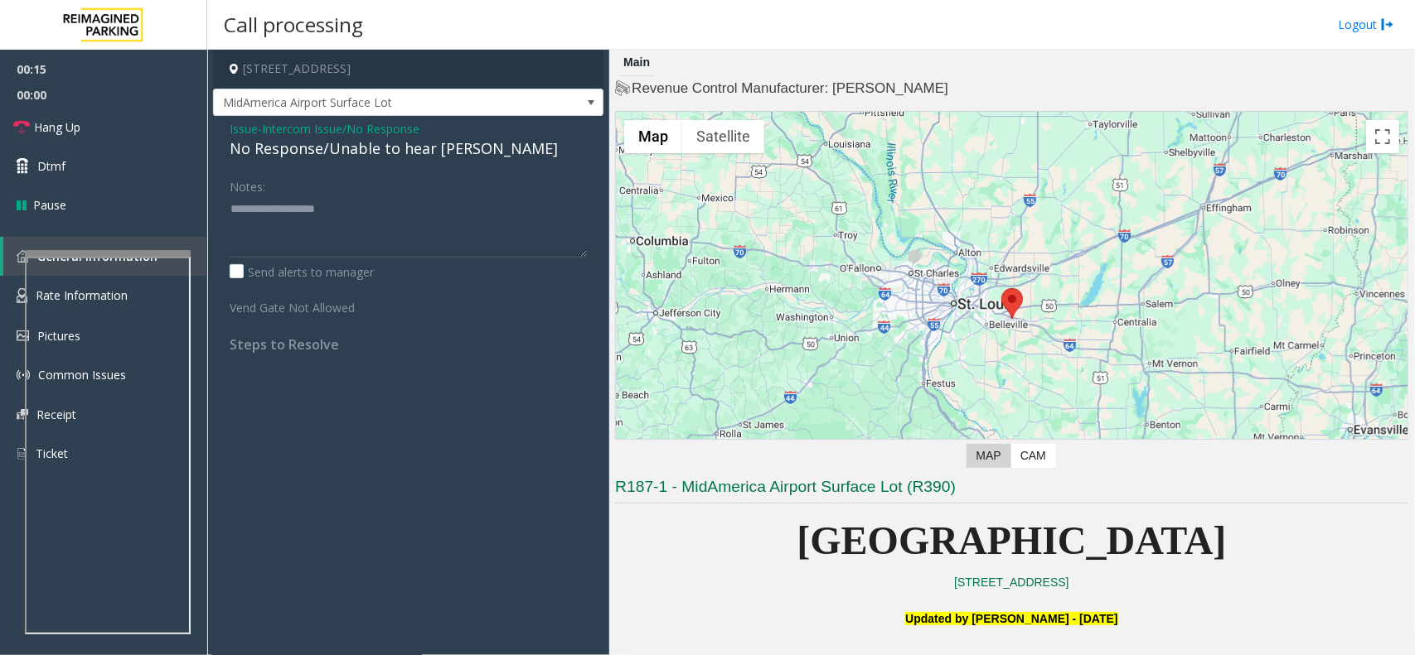
click at [384, 142] on div "No Response/Unable to hear [PERSON_NAME]" at bounding box center [408, 149] width 357 height 22
type textarea "**********"
click at [99, 109] on link "Hang Up" at bounding box center [103, 127] width 207 height 39
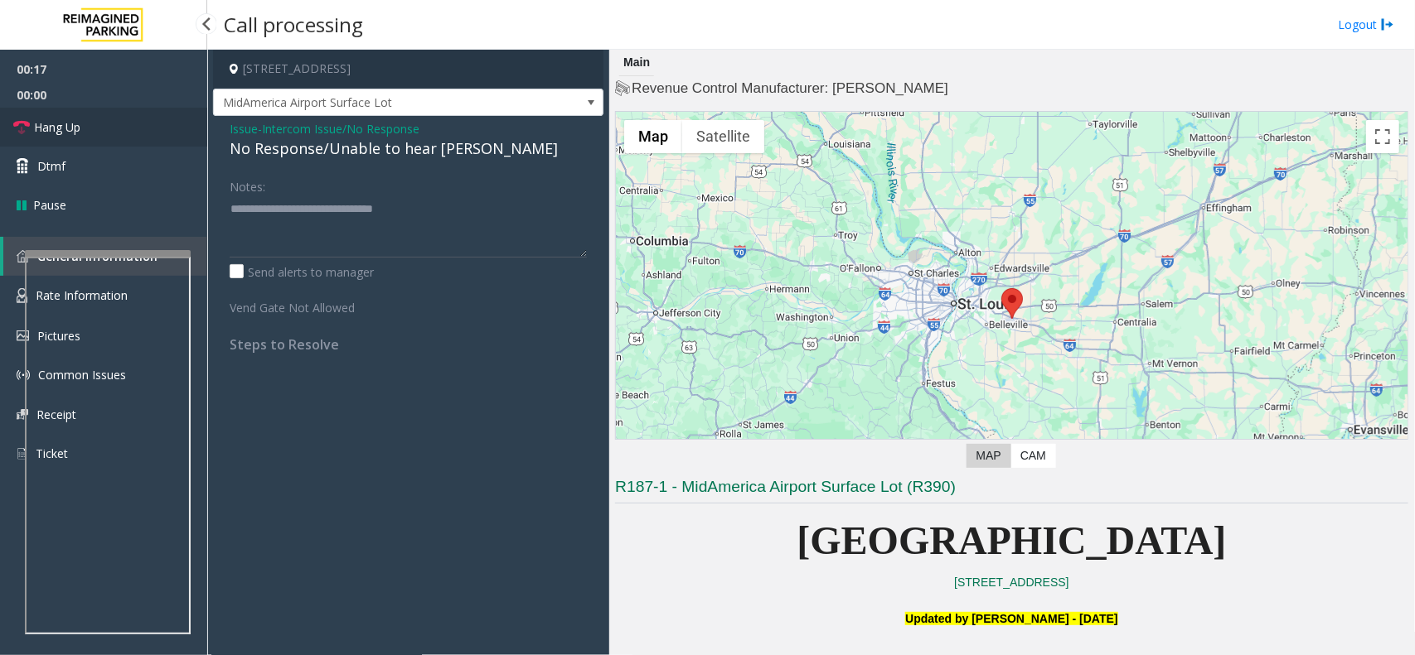
click at [99, 109] on link "Hang Up" at bounding box center [103, 127] width 207 height 39
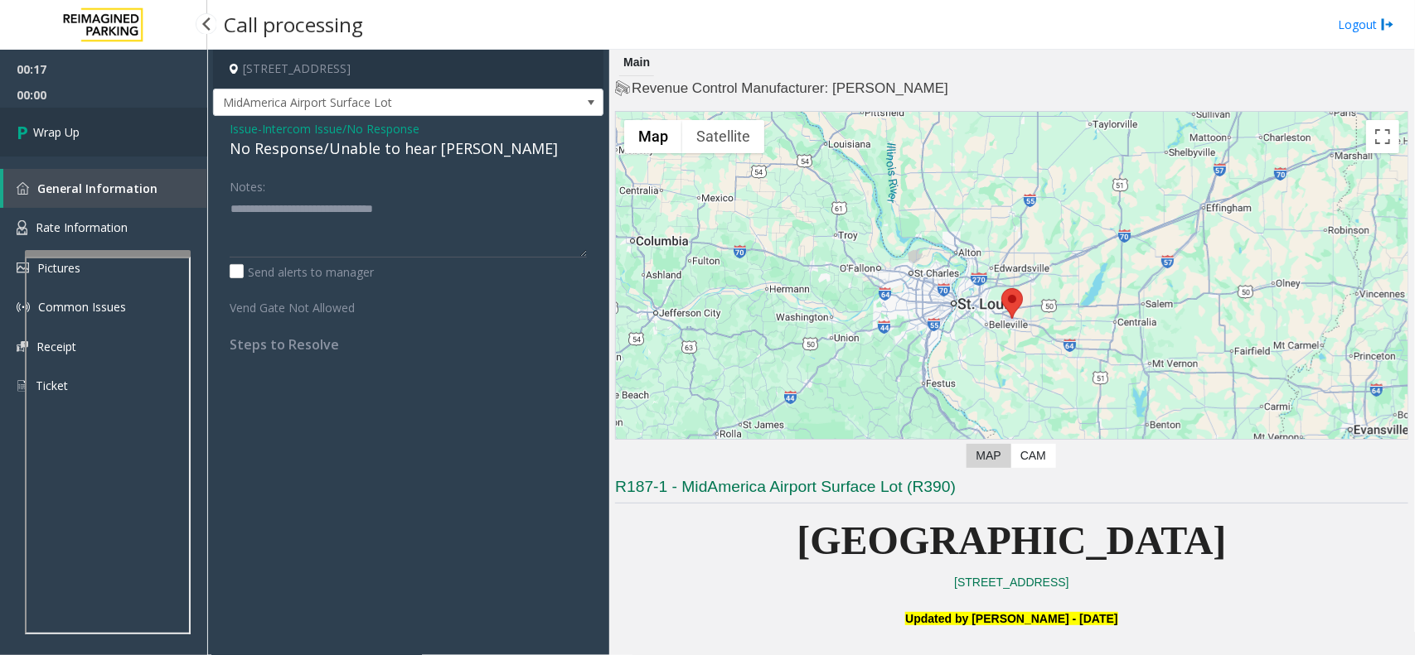
click at [99, 109] on link "Wrap Up" at bounding box center [103, 132] width 207 height 49
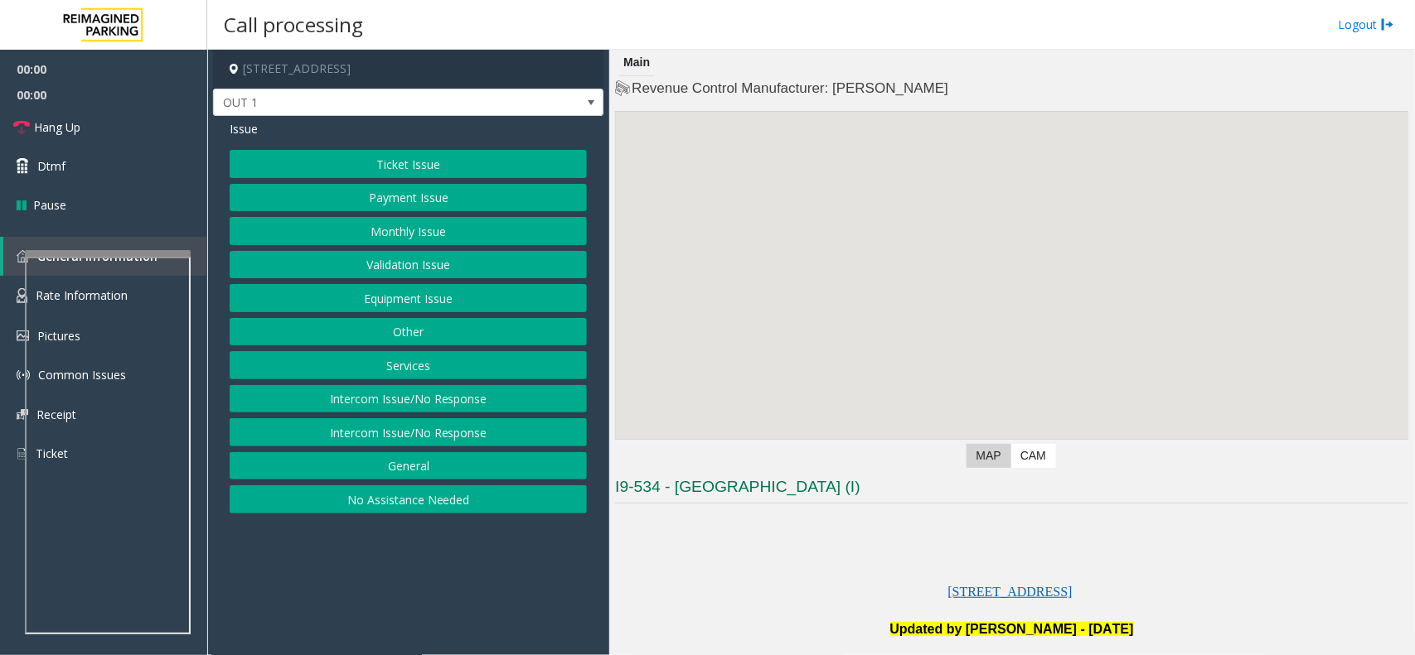
scroll to position [104, 0]
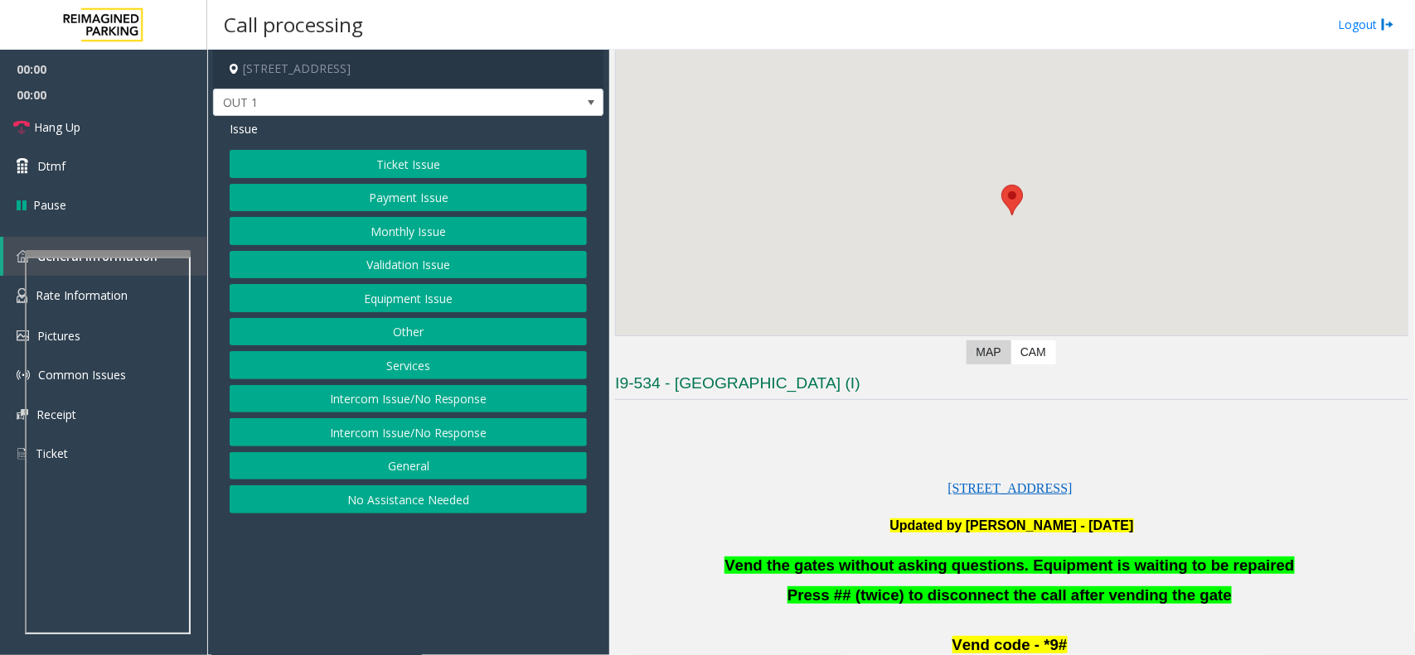
click at [854, 566] on span "Vend the gates without asking questions. Equipment is waiting to be repaired" at bounding box center [1008, 565] width 569 height 17
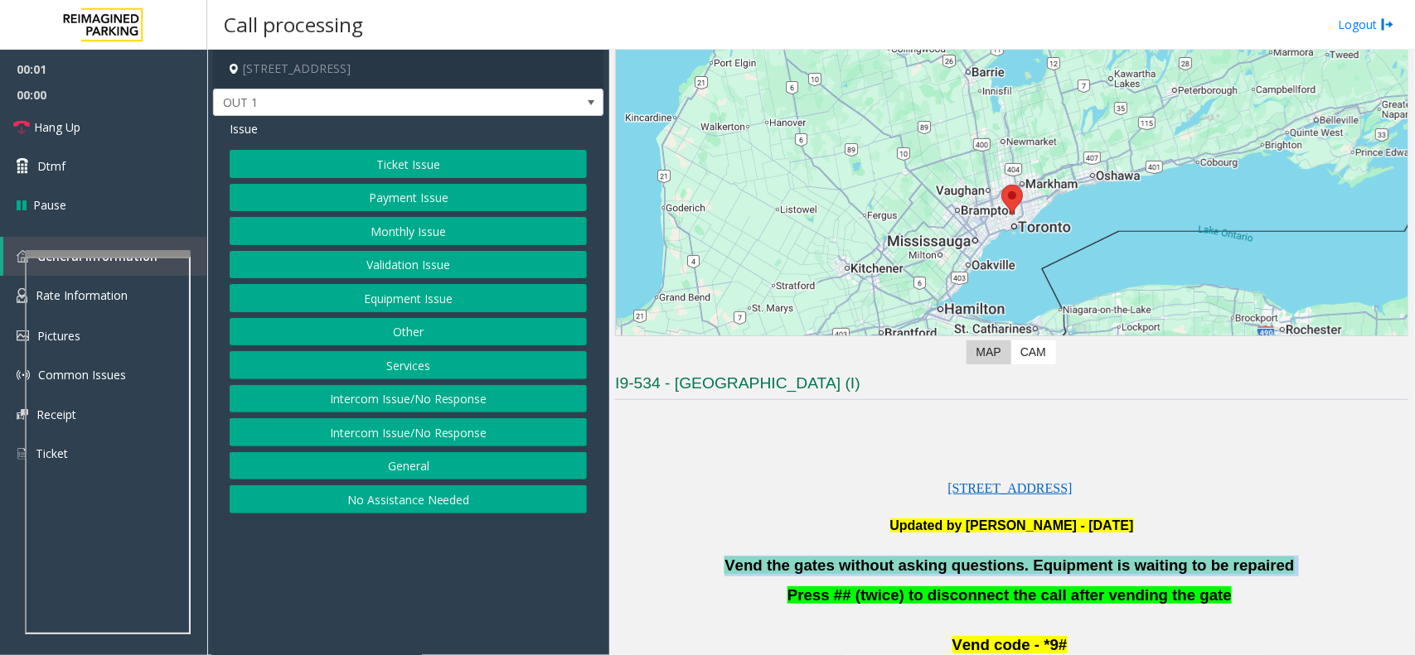
click at [854, 566] on span "Vend the gates without asking questions. Equipment is waiting to be repaired" at bounding box center [1008, 565] width 569 height 17
click at [473, 301] on button "Equipment Issue" at bounding box center [408, 298] width 357 height 28
click at [473, 301] on button "Gate / Door Won't Open" at bounding box center [408, 298] width 357 height 28
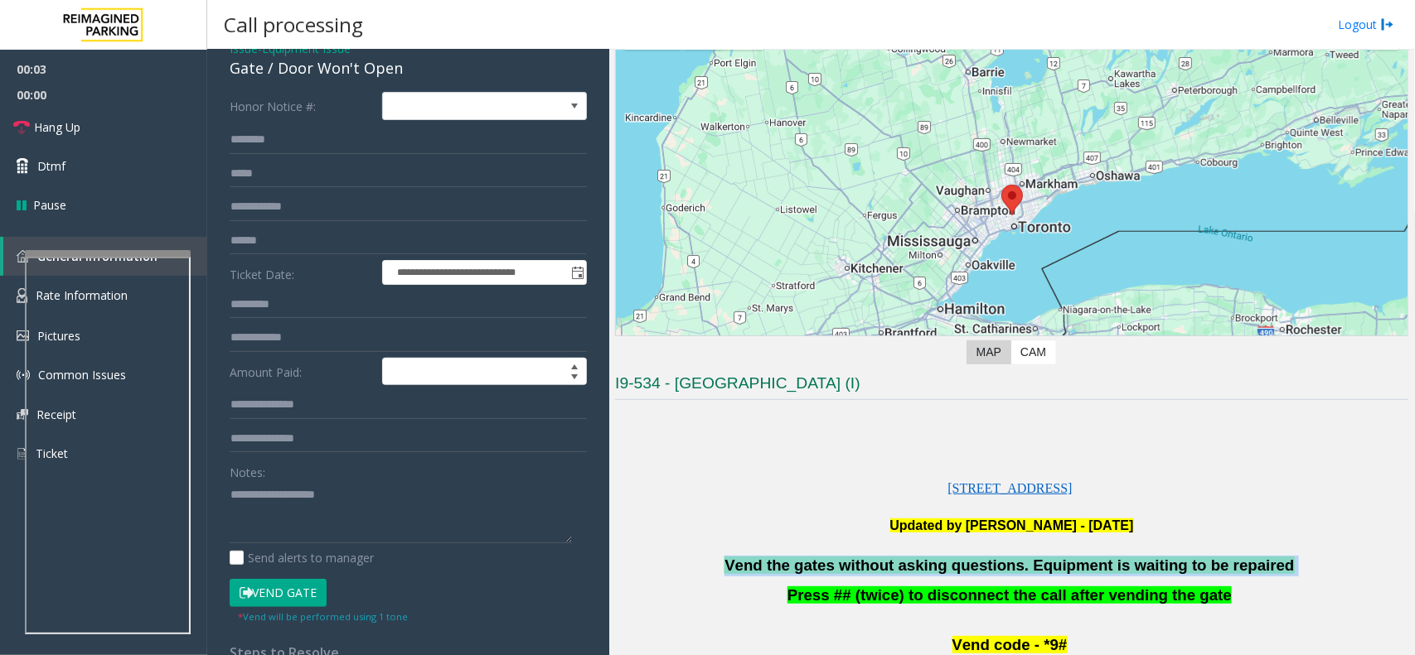
scroll to position [207, 0]
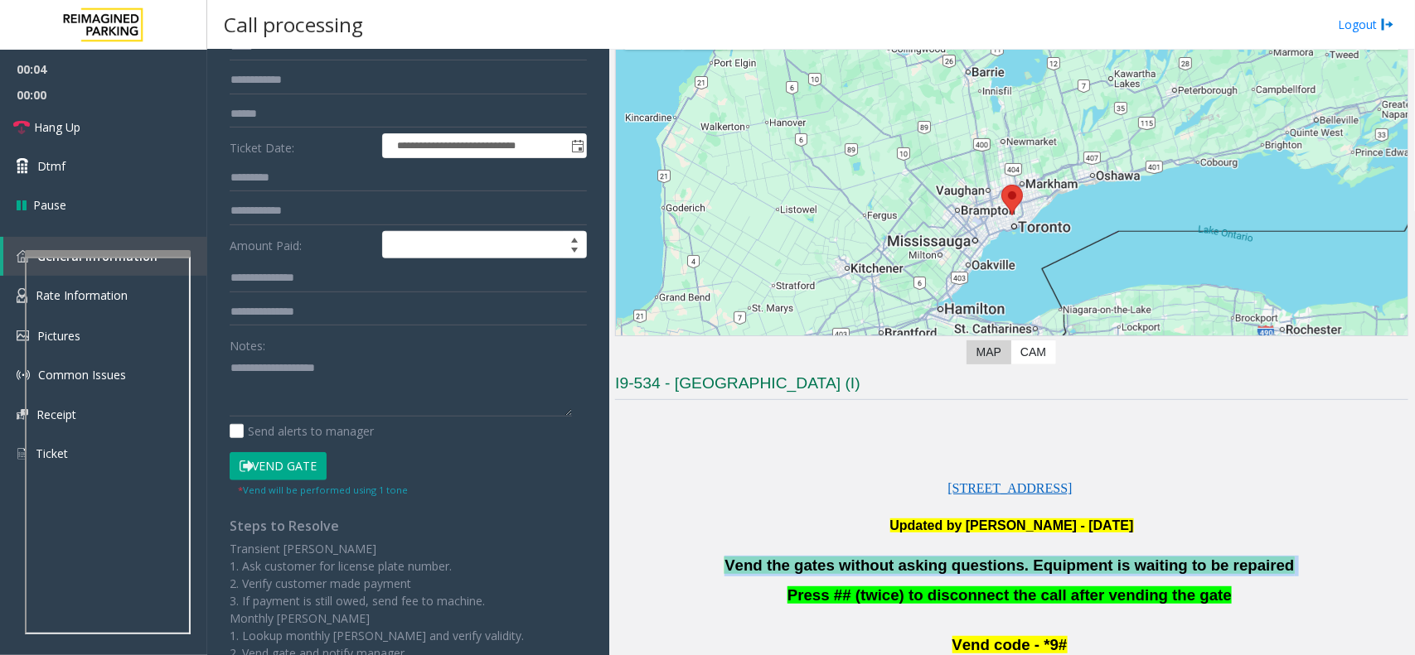
click at [293, 477] on button "Vend Gate" at bounding box center [278, 466] width 97 height 28
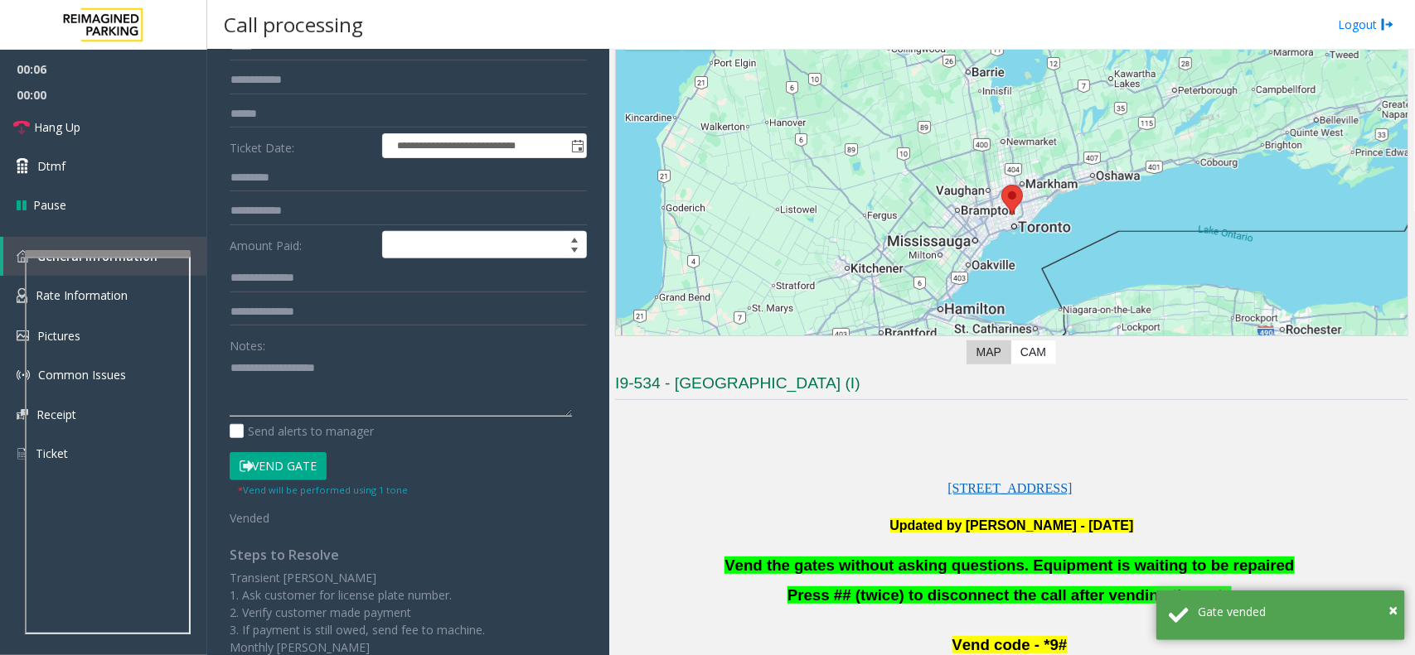
paste textarea "**********"
type textarea "**********"
click at [96, 176] on link "Dtmf" at bounding box center [103, 166] width 207 height 39
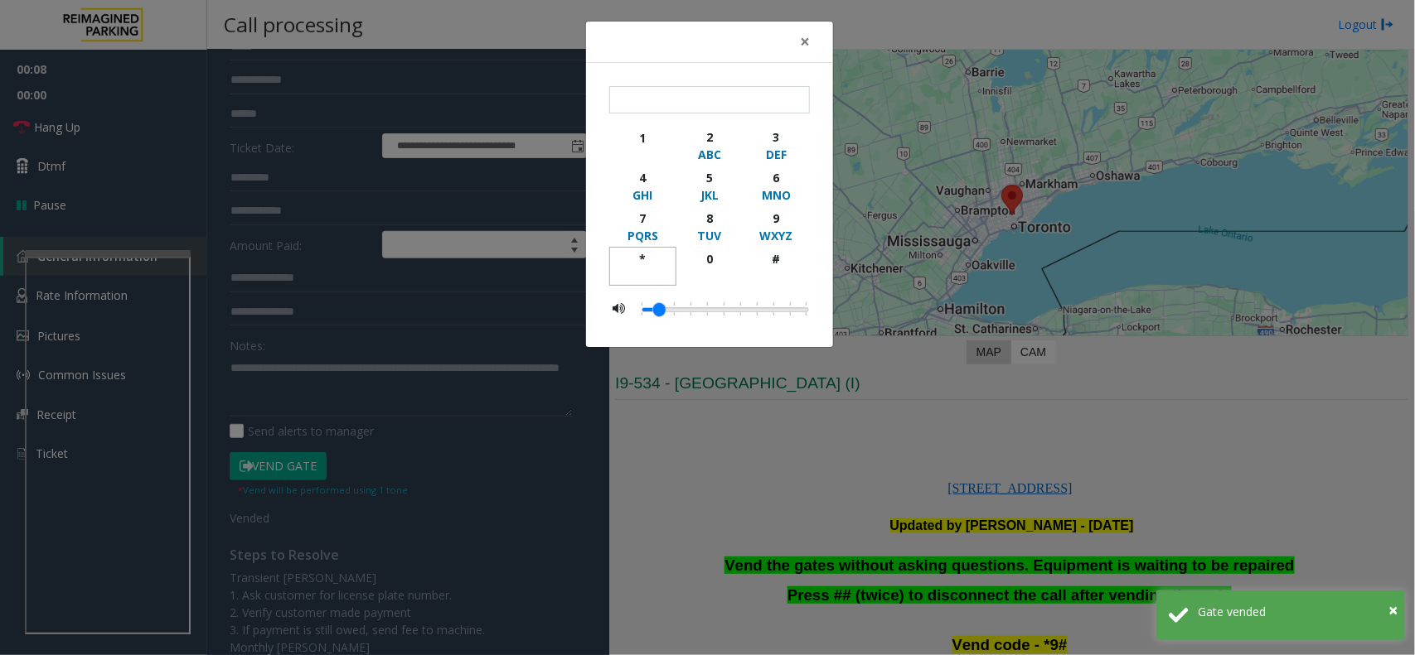
click at [636, 264] on div "*" at bounding box center [643, 258] width 46 height 17
click at [757, 225] on div "9" at bounding box center [776, 218] width 46 height 17
click at [780, 307] on li at bounding box center [774, 309] width 17 height 22
click at [780, 269] on div "button" at bounding box center [776, 275] width 46 height 15
type input "***"
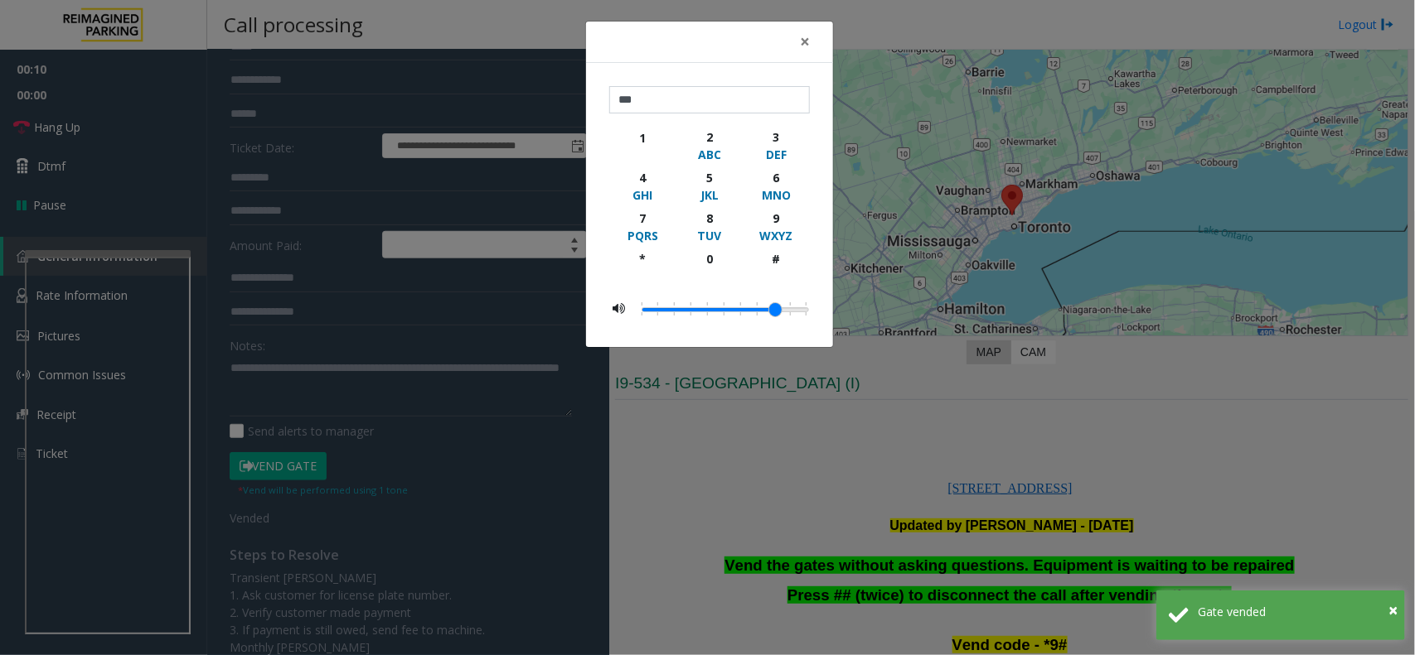
drag, startPoint x: 759, startPoint y: 301, endPoint x: 709, endPoint y: 311, distance: 50.7
click at [689, 295] on div at bounding box center [731, 309] width 181 height 30
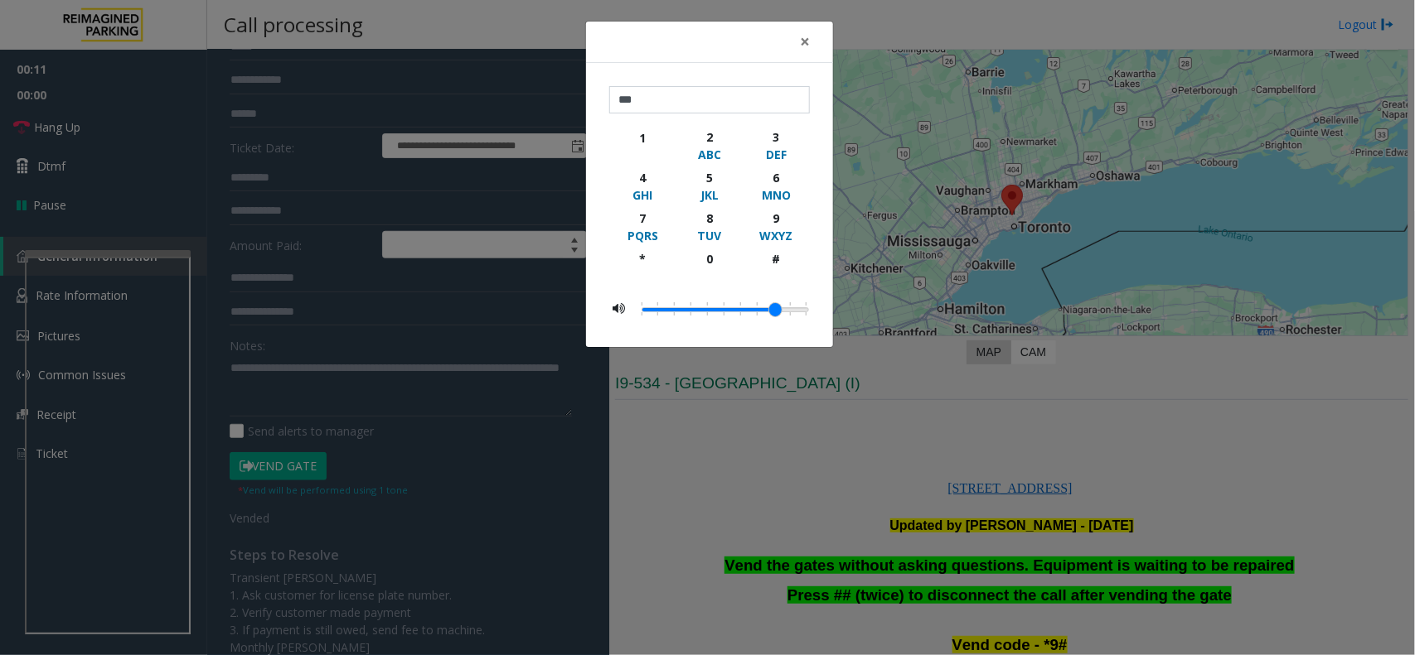
click at [694, 303] on li at bounding box center [691, 309] width 17 height 22
click at [769, 390] on div "× *** 1 2 ABC 3 DEF 4 GHI 5 JKL 6 MNO 7 PQRS 8 TUV 9 WXYZ * 0 #" at bounding box center [707, 327] width 1415 height 655
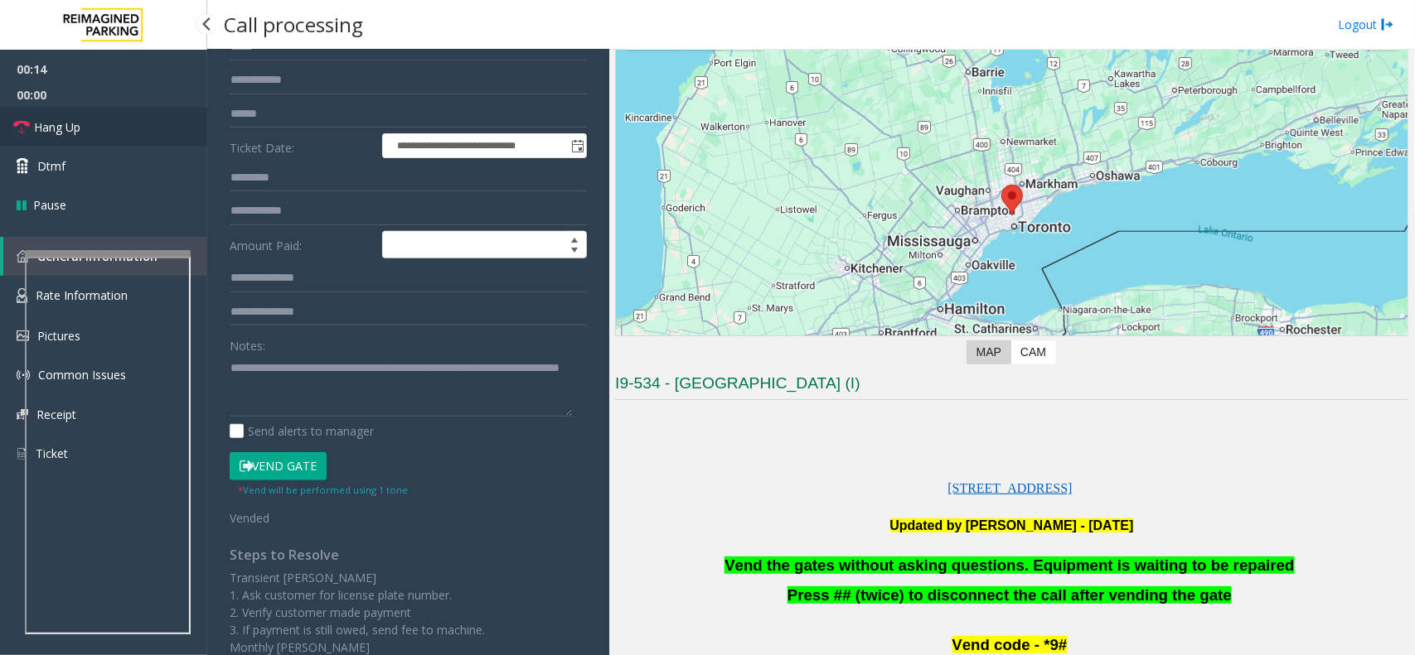
click at [118, 142] on link "Hang Up" at bounding box center [103, 127] width 207 height 39
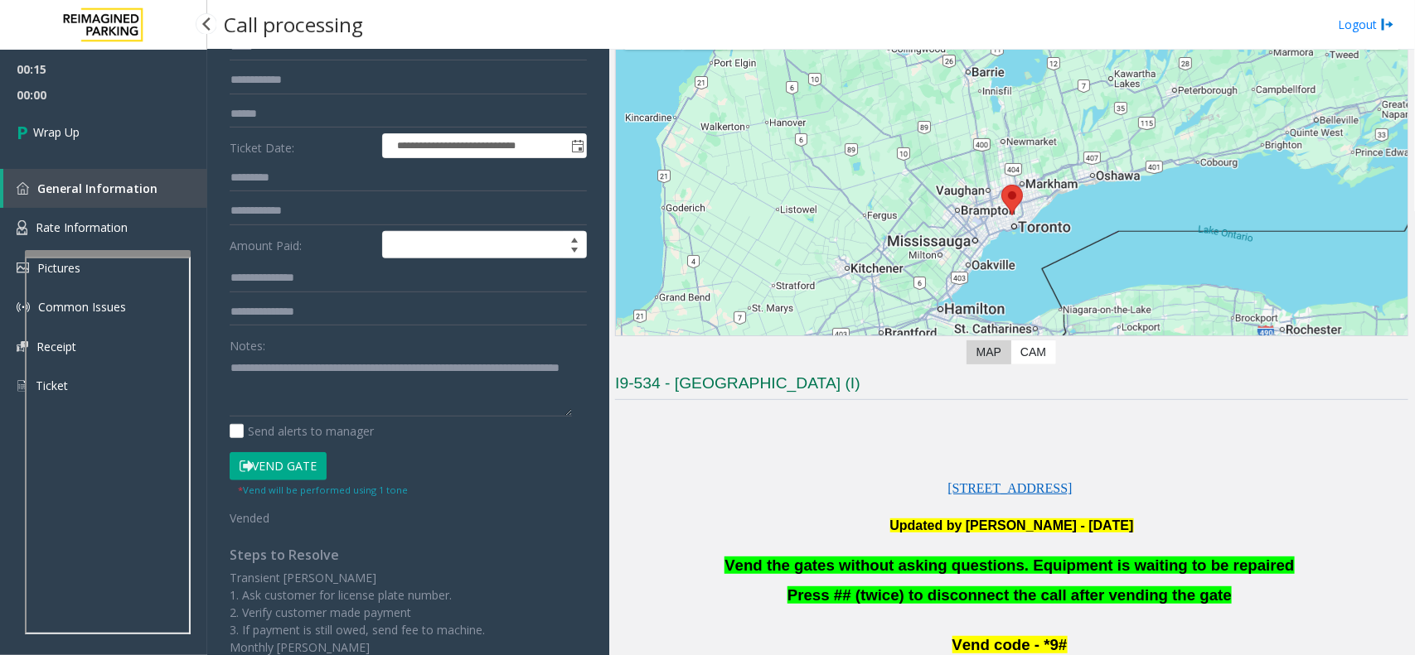
click at [118, 142] on link "Wrap Up" at bounding box center [103, 132] width 207 height 49
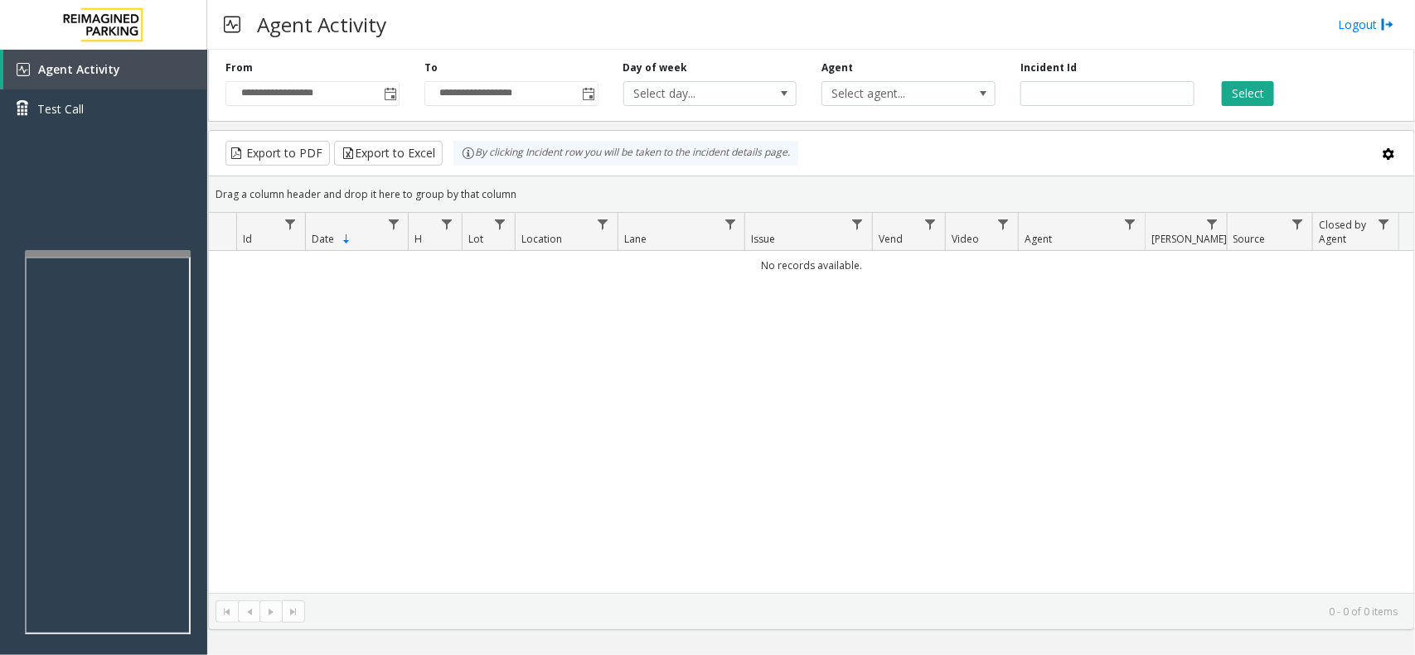
click at [341, 29] on h3 "Agent Activity" at bounding box center [322, 24] width 146 height 41
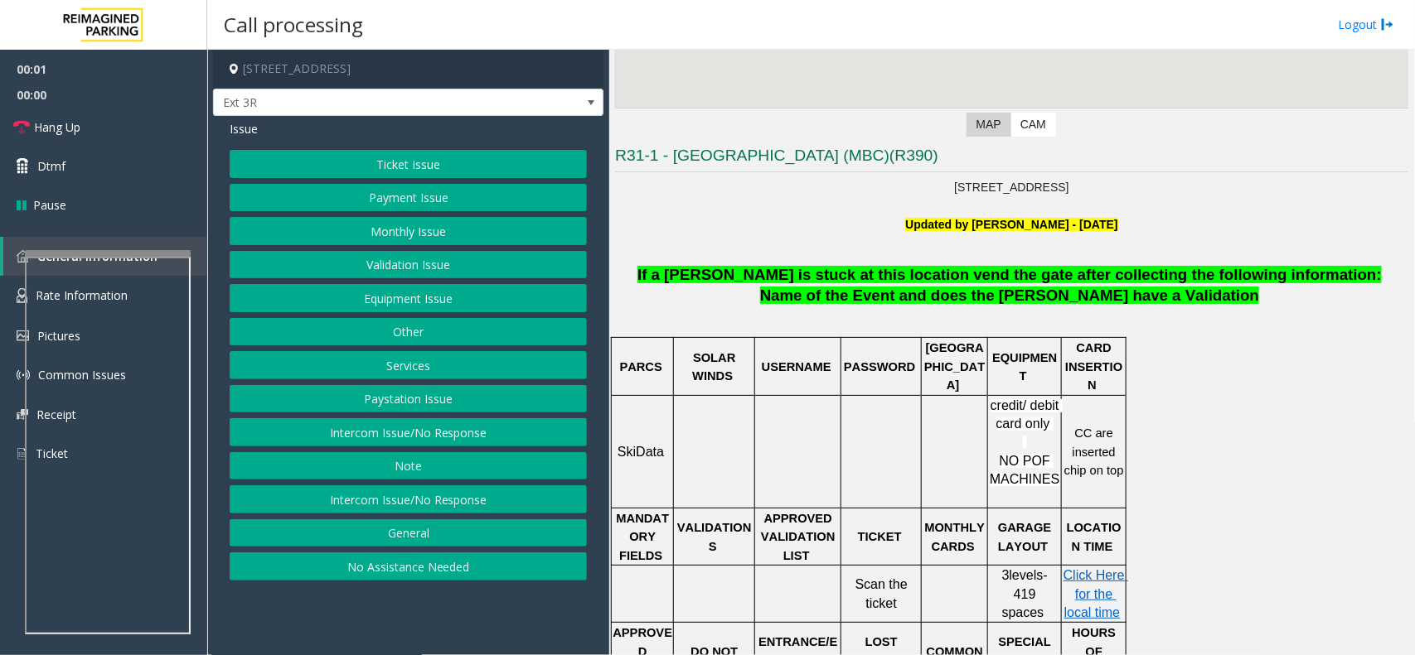
scroll to position [207, 0]
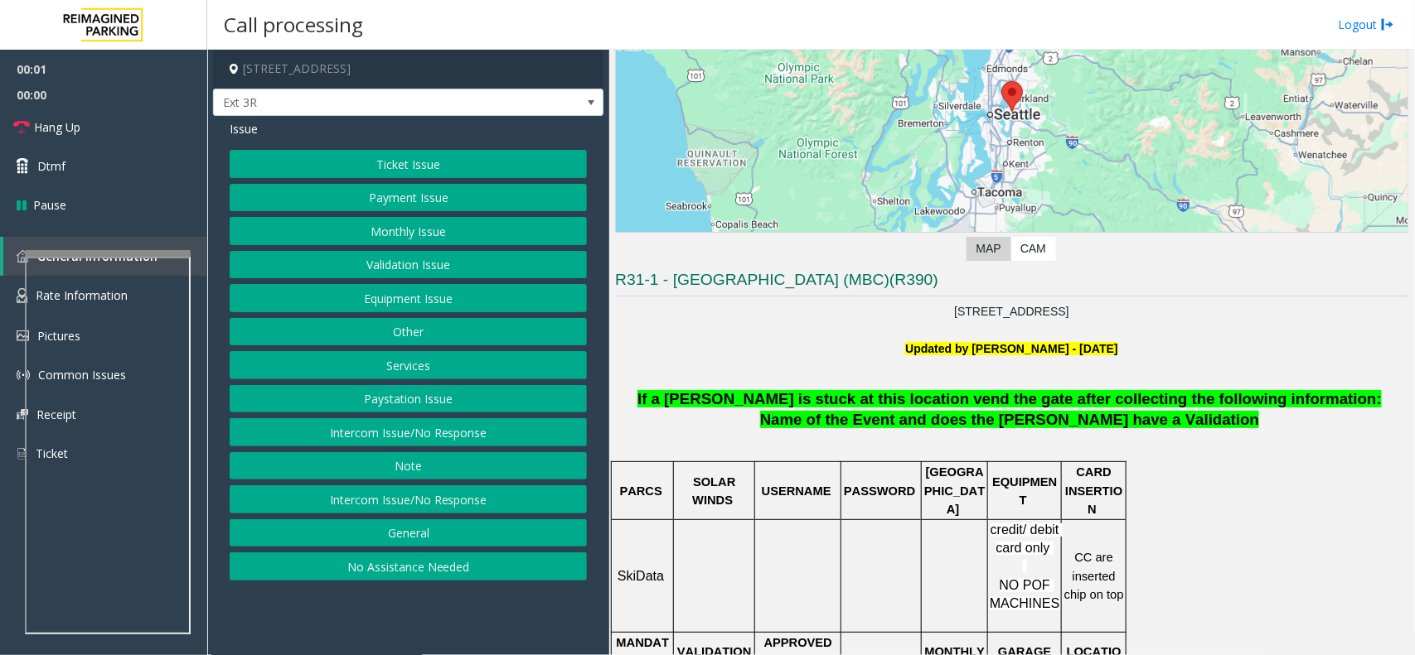
click at [816, 400] on span "If a parker is stuck at this location vend the gate after collecting the follow…" at bounding box center [1009, 398] width 744 height 17
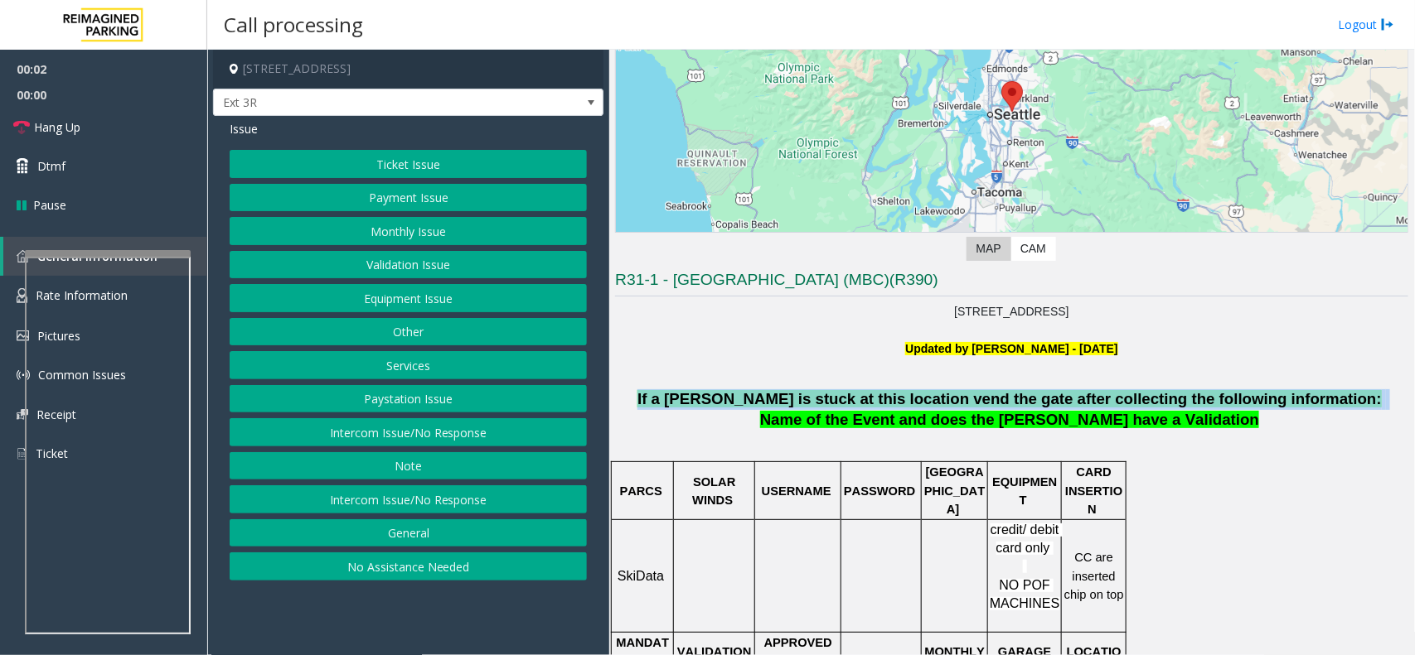
click at [816, 400] on span "If a parker is stuck at this location vend the gate after collecting the follow…" at bounding box center [1009, 398] width 744 height 17
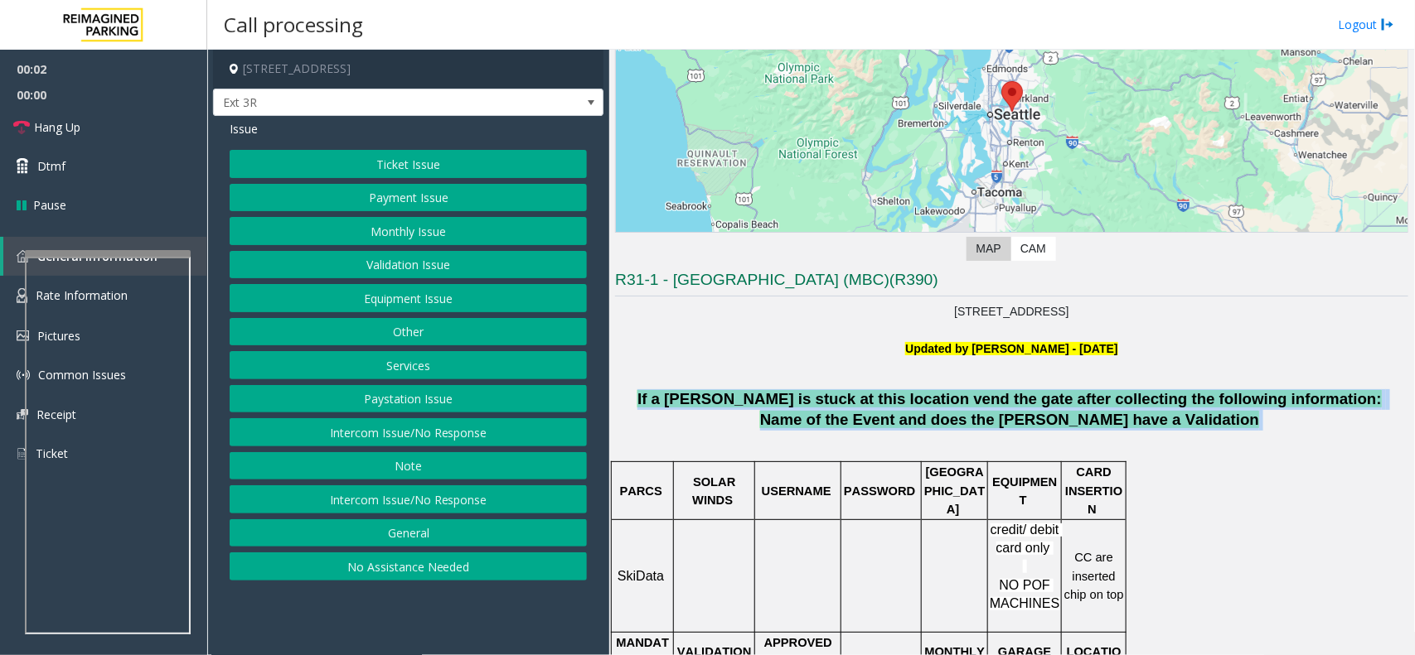
drag, startPoint x: 816, startPoint y: 400, endPoint x: 895, endPoint y: 425, distance: 82.6
click at [895, 425] on p "If a parker is stuck at this location vend the gate after collecting the follow…" at bounding box center [1011, 409] width 793 height 41
click at [895, 425] on span "Name of the Event and does the Parker have a Validation" at bounding box center [1009, 419] width 499 height 17
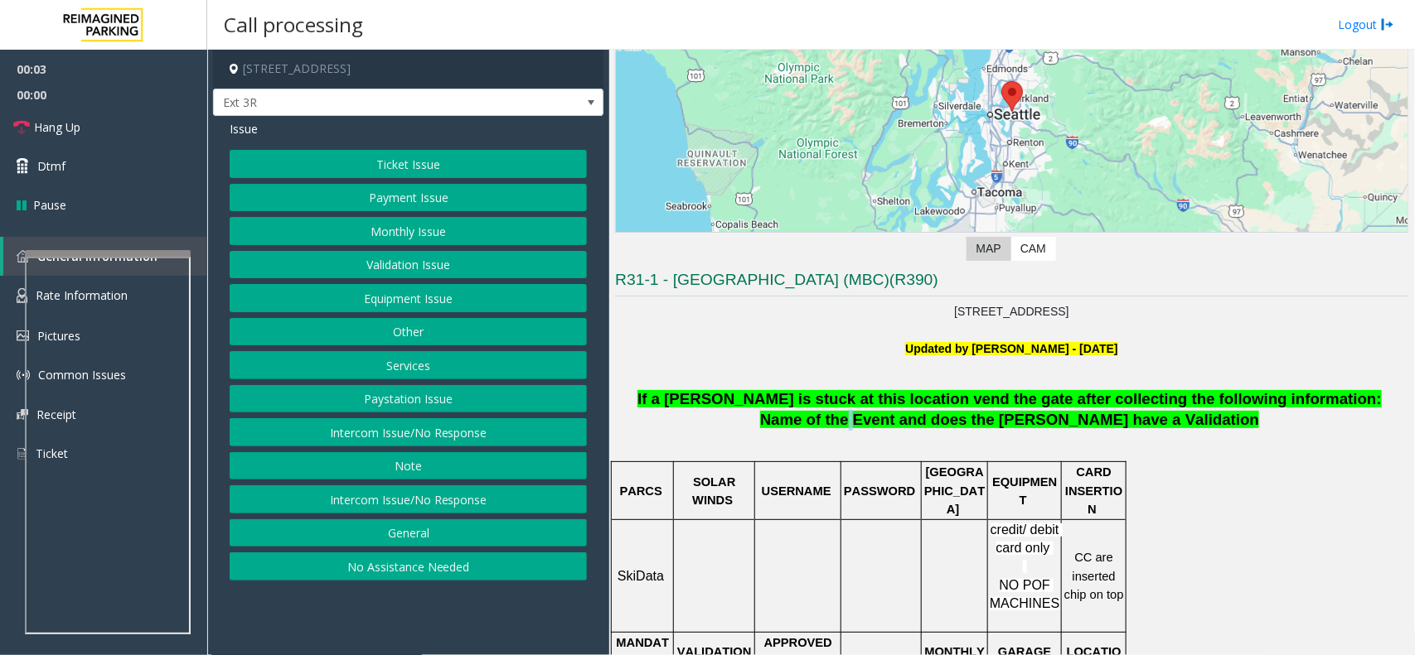
click at [895, 425] on span "Name of the Event and does the Parker have a Validation" at bounding box center [1009, 419] width 499 height 17
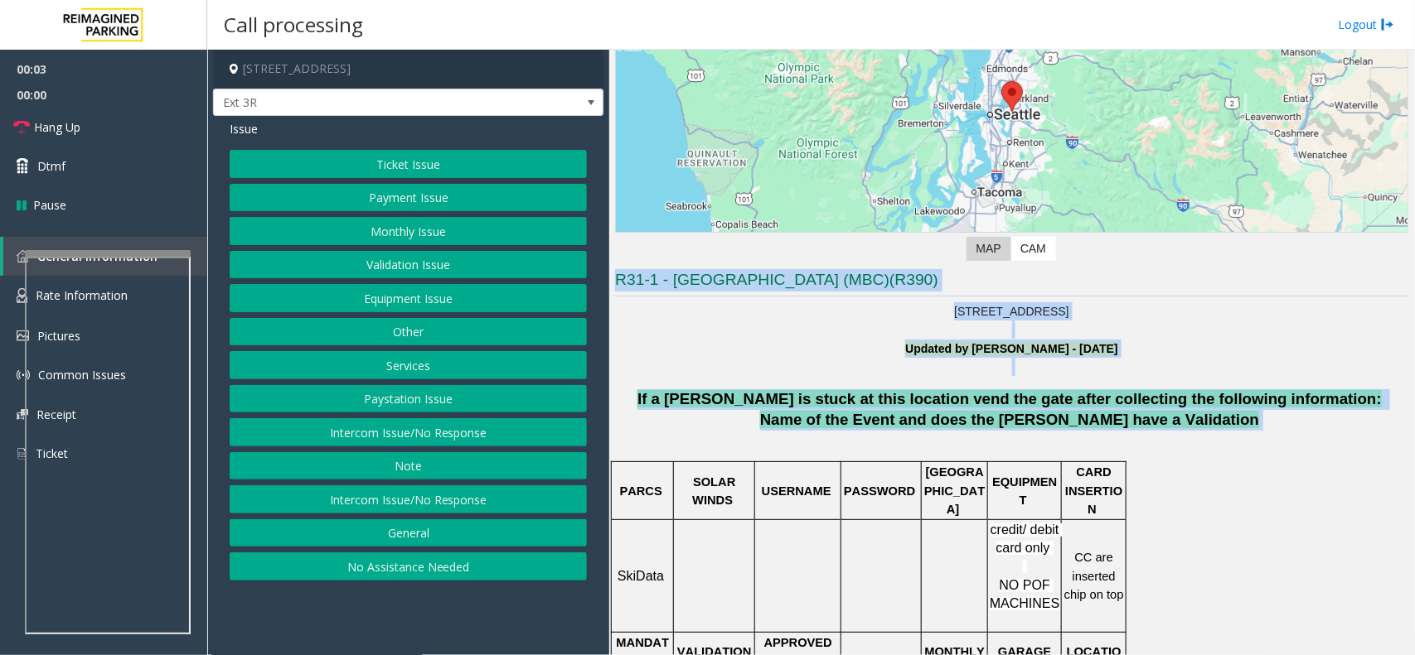
drag, startPoint x: 895, startPoint y: 425, endPoint x: 688, endPoint y: 278, distance: 253.8
click at [688, 278] on h3 "R31-1 - Meydenbauer Center (MBC)(R390)" at bounding box center [1011, 282] width 793 height 27
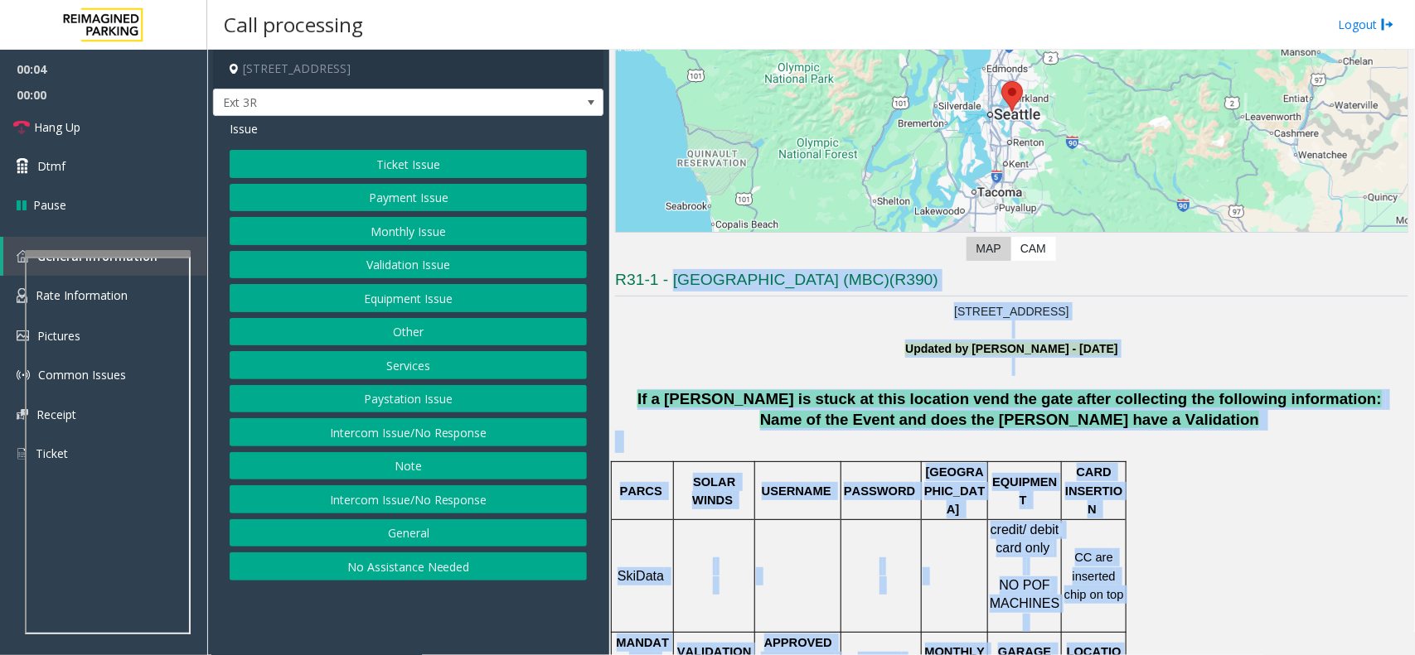
drag, startPoint x: 688, startPoint y: 278, endPoint x: 1140, endPoint y: 478, distance: 494.6
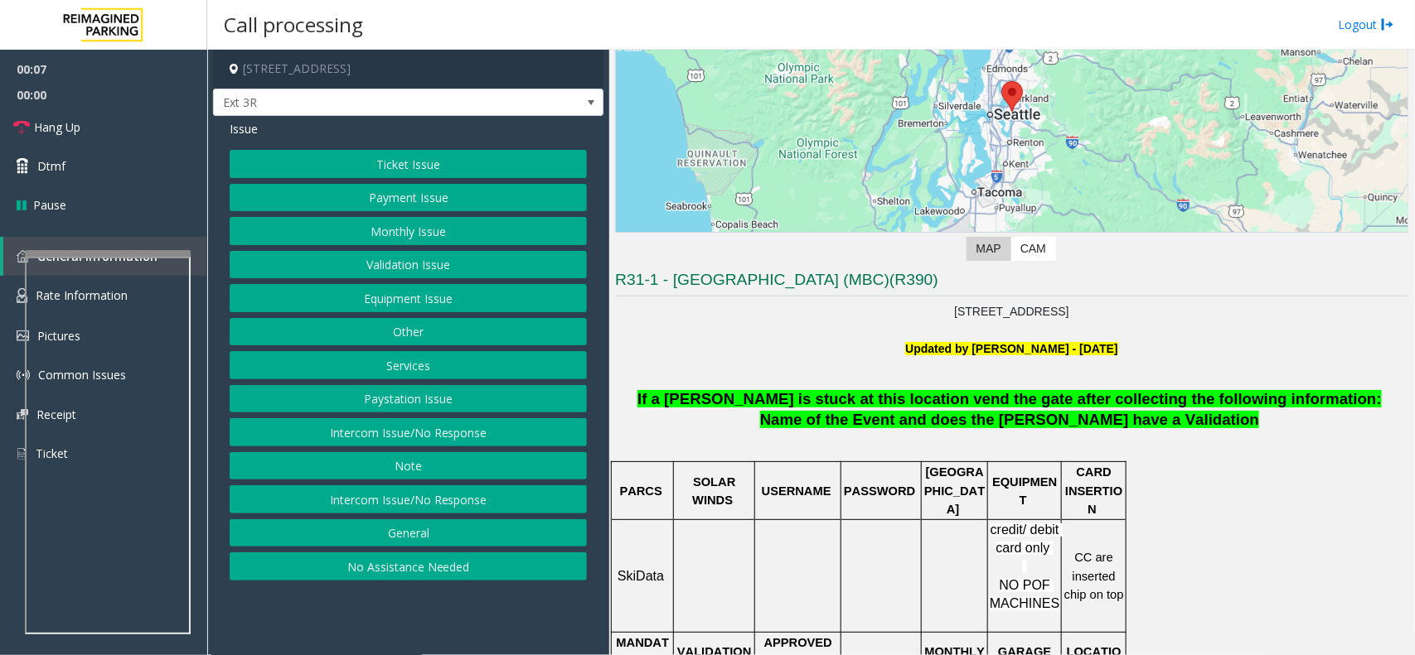
click at [435, 204] on button "Payment Issue" at bounding box center [408, 198] width 357 height 28
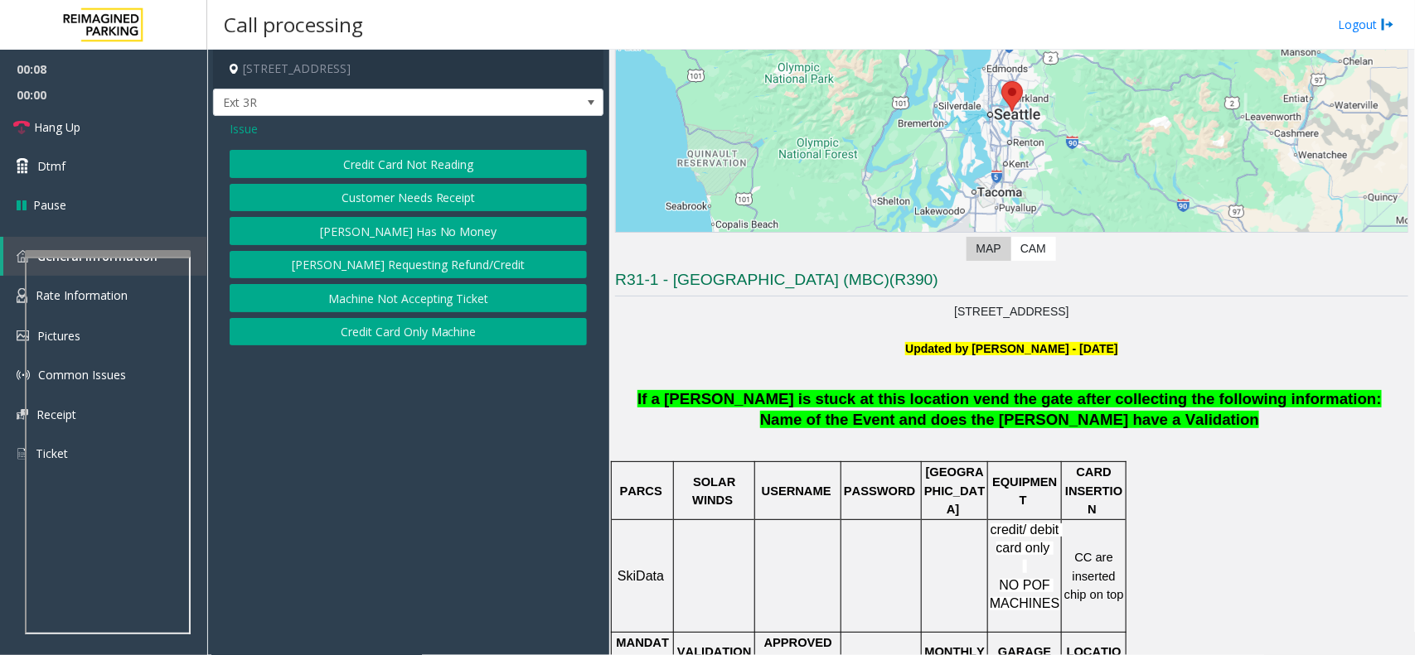
click at [381, 163] on button "Credit Card Not Reading" at bounding box center [408, 164] width 357 height 28
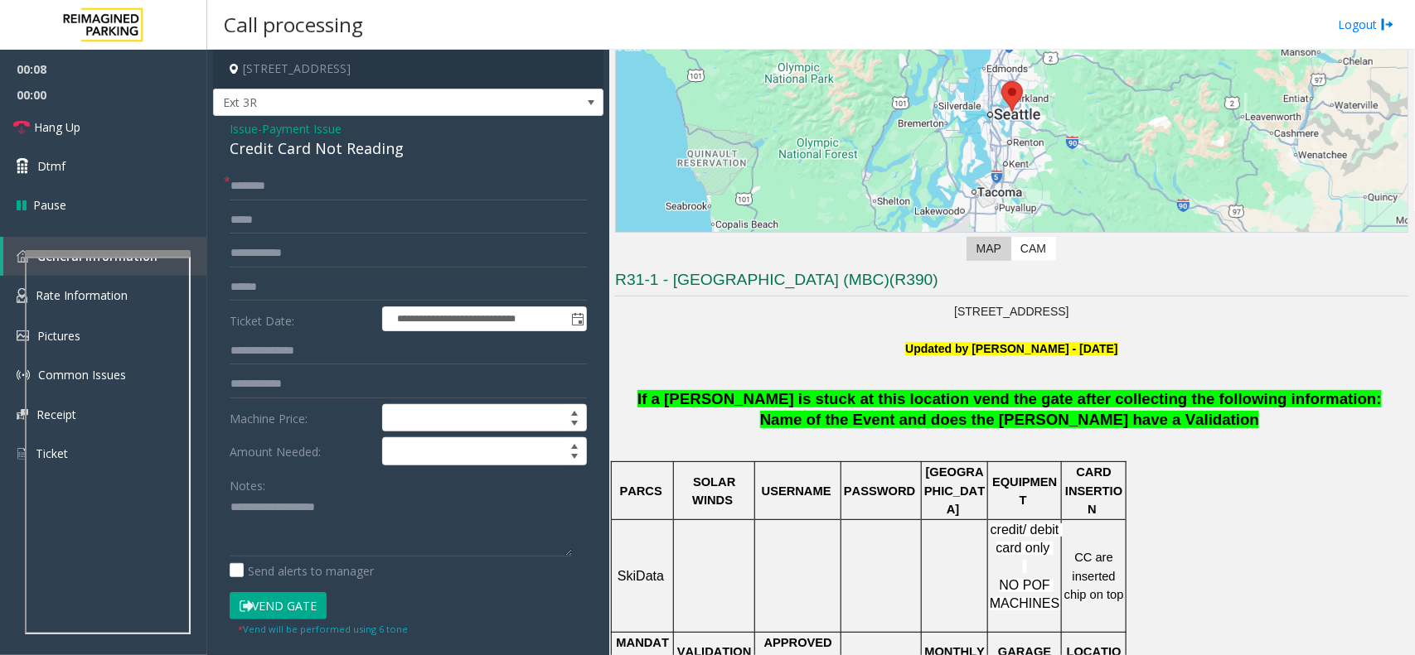
click at [345, 152] on div "Credit Card Not Reading" at bounding box center [408, 149] width 357 height 22
click at [127, 127] on link "Hang Up" at bounding box center [103, 127] width 207 height 39
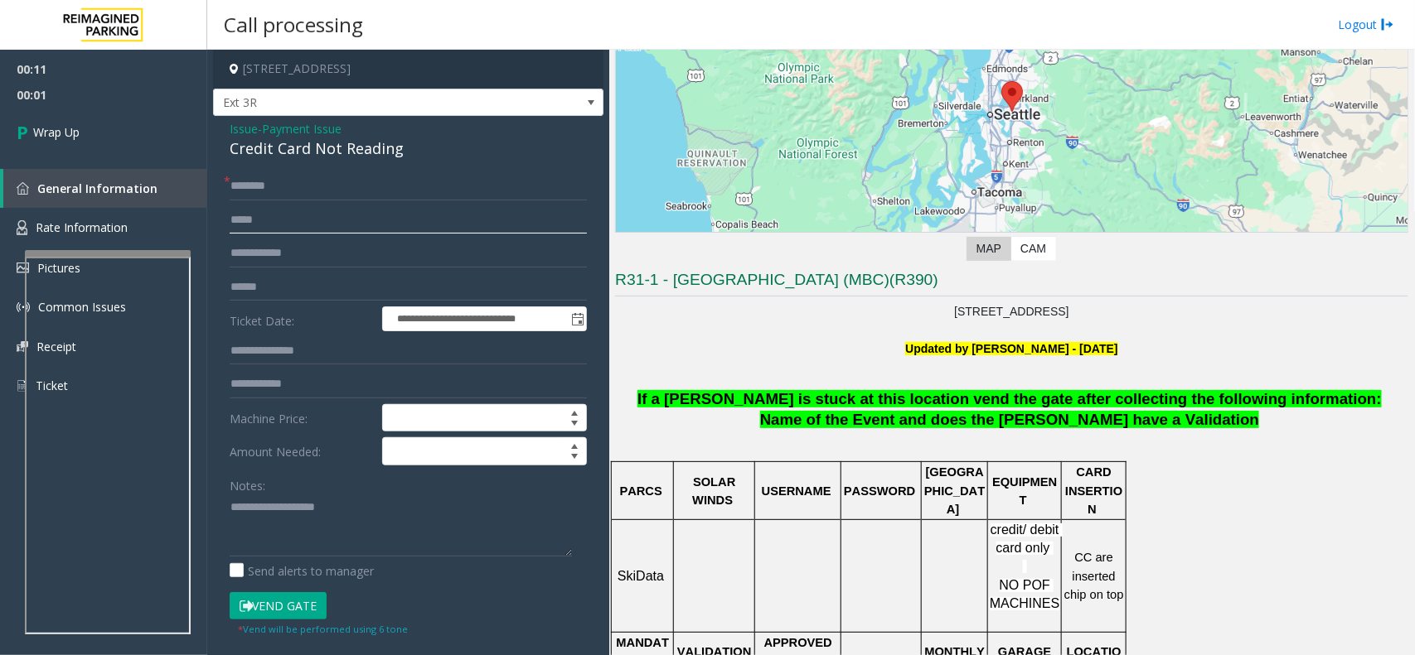
click at [329, 215] on input "text" at bounding box center [408, 220] width 357 height 28
click at [307, 185] on input "text" at bounding box center [408, 186] width 357 height 28
type input "**"
click at [288, 529] on textarea at bounding box center [401, 526] width 342 height 62
type textarea "**********"
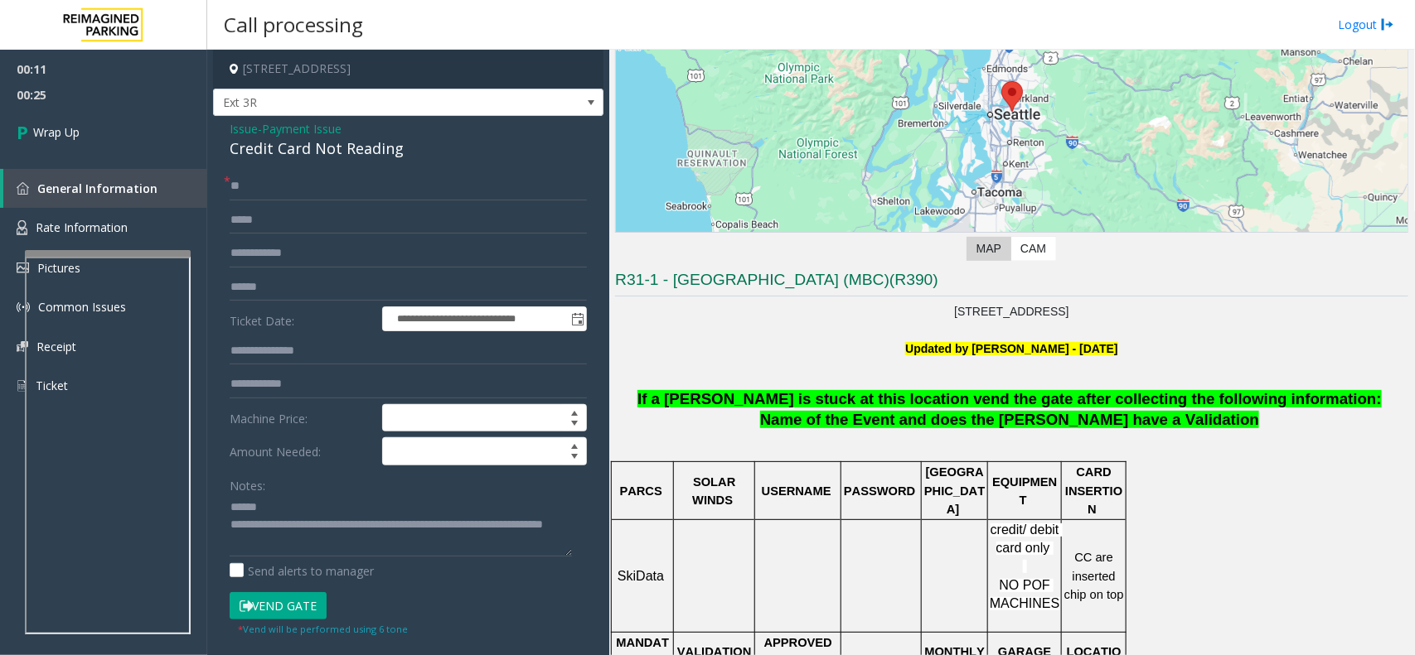
click at [331, 138] on div "Credit Card Not Reading" at bounding box center [408, 149] width 357 height 22
click at [312, 130] on span "Payment Issue" at bounding box center [302, 128] width 80 height 17
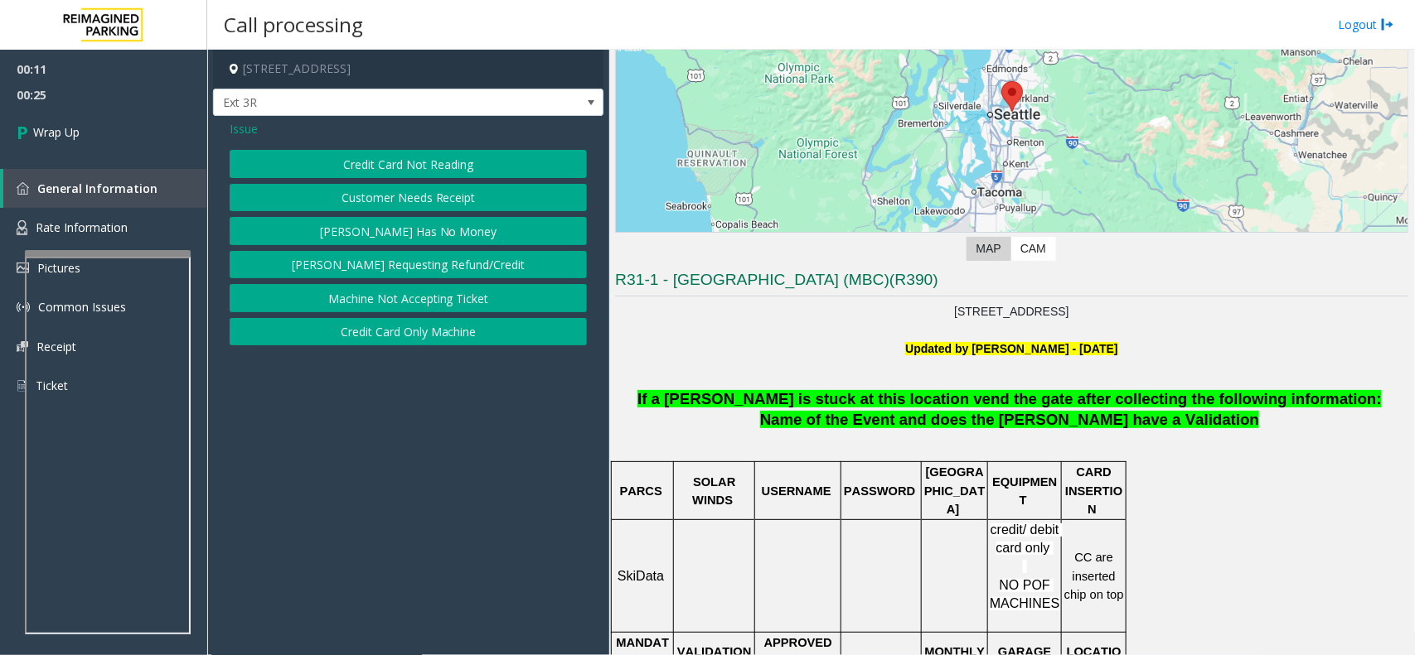
click at [208, 118] on app-call-processing-form "11100 Northeast 6th Street, Bellevue, WA Ext 3R Issue Credit Card Not Reading C…" at bounding box center [408, 353] width 402 height 606
click at [243, 121] on span "Issue" at bounding box center [244, 128] width 28 height 17
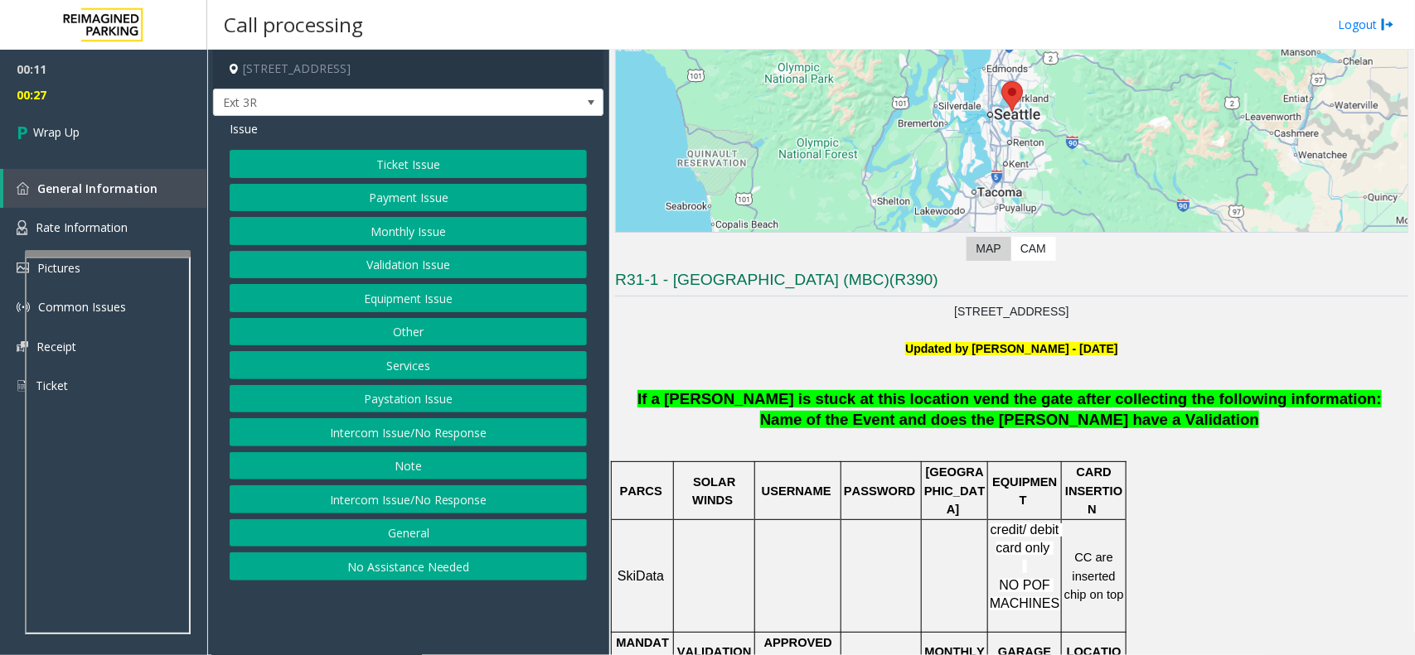
click at [448, 294] on button "Equipment Issue" at bounding box center [408, 298] width 357 height 28
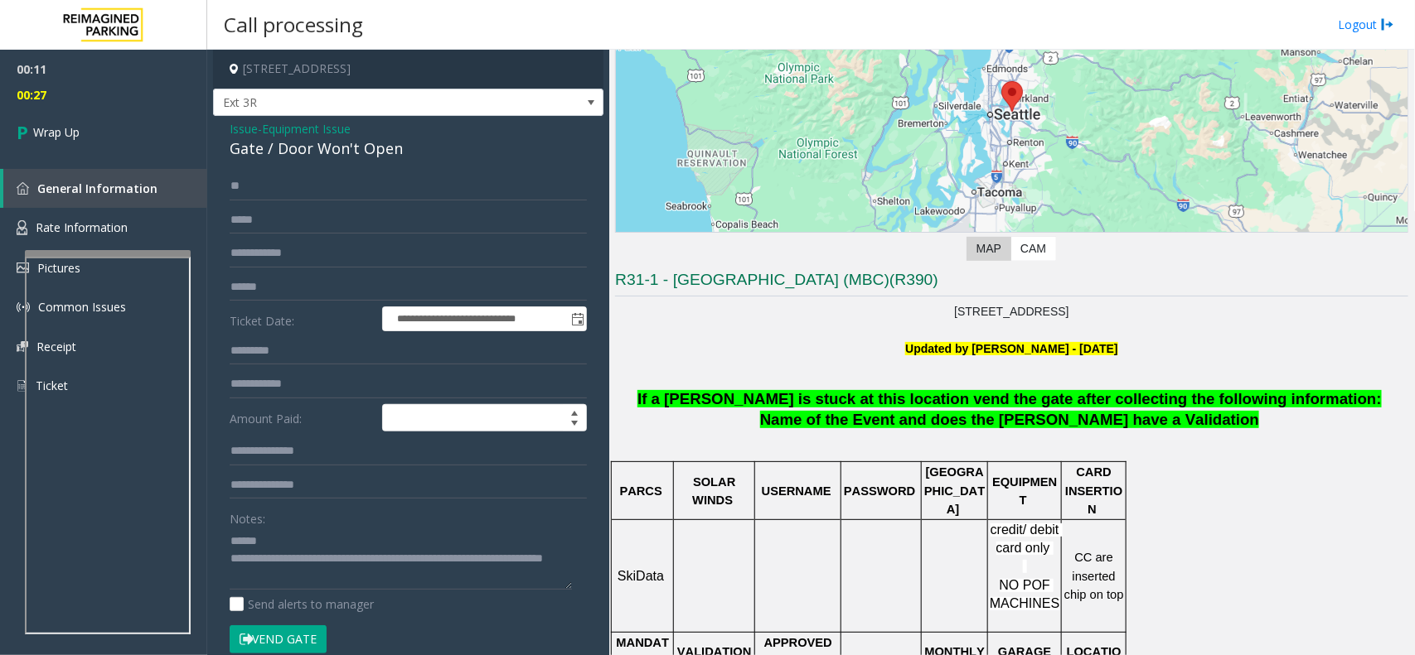
click at [345, 139] on div "Gate / Door Won't Open" at bounding box center [408, 149] width 357 height 22
click at [317, 523] on div "Notes:" at bounding box center [408, 547] width 357 height 85
click at [283, 527] on div "Notes:" at bounding box center [408, 547] width 357 height 85
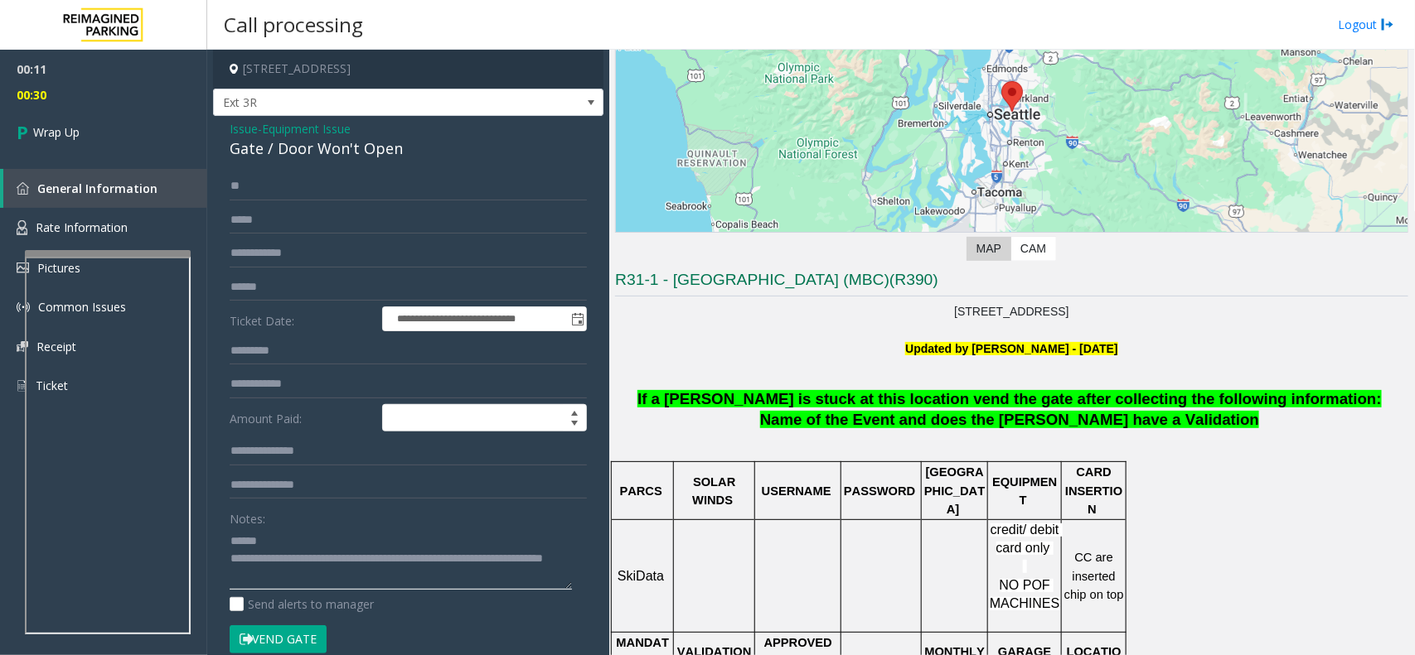
click at [274, 549] on textarea at bounding box center [401, 559] width 342 height 62
paste textarea "**********"
drag, startPoint x: 419, startPoint y: 566, endPoint x: 415, endPoint y: 580, distance: 14.7
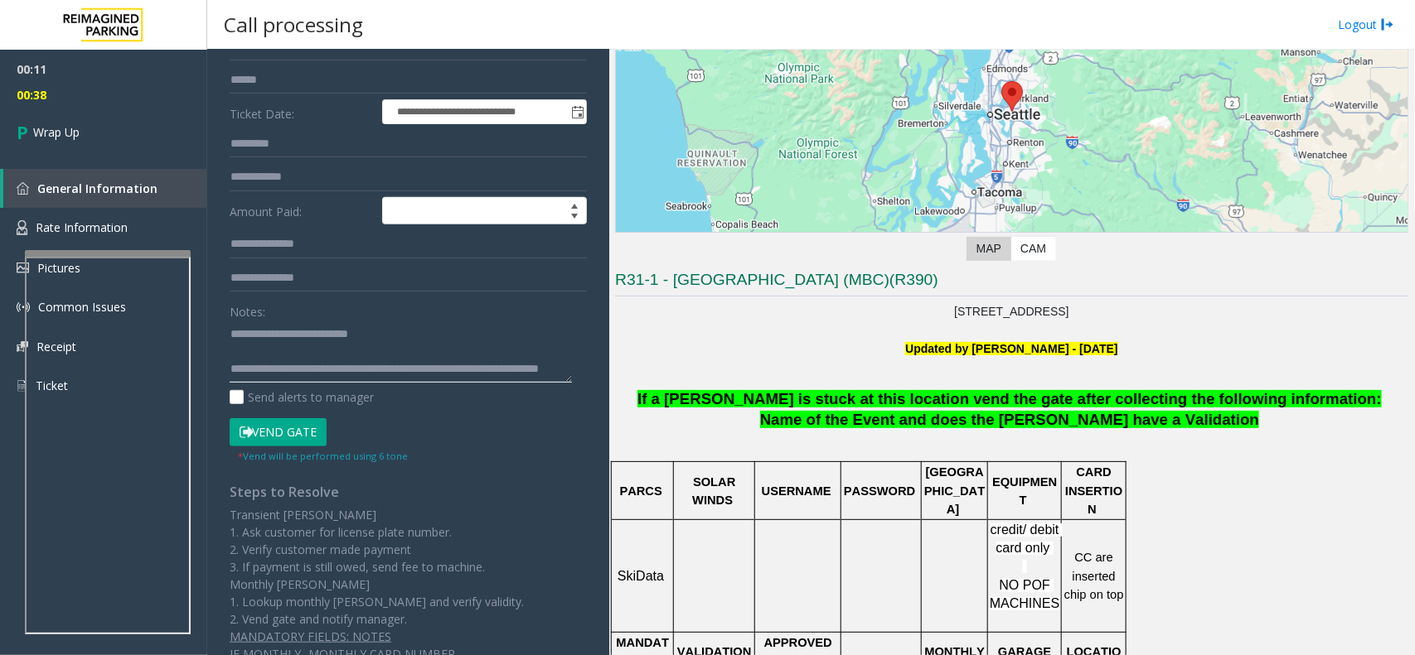
scroll to position [17, 0]
type textarea "**********"
click at [214, 152] on div "**********" at bounding box center [408, 311] width 390 height 805
click at [185, 128] on link "Wrap Up" at bounding box center [103, 132] width 207 height 49
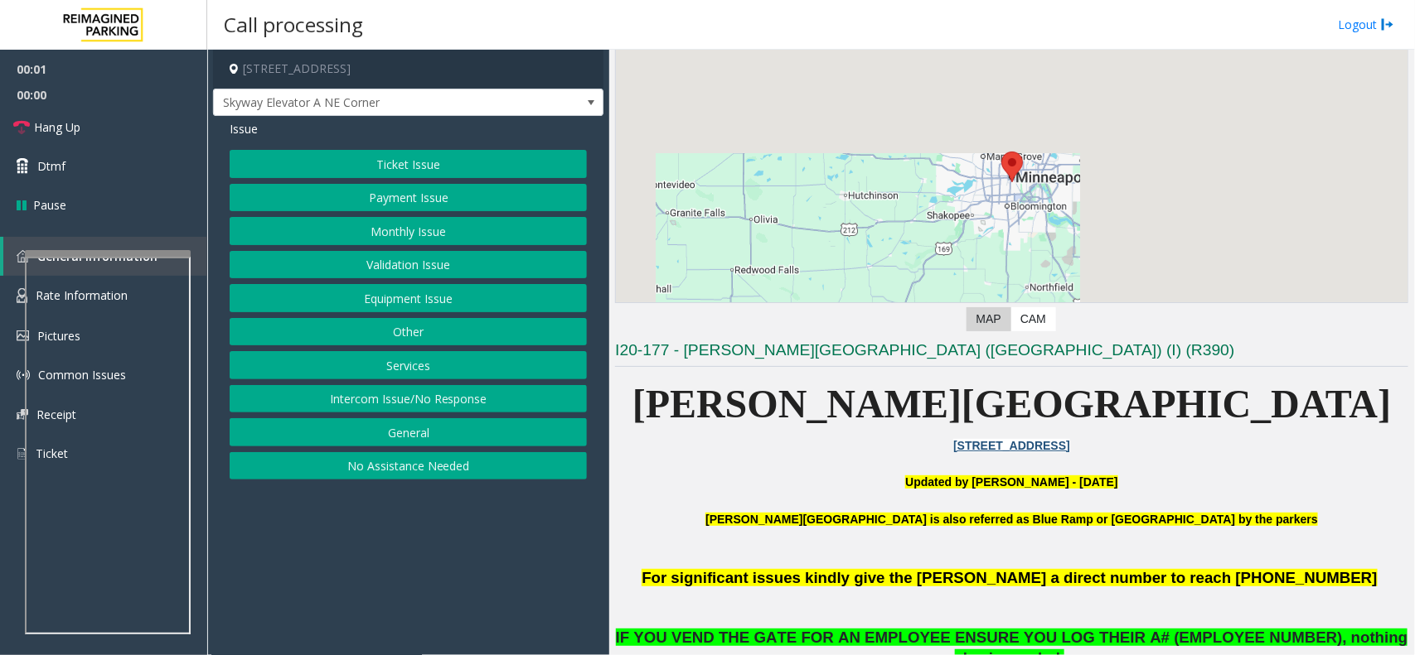
scroll to position [311, 0]
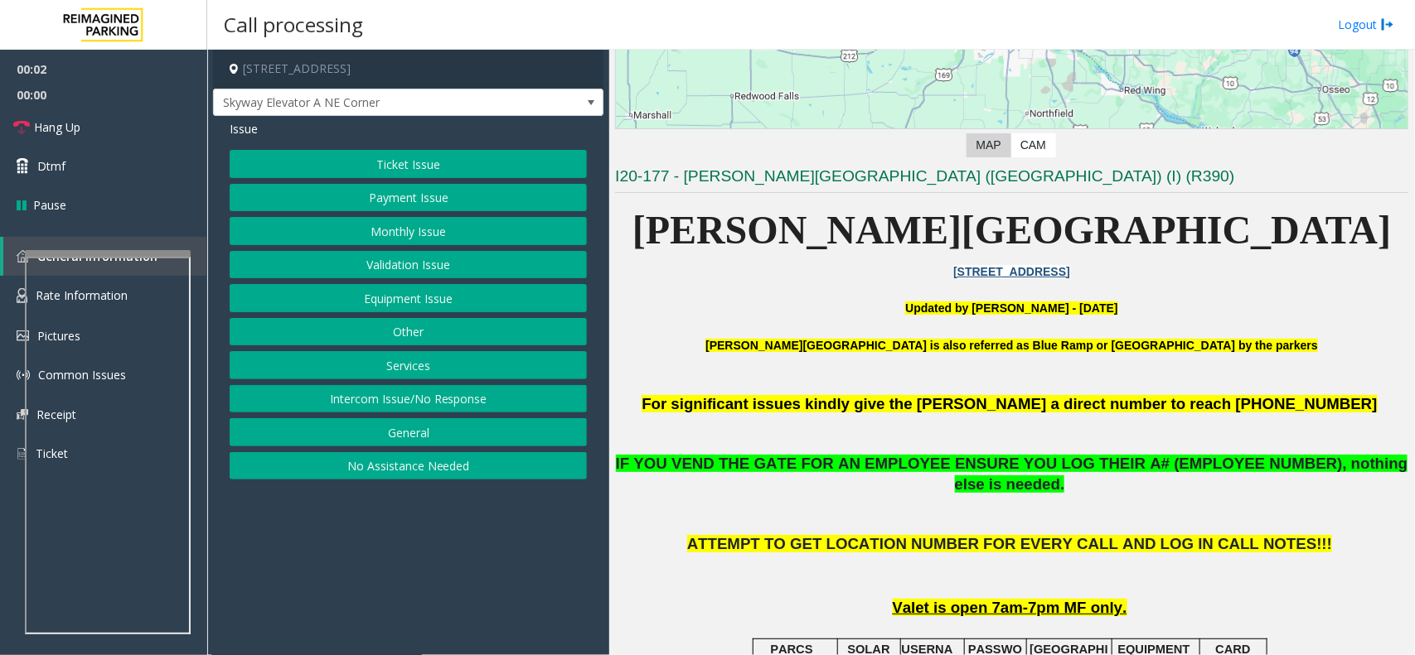
click at [895, 345] on b "Abbott Hospital is also referred as Blue Ramp or Children's Hospital by the par…" at bounding box center [1011, 345] width 612 height 13
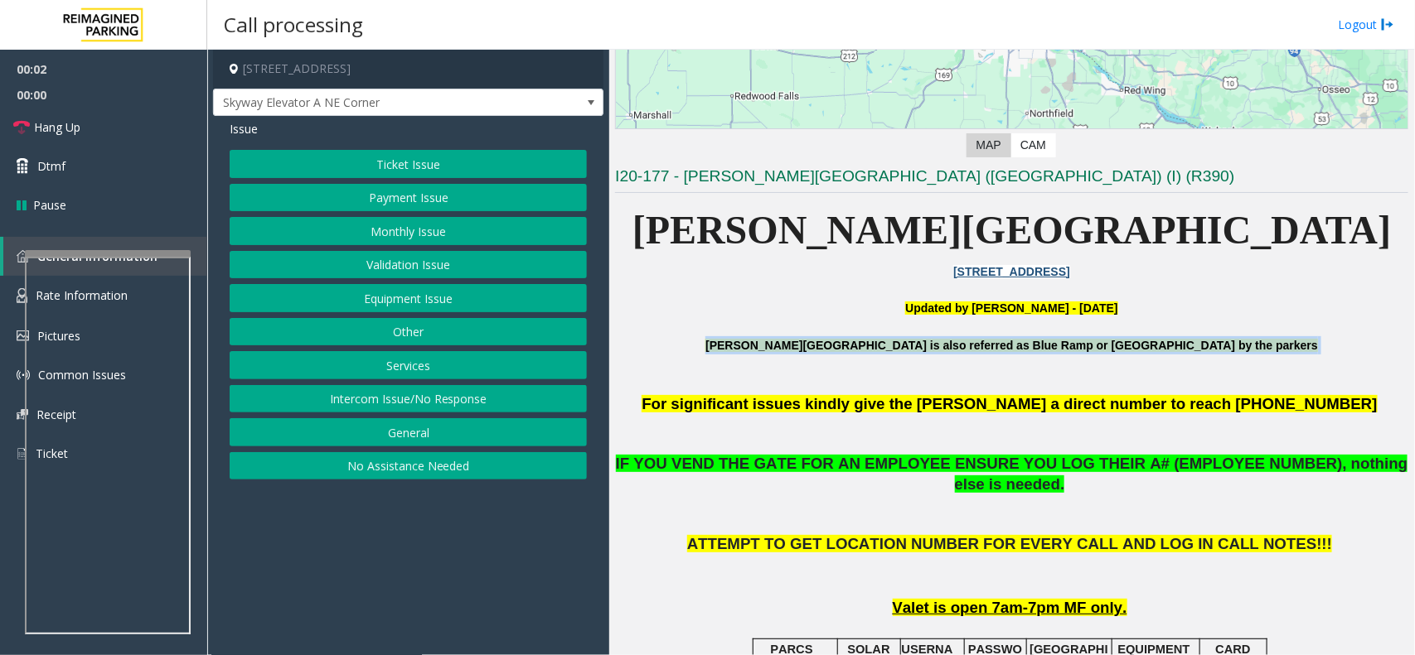
click at [895, 345] on b "Abbott Hospital is also referred as Blue Ramp or Children's Hospital by the par…" at bounding box center [1011, 345] width 612 height 13
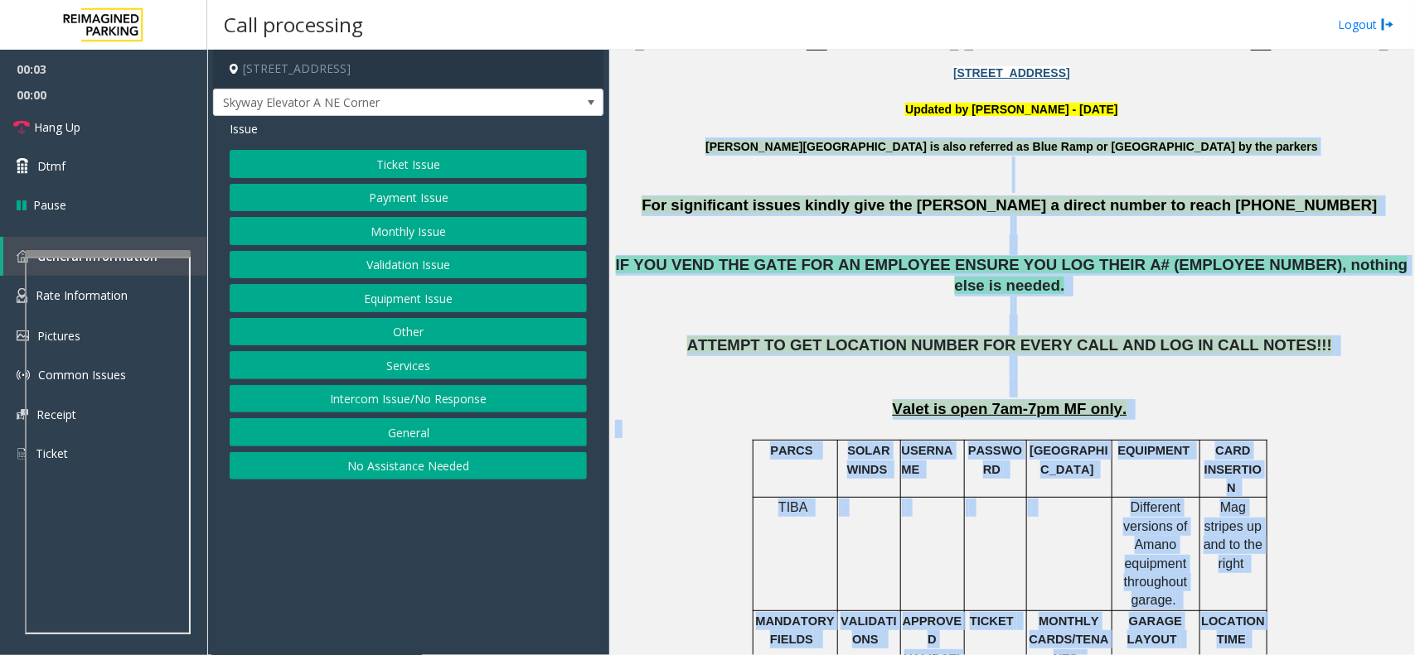
drag, startPoint x: 895, startPoint y: 345, endPoint x: 1189, endPoint y: 665, distance: 435.2
click at [1189, 655] on html "00:03 00:00 Hang Up Dtmf Pause General Information Rate Information Pictures Co…" at bounding box center [707, 327] width 1415 height 655
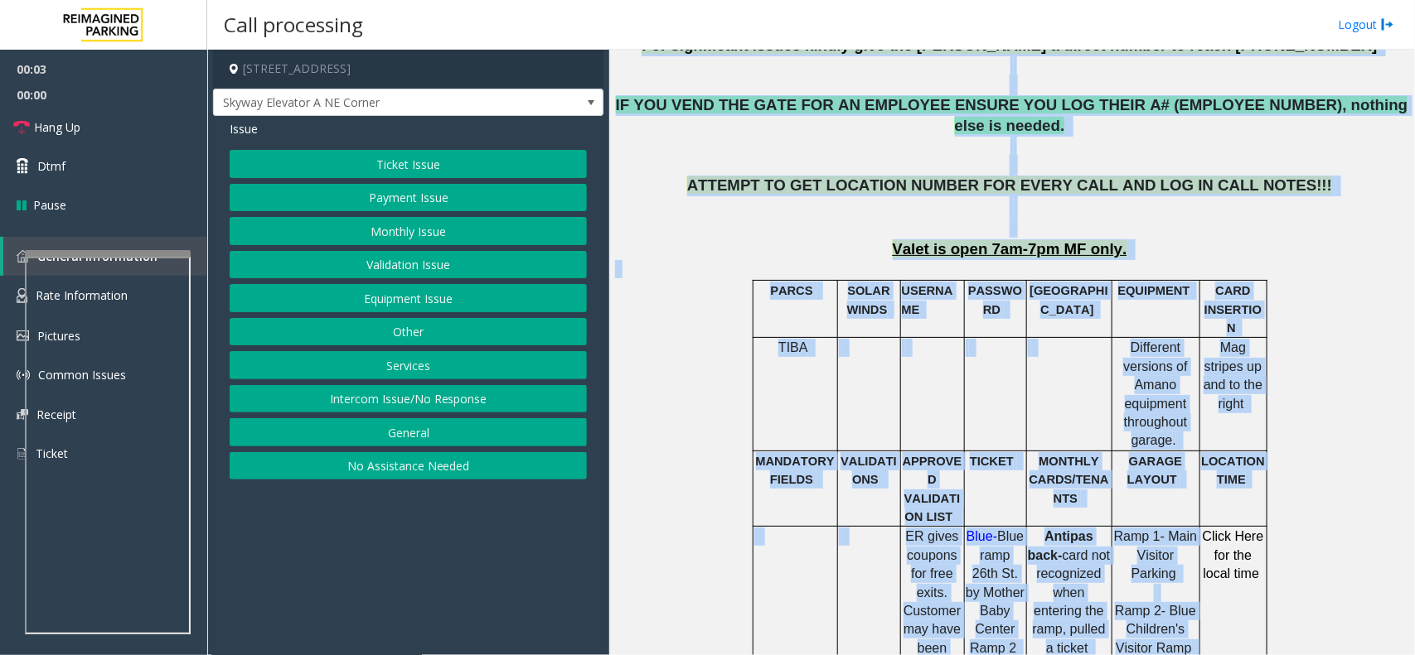
click at [972, 284] on span "PASSWORD" at bounding box center [995, 299] width 54 height 31
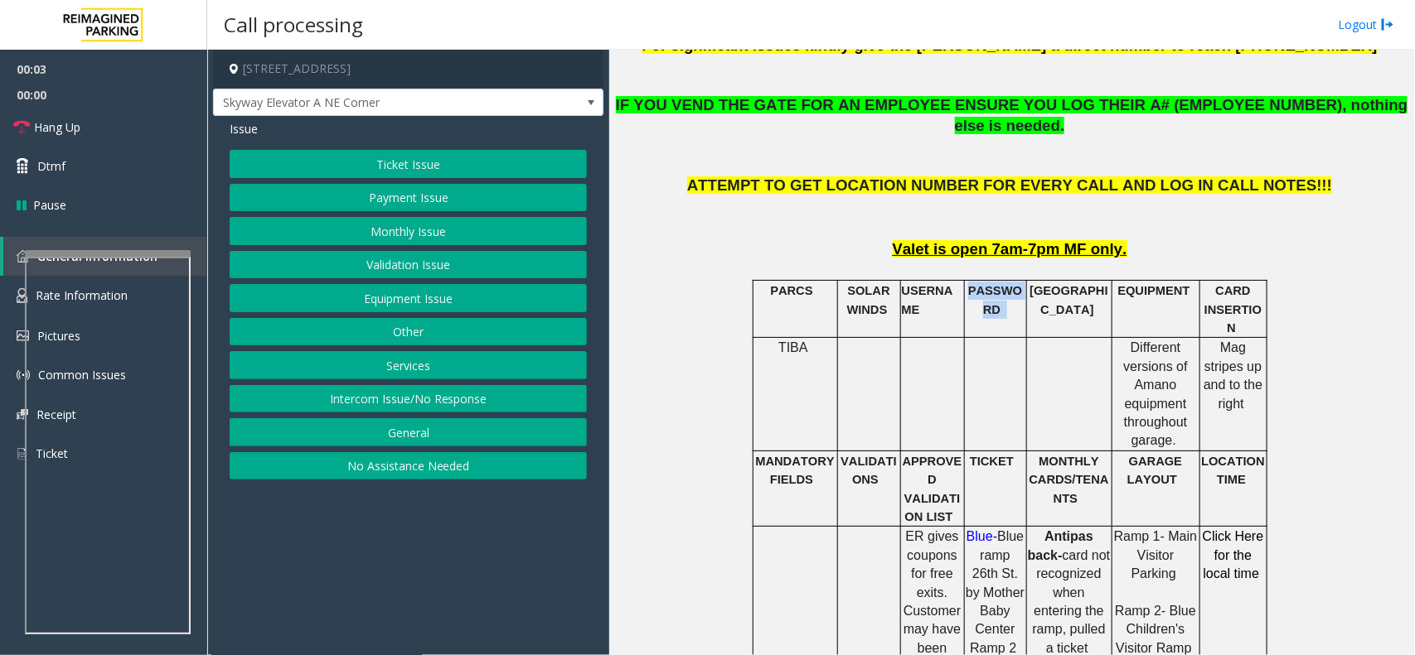
click at [972, 284] on span "PASSWORD" at bounding box center [995, 299] width 54 height 31
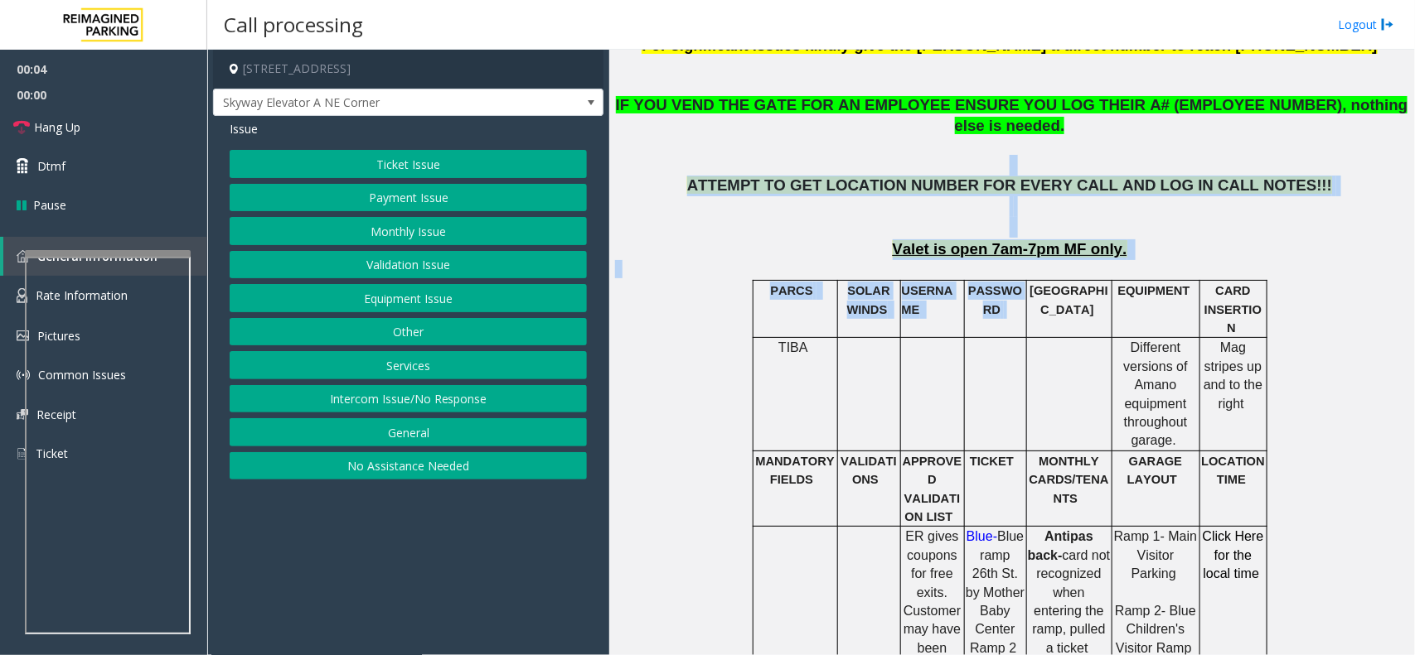
drag, startPoint x: 972, startPoint y: 272, endPoint x: 878, endPoint y: 135, distance: 165.7
click at [878, 137] on p at bounding box center [1011, 156] width 793 height 39
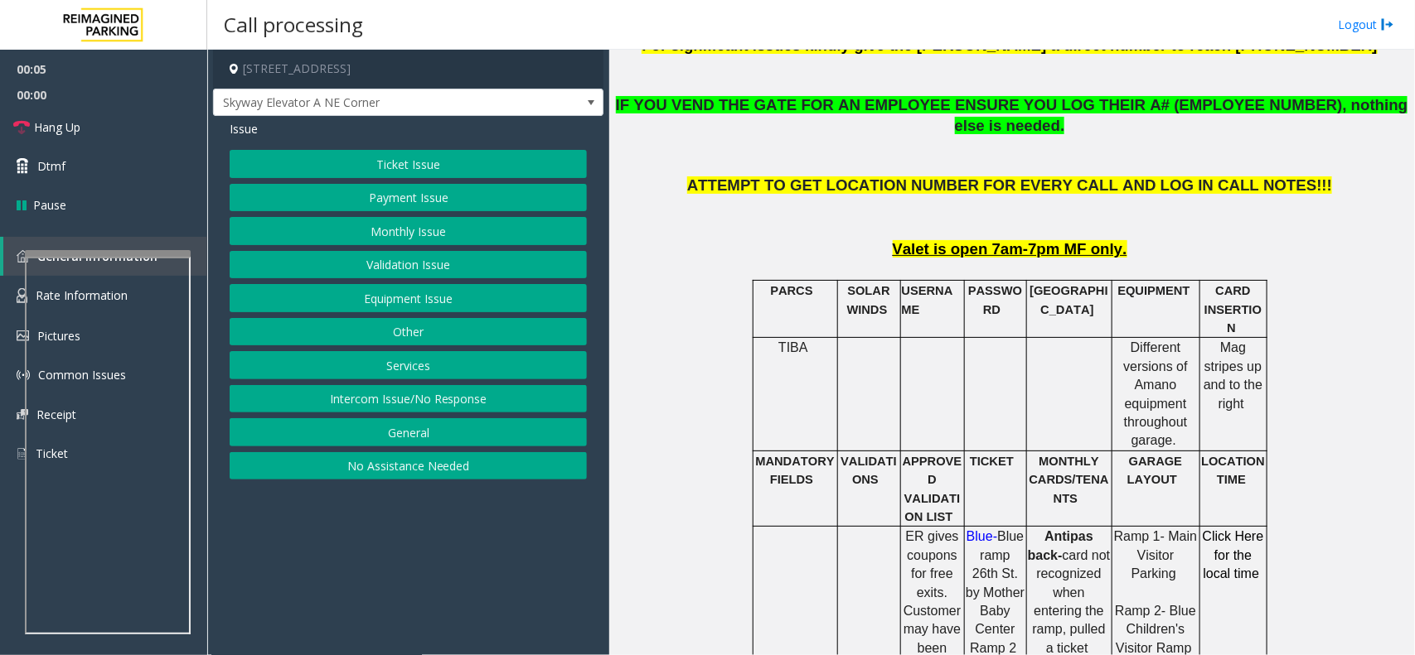
click at [462, 303] on button "Equipment Issue" at bounding box center [408, 298] width 357 height 28
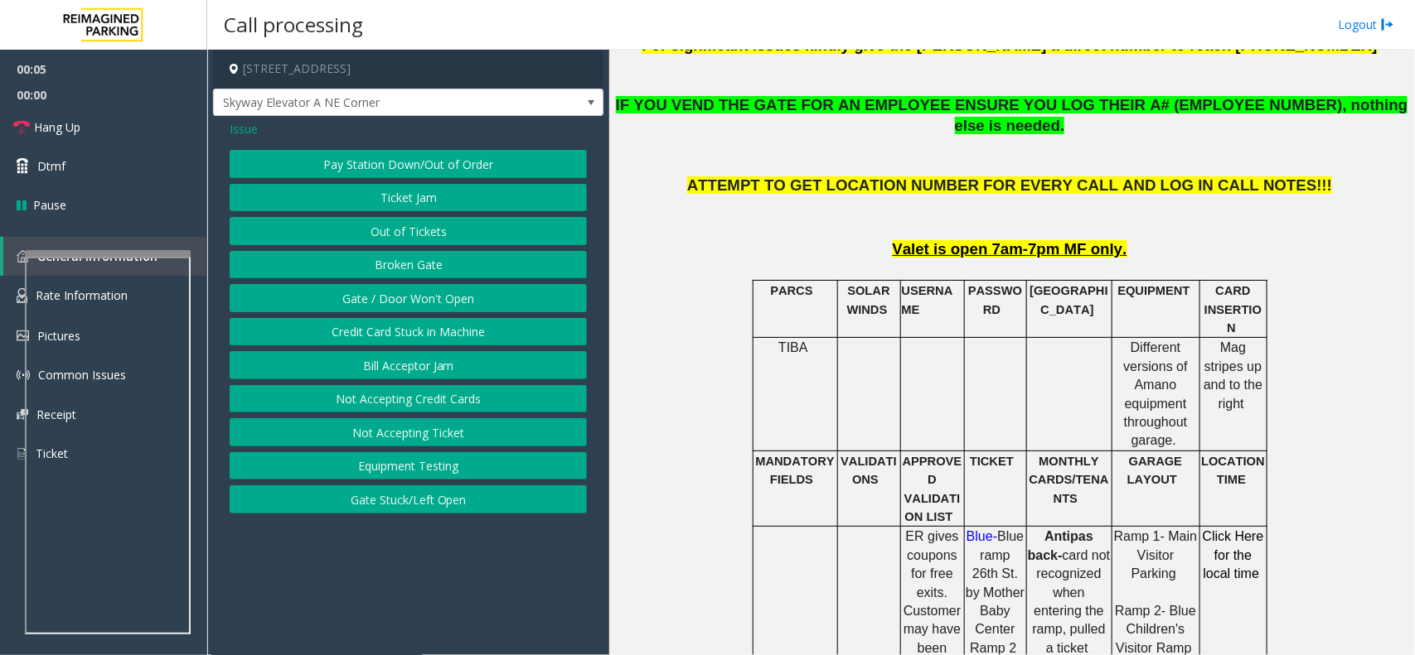
click at [462, 303] on button "Gate / Door Won't Open" at bounding box center [408, 298] width 357 height 28
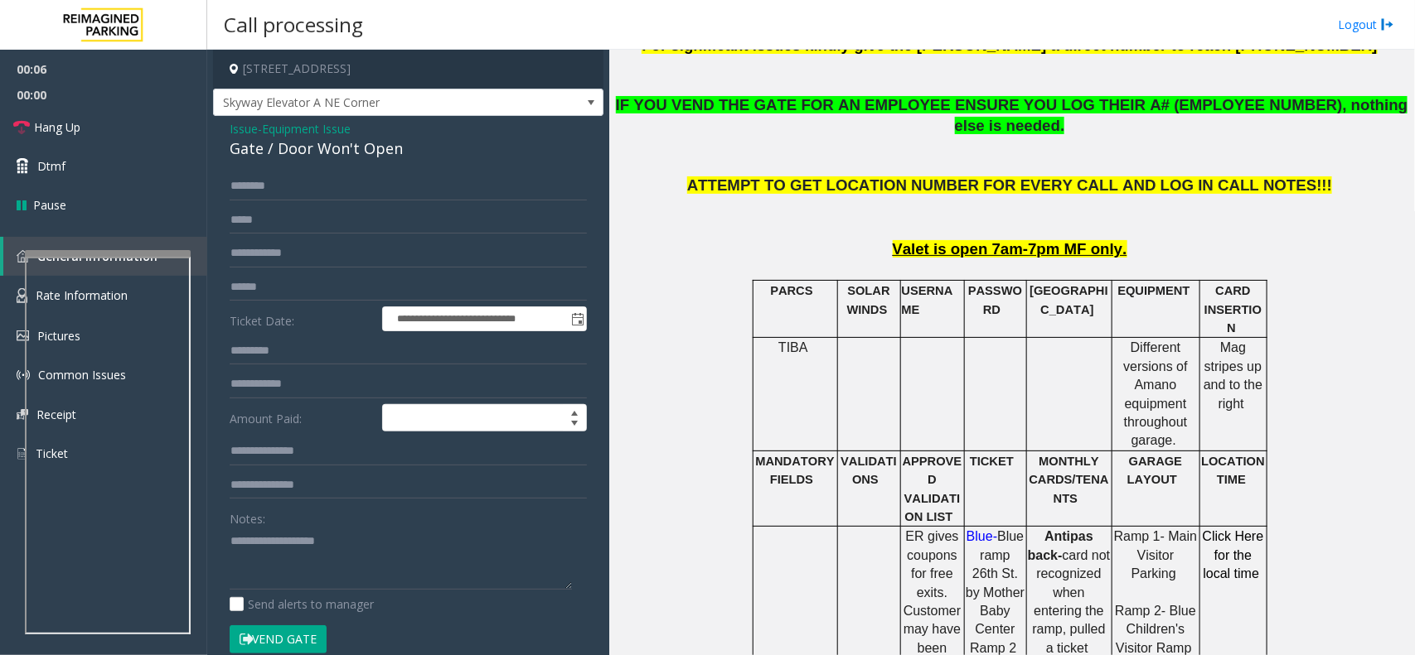
click at [341, 148] on div "Gate / Door Won't Open" at bounding box center [408, 149] width 357 height 22
paste textarea "**********"
click at [85, 124] on link "Hang Up" at bounding box center [103, 127] width 207 height 39
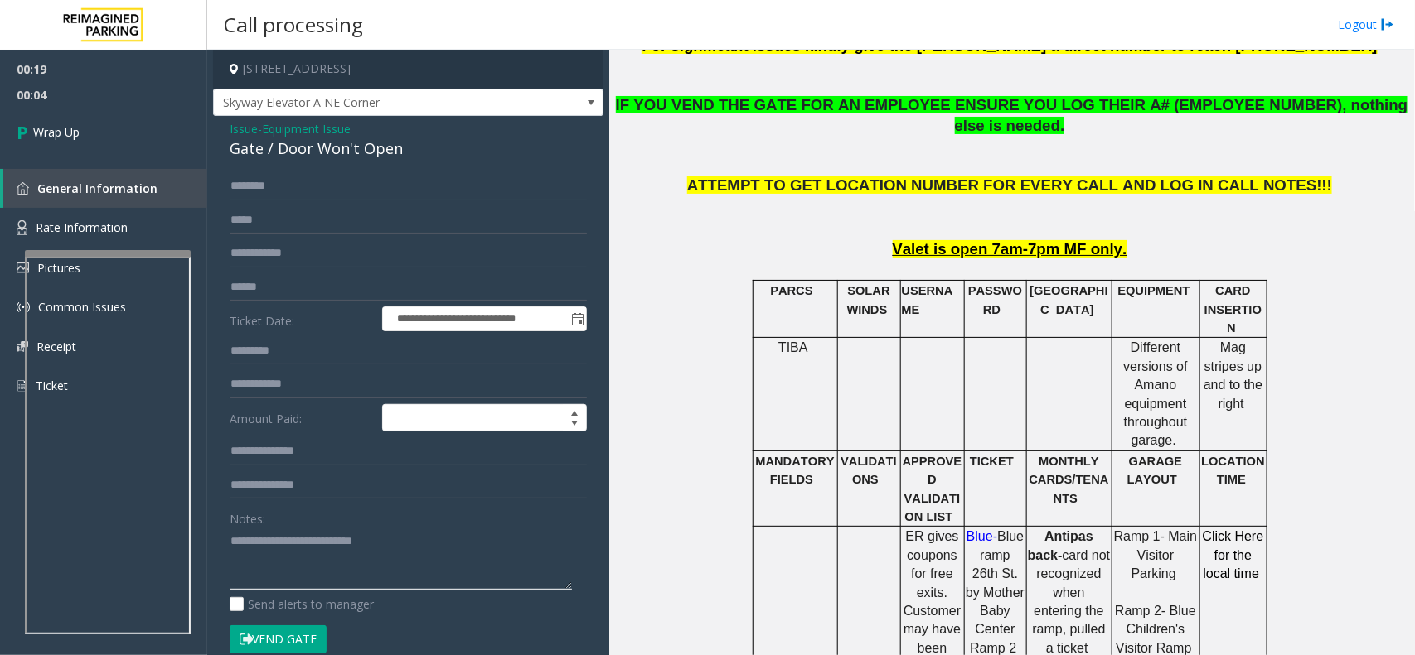
paste textarea "**********"
type textarea "**********"
click at [79, 99] on span "00:05" at bounding box center [103, 95] width 207 height 26
click at [105, 118] on link "Wrap Up" at bounding box center [103, 132] width 207 height 49
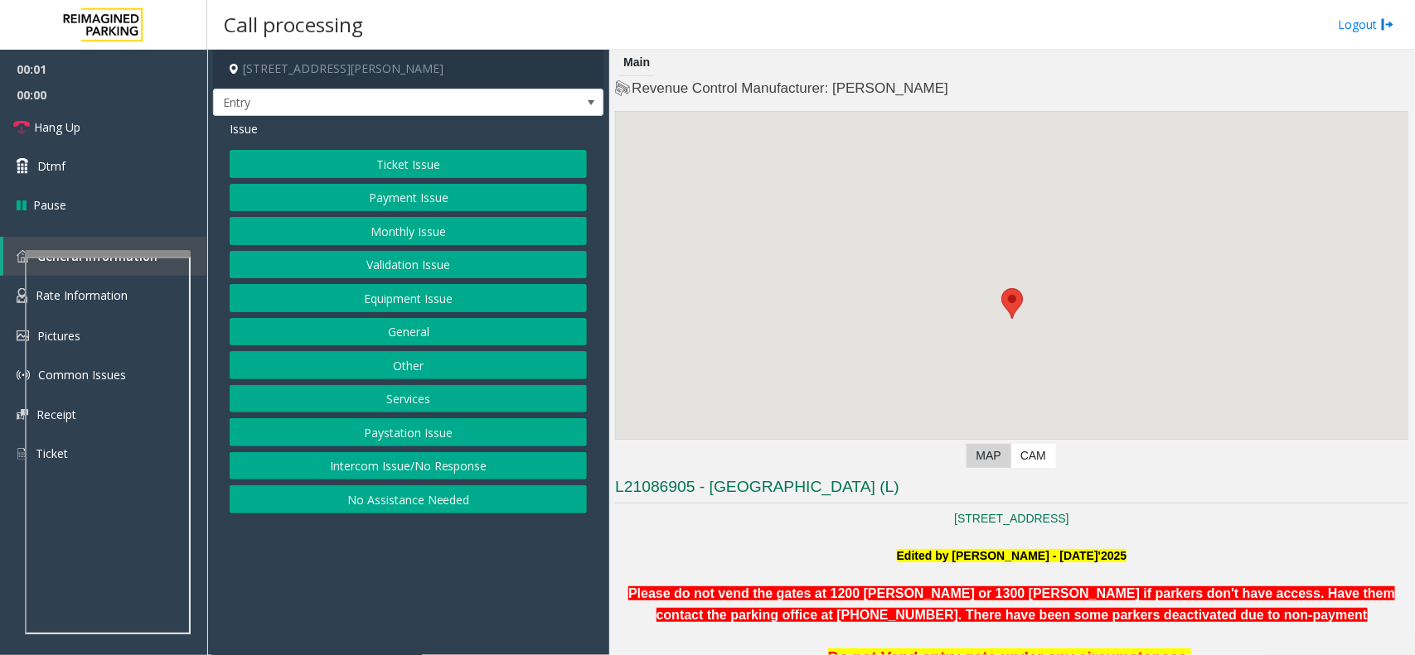
scroll to position [414, 0]
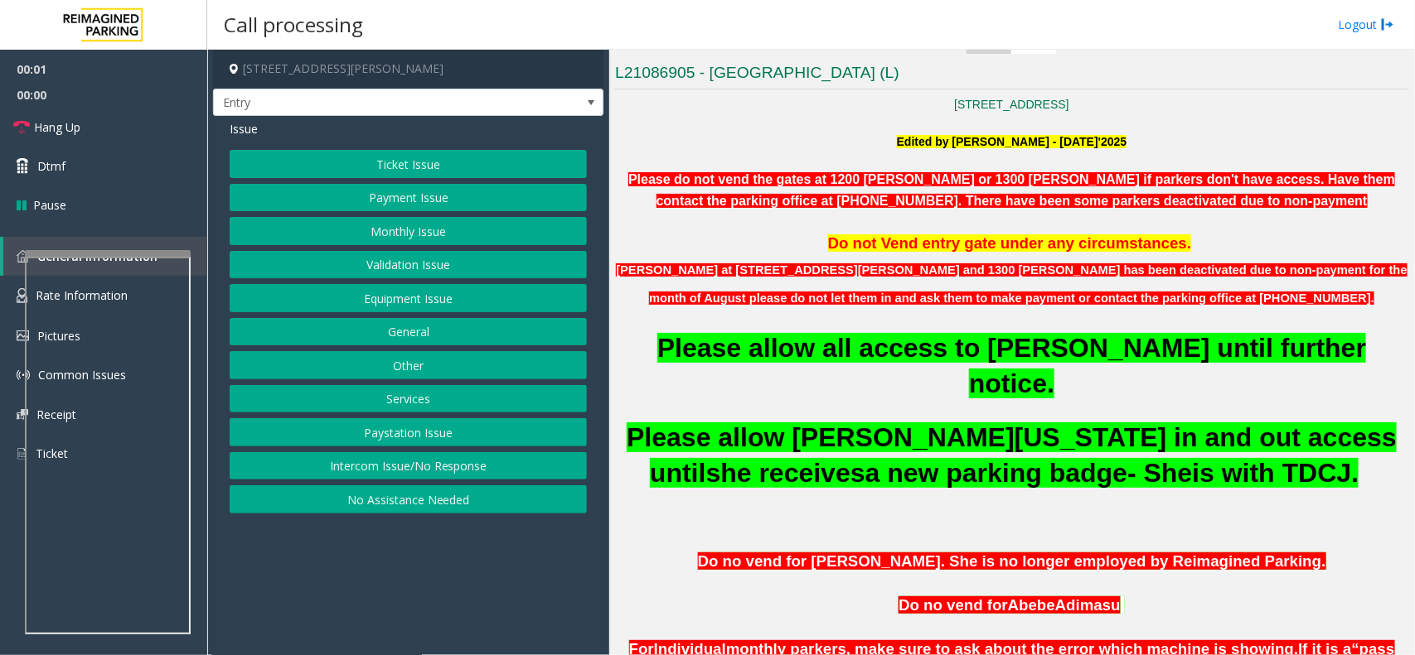
click at [926, 323] on p at bounding box center [1011, 321] width 793 height 18
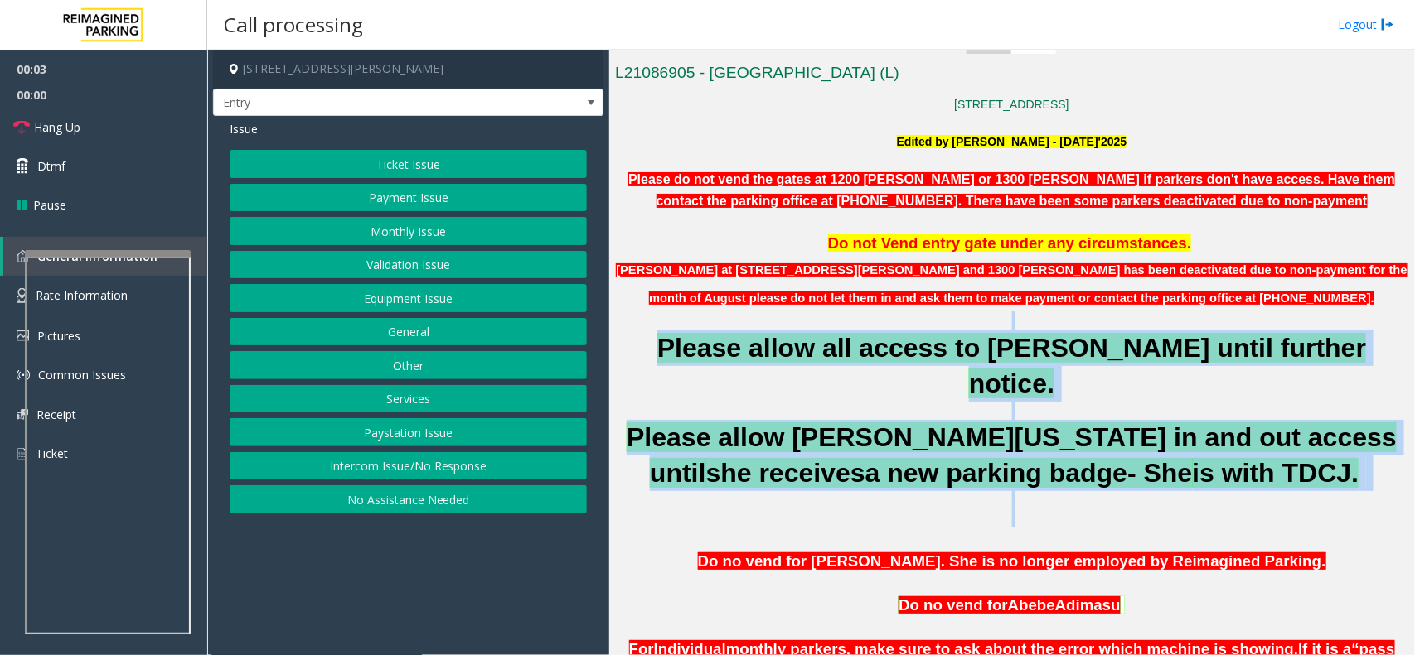
drag, startPoint x: 926, startPoint y: 323, endPoint x: 1046, endPoint y: 491, distance: 205.6
click at [1046, 510] on p at bounding box center [1011, 519] width 793 height 18
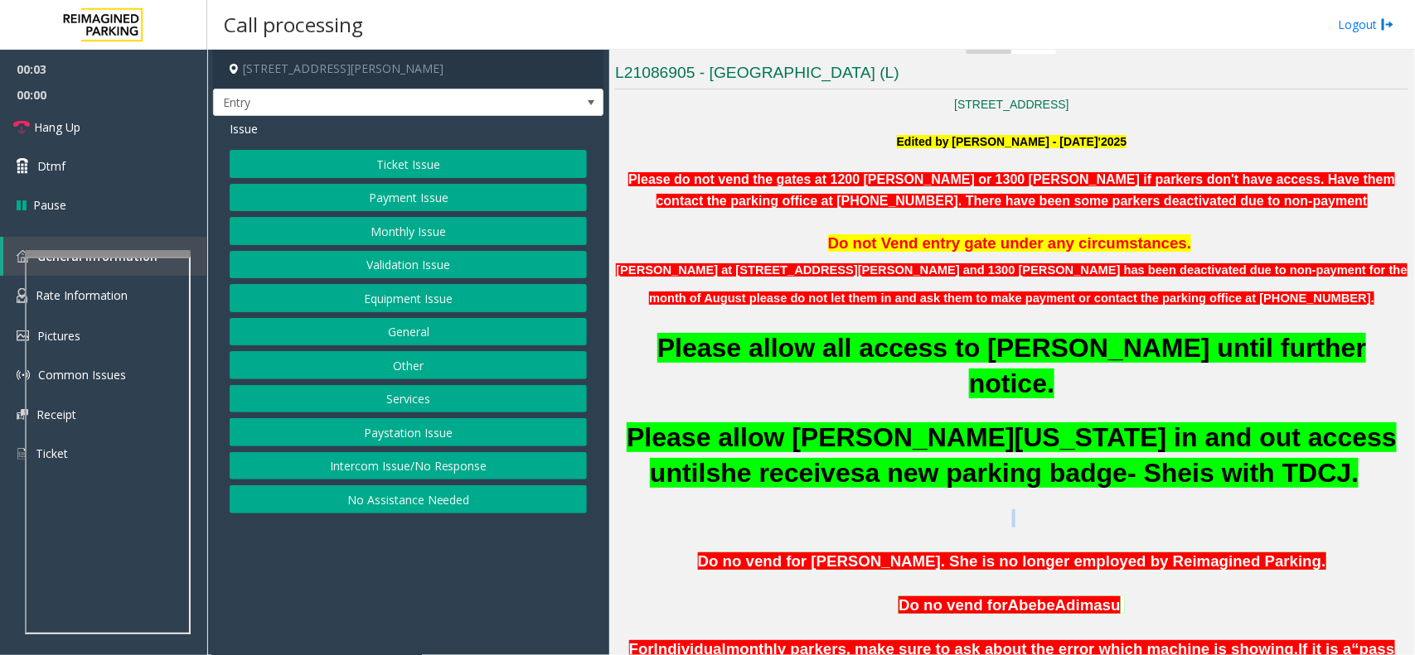
click at [1046, 510] on p at bounding box center [1011, 519] width 793 height 18
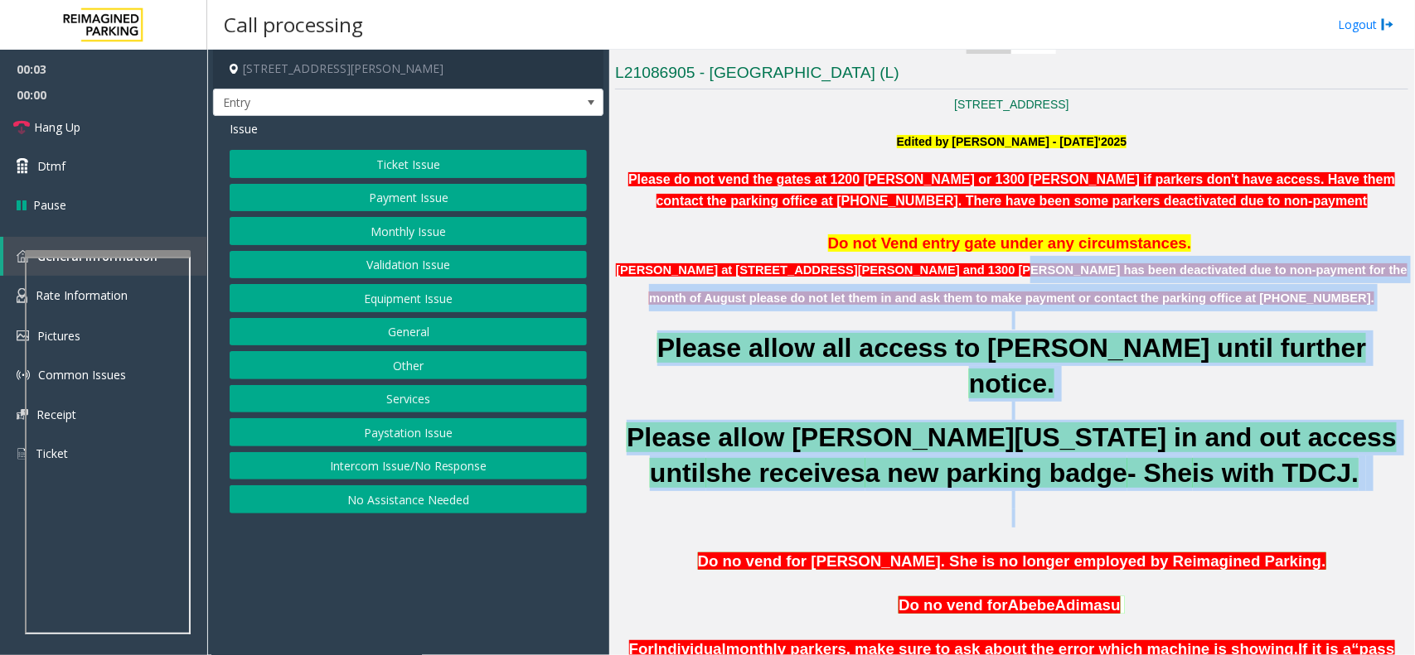
drag, startPoint x: 1046, startPoint y: 491, endPoint x: 922, endPoint y: 264, distance: 258.5
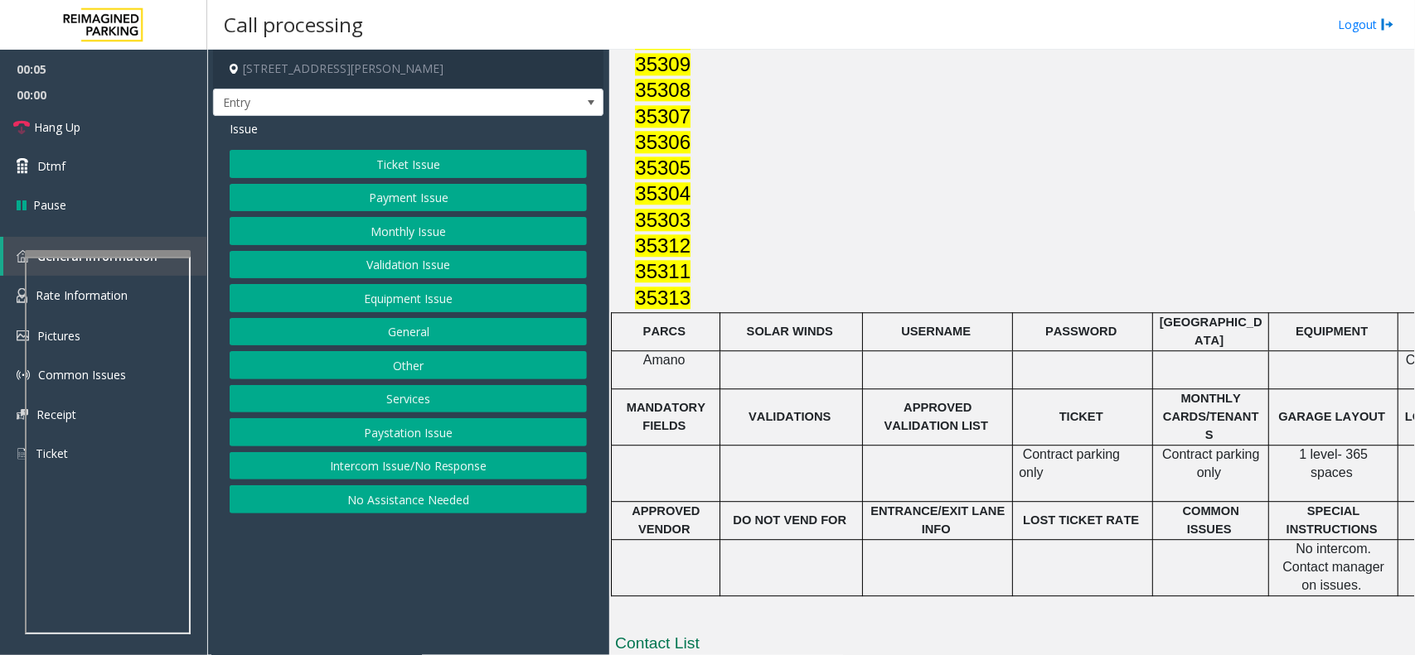
scroll to position [1954, 0]
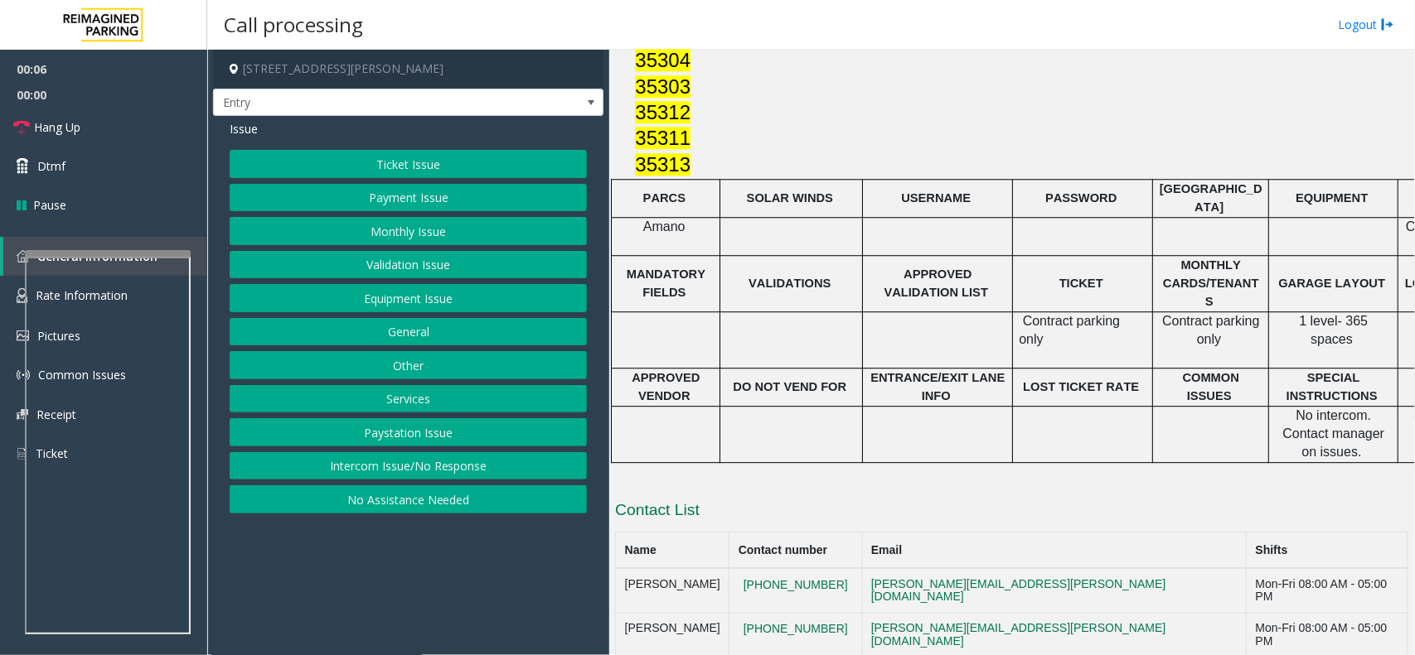
click at [477, 291] on button "Equipment Issue" at bounding box center [408, 298] width 357 height 28
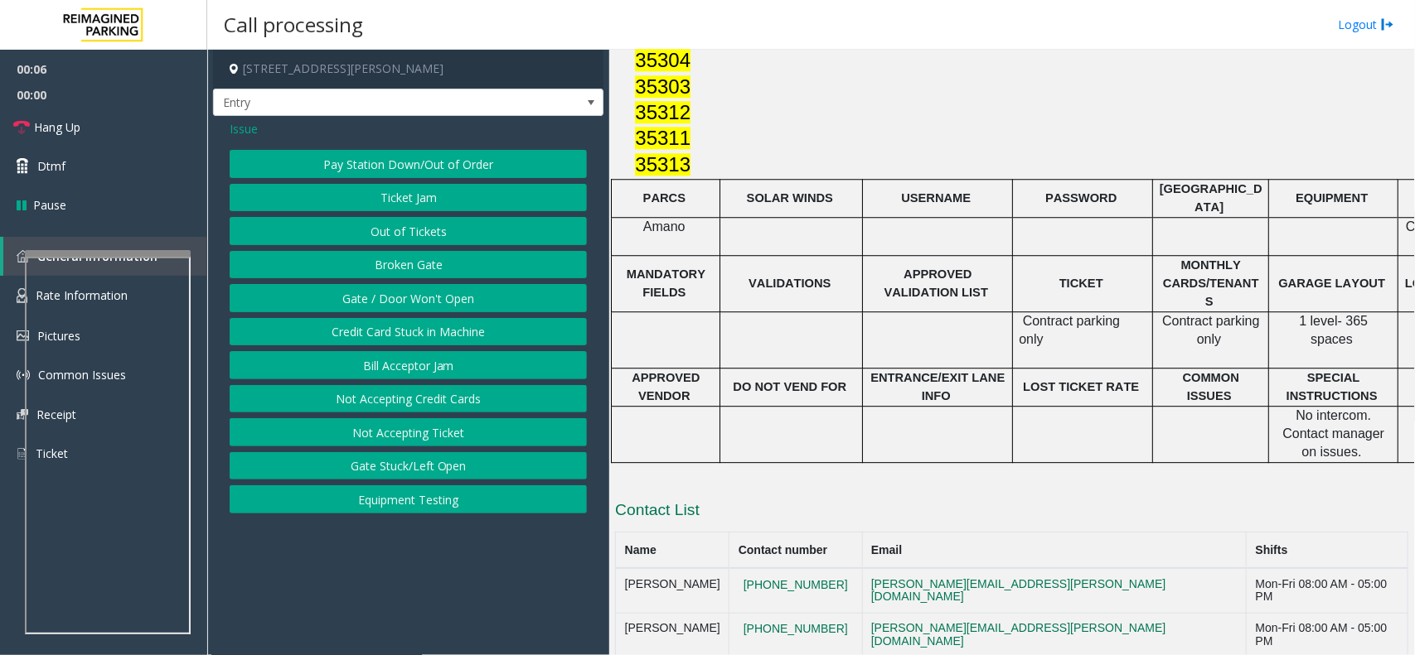
click at [477, 291] on button "Gate / Door Won't Open" at bounding box center [408, 298] width 357 height 28
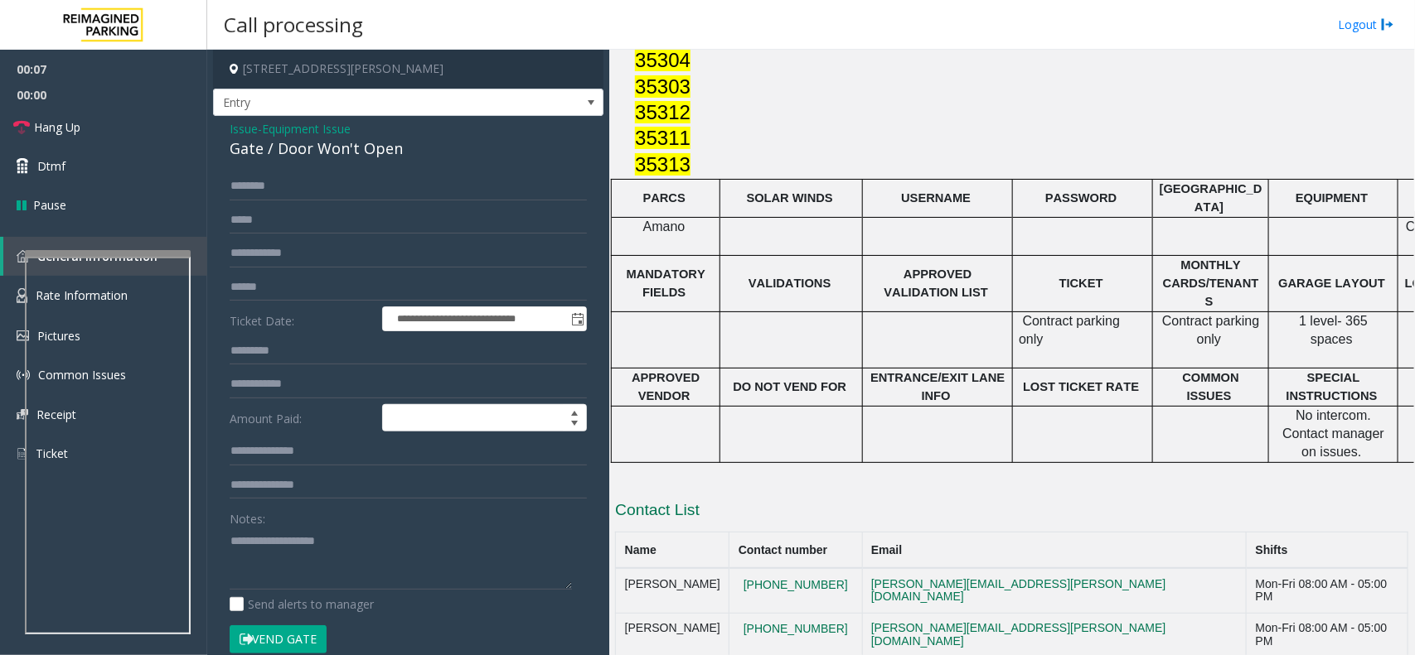
click at [349, 157] on div "Gate / Door Won't Open" at bounding box center [408, 149] width 357 height 22
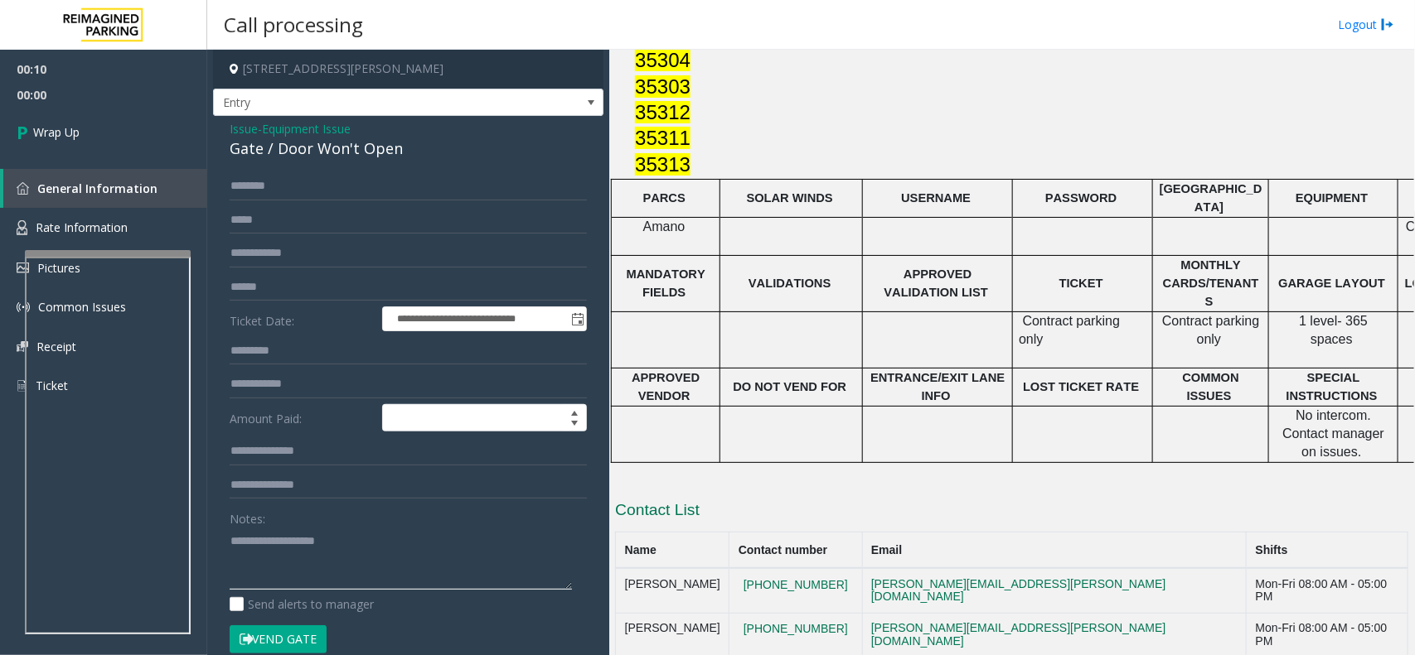
paste textarea "**********"
click at [258, 581] on textarea at bounding box center [401, 559] width 342 height 62
click at [449, 556] on textarea at bounding box center [401, 559] width 342 height 62
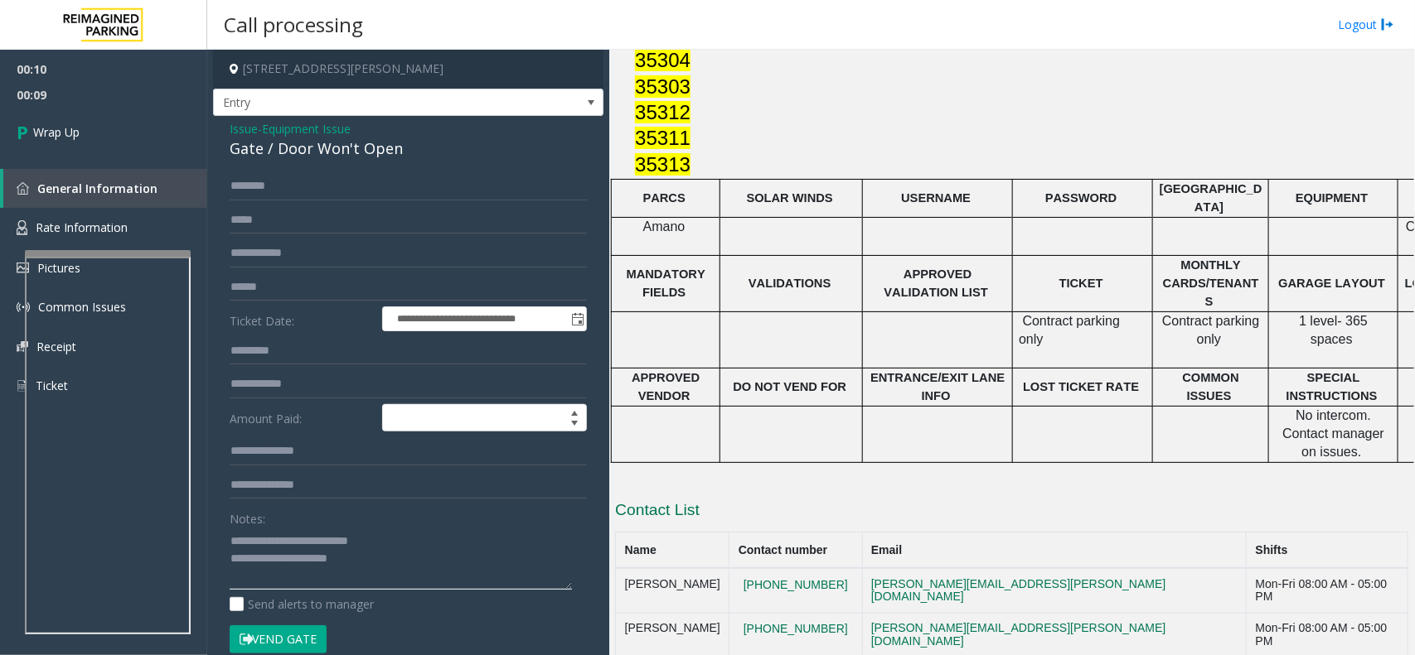
click at [449, 556] on textarea at bounding box center [401, 559] width 342 height 62
paste textarea "**********"
type textarea "**********"
click at [47, 148] on link "Wrap Up" at bounding box center [103, 132] width 207 height 49
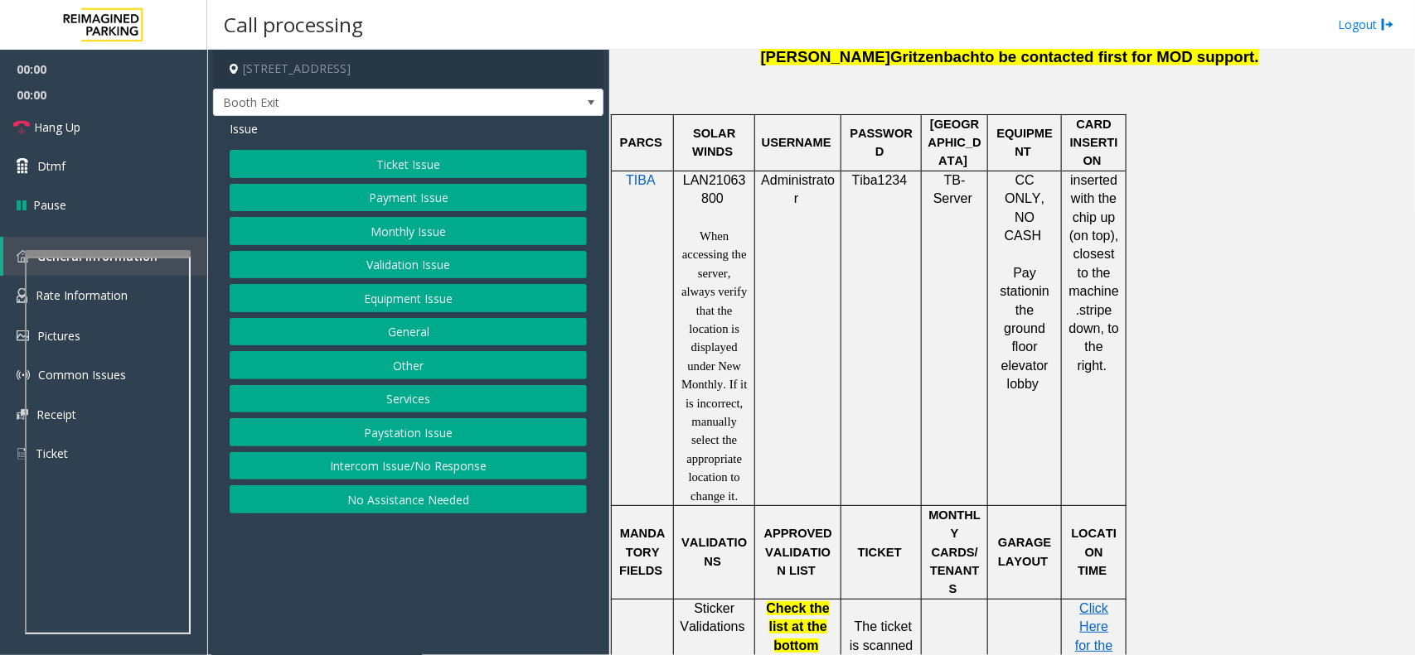
scroll to position [1139, 0]
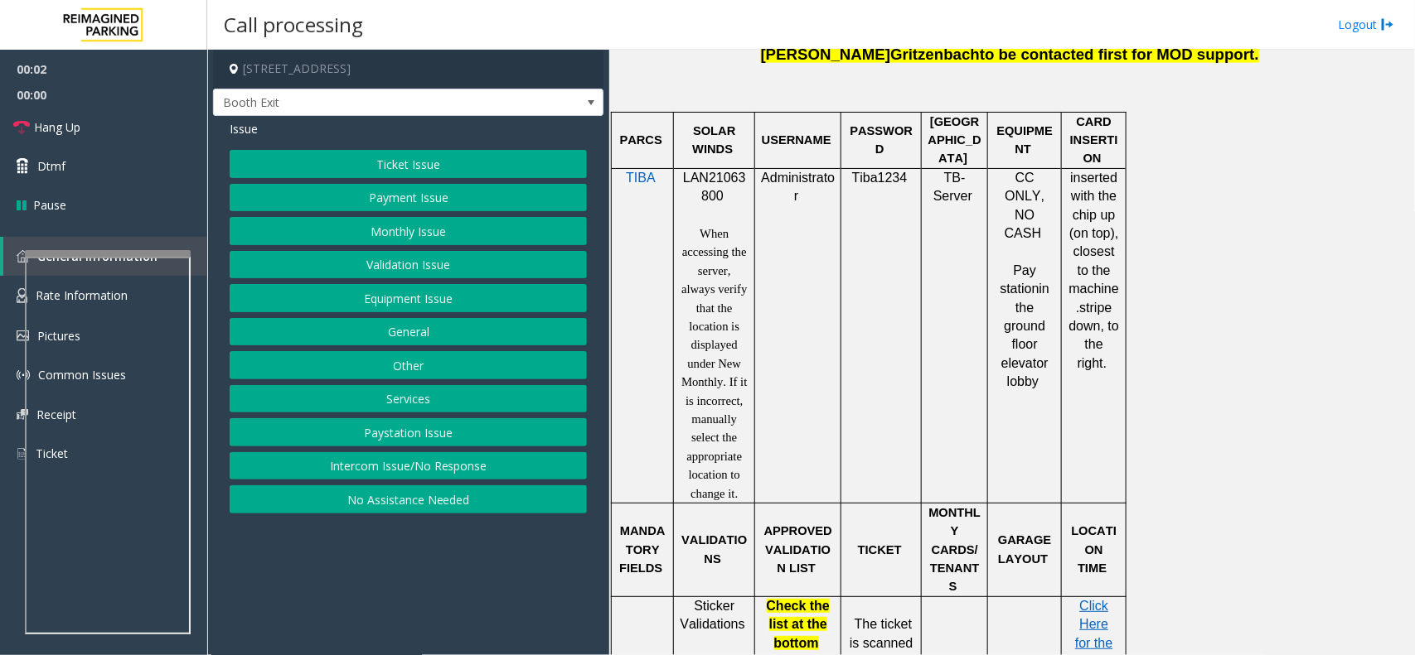
click at [690, 171] on span "LAN21063800" at bounding box center [714, 187] width 63 height 32
click at [698, 171] on span "LAN21063800" at bounding box center [714, 187] width 63 height 32
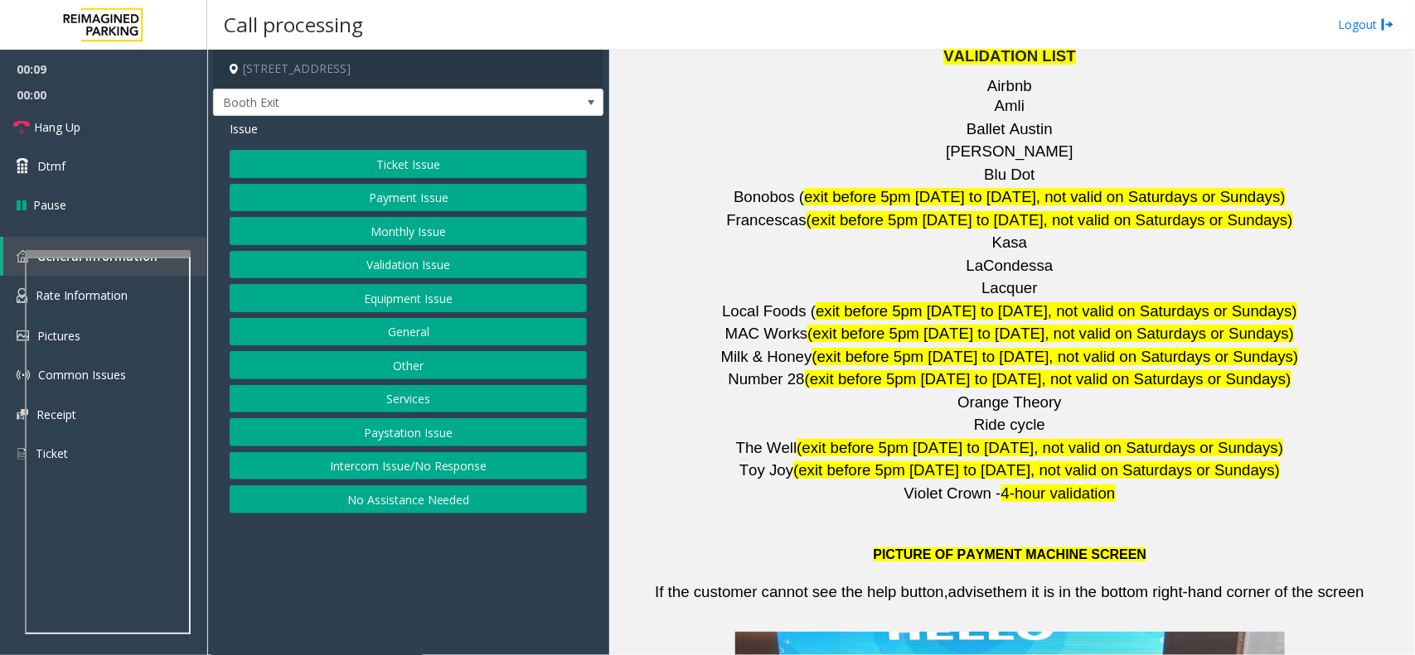
scroll to position [2382, 0]
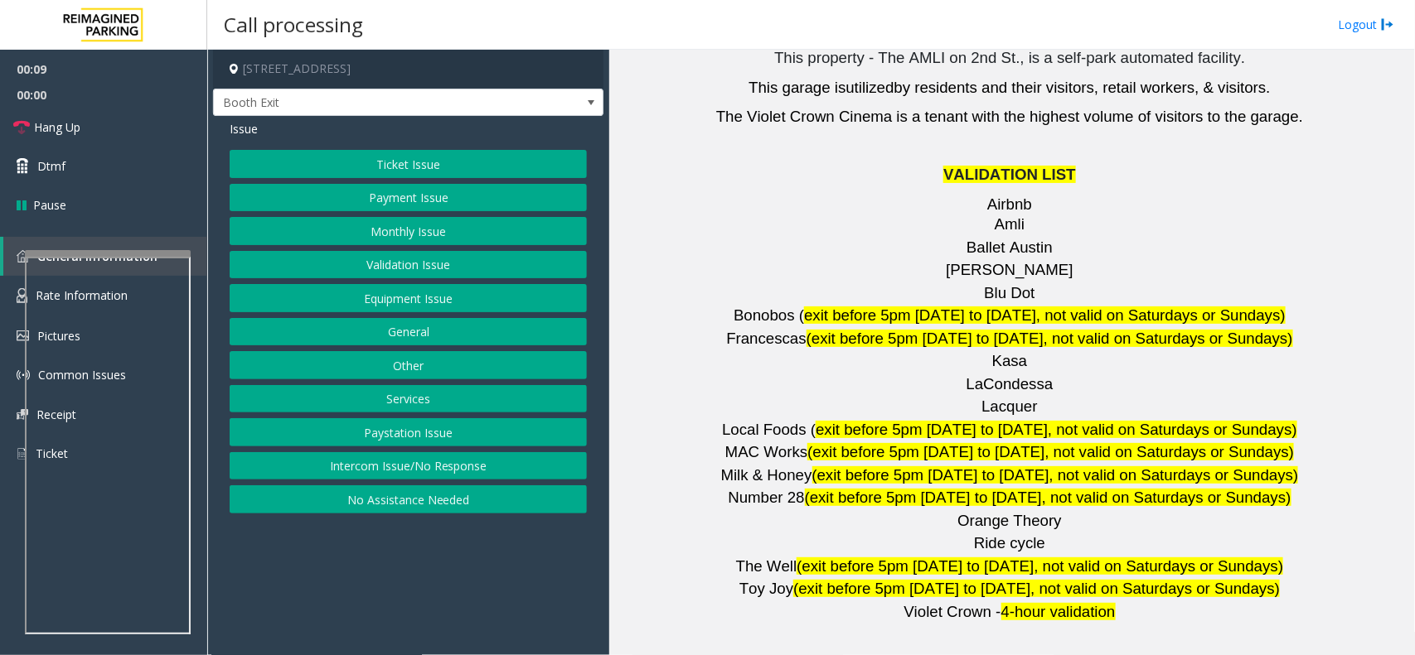
drag, startPoint x: 1005, startPoint y: 172, endPoint x: 1007, endPoint y: 154, distance: 18.3
click at [1005, 284] on span "Blu Dot" at bounding box center [1009, 292] width 51 height 17
click at [1003, 261] on span "Barry's" at bounding box center [1009, 269] width 127 height 17
click at [1011, 261] on span "Barry's" at bounding box center [1009, 269] width 127 height 17
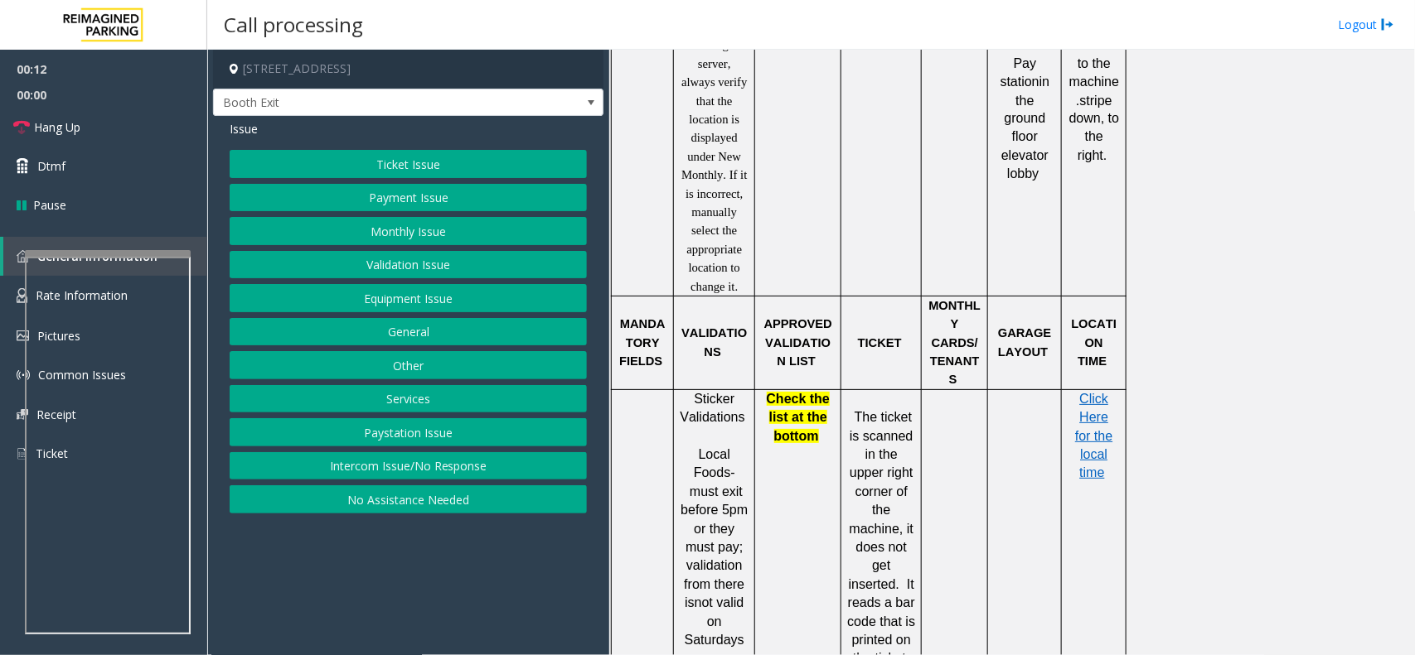
scroll to position [725, 0]
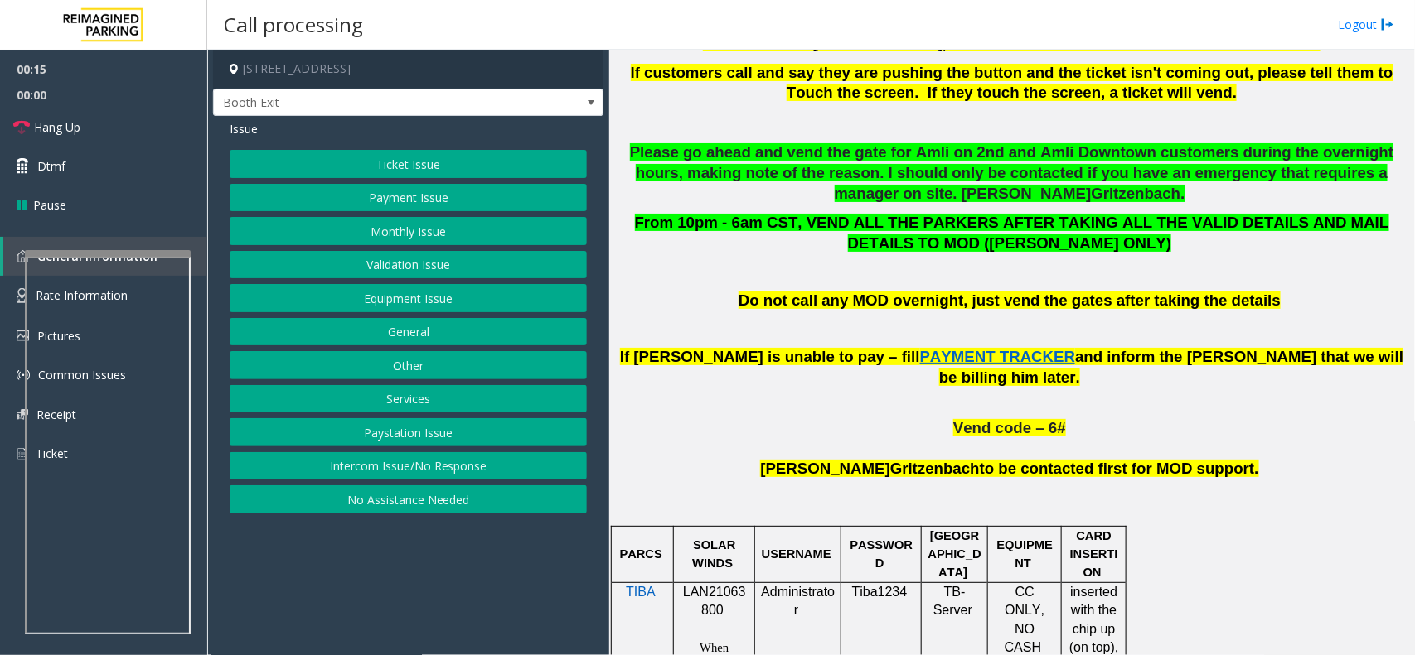
click at [316, 267] on button "Validation Issue" at bounding box center [408, 265] width 357 height 28
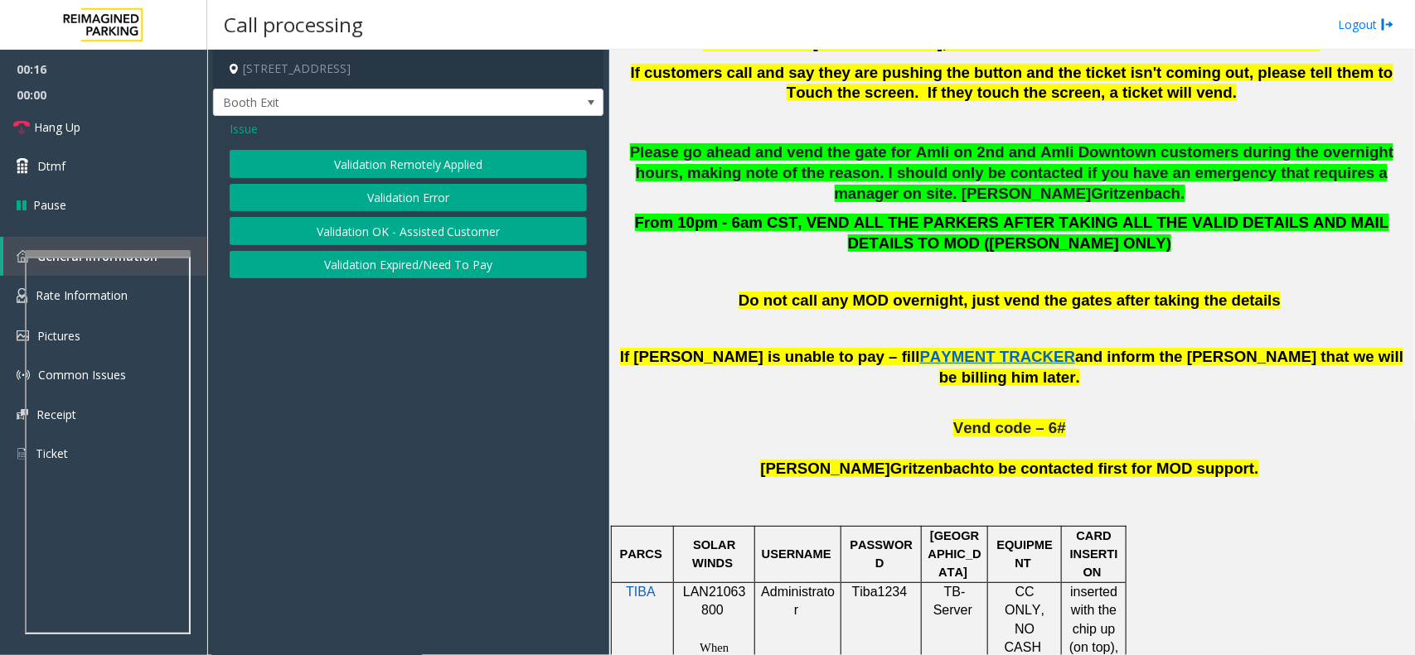
click at [416, 187] on button "Validation Error" at bounding box center [408, 198] width 357 height 28
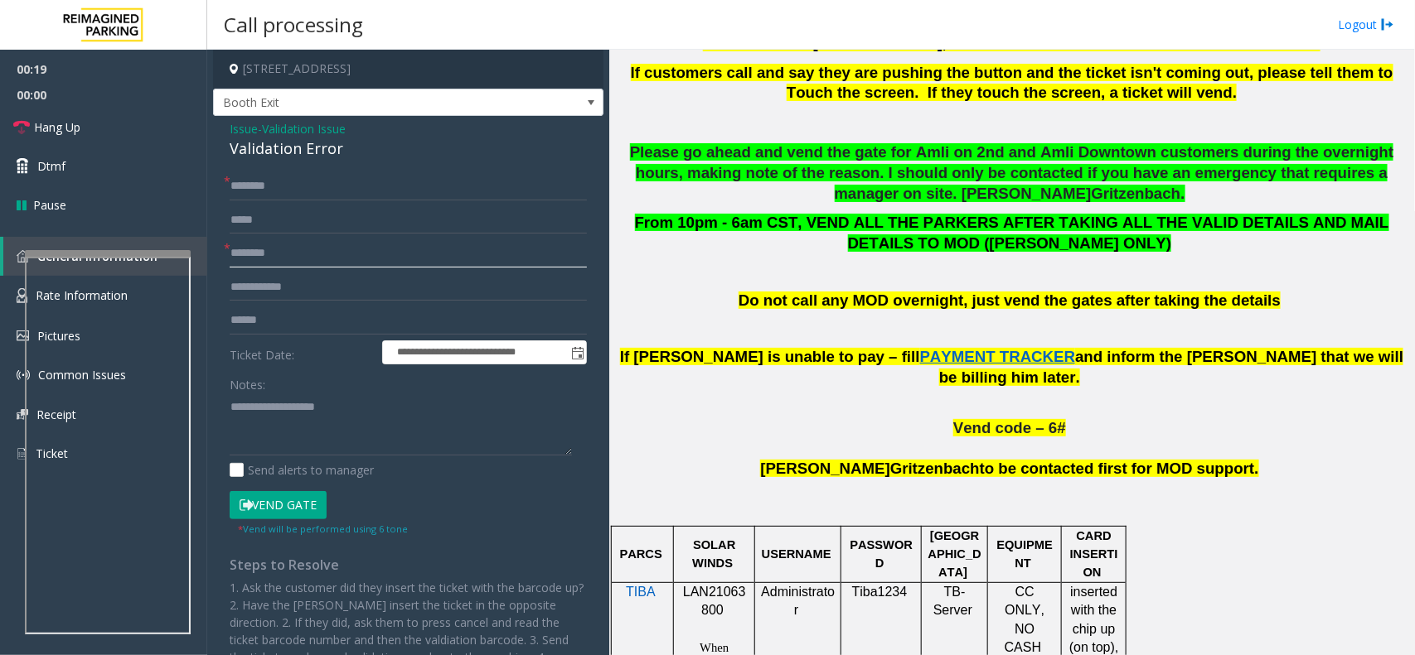
paste input "*******"
type input "*******"
click at [323, 163] on div "**********" at bounding box center [408, 442] width 390 height 653
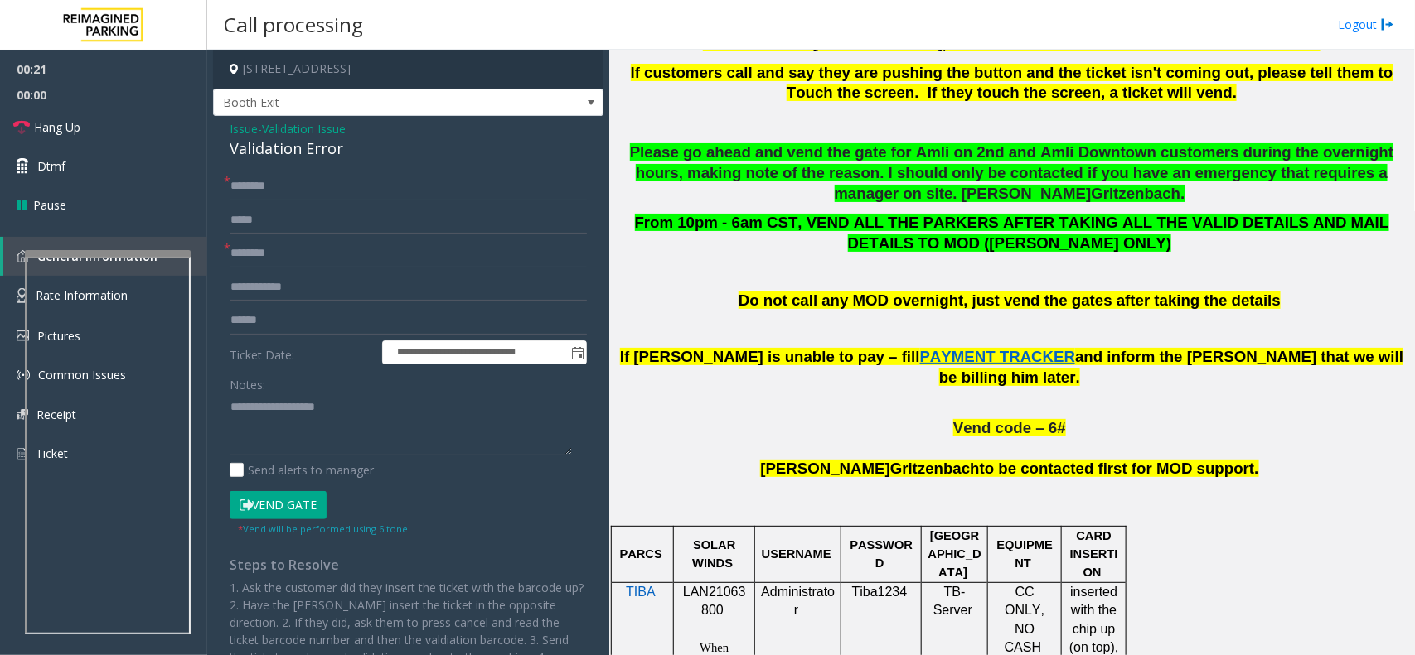
click at [288, 158] on div "Validation Error" at bounding box center [408, 149] width 357 height 22
paste textarea "**********"
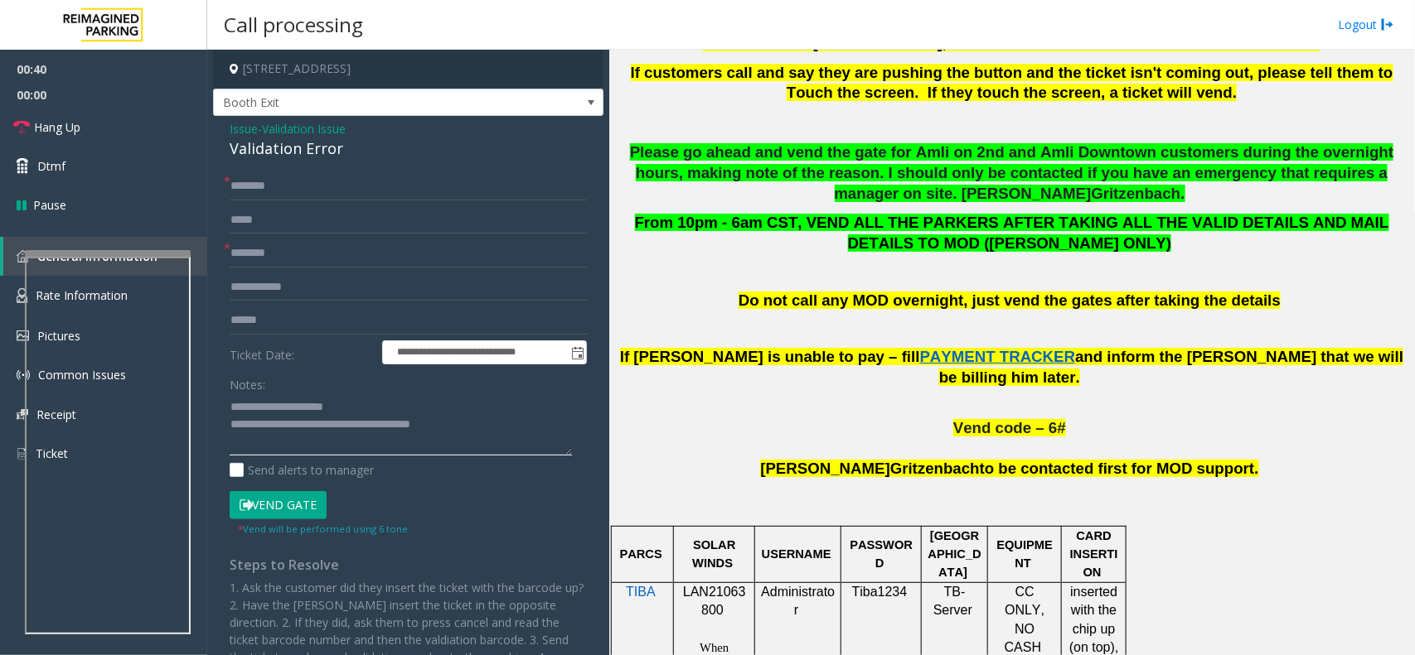
type textarea "**********"
click at [345, 287] on input "text" at bounding box center [408, 287] width 357 height 28
click at [357, 336] on form "**********" at bounding box center [408, 354] width 357 height 364
click at [316, 299] on input "text" at bounding box center [408, 287] width 357 height 28
click at [332, 324] on input "text" at bounding box center [408, 321] width 357 height 28
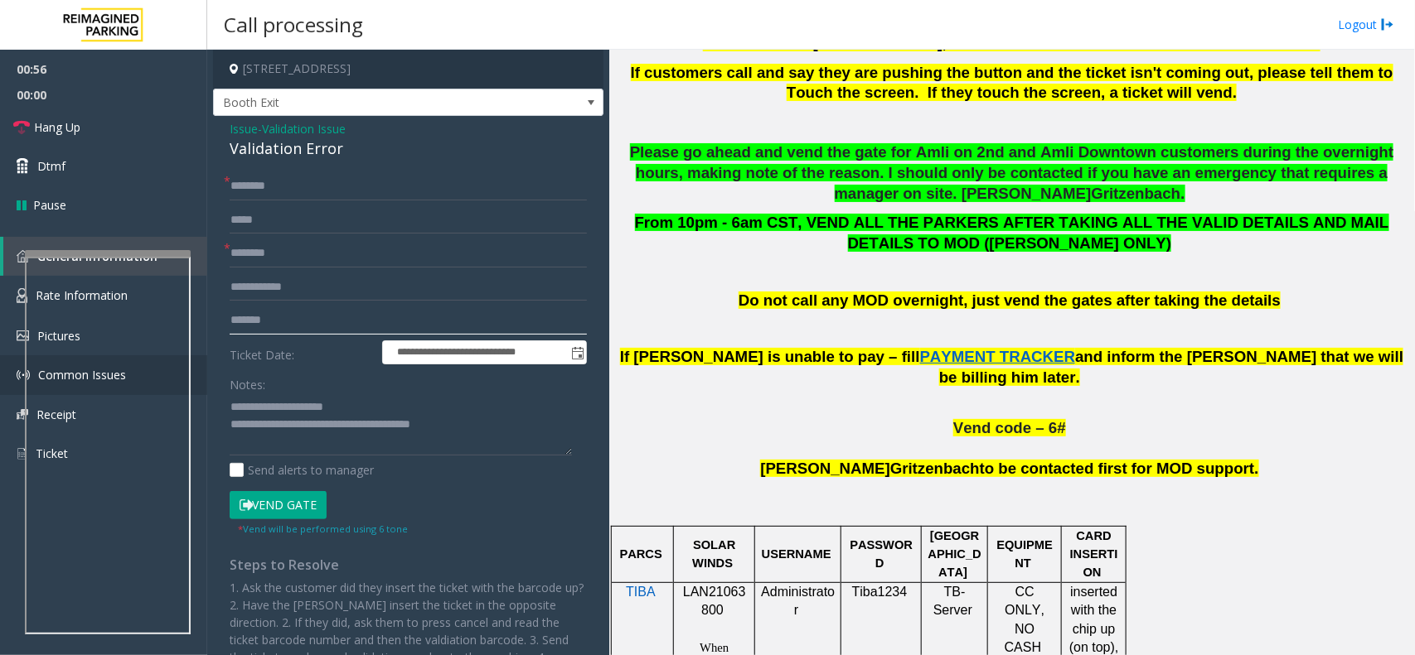
type input "*******"
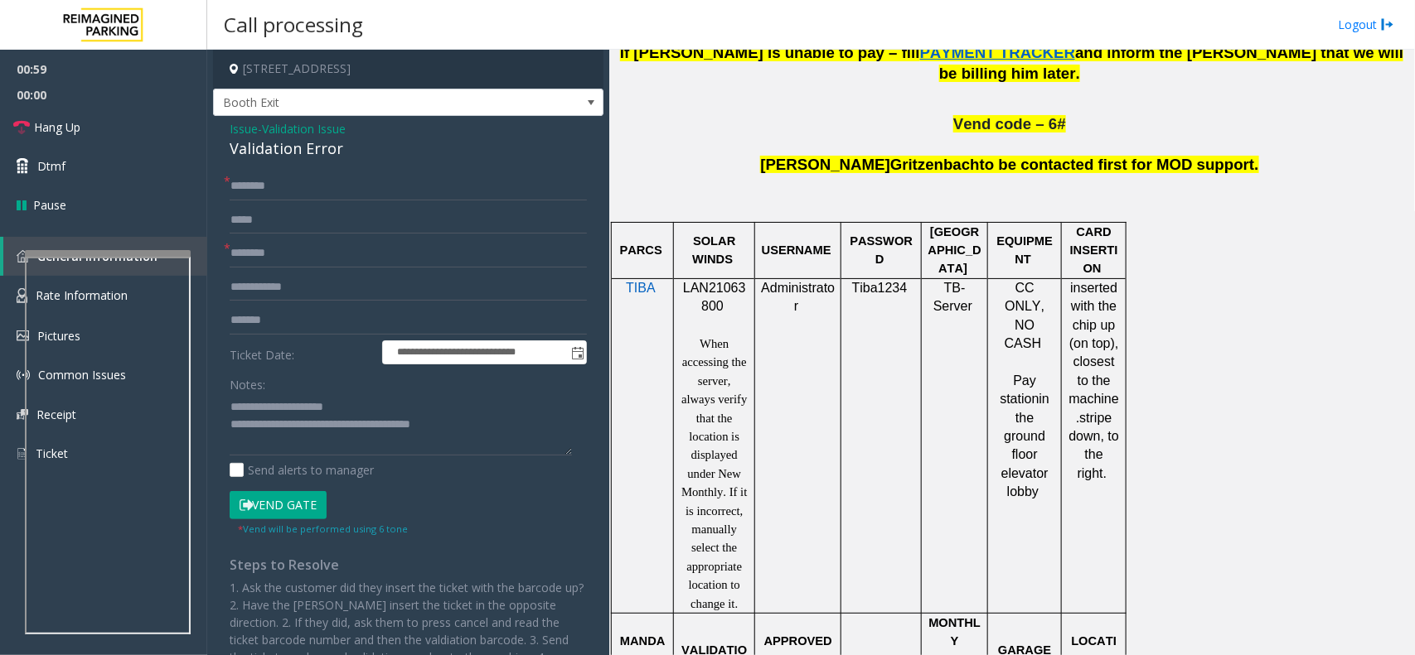
scroll to position [1347, 0]
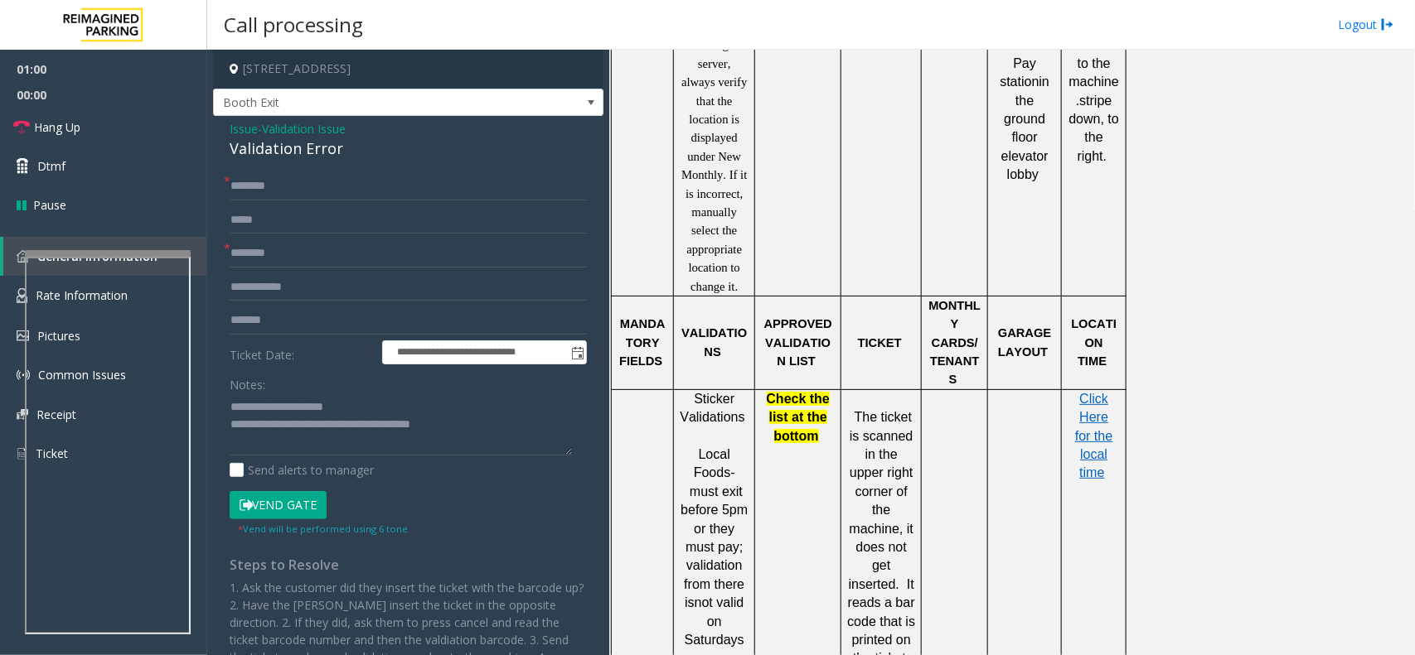
click at [1096, 390] on p "Click Here for the local time" at bounding box center [1093, 436] width 52 height 93
click at [1078, 390] on p "Click Here for the local time" at bounding box center [1093, 436] width 52 height 93
click at [1098, 392] on span "Click Here for the local time" at bounding box center [1093, 436] width 37 height 89
click at [365, 211] on input "text" at bounding box center [408, 220] width 357 height 28
drag, startPoint x: 398, startPoint y: 243, endPoint x: 370, endPoint y: 217, distance: 38.1
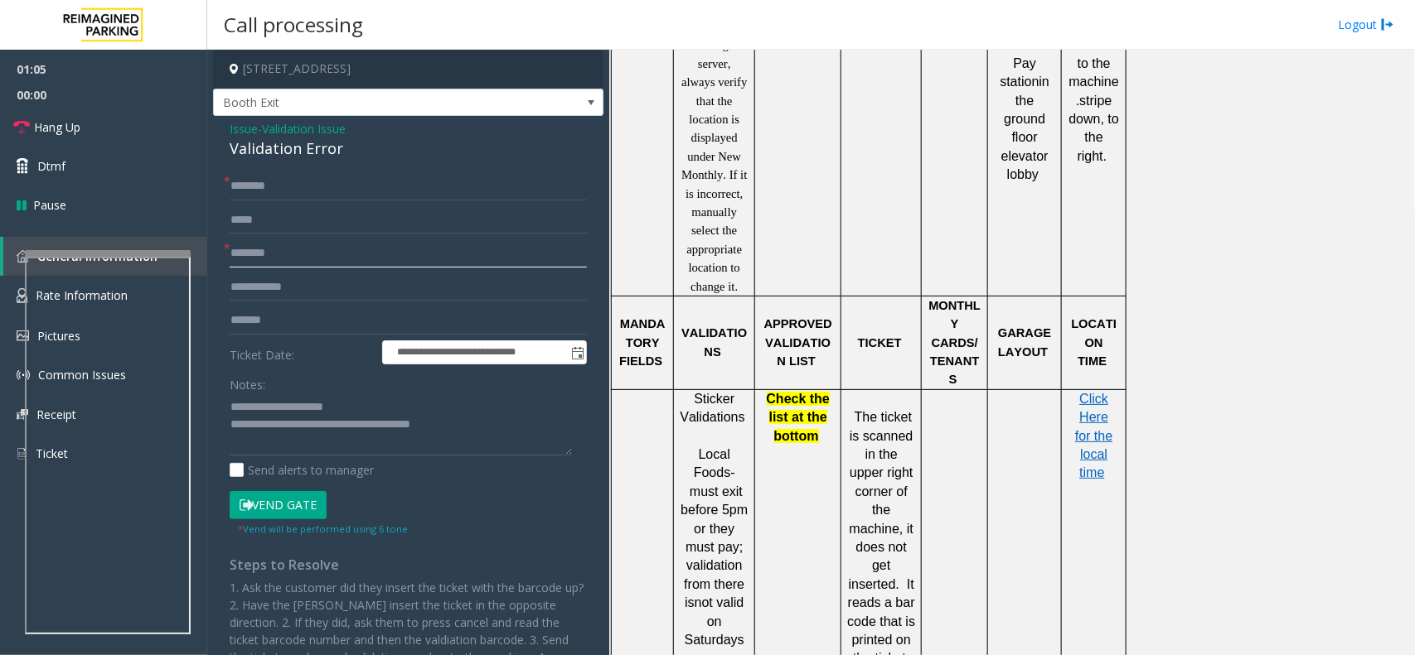
click at [370, 218] on form "**********" at bounding box center [408, 354] width 357 height 364
click at [369, 215] on input "text" at bounding box center [408, 220] width 357 height 28
click at [247, 224] on input "**********" at bounding box center [408, 220] width 357 height 28
type input "**********"
click at [403, 180] on input "text" at bounding box center [408, 186] width 357 height 28
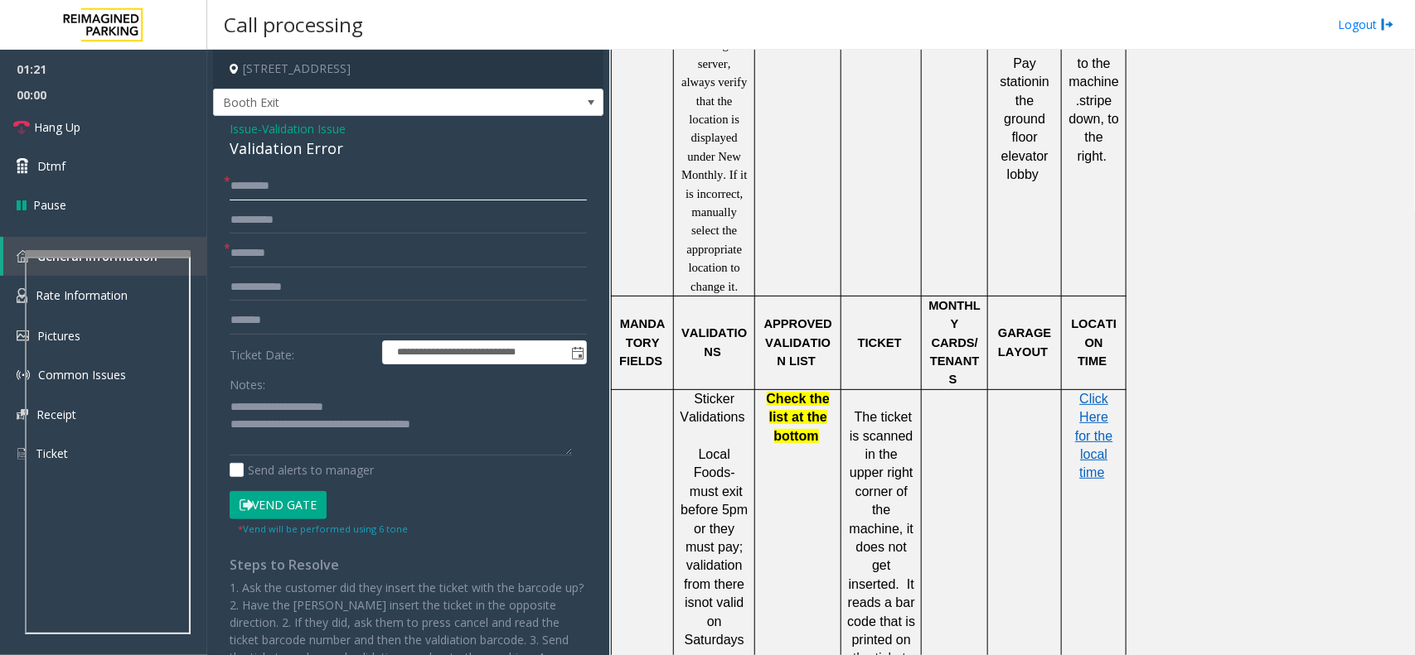
type input "*********"
drag, startPoint x: 276, startPoint y: 195, endPoint x: 249, endPoint y: 188, distance: 27.3
click at [249, 188] on input "*********" at bounding box center [408, 186] width 357 height 28
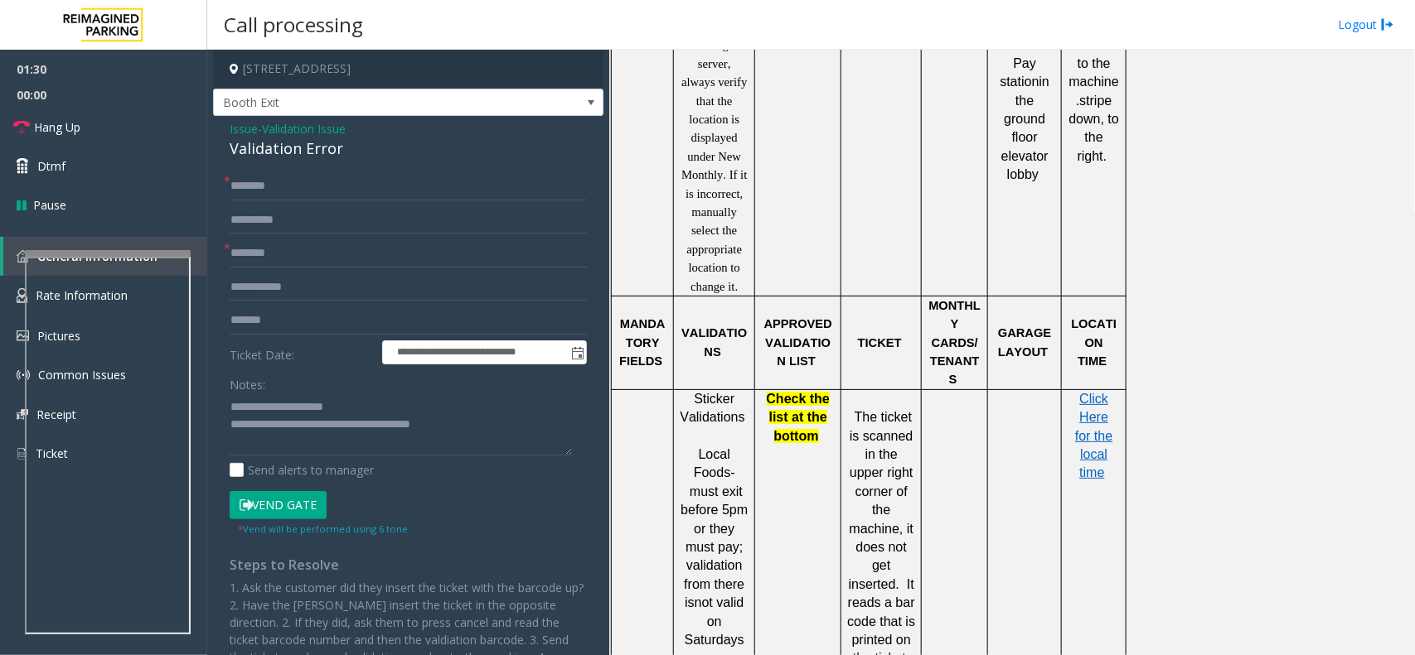
click at [315, 502] on button "Vend Gate" at bounding box center [278, 505] width 97 height 28
click at [322, 168] on div "**********" at bounding box center [408, 442] width 390 height 653
click at [336, 174] on input "********" at bounding box center [408, 186] width 357 height 28
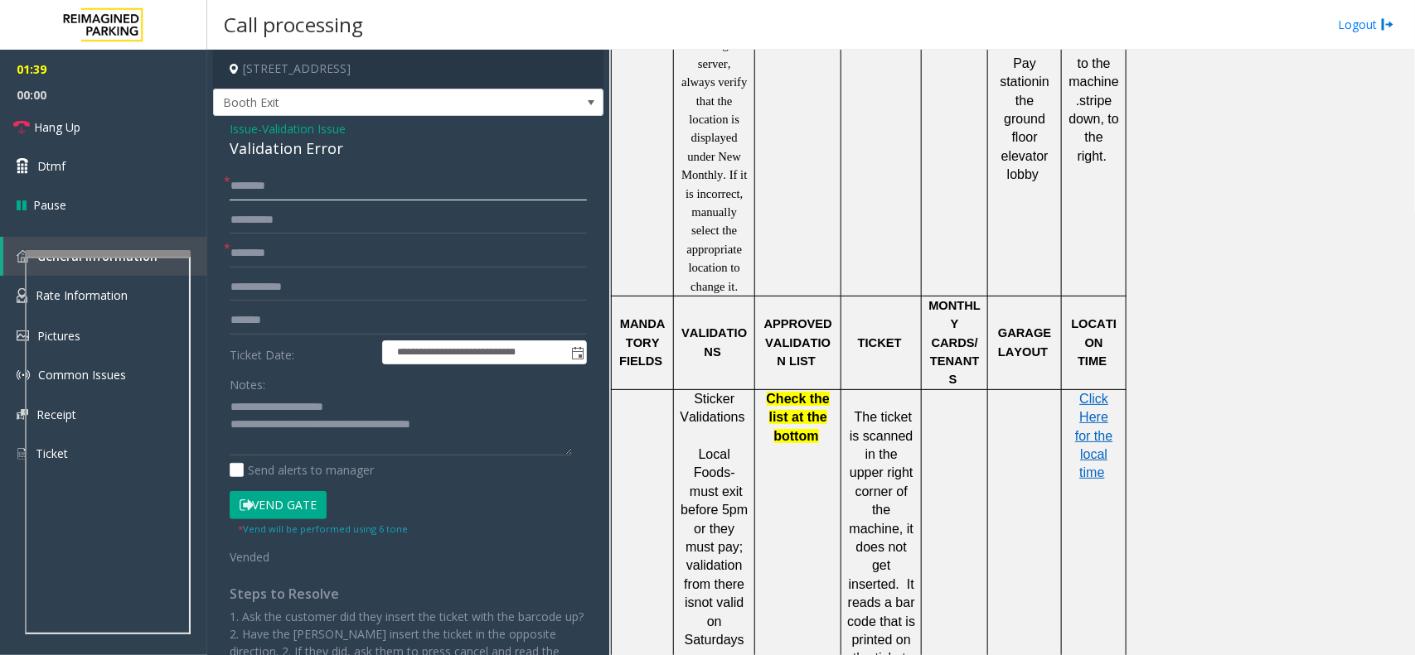
type input "********"
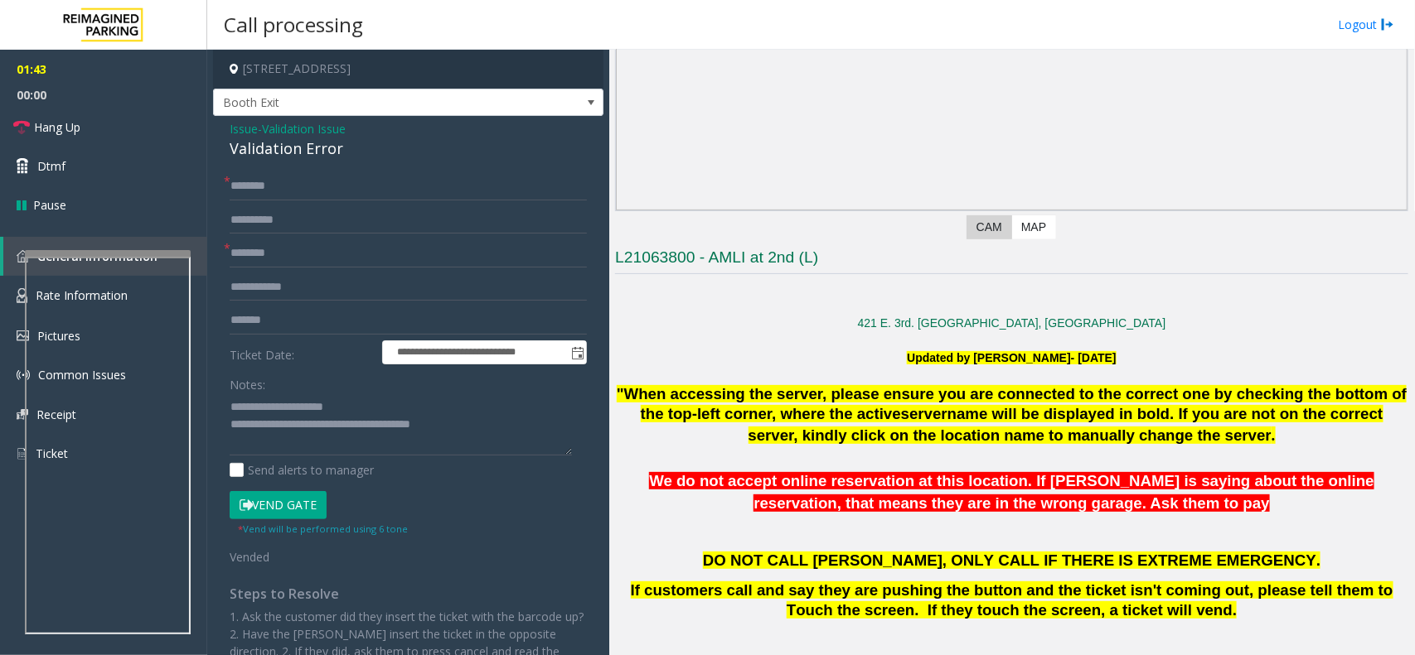
scroll to position [0, 0]
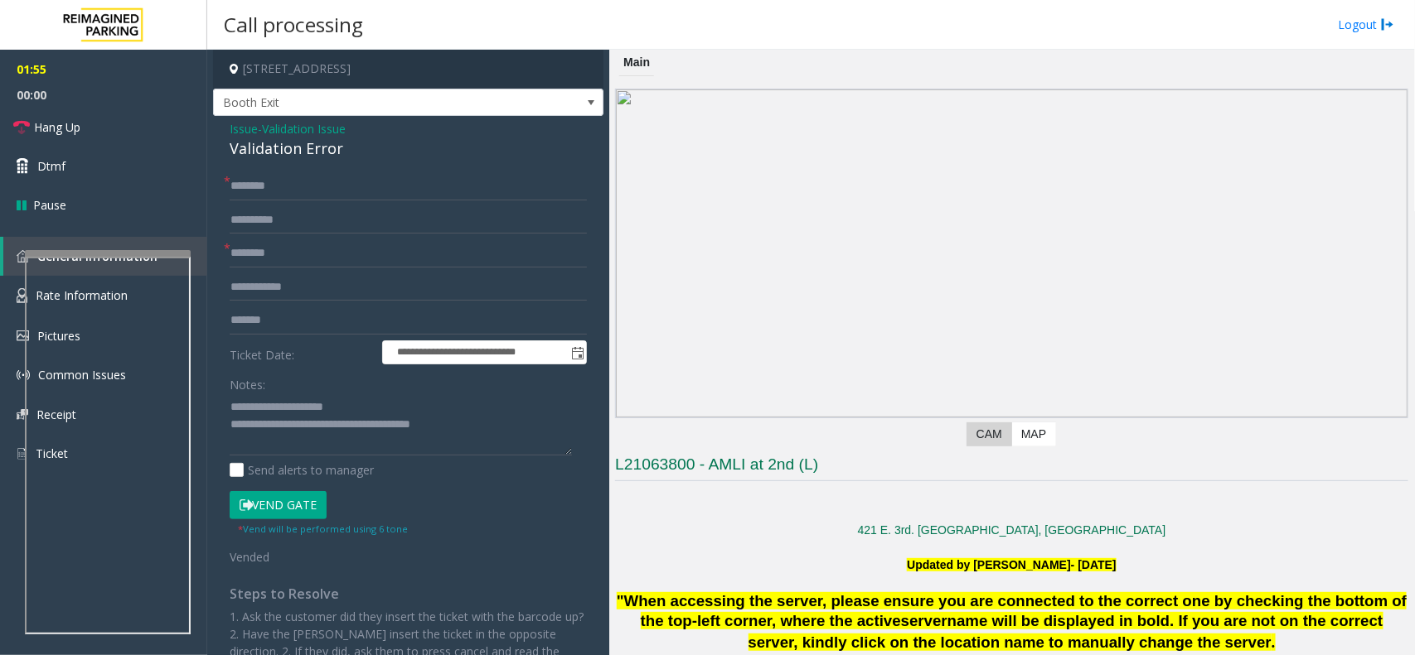
click at [274, 487] on form "**********" at bounding box center [408, 368] width 357 height 393
click at [283, 495] on button "Vend Gate" at bounding box center [278, 505] width 97 height 28
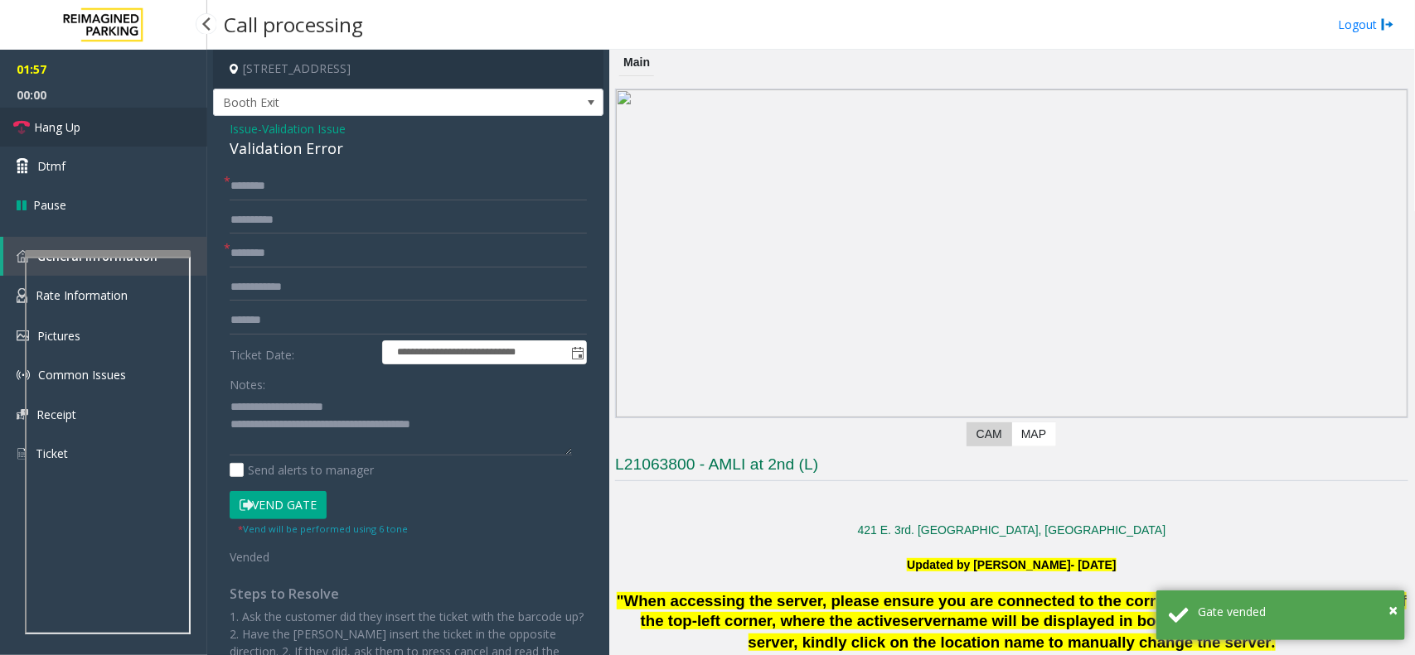
click at [51, 133] on span "Hang Up" at bounding box center [57, 127] width 46 height 17
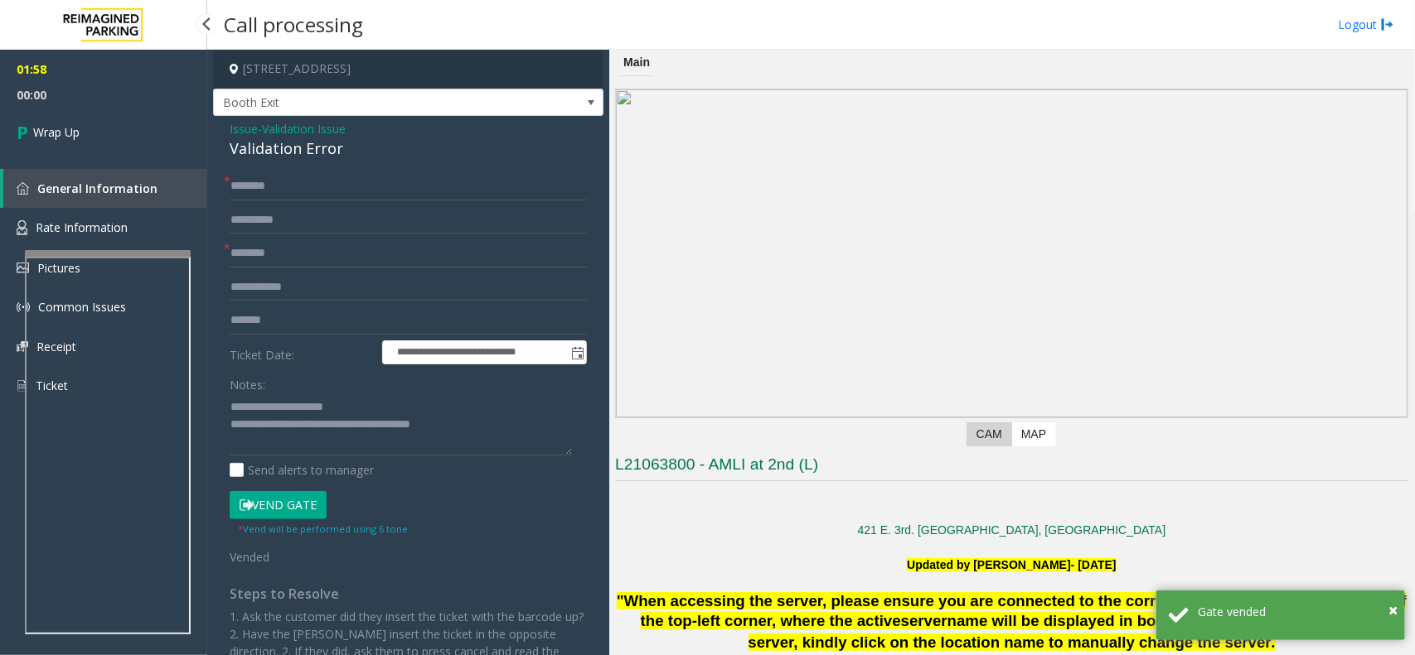
click at [51, 133] on span "Wrap Up" at bounding box center [56, 131] width 46 height 17
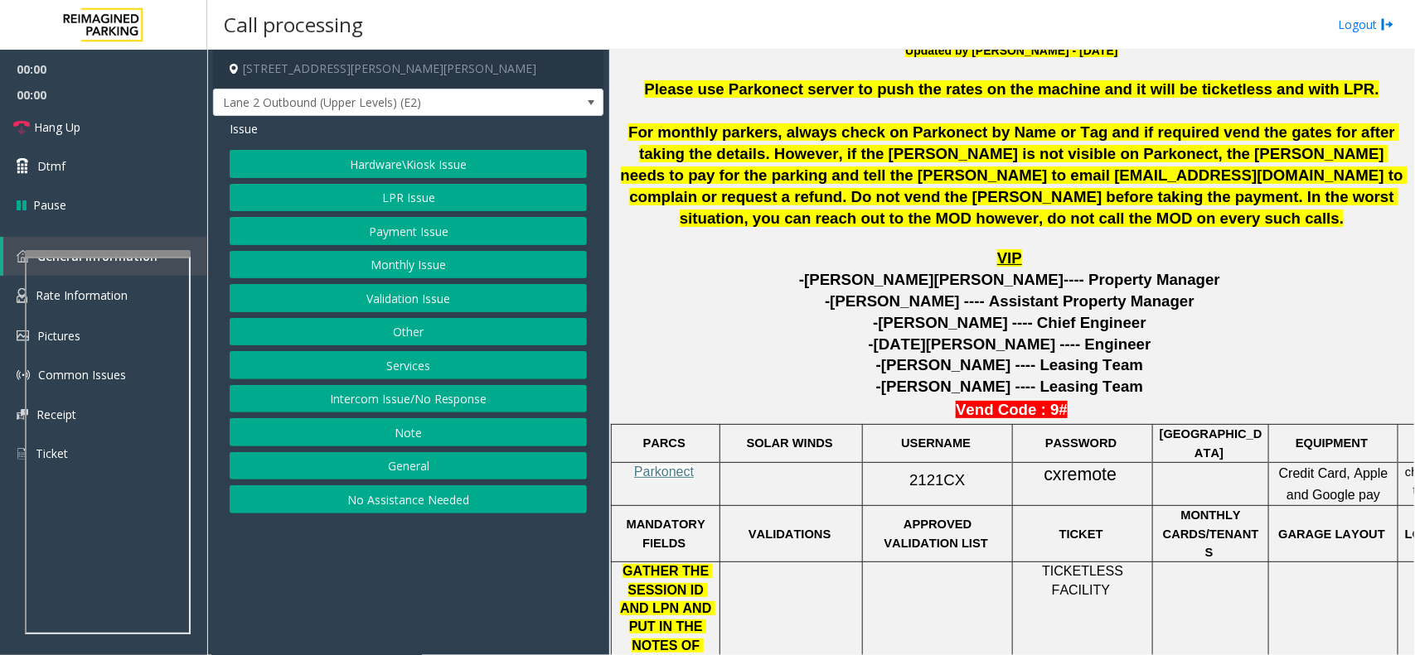
scroll to position [622, 0]
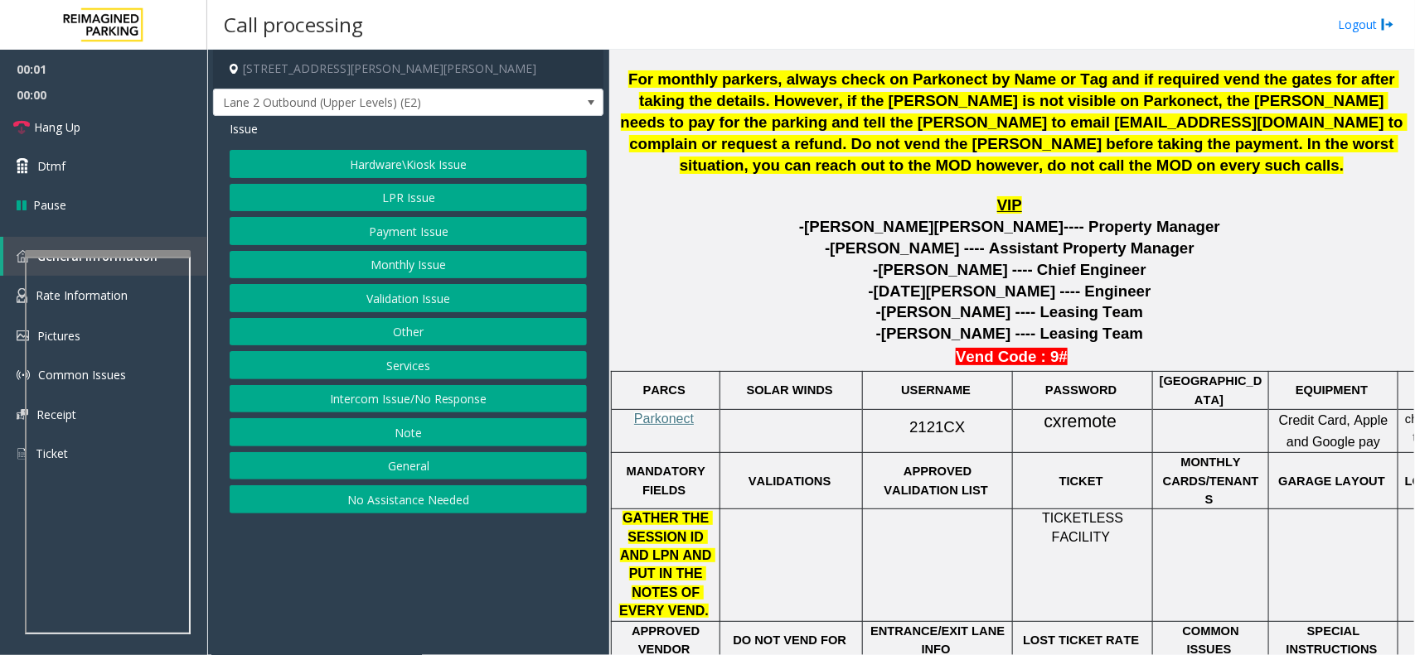
click at [656, 424] on p "Parkonect" at bounding box center [665, 419] width 96 height 18
click at [648, 417] on span "Parkonect" at bounding box center [664, 419] width 60 height 14
click at [922, 423] on span "2121CX" at bounding box center [937, 426] width 56 height 17
drag, startPoint x: 920, startPoint y: 419, endPoint x: 929, endPoint y: 423, distance: 10.0
click at [929, 423] on span "2121CX" at bounding box center [937, 426] width 56 height 17
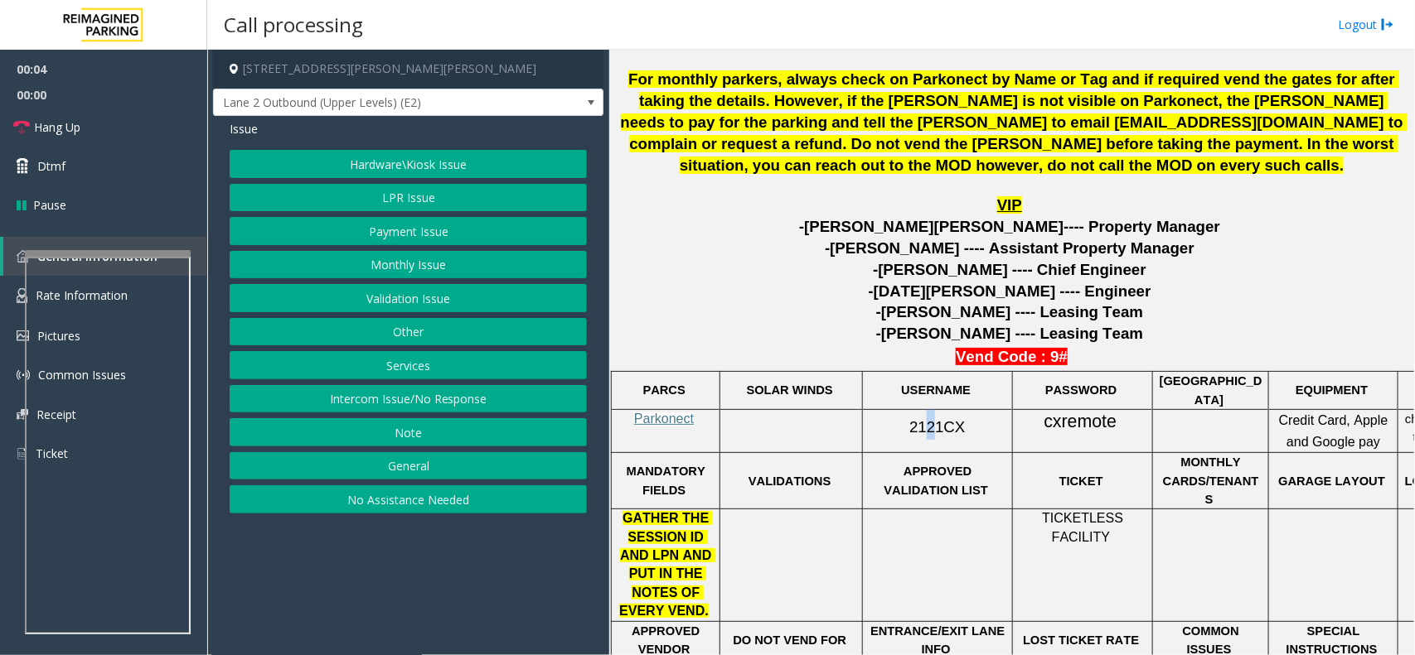
click at [929, 423] on span "2121CX" at bounding box center [937, 426] width 56 height 17
drag, startPoint x: 929, startPoint y: 423, endPoint x: 916, endPoint y: 418, distance: 14.2
click at [916, 418] on span "2121CX" at bounding box center [937, 426] width 56 height 17
click at [13, 295] on link "Rate Information" at bounding box center [103, 296] width 207 height 41
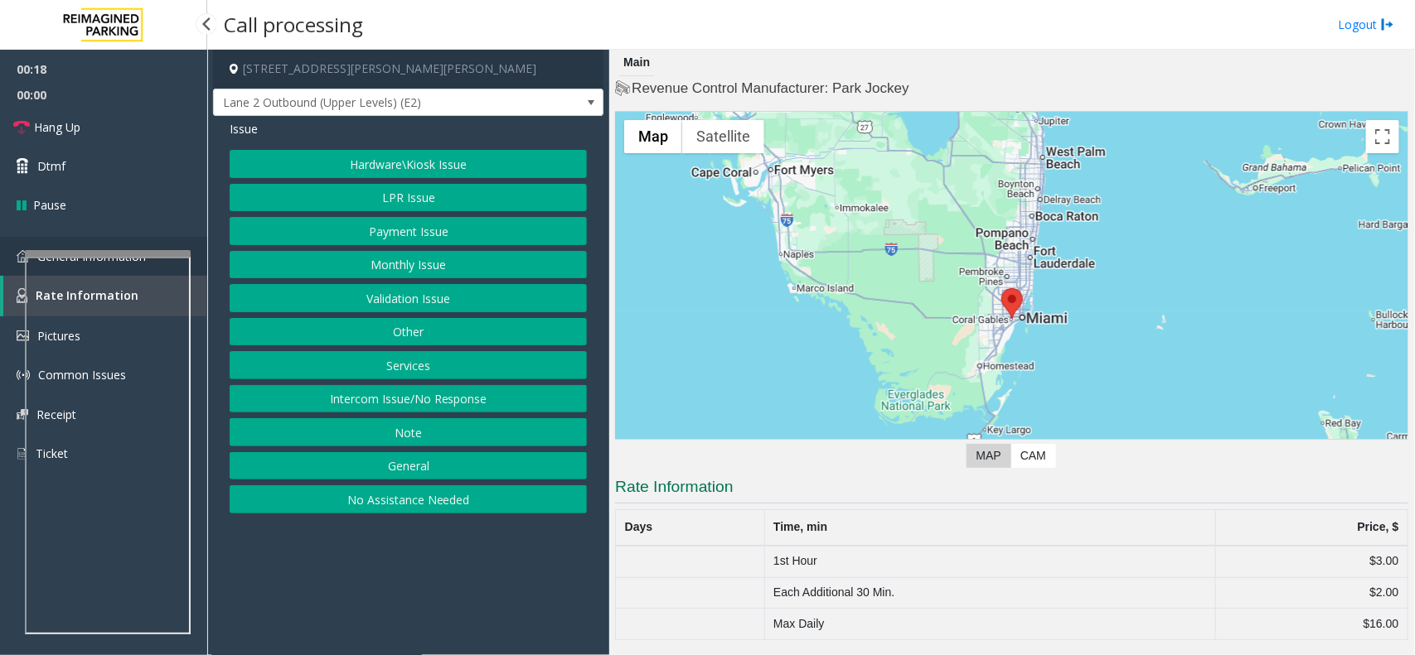
click at [5, 264] on link "General Information" at bounding box center [103, 256] width 207 height 39
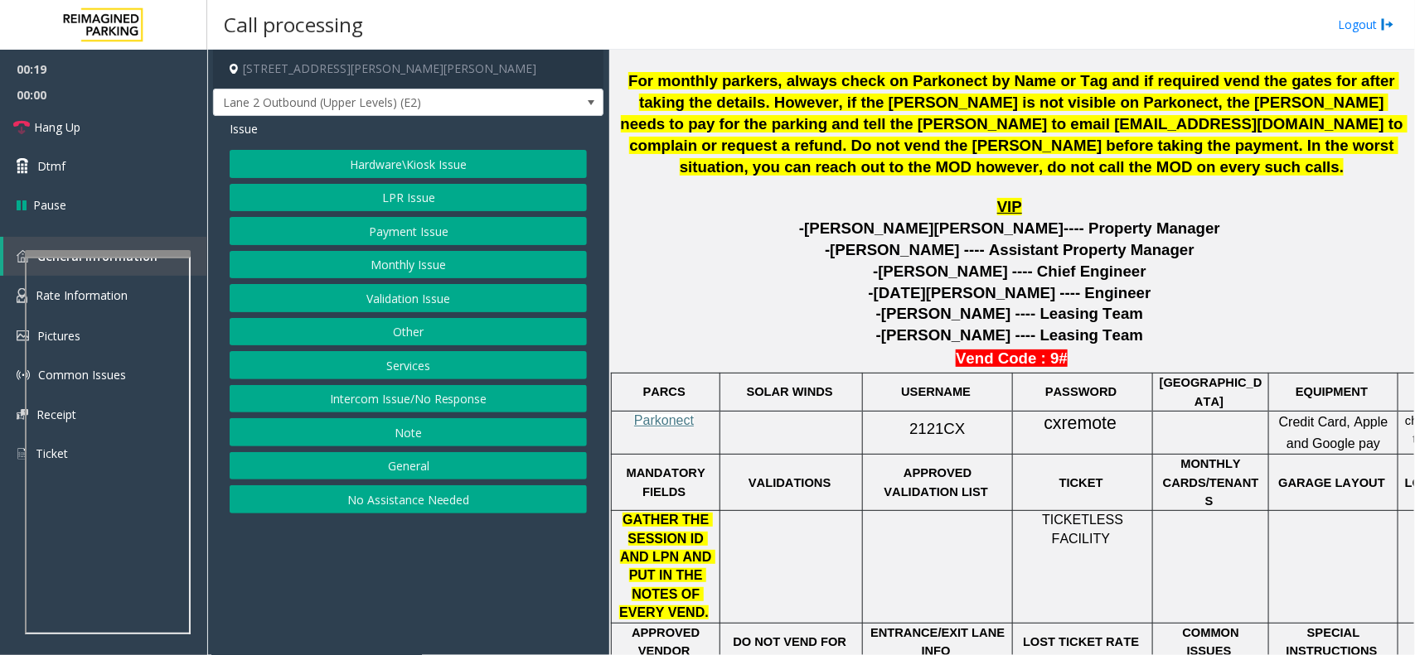
scroll to position [622, 0]
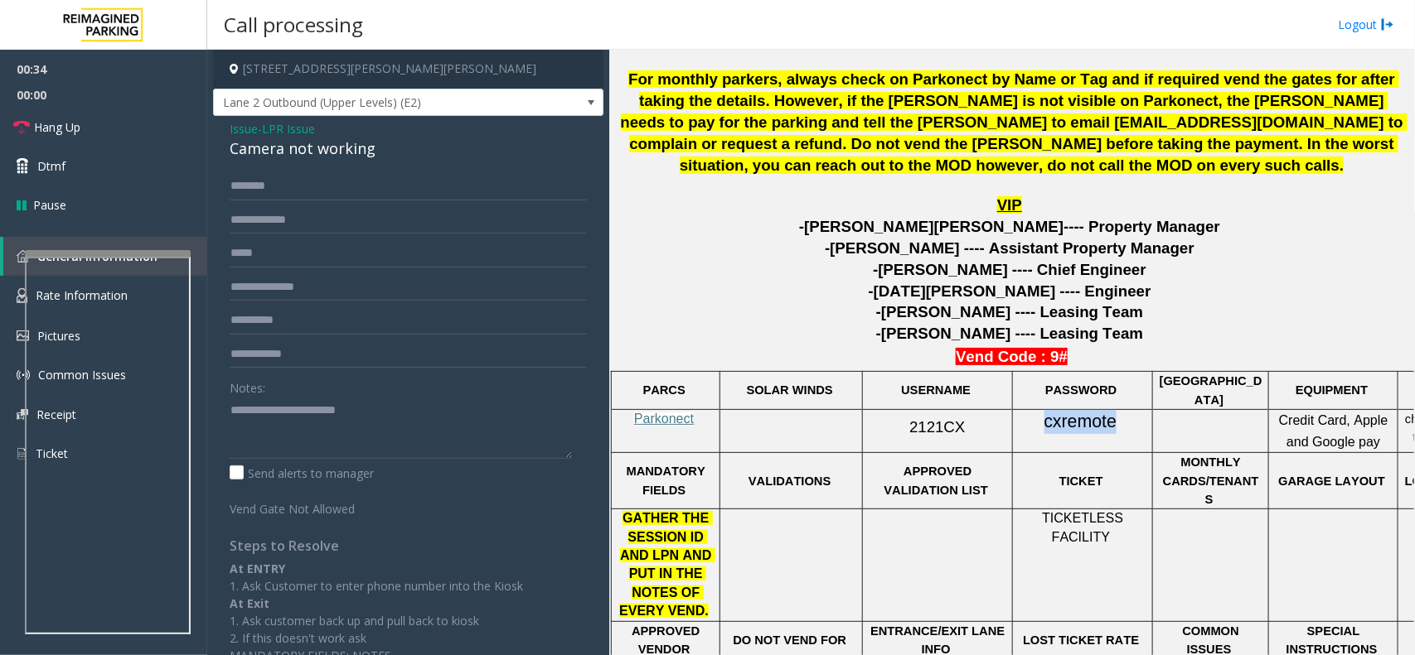
click at [1062, 419] on span "cxremote" at bounding box center [1080, 422] width 73 height 21
copy span "cxremote"
click at [333, 275] on input "text" at bounding box center [408, 287] width 357 height 28
click at [249, 284] on input "******" at bounding box center [408, 287] width 357 height 28
click at [246, 286] on input "******" at bounding box center [408, 287] width 357 height 28
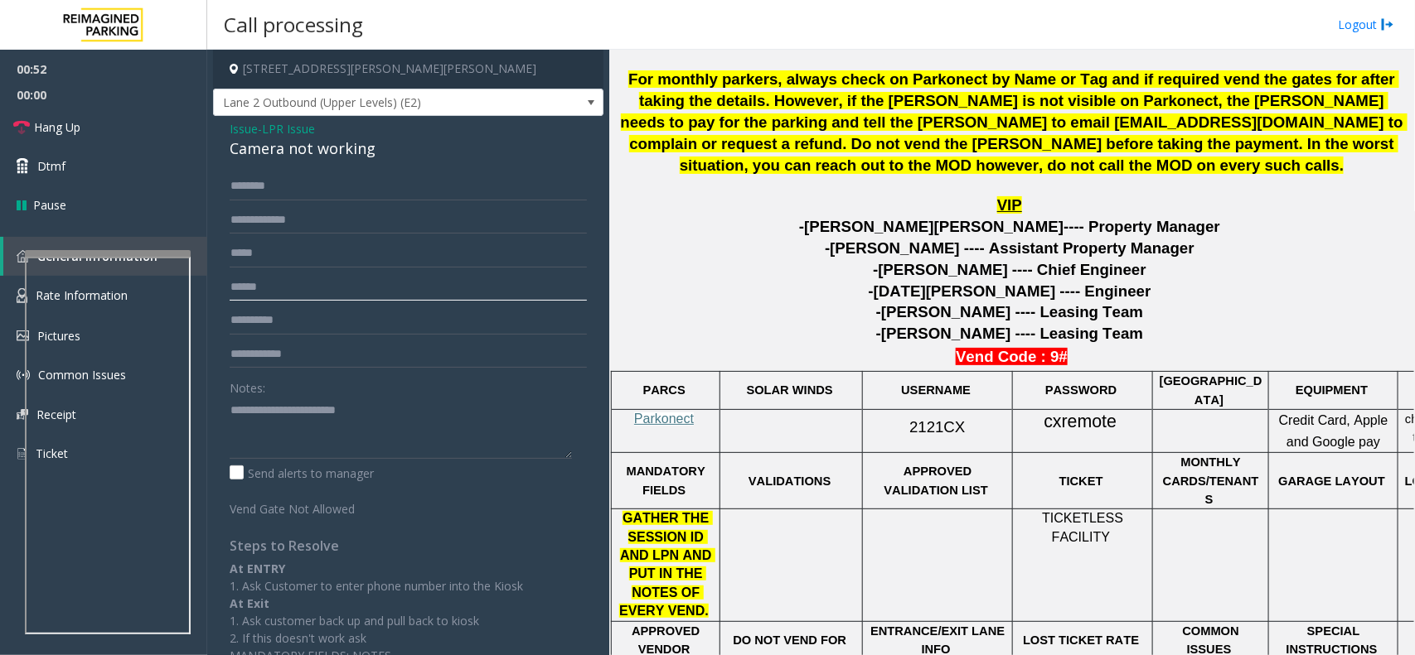
click at [242, 288] on input "******" at bounding box center [408, 287] width 357 height 28
click at [255, 287] on input "******" at bounding box center [408, 287] width 357 height 28
type input "******"
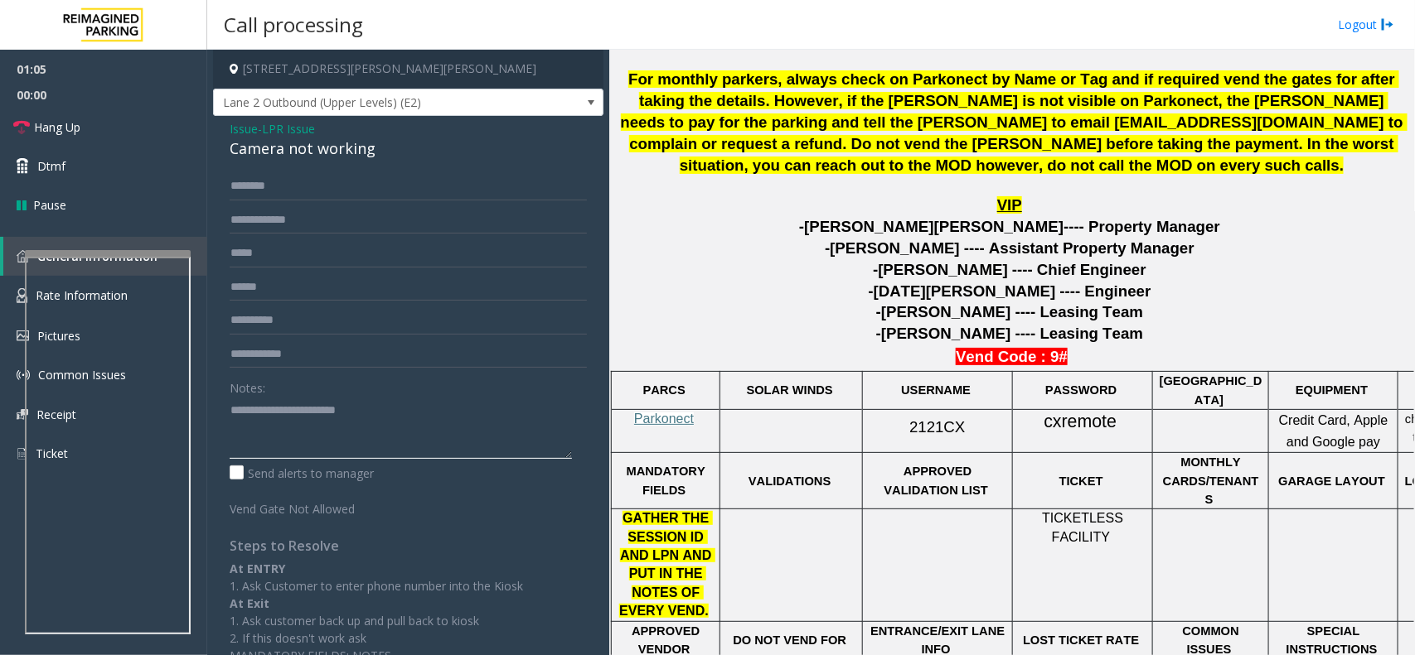
paste textarea "**********"
type textarea "**********"
click at [307, 164] on div "Issue - LPR Issue Camera not working ****** Notes: Send alerts to manager Vend …" at bounding box center [408, 398] width 390 height 565
click at [313, 185] on input "text" at bounding box center [408, 186] width 357 height 28
type input "******"
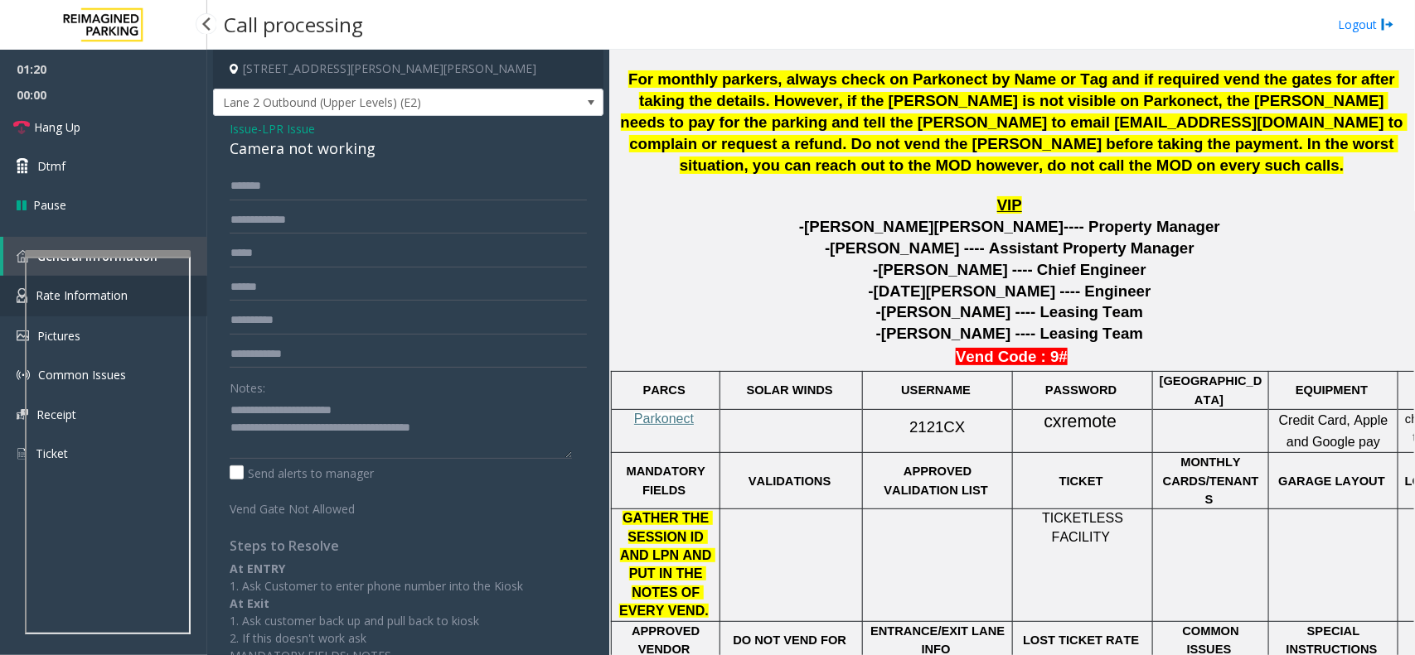
click at [15, 291] on link "Rate Information" at bounding box center [103, 296] width 207 height 41
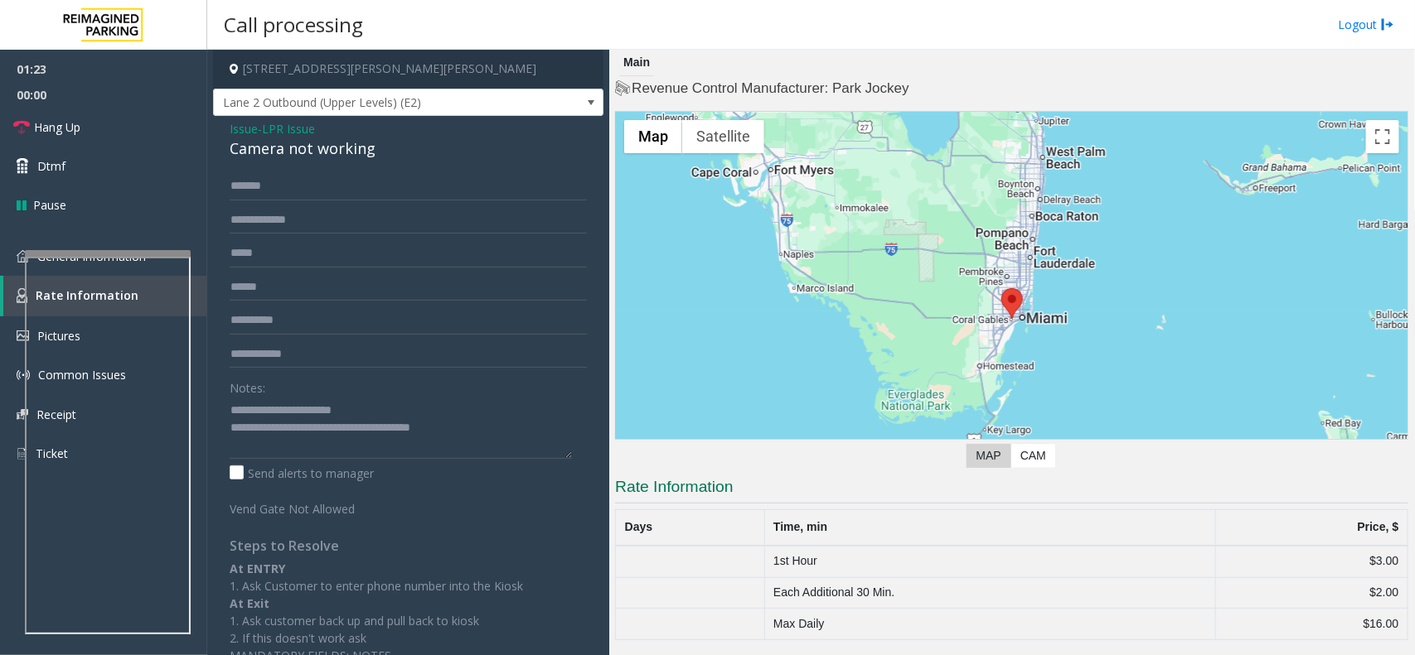
click at [796, 559] on td "1st Hour" at bounding box center [989, 561] width 451 height 31
drag, startPoint x: 796, startPoint y: 559, endPoint x: 1414, endPoint y: 607, distance: 619.2
click at [1414, 607] on div "Main Revenue Control Manufacturer: Park Jockey ← Move left → Move right ↑ Move …" at bounding box center [1011, 353] width 805 height 606
click at [1338, 547] on td "$3.00" at bounding box center [1311, 561] width 192 height 31
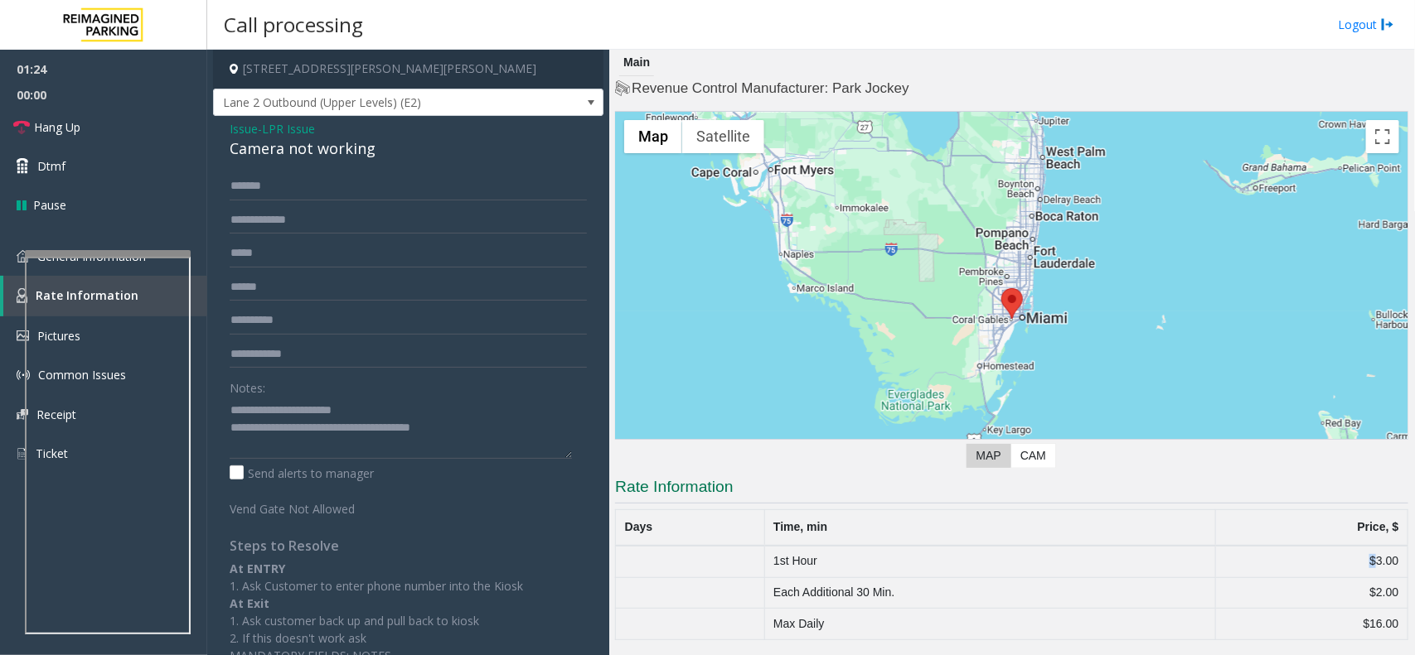
click at [1338, 547] on td "$3.00" at bounding box center [1311, 561] width 192 height 31
drag, startPoint x: 1338, startPoint y: 547, endPoint x: 1401, endPoint y: 631, distance: 104.7
click at [1401, 631] on tbody "1st Hour $3.00 Each Additional 30 Min. $2.00 Max Daily $16.00" at bounding box center [1012, 593] width 792 height 94
click at [1401, 631] on td "$16.00" at bounding box center [1311, 624] width 192 height 31
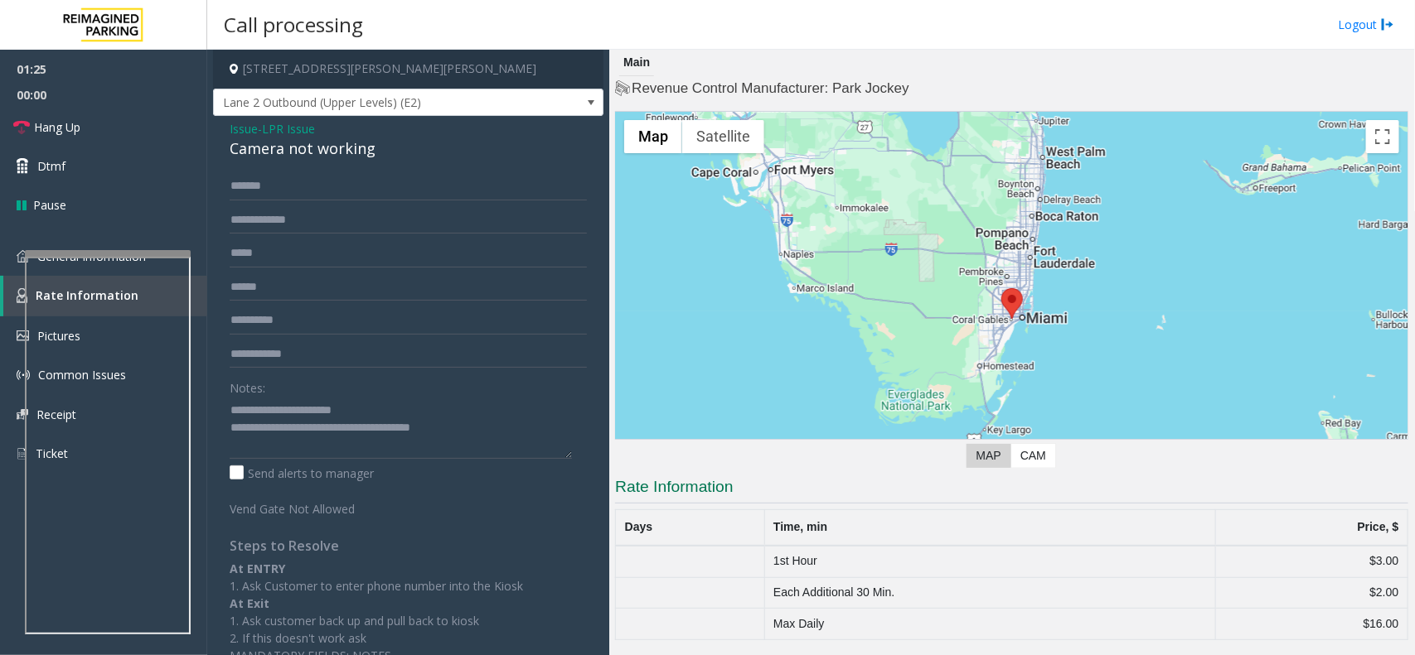
click at [1401, 631] on td "$16.00" at bounding box center [1311, 624] width 192 height 31
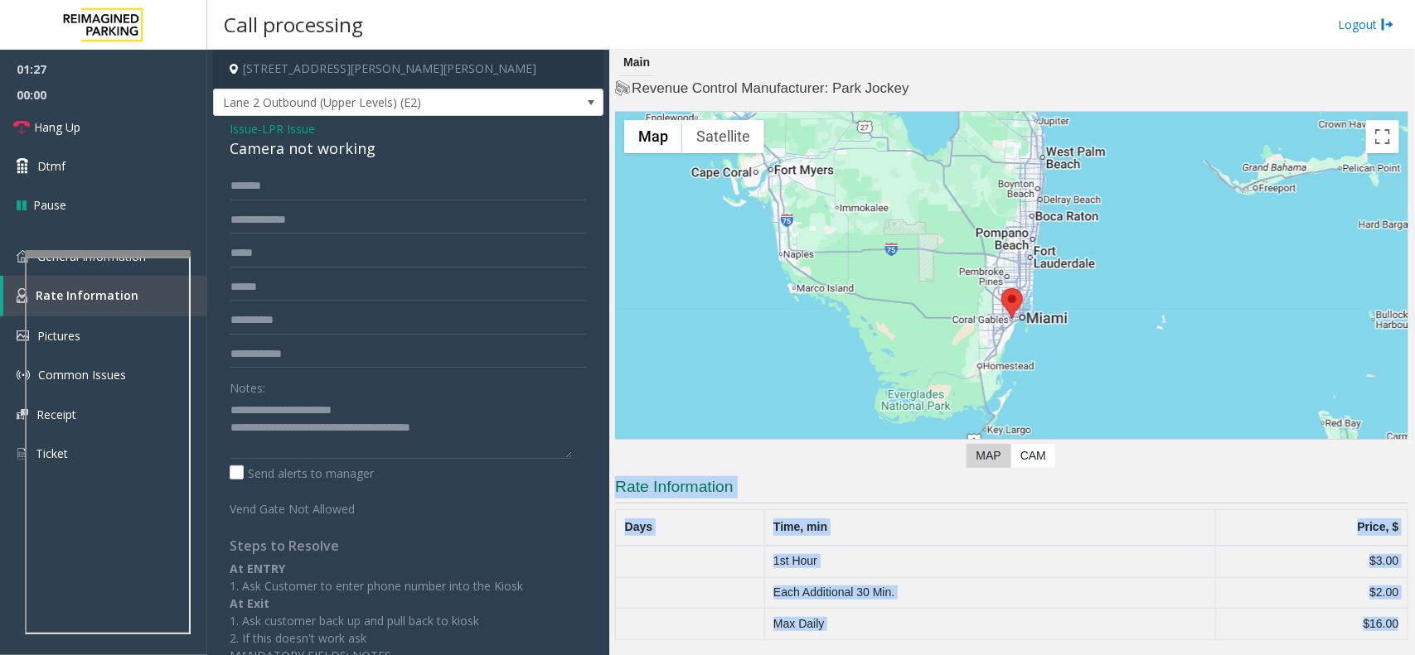
drag, startPoint x: 1401, startPoint y: 631, endPoint x: 656, endPoint y: 482, distance: 759.6
click at [656, 482] on app-rate-information "Rate Information Days Time, min Price, $ 1st Hour $3.00 Each Additional 30 Min.…" at bounding box center [1011, 558] width 793 height 164
click at [656, 482] on h3 "Rate Information" at bounding box center [1011, 489] width 793 height 27
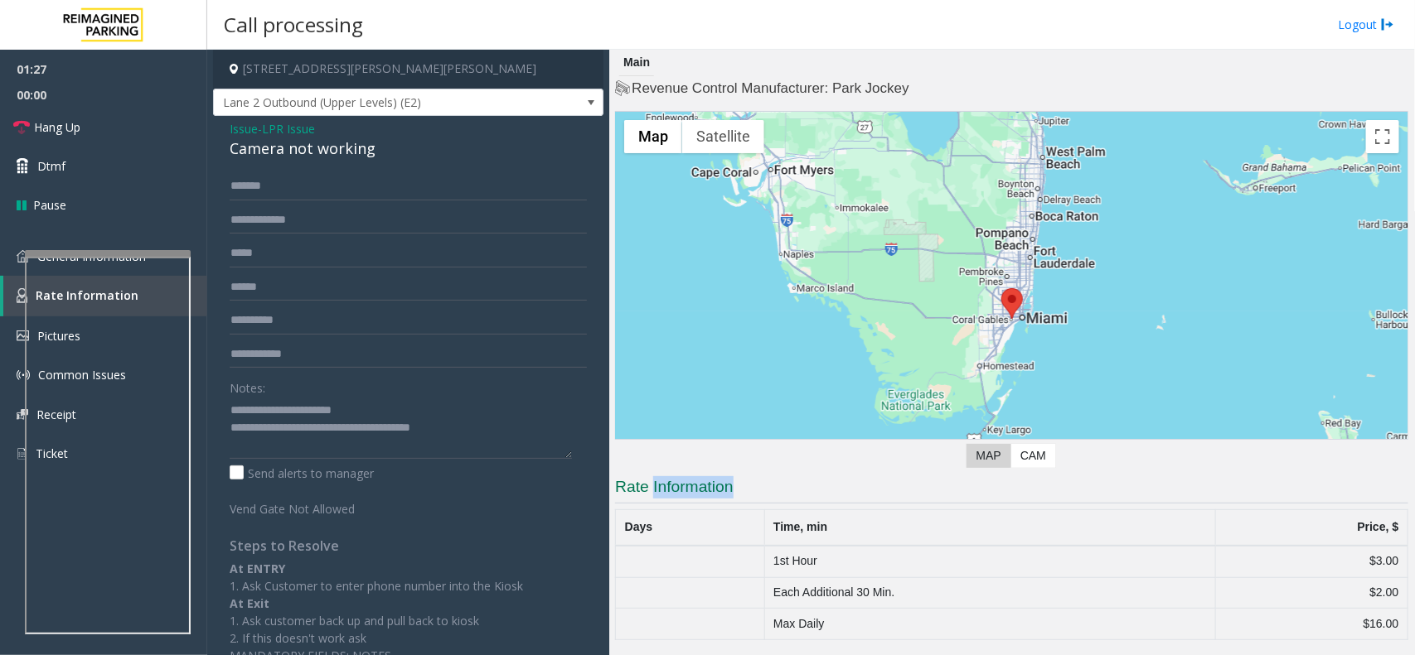
click at [656, 482] on h3 "Rate Information" at bounding box center [1011, 489] width 793 height 27
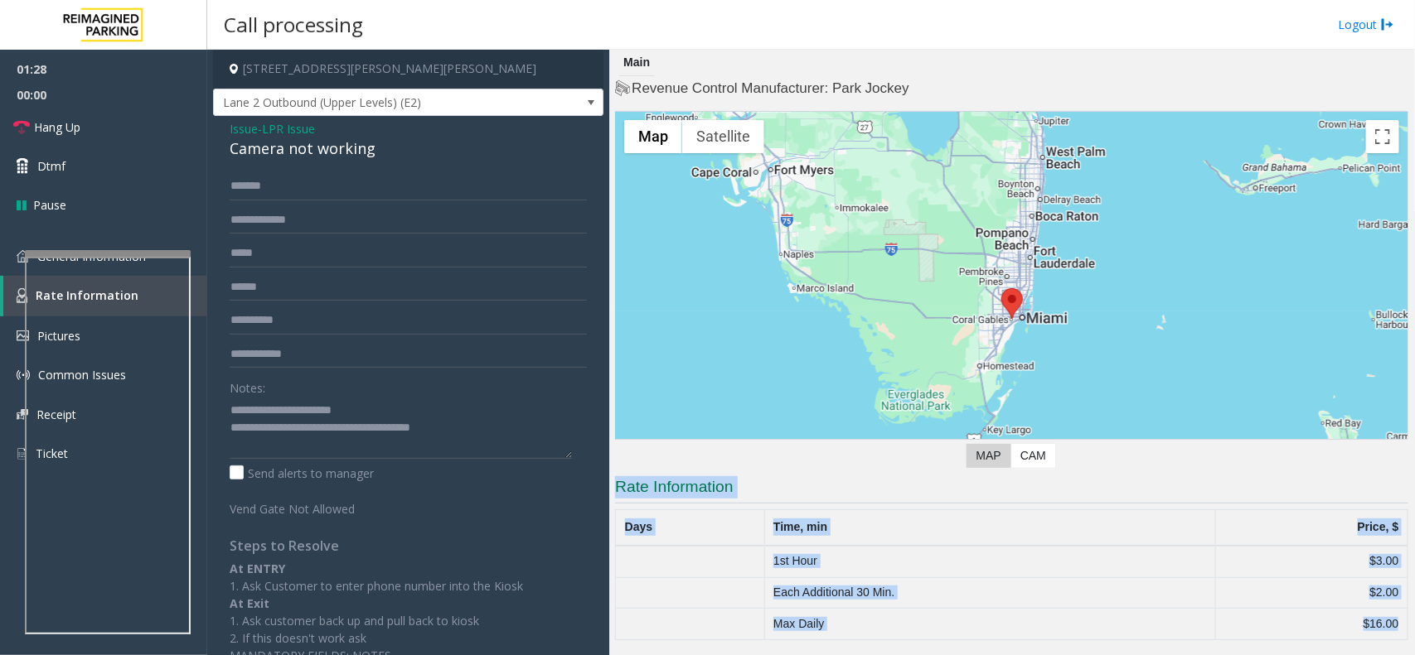
drag, startPoint x: 656, startPoint y: 482, endPoint x: 1414, endPoint y: 647, distance: 775.2
click at [1414, 647] on div "Main Revenue Control Manufacturer: Park Jockey ← Move left → Move right ↑ Move …" at bounding box center [1011, 353] width 805 height 606
click at [1310, 590] on td "$2.00" at bounding box center [1311, 593] width 192 height 31
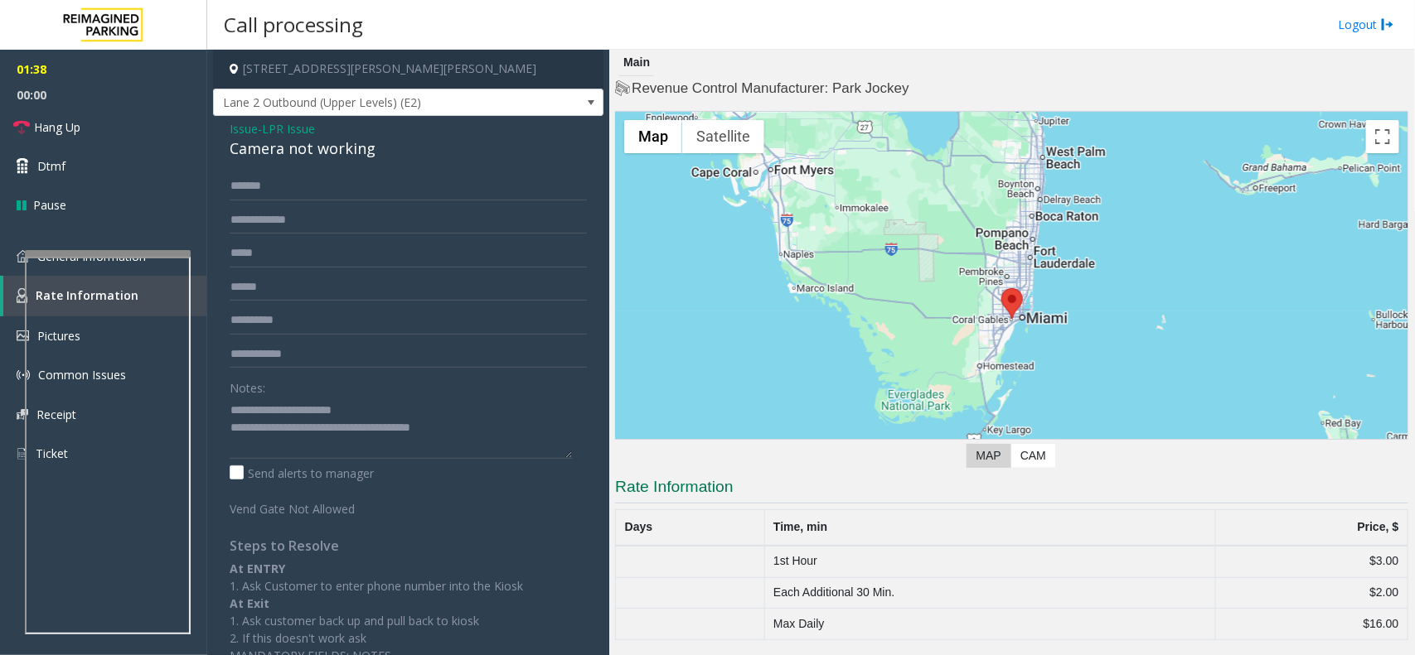
click at [432, 64] on h4 "[STREET_ADDRESS][PERSON_NAME][PERSON_NAME]" at bounding box center [408, 69] width 390 height 39
click at [435, 105] on span "Lane 2 Outbound (Upper Levels) (E2)" at bounding box center [369, 102] width 311 height 27
click at [73, 239] on link "General Information" at bounding box center [103, 256] width 207 height 39
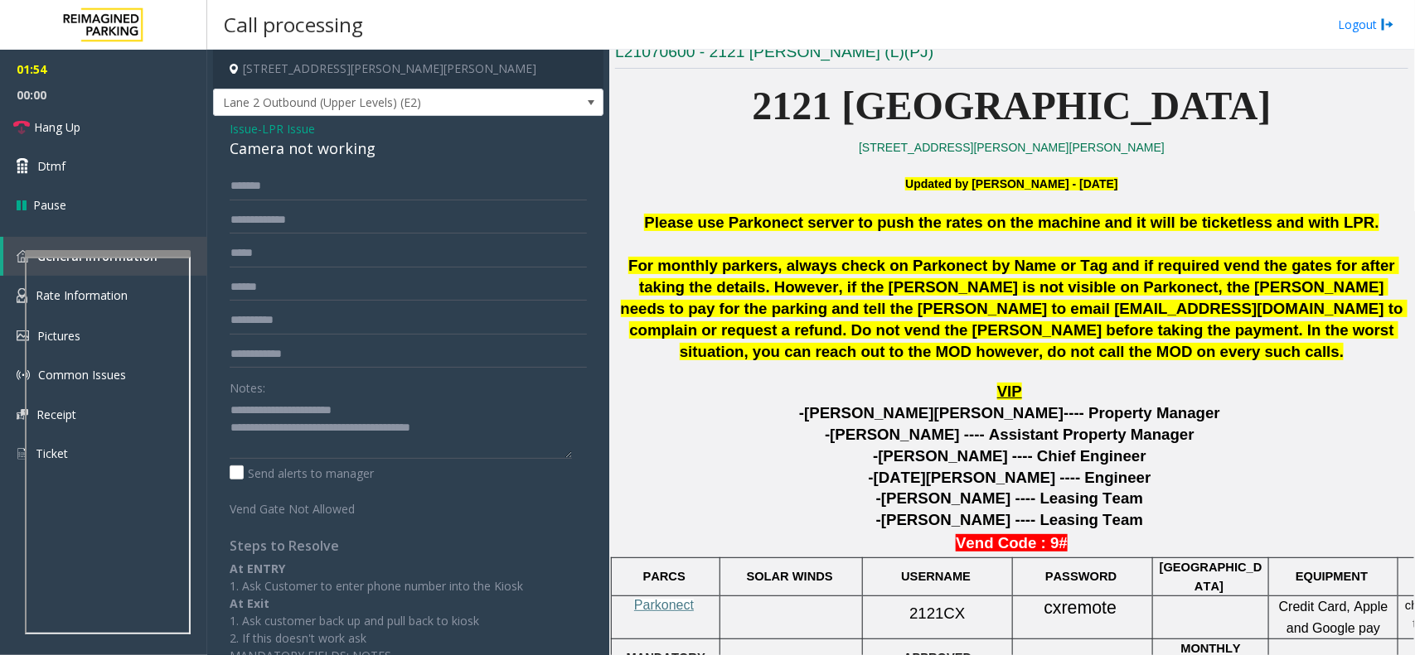
scroll to position [518, 0]
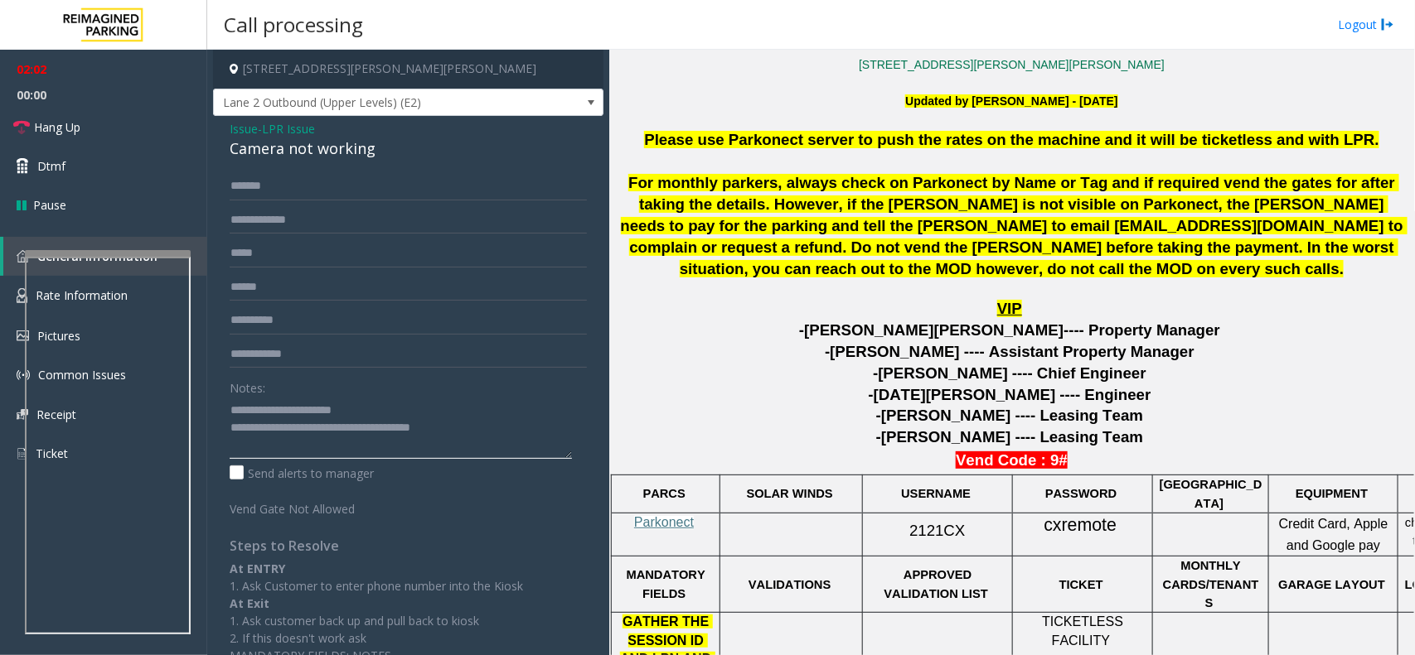
click at [398, 433] on textarea at bounding box center [401, 428] width 342 height 62
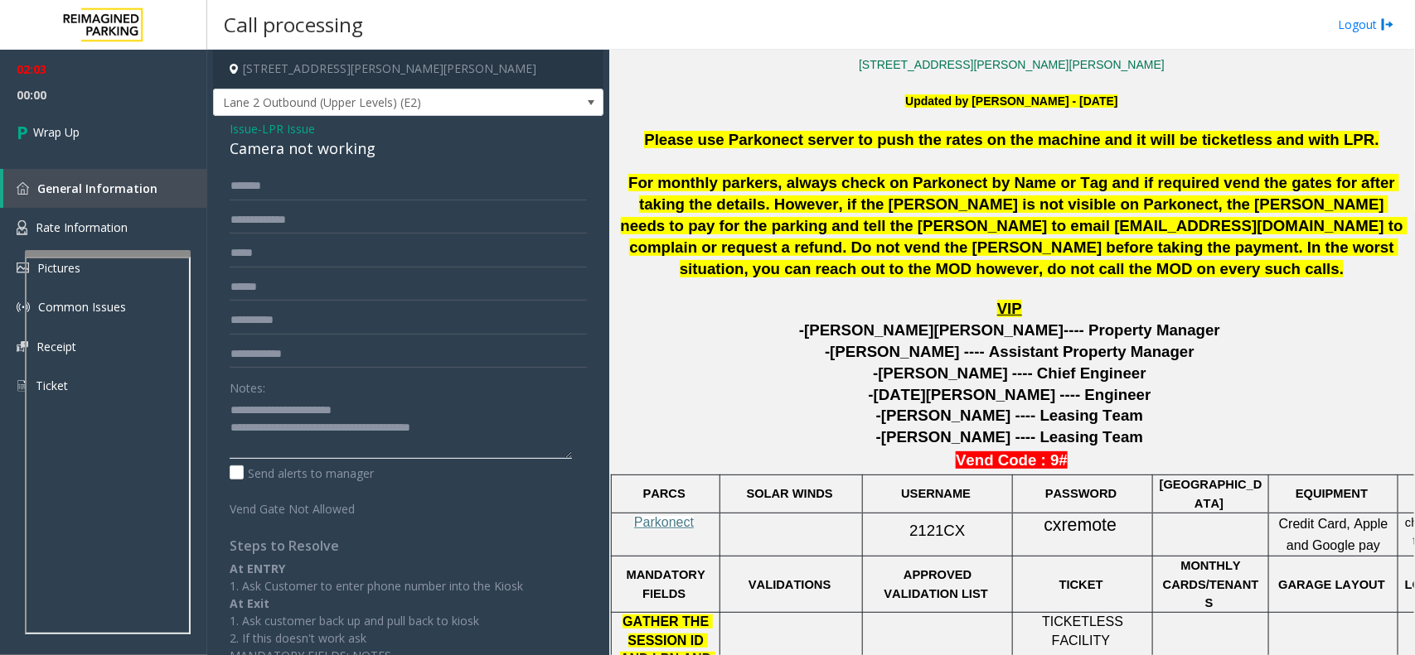
paste textarea
type textarea "**********"
click at [135, 131] on link "Wrap Up" at bounding box center [103, 132] width 207 height 49
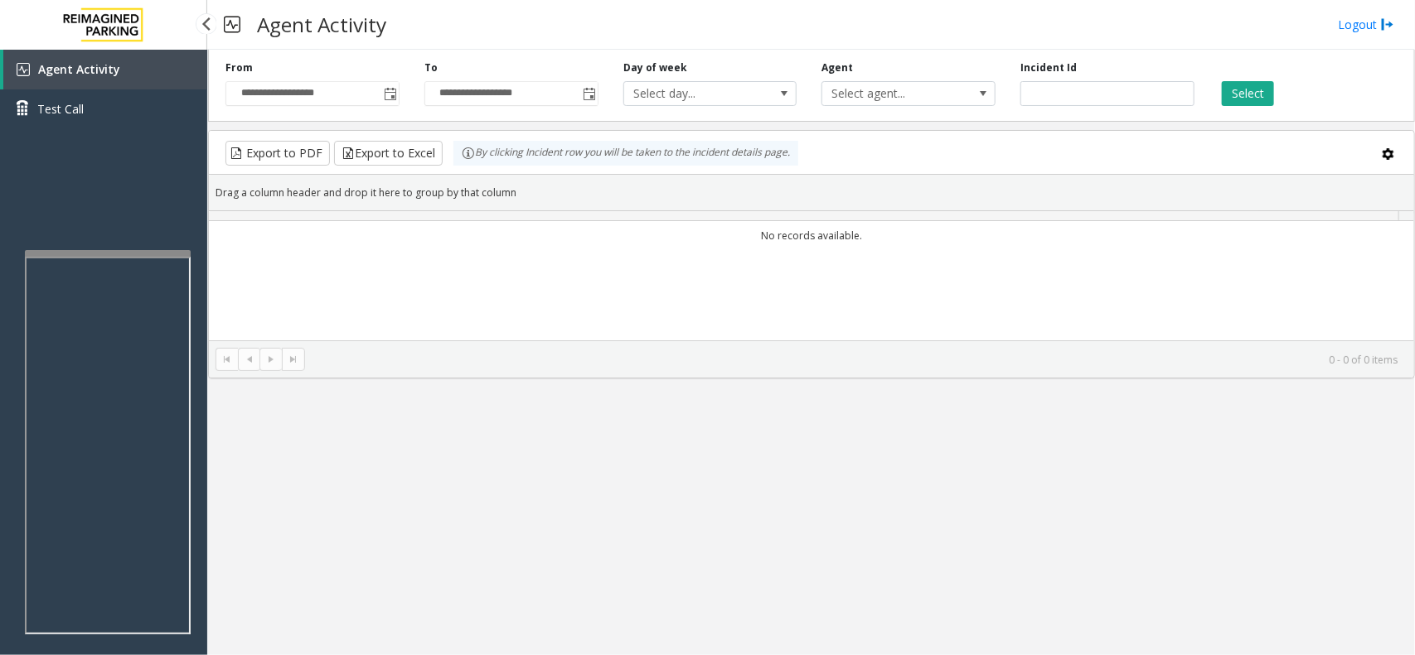
click at [135, 131] on div "Agent Activity Test Call" at bounding box center [103, 95] width 207 height 91
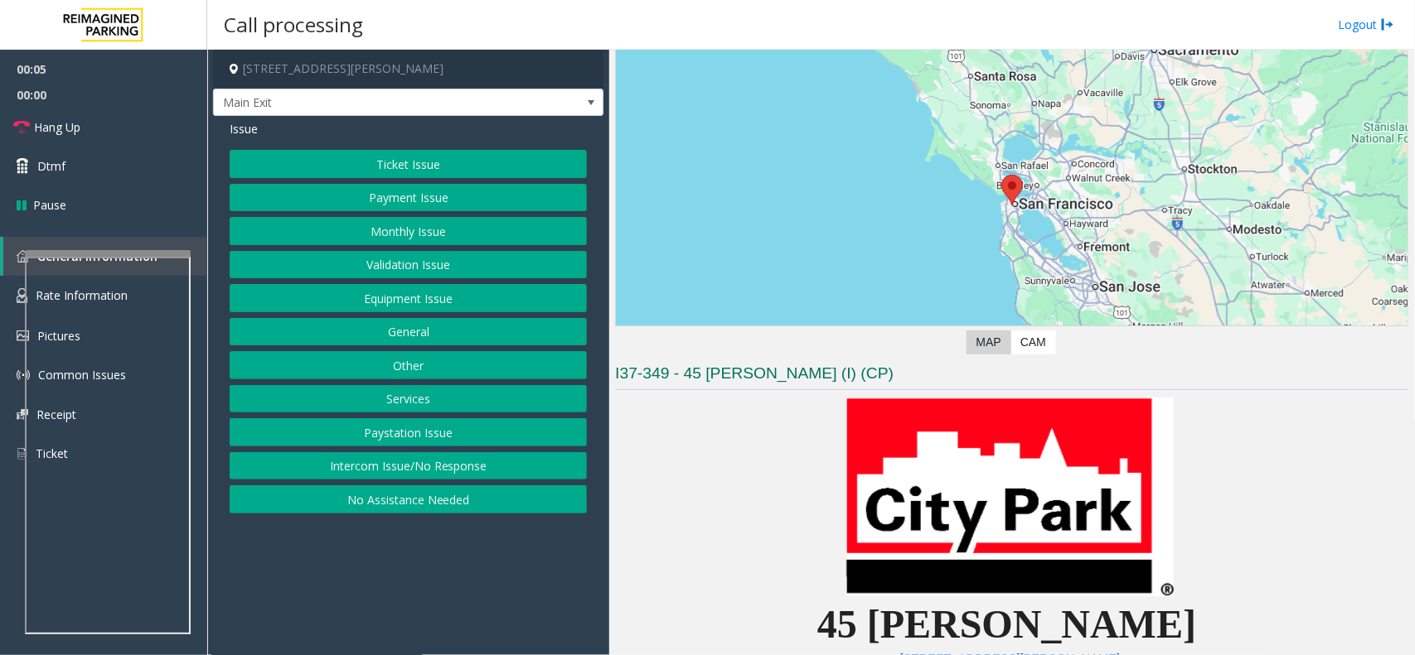
scroll to position [311, 0]
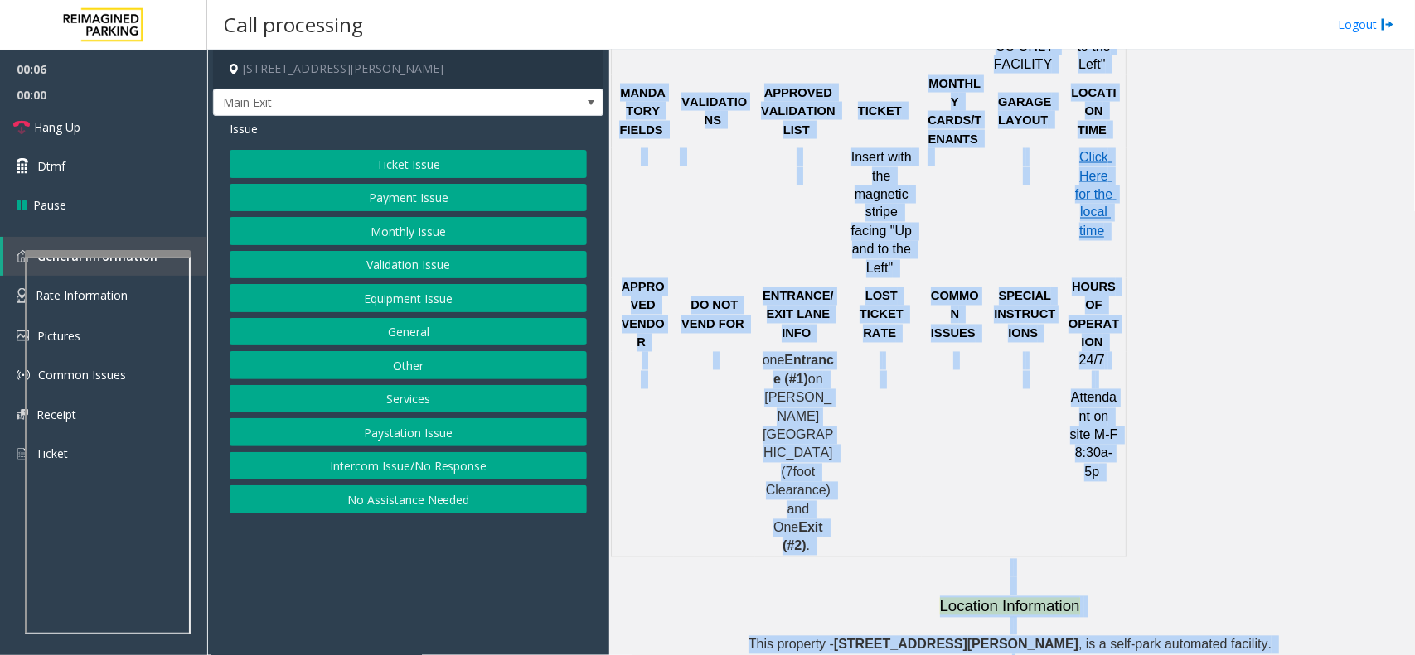
drag, startPoint x: 739, startPoint y: 156, endPoint x: 1030, endPoint y: 479, distance: 434.8
click at [1066, 631] on div "Revenue Control Manufacturer: Amano McGann ← Move left → Move right ↑ Move up ↓…" at bounding box center [1011, 13] width 793 height 2373
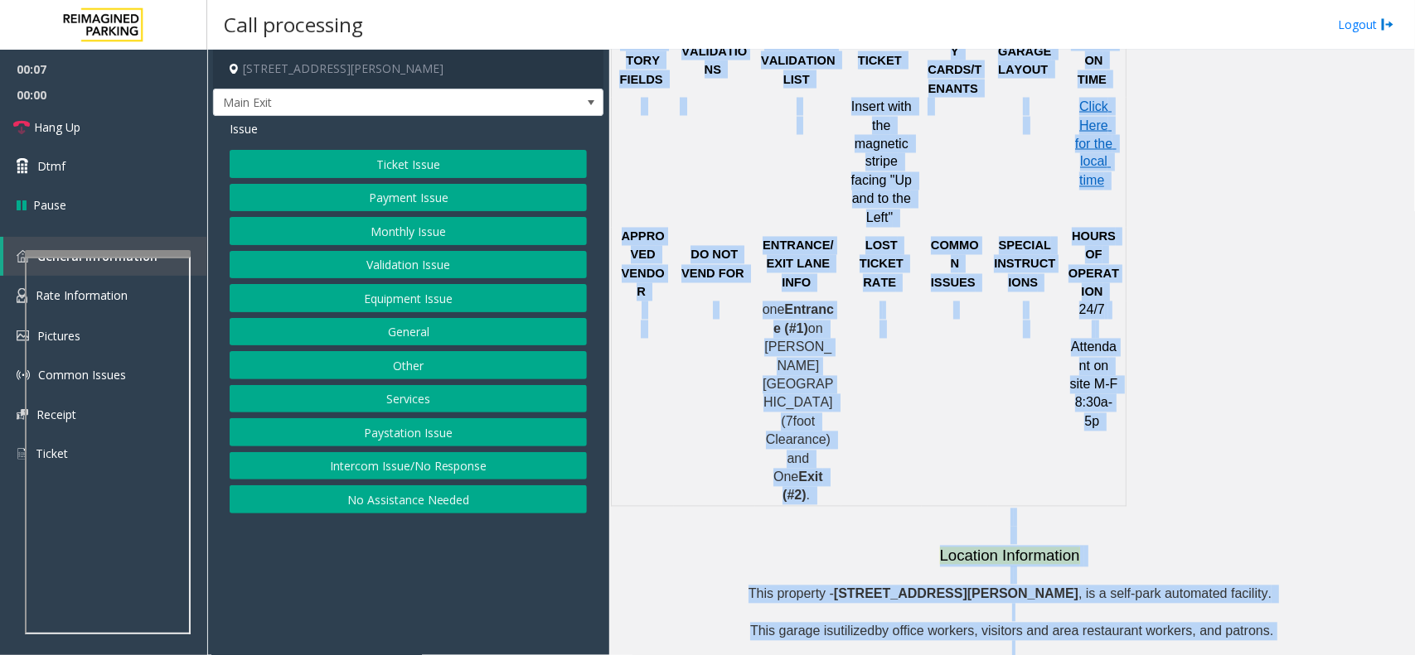
click at [999, 302] on p at bounding box center [1025, 320] width 62 height 37
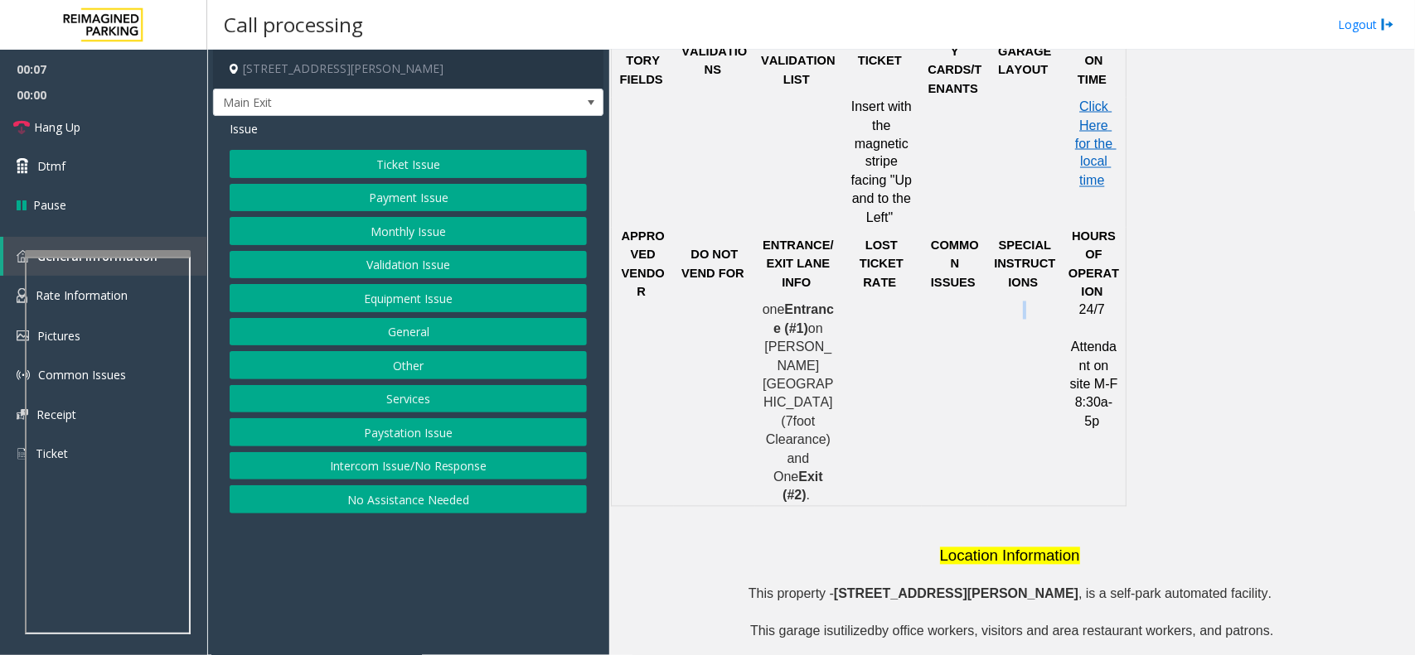
click at [999, 302] on p at bounding box center [1025, 320] width 62 height 37
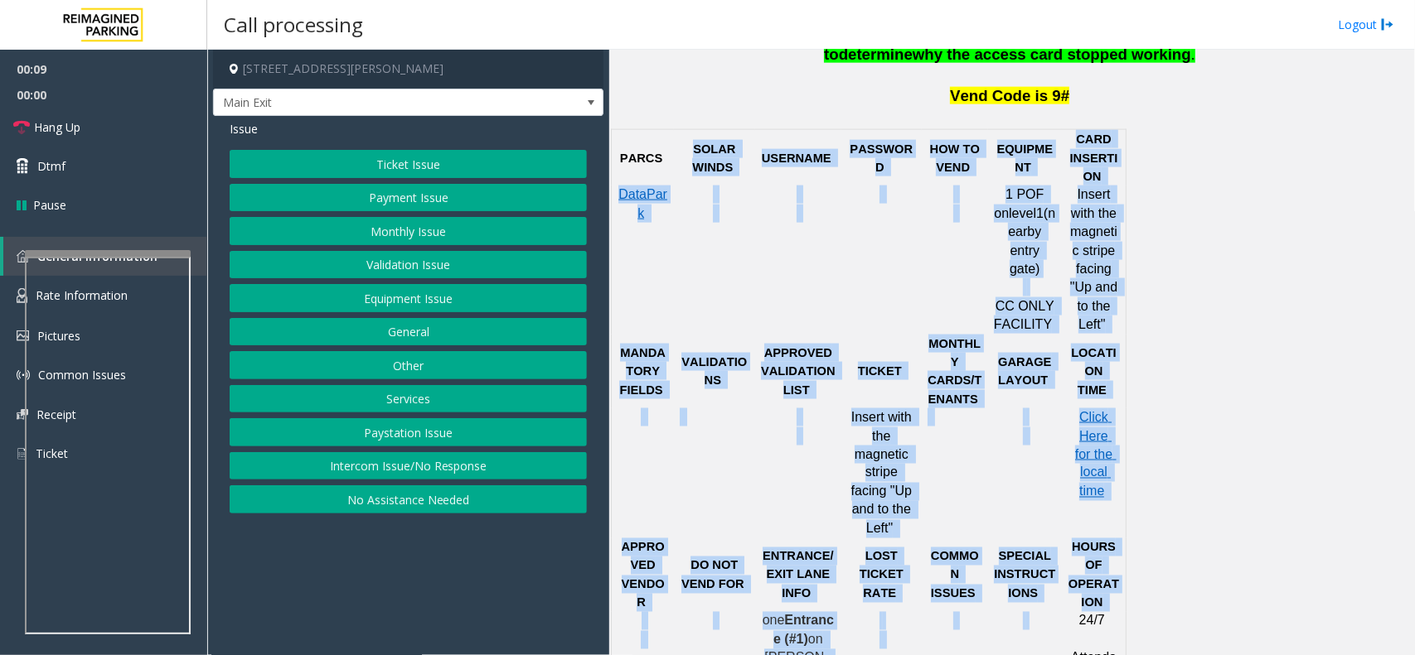
scroll to position [888, 0]
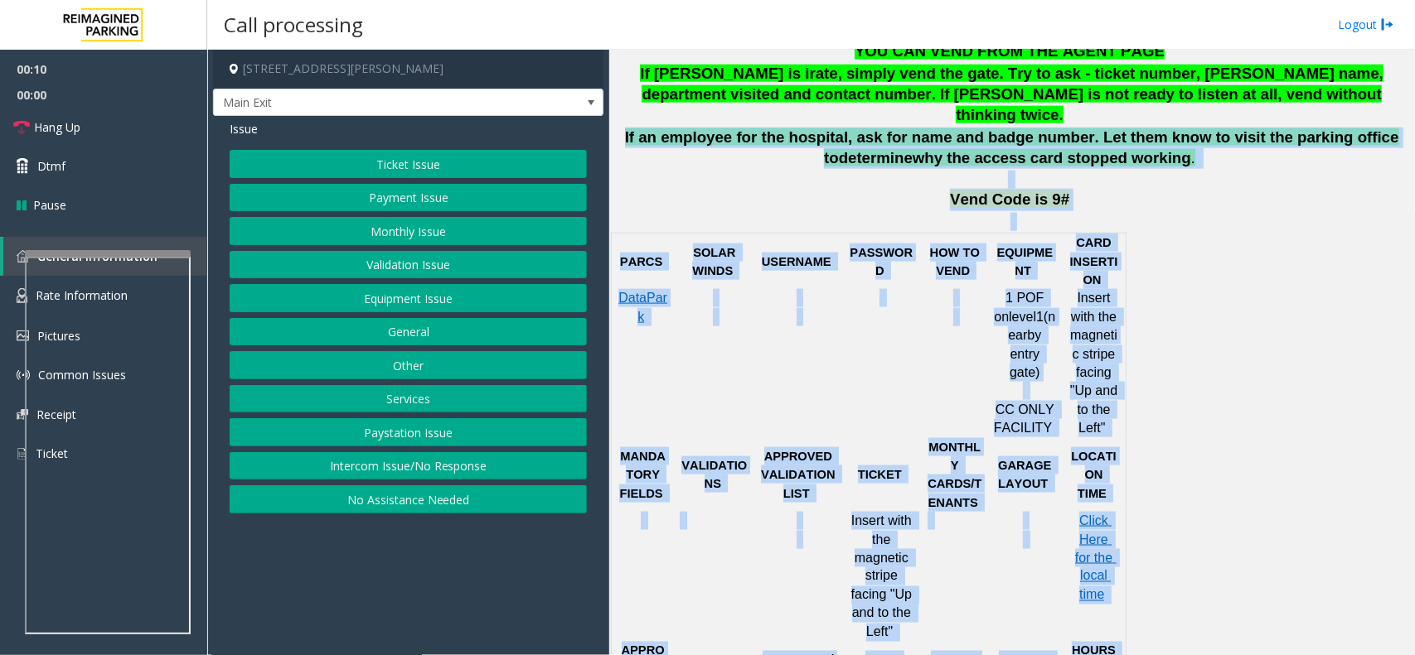
drag, startPoint x: 999, startPoint y: 258, endPoint x: 747, endPoint y: 113, distance: 291.4
click at [747, 113] on div "45 Castro 45 Castro Street, San Francisco Edited by Sunil Dhyani - 14th June 20…" at bounding box center [1011, 403] width 793 height 1565
click at [747, 128] on span "If an employee for the hospital, ask for name and badge number. Let them know t…" at bounding box center [1012, 147] width 774 height 38
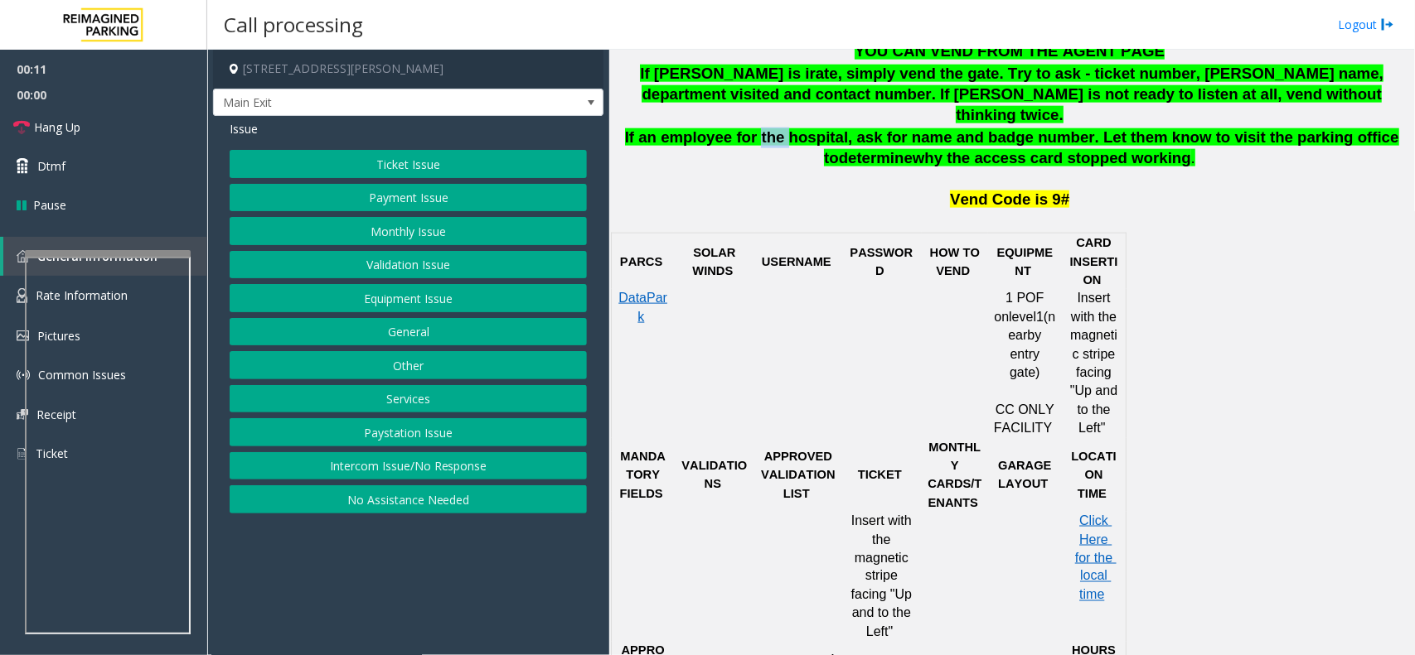
click at [747, 128] on span "If an employee for the hospital, ask for name and badge number. Let them know t…" at bounding box center [1012, 147] width 774 height 38
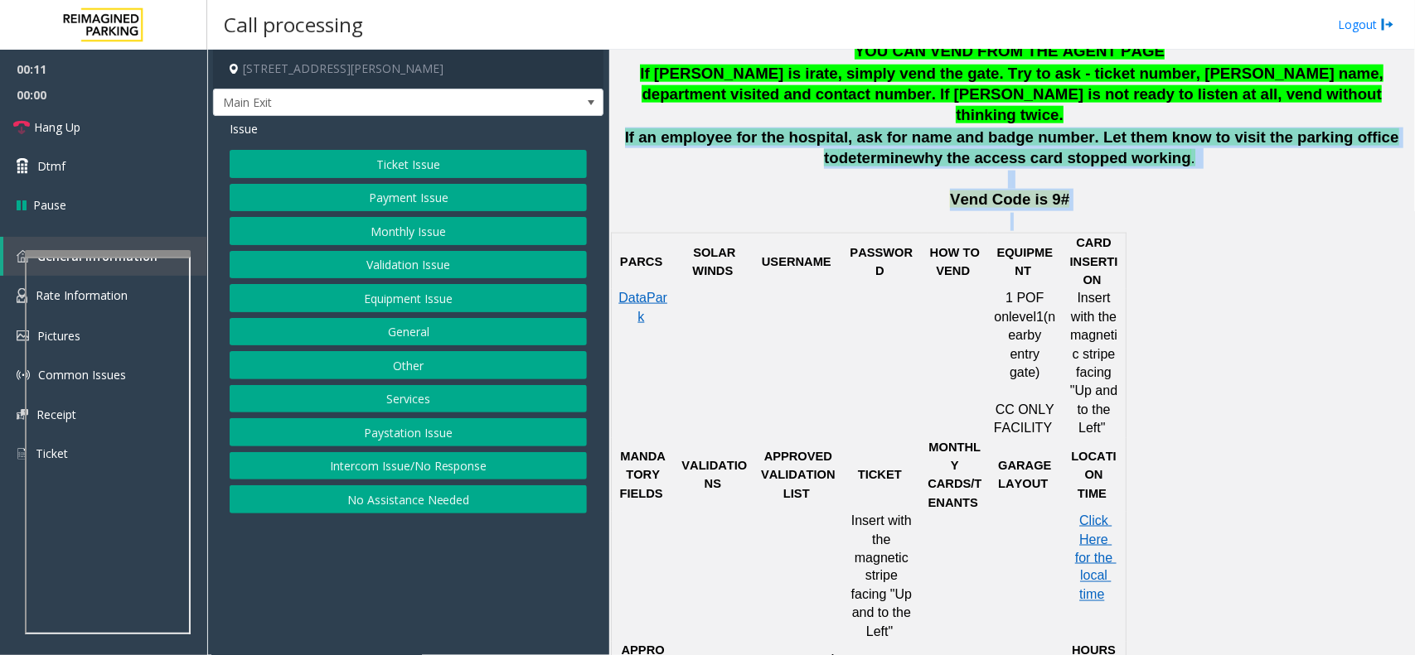
drag, startPoint x: 747, startPoint y: 113, endPoint x: 1216, endPoint y: 210, distance: 479.0
click at [1216, 210] on div "45 Castro 45 Castro Street, San Francisco Edited by Sunil Dhyani - 14th June 20…" at bounding box center [1011, 403] width 793 height 1565
click at [1216, 213] on p at bounding box center [1011, 222] width 793 height 18
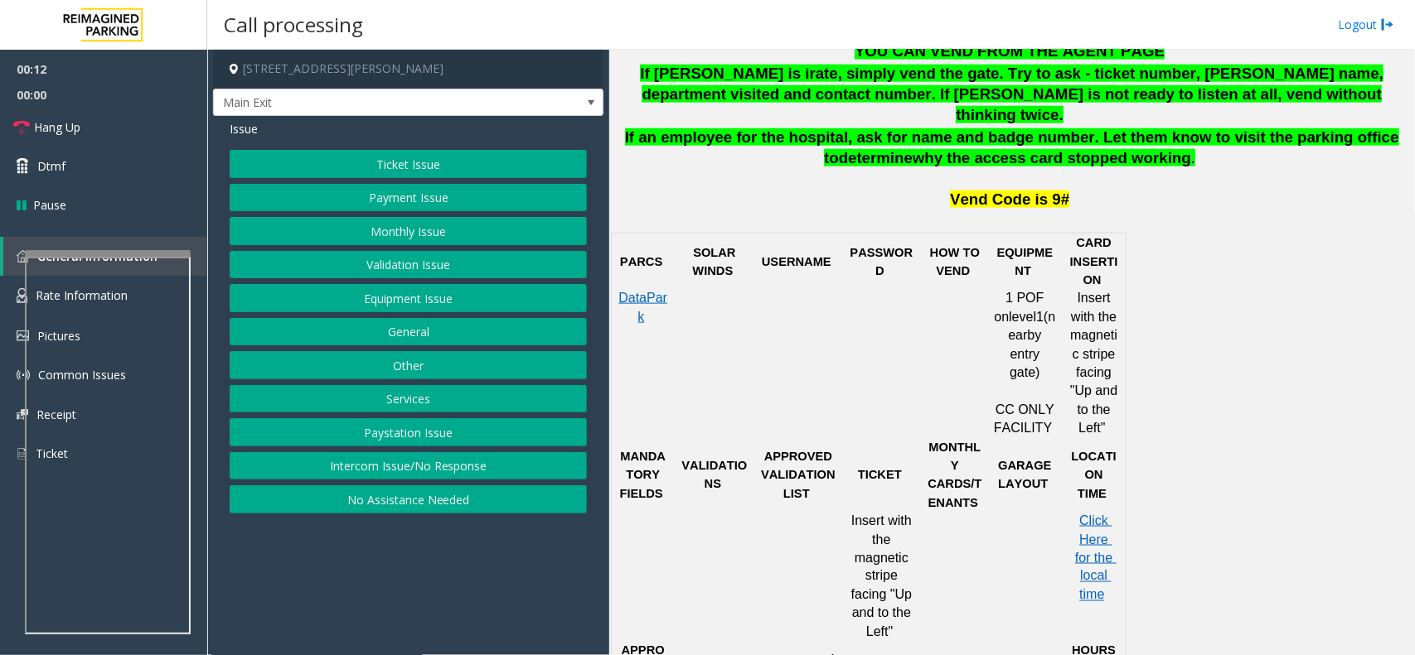
click at [1216, 213] on p at bounding box center [1011, 222] width 793 height 18
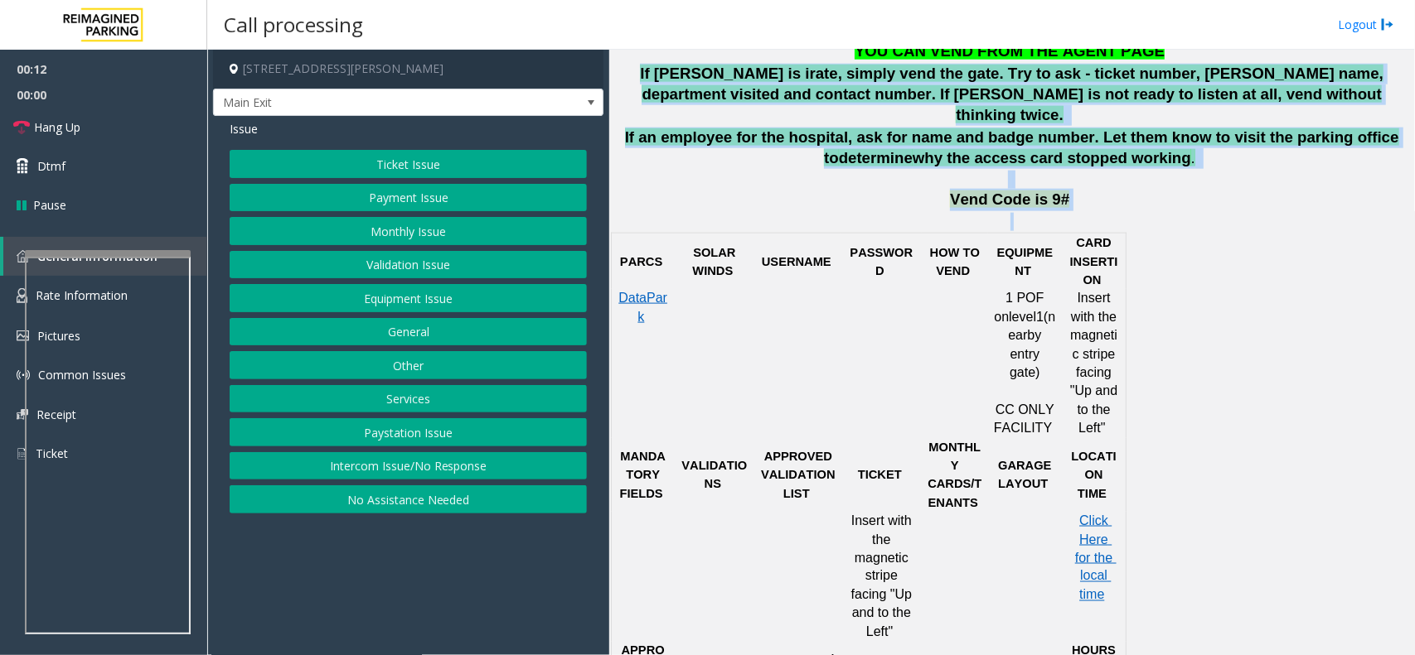
drag, startPoint x: 1216, startPoint y: 210, endPoint x: 899, endPoint y: 85, distance: 340.1
click at [899, 85] on div "45 Castro 45 Castro Street, San Francisco Edited by Sunil Dhyani - 14th June 20…" at bounding box center [1011, 403] width 793 height 1565
click at [899, 85] on span "If parker is irate, simply vend the gate. Try to ask - ticket number, Parker's …" at bounding box center [1011, 94] width 743 height 59
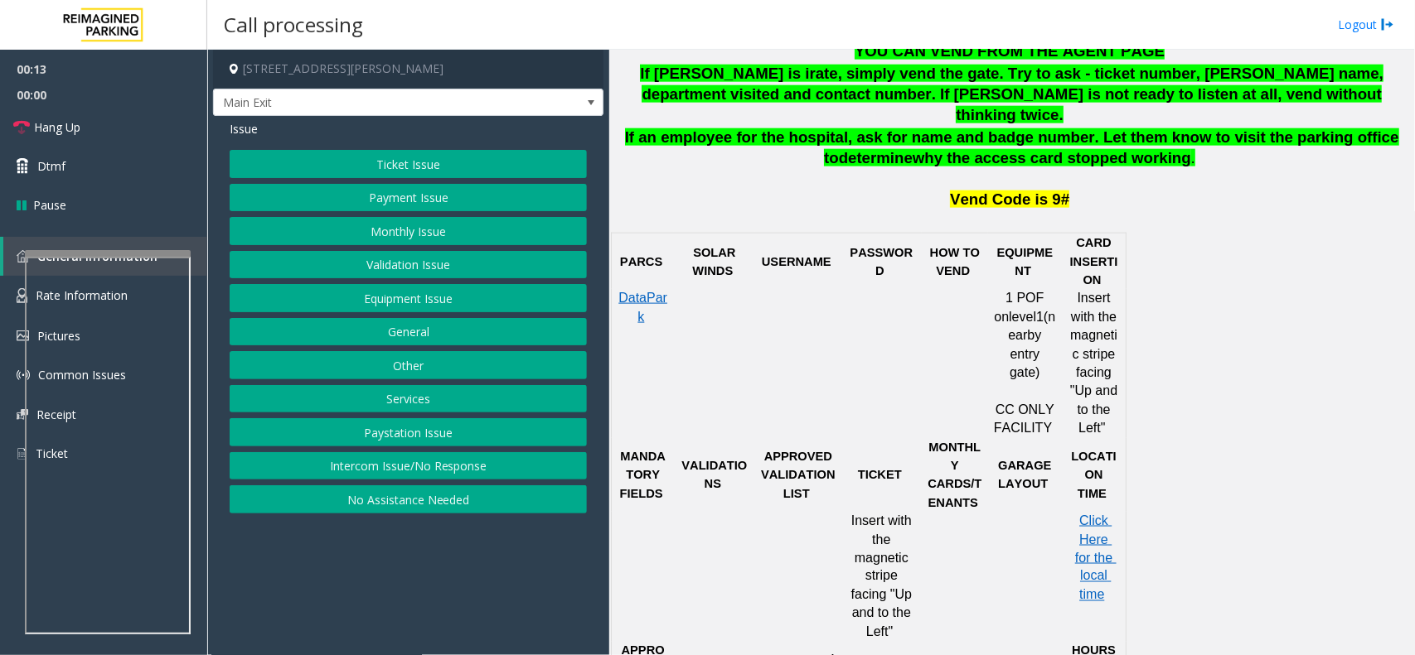
click at [564, 164] on button "Ticket Issue" at bounding box center [408, 164] width 357 height 28
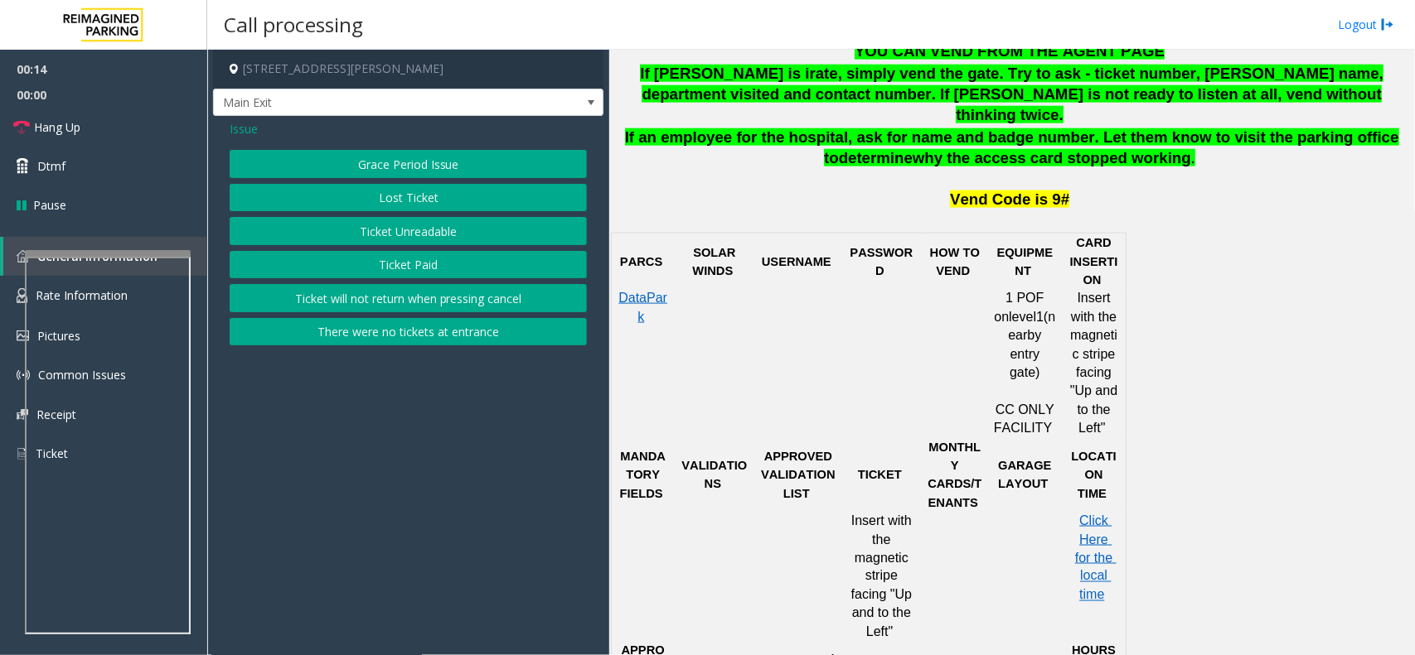
click at [495, 325] on button "There were no tickets at entrance" at bounding box center [408, 332] width 357 height 28
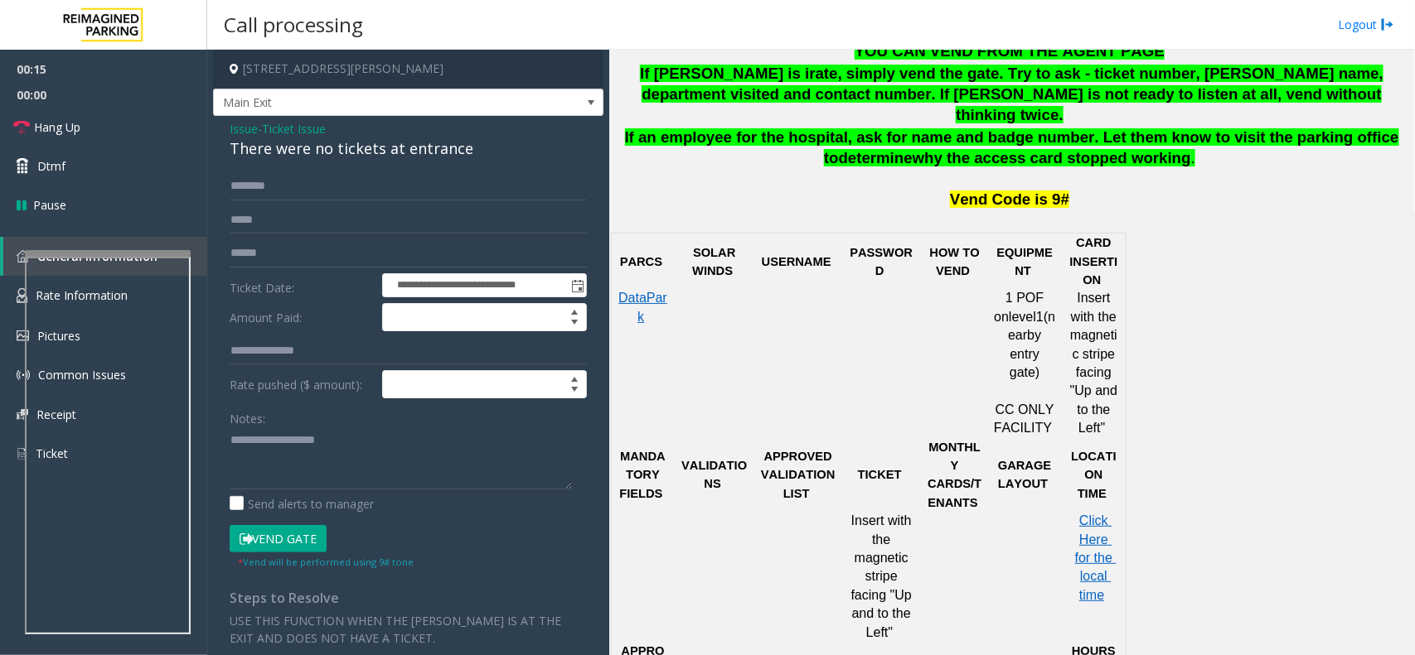
click at [437, 141] on div "There were no tickets at entrance" at bounding box center [408, 149] width 357 height 22
copy div "There were no tickets at entrance"
paste textarea "**********"
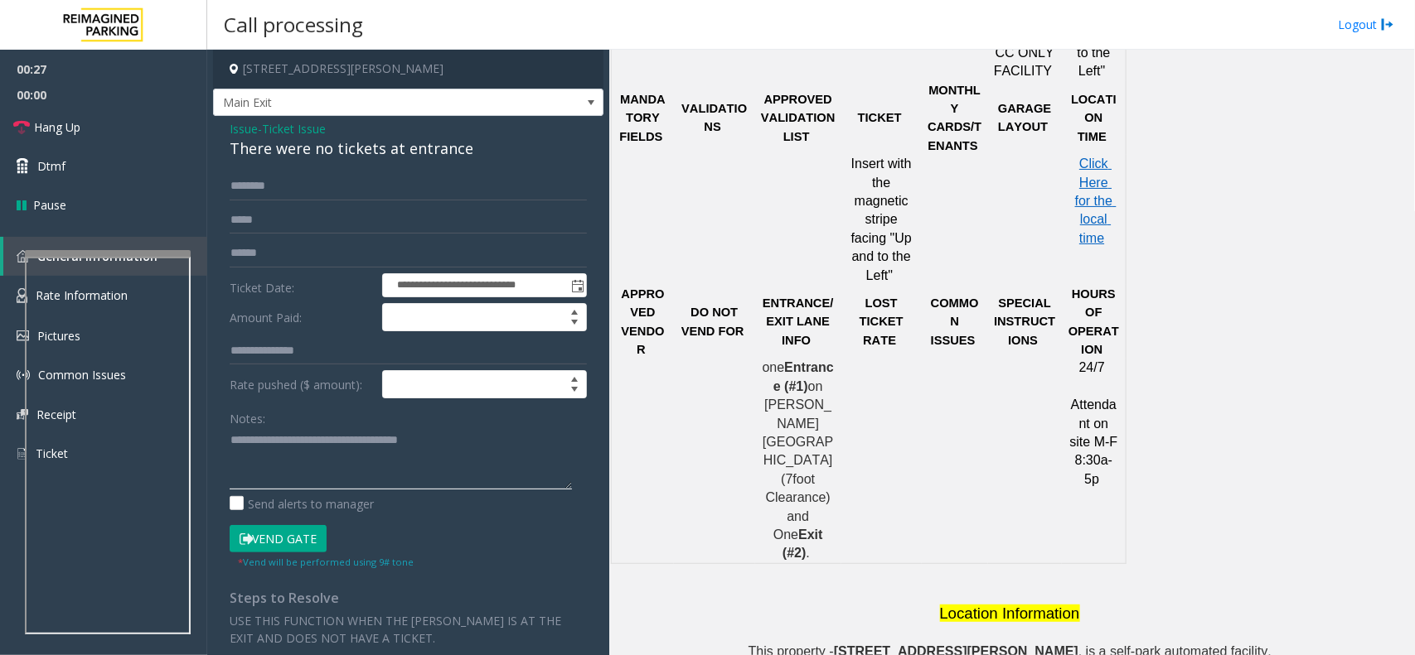
scroll to position [1199, 0]
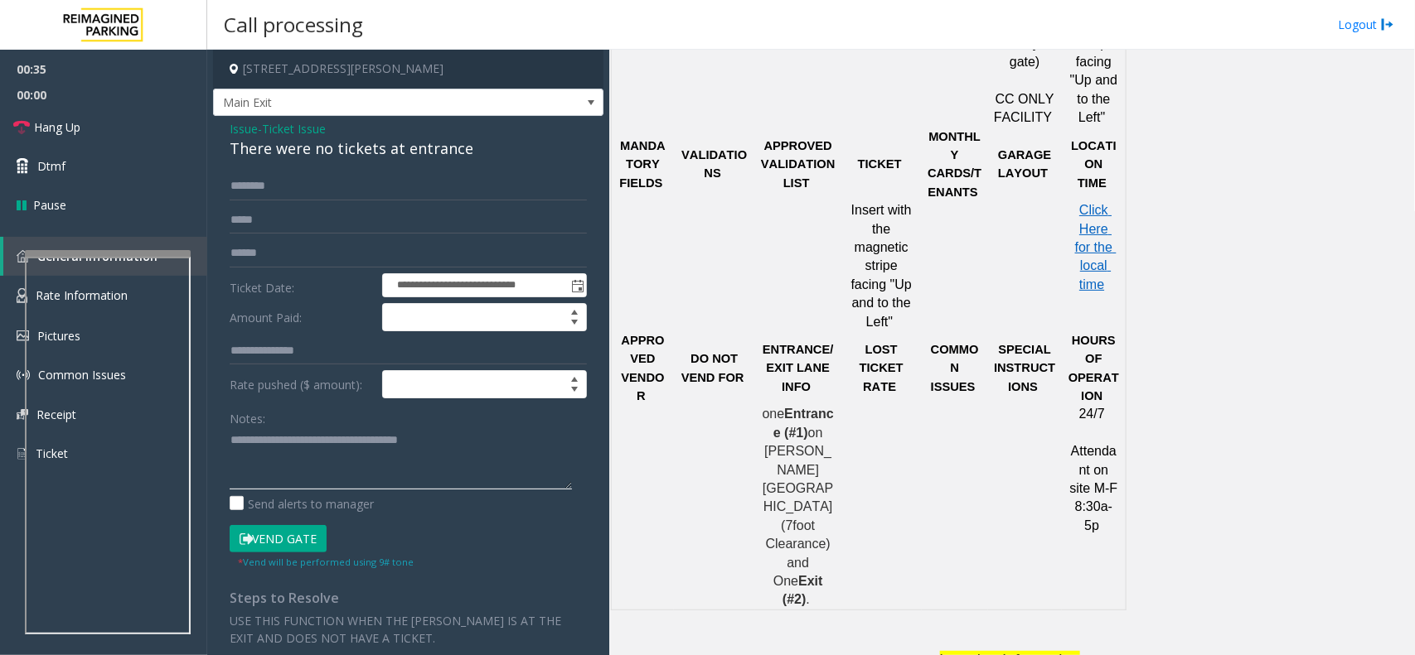
paste textarea "**********"
click at [346, 473] on textarea at bounding box center [401, 459] width 342 height 62
drag, startPoint x: 346, startPoint y: 473, endPoint x: 242, endPoint y: 424, distance: 114.5
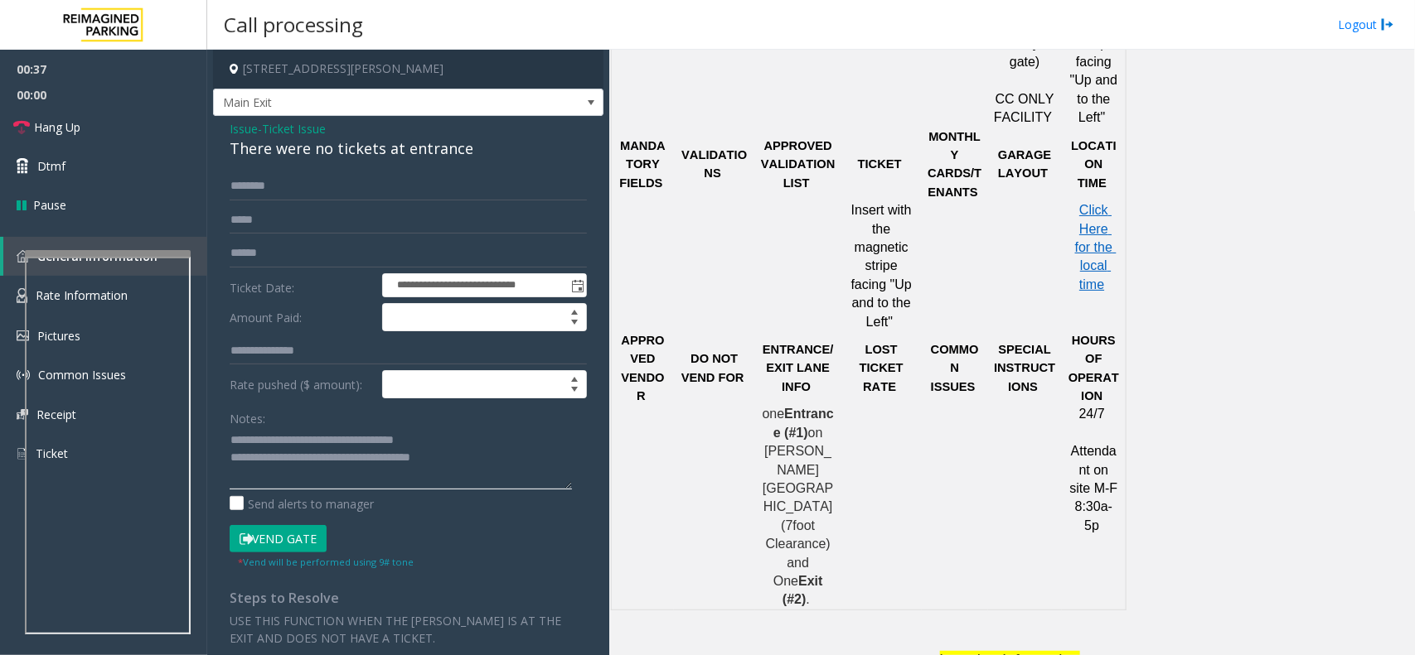
click at [242, 424] on div "Notes:" at bounding box center [408, 446] width 357 height 85
type textarea "**********"
click at [280, 129] on span "Ticket Issue" at bounding box center [294, 128] width 64 height 17
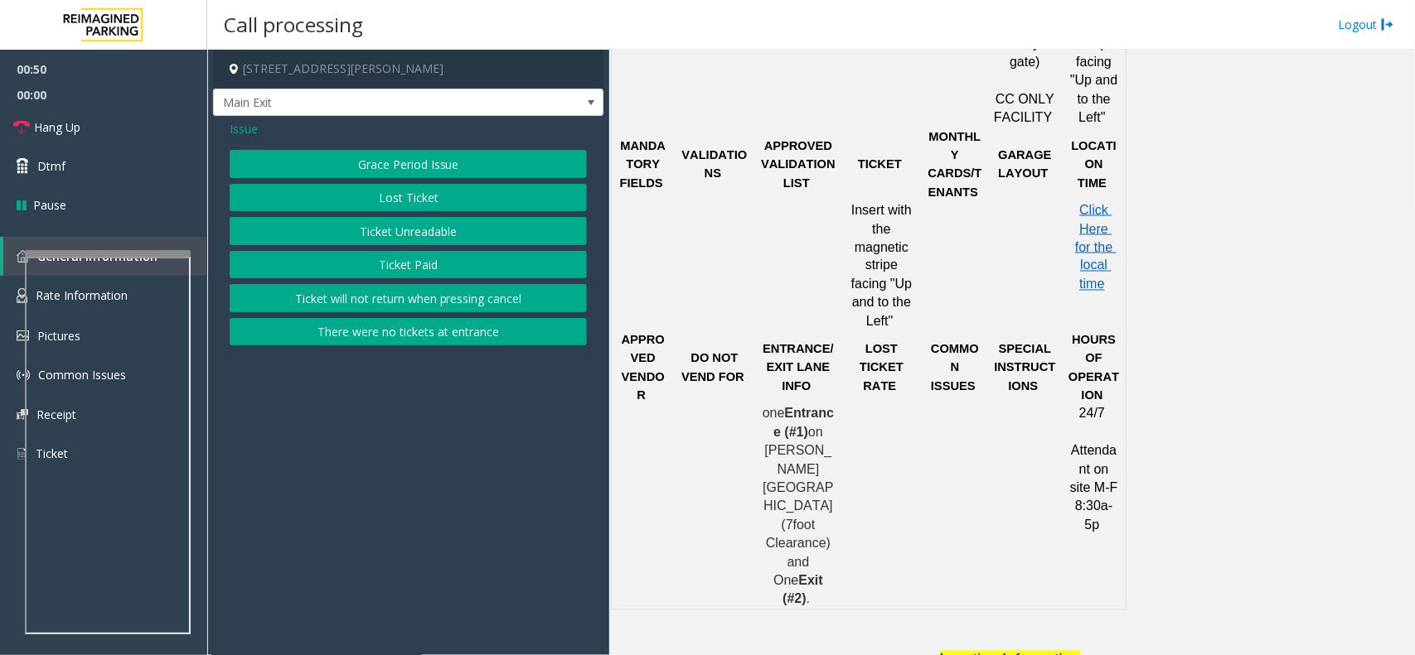
click at [396, 195] on button "Lost Ticket" at bounding box center [408, 198] width 357 height 28
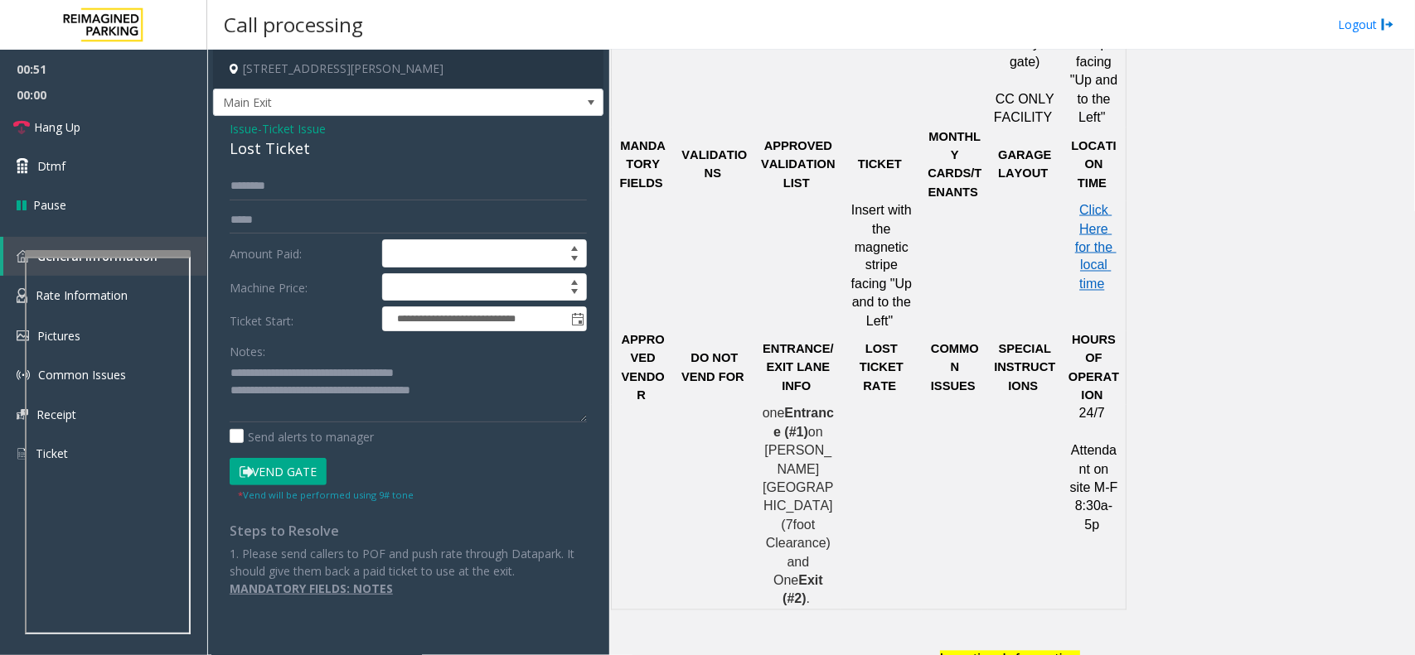
click at [290, 147] on div "Lost Ticket" at bounding box center [408, 149] width 357 height 22
click at [288, 147] on div "Lost Ticket" at bounding box center [408, 149] width 357 height 22
copy div "Lost Ticket"
click at [273, 378] on textarea at bounding box center [408, 391] width 357 height 62
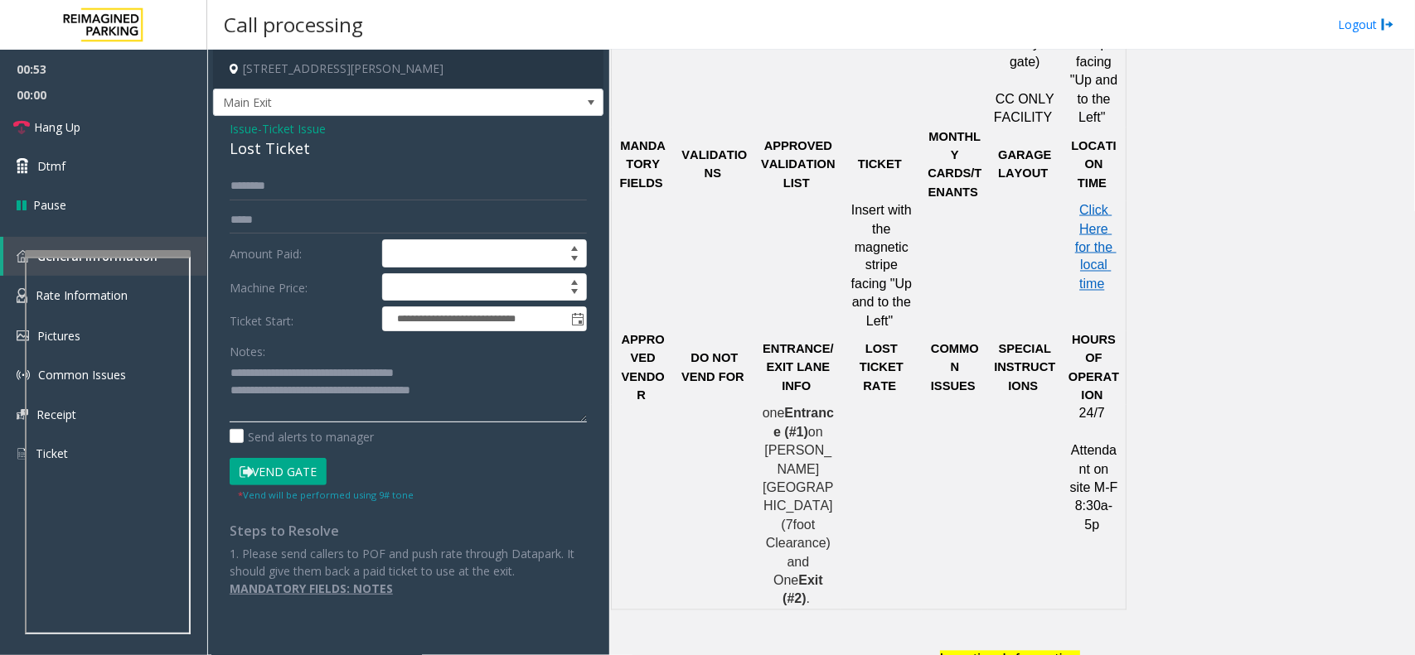
drag, startPoint x: 273, startPoint y: 378, endPoint x: 468, endPoint y: 375, distance: 194.8
click at [468, 375] on textarea at bounding box center [408, 391] width 357 height 62
paste textarea
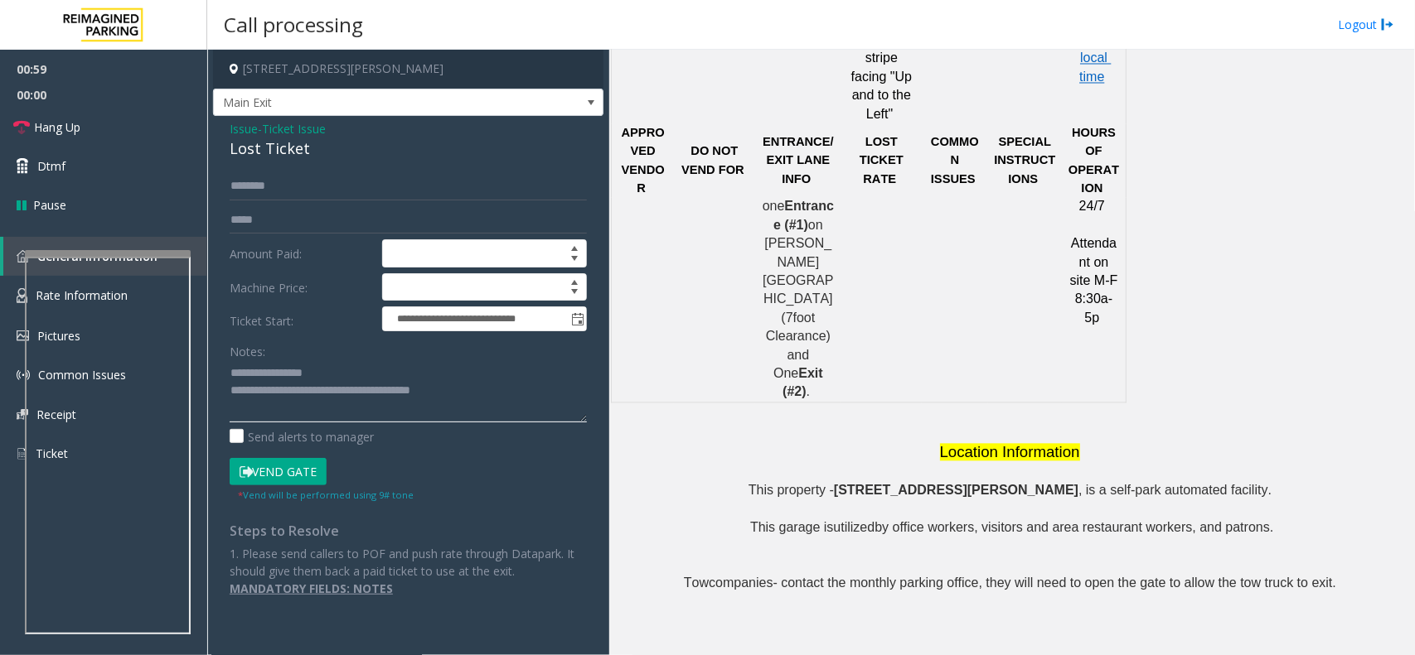
scroll to position [1647, 0]
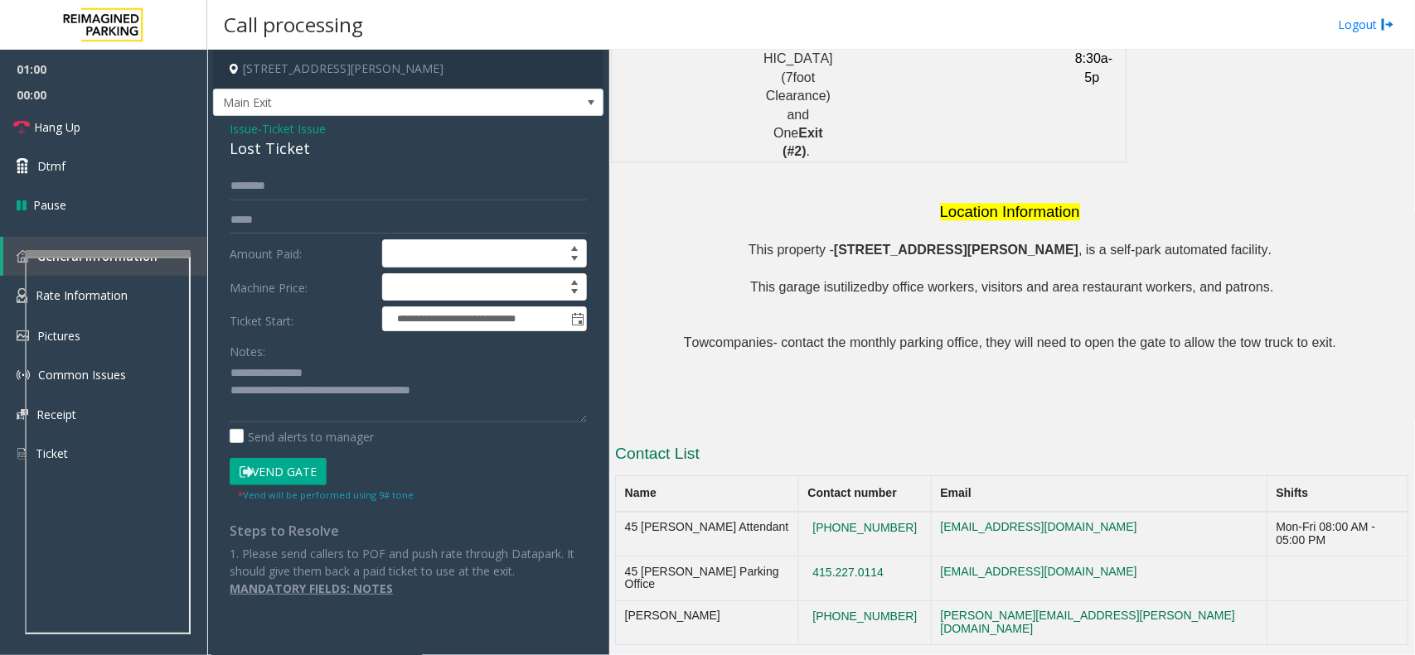
drag, startPoint x: 967, startPoint y: 406, endPoint x: 1347, endPoint y: 584, distance: 419.3
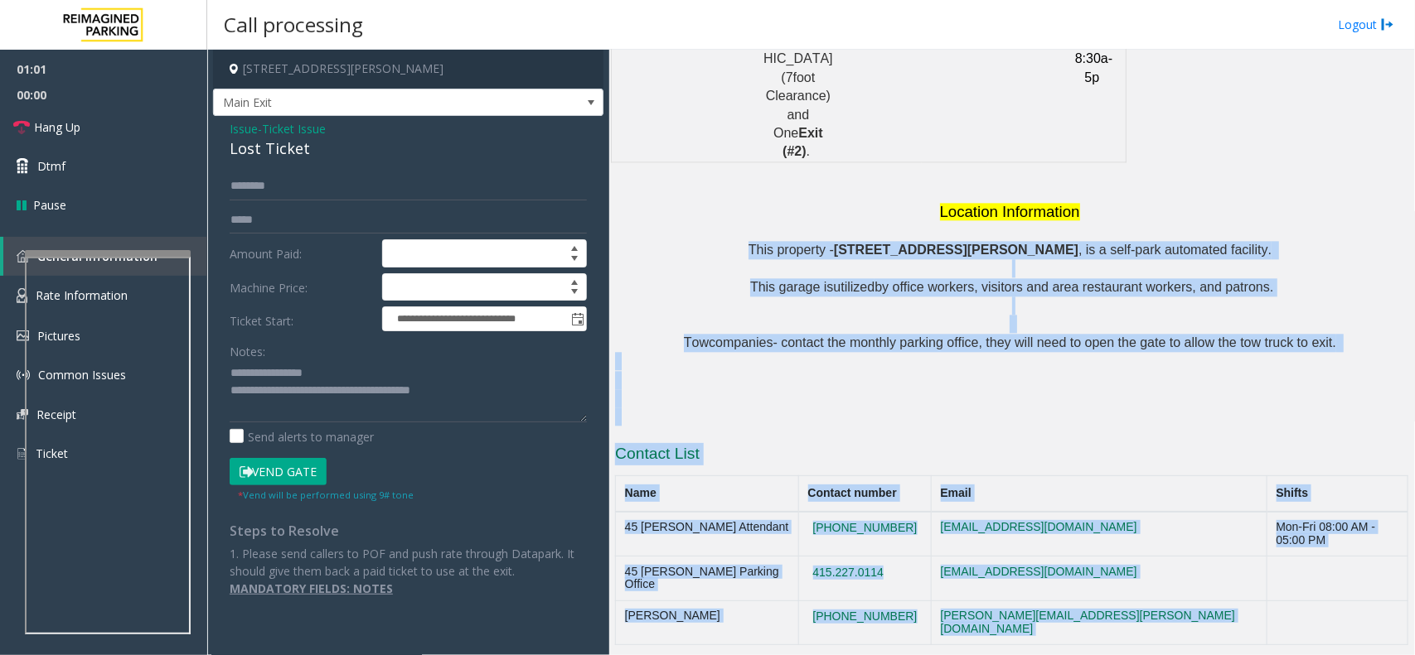
drag, startPoint x: 1347, startPoint y: 584, endPoint x: 881, endPoint y: 119, distance: 658.6
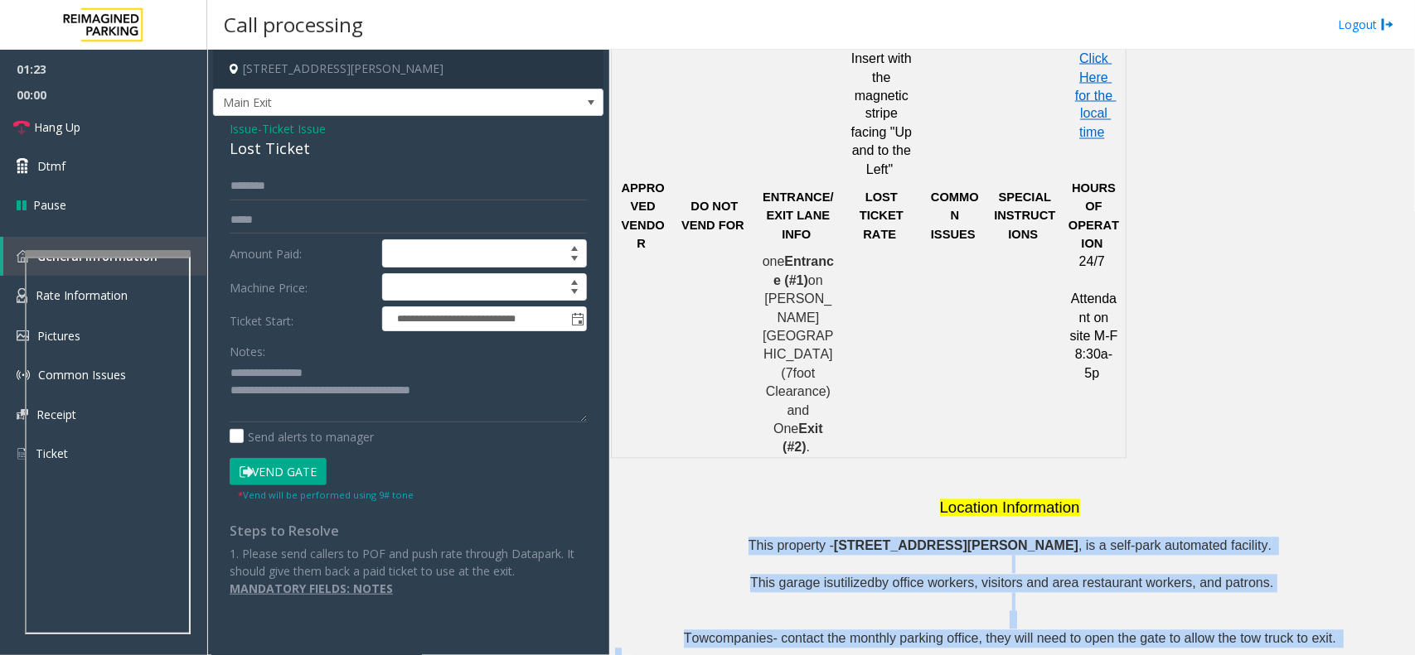
scroll to position [1026, 0]
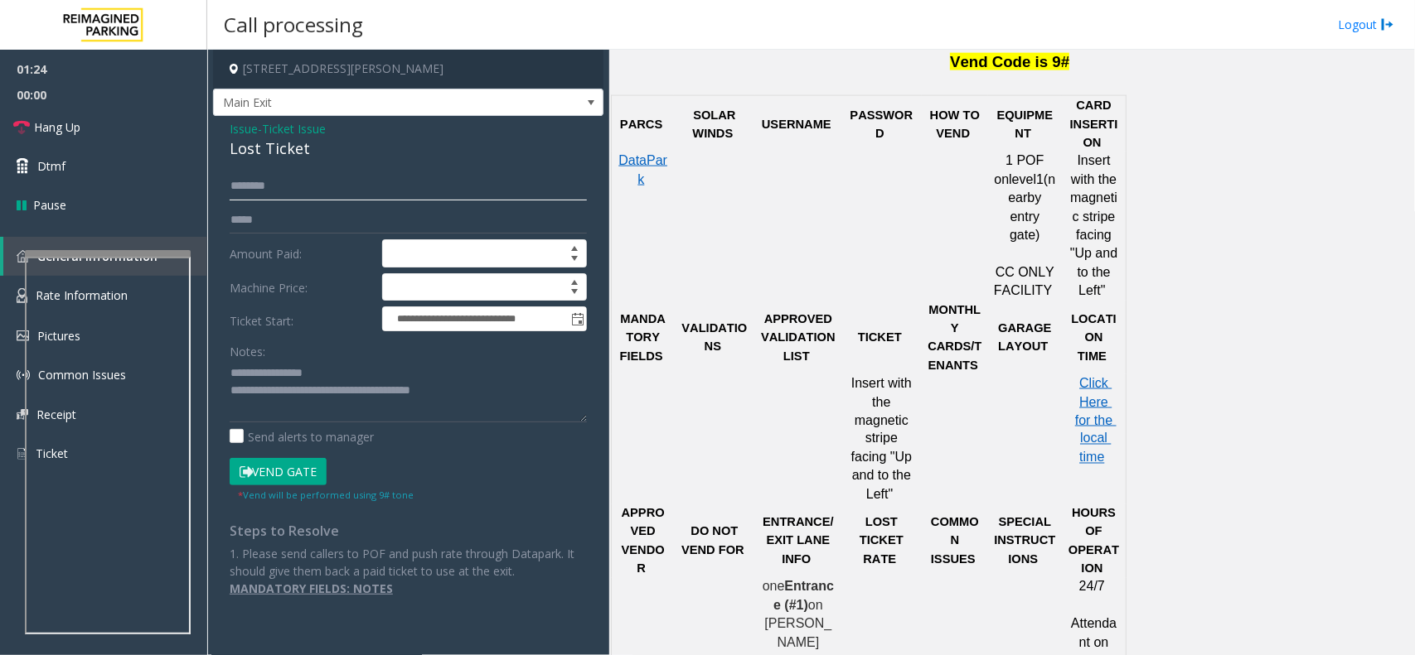
click at [296, 182] on input "text" at bounding box center [408, 186] width 357 height 28
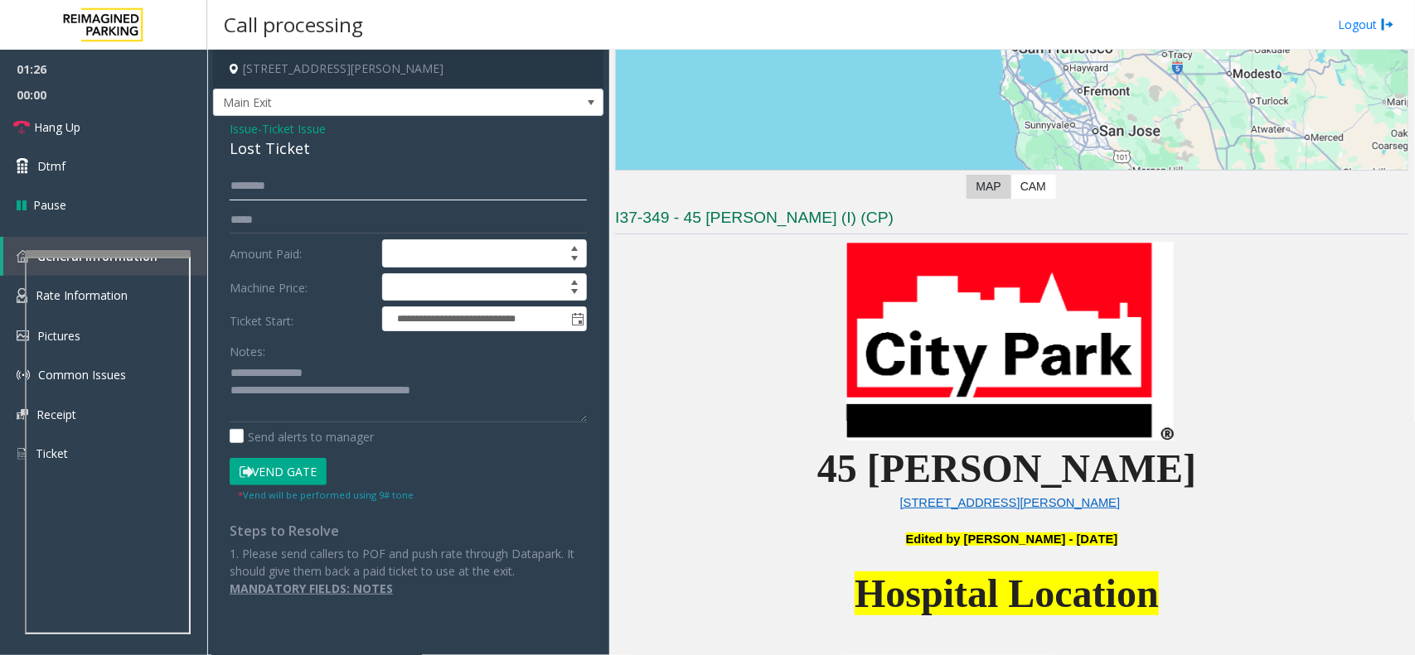
scroll to position [518, 0]
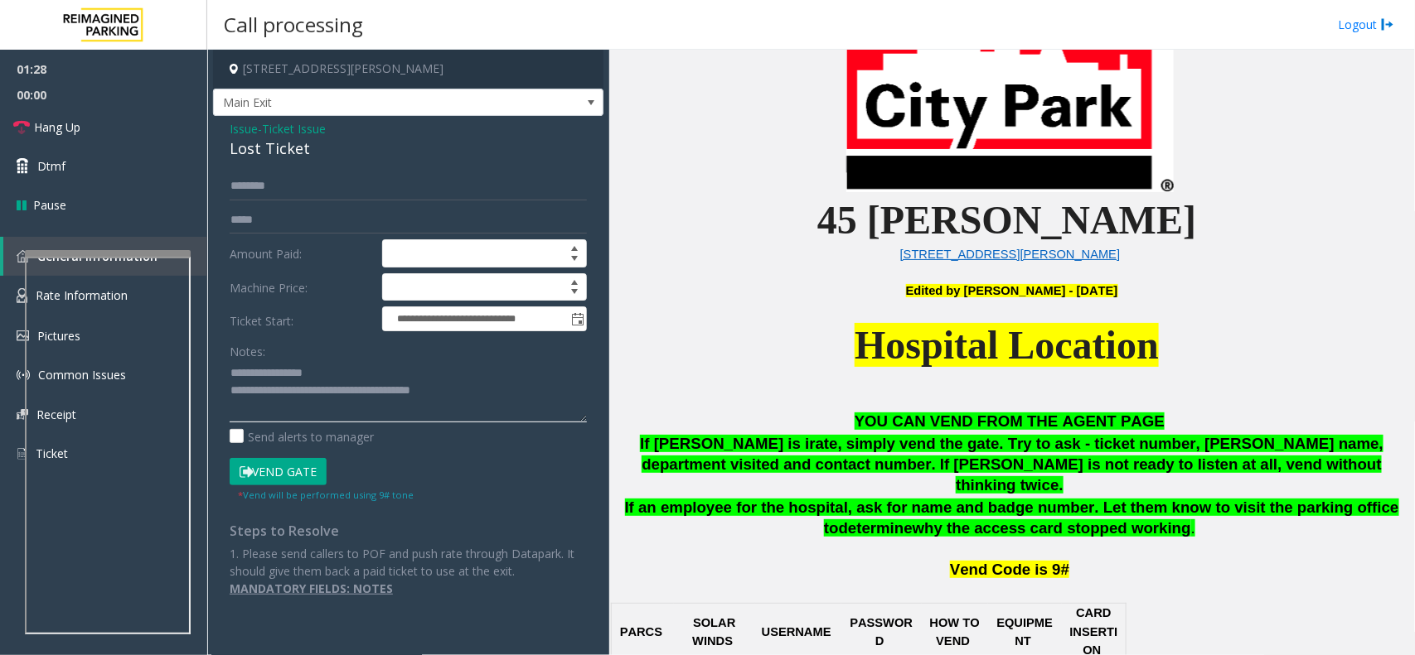
click at [296, 395] on textarea at bounding box center [408, 391] width 357 height 62
drag, startPoint x: 296, startPoint y: 395, endPoint x: 595, endPoint y: 391, distance: 299.2
click at [595, 391] on div "**********" at bounding box center [408, 384] width 382 height 425
type textarea "**********"
click at [367, 172] on input "text" at bounding box center [408, 186] width 357 height 28
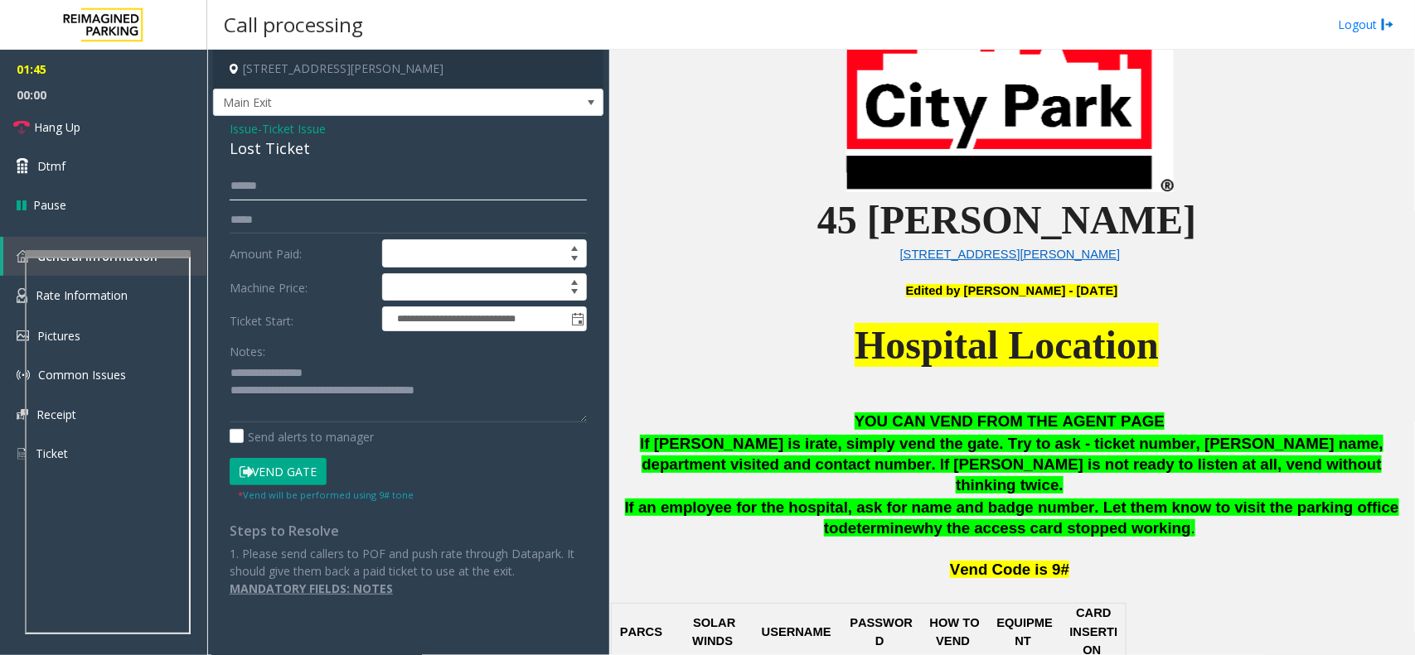
type input "******"
click at [316, 462] on button "Vend Gate" at bounding box center [278, 472] width 97 height 28
click at [504, 394] on textarea at bounding box center [408, 391] width 357 height 62
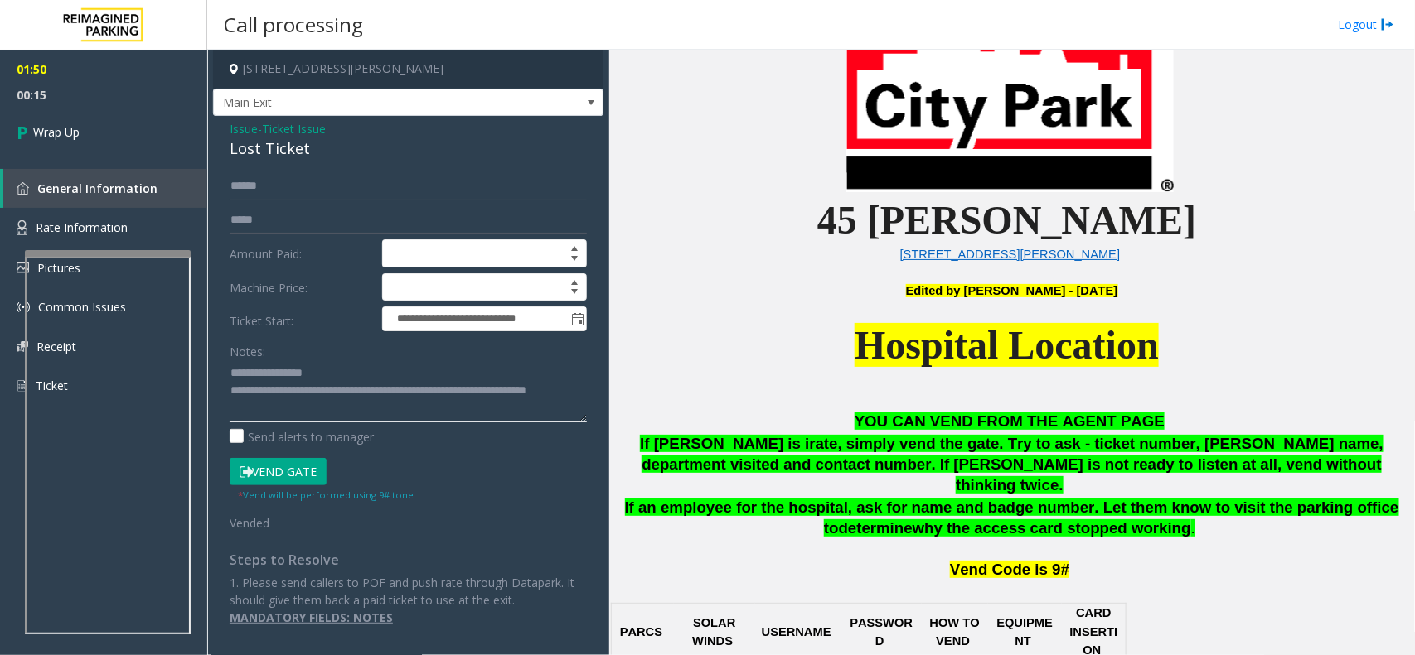
click at [514, 395] on textarea at bounding box center [408, 391] width 357 height 62
type textarea "**********"
click at [121, 130] on link "Wrap Up" at bounding box center [103, 132] width 207 height 49
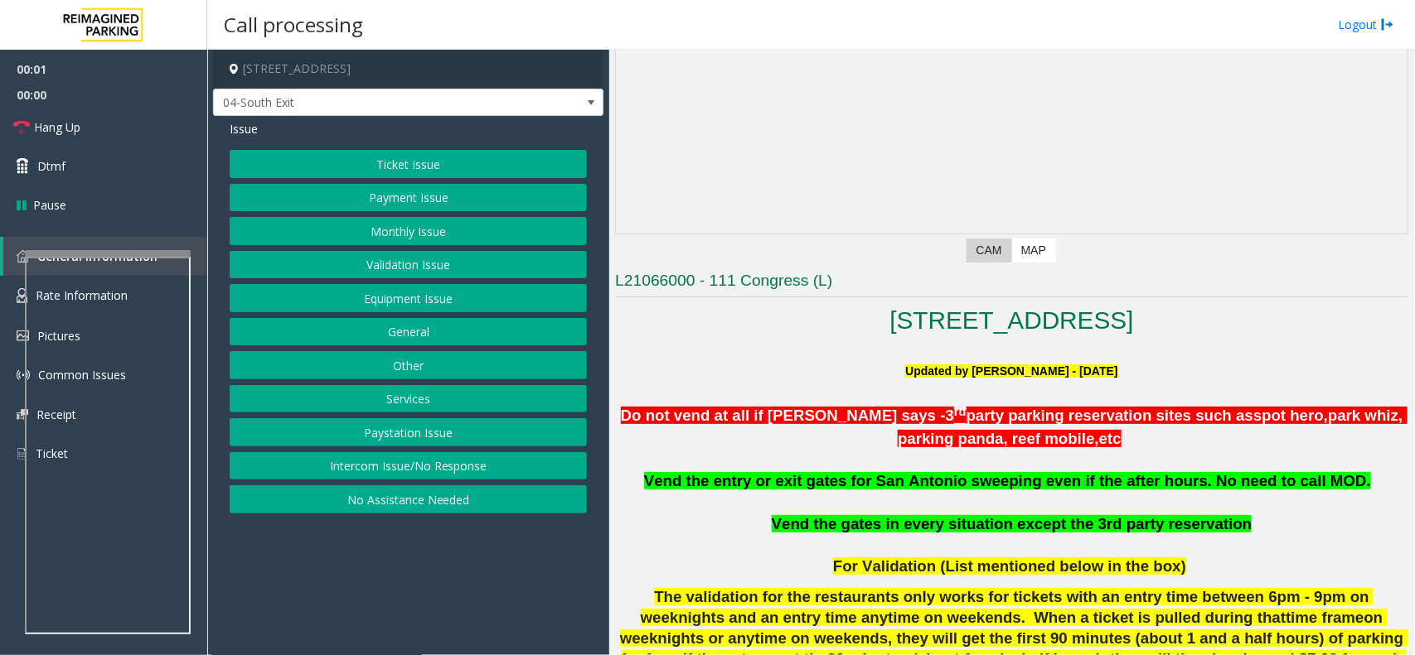
scroll to position [518, 0]
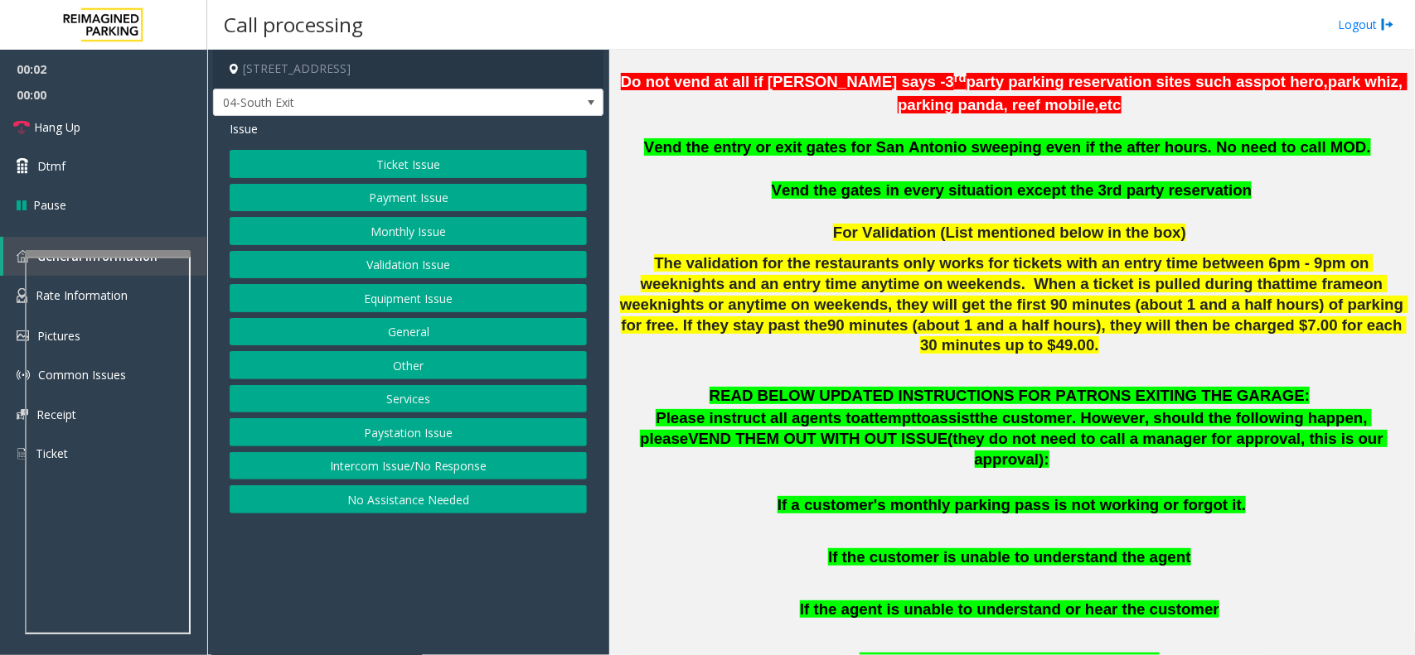
click at [831, 164] on p at bounding box center [1011, 169] width 793 height 22
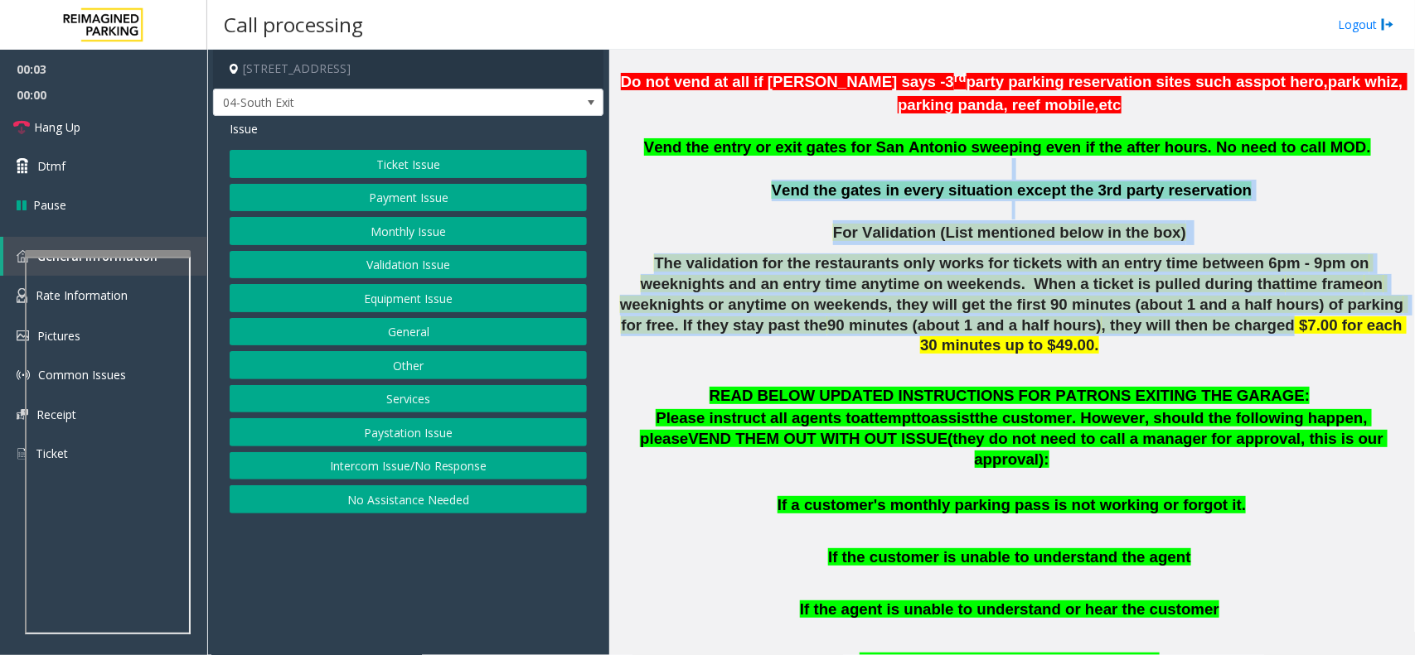
drag, startPoint x: 831, startPoint y: 164, endPoint x: 1020, endPoint y: 325, distance: 248.1
click at [1020, 325] on div "Do not vend at all if parker says - 3 rd party parking reservation sites such a…" at bounding box center [1011, 226] width 793 height 316
click at [1020, 325] on span ", they will then be charged $7.00 for each 30 minutes up to $49.00." at bounding box center [1163, 336] width 486 height 38
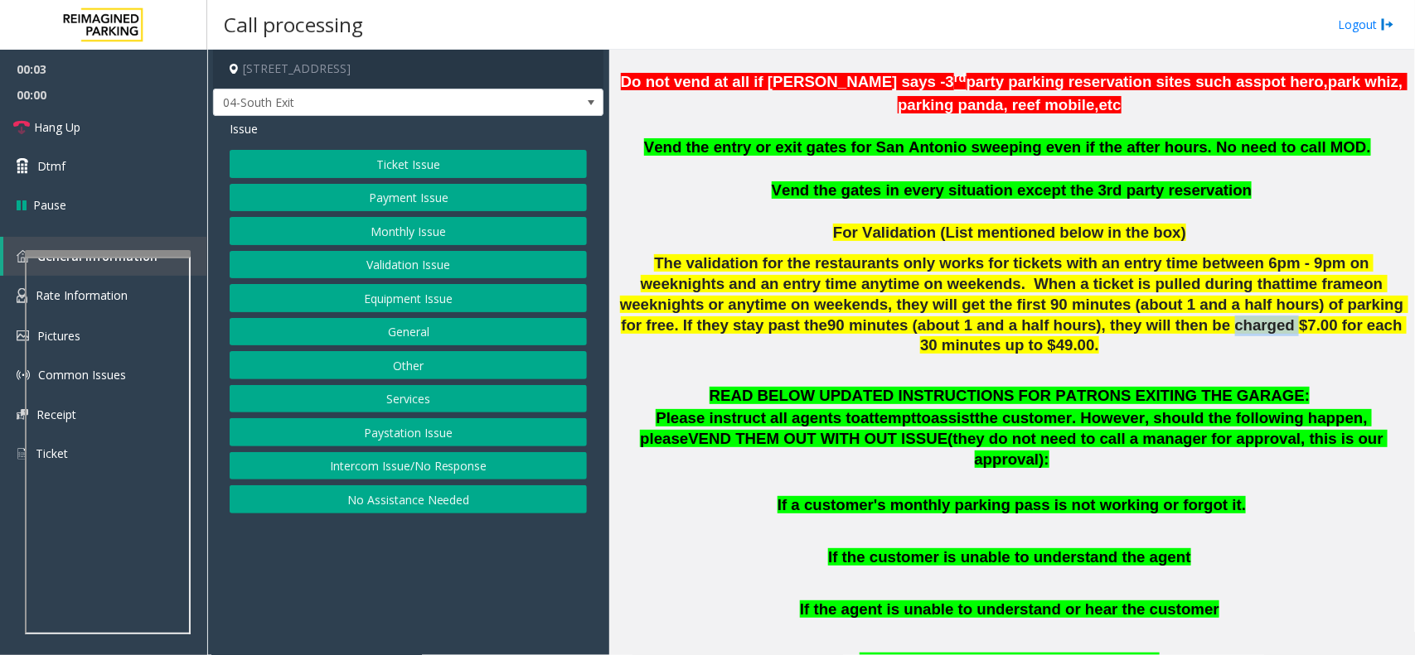
click at [1020, 325] on span ", they will then be charged $7.00 for each 30 minutes up to $49.00." at bounding box center [1163, 336] width 486 height 38
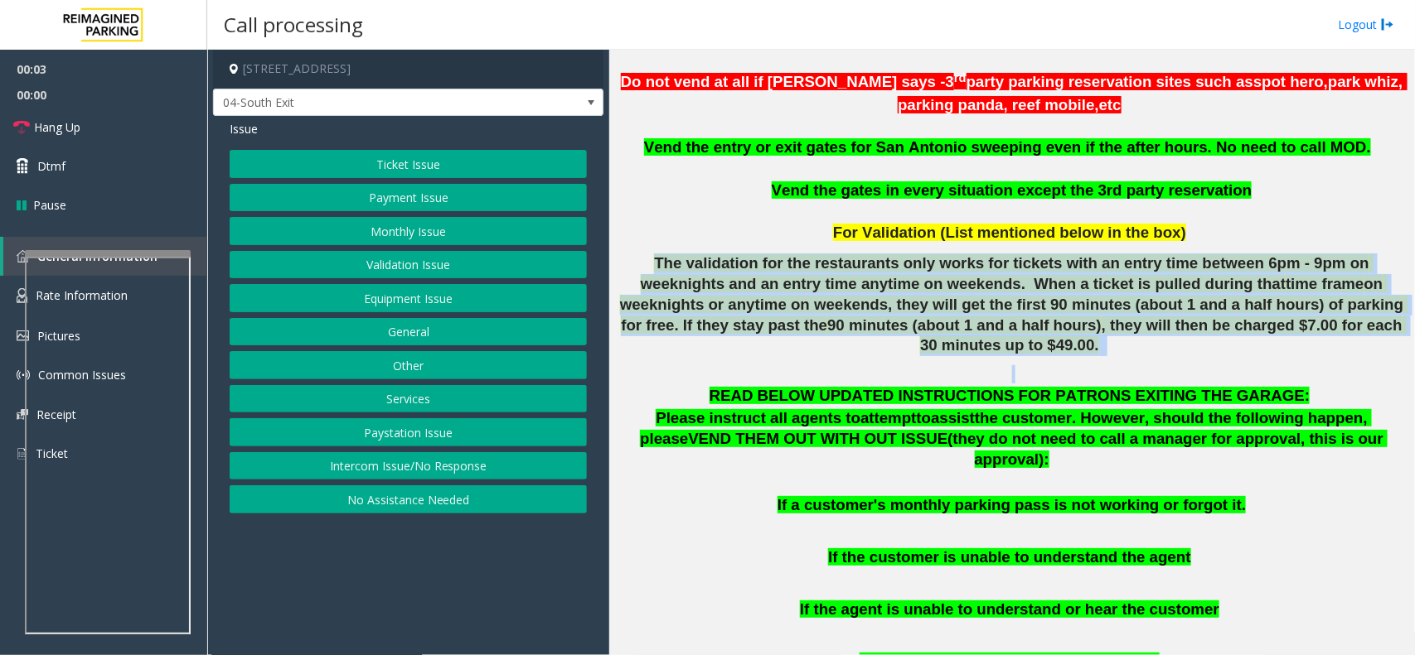
click at [1020, 325] on span ", they will then be charged $7.00 for each 30 minutes up to $49.00." at bounding box center [1163, 336] width 486 height 38
click at [464, 230] on button "Monthly Issue" at bounding box center [408, 231] width 357 height 28
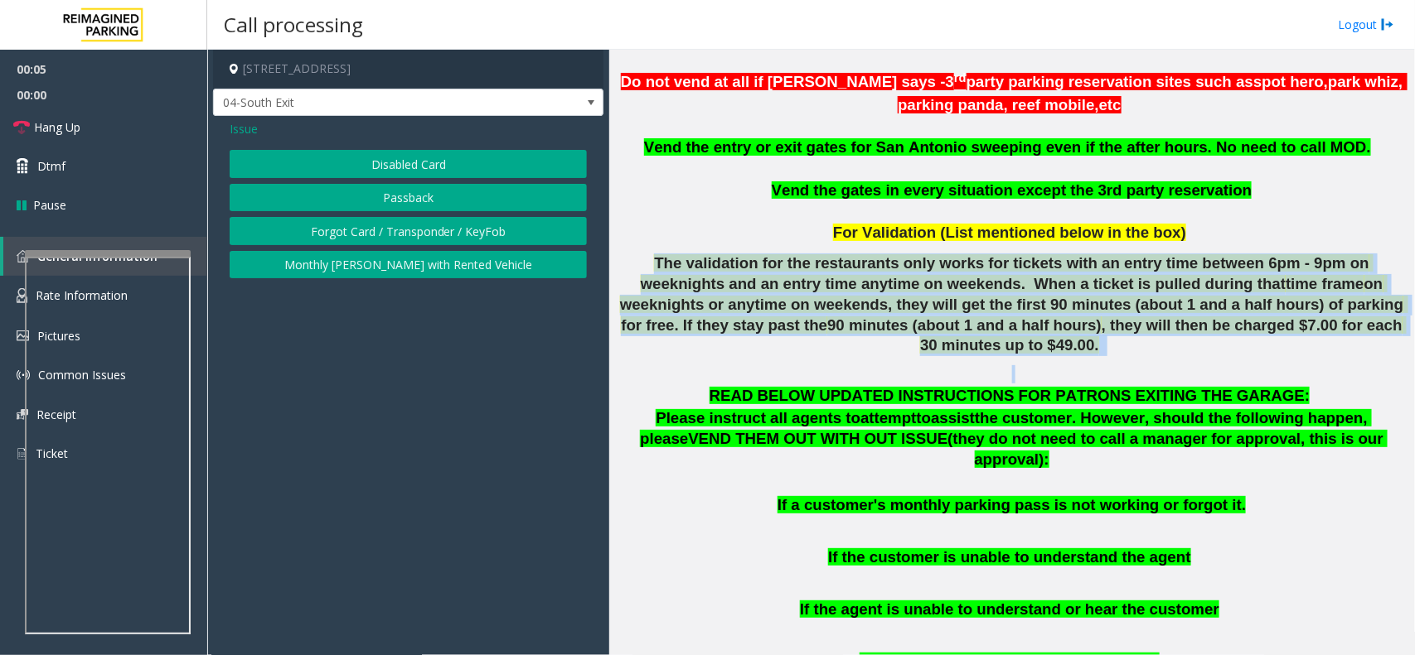
click at [404, 157] on button "Disabled Card" at bounding box center [408, 164] width 357 height 28
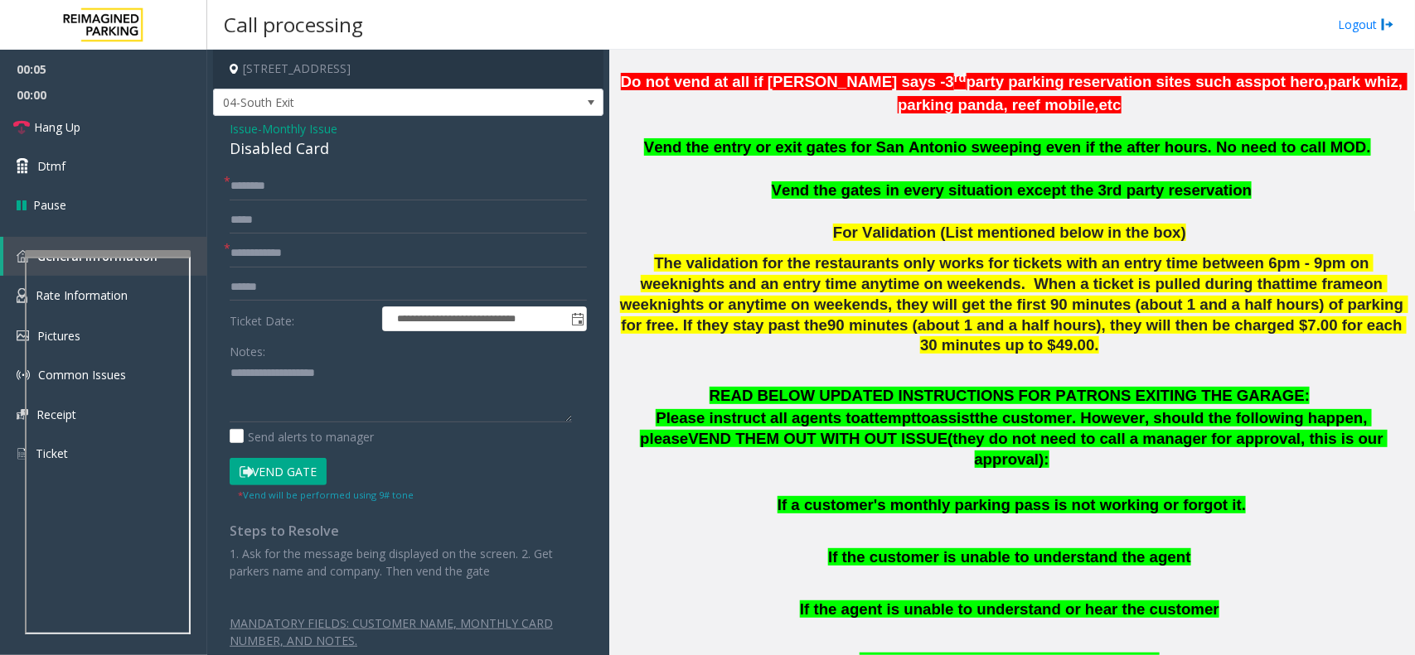
click at [378, 152] on div "Disabled Card" at bounding box center [408, 149] width 357 height 22
copy div "Disabled Card"
drag, startPoint x: 410, startPoint y: 338, endPoint x: 357, endPoint y: 366, distance: 60.1
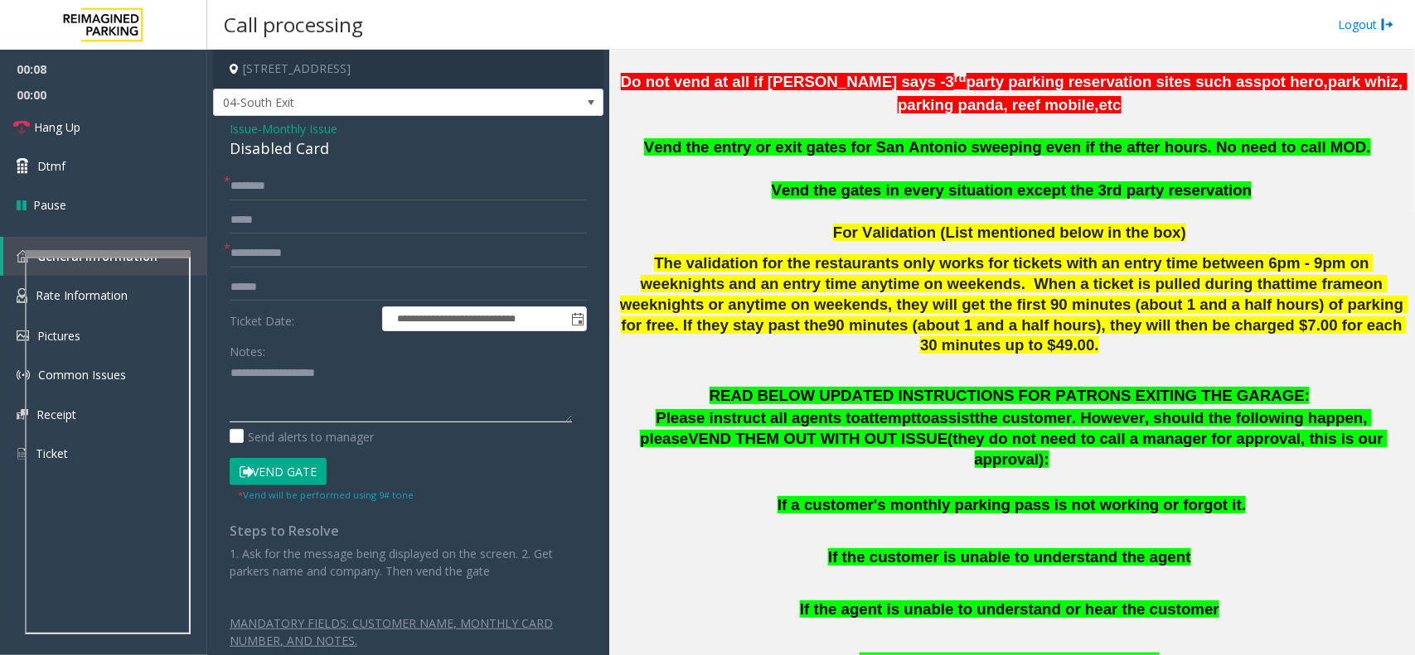
paste textarea "**********"
type textarea "**********"
click at [294, 244] on input "text" at bounding box center [408, 253] width 357 height 28
type input "********"
click at [225, 369] on div "**********" at bounding box center [408, 419] width 382 height 495
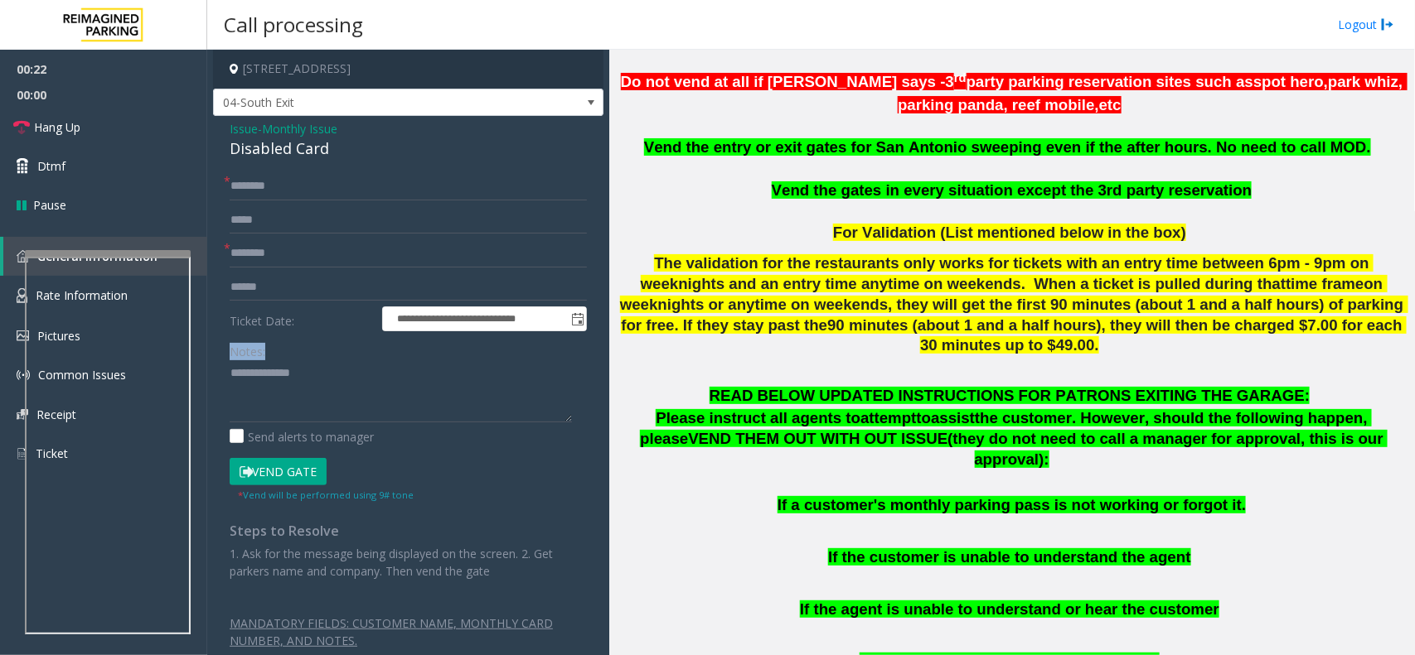
click at [228, 370] on div "**********" at bounding box center [408, 419] width 382 height 495
click at [244, 380] on textarea at bounding box center [401, 391] width 342 height 62
click at [225, 374] on div "**********" at bounding box center [408, 419] width 382 height 495
click at [232, 369] on textarea at bounding box center [401, 391] width 342 height 62
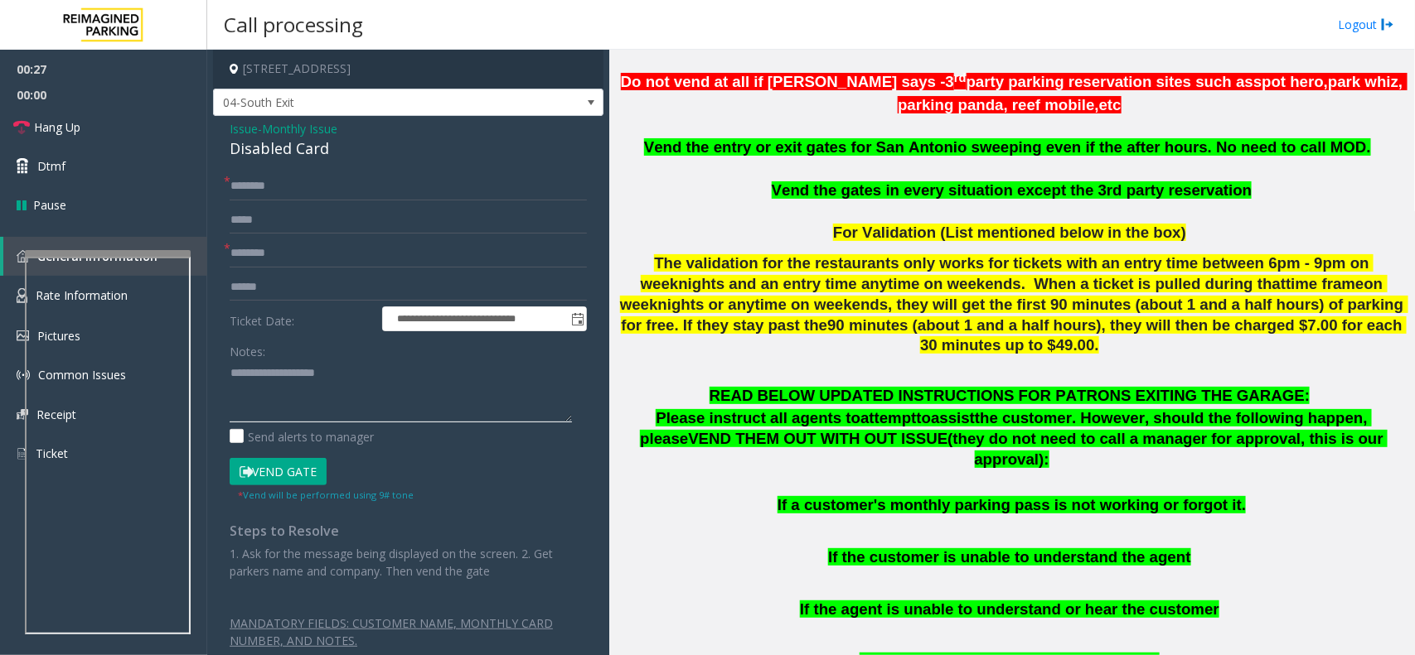
type textarea "**********"
click at [304, 479] on button "Vend Gate" at bounding box center [278, 472] width 97 height 28
click at [302, 180] on input "text" at bounding box center [408, 186] width 357 height 28
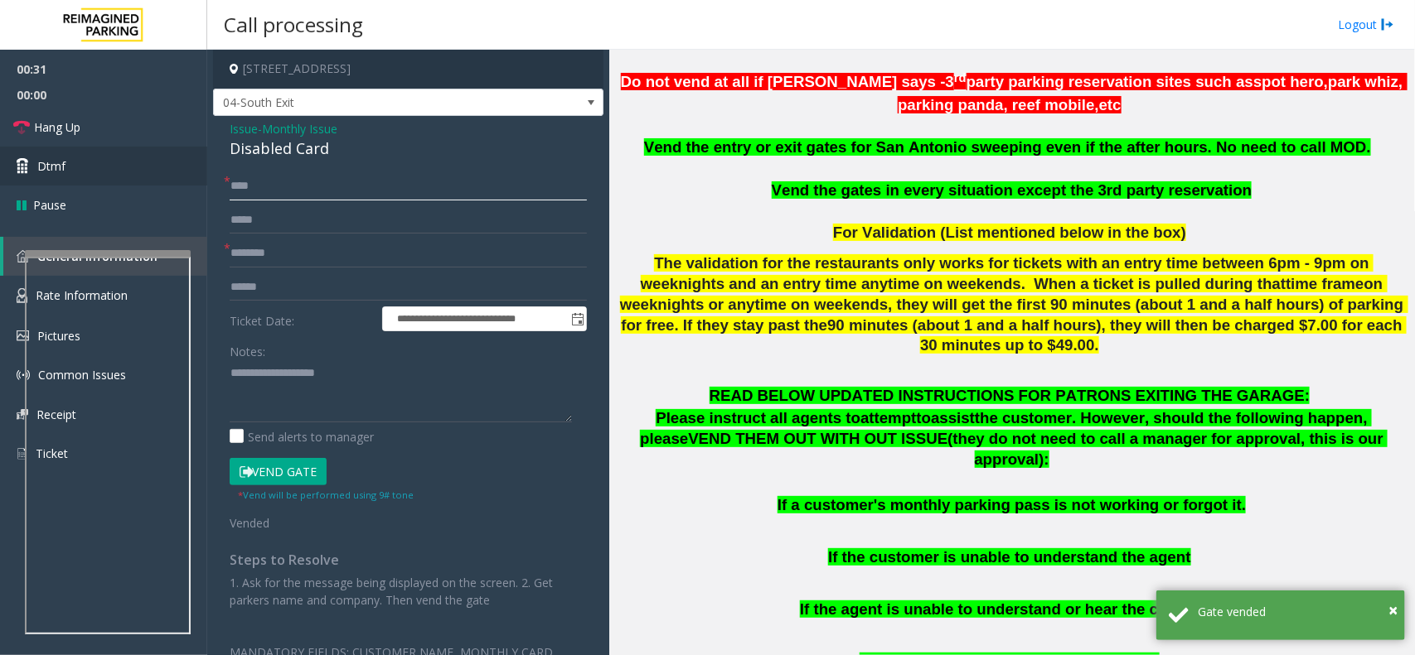
type input "****"
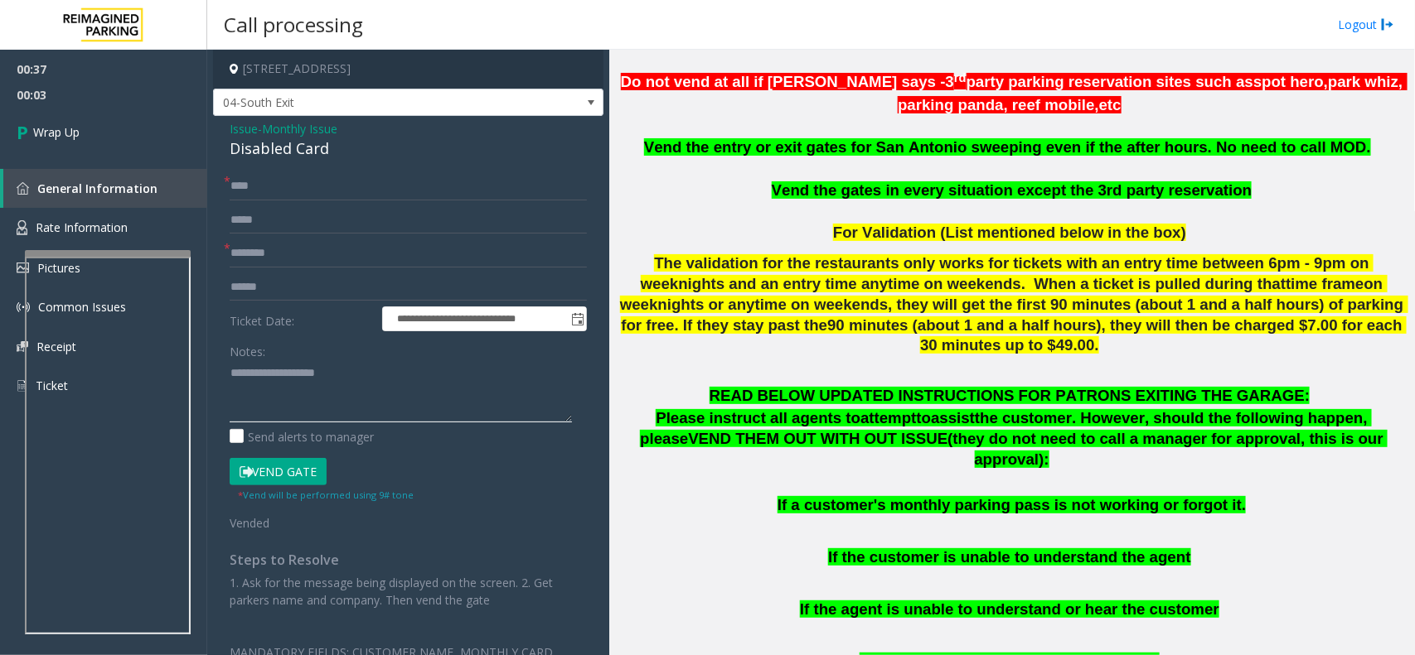
click at [247, 384] on textarea at bounding box center [401, 391] width 342 height 62
paste textarea
click at [321, 398] on textarea at bounding box center [401, 391] width 342 height 62
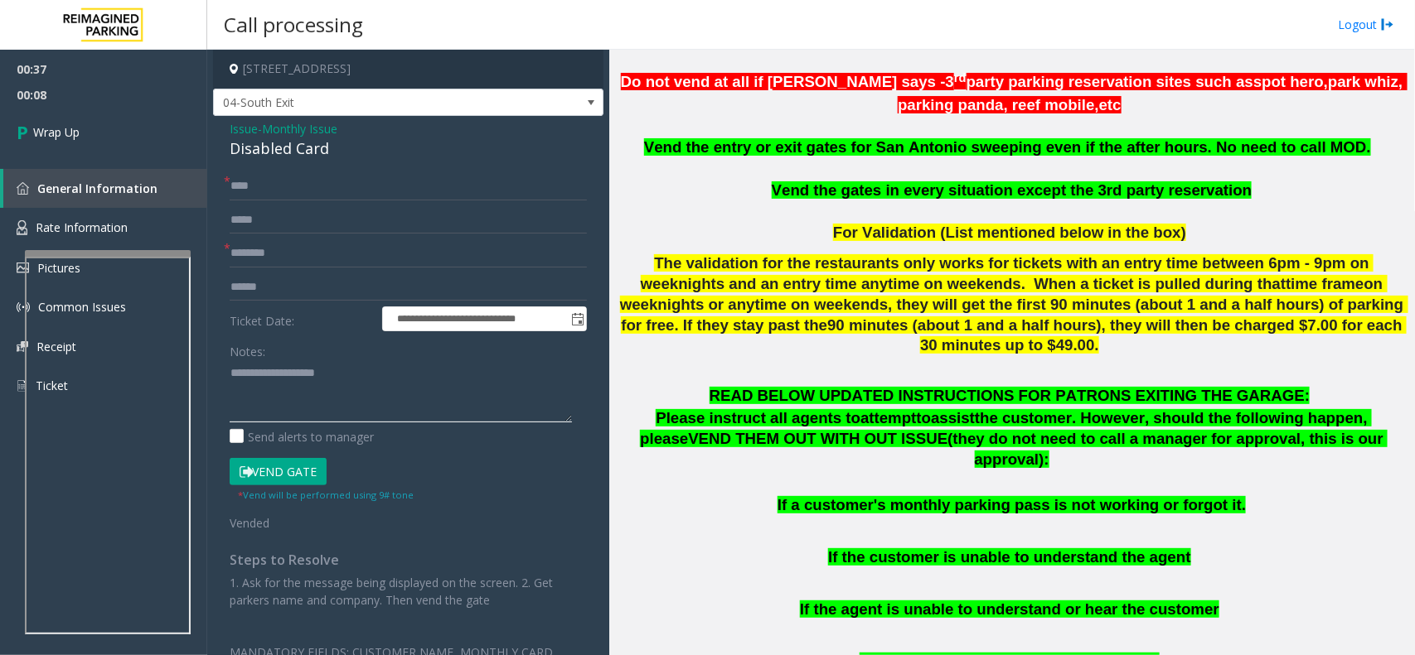
paste textarea "**********"
click at [341, 381] on textarea at bounding box center [401, 391] width 342 height 62
paste textarea "**********"
type textarea "**********"
click at [76, 112] on link "Wrap Up" at bounding box center [103, 132] width 207 height 49
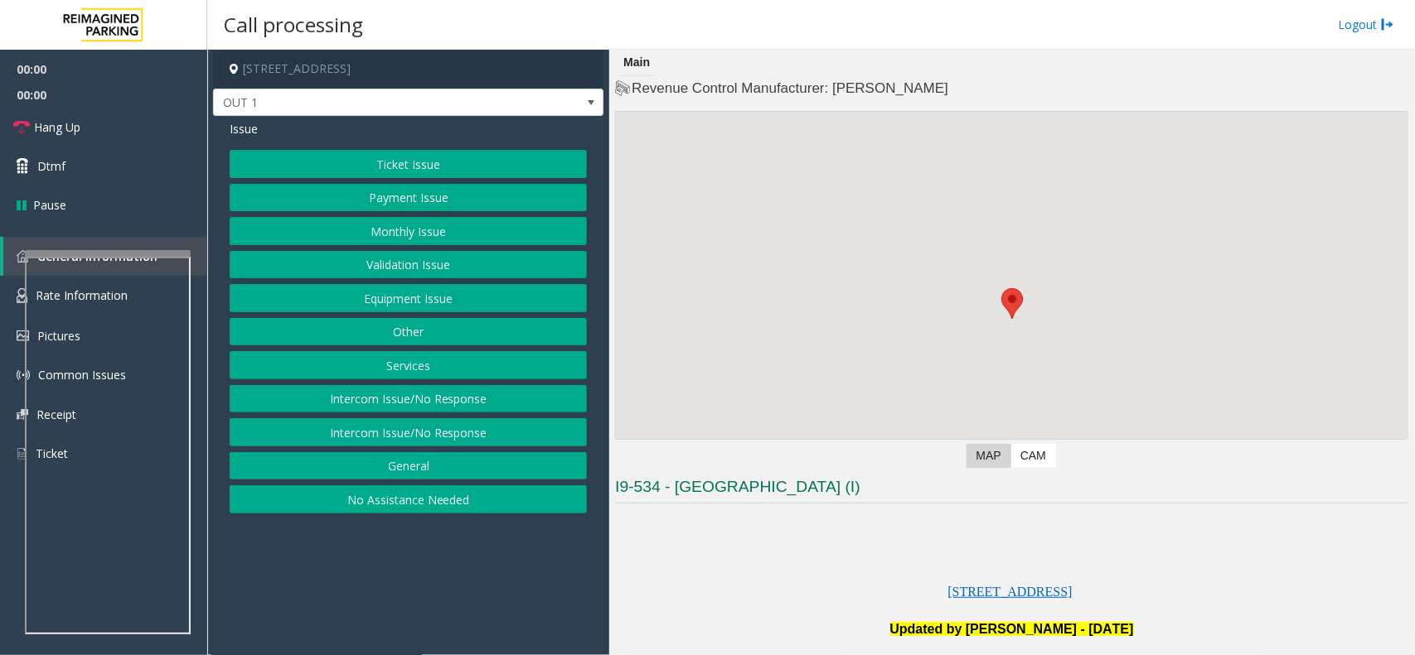
scroll to position [414, 0]
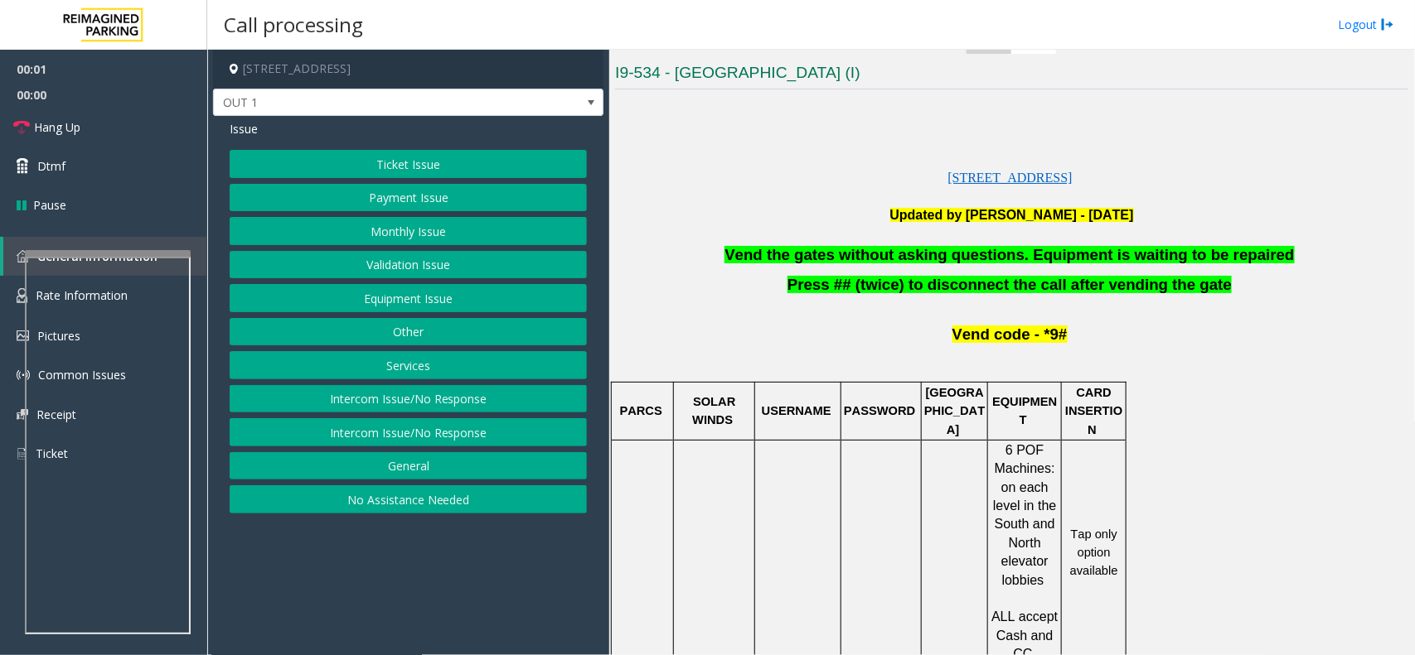
click at [816, 249] on span "Vend the gates without asking questions. Equipment is waiting to be repaired" at bounding box center [1008, 254] width 569 height 17
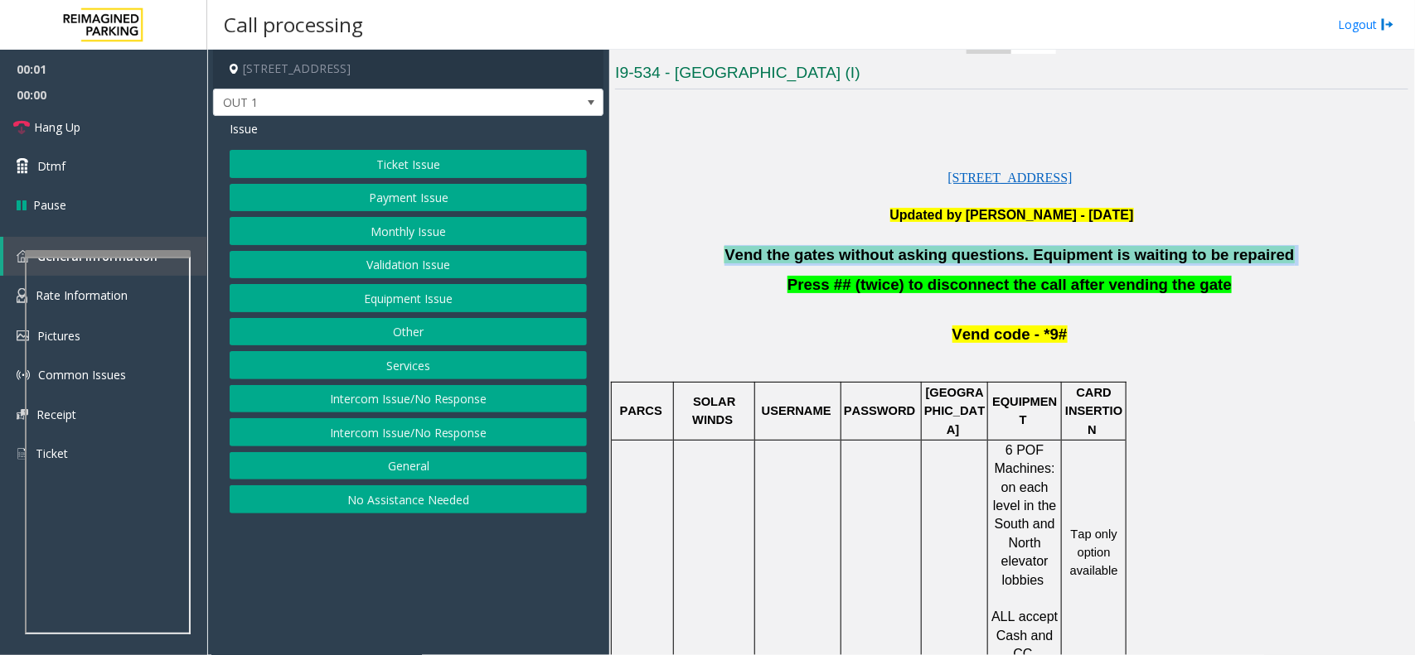
click at [816, 249] on span "Vend the gates without asking questions. Equipment is waiting to be repaired" at bounding box center [1008, 254] width 569 height 17
copy p "Vend the gates without asking questions. Equipment is waiting to be repaired"
click at [369, 294] on button "Equipment Issue" at bounding box center [408, 298] width 357 height 28
click at [369, 294] on button "Gate / Door Won't Open" at bounding box center [408, 298] width 357 height 28
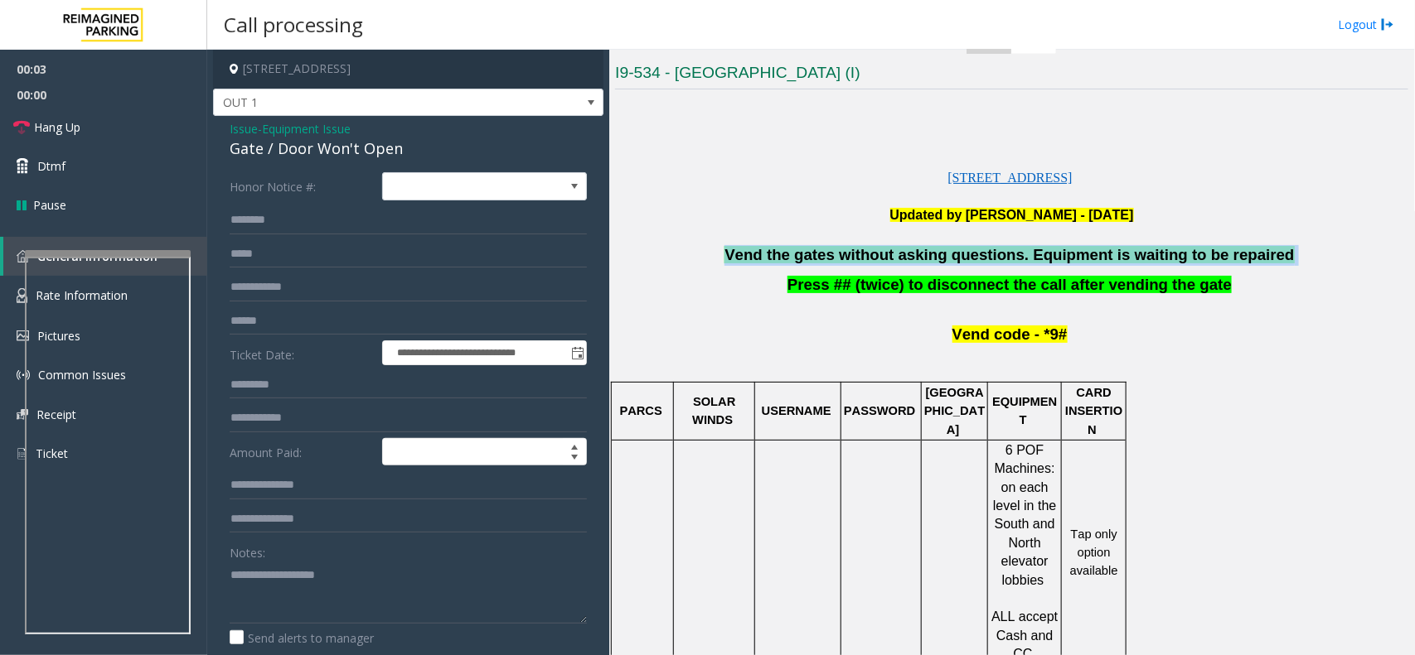
scroll to position [230, 0]
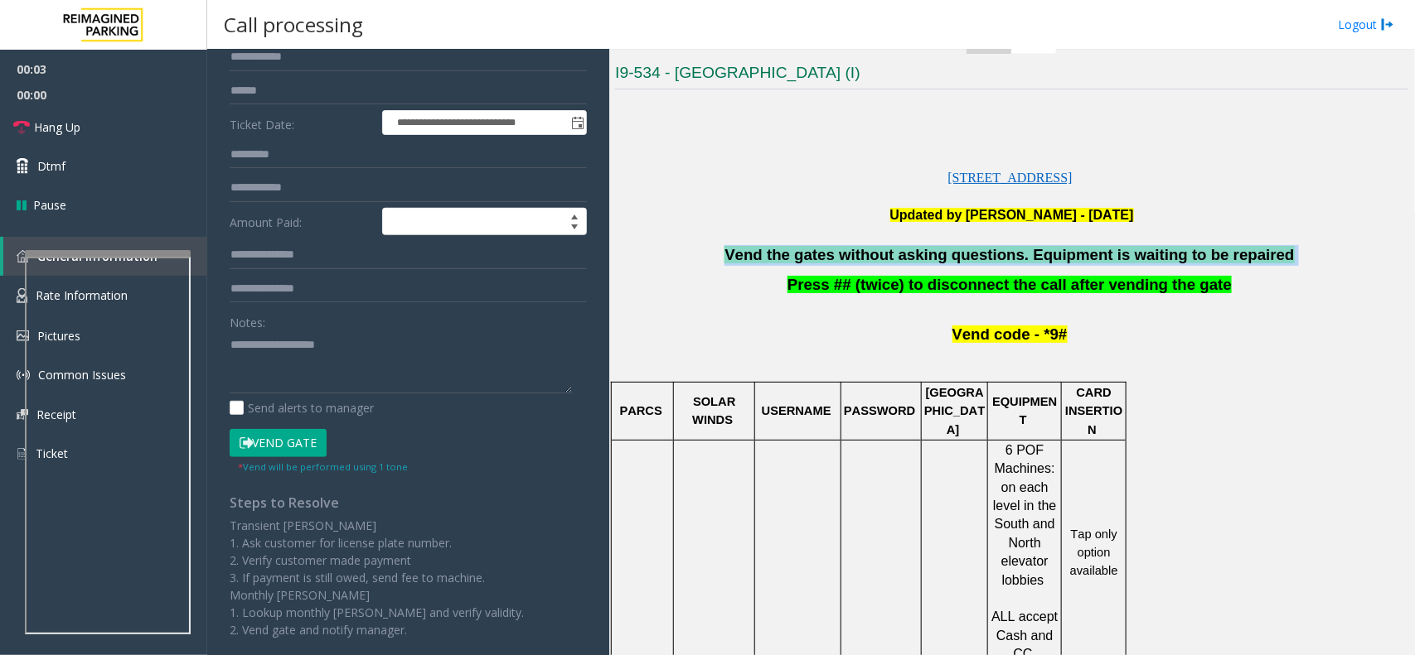
click at [304, 444] on button "Vend Gate" at bounding box center [278, 443] width 97 height 28
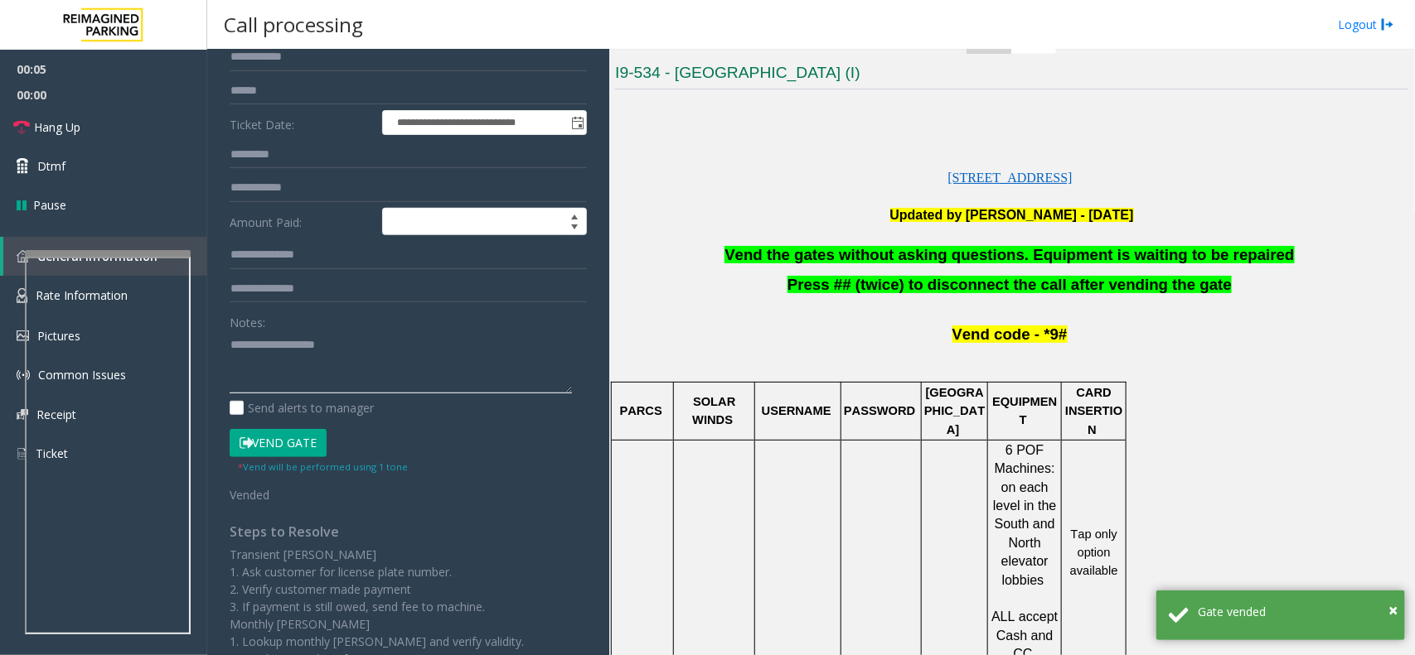
paste textarea "**********"
type textarea "**********"
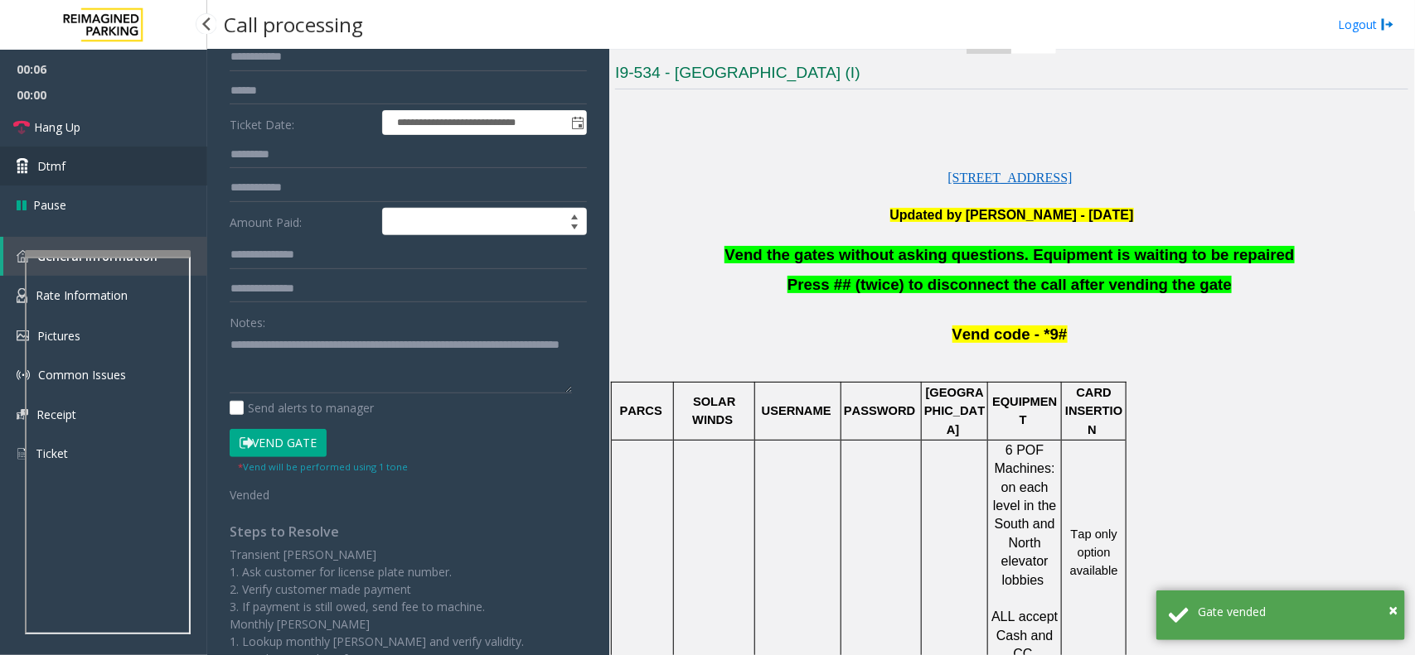
click at [150, 175] on link "Dtmf" at bounding box center [103, 166] width 207 height 39
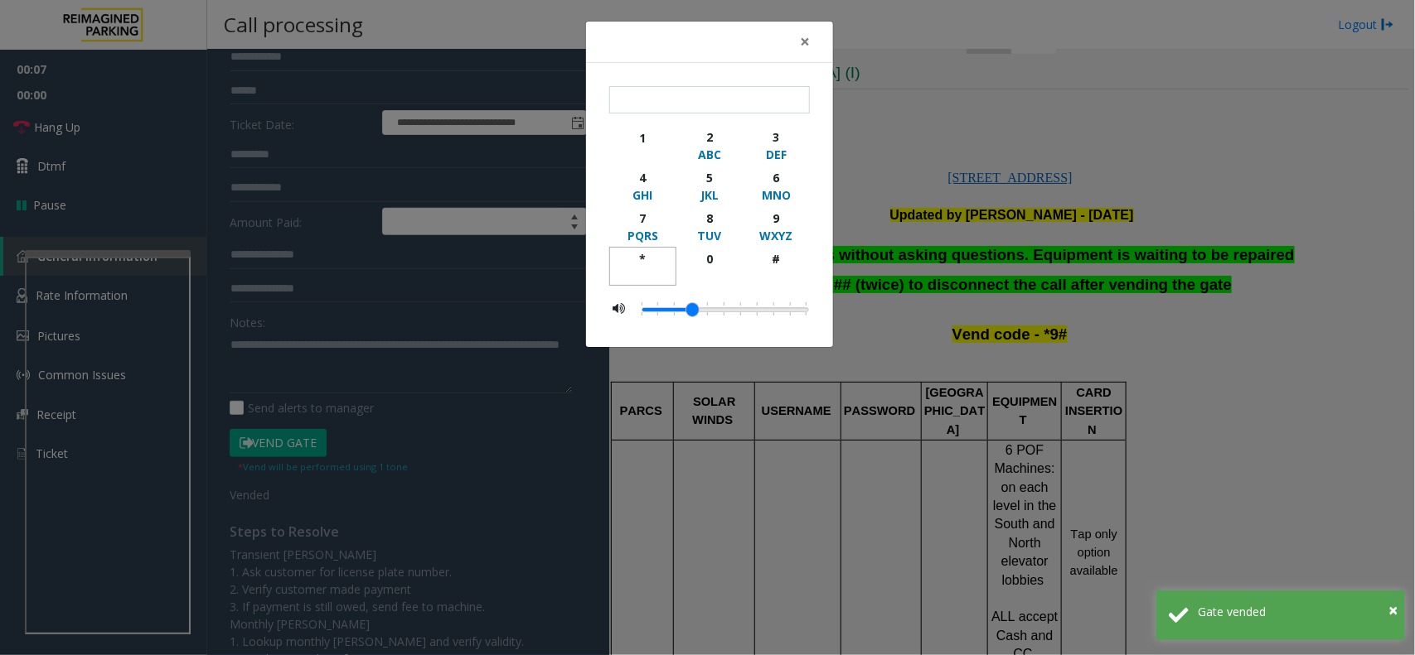
click at [644, 269] on div "button" at bounding box center [643, 275] width 46 height 15
click at [802, 239] on button "9 WXYZ" at bounding box center [776, 226] width 67 height 41
click at [810, 274] on div "** 1 2 ABC 3 DEF 4 GHI 5 JKL 6 MNO 7 PQRS 8 TUV 9 WXYZ * 0 #" at bounding box center [709, 205] width 247 height 285
click at [726, 262] on div "0" at bounding box center [709, 258] width 46 height 17
click at [810, 261] on div "*** 1 2 ABC 3 DEF 4 GHI 5 JKL 6 MNO 7 PQRS 8 TUV 9 WXYZ * 0 #" at bounding box center [709, 205] width 247 height 285
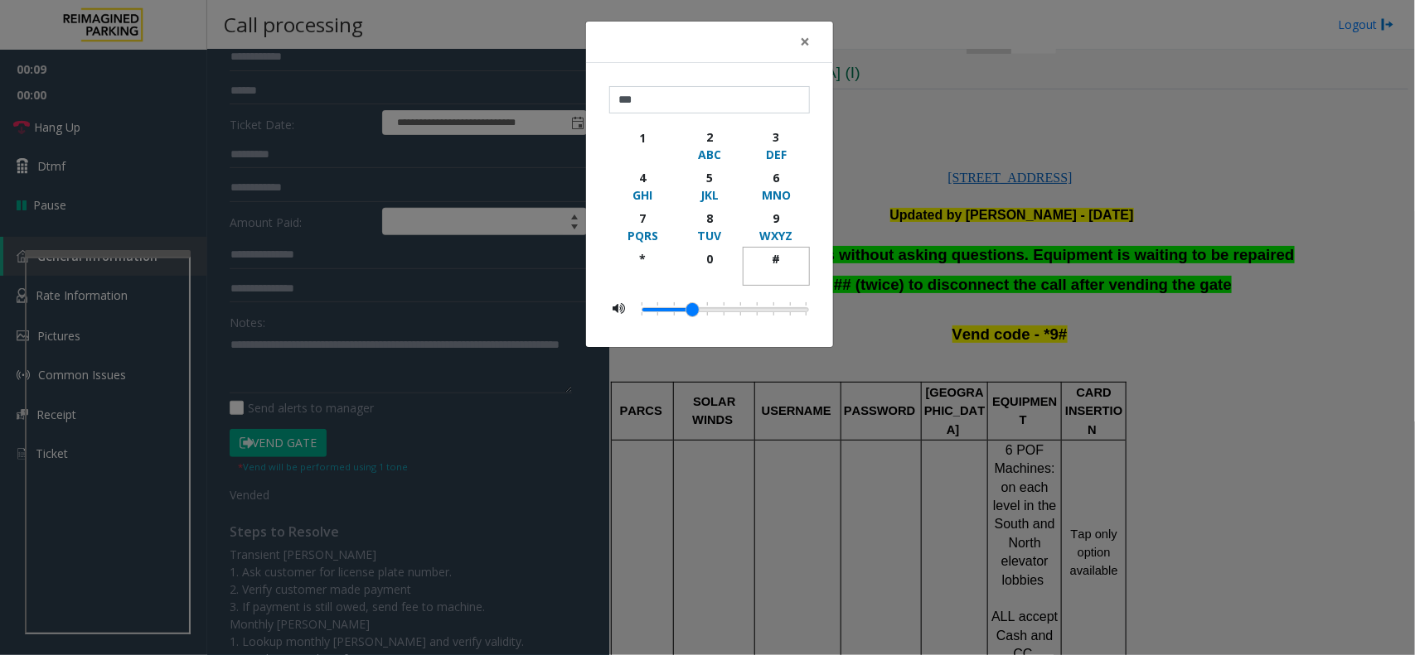
click at [784, 271] on div "button" at bounding box center [776, 275] width 46 height 15
click at [657, 258] on div "*" at bounding box center [643, 258] width 46 height 17
click at [772, 220] on div "9" at bounding box center [776, 218] width 46 height 17
click at [772, 249] on button "#" at bounding box center [776, 266] width 67 height 39
type input "*******"
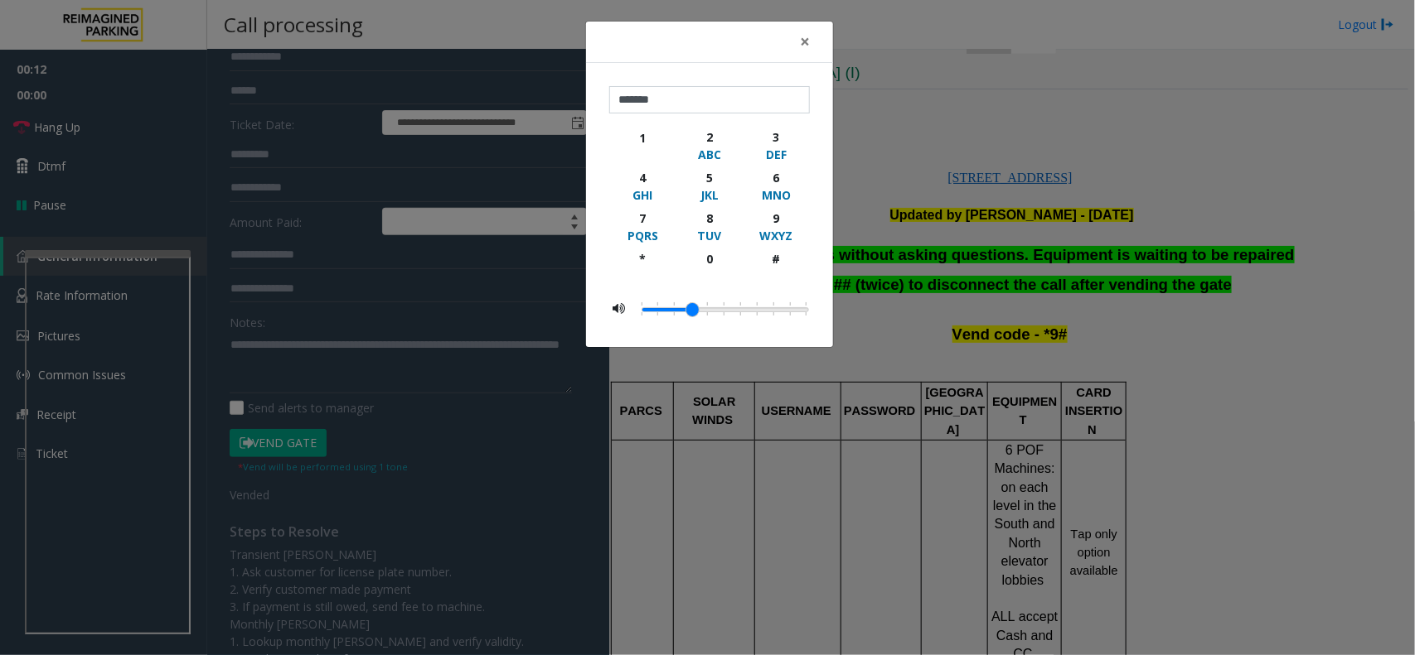
click at [984, 275] on div "× ******* 1 2 ABC 3 DEF 4 GHI 5 JKL 6 MNO 7 PQRS 8 TUV 9 WXYZ * 0 #" at bounding box center [707, 327] width 1415 height 655
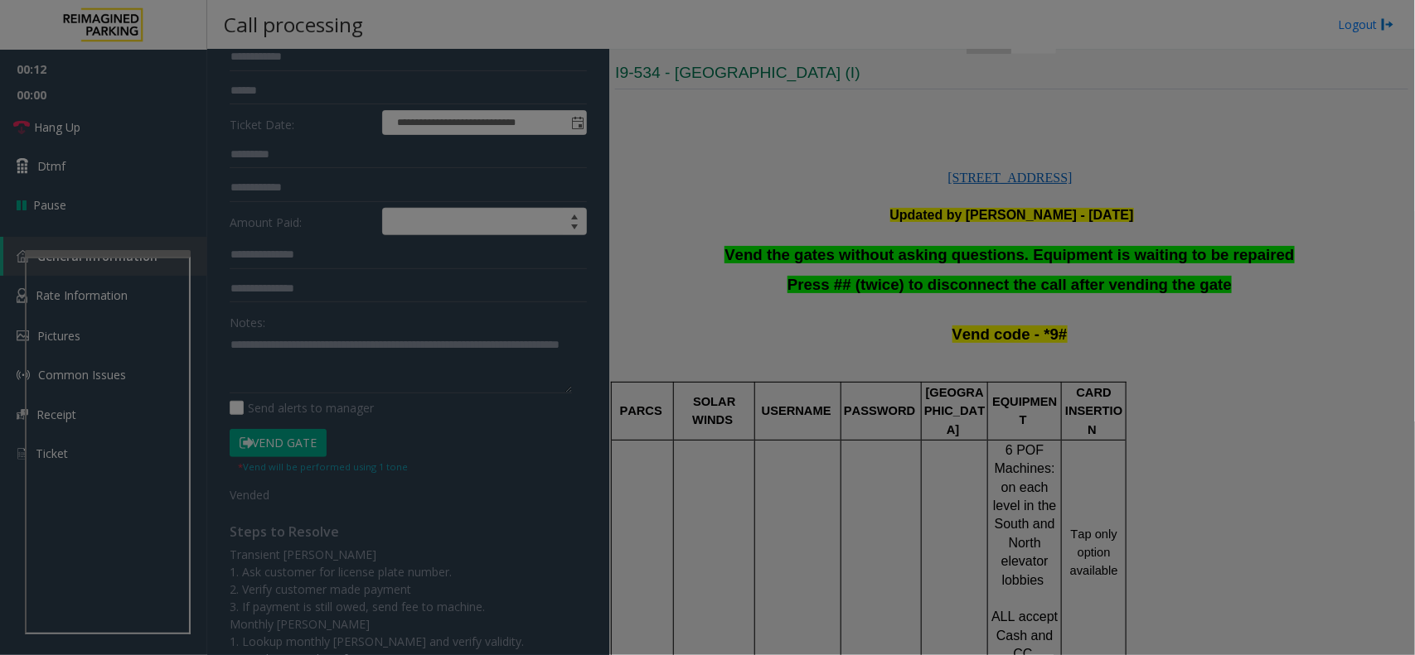
click at [984, 275] on div "× ******* 1 2 ABC 3 DEF 4 GHI 5 JKL 6 MNO 7 PQRS 8 TUV 9 WXYZ * 0 #" at bounding box center [707, 327] width 1415 height 655
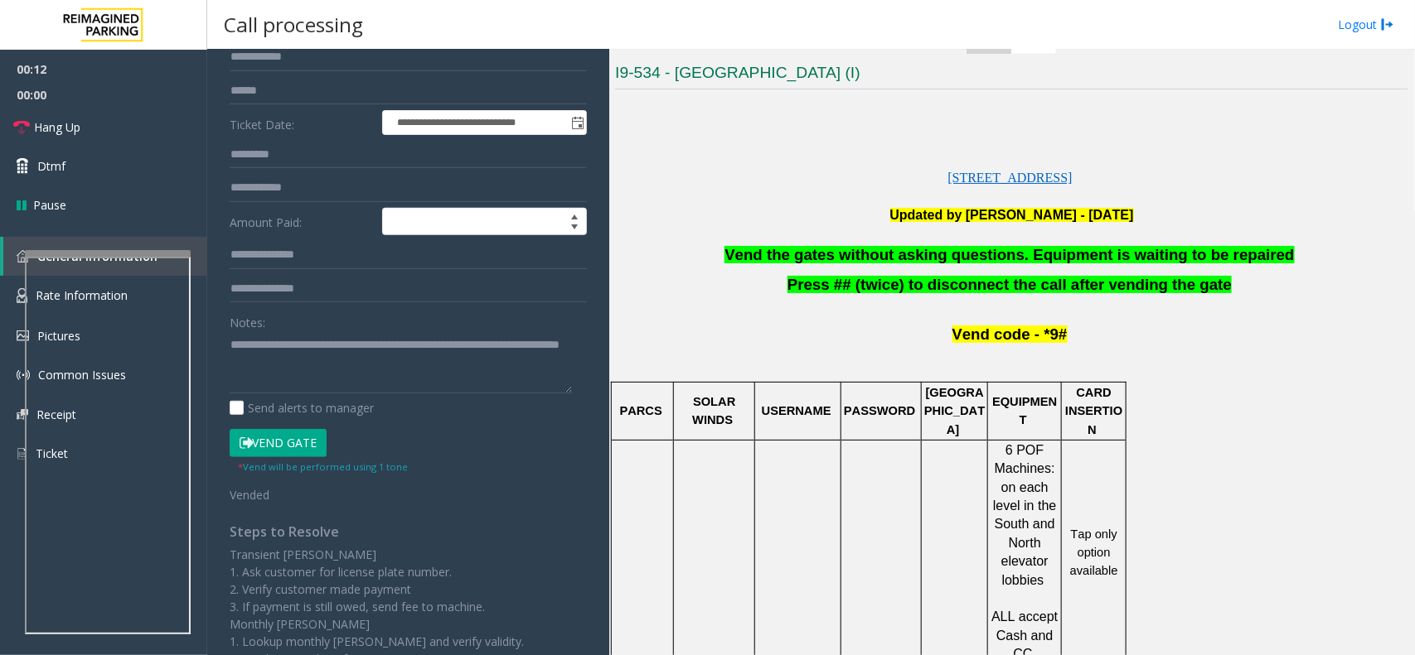
click at [984, 275] on bs-modal-backdrop at bounding box center [707, 327] width 1415 height 655
click at [984, 276] on span "Press ## (twice) to disconnect the call after vending the gate" at bounding box center [1009, 284] width 444 height 17
drag, startPoint x: 984, startPoint y: 275, endPoint x: 891, endPoint y: 271, distance: 92.9
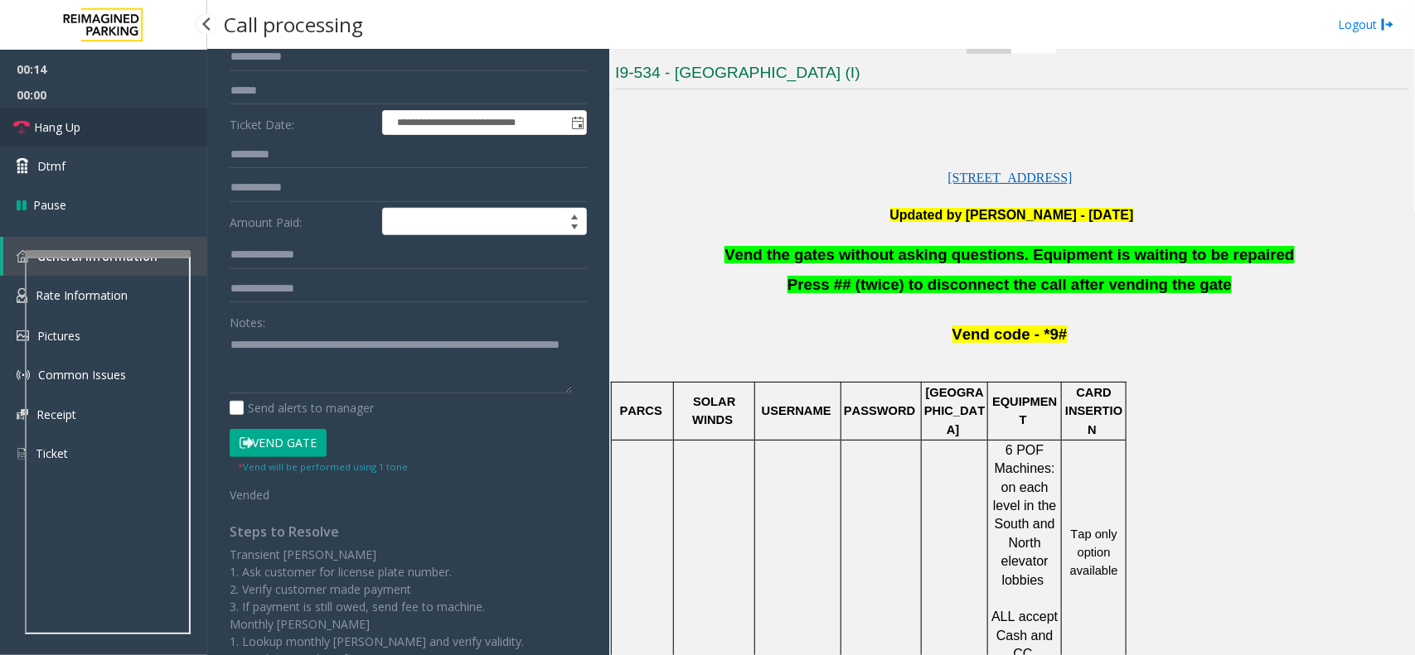
click at [98, 113] on link "Hang Up" at bounding box center [103, 127] width 207 height 39
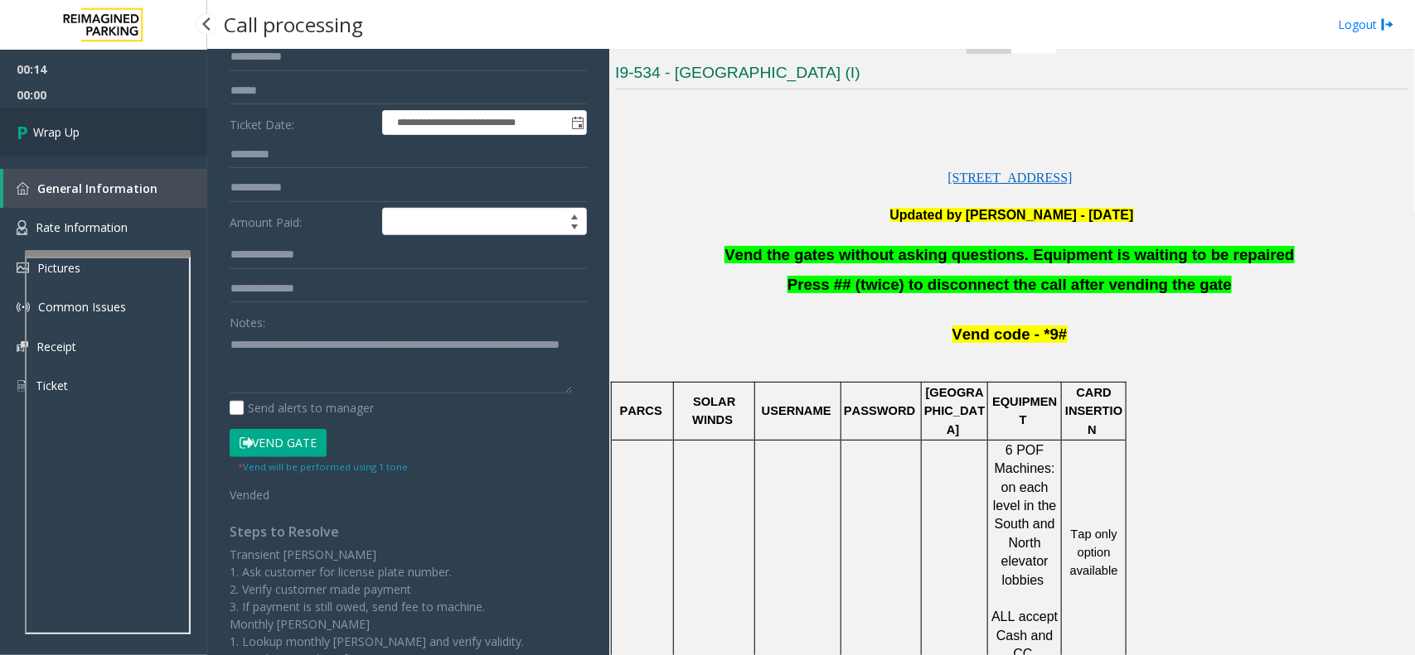
click at [98, 113] on link "Wrap Up" at bounding box center [103, 132] width 207 height 49
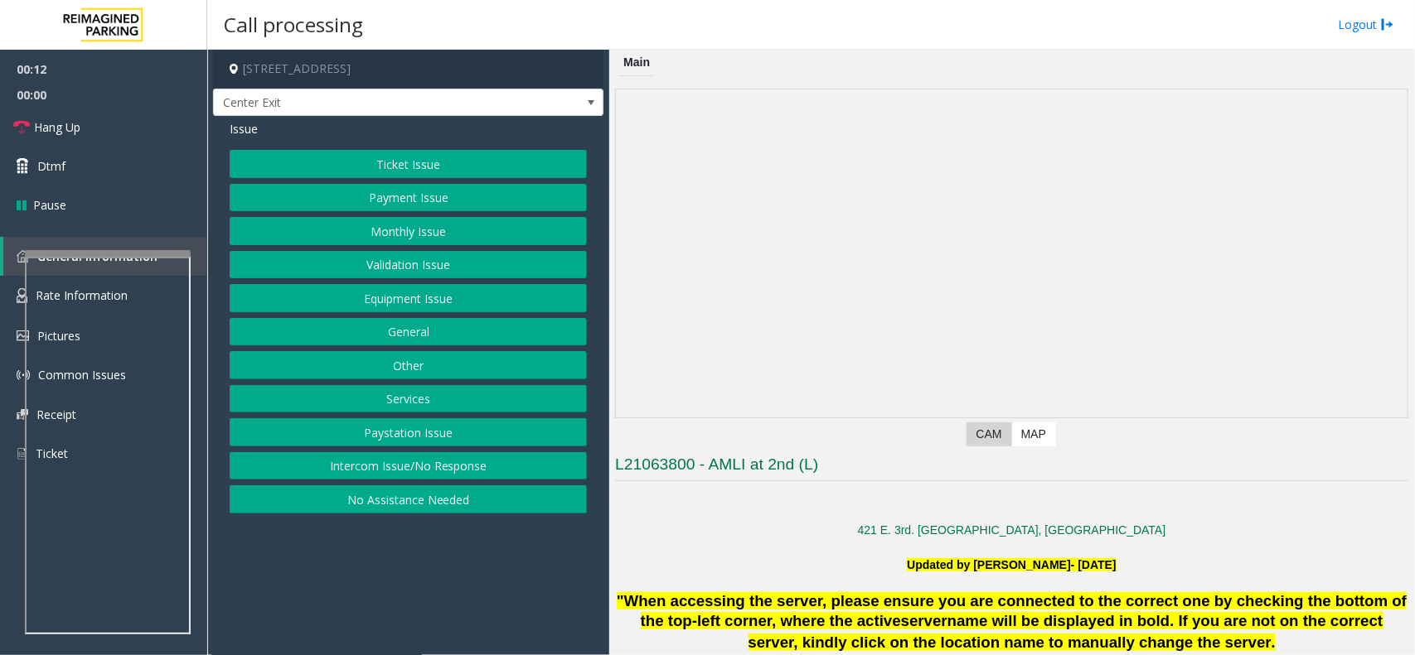
click at [486, 259] on button "Validation Issue" at bounding box center [408, 265] width 357 height 28
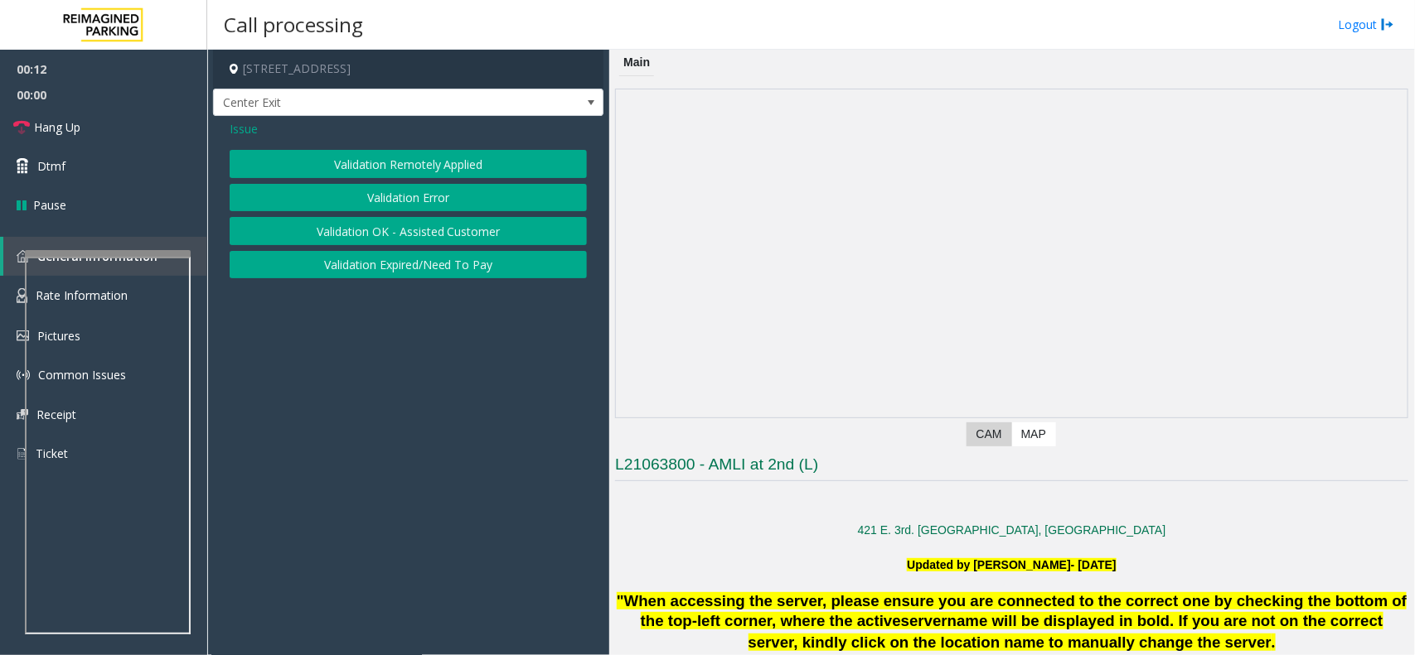
click at [362, 191] on button "Validation Error" at bounding box center [408, 198] width 357 height 28
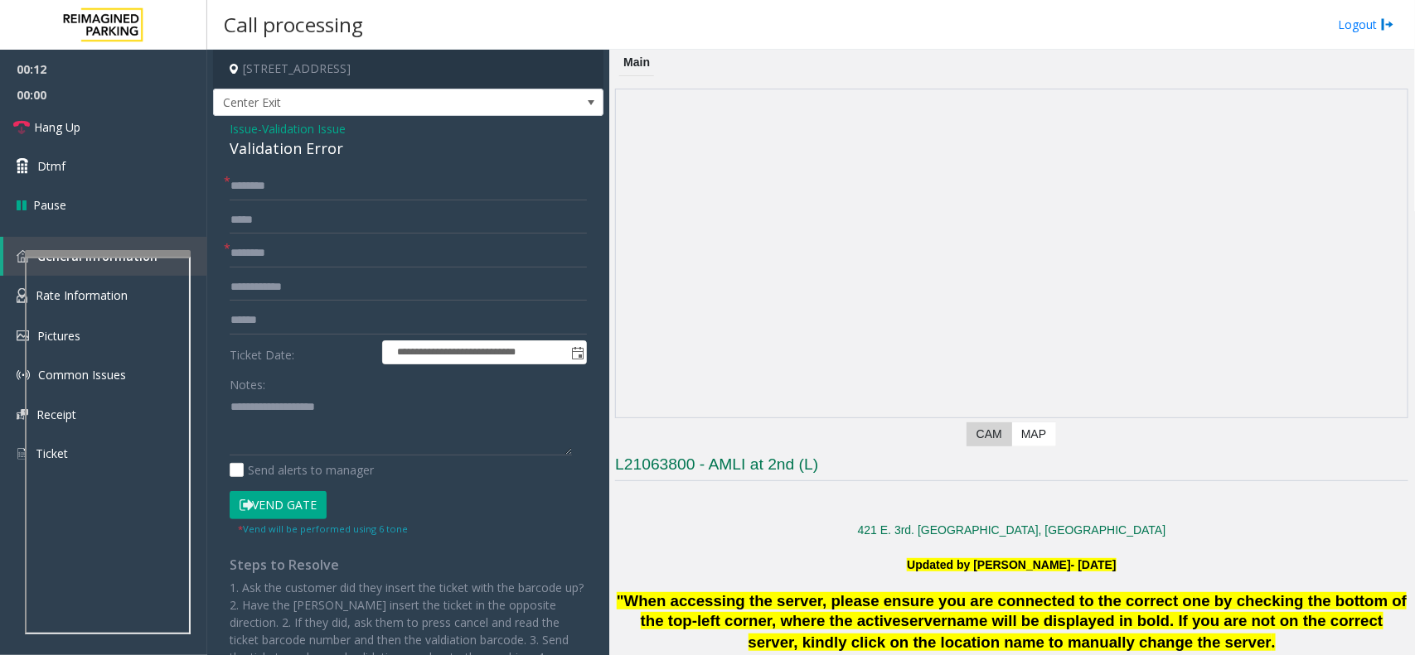
click at [278, 149] on div "Validation Error" at bounding box center [408, 149] width 357 height 22
copy div "Validation Error"
paste textarea "**********"
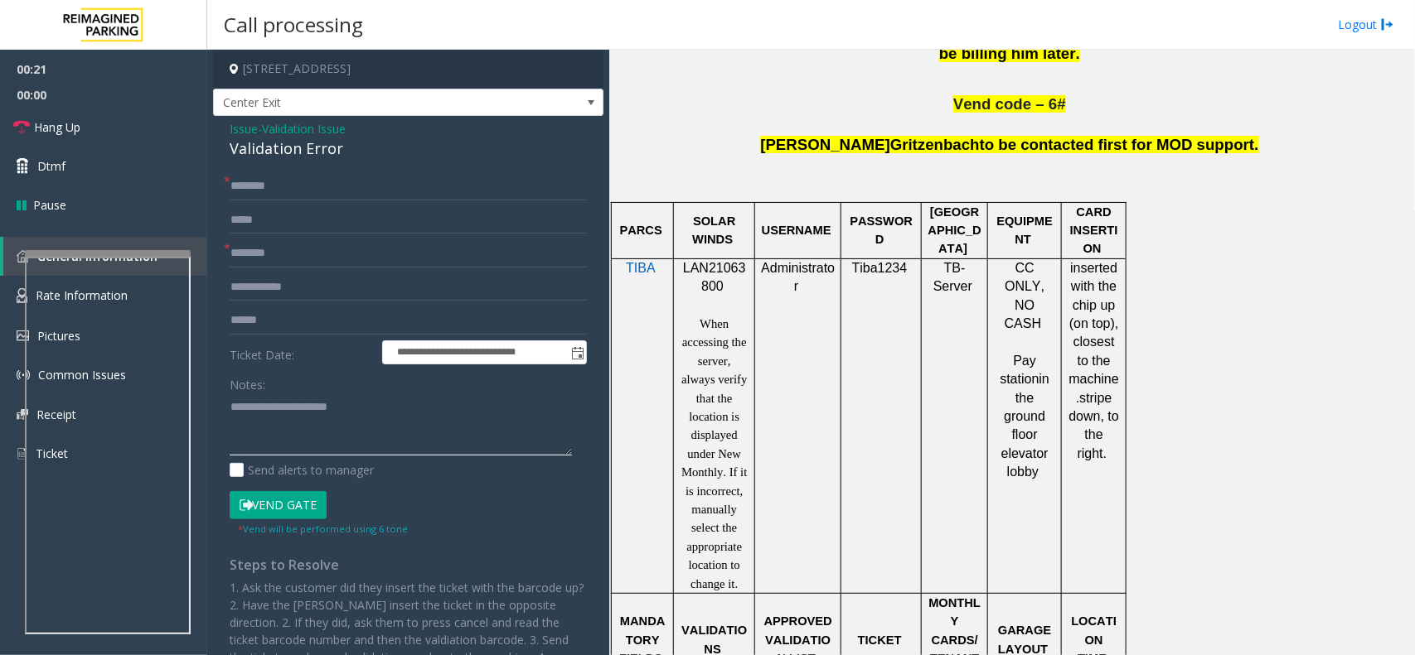
scroll to position [1036, 0]
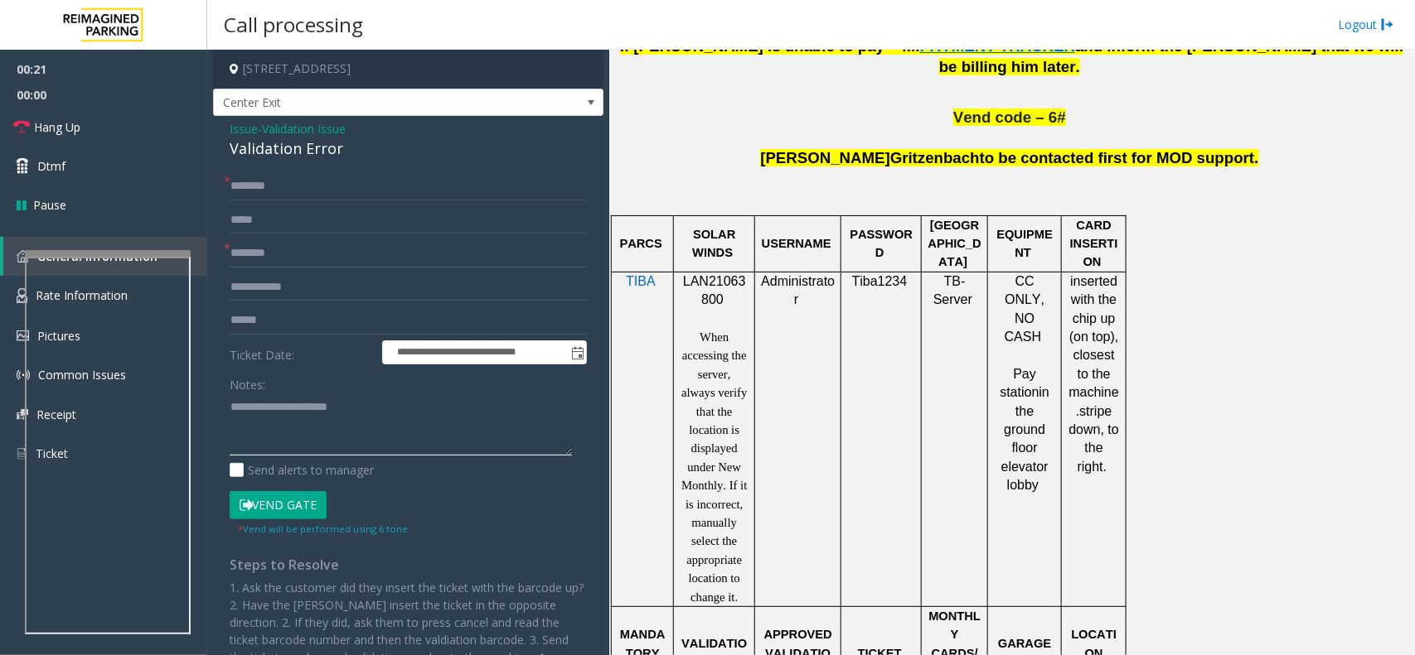
type textarea "**********"
click at [718, 268] on div at bounding box center [714, 271] width 81 height 6
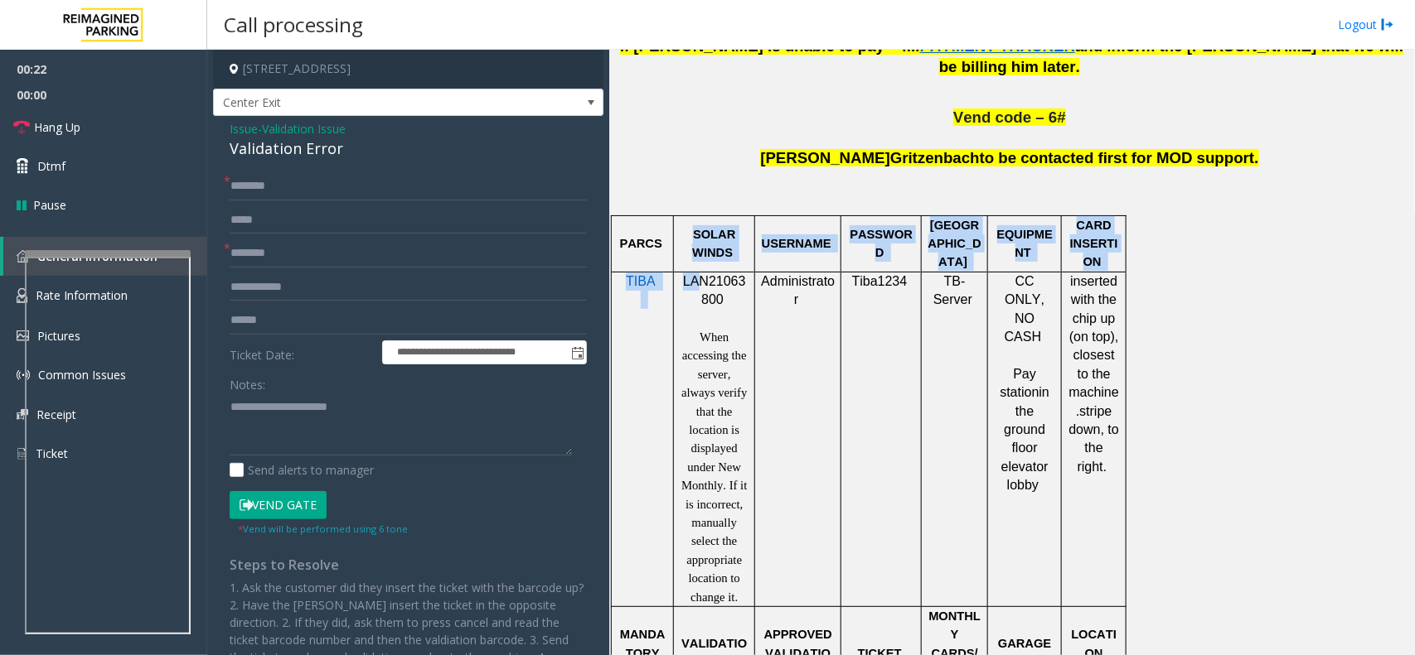
drag, startPoint x: 718, startPoint y: 257, endPoint x: 699, endPoint y: 269, distance: 22.8
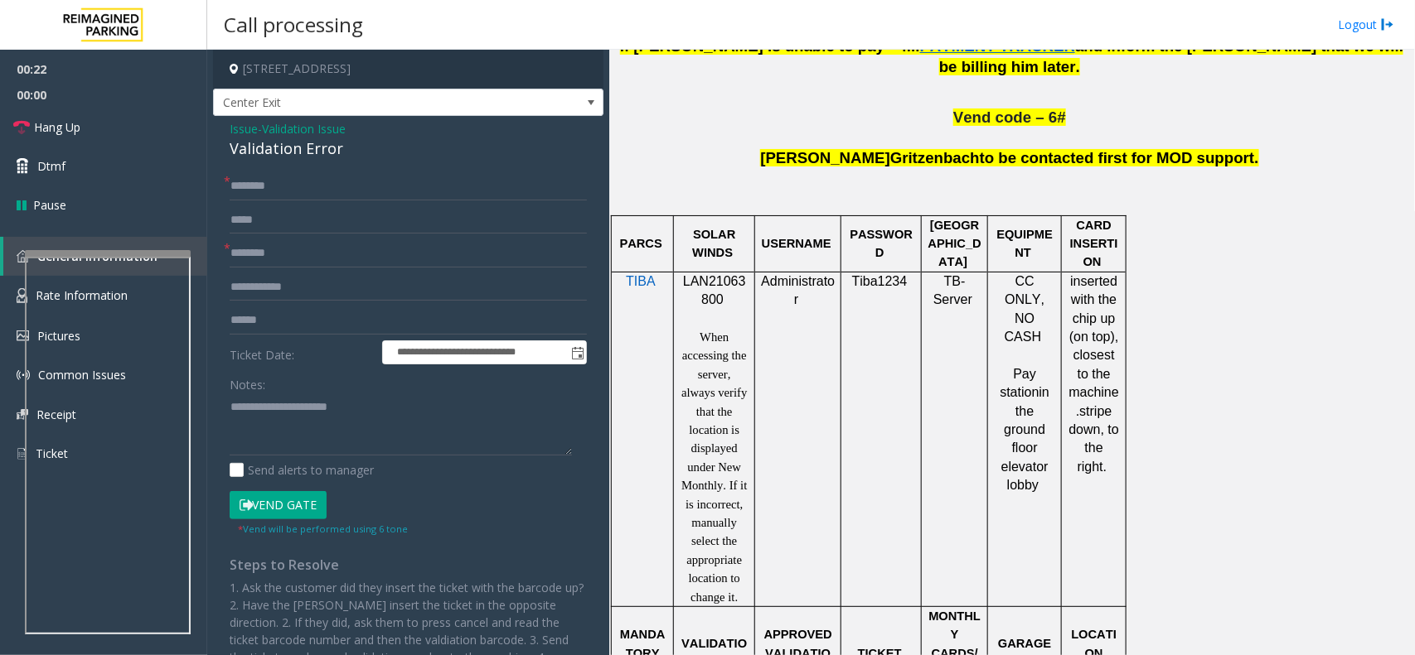
click at [714, 275] on span "LAN21063800" at bounding box center [714, 290] width 63 height 32
drag, startPoint x: 714, startPoint y: 275, endPoint x: 681, endPoint y: 269, distance: 33.7
click at [681, 273] on p "LAN21063800" at bounding box center [714, 291] width 69 height 37
copy span "LAN21063800"
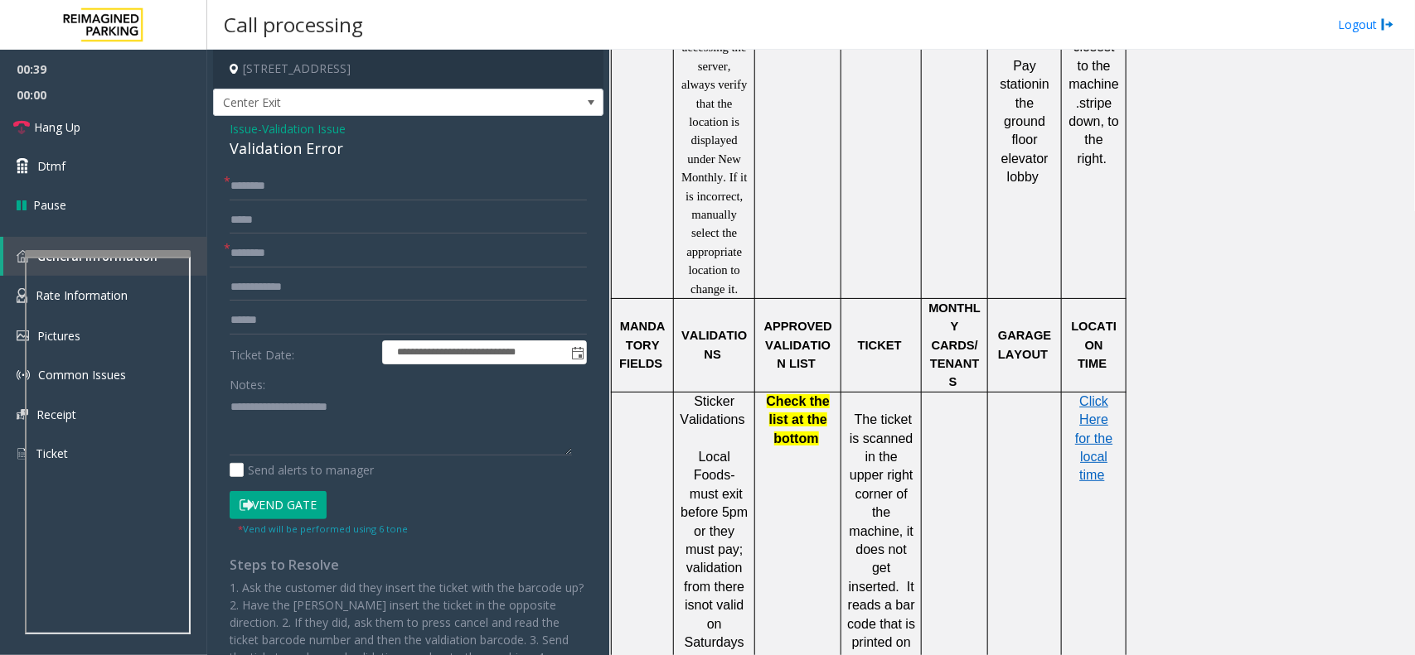
scroll to position [1554, 0]
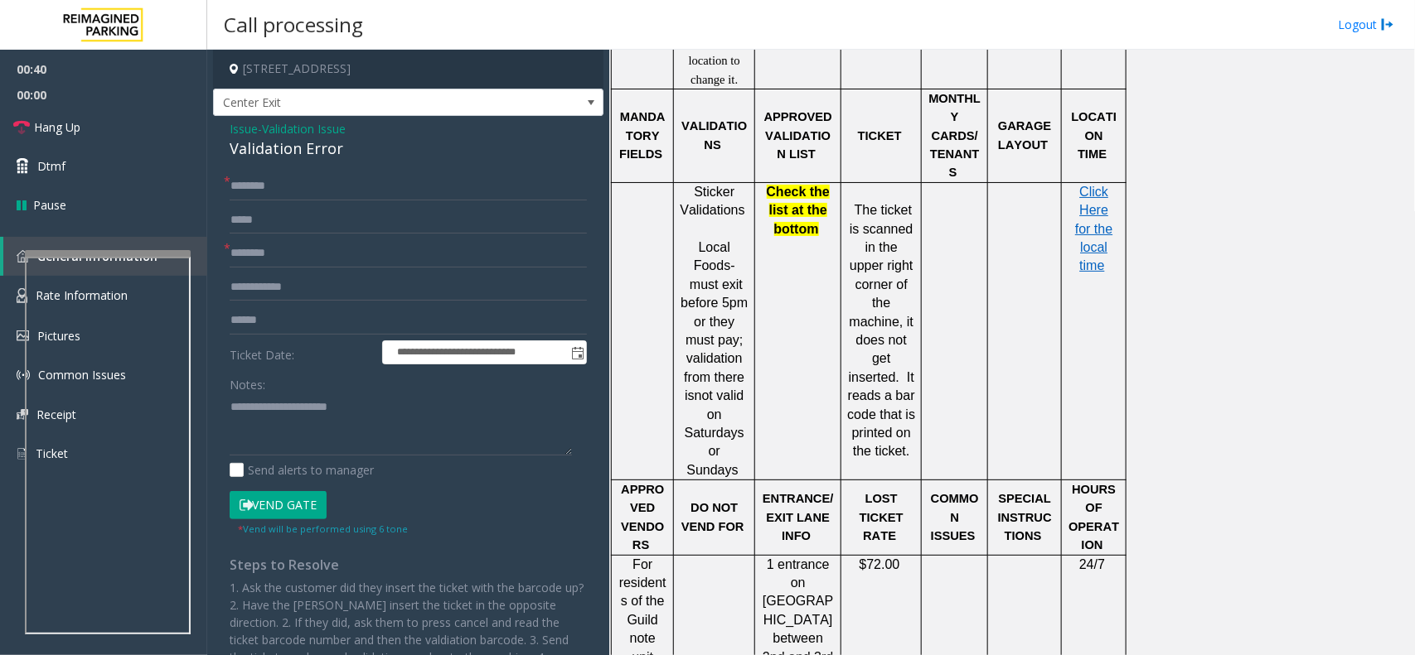
click at [323, 127] on span "Validation Issue" at bounding box center [304, 128] width 84 height 17
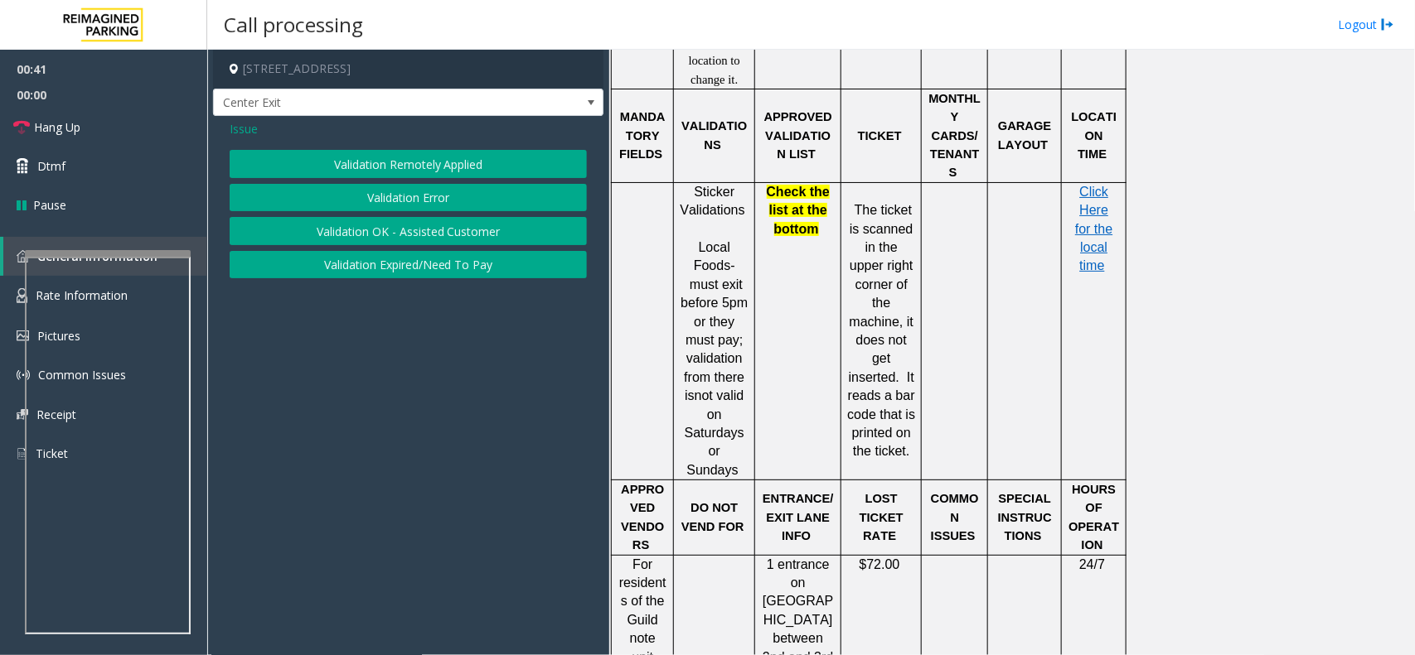
click at [246, 124] on span "Issue" at bounding box center [244, 128] width 28 height 17
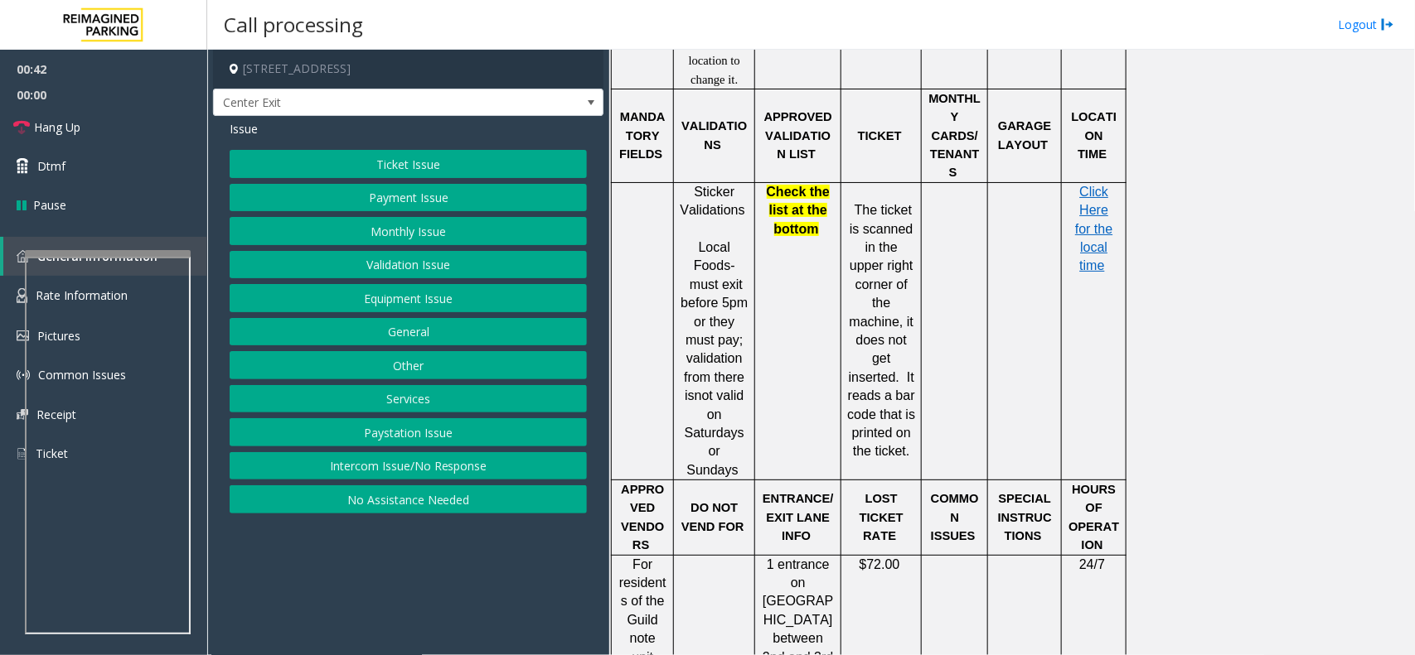
click at [408, 156] on button "Ticket Issue" at bounding box center [408, 164] width 357 height 28
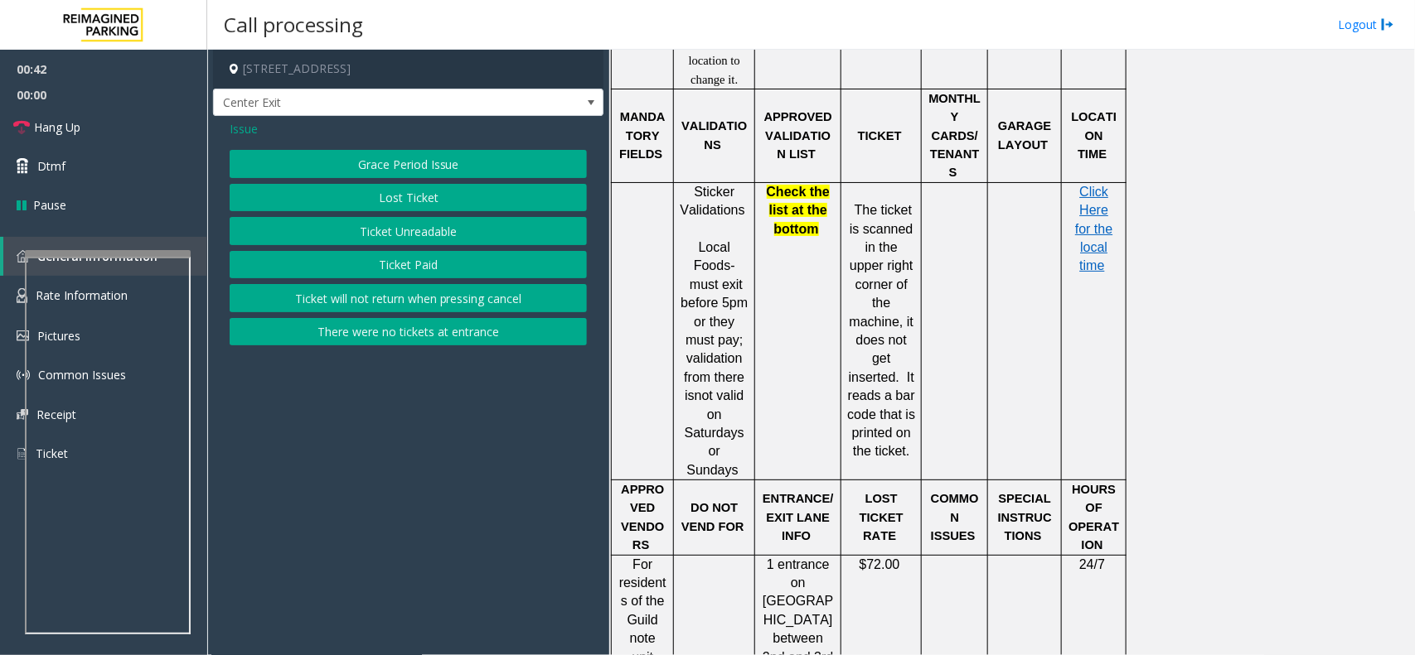
click at [436, 253] on button "Ticket Paid" at bounding box center [408, 265] width 357 height 28
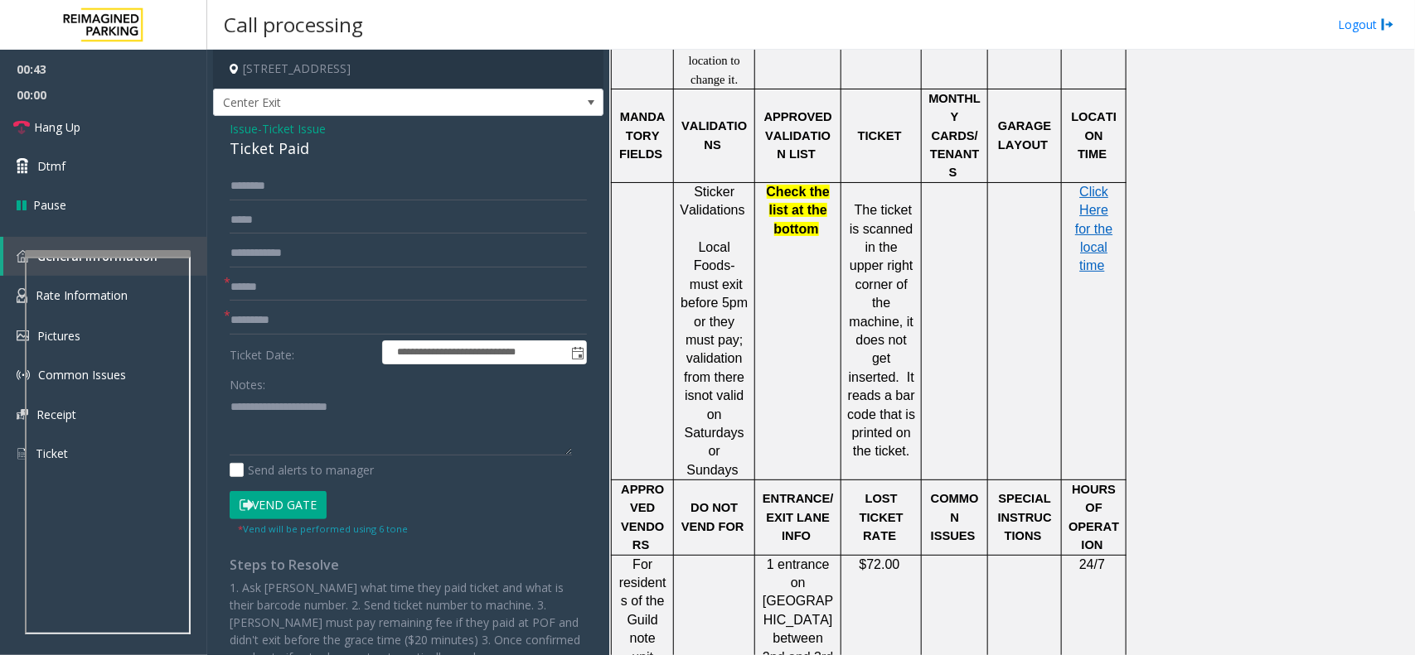
click at [287, 139] on div "Ticket Paid" at bounding box center [408, 149] width 357 height 22
click at [286, 139] on div "Ticket Paid" at bounding box center [408, 149] width 357 height 22
copy div "Ticket Paid"
click at [279, 403] on textarea at bounding box center [401, 425] width 342 height 62
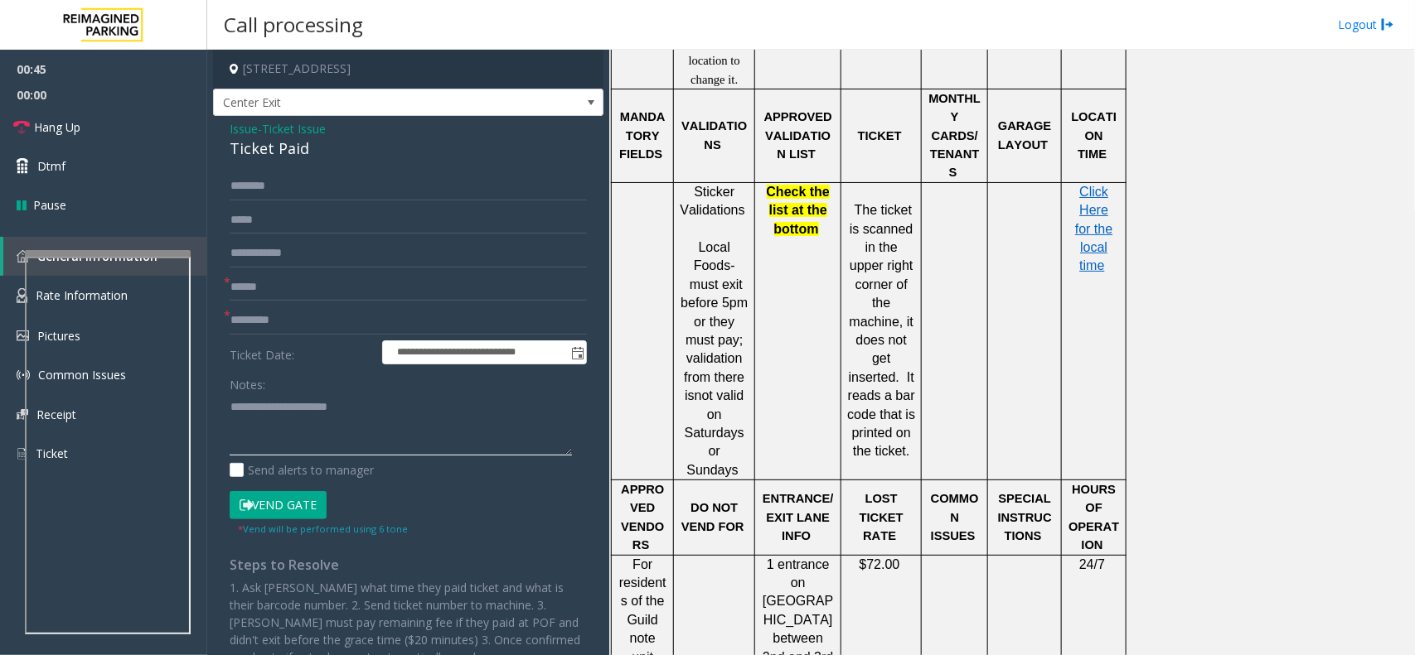
drag, startPoint x: 279, startPoint y: 403, endPoint x: 531, endPoint y: 408, distance: 252.0
click at [531, 408] on textarea at bounding box center [401, 425] width 342 height 62
paste textarea
type textarea "**********"
click at [307, 291] on input "text" at bounding box center [408, 287] width 357 height 28
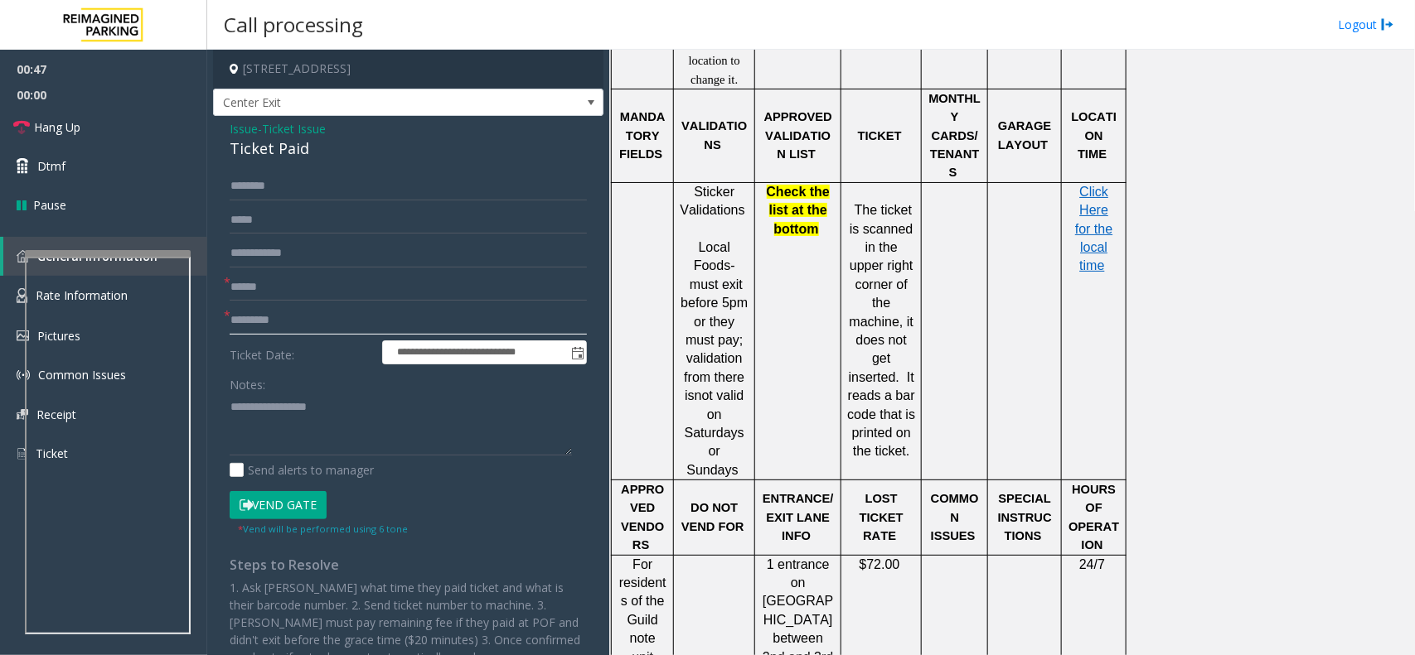
click at [334, 312] on input "text" at bounding box center [408, 321] width 357 height 28
click at [440, 313] on input "**********" at bounding box center [408, 321] width 357 height 28
click at [408, 327] on input "**********" at bounding box center [408, 321] width 357 height 28
type input "**********"
paste textarea "**********"
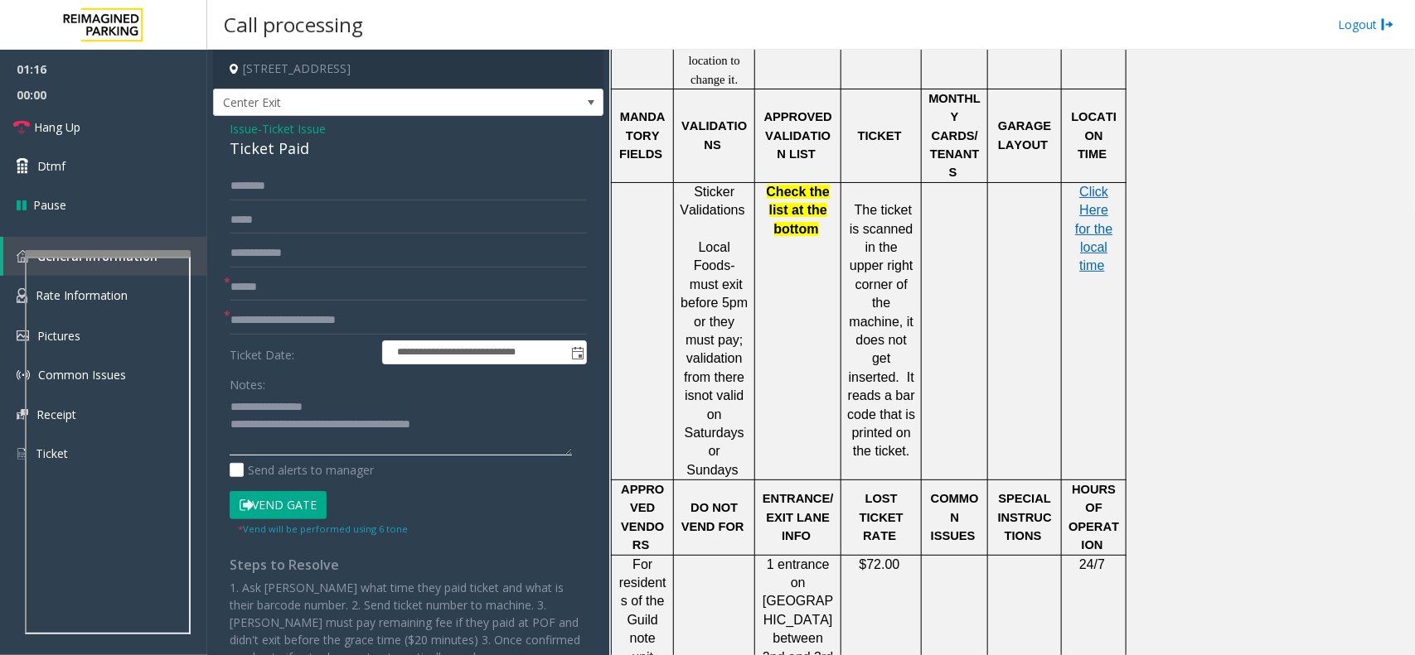
type textarea "**********"
click at [273, 278] on input "text" at bounding box center [408, 287] width 357 height 28
type input "*"
click at [239, 292] on input "******" at bounding box center [408, 287] width 357 height 28
type input "*******"
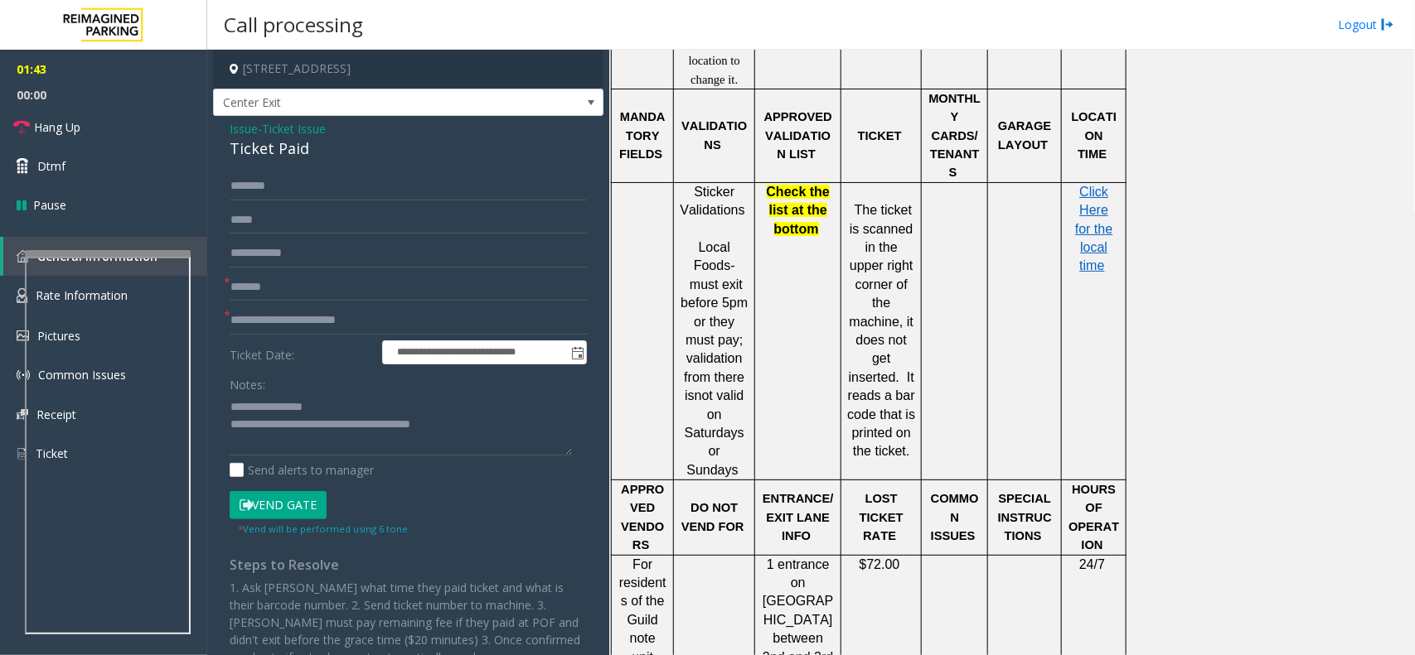
click at [288, 489] on form "**********" at bounding box center [408, 354] width 357 height 364
click at [298, 499] on button "Vend Gate" at bounding box center [278, 505] width 97 height 28
click at [299, 419] on textarea at bounding box center [401, 425] width 342 height 62
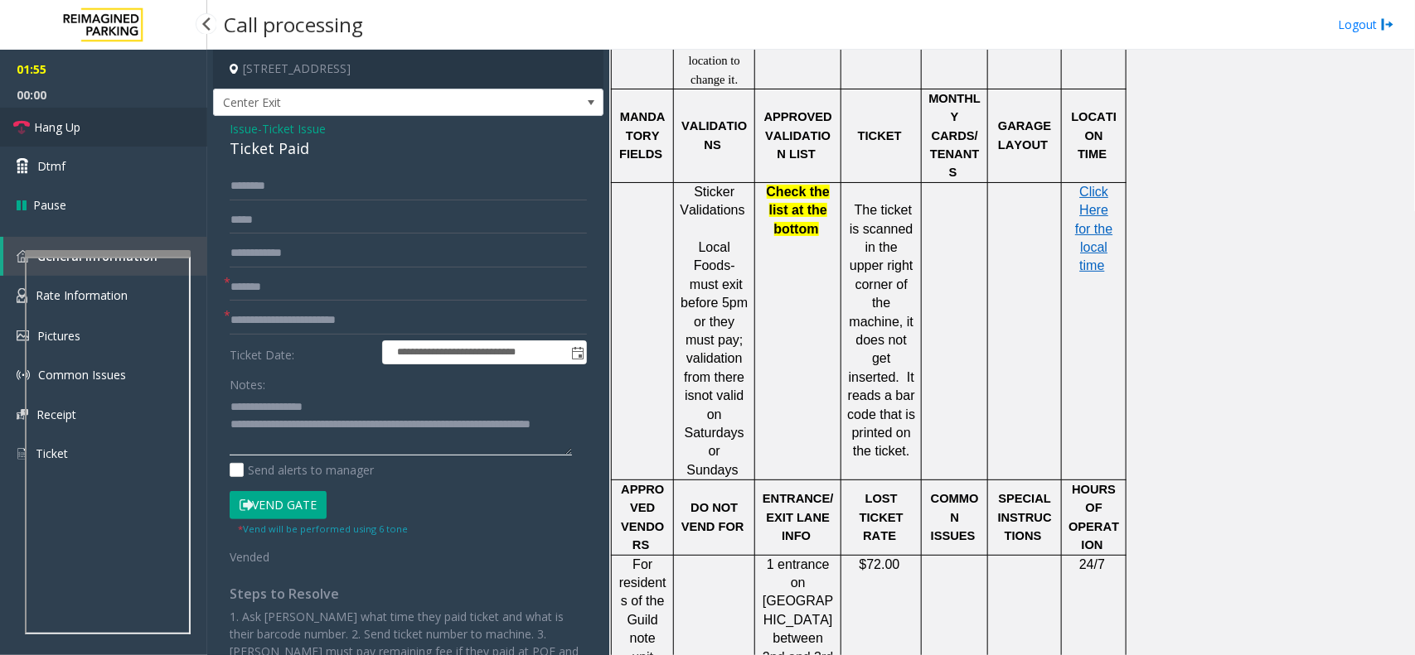
type textarea "**********"
click at [72, 130] on span "Hang Up" at bounding box center [57, 127] width 46 height 17
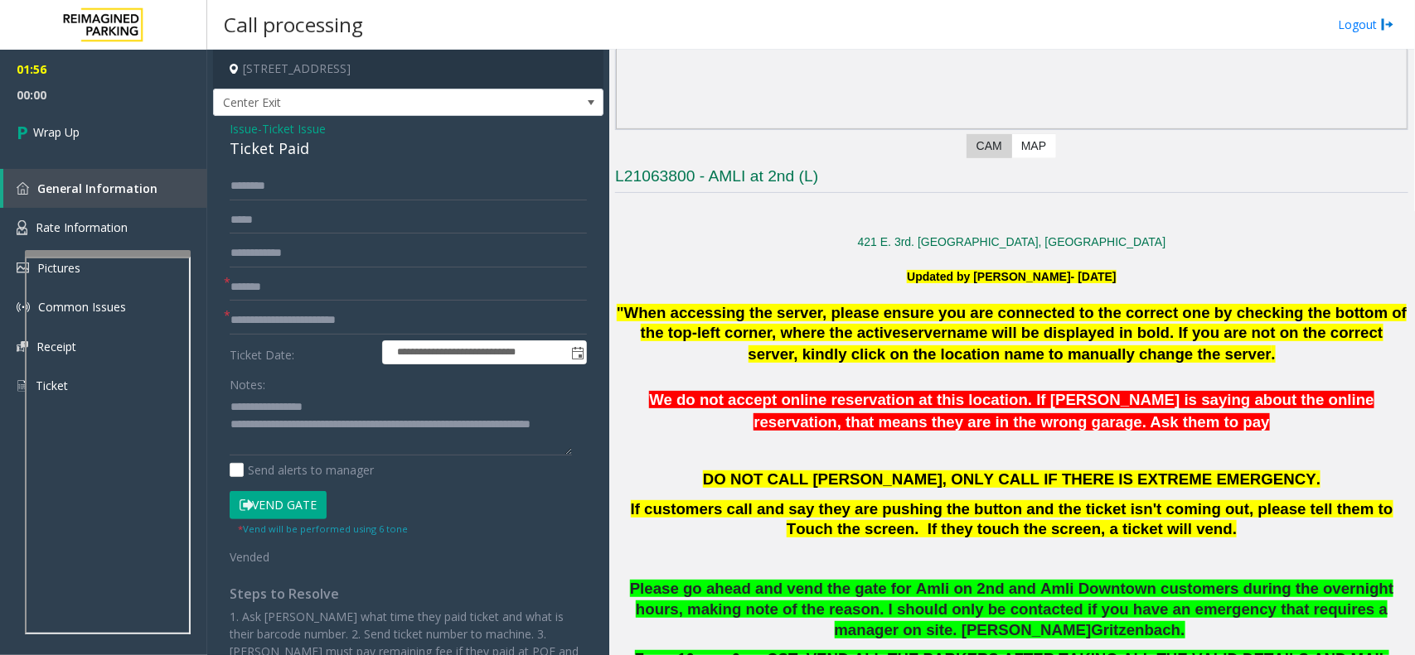
scroll to position [0, 0]
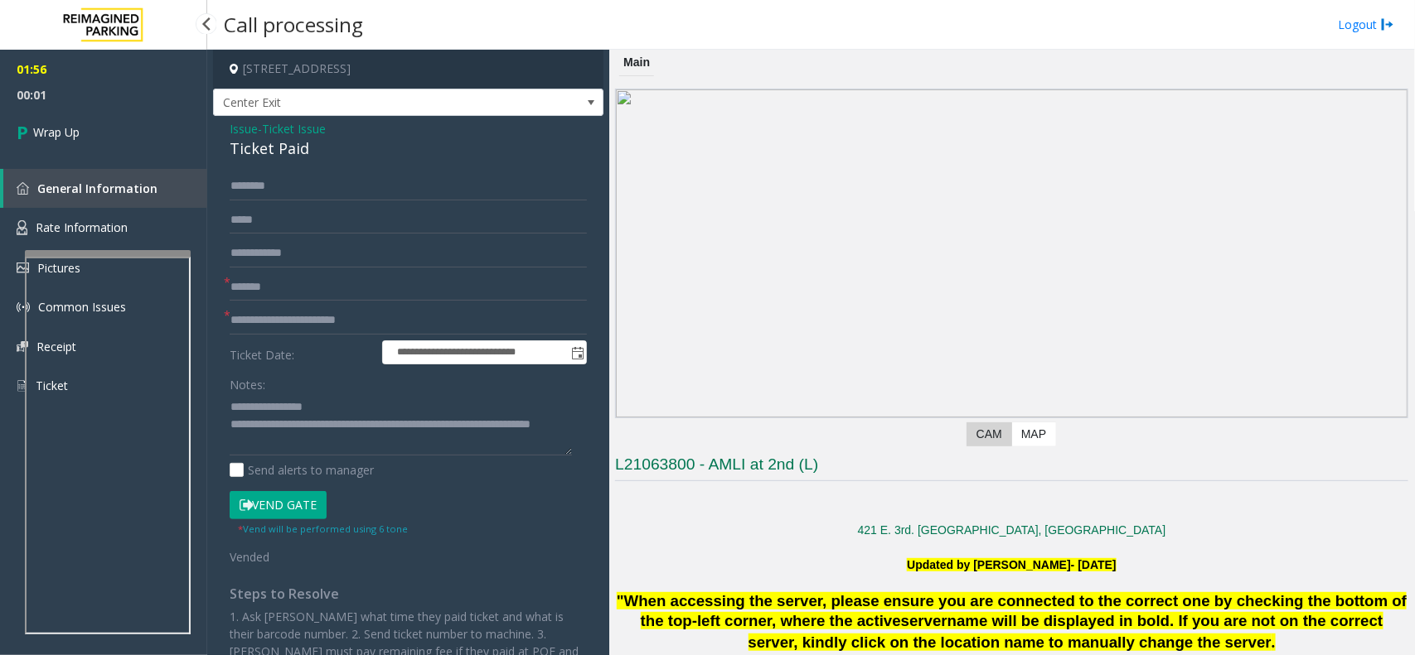
click at [139, 160] on div "01:56 00:01 Wrap Up General Information Rate Information Pictures Common Issues…" at bounding box center [103, 235] width 207 height 370
click at [138, 154] on link "Wrap Up" at bounding box center [103, 132] width 207 height 49
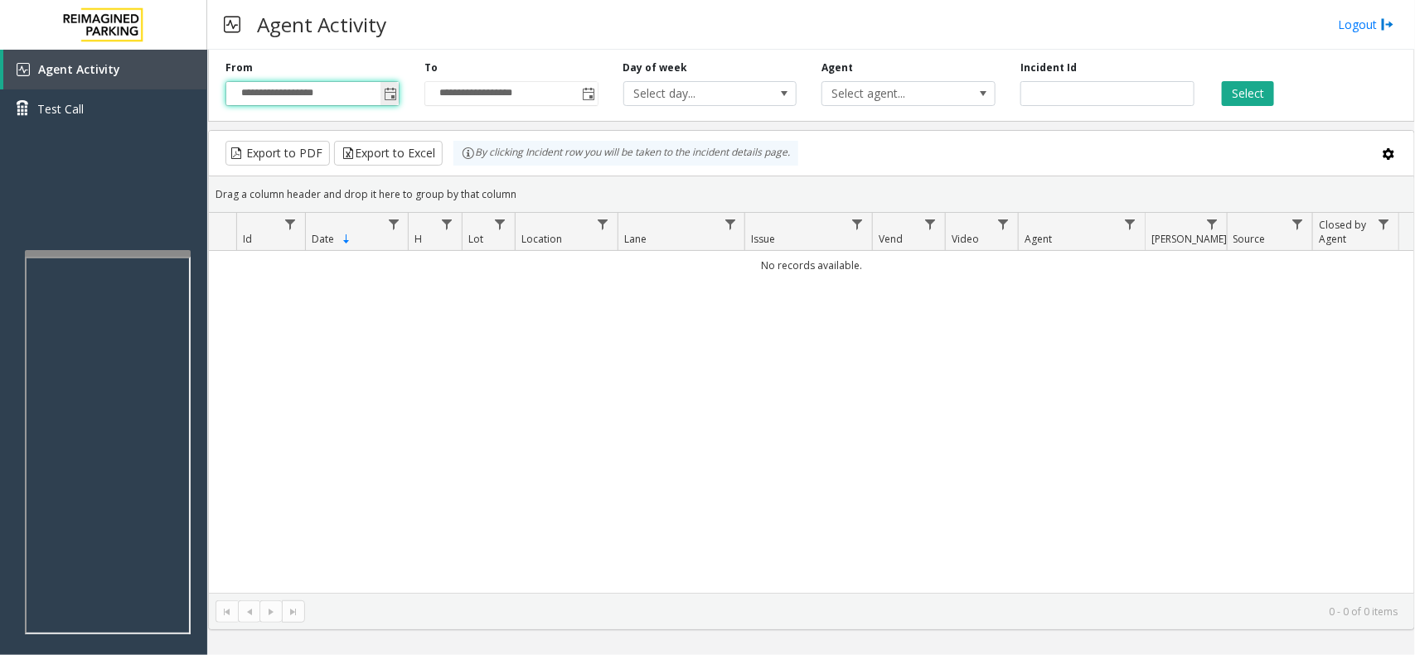
click at [373, 95] on input "**********" at bounding box center [312, 93] width 172 height 23
click at [386, 89] on span "Toggle popup" at bounding box center [390, 94] width 13 height 13
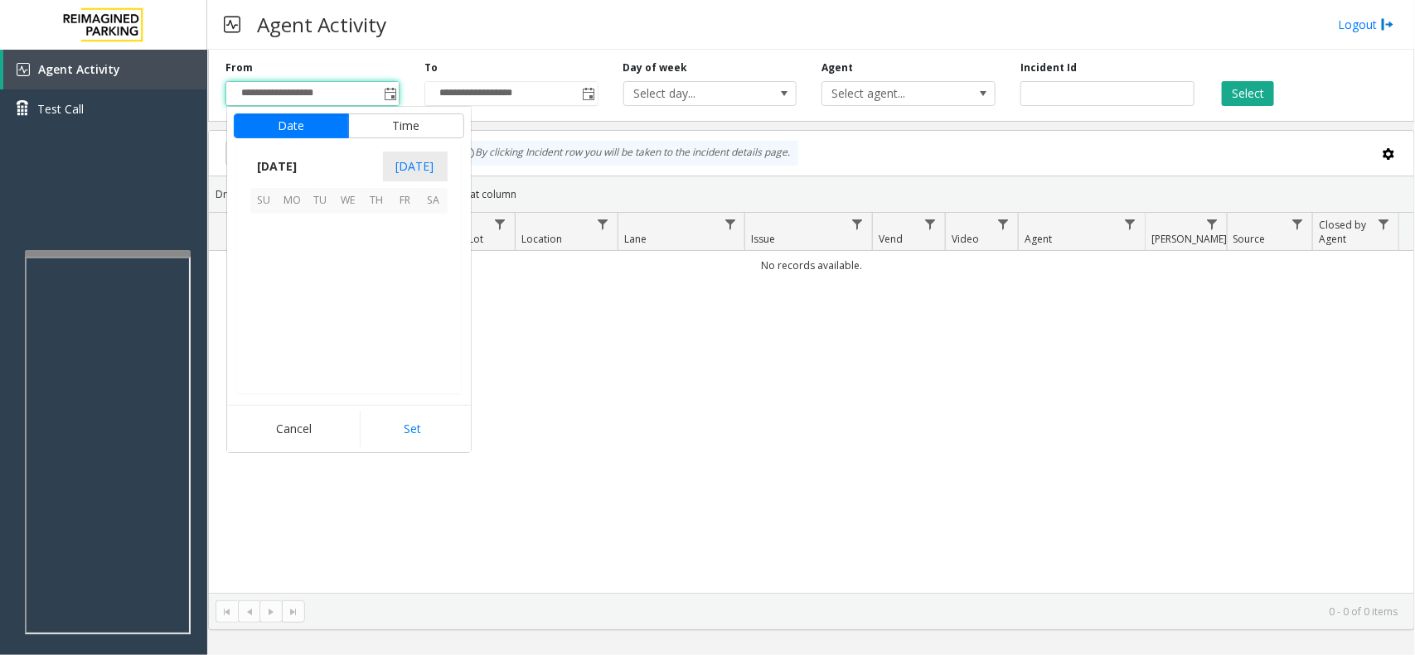
scroll to position [297088, 0]
click at [359, 303] on span "20" at bounding box center [349, 313] width 28 height 28
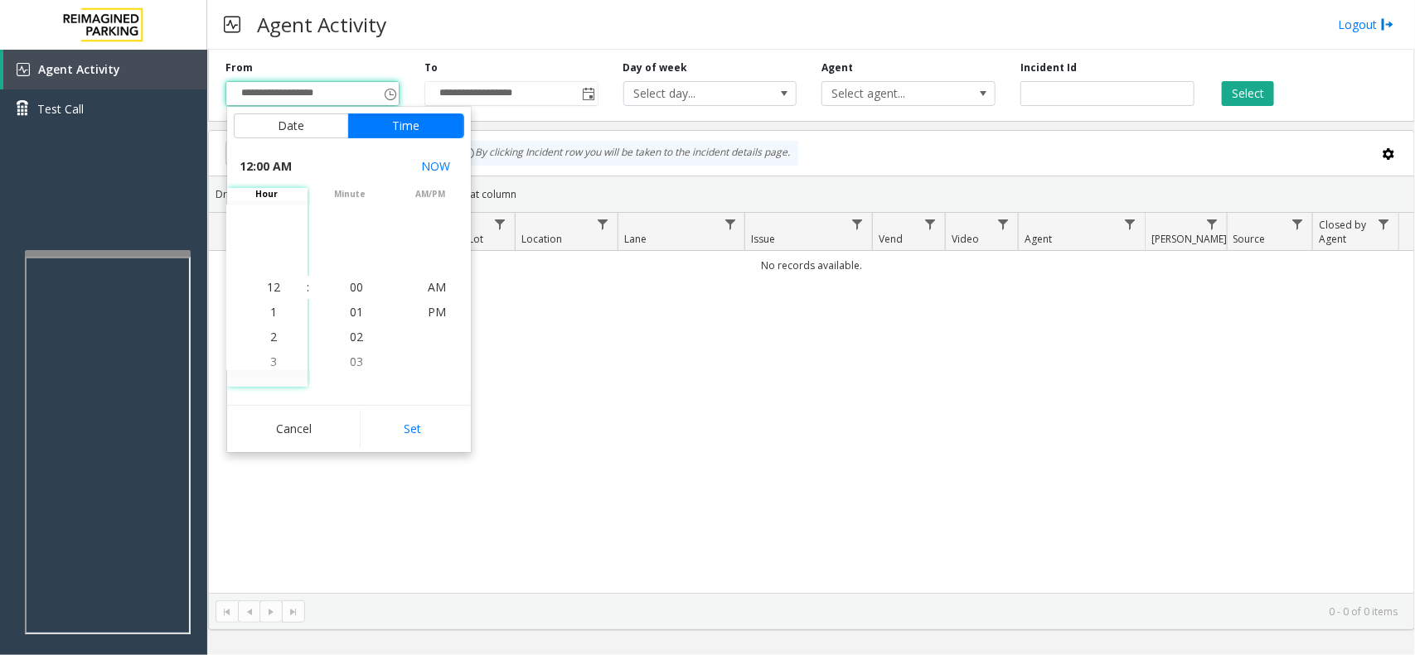
click at [367, 404] on div "Date Time August 2025 Today Su Mo Tu We Th Fr Sa August 2025 1 2 3 4 5 6 7 8 9 …" at bounding box center [349, 280] width 244 height 346
click at [394, 420] on button "Set" at bounding box center [412, 429] width 104 height 36
type input "**********"
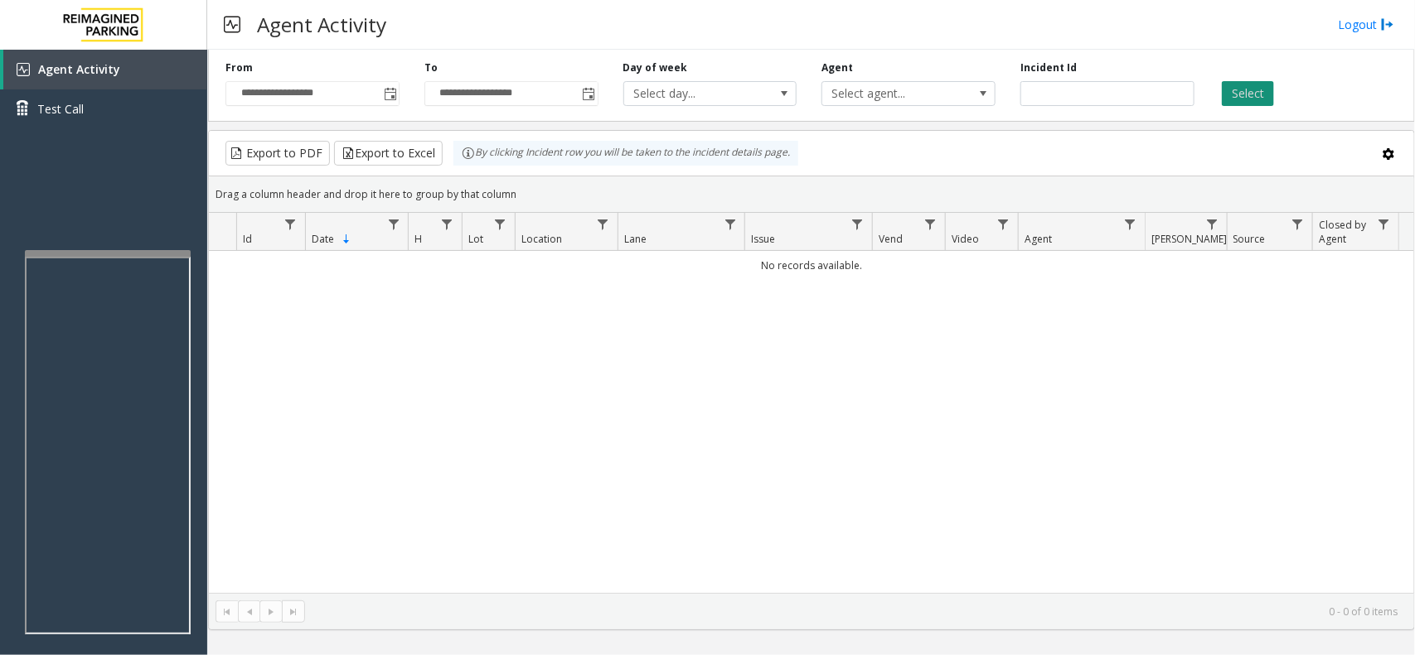
click at [1249, 89] on button "Select" at bounding box center [1247, 93] width 52 height 25
